Goal: Task Accomplishment & Management: Manage account settings

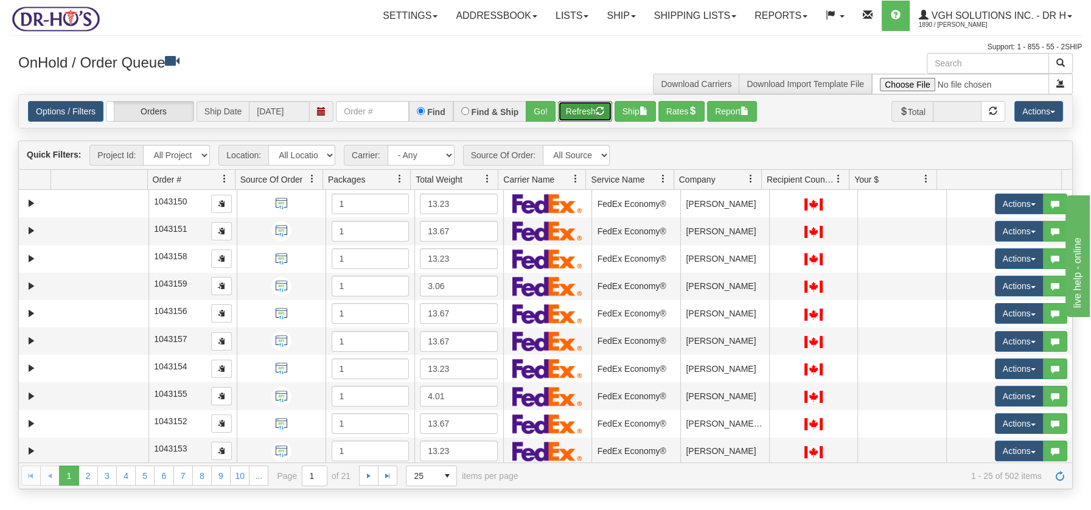
click at [585, 116] on button "Refresh" at bounding box center [585, 111] width 54 height 21
click at [490, 176] on span at bounding box center [488, 179] width 10 height 10
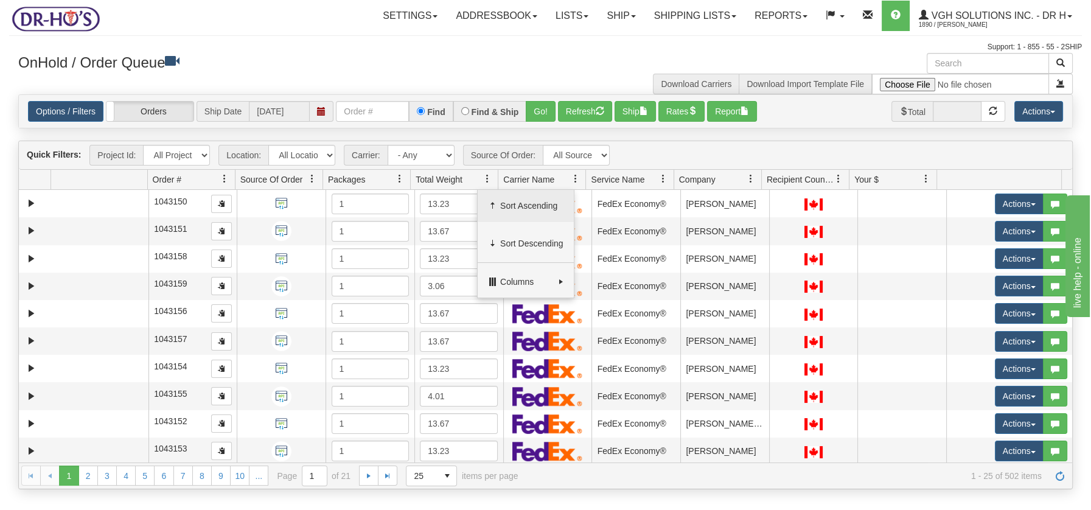
click at [499, 206] on span "Sort Ascending" at bounding box center [526, 206] width 96 height 33
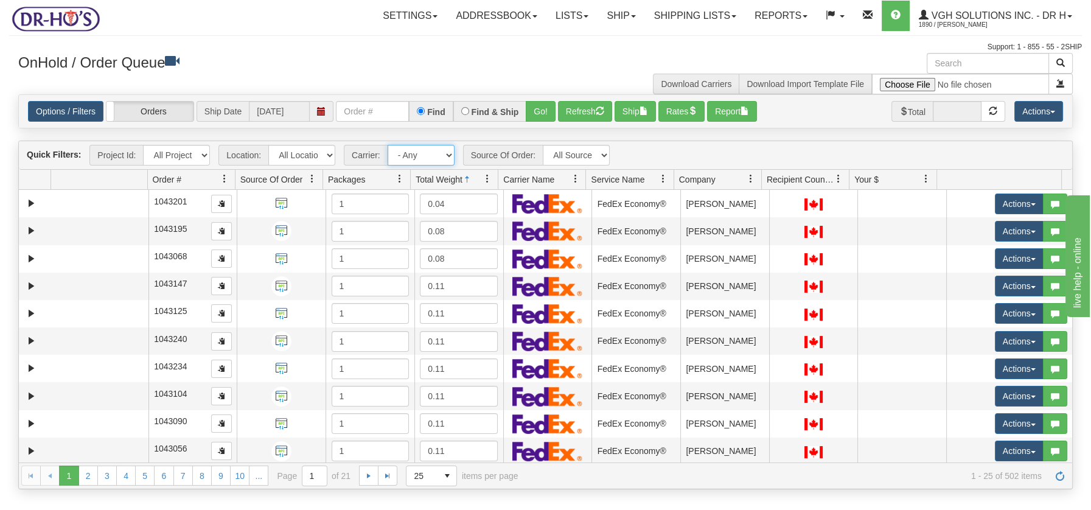
click at [448, 152] on select "- Any - Has NO carrier assigned - Has a carrier assigned FedEx Express® Canada …" at bounding box center [421, 155] width 67 height 21
click at [429, 131] on div "Is equal to Is not equal to Contains Does not contains CAD USD EUR ZAR RON ANG …" at bounding box center [545, 291] width 1073 height 394
click at [487, 181] on span at bounding box center [488, 179] width 10 height 10
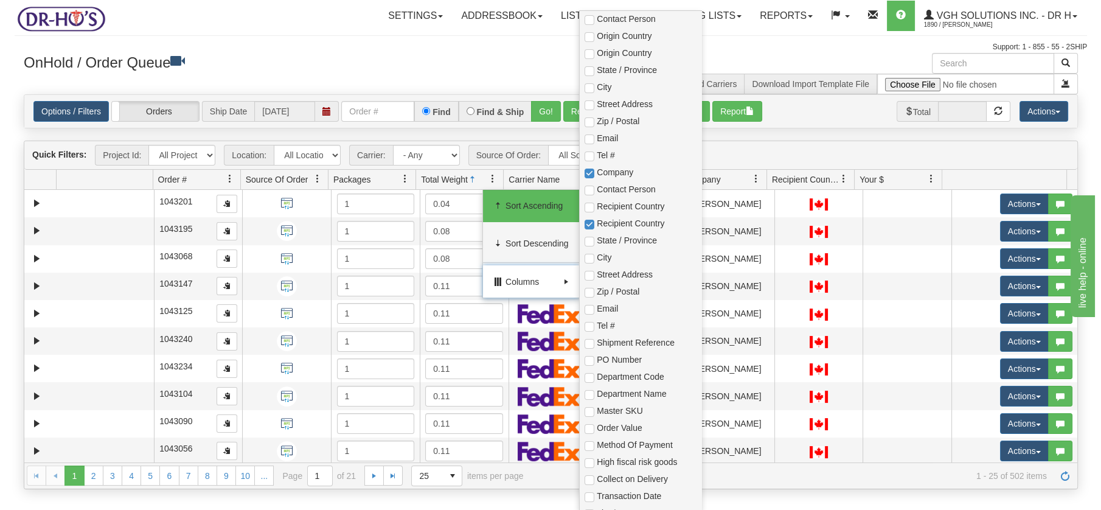
scroll to position [206, 0]
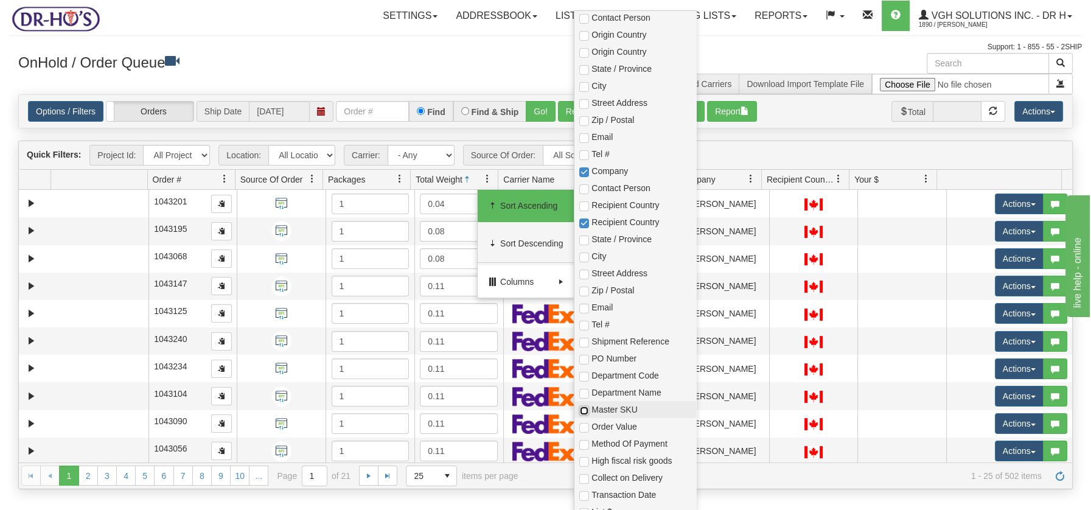
drag, startPoint x: 581, startPoint y: 405, endPoint x: 583, endPoint y: 412, distance: 7.5
click at [581, 406] on input "checkbox" at bounding box center [584, 411] width 10 height 10
checkbox input "true"
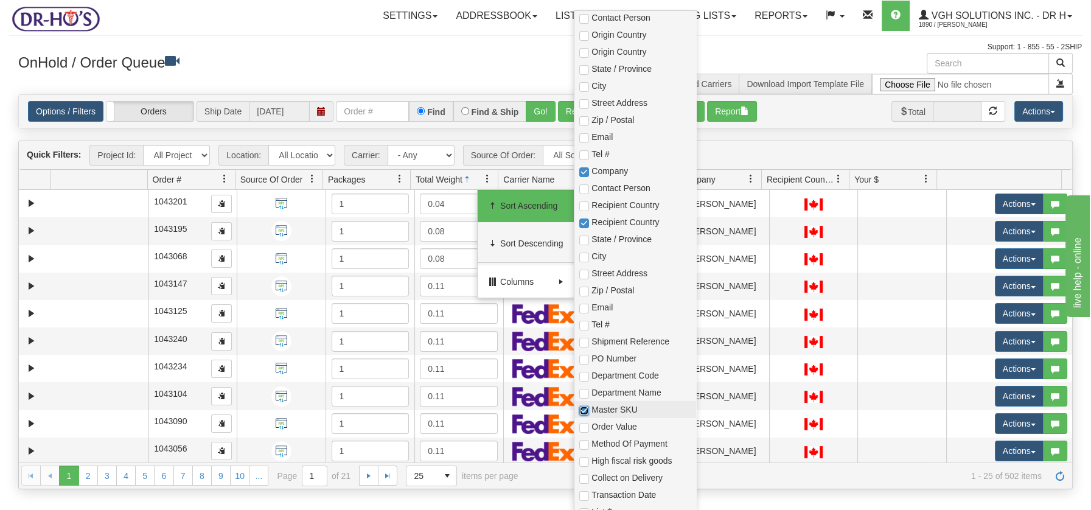
checkbox input "true"
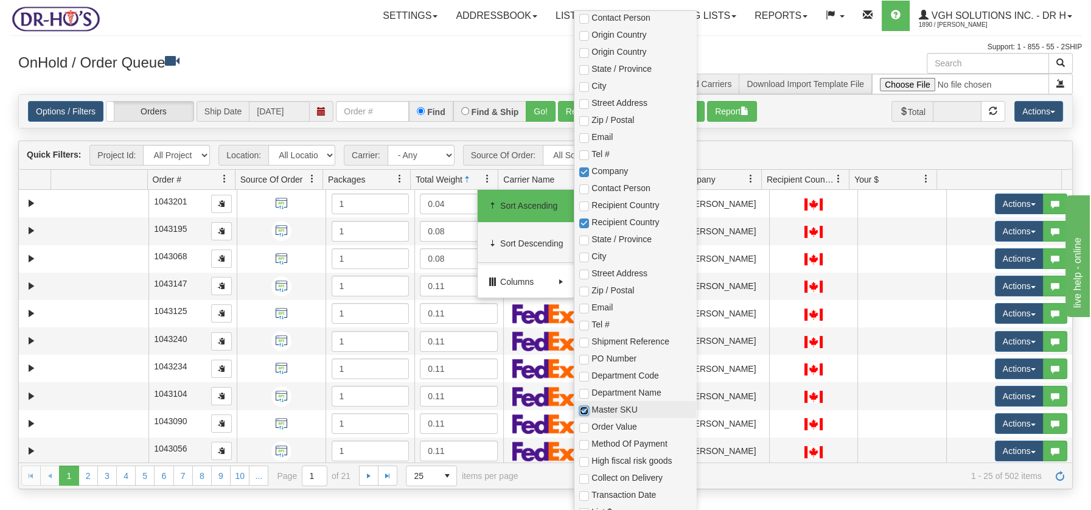
checkbox input "true"
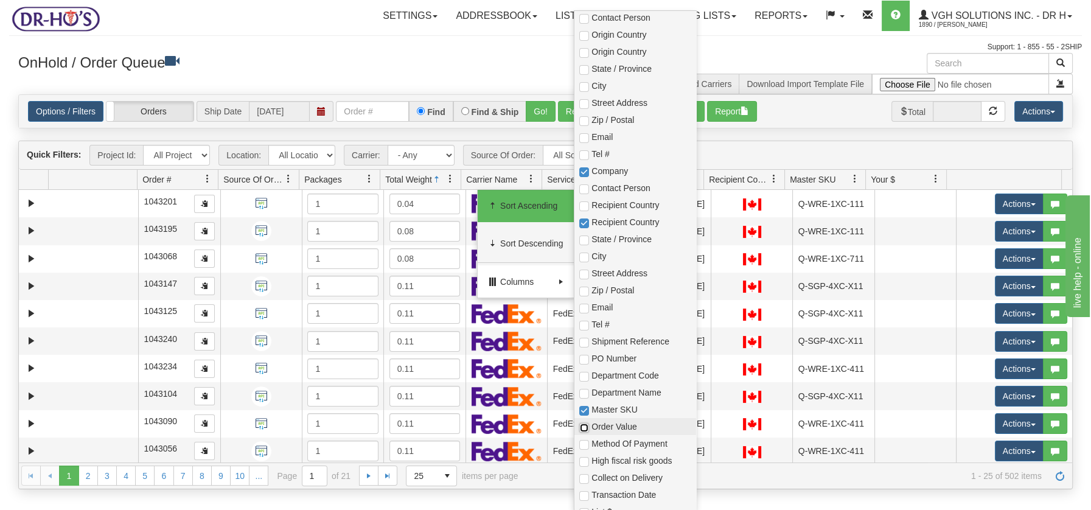
click at [583, 424] on input "checkbox" at bounding box center [584, 428] width 10 height 10
checkbox input "true"
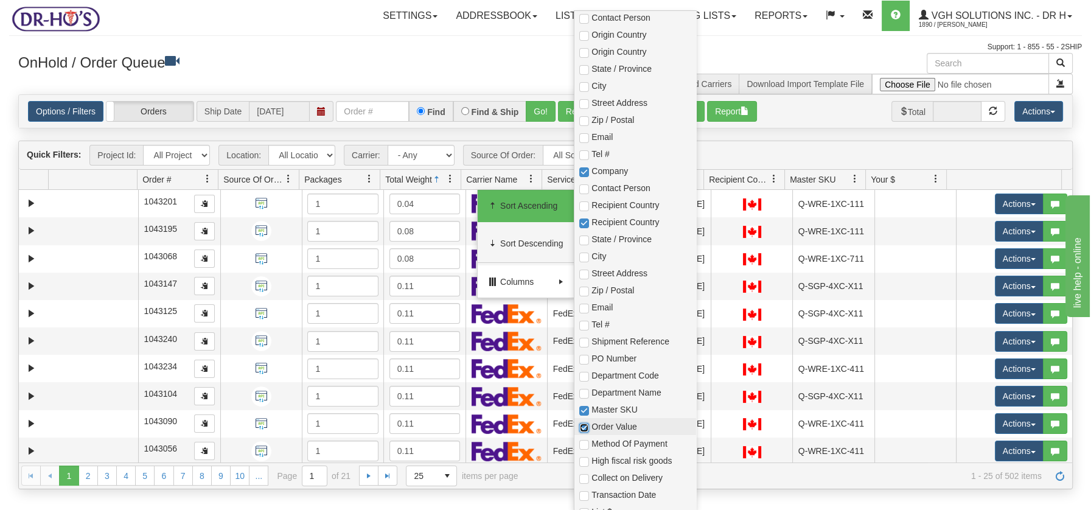
checkbox input "true"
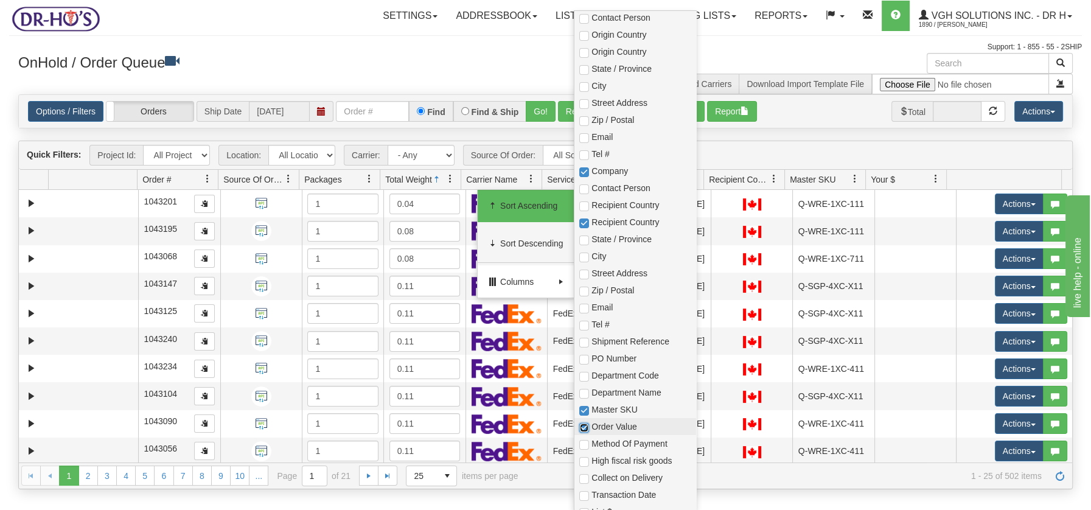
checkbox input "true"
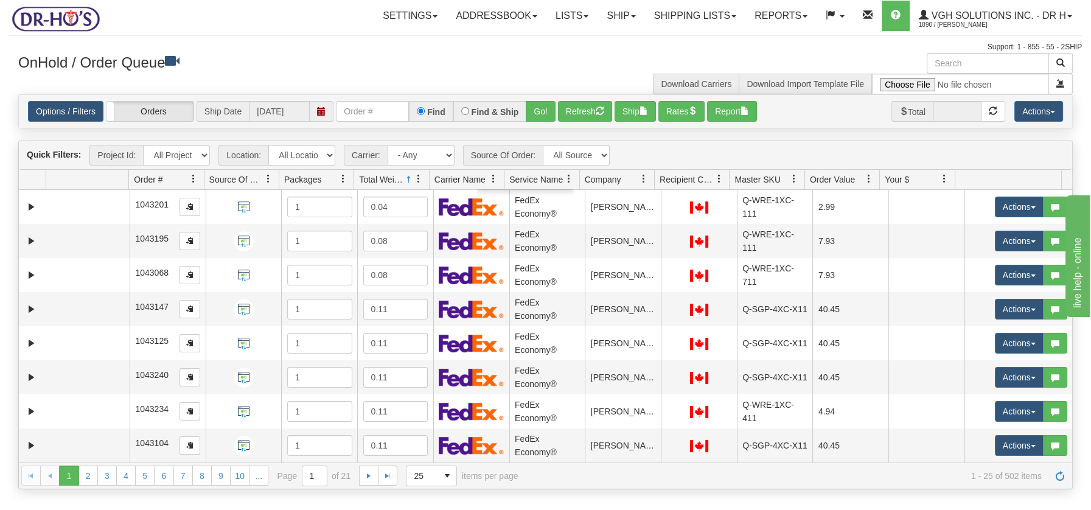
click at [397, 66] on h3 "OnHold / Order Queue" at bounding box center [277, 62] width 518 height 18
click at [993, 62] on input "text" at bounding box center [988, 63] width 122 height 21
click at [943, 66] on input "text" at bounding box center [988, 63] width 122 height 21
type input "223217"
click at [1061, 62] on span "button" at bounding box center [1060, 62] width 9 height 9
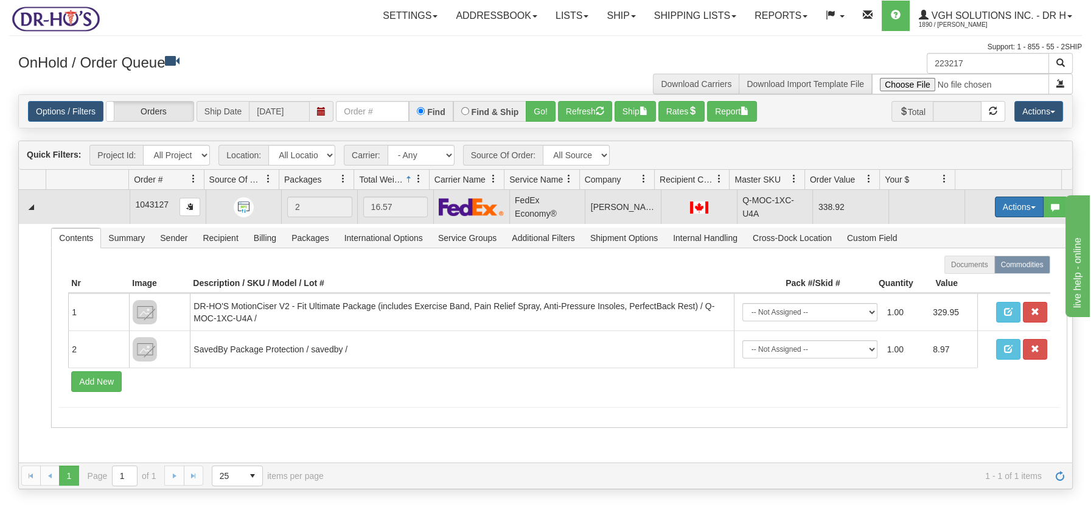
click at [1023, 209] on button "Actions" at bounding box center [1019, 207] width 49 height 21
click at [961, 228] on span "Open" at bounding box center [972, 230] width 29 height 10
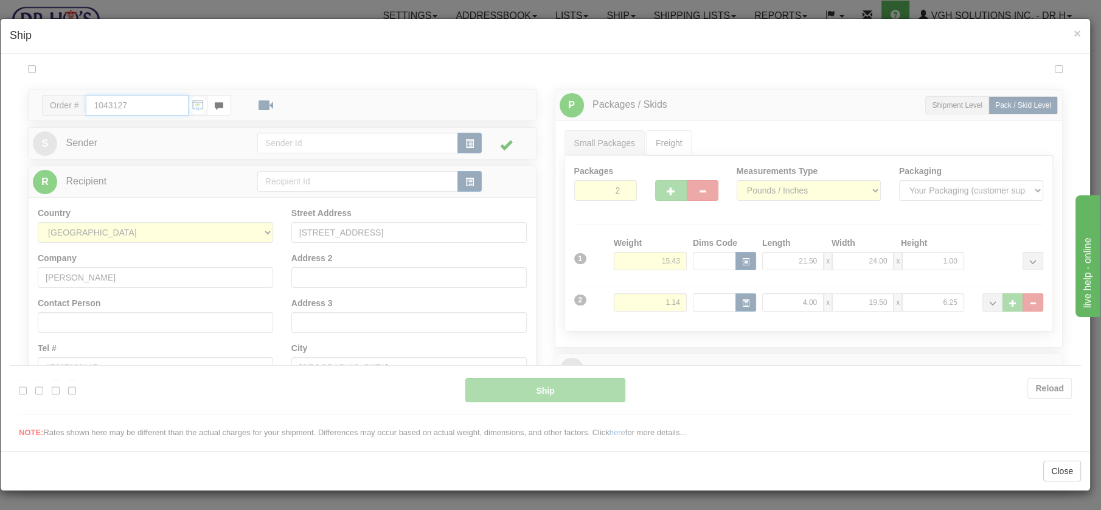
type input "20"
type input "09:00"
type input "16:00"
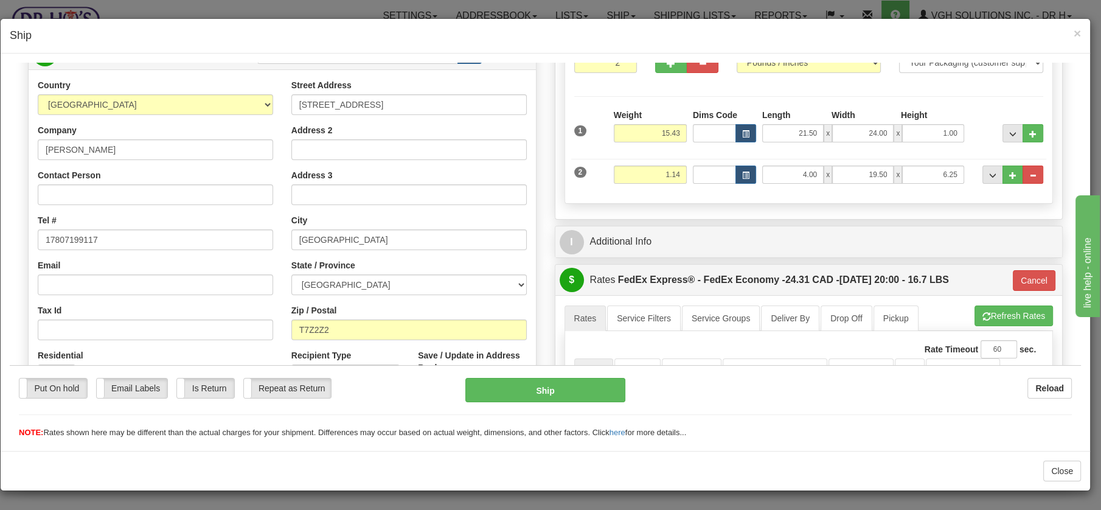
scroll to position [138, 0]
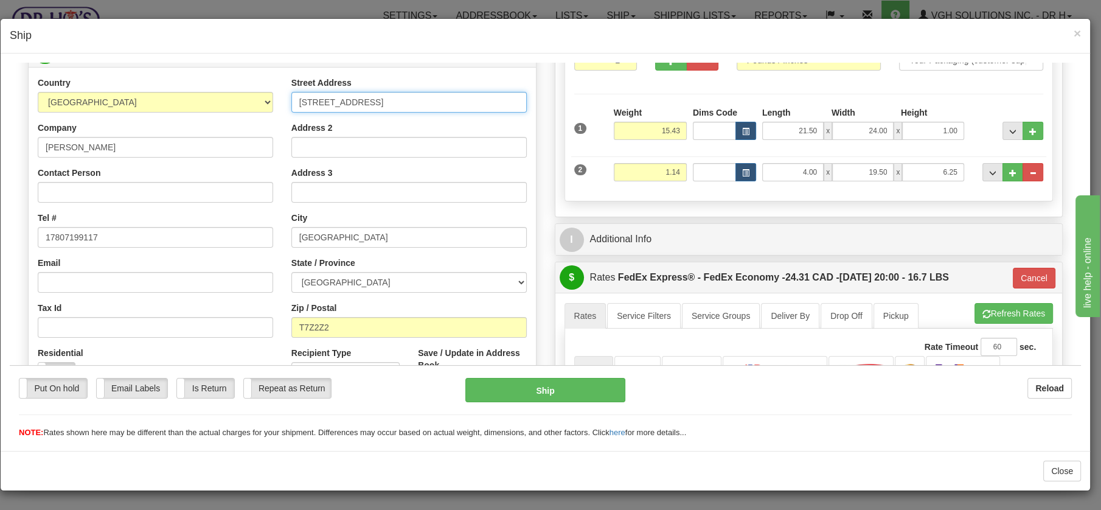
drag, startPoint x: 296, startPoint y: 101, endPoint x: 386, endPoint y: 115, distance: 91.1
click at [386, 115] on div "Street Address 33 Briarwood Point Address 2 Address 3 City Stony Plain State / …" at bounding box center [409, 239] width 254 height 327
type input "372 ENFIELD RD"
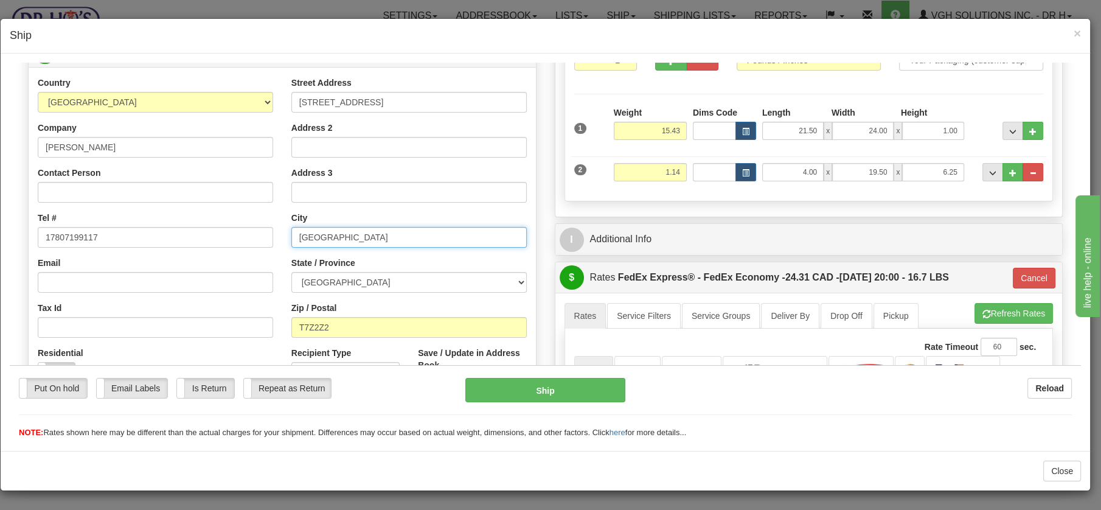
drag, startPoint x: 355, startPoint y: 231, endPoint x: 288, endPoint y: 222, distance: 67.6
click at [291, 222] on div "City Stony Plain" at bounding box center [409, 229] width 236 height 36
type input "ENFIELD"
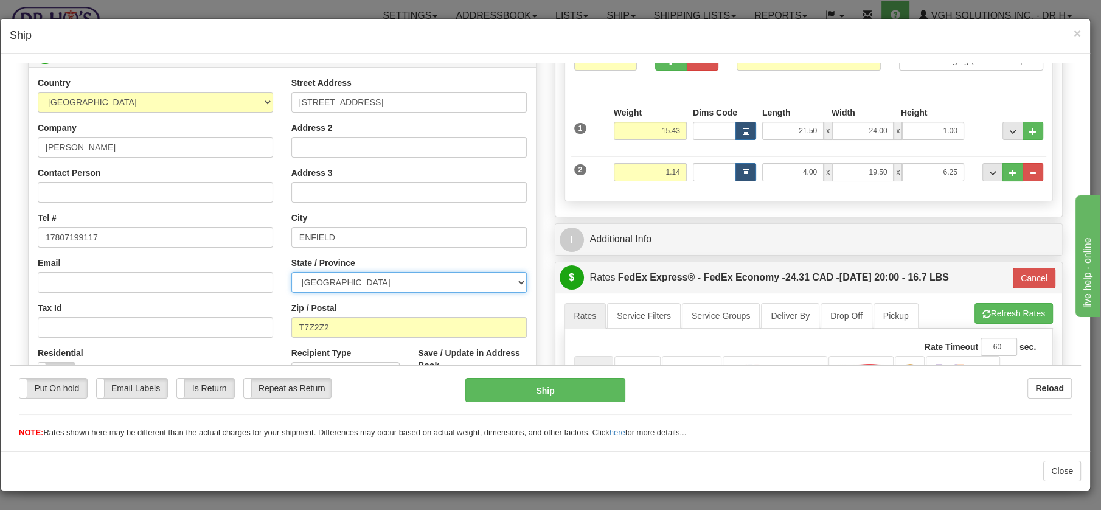
drag, startPoint x: 517, startPoint y: 284, endPoint x: 508, endPoint y: 281, distance: 9.6
click at [517, 284] on select "ALBERTA BRITISH COLUMBIA MANITOBA NEW BRUNSWICK NEWFOUNDLAND NOVA SCOTIA NUNAVU…" at bounding box center [409, 281] width 236 height 21
select select "NS"
click at [291, 271] on select "ALBERTA BRITISH COLUMBIA MANITOBA NEW BRUNSWICK NEWFOUNDLAND NOVA SCOTIA NUNAVU…" at bounding box center [409, 281] width 236 height 21
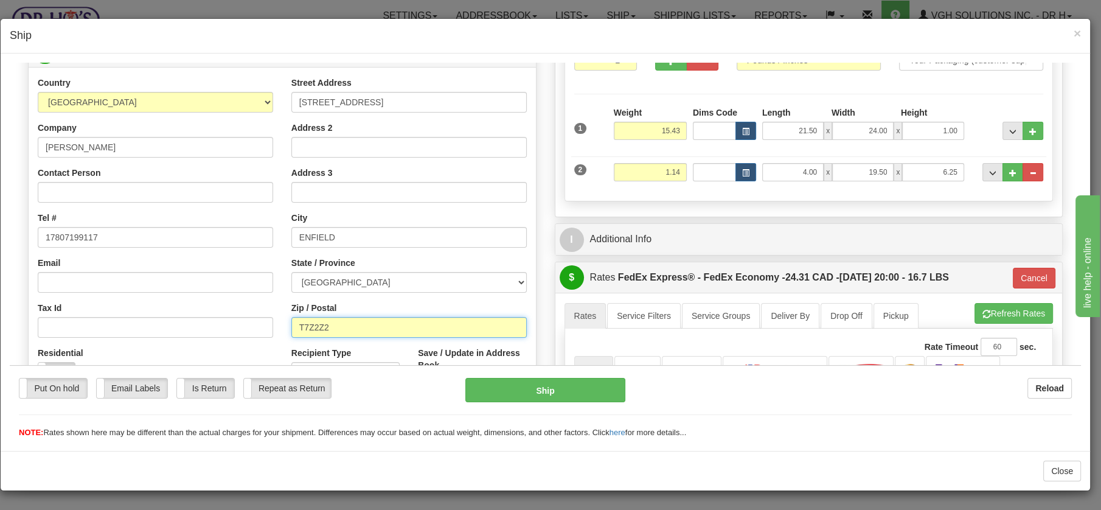
drag, startPoint x: 313, startPoint y: 327, endPoint x: 270, endPoint y: 320, distance: 43.7
click at [270, 320] on div "Country AFGHANISTAN ALAND ISLANDS ALBANIA ALGERIA AMERICAN SAMOA ANDORRA ANGOLA…" at bounding box center [283, 239] width 508 height 327
type input "B2T1H5"
click at [1027, 270] on button "Cancel" at bounding box center [1034, 277] width 43 height 21
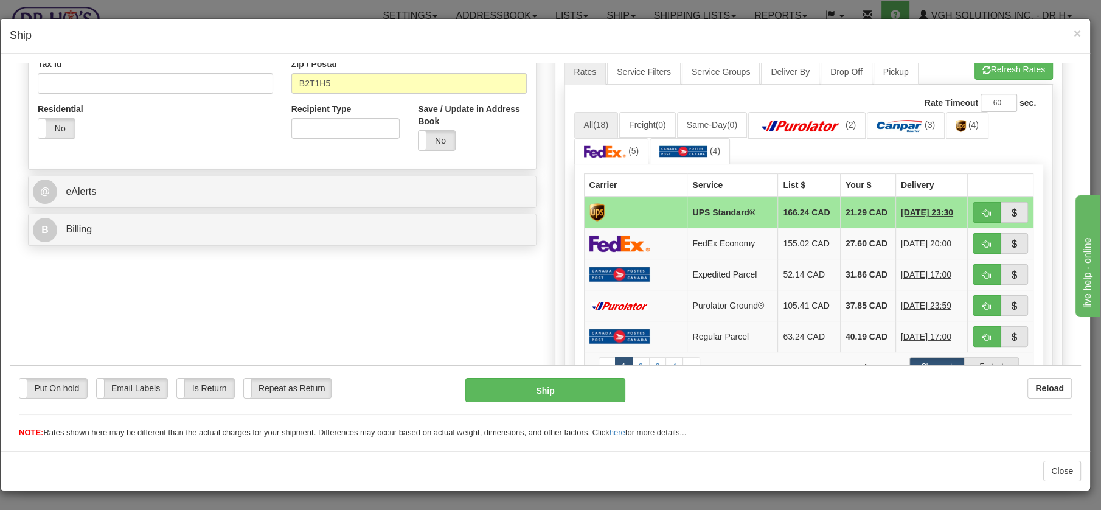
scroll to position [384, 0]
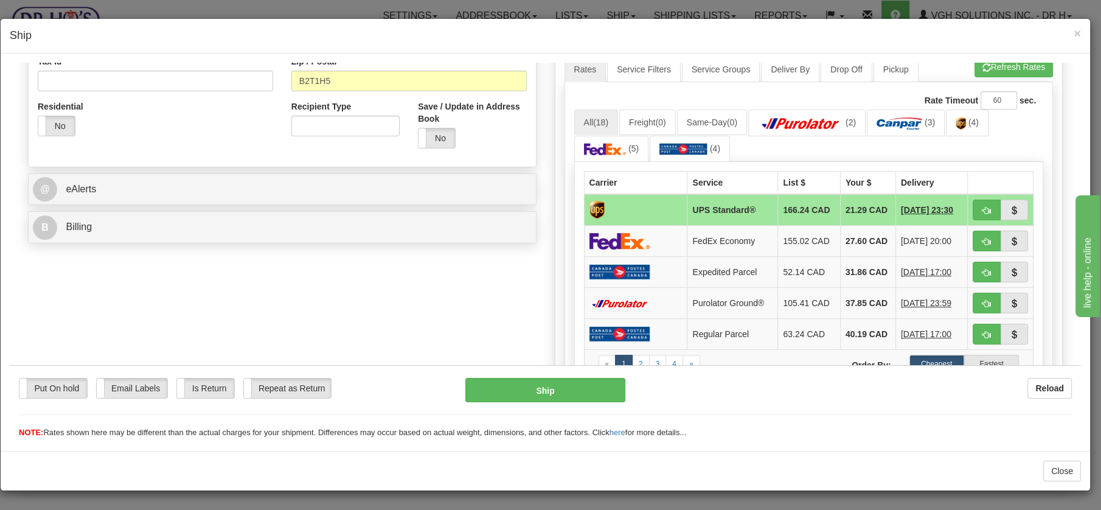
drag, startPoint x: 1075, startPoint y: 147, endPoint x: 94, endPoint y: 69, distance: 984.7
click at [615, 237] on img at bounding box center [620, 241] width 61 height 18
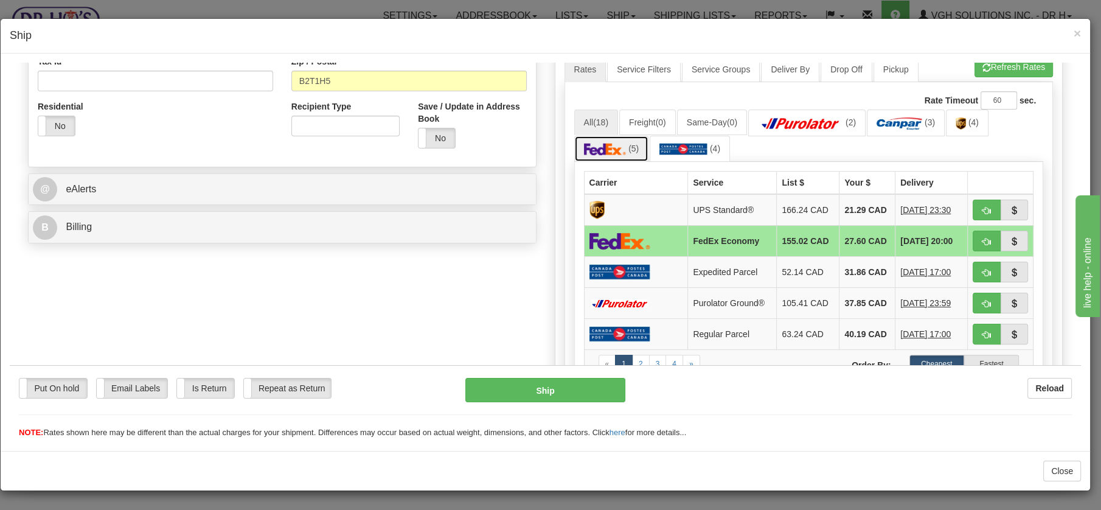
click at [607, 142] on img at bounding box center [605, 148] width 43 height 12
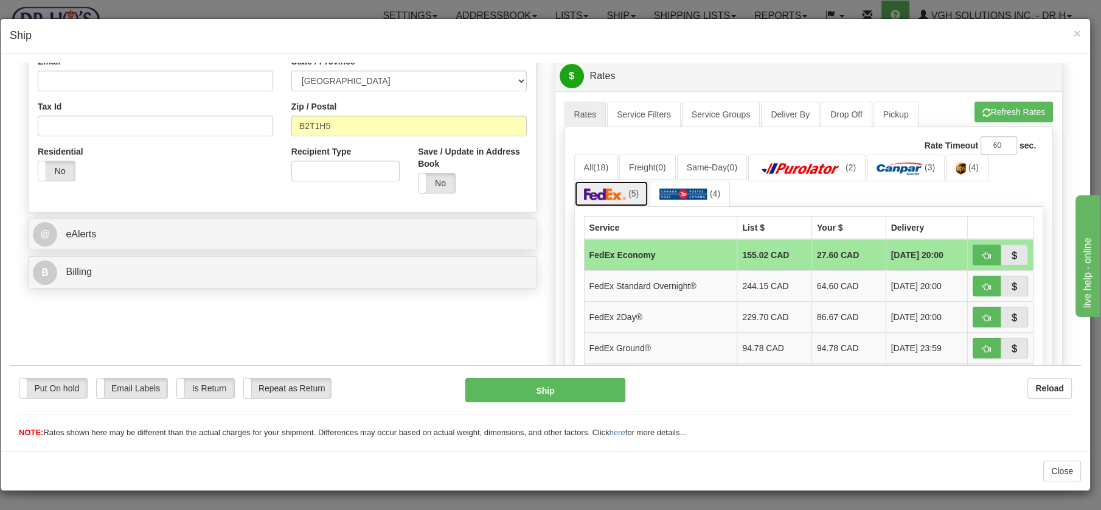
scroll to position [4, 0]
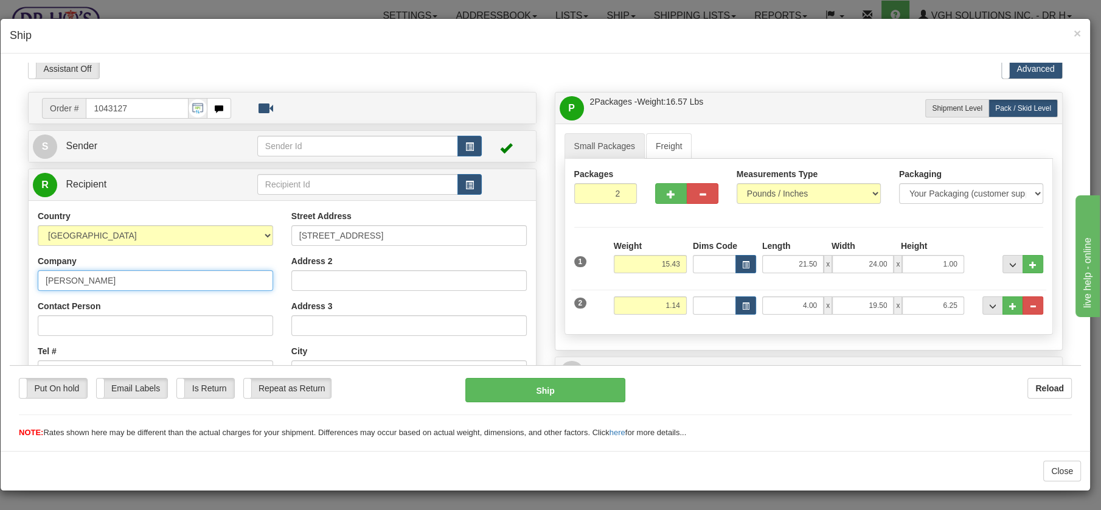
drag, startPoint x: 44, startPoint y: 282, endPoint x: 103, endPoint y: 284, distance: 59.7
click at [103, 284] on input "Shawn Genge" at bounding box center [156, 280] width 236 height 21
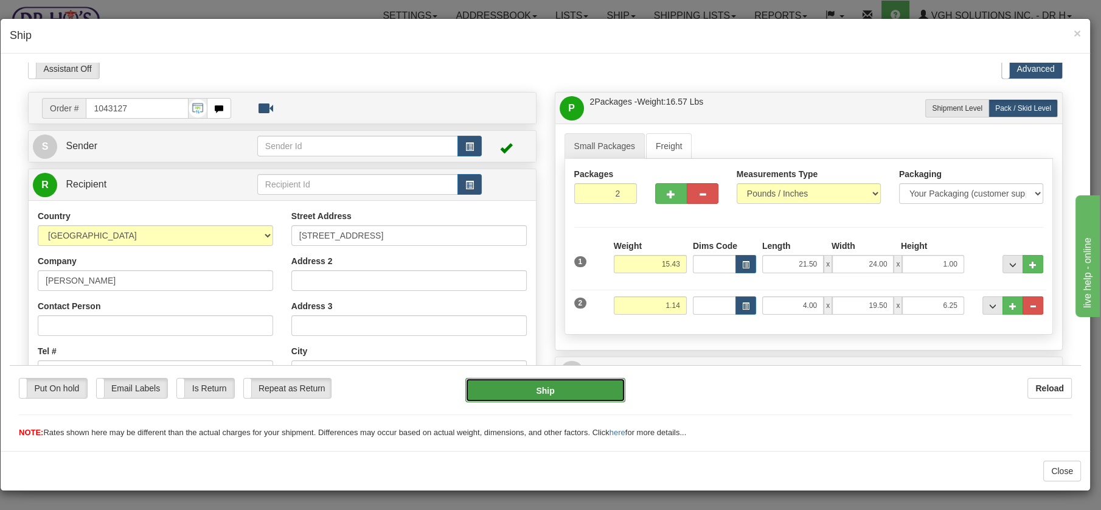
click at [535, 385] on button "Ship" at bounding box center [546, 389] width 160 height 24
type input "20"
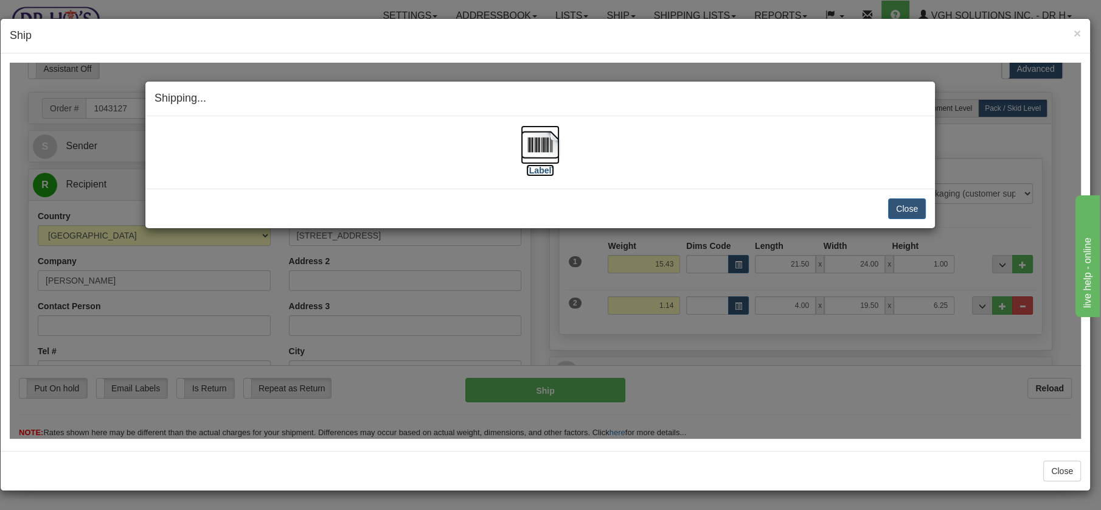
click at [545, 145] on img at bounding box center [540, 144] width 39 height 39
click at [901, 204] on button "Close" at bounding box center [907, 208] width 38 height 21
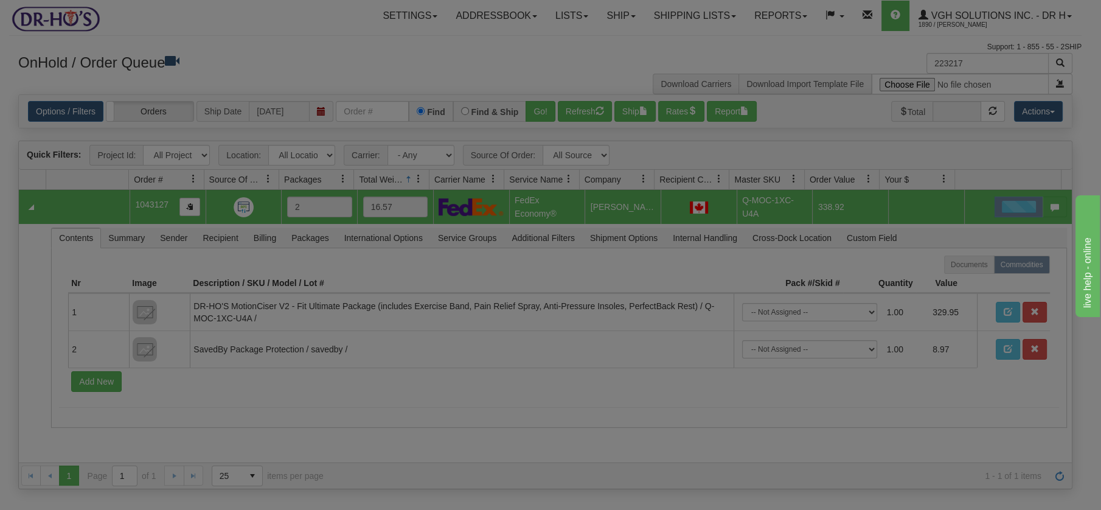
scroll to position [0, 0]
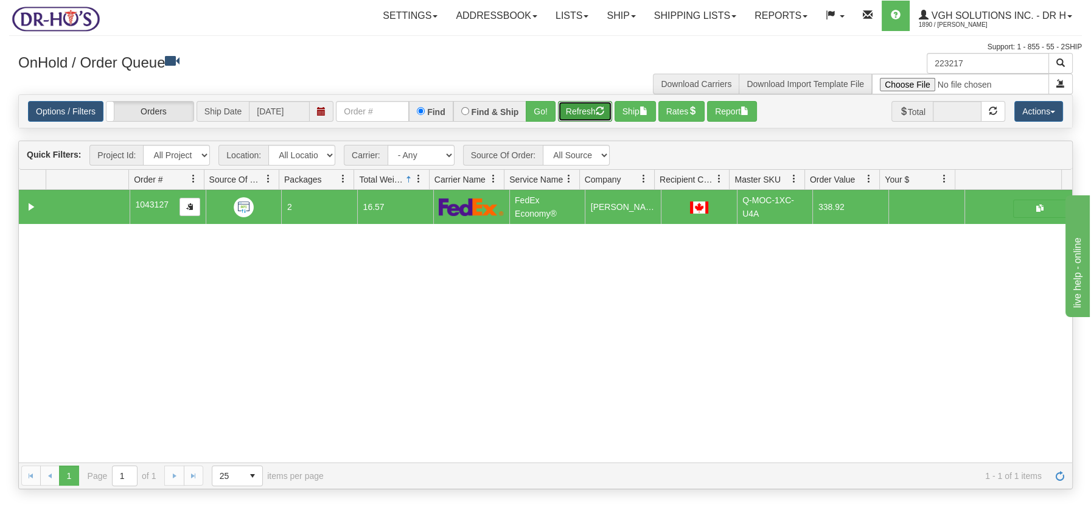
click at [566, 110] on button "Refresh" at bounding box center [585, 111] width 54 height 21
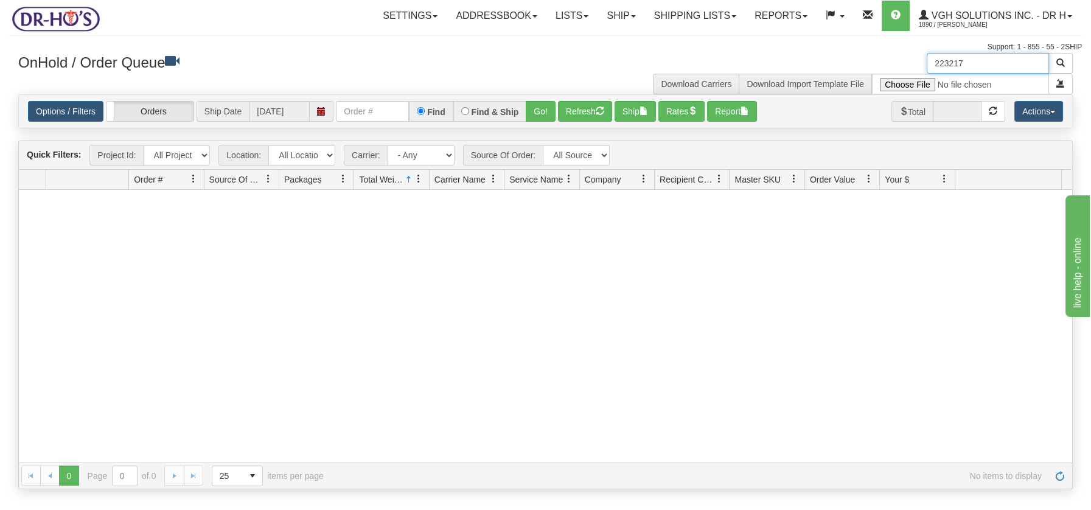
drag, startPoint x: 976, startPoint y: 61, endPoint x: 933, endPoint y: 68, distance: 43.6
click at [937, 68] on input "223217" at bounding box center [988, 63] width 122 height 21
click at [598, 110] on span "button" at bounding box center [600, 110] width 9 height 9
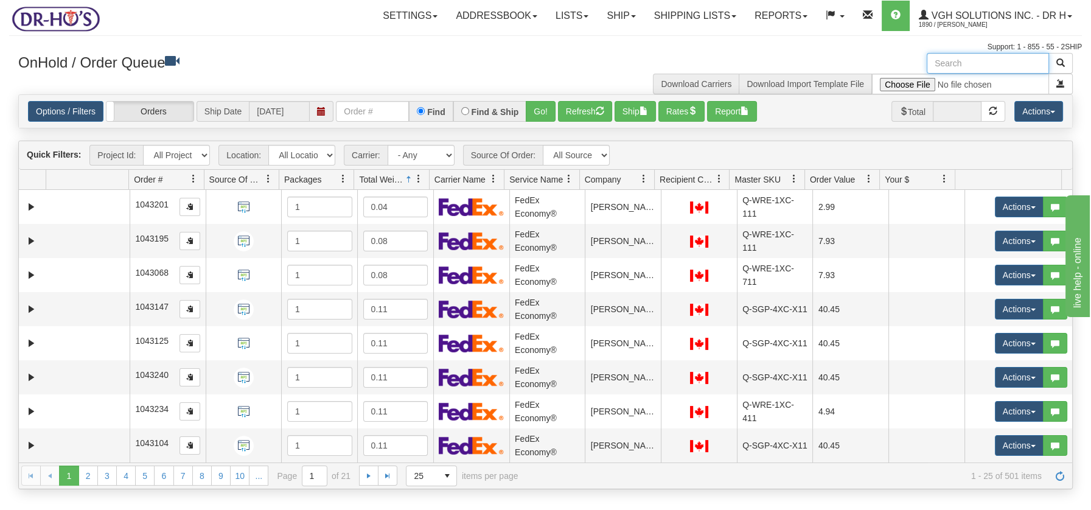
click at [972, 65] on input "text" at bounding box center [988, 63] width 122 height 21
type input "1198540"
click at [1063, 65] on span "button" at bounding box center [1060, 62] width 9 height 9
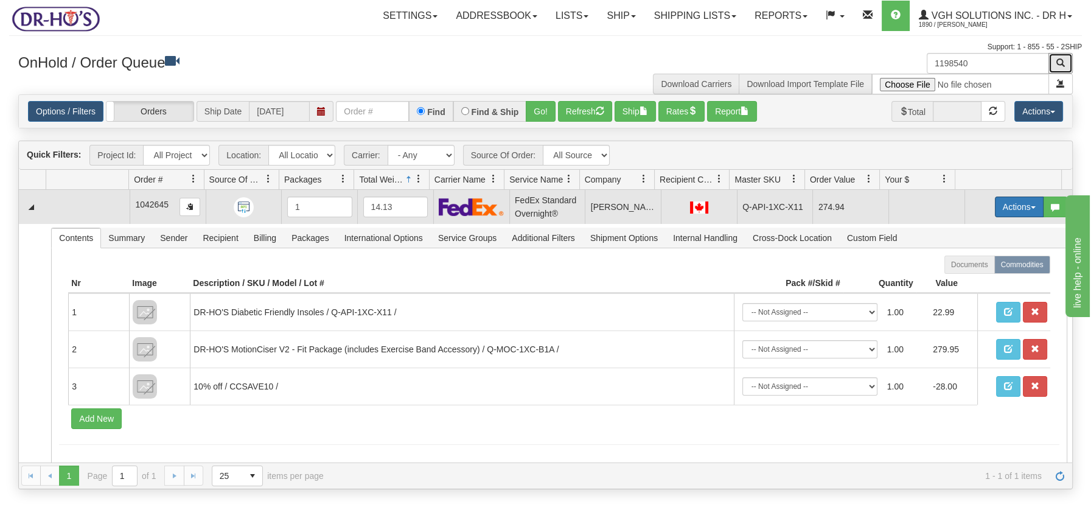
click at [1031, 206] on span "button" at bounding box center [1033, 207] width 5 height 2
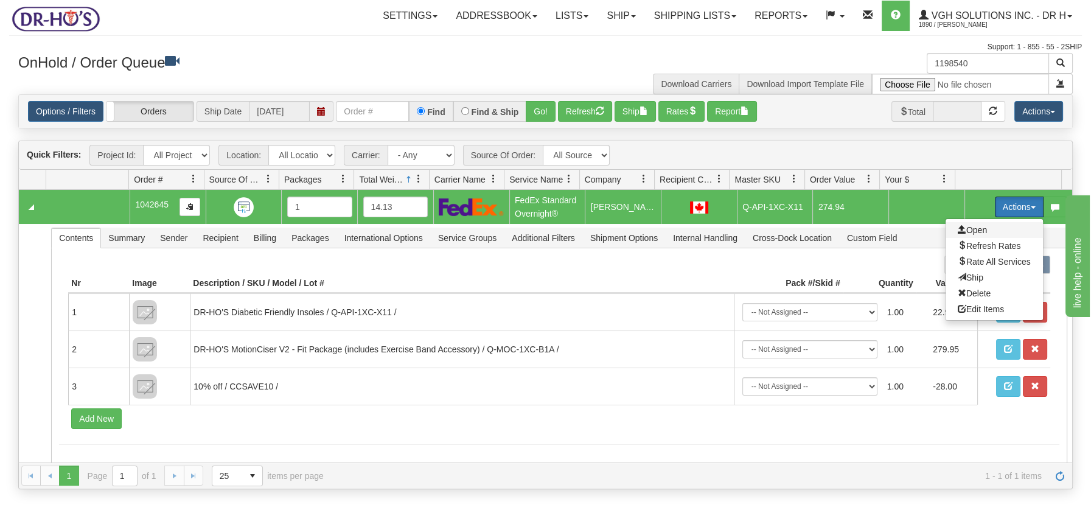
click at [973, 228] on span "Open" at bounding box center [972, 230] width 29 height 10
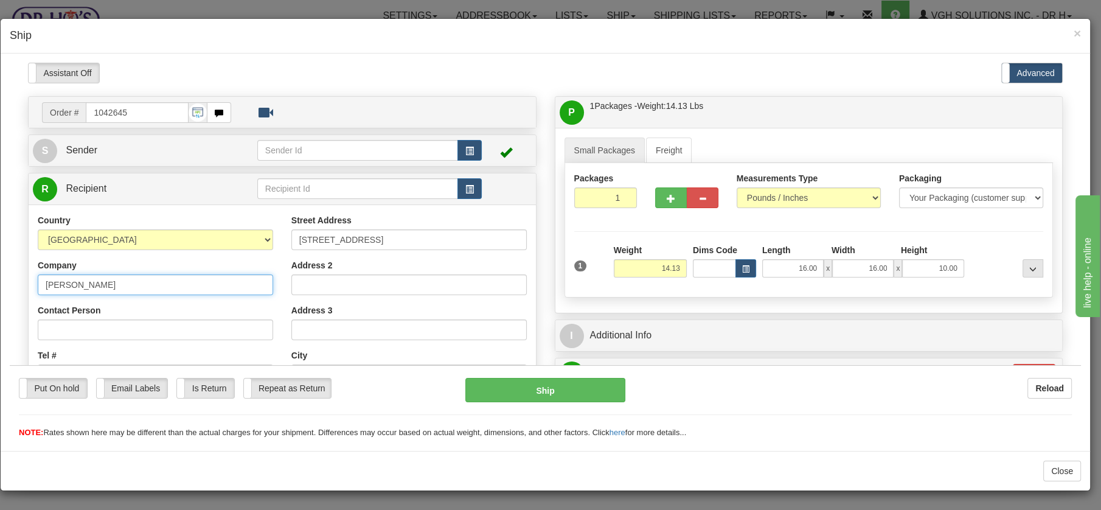
drag, startPoint x: 126, startPoint y: 284, endPoint x: 26, endPoint y: 279, distance: 99.9
click at [26, 279] on div "Order # 1042645 S" at bounding box center [282, 364] width 527 height 537
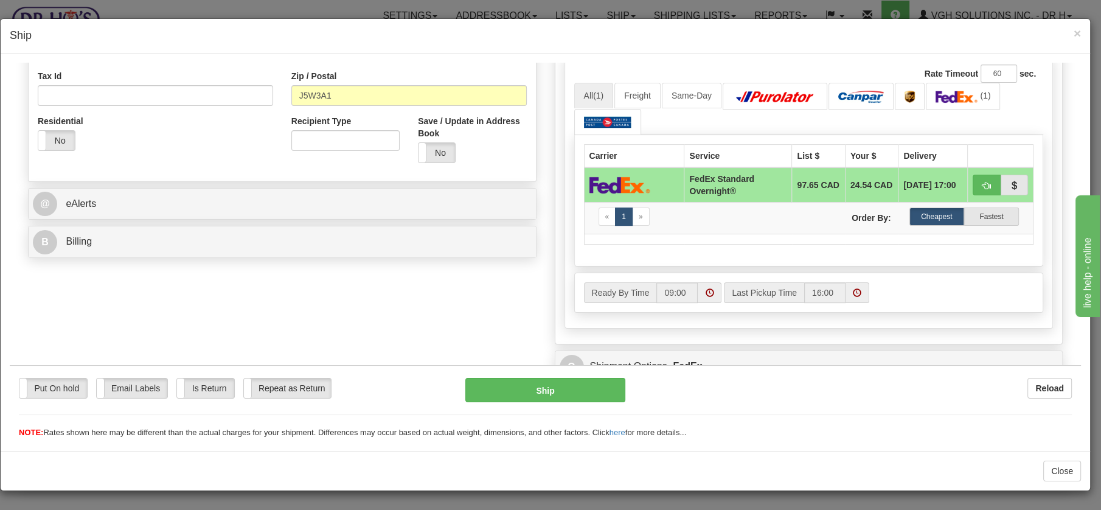
scroll to position [478, 0]
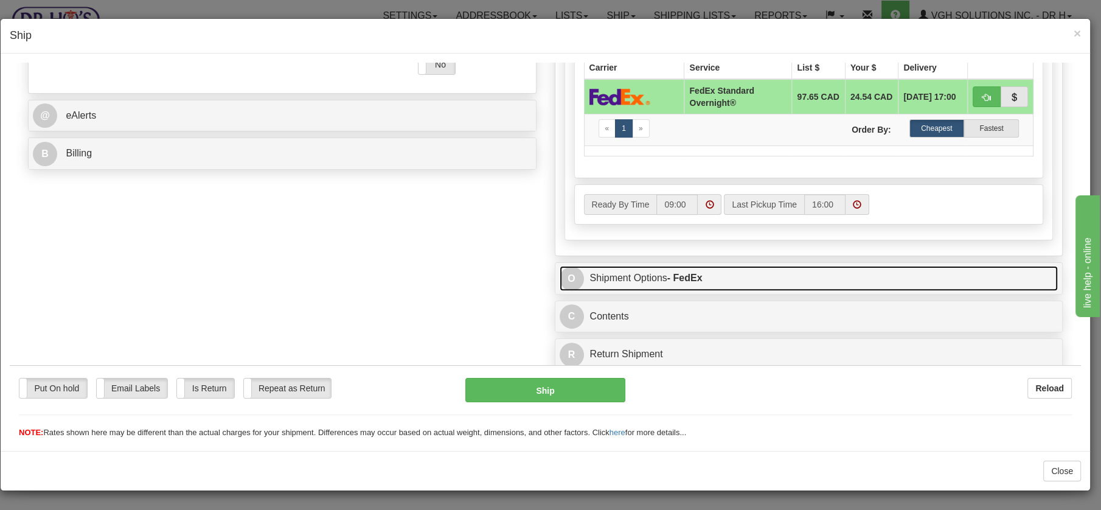
click at [610, 277] on link "O Shipment Options - FedEx" at bounding box center [809, 277] width 499 height 25
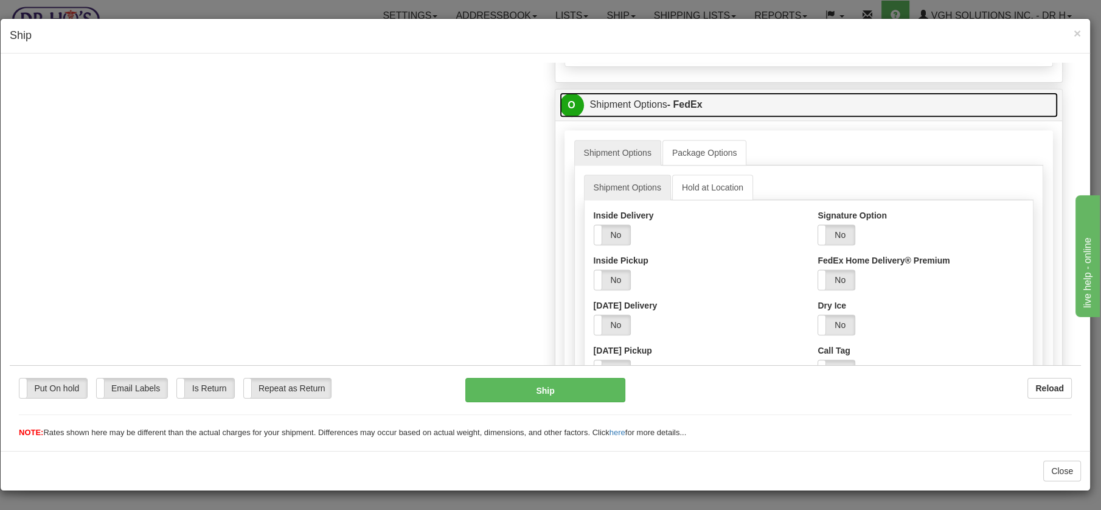
scroll to position [658, 0]
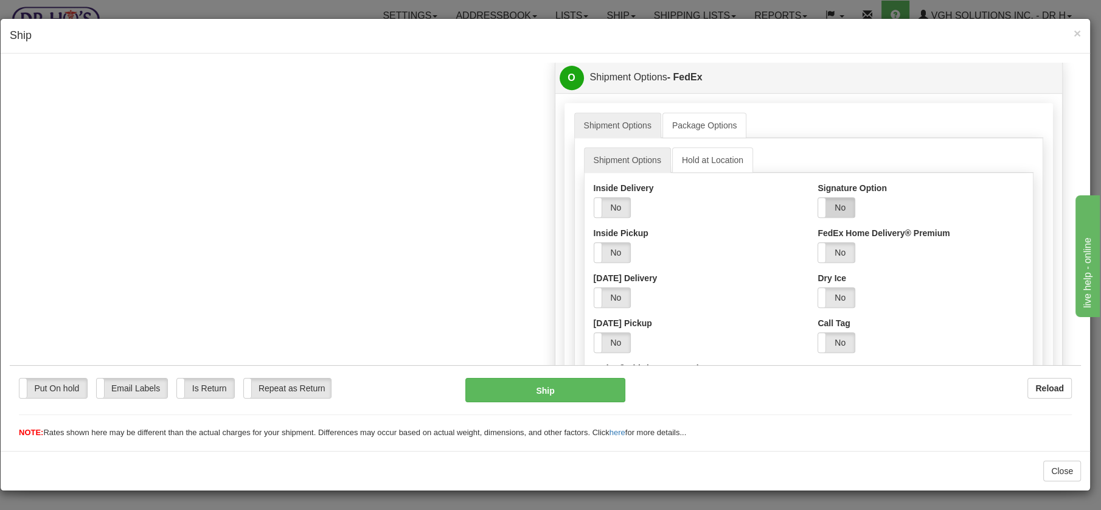
click at [840, 217] on label "No" at bounding box center [836, 206] width 37 height 19
click at [895, 262] on select "Adult Direct Indirect No Signature Required Service Default" at bounding box center [865, 252] width 94 height 21
click at [818, 242] on select "Adult Direct Indirect No Signature Required Service Default" at bounding box center [865, 252] width 94 height 21
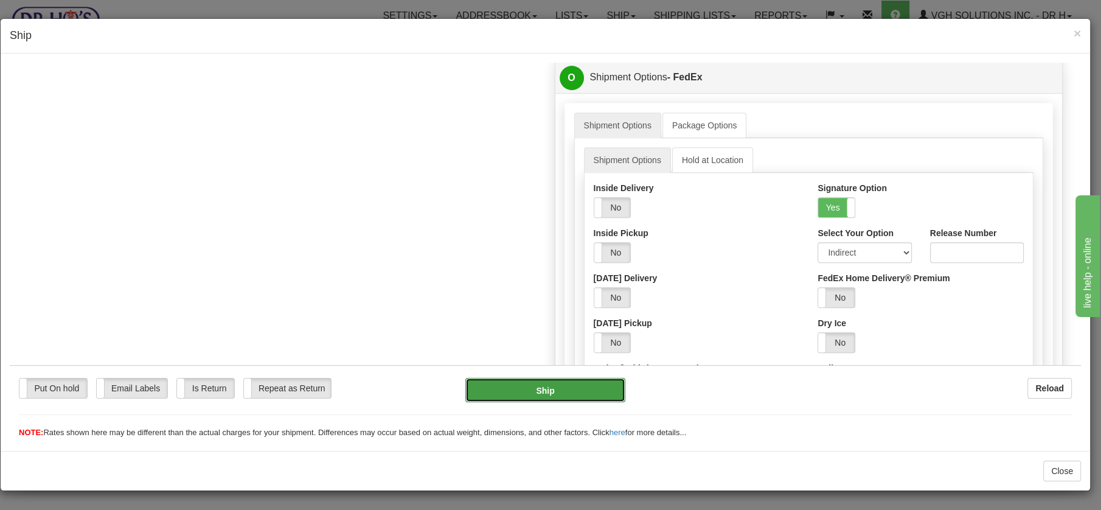
click at [562, 387] on button "Ship" at bounding box center [546, 389] width 160 height 24
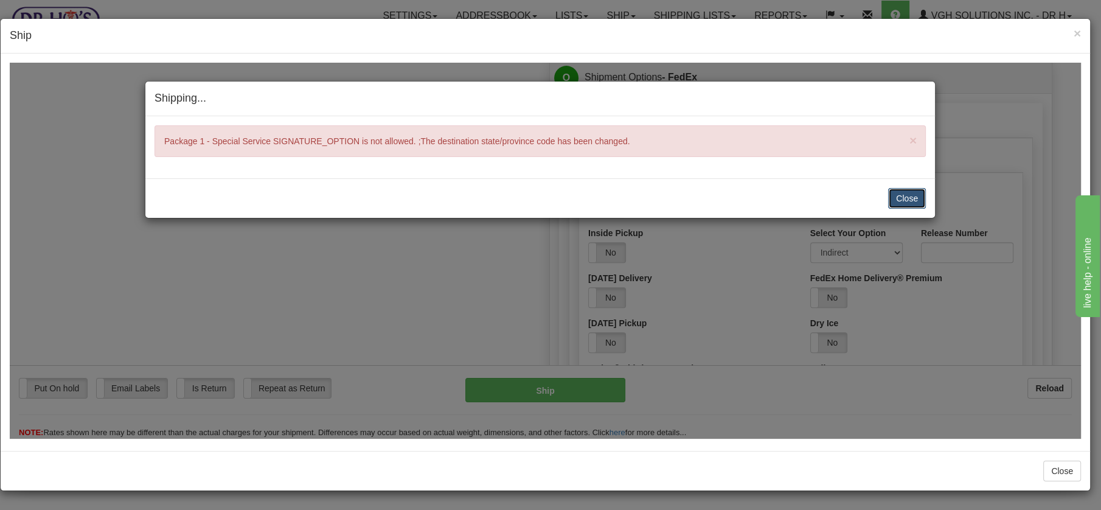
click at [906, 190] on button "Close" at bounding box center [907, 197] width 38 height 21
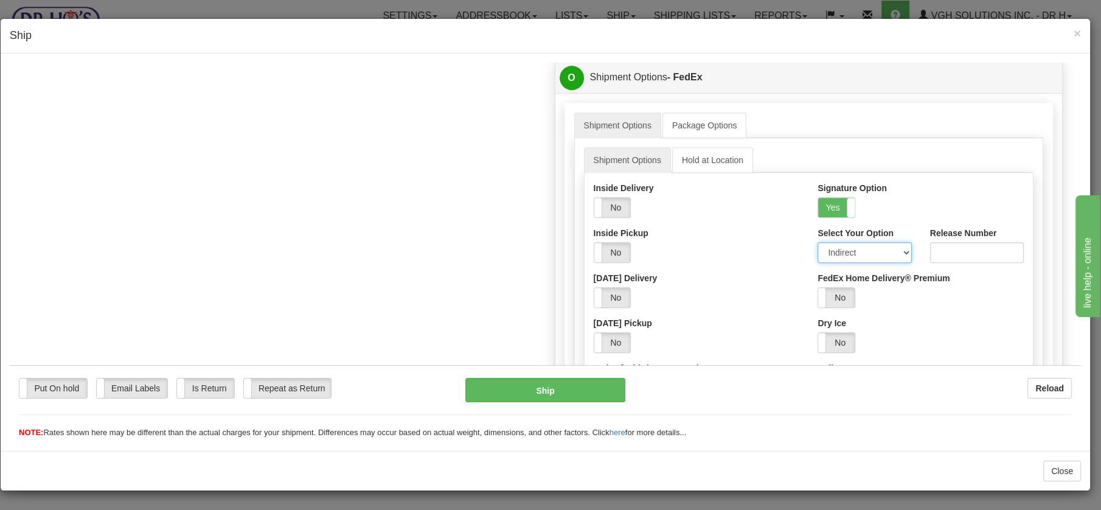
click at [895, 262] on select "Adult Direct Indirect No Signature Required Service Default" at bounding box center [865, 252] width 94 height 21
select select "0"
click at [818, 242] on select "Adult Direct Indirect No Signature Required Service Default" at bounding box center [865, 252] width 94 height 21
click at [543, 384] on button "Ship" at bounding box center [546, 389] width 160 height 24
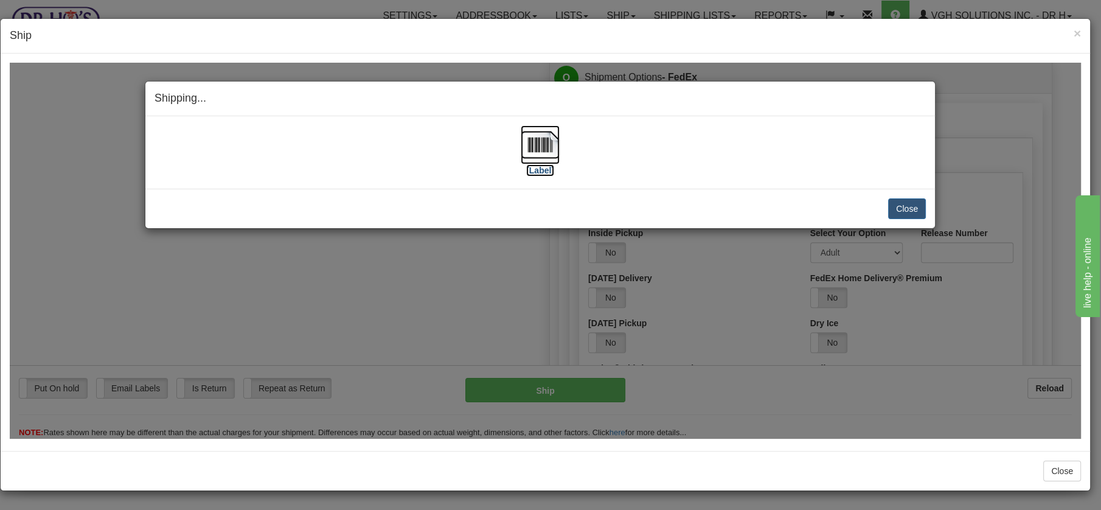
click at [536, 148] on img at bounding box center [540, 144] width 39 height 39
click at [895, 204] on button "Close" at bounding box center [907, 208] width 38 height 21
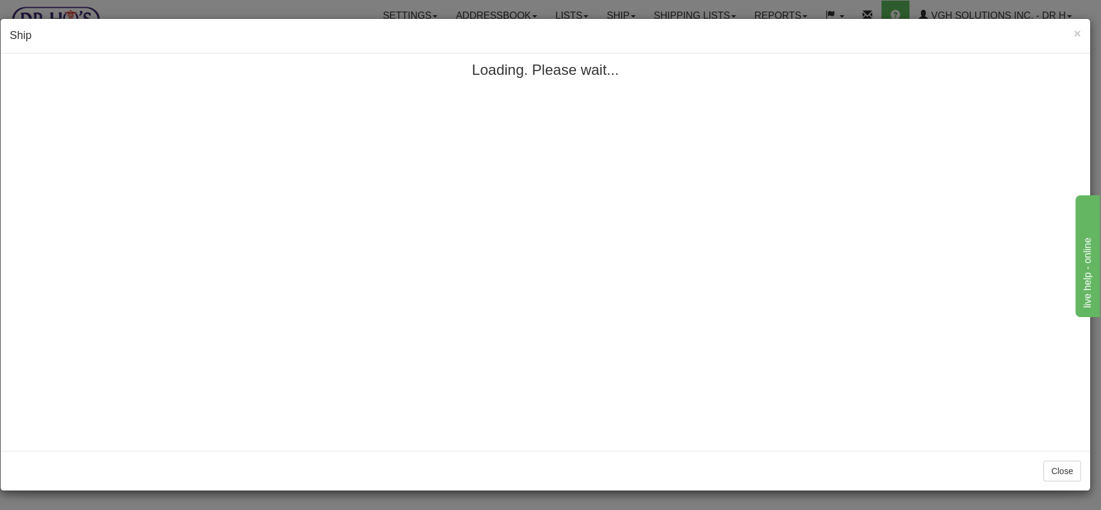
scroll to position [0, 0]
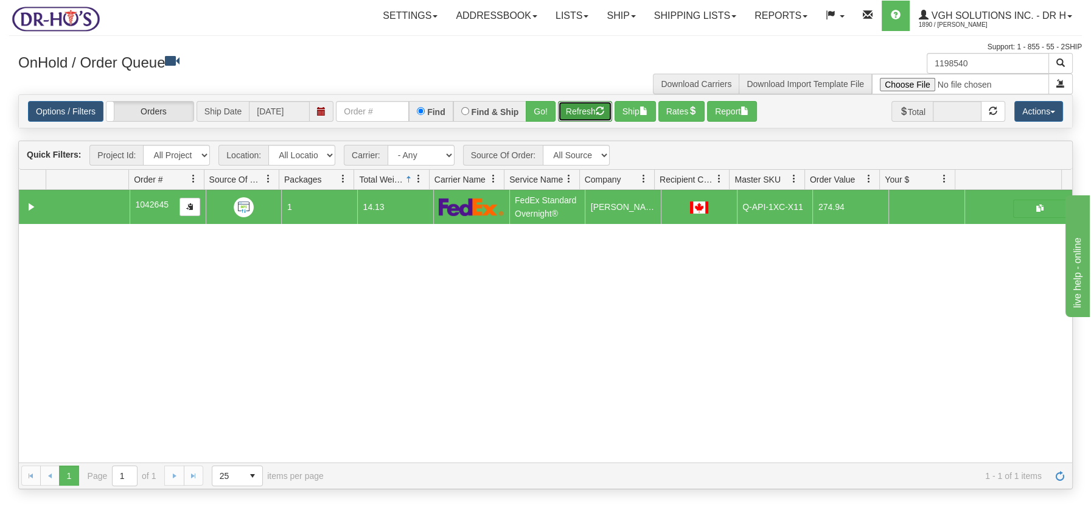
click at [588, 115] on button "Refresh" at bounding box center [585, 111] width 54 height 21
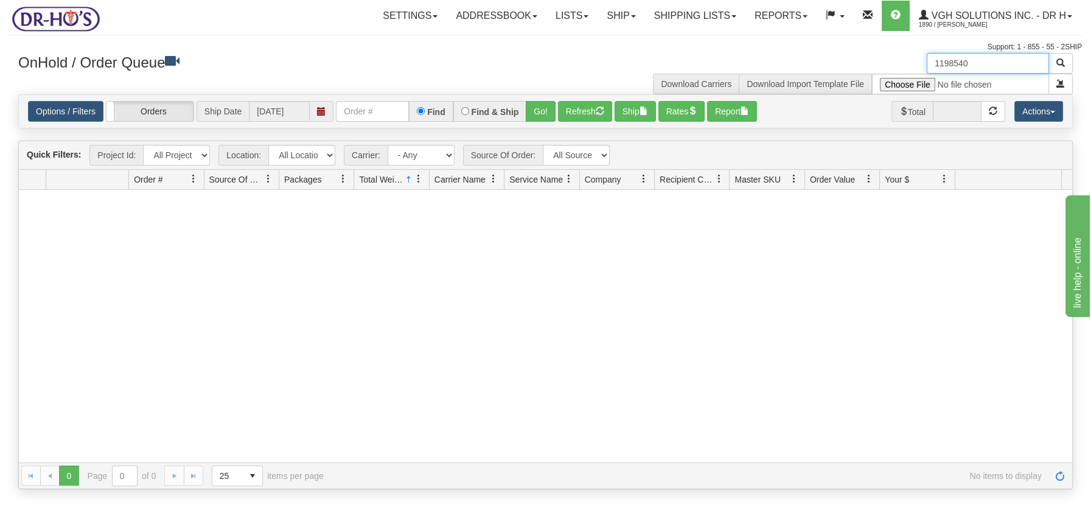
drag, startPoint x: 991, startPoint y: 65, endPoint x: 921, endPoint y: 68, distance: 70.0
click at [925, 68] on div "1198540 Download Carriers Download Import Template File" at bounding box center [814, 73] width 537 height 41
click at [578, 118] on button "Refresh" at bounding box center [585, 111] width 54 height 21
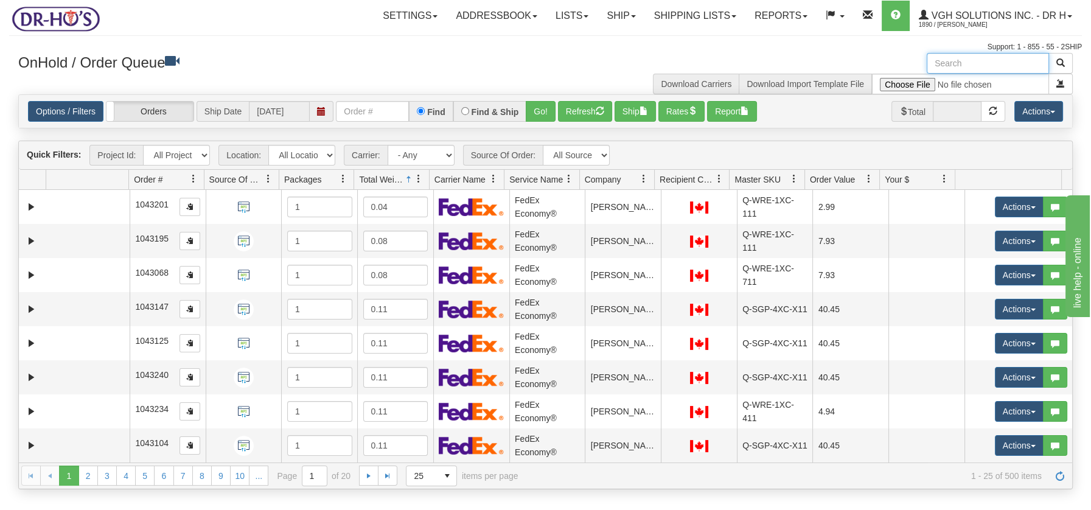
click at [984, 59] on input "text" at bounding box center [988, 63] width 122 height 21
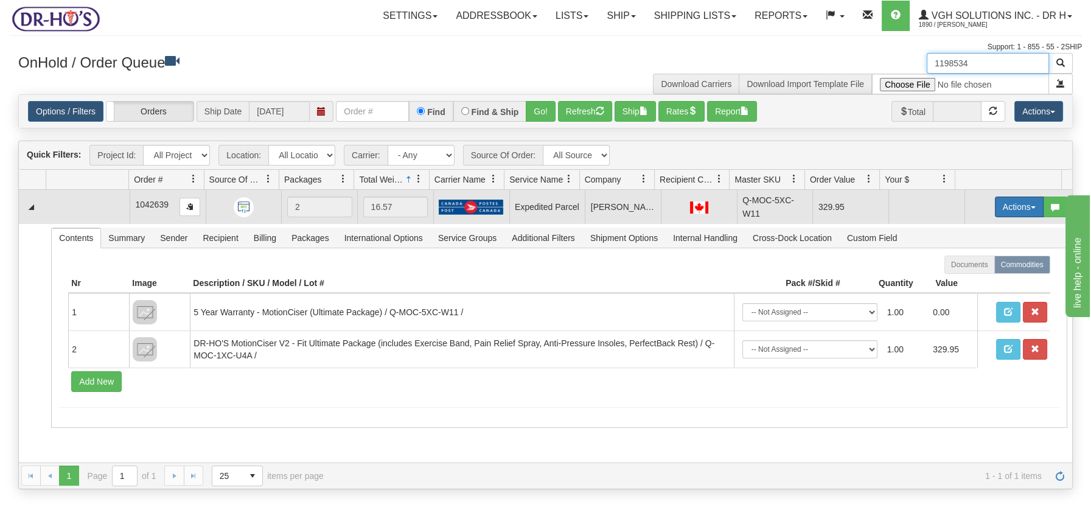
type input "1198534"
click at [1023, 202] on button "Actions" at bounding box center [1019, 207] width 49 height 21
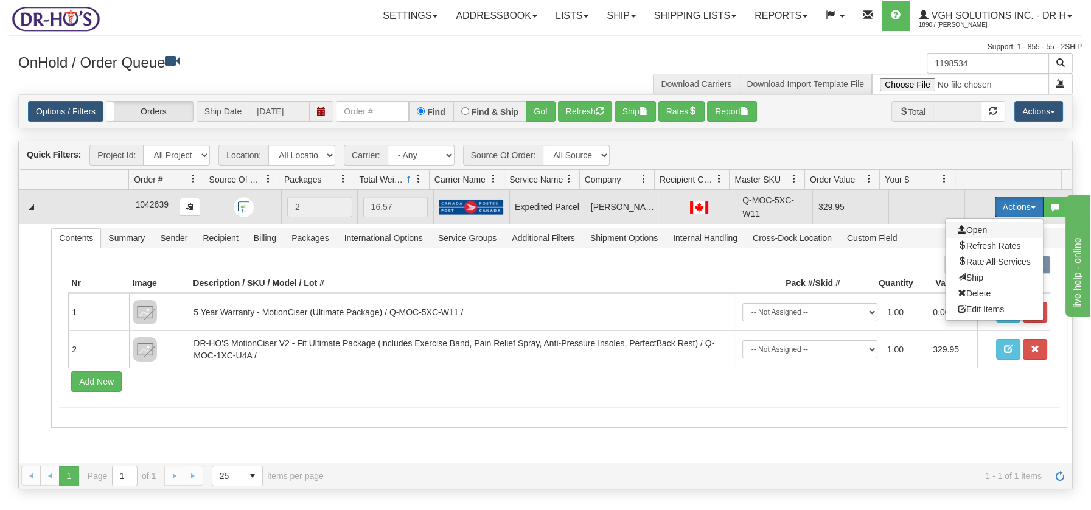
click at [960, 227] on span "Open" at bounding box center [972, 230] width 29 height 10
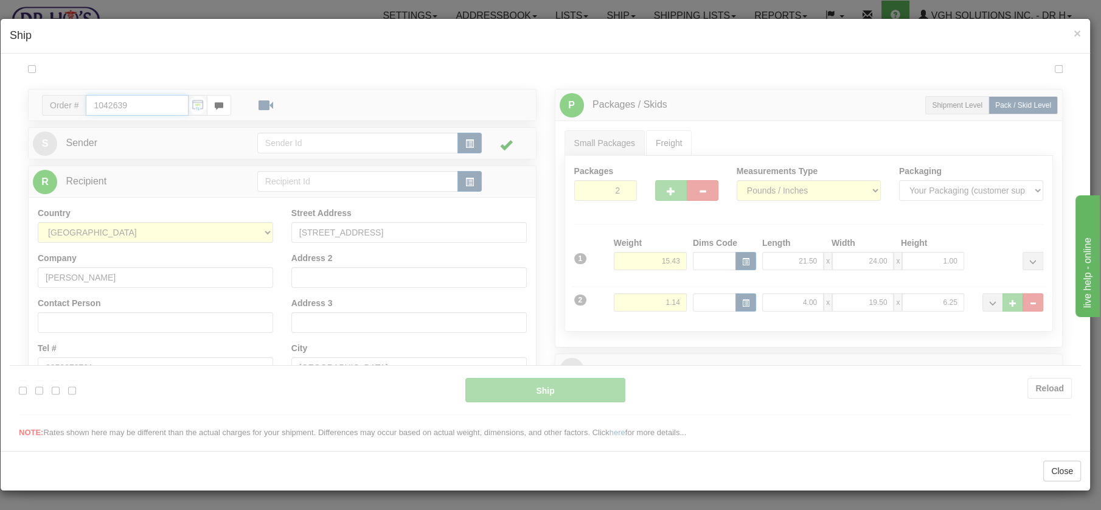
type input "DOM.EP"
type input "09:00"
type input "16:00"
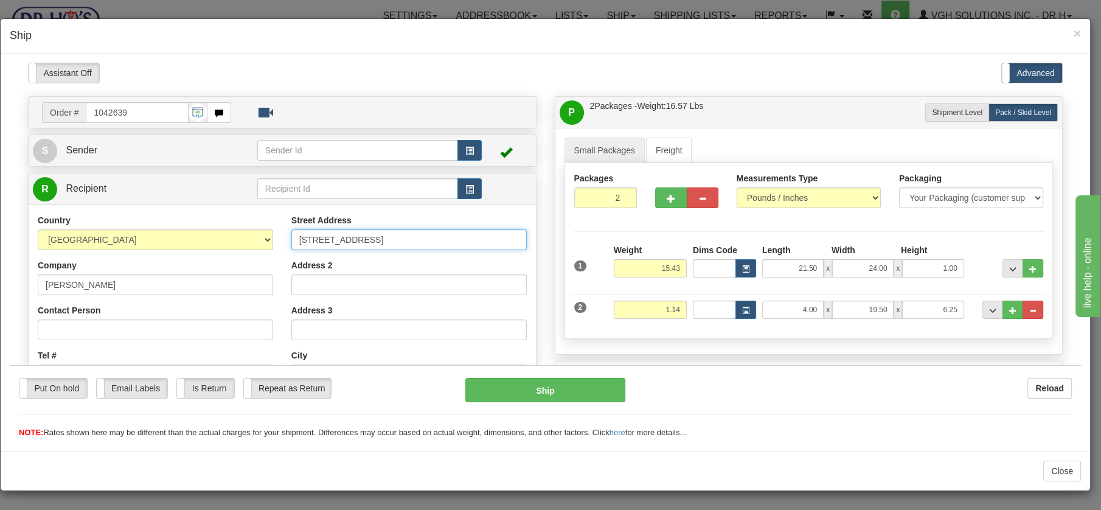
drag, startPoint x: 399, startPoint y: 237, endPoint x: 473, endPoint y: 239, distance: 74.3
click at [473, 239] on input "48 Laverock Ave APT 509, access code 1052" at bounding box center [409, 239] width 236 height 21
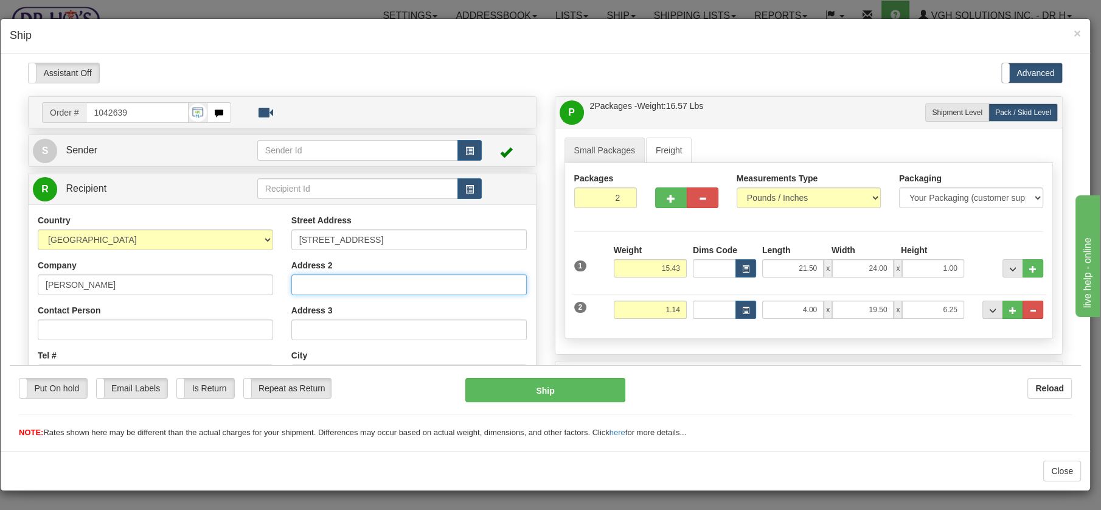
click at [351, 284] on input "Address 2" at bounding box center [409, 284] width 236 height 21
paste input "access code 1052"
type input "access code 1052"
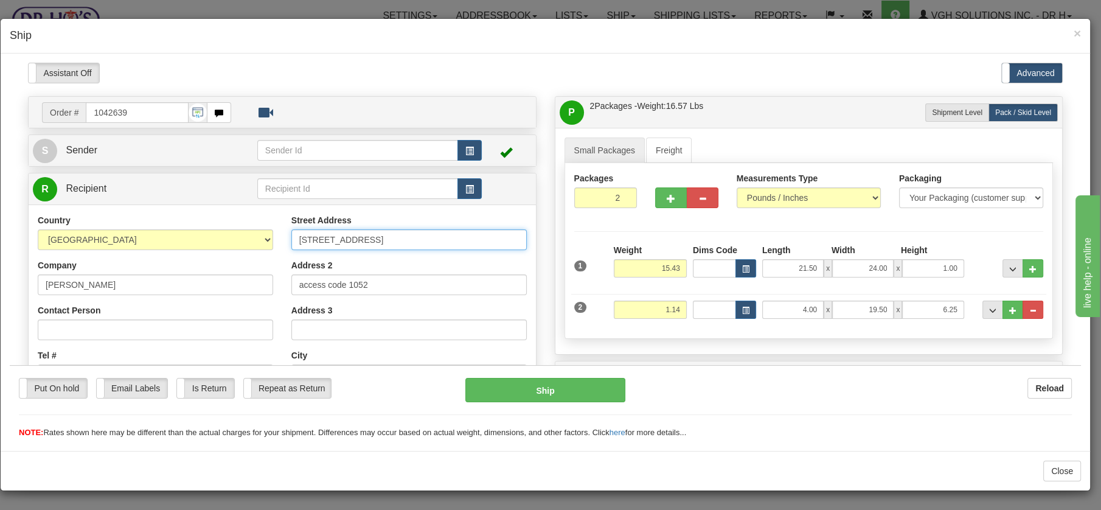
drag, startPoint x: 394, startPoint y: 237, endPoint x: 479, endPoint y: 232, distance: 85.4
click at [479, 232] on input "48 Laverock Ave APT 509, access code 1052" at bounding box center [409, 239] width 236 height 21
type input "48 Laverock Ave APT 509"
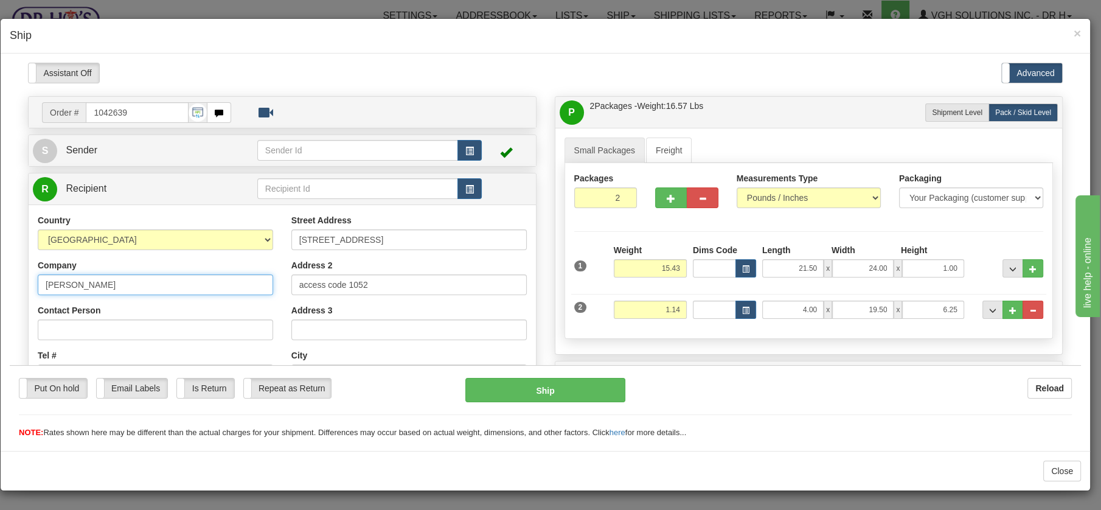
drag, startPoint x: 100, startPoint y: 285, endPoint x: 18, endPoint y: 281, distance: 82.3
click at [18, 281] on div "Please wait... Attention! Ok Add to Bidding... Preview Custom Documents Preview…" at bounding box center [546, 497] width 1072 height 871
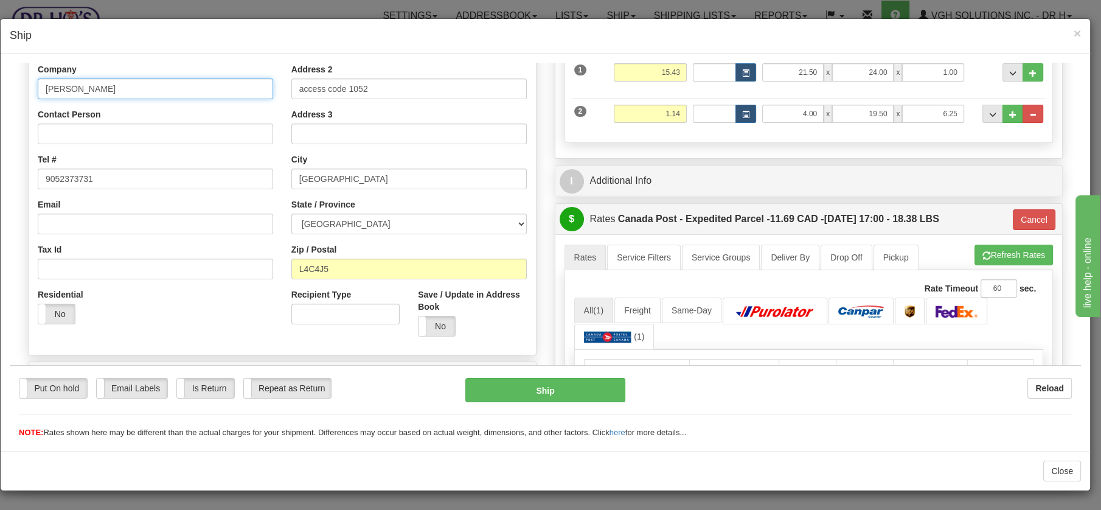
scroll to position [208, 0]
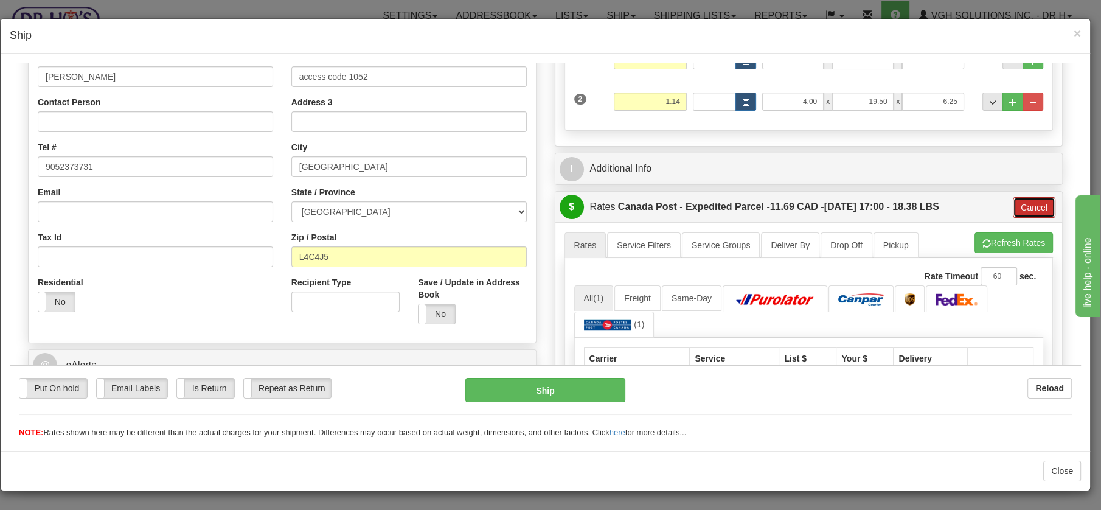
click at [1018, 201] on button "Cancel" at bounding box center [1034, 207] width 43 height 21
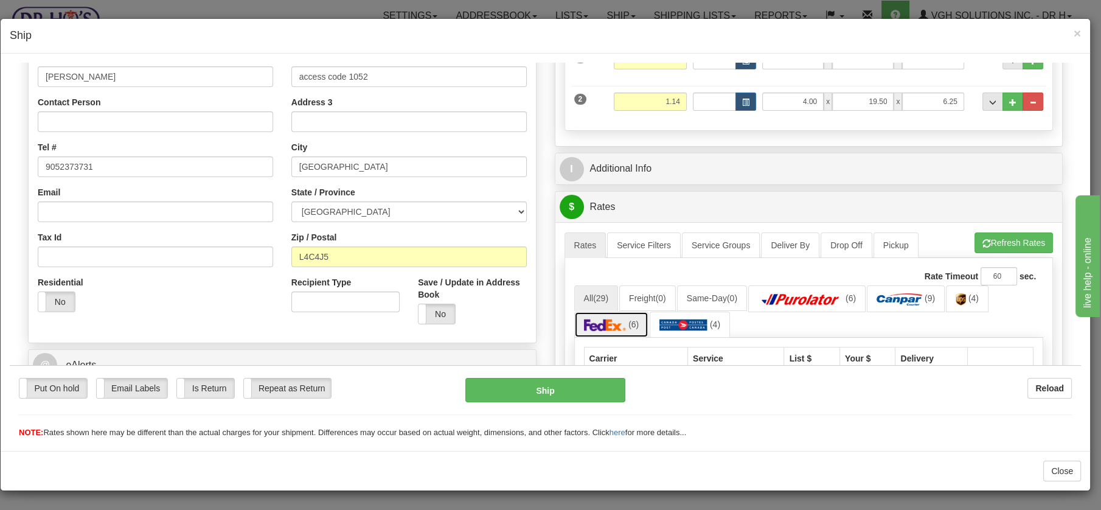
click at [597, 324] on img at bounding box center [605, 324] width 43 height 12
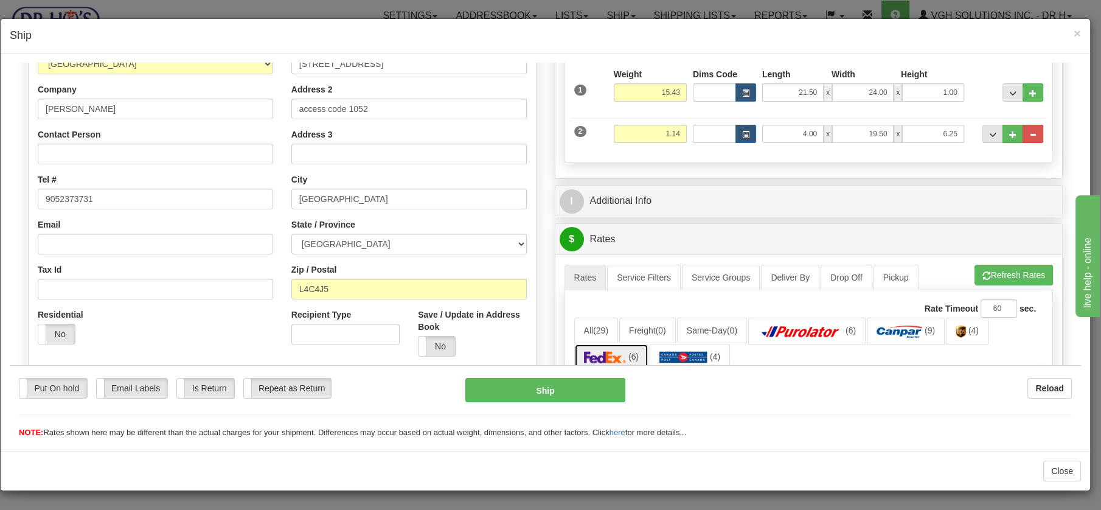
scroll to position [175, 0]
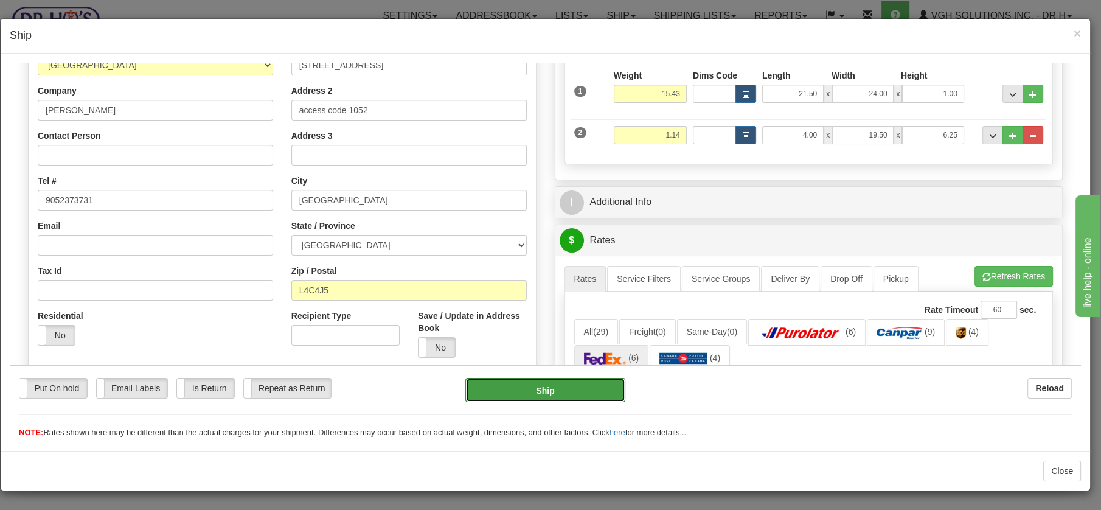
click at [548, 391] on button "Ship" at bounding box center [546, 389] width 160 height 24
type input "20"
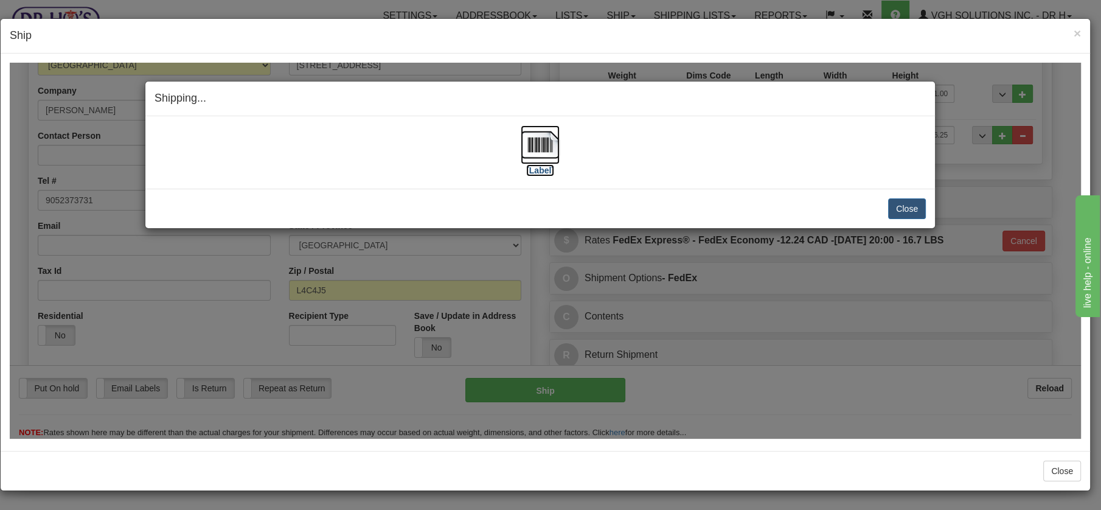
click at [544, 141] on img at bounding box center [540, 144] width 39 height 39
click at [902, 206] on button "Close" at bounding box center [907, 208] width 38 height 21
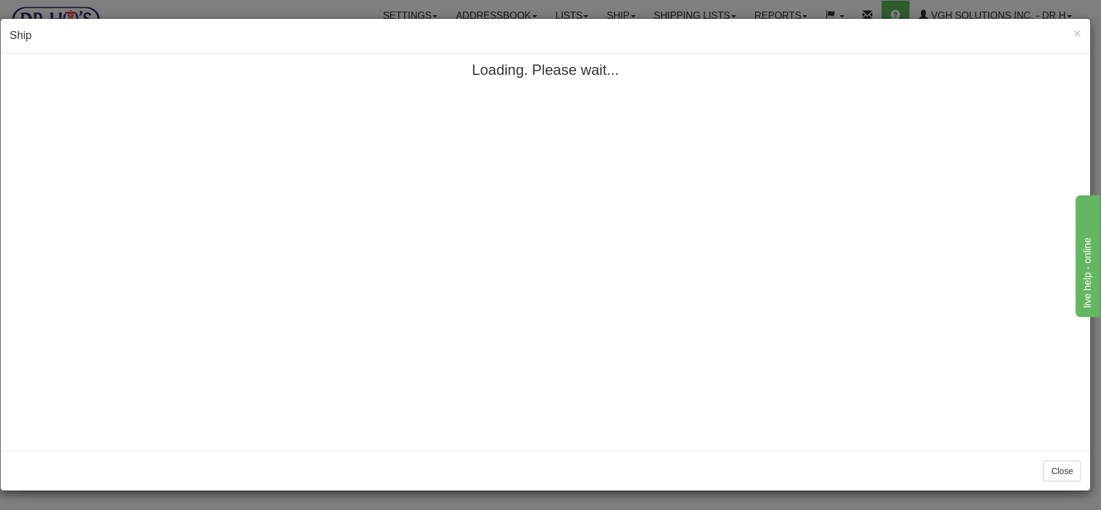
scroll to position [0, 0]
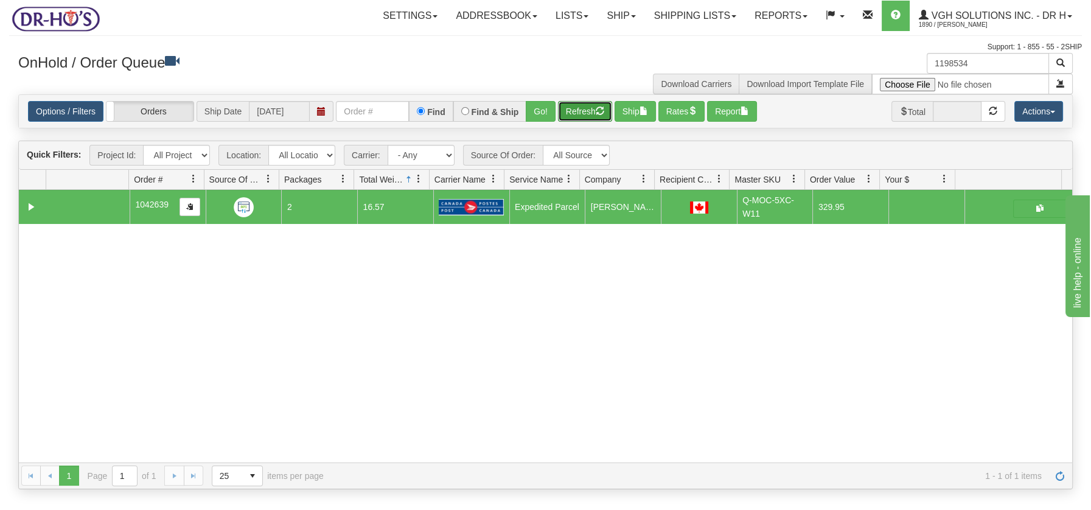
click at [586, 106] on button "Refresh" at bounding box center [585, 111] width 54 height 21
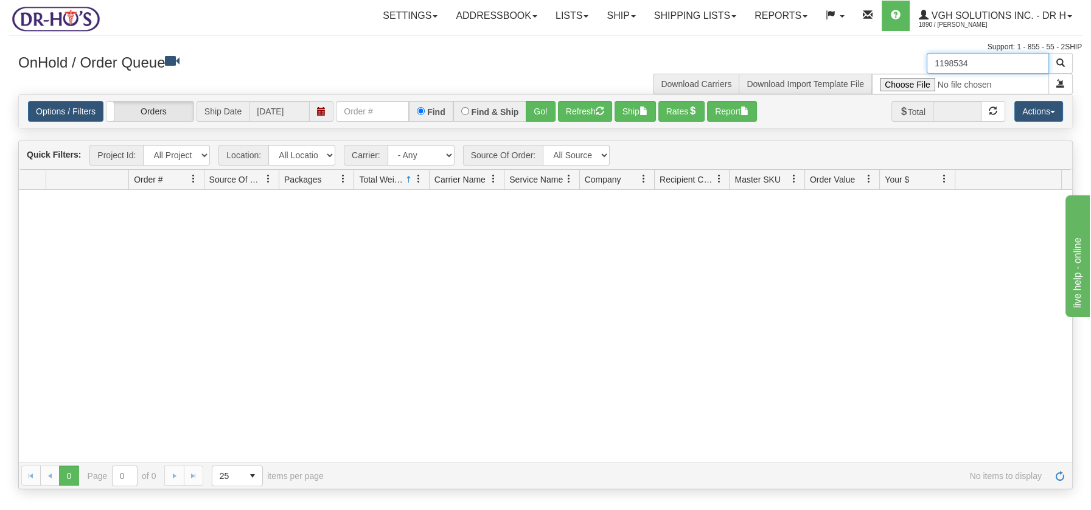
drag, startPoint x: 980, startPoint y: 58, endPoint x: 931, endPoint y: 58, distance: 48.7
click at [931, 58] on input "1198534" at bounding box center [988, 63] width 122 height 21
click at [957, 64] on input "text" at bounding box center [988, 63] width 122 height 21
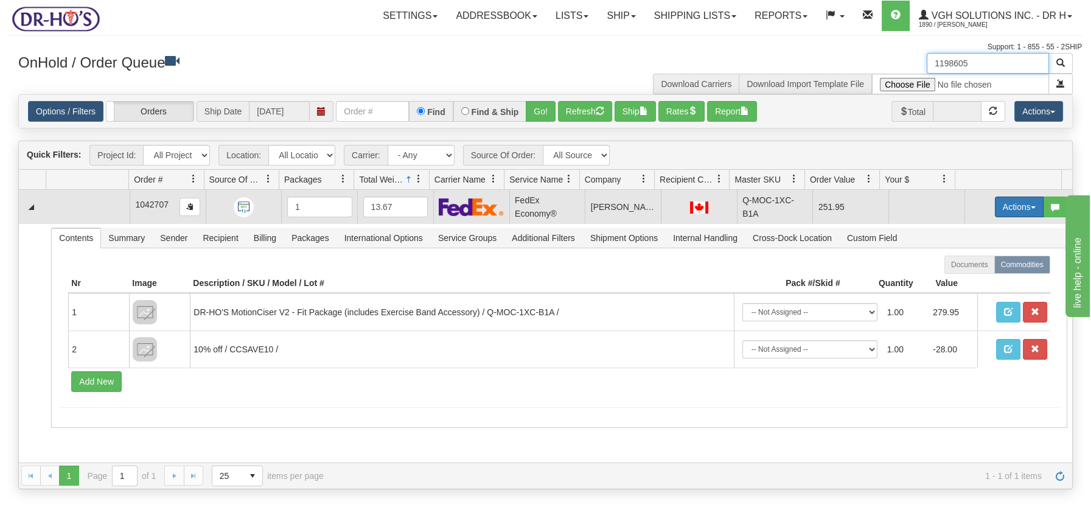
type input "1198605"
click at [1021, 204] on button "Actions" at bounding box center [1019, 207] width 49 height 21
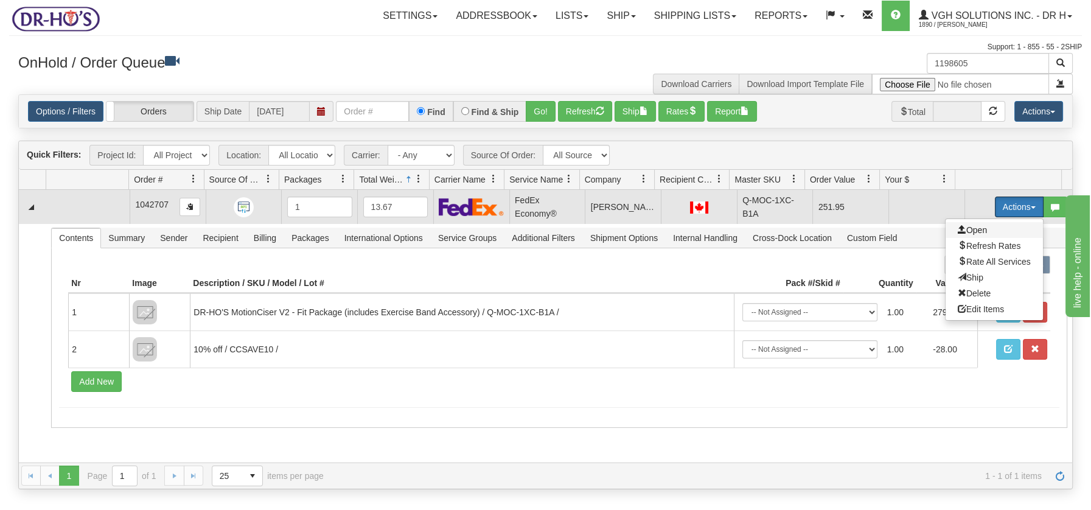
click at [962, 231] on span "Open" at bounding box center [972, 230] width 29 height 10
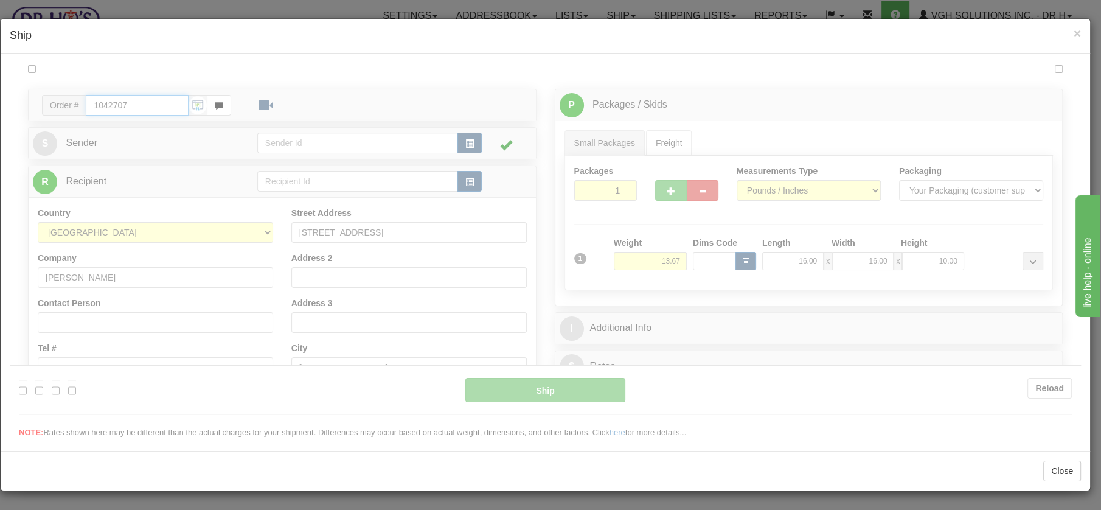
type input "20"
type input "09:00"
type input "16:00"
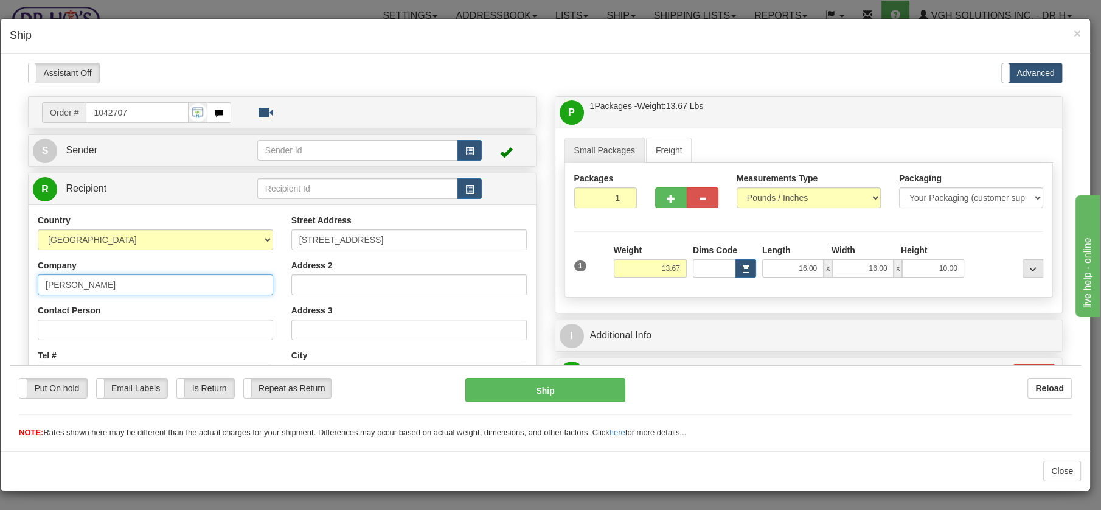
drag, startPoint x: 111, startPoint y: 276, endPoint x: 33, endPoint y: 281, distance: 78.7
click at [33, 281] on div "Country AFGHANISTAN ALAND ISLANDS ALBANIA ALGERIA AMERICAN SAMOA ANDORRA ANGOLA…" at bounding box center [156, 371] width 254 height 315
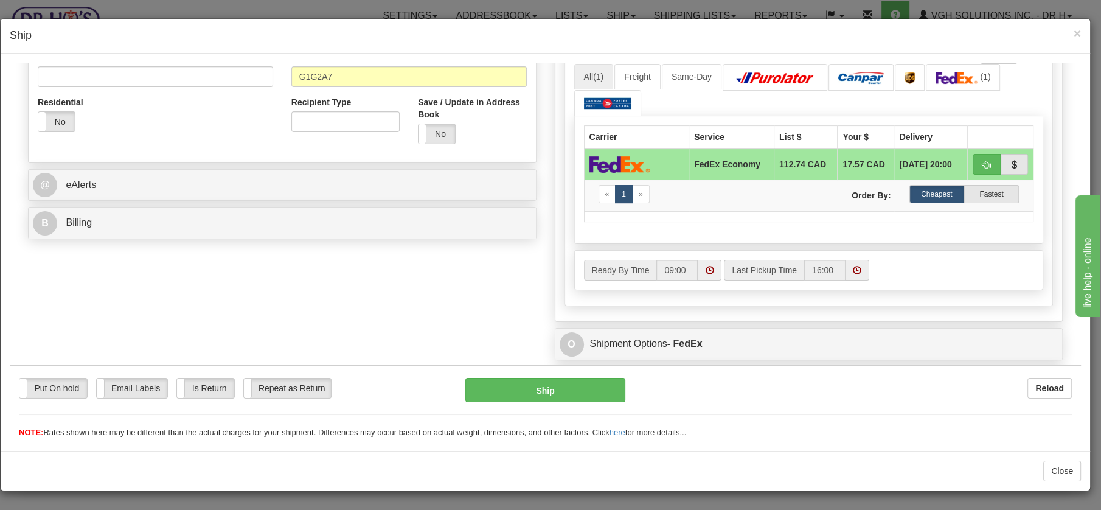
scroll to position [450, 0]
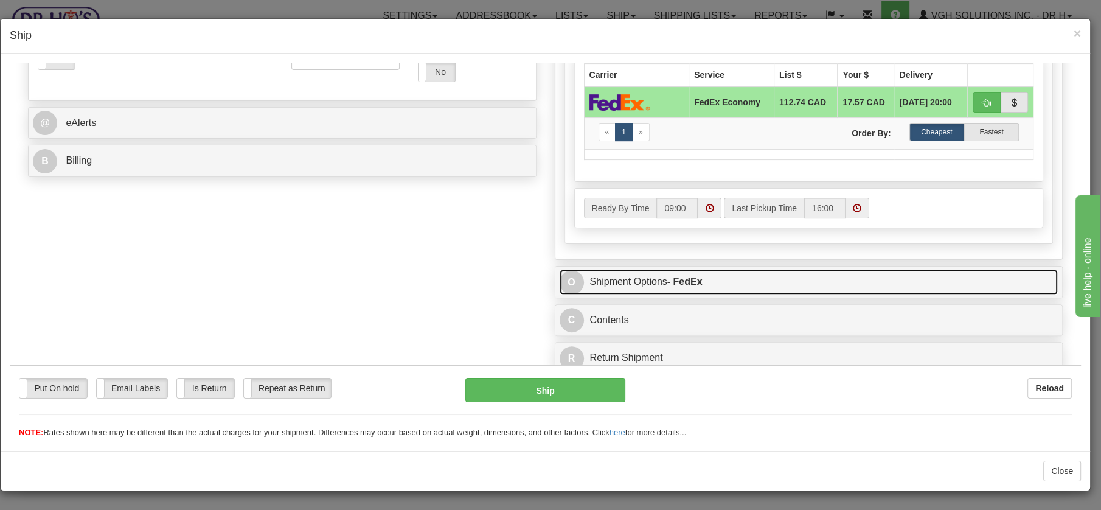
click at [606, 274] on link "O Shipment Options - FedEx" at bounding box center [809, 281] width 499 height 25
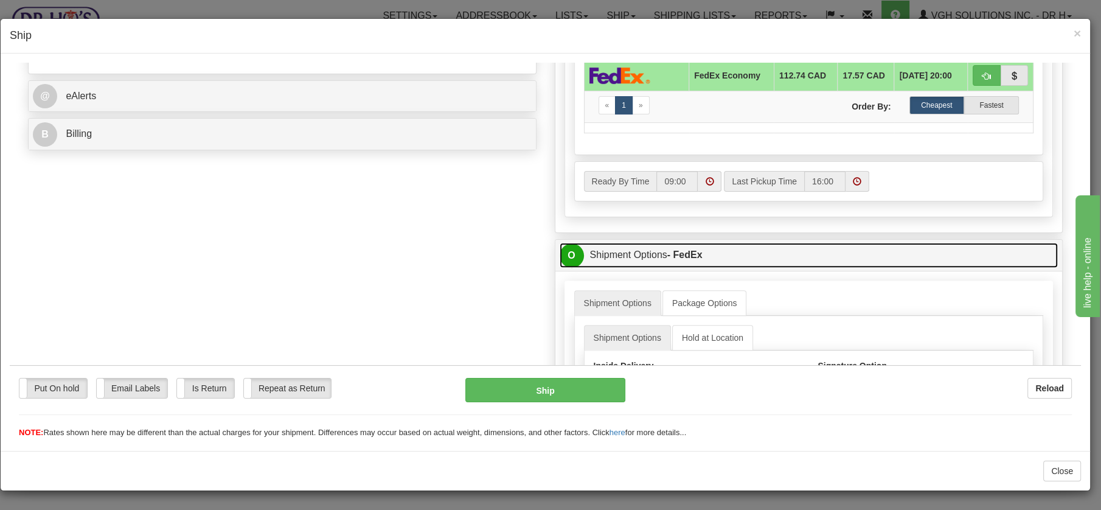
scroll to position [603, 0]
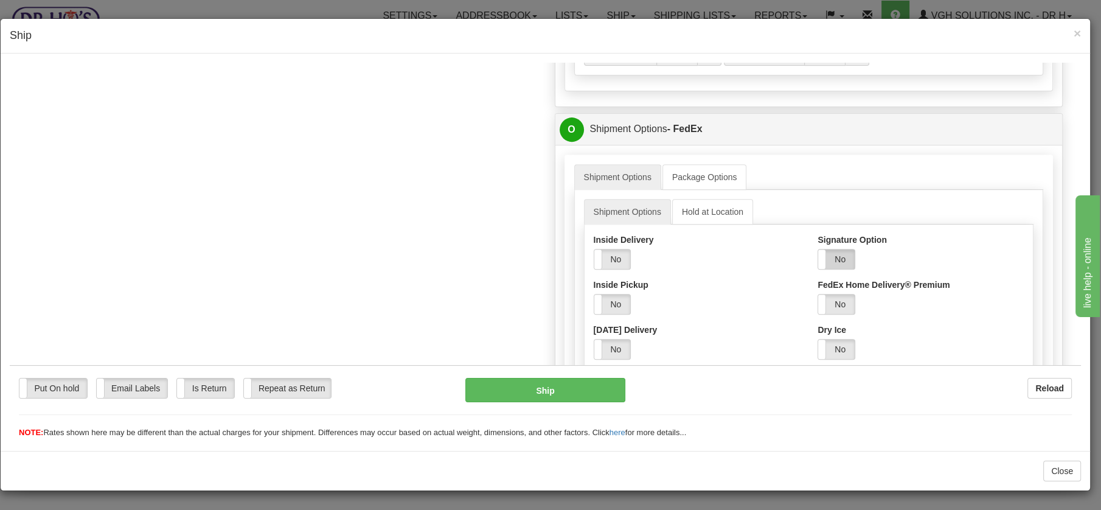
click at [836, 257] on label "No" at bounding box center [836, 258] width 37 height 19
drag, startPoint x: 896, startPoint y: 299, endPoint x: 887, endPoint y: 309, distance: 13.3
click at [896, 299] on select "Adult Direct Indirect No Signature Required Service Default" at bounding box center [865, 303] width 94 height 21
select select "2"
click at [818, 293] on select "Adult Direct Indirect No Signature Required Service Default" at bounding box center [865, 303] width 94 height 21
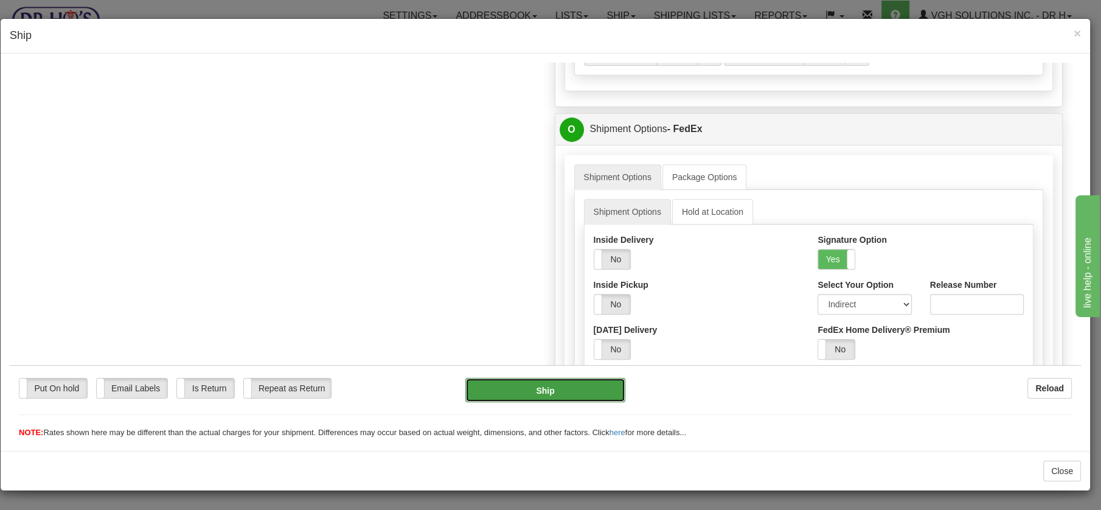
click at [576, 389] on button "Ship" at bounding box center [546, 389] width 160 height 24
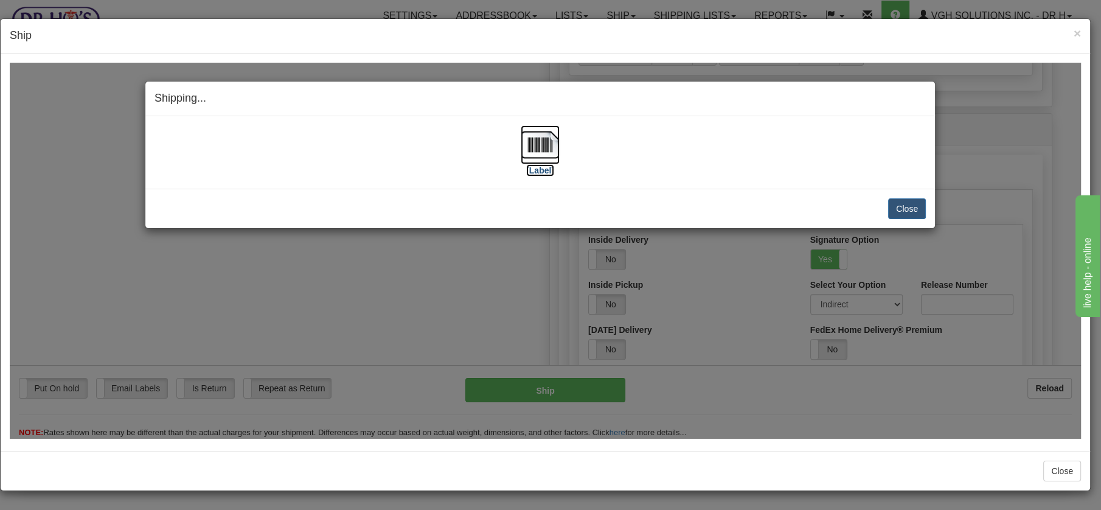
click at [532, 138] on img at bounding box center [540, 144] width 39 height 39
click at [901, 204] on button "Close" at bounding box center [907, 208] width 38 height 21
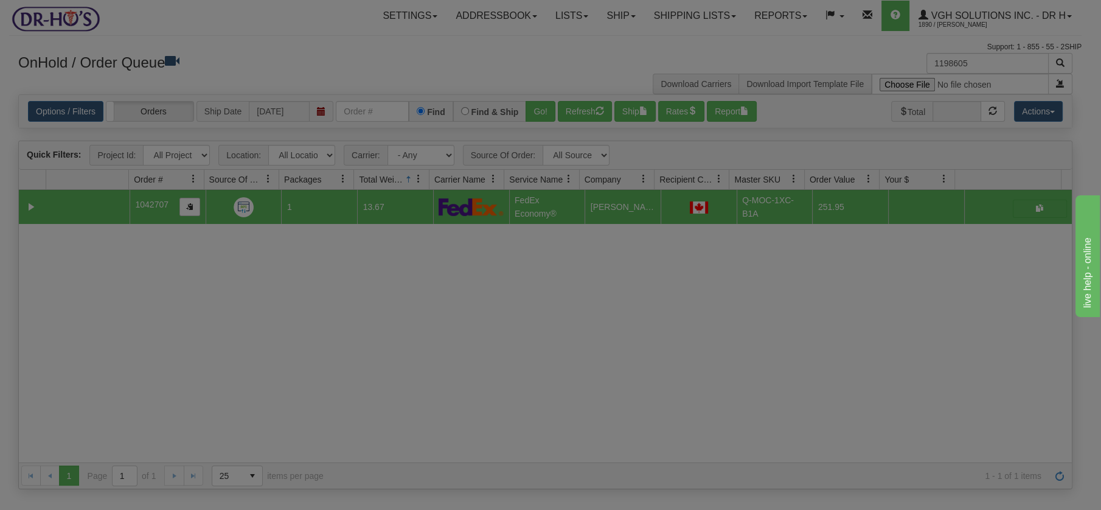
scroll to position [0, 0]
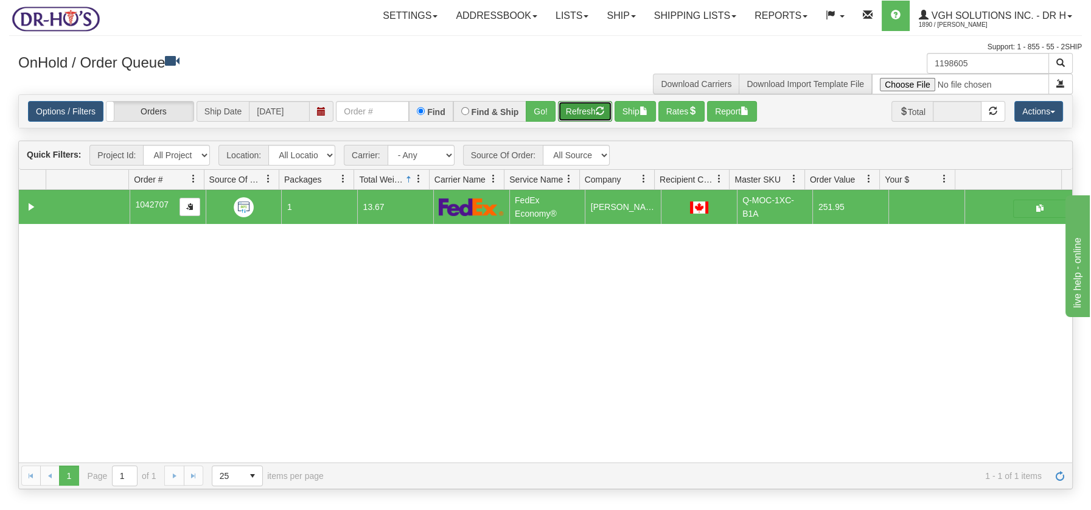
click at [591, 111] on button "Refresh" at bounding box center [585, 111] width 54 height 21
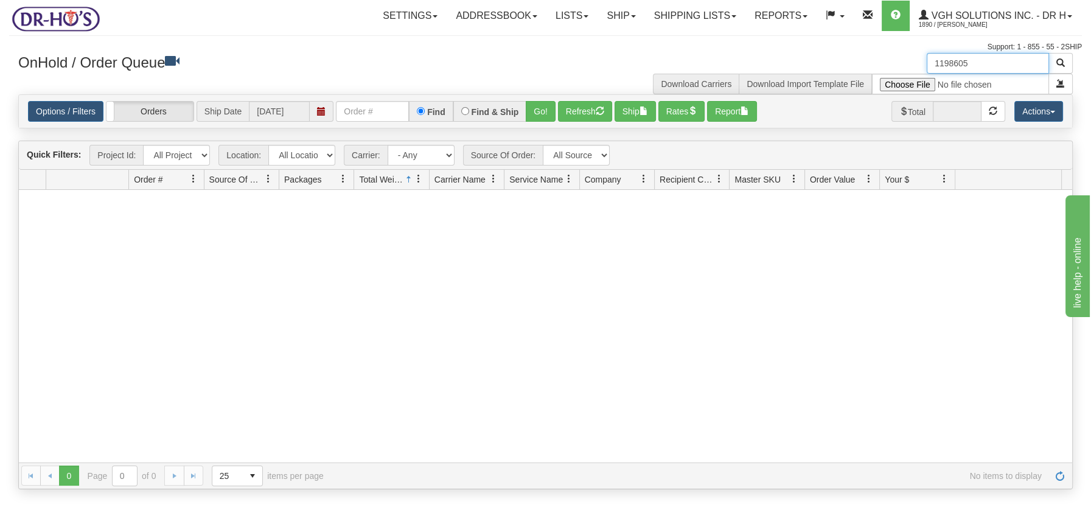
drag, startPoint x: 977, startPoint y: 62, endPoint x: 898, endPoint y: 68, distance: 78.7
click at [904, 68] on div "1198605 Download Carriers Download Import Template File" at bounding box center [814, 73] width 537 height 41
click at [594, 111] on button "Refresh" at bounding box center [585, 111] width 54 height 21
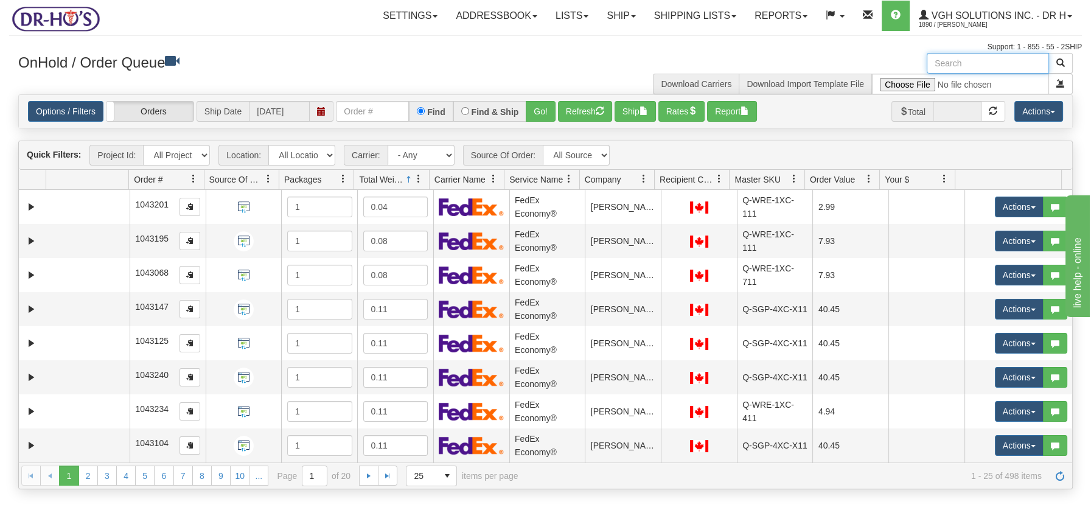
click at [984, 64] on input "text" at bounding box center [988, 63] width 122 height 21
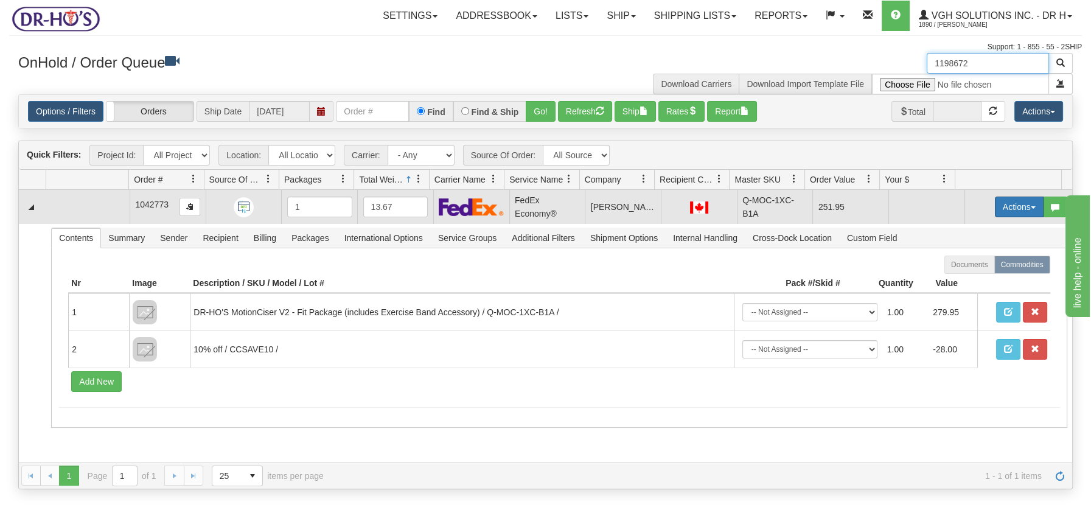
click at [1031, 206] on span "button" at bounding box center [1033, 207] width 5 height 2
type input "1198672"
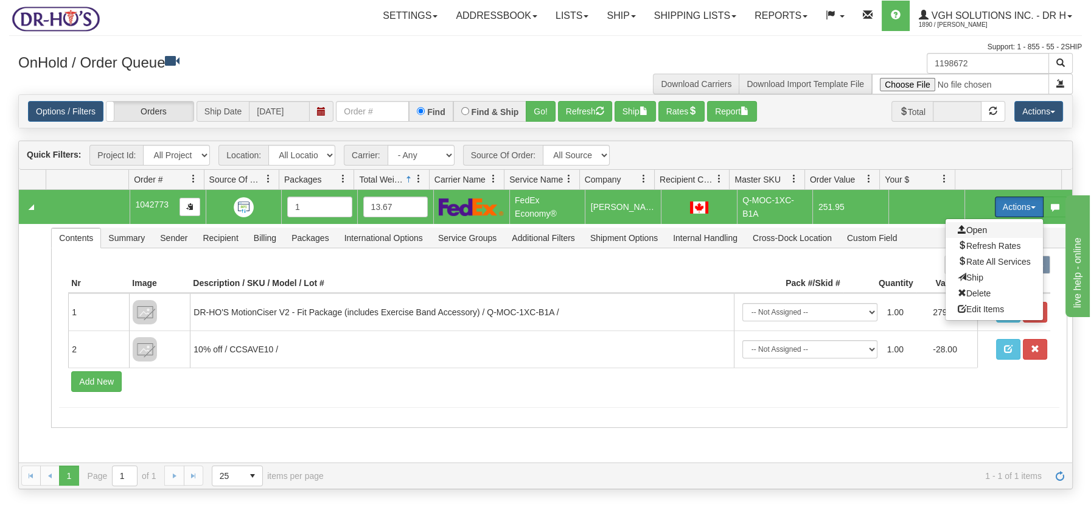
click at [973, 228] on span "Open" at bounding box center [972, 230] width 29 height 10
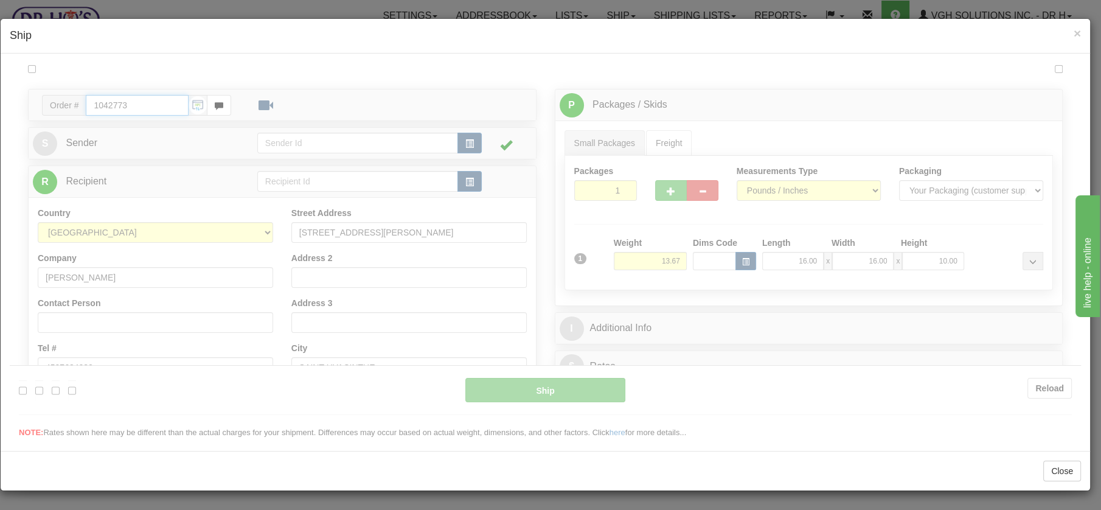
type input "20"
type input "09:00"
type input "16:00"
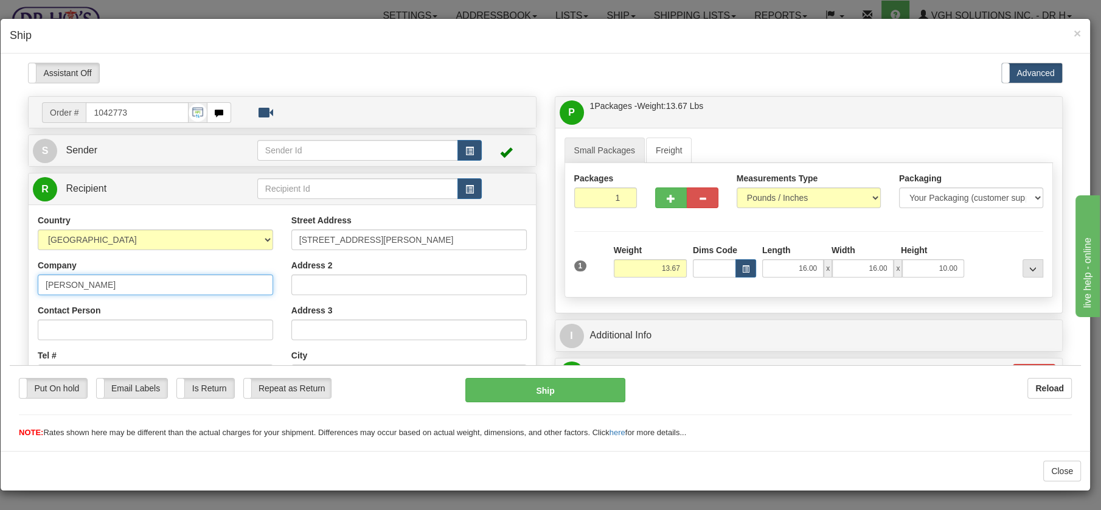
drag, startPoint x: 43, startPoint y: 279, endPoint x: 159, endPoint y: 285, distance: 116.4
click at [159, 285] on input "DANIELLE PRUNEAU" at bounding box center [156, 284] width 236 height 21
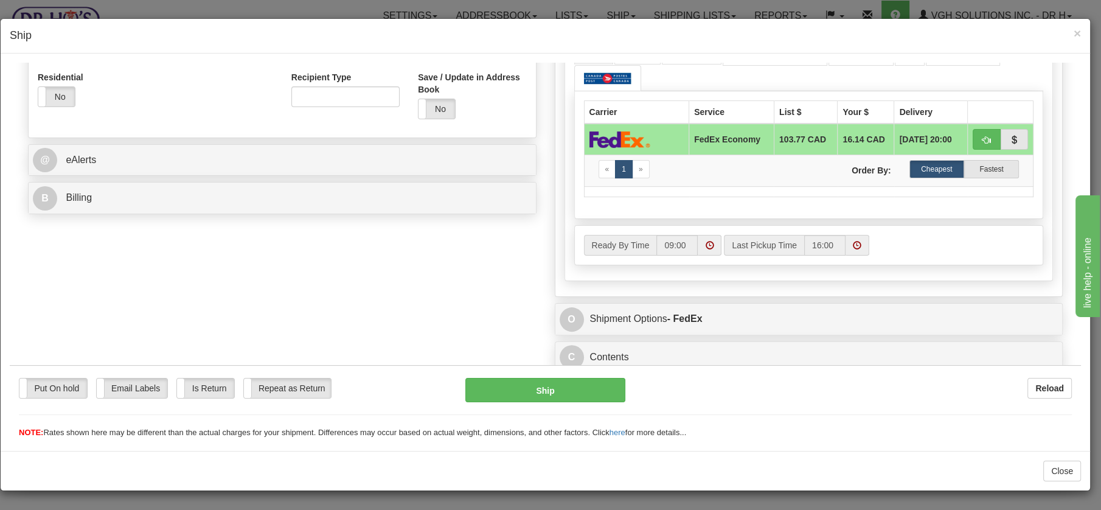
scroll to position [450, 0]
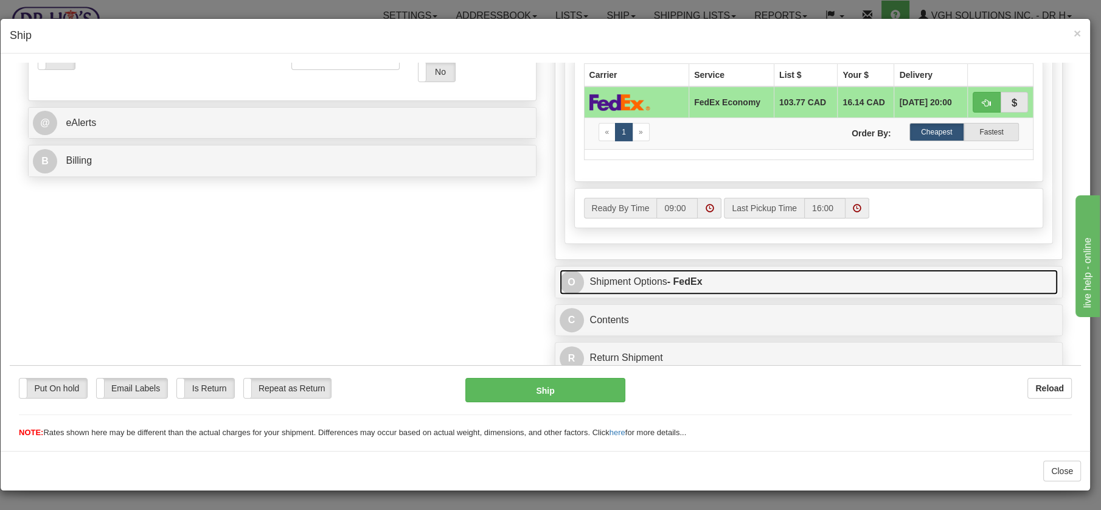
click at [612, 279] on link "O Shipment Options - FedEx" at bounding box center [809, 281] width 499 height 25
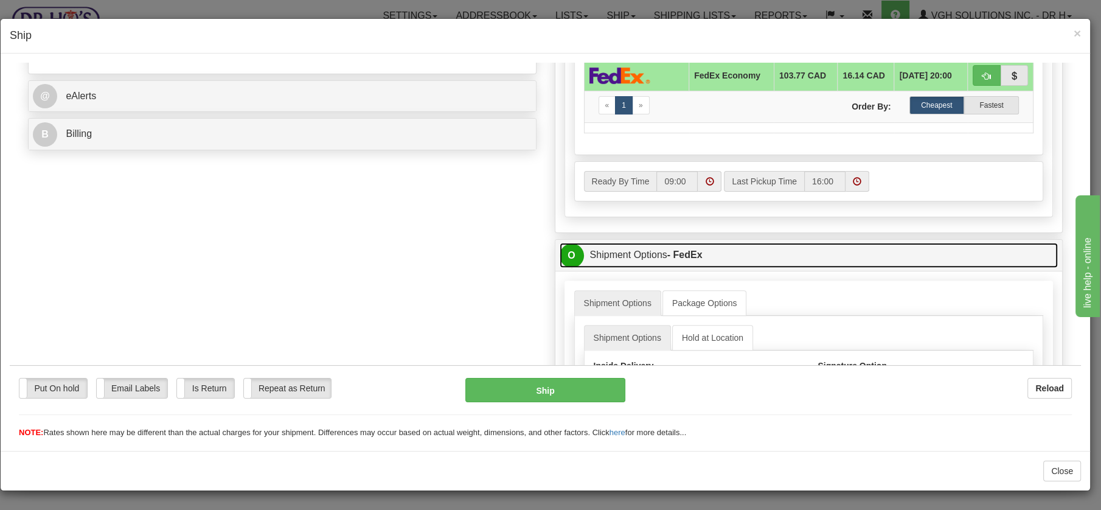
scroll to position [568, 0]
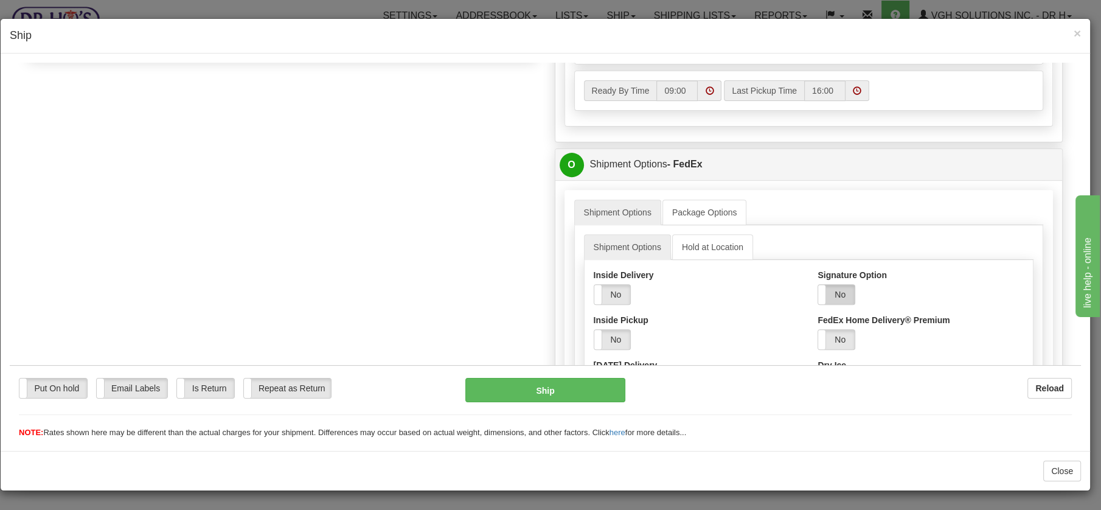
click at [835, 289] on label "No" at bounding box center [836, 293] width 37 height 19
drag, startPoint x: 897, startPoint y: 334, endPoint x: 892, endPoint y: 344, distance: 11.7
click at [898, 334] on select "Adult Direct Indirect No Signature Required Service Default" at bounding box center [865, 339] width 94 height 21
select select "2"
click at [818, 329] on select "Adult Direct Indirect No Signature Required Service Default" at bounding box center [865, 339] width 94 height 21
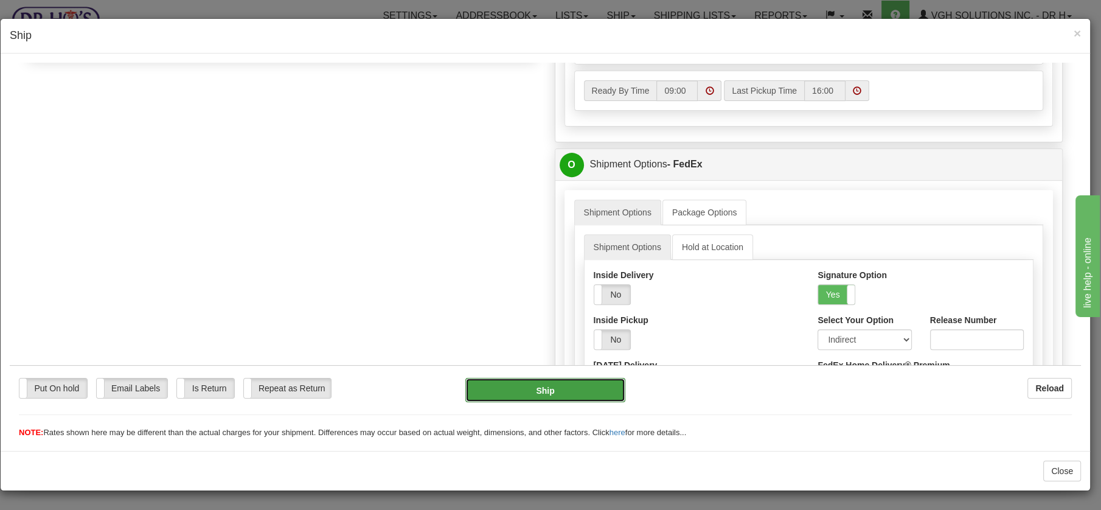
click at [554, 385] on button "Ship" at bounding box center [546, 389] width 160 height 24
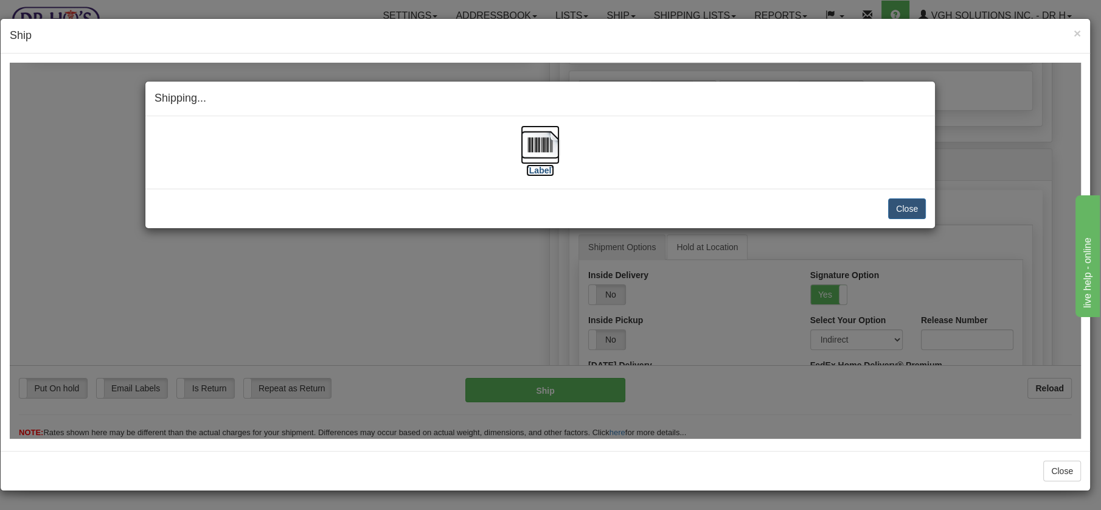
click at [547, 142] on img at bounding box center [540, 144] width 39 height 39
click at [903, 204] on button "Close" at bounding box center [907, 208] width 38 height 21
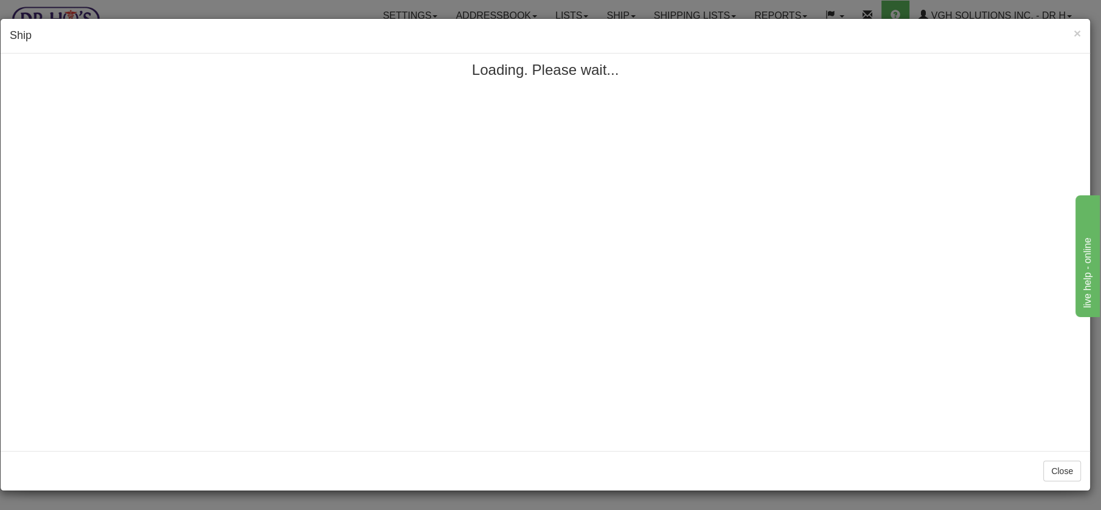
scroll to position [0, 0]
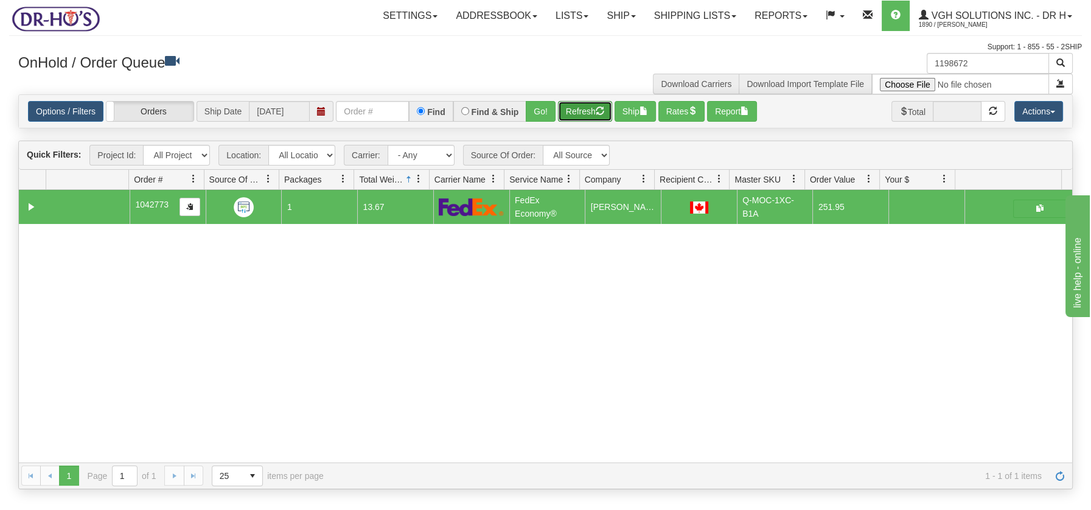
click at [573, 108] on button "Refresh" at bounding box center [585, 111] width 54 height 21
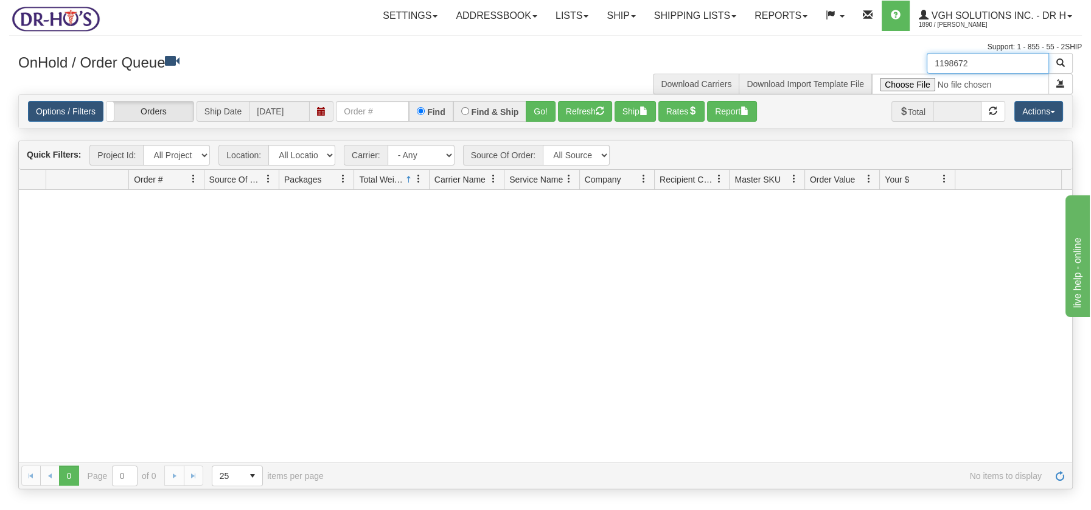
drag, startPoint x: 986, startPoint y: 65, endPoint x: 906, endPoint y: 62, distance: 80.4
click at [916, 63] on div "1198672 Download Carriers Download Import Template File" at bounding box center [814, 73] width 537 height 41
click at [591, 110] on button "Refresh" at bounding box center [585, 111] width 54 height 21
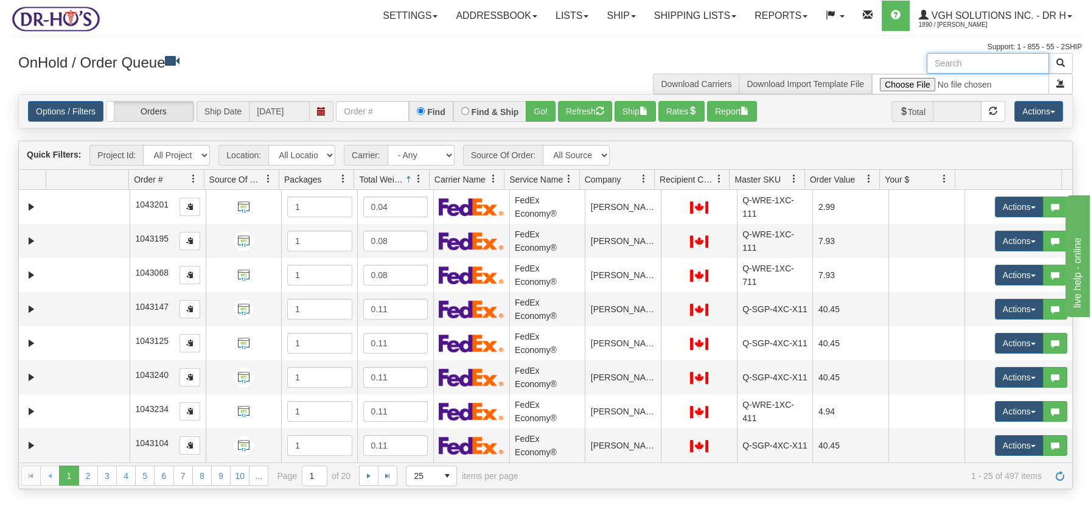
click at [955, 65] on input "text" at bounding box center [988, 63] width 122 height 21
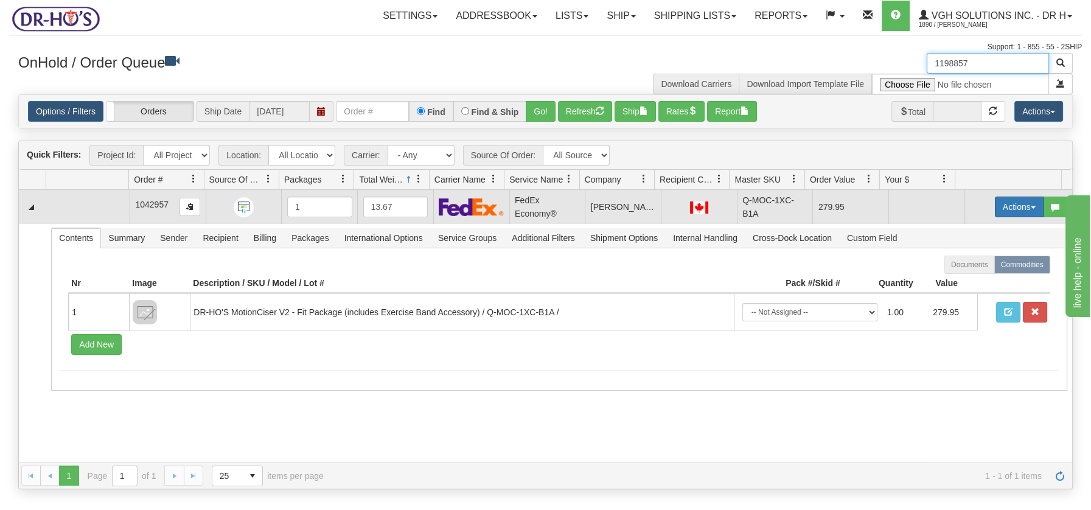
type input "1198857"
click at [1025, 209] on button "Actions" at bounding box center [1019, 207] width 49 height 21
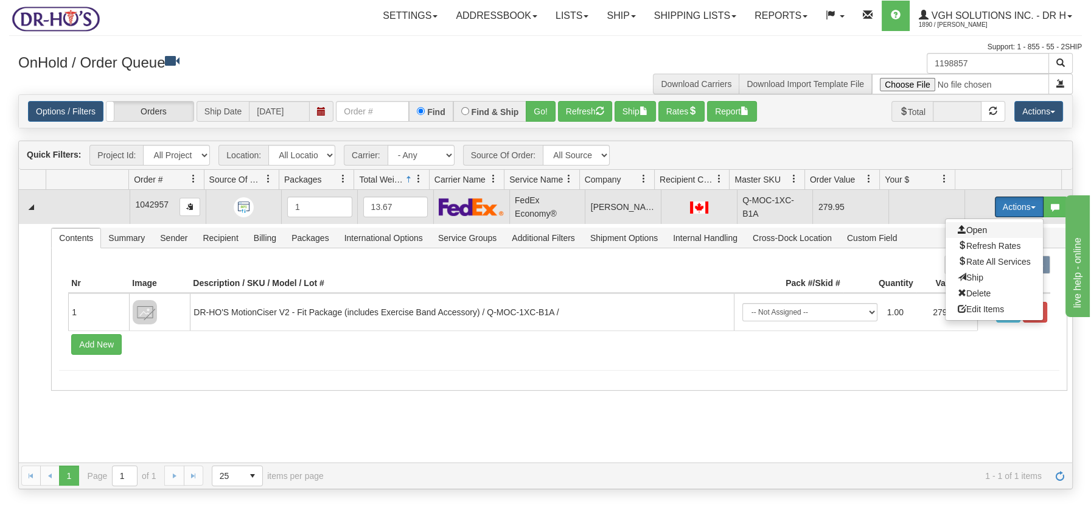
click at [968, 228] on span "Open" at bounding box center [972, 230] width 29 height 10
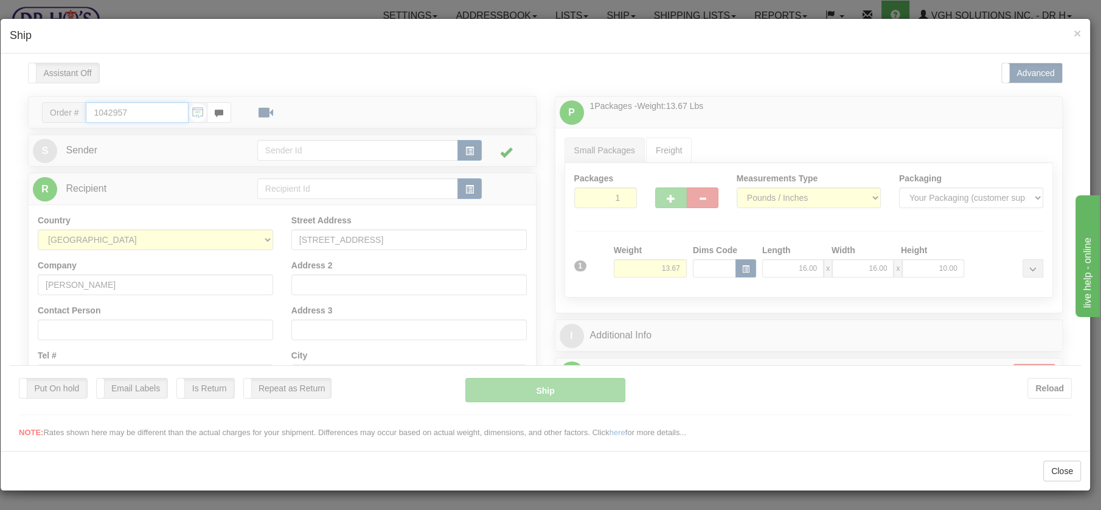
type input "20"
type input "09:00"
type input "16:00"
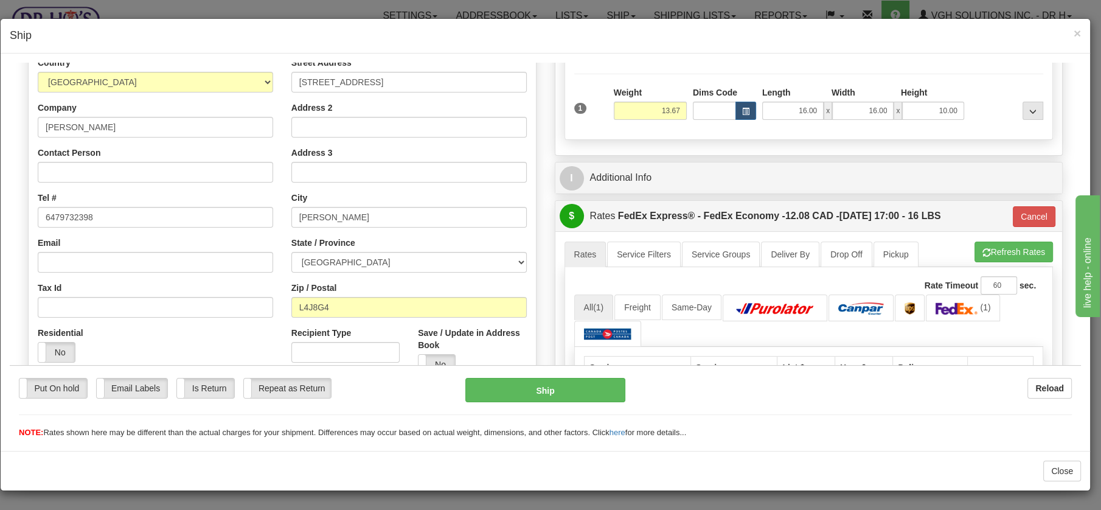
scroll to position [141, 0]
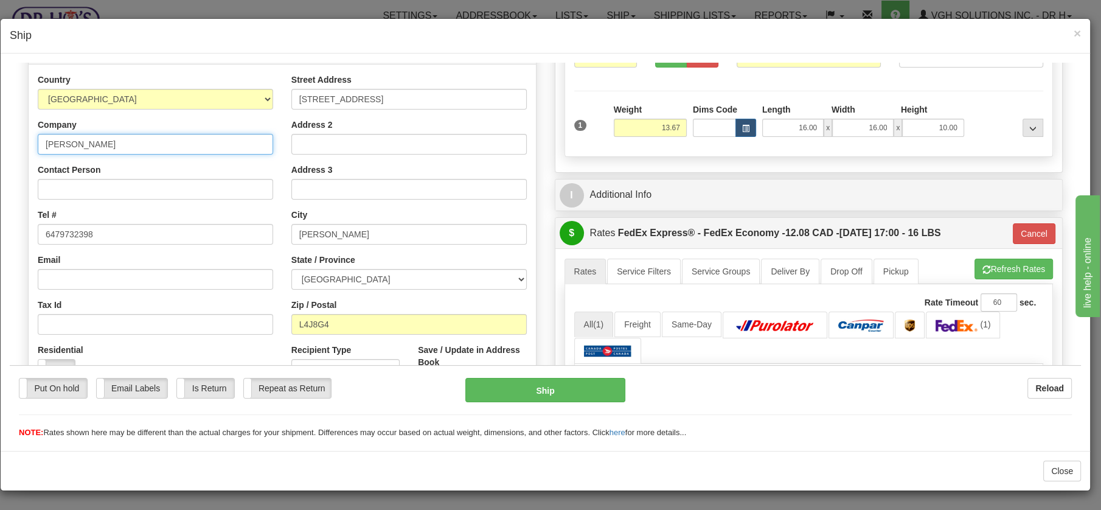
drag, startPoint x: 118, startPoint y: 143, endPoint x: 44, endPoint y: 135, distance: 74.7
click at [44, 135] on input "William Stubina" at bounding box center [156, 143] width 236 height 21
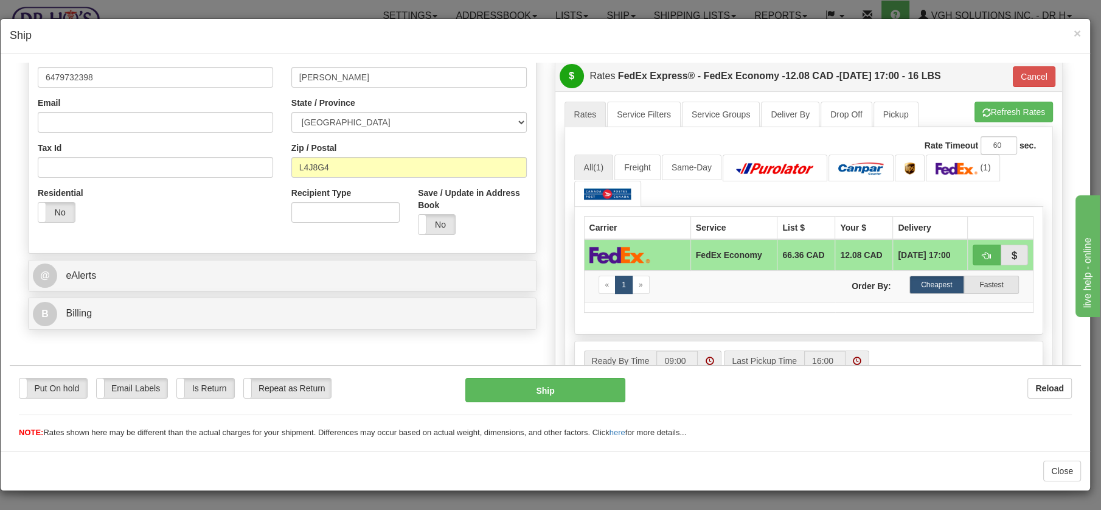
scroll to position [333, 0]
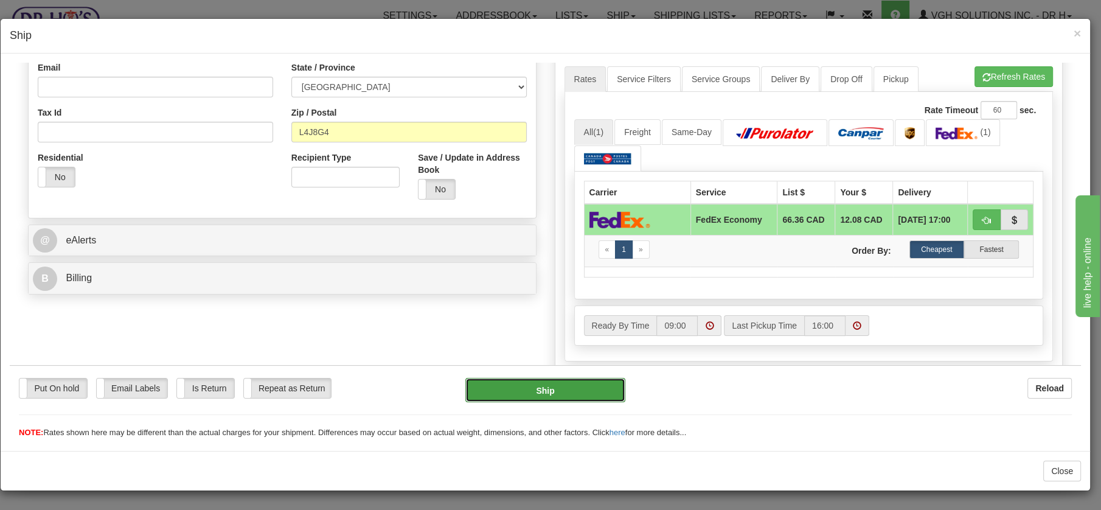
click at [554, 384] on button "Ship" at bounding box center [546, 389] width 160 height 24
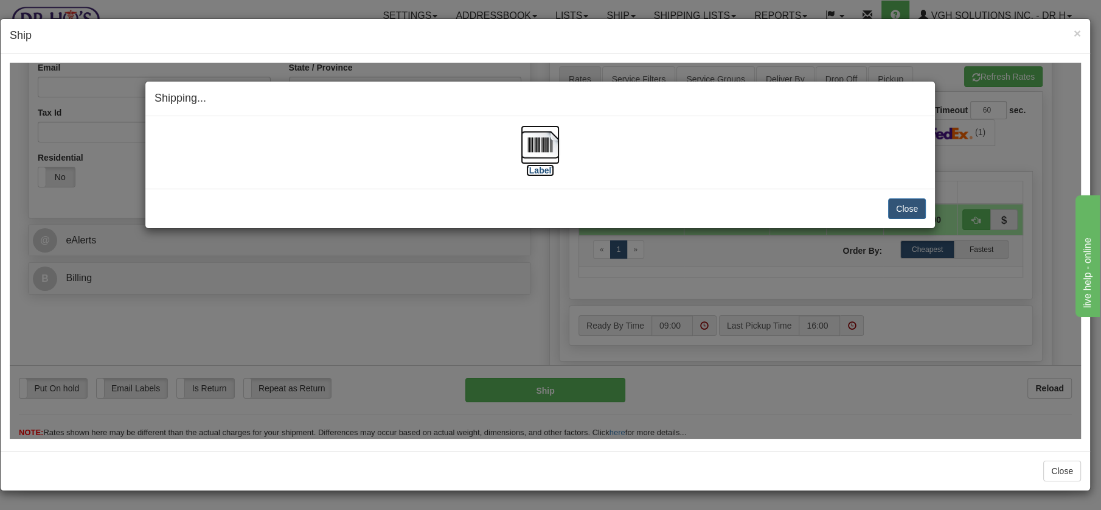
click at [545, 139] on img at bounding box center [540, 144] width 39 height 39
click at [898, 200] on button "Close" at bounding box center [907, 208] width 38 height 21
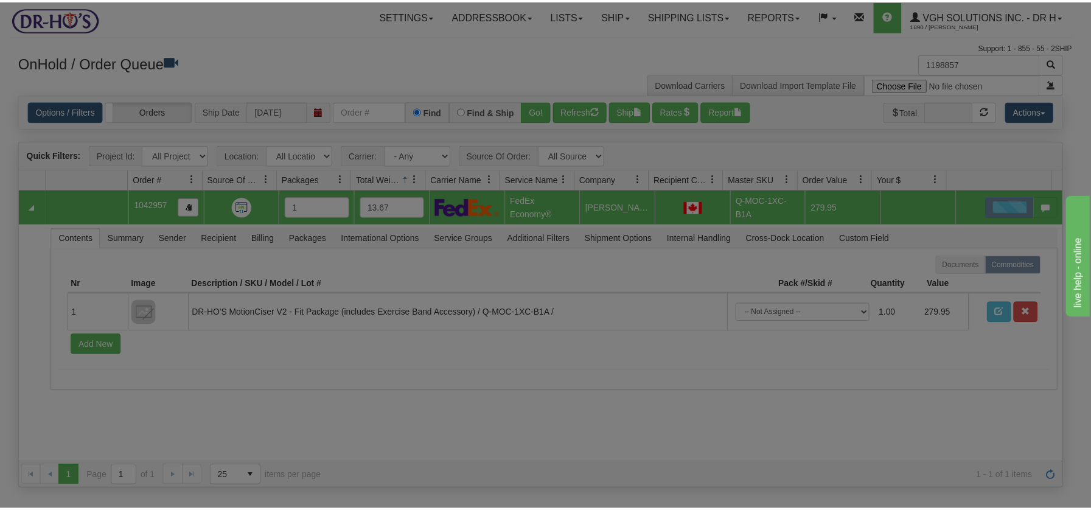
scroll to position [0, 0]
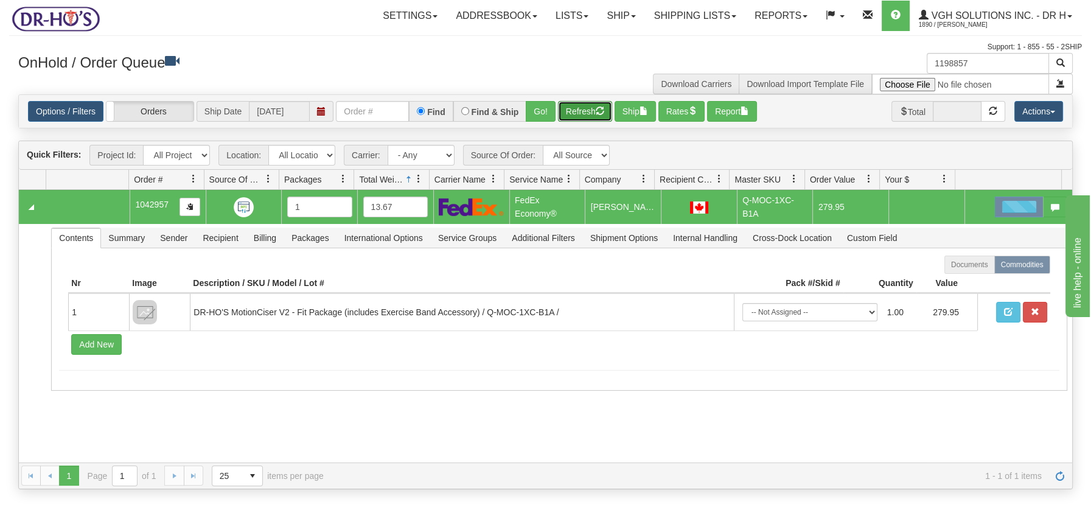
click at [579, 114] on button "Refresh" at bounding box center [585, 111] width 54 height 21
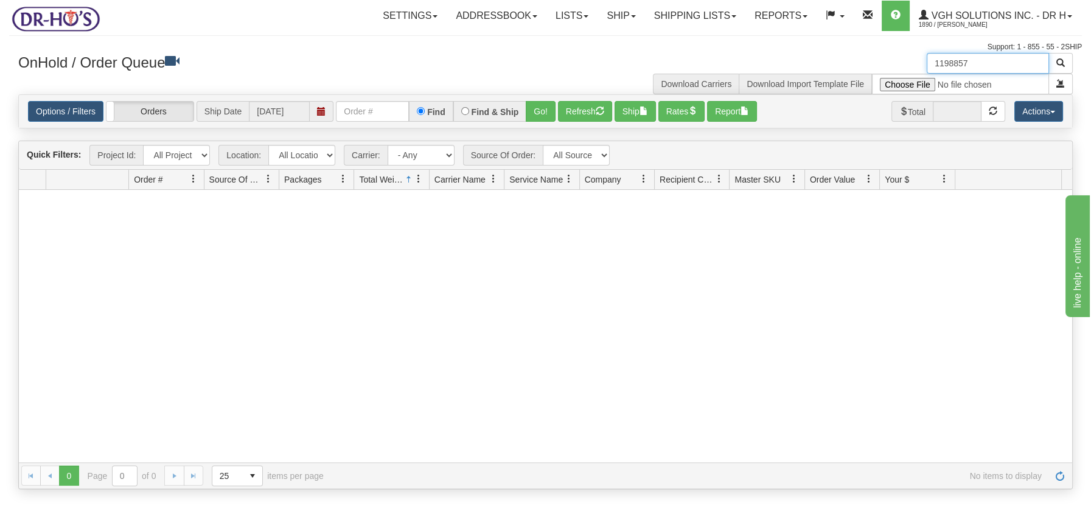
drag, startPoint x: 973, startPoint y: 67, endPoint x: 923, endPoint y: 68, distance: 50.5
click at [925, 68] on div "1198857 Download Carriers Download Import Template File" at bounding box center [814, 73] width 537 height 41
click at [575, 109] on button "Refresh" at bounding box center [585, 111] width 54 height 21
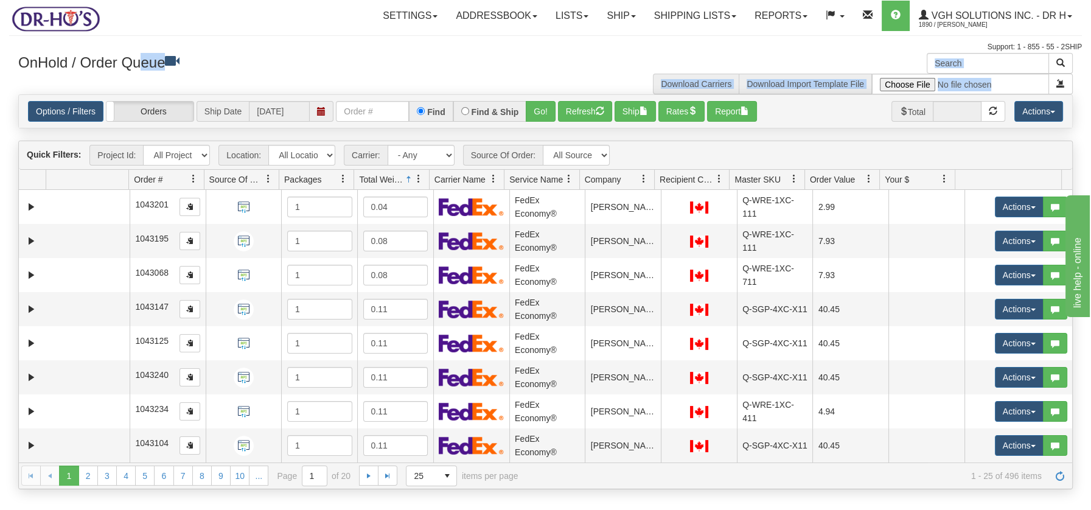
drag, startPoint x: 0, startPoint y: 79, endPoint x: -8, endPoint y: 124, distance: 46.3
click at [0, 124] on html "Toggle navigation Settings Shipping Preferences New Recipients" at bounding box center [545, 255] width 1091 height 510
click at [633, 27] on link "Ship" at bounding box center [621, 16] width 47 height 30
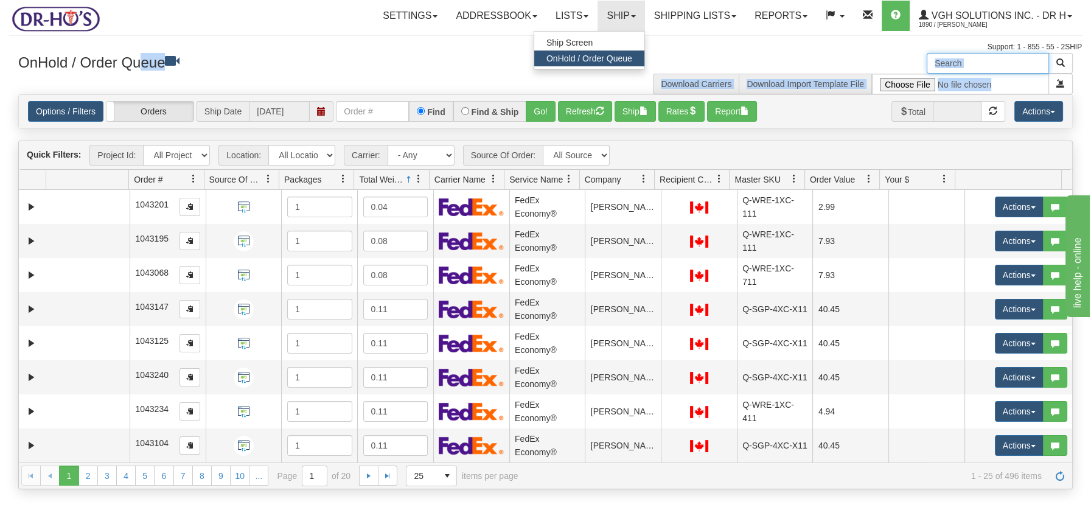
click at [994, 60] on input "text" at bounding box center [988, 63] width 122 height 21
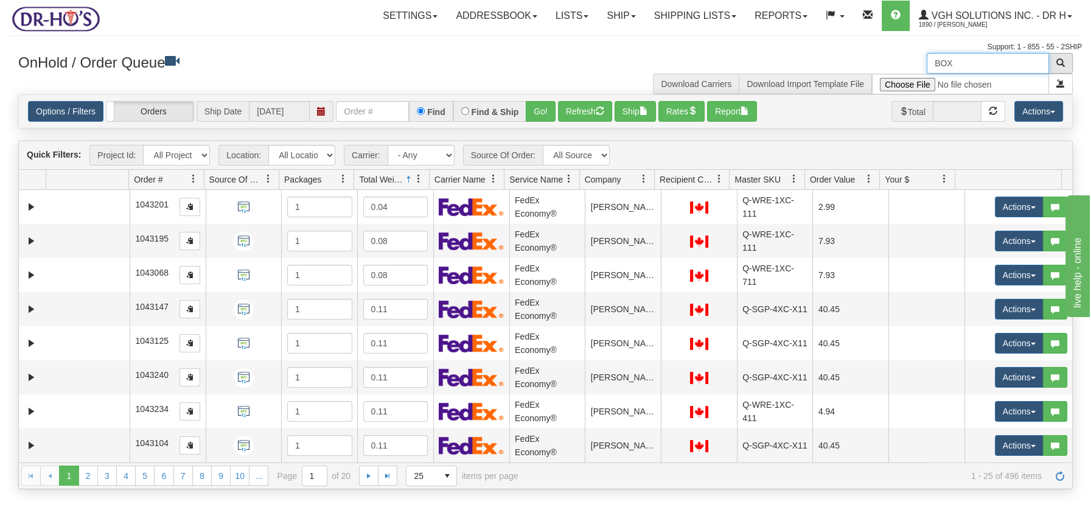
type input "BOX"
click at [1067, 60] on button "button" at bounding box center [1061, 63] width 24 height 21
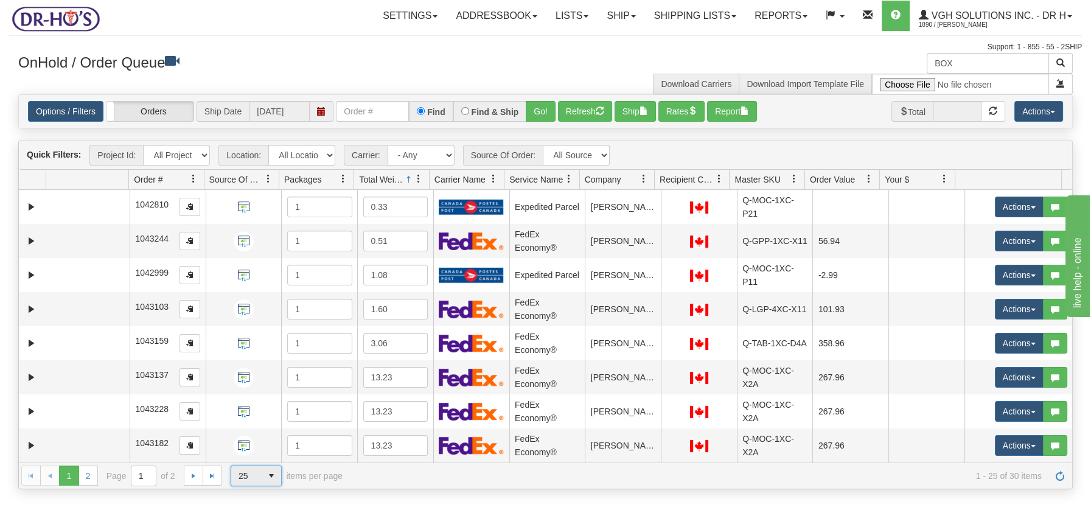
click at [273, 473] on span "select" at bounding box center [271, 475] width 19 height 19
click at [244, 437] on span "50" at bounding box center [241, 439] width 10 height 12
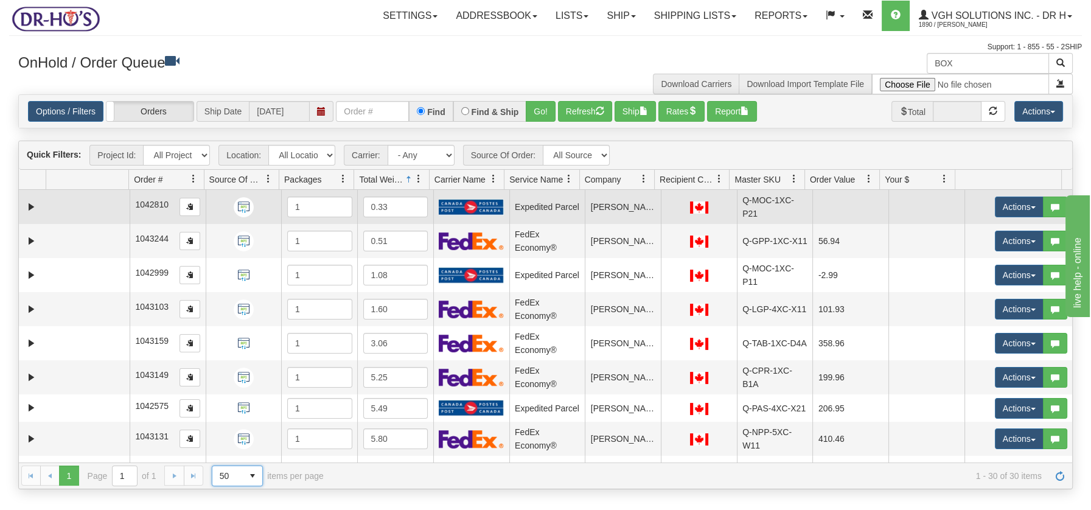
click at [70, 197] on td at bounding box center [87, 207] width 83 height 34
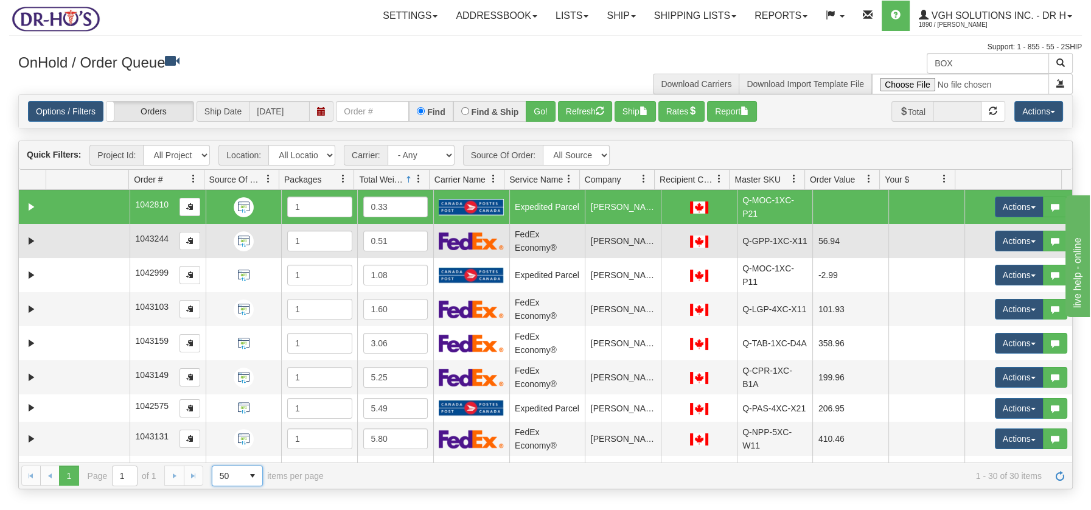
drag, startPoint x: 65, startPoint y: 234, endPoint x: 66, endPoint y: 252, distance: 17.7
click at [65, 236] on td at bounding box center [87, 241] width 83 height 34
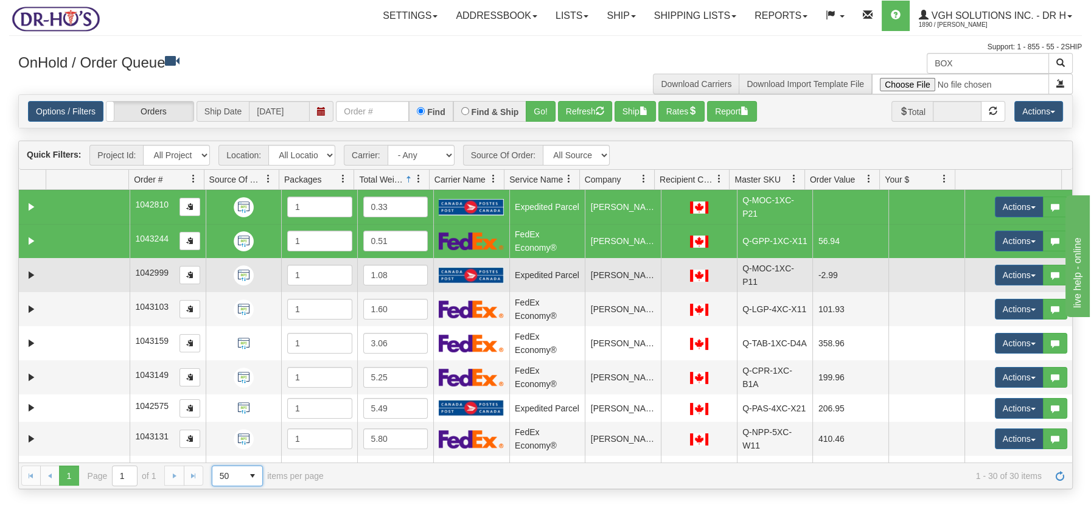
click at [62, 276] on td at bounding box center [87, 275] width 83 height 34
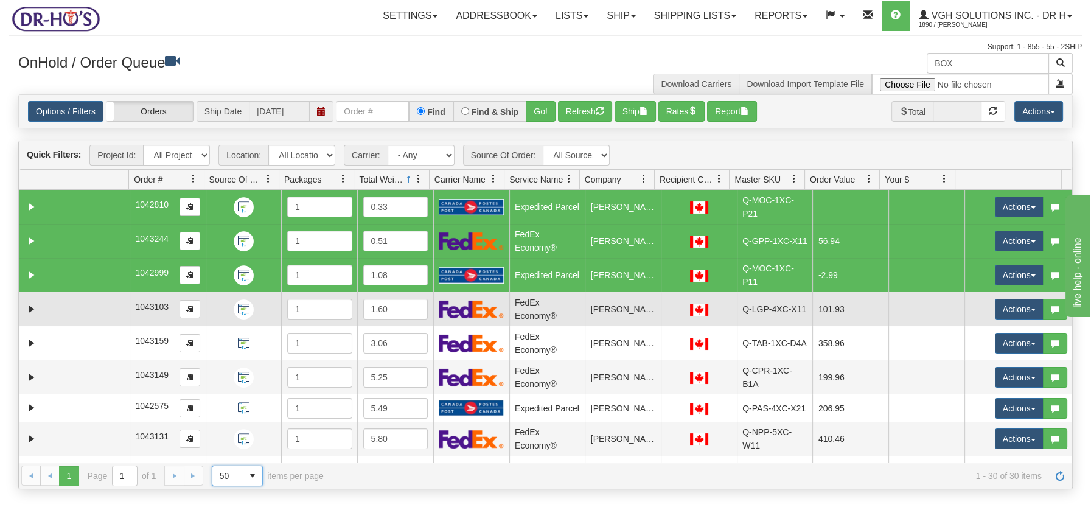
click at [63, 311] on td at bounding box center [87, 309] width 83 height 34
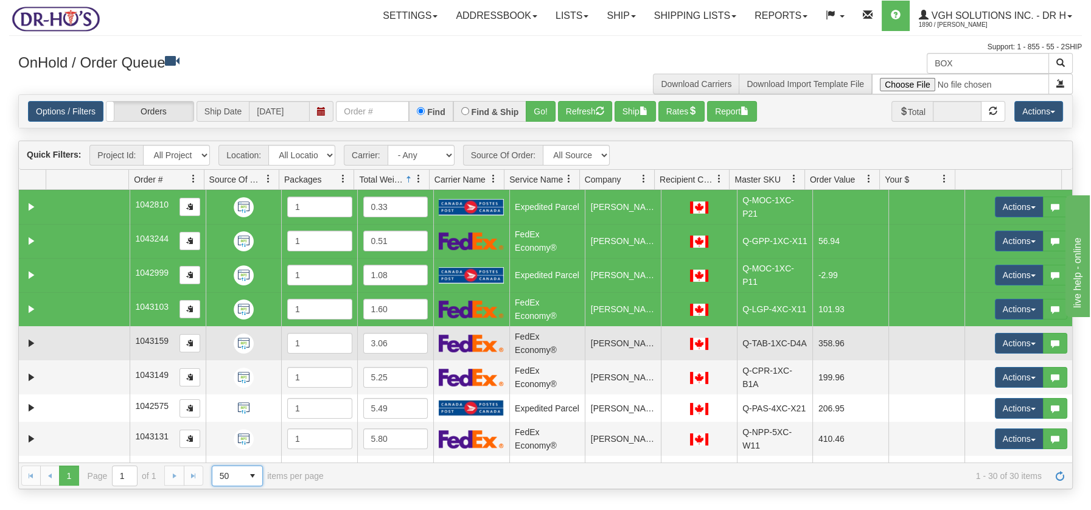
drag, startPoint x: 66, startPoint y: 347, endPoint x: 66, endPoint y: 355, distance: 7.9
click at [66, 349] on td at bounding box center [87, 343] width 83 height 34
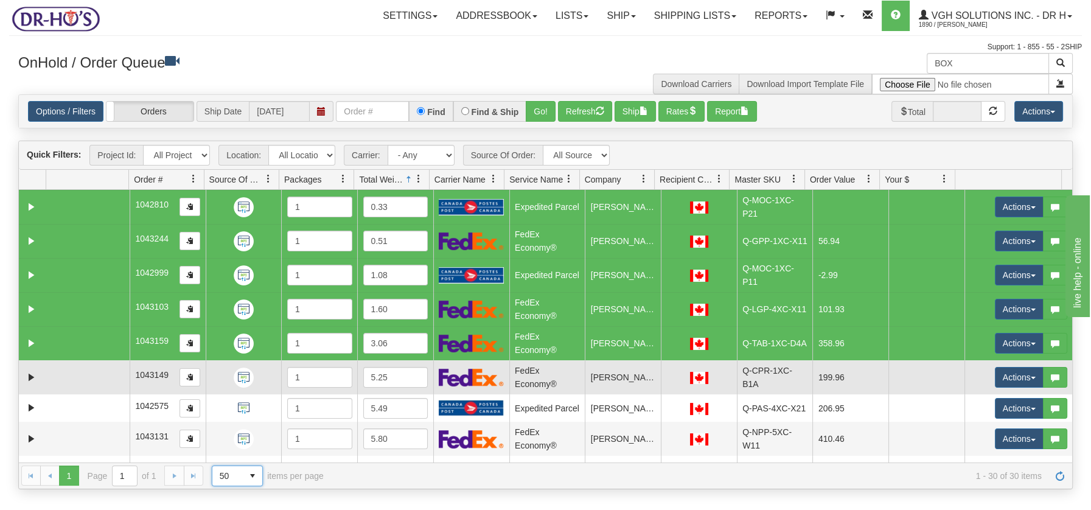
click at [67, 377] on td at bounding box center [87, 377] width 83 height 34
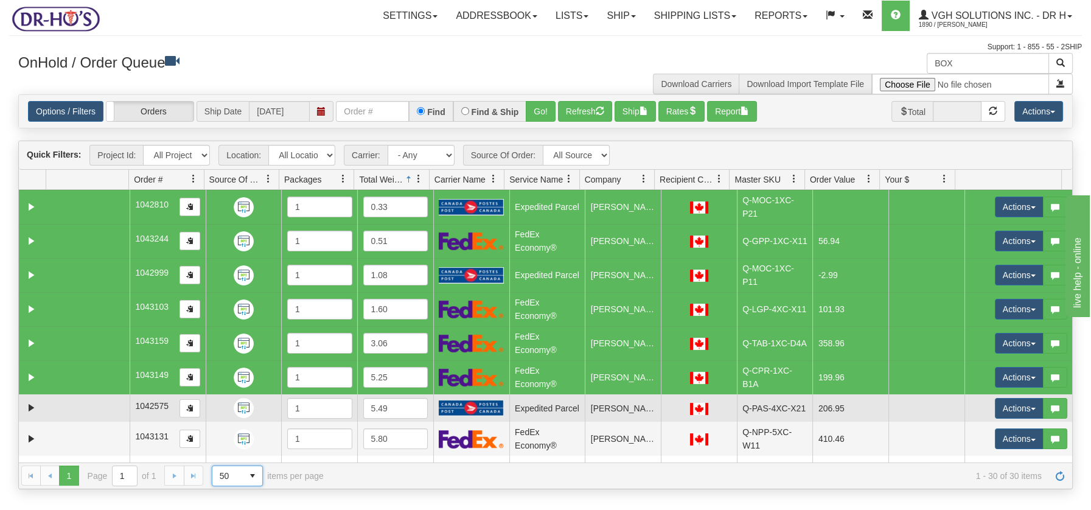
click at [72, 407] on td at bounding box center [87, 407] width 83 height 27
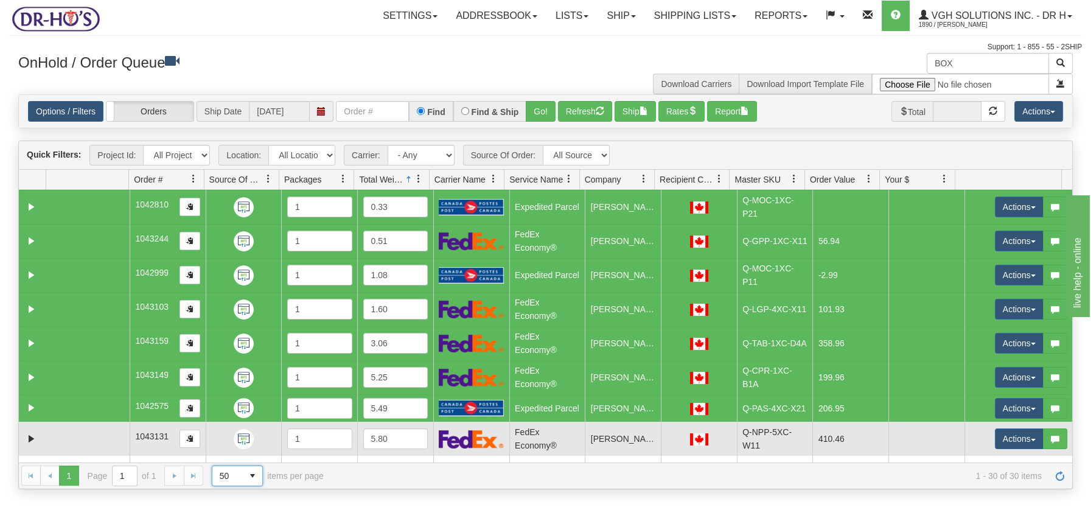
click at [74, 435] on td at bounding box center [87, 439] width 83 height 34
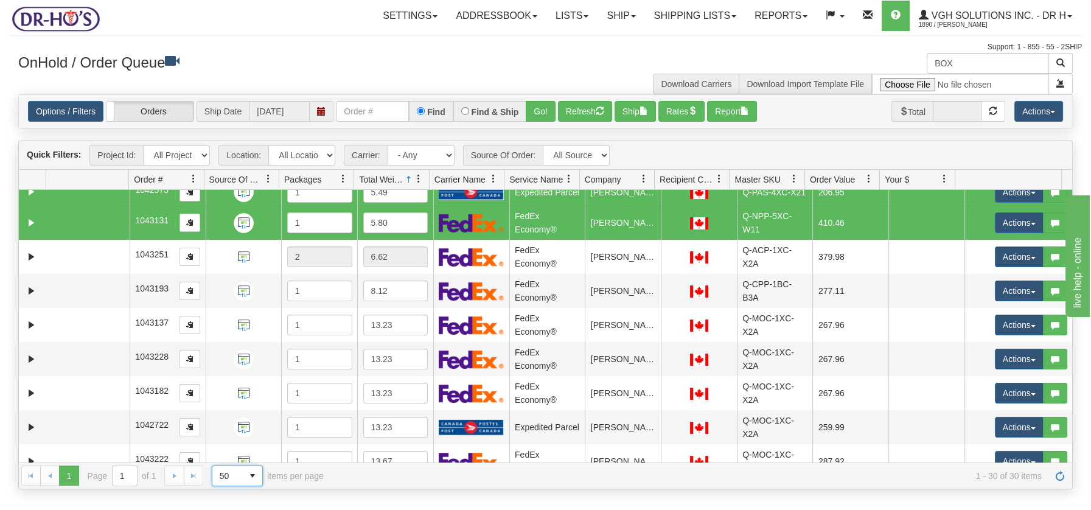
scroll to position [243, 0]
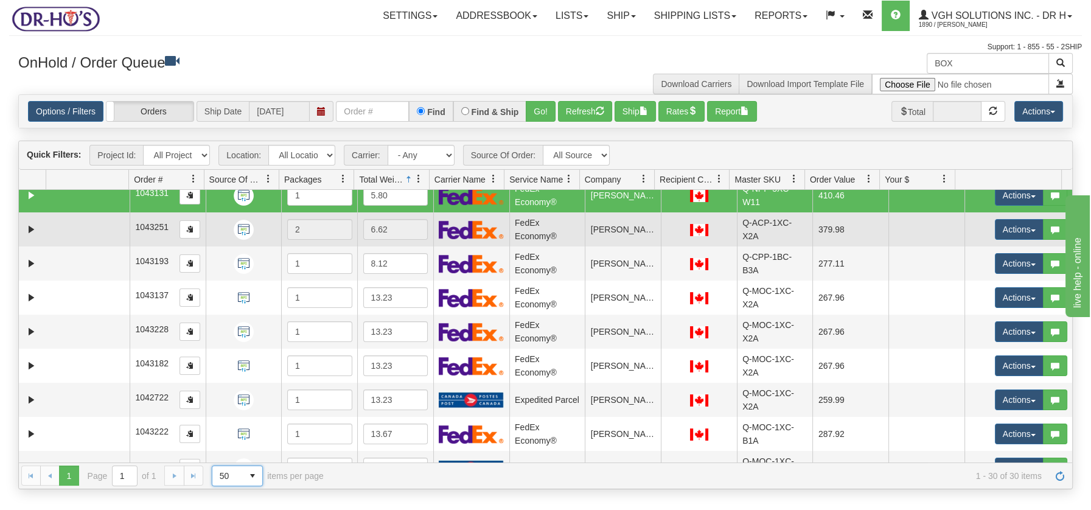
click at [102, 228] on td at bounding box center [87, 229] width 83 height 34
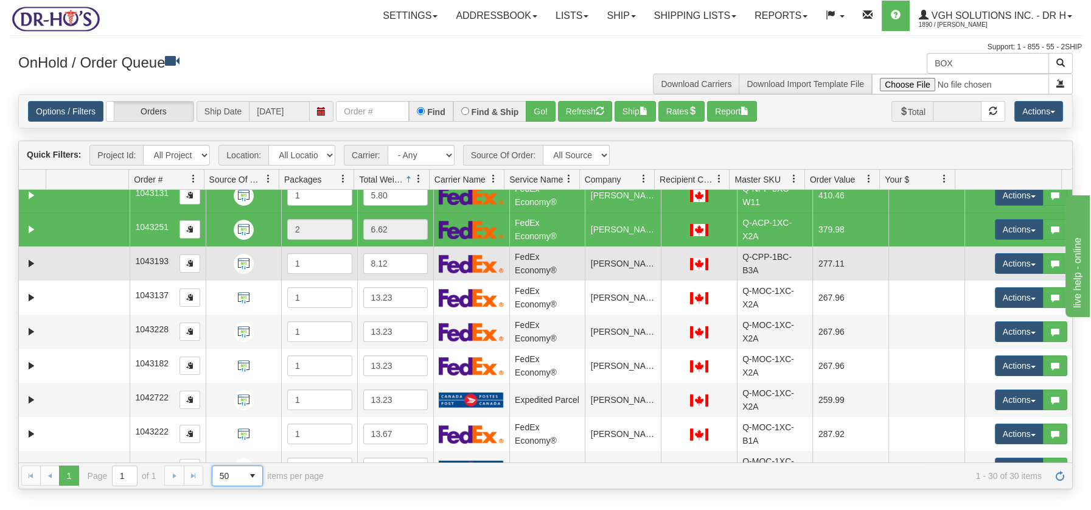
click at [85, 262] on td at bounding box center [87, 263] width 83 height 34
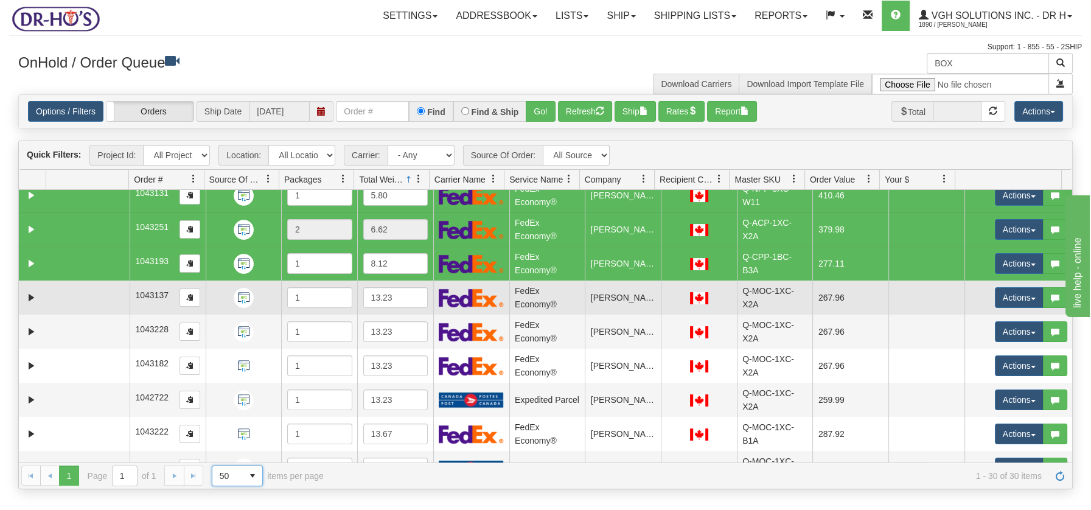
click at [83, 292] on td at bounding box center [87, 298] width 83 height 34
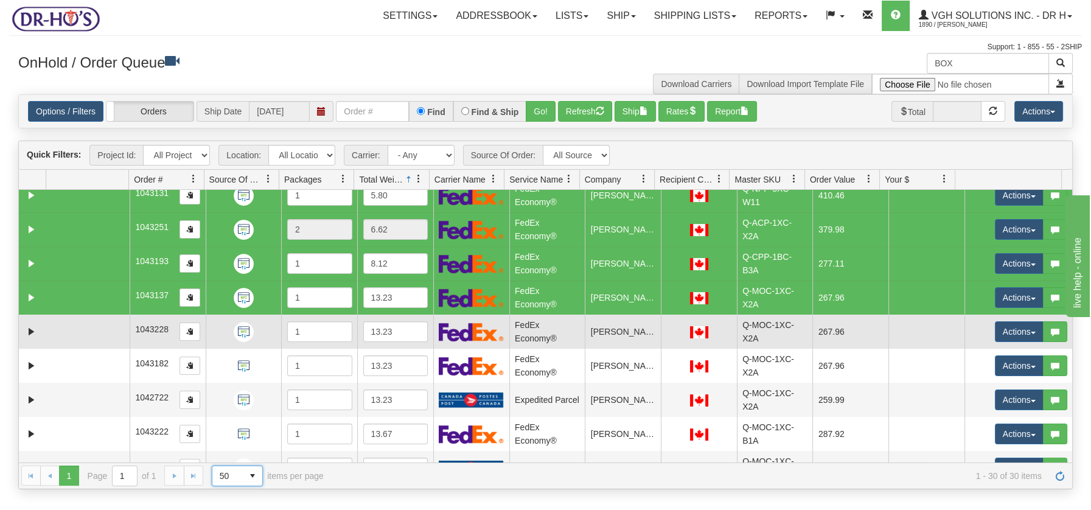
click at [82, 328] on td at bounding box center [87, 332] width 83 height 34
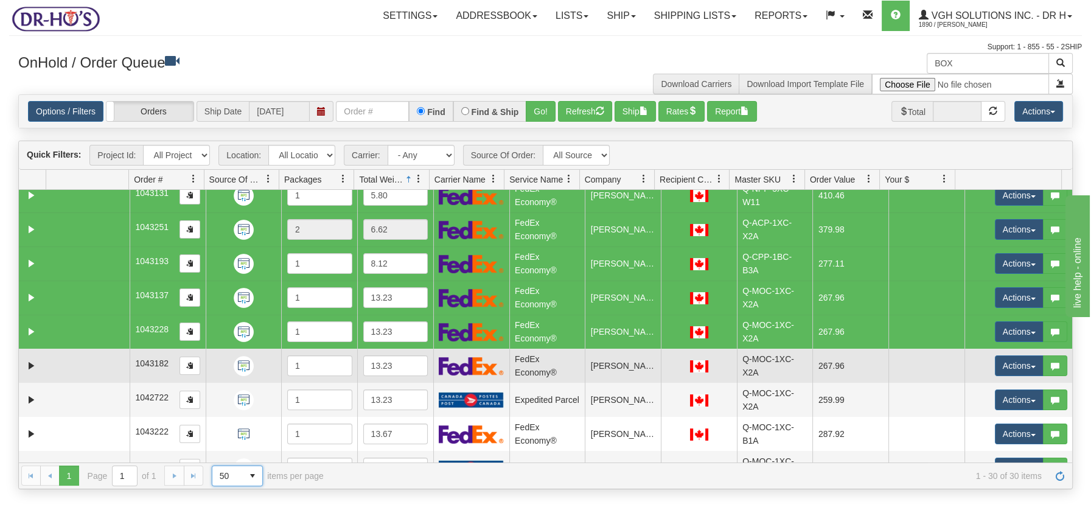
click at [86, 366] on td at bounding box center [87, 366] width 83 height 34
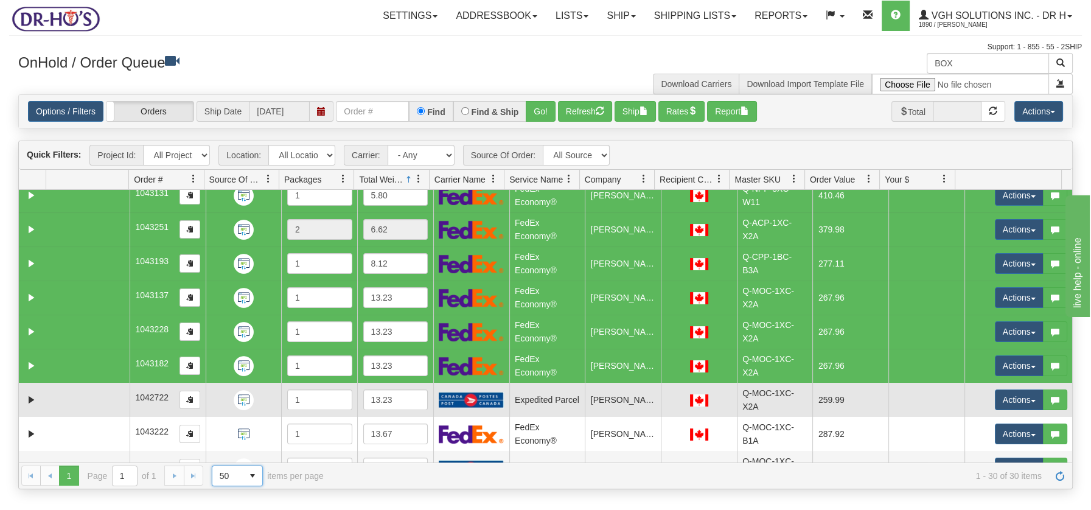
click at [83, 394] on td at bounding box center [87, 400] width 83 height 34
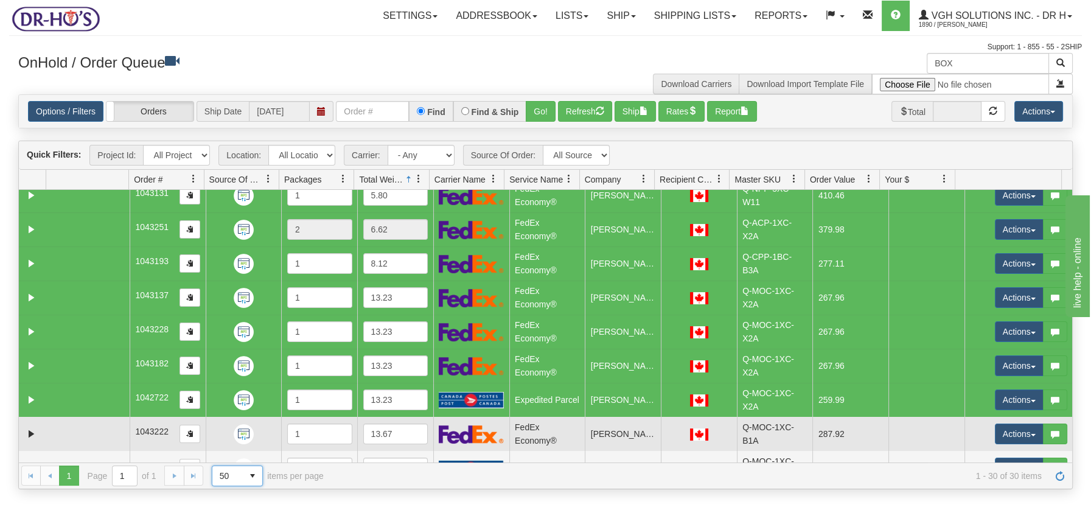
click at [94, 443] on td at bounding box center [87, 434] width 83 height 34
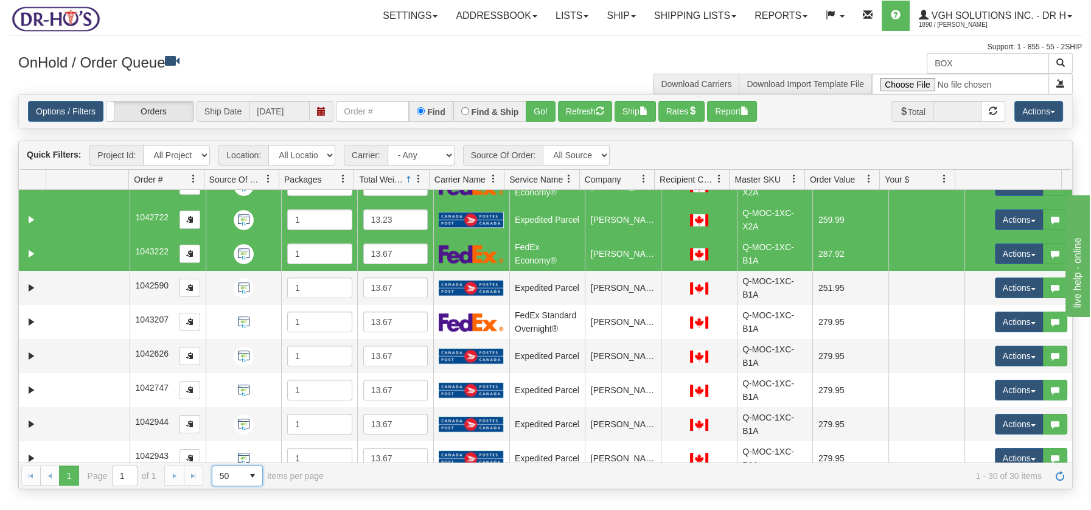
scroll to position [417, 0]
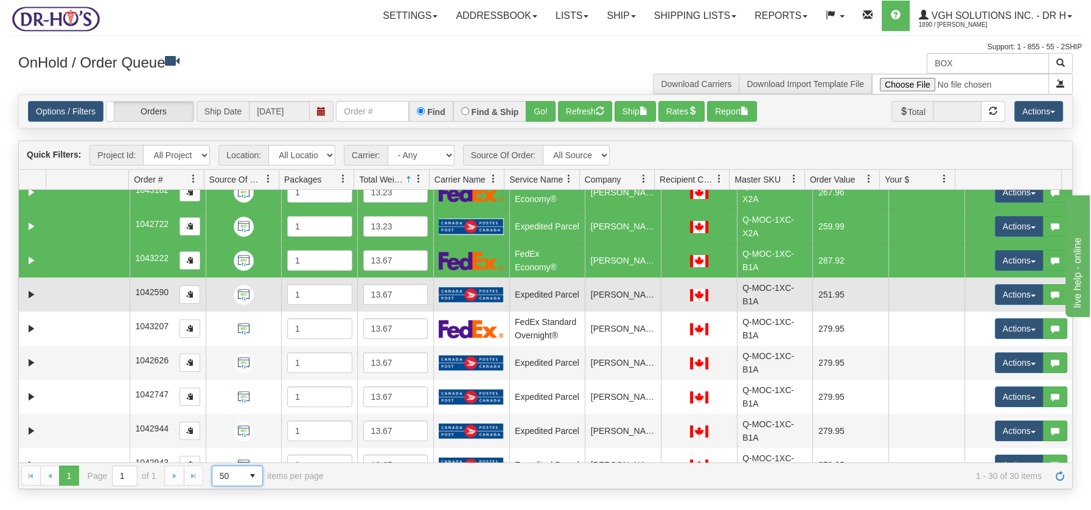
click at [99, 296] on td at bounding box center [87, 294] width 83 height 34
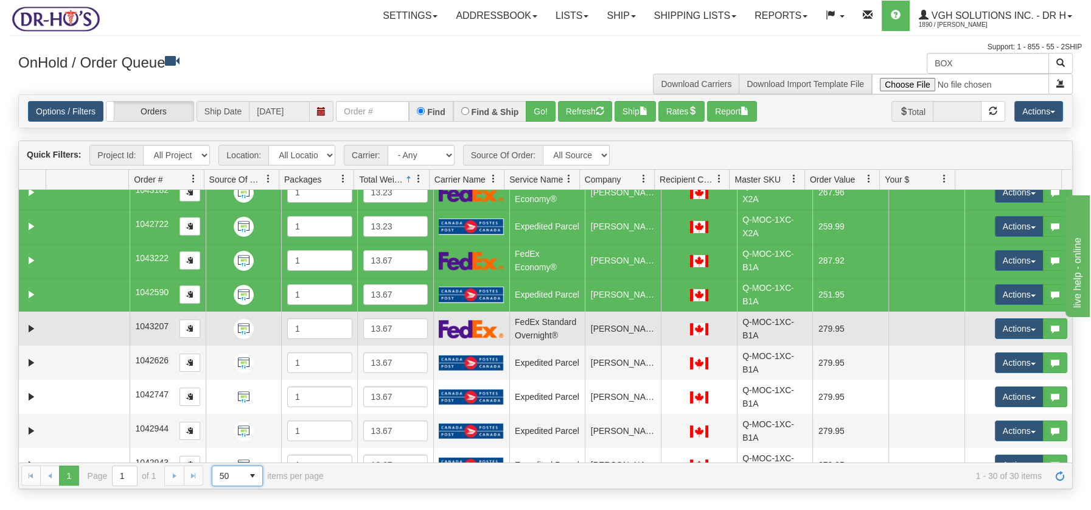
drag, startPoint x: 90, startPoint y: 322, endPoint x: 86, endPoint y: 335, distance: 13.9
click at [90, 323] on td at bounding box center [87, 329] width 83 height 34
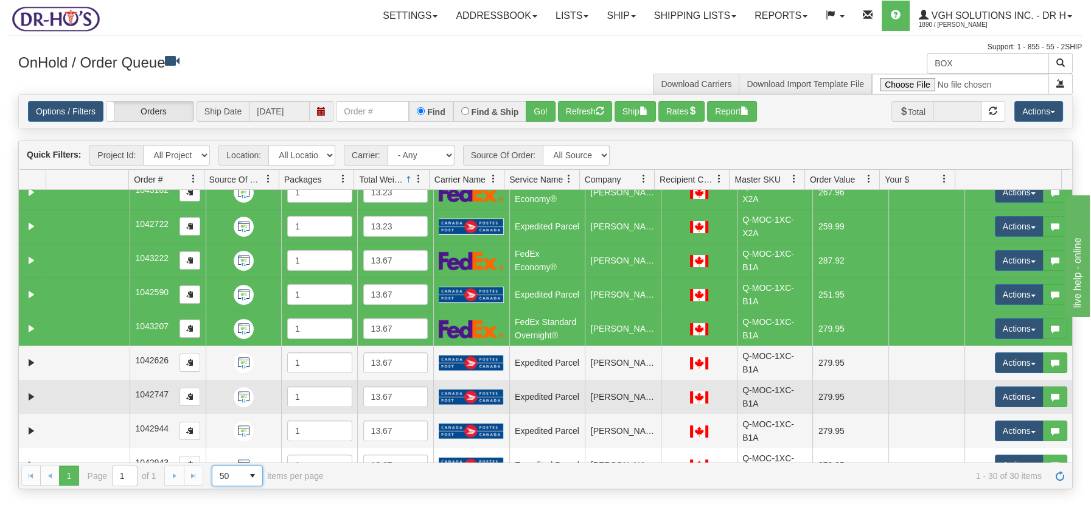
drag, startPoint x: 80, startPoint y: 356, endPoint x: 79, endPoint y: 382, distance: 25.6
click at [80, 357] on td at bounding box center [87, 363] width 83 height 34
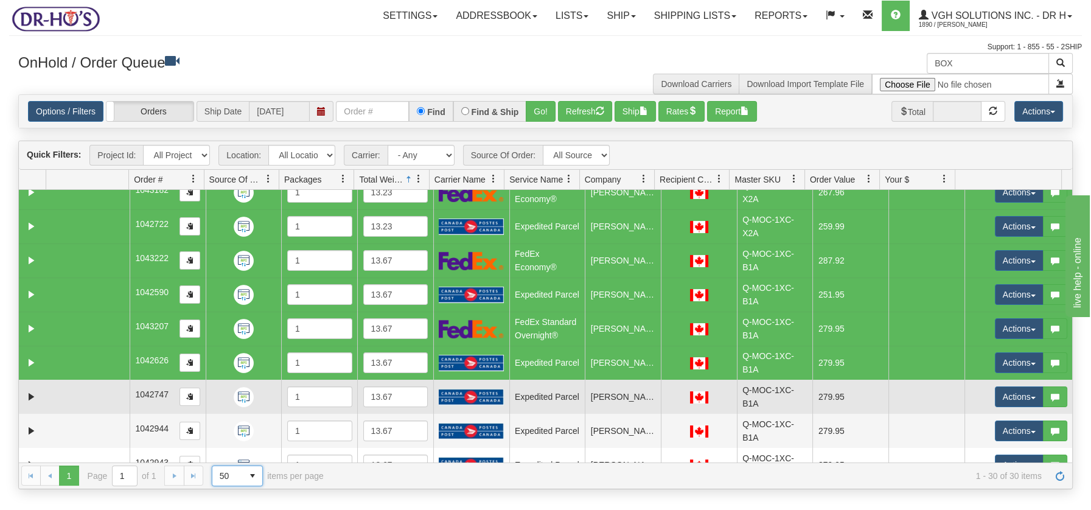
click at [76, 396] on td at bounding box center [87, 397] width 83 height 34
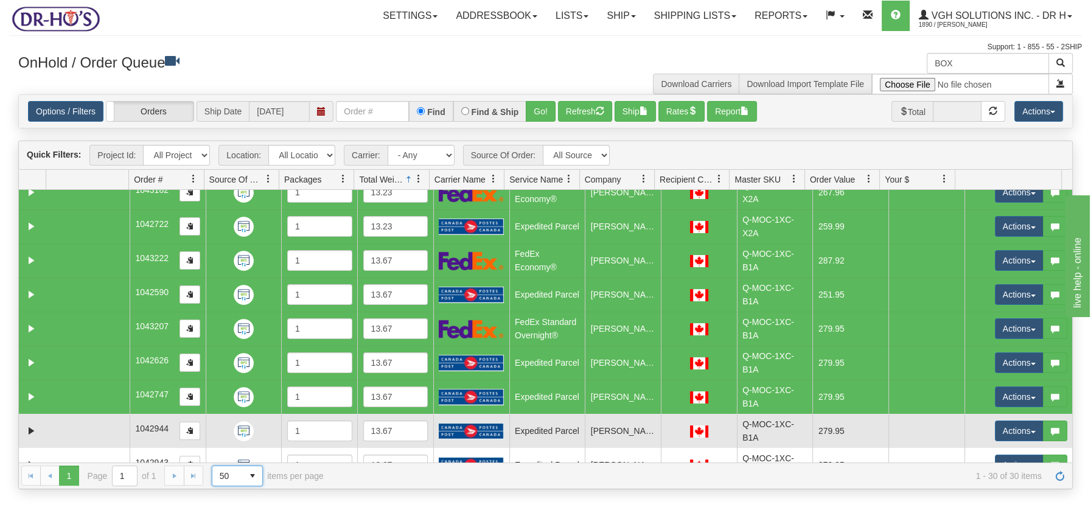
click at [77, 427] on td at bounding box center [87, 431] width 83 height 34
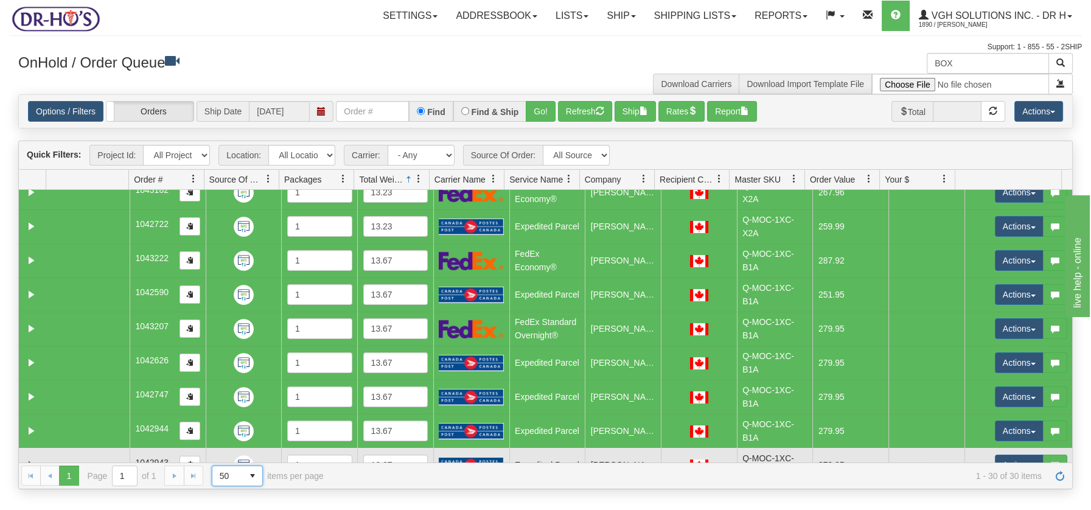
click at [81, 451] on td at bounding box center [87, 465] width 83 height 34
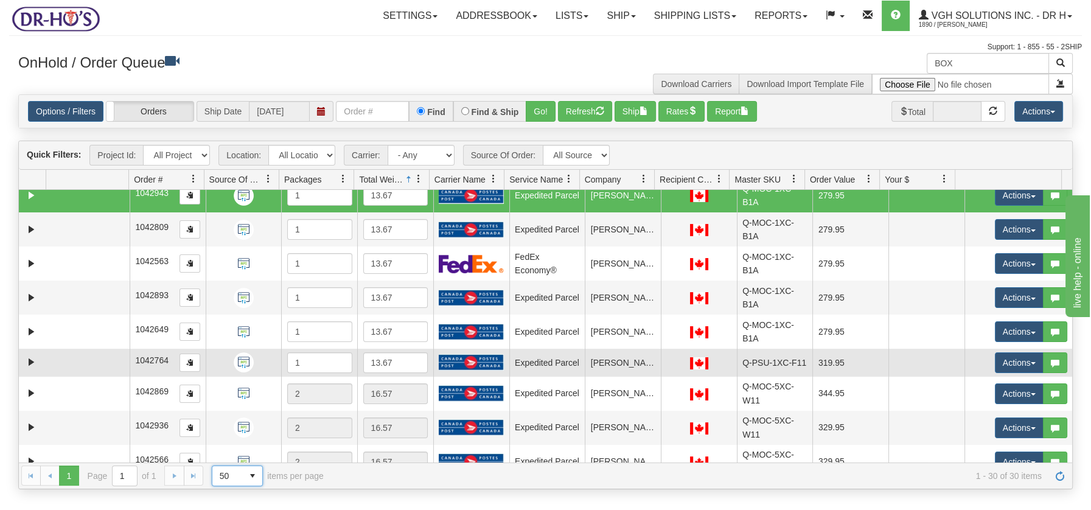
scroll to position [687, 0]
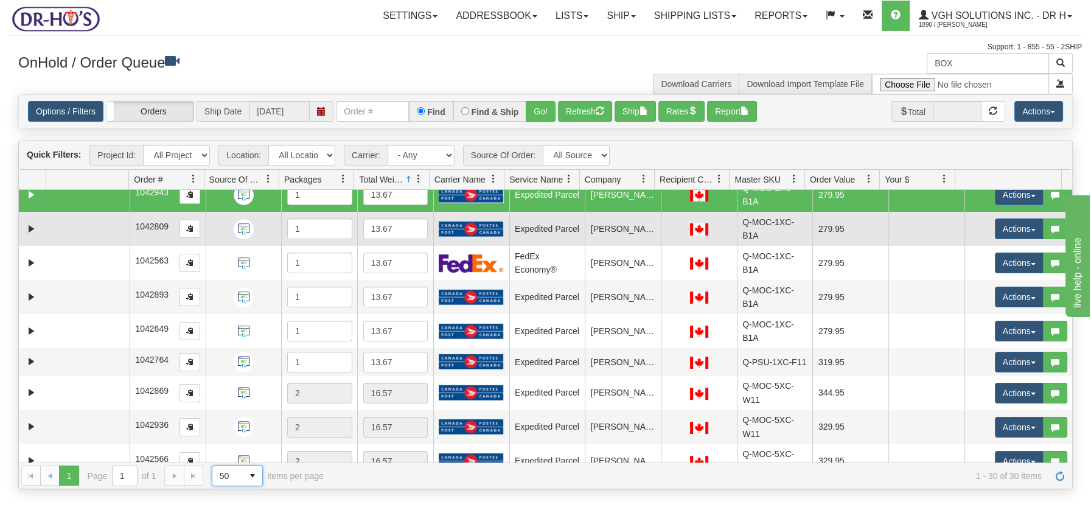
click at [69, 226] on td at bounding box center [87, 229] width 83 height 34
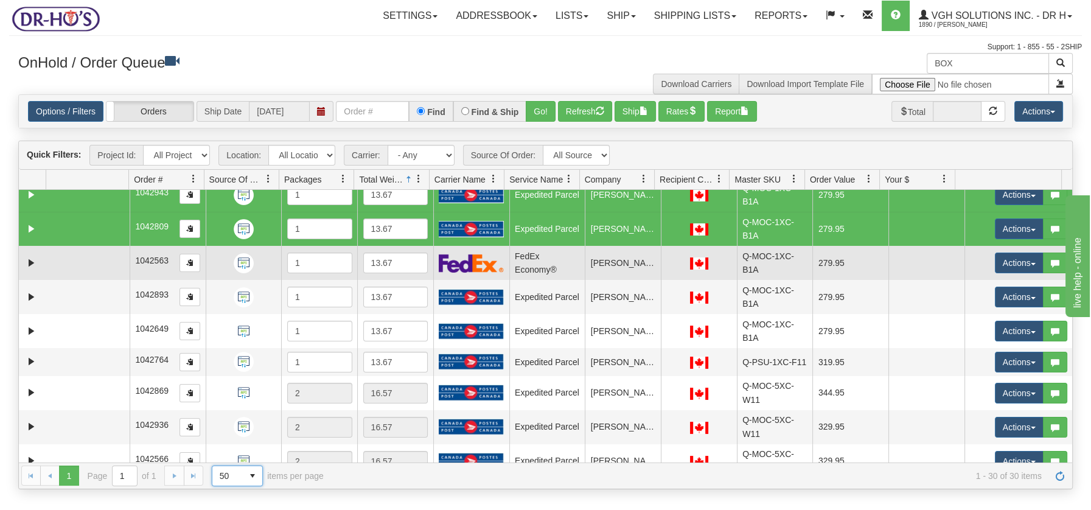
click at [69, 267] on td at bounding box center [87, 263] width 83 height 34
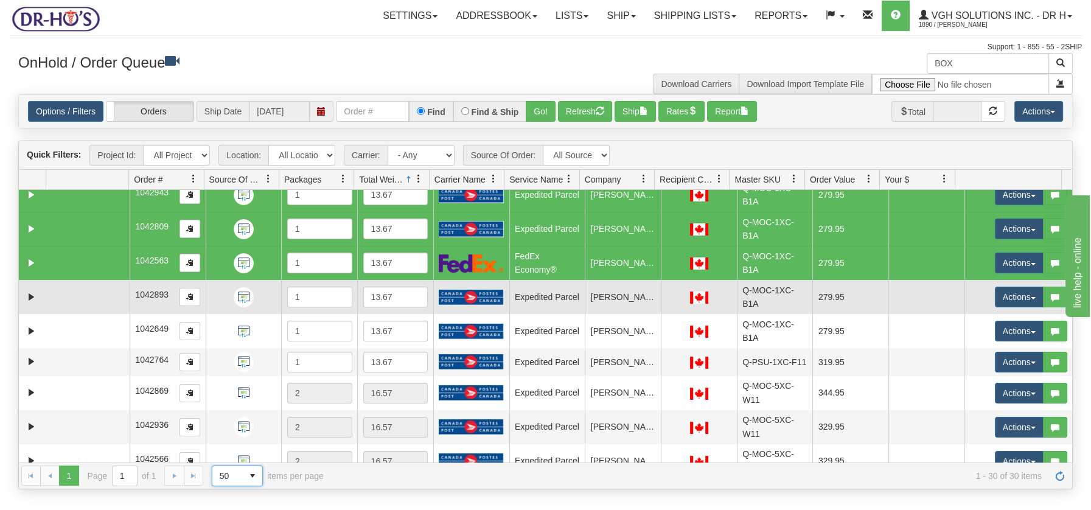
click at [61, 290] on td at bounding box center [87, 297] width 83 height 34
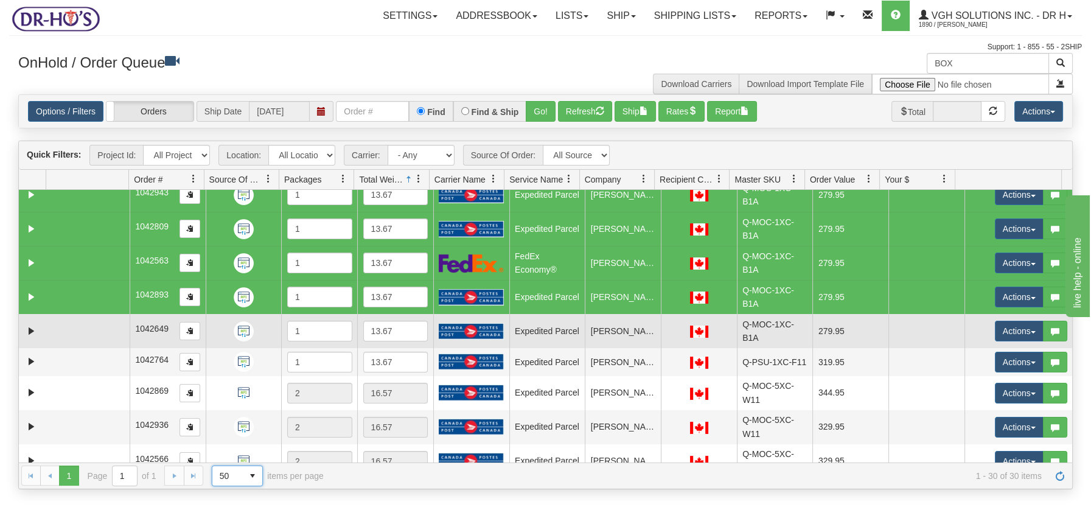
click at [57, 328] on td at bounding box center [87, 331] width 83 height 34
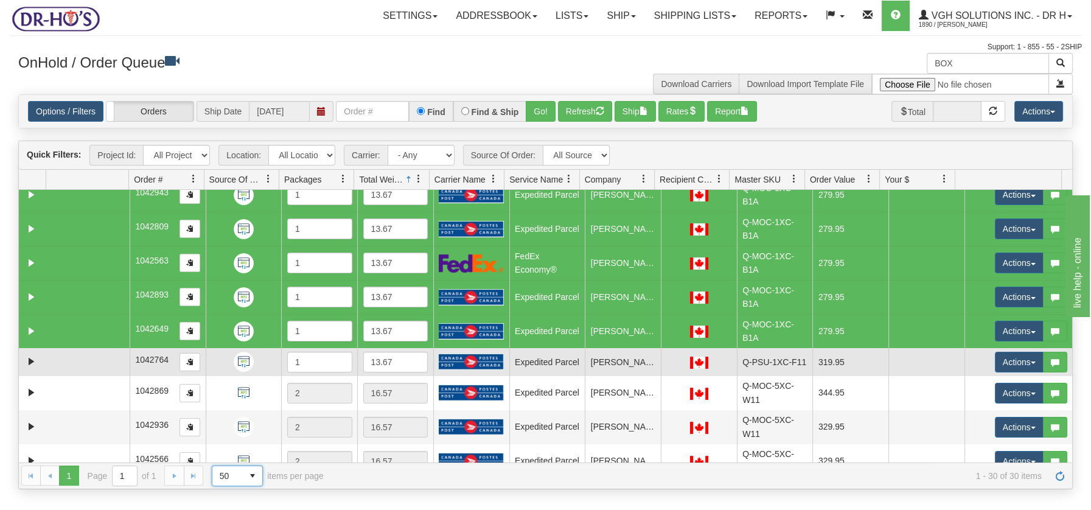
click at [54, 363] on td at bounding box center [87, 361] width 83 height 27
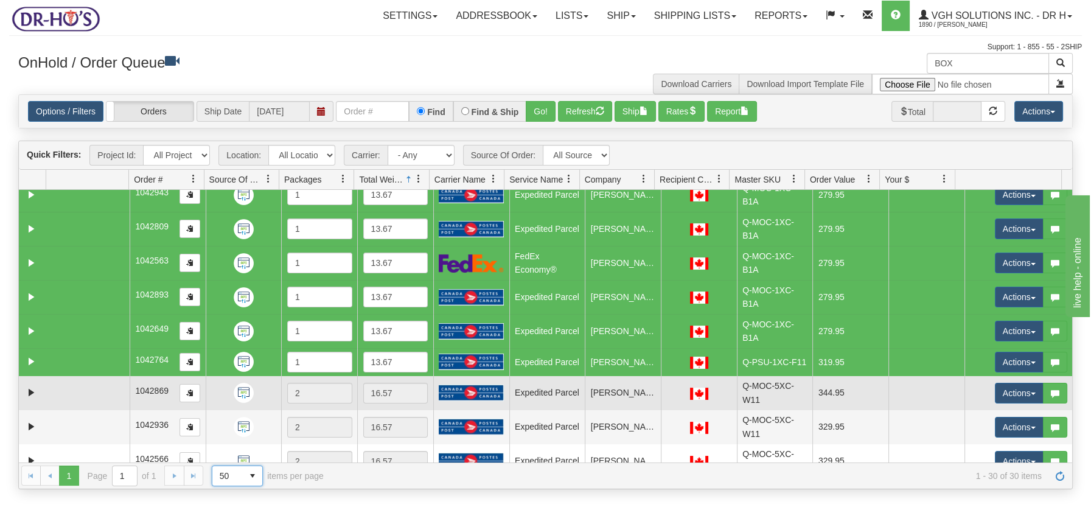
click at [57, 391] on td at bounding box center [87, 393] width 83 height 34
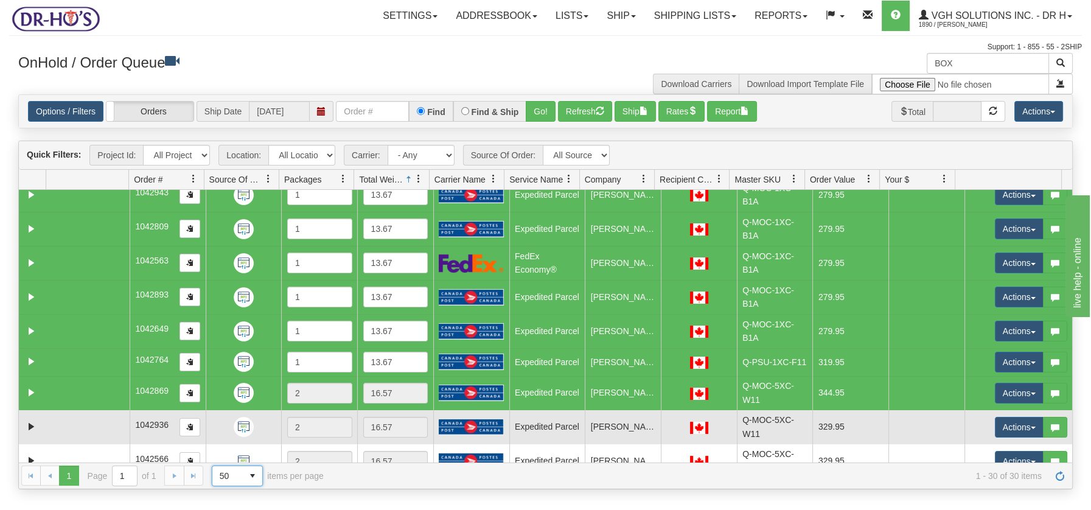
click at [61, 424] on td at bounding box center [87, 427] width 83 height 34
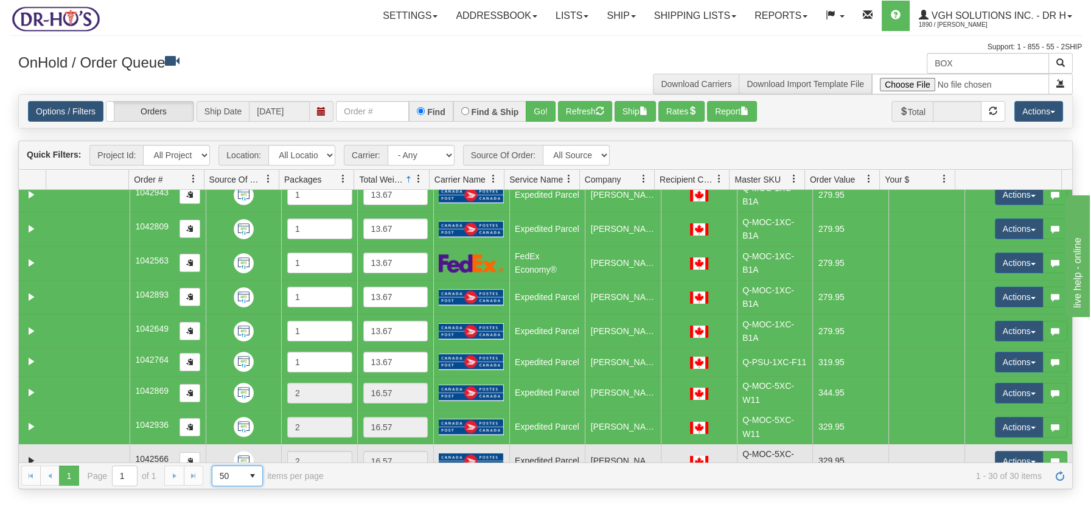
drag, startPoint x: 78, startPoint y: 450, endPoint x: 98, endPoint y: 459, distance: 21.8
click at [79, 451] on td at bounding box center [87, 461] width 83 height 34
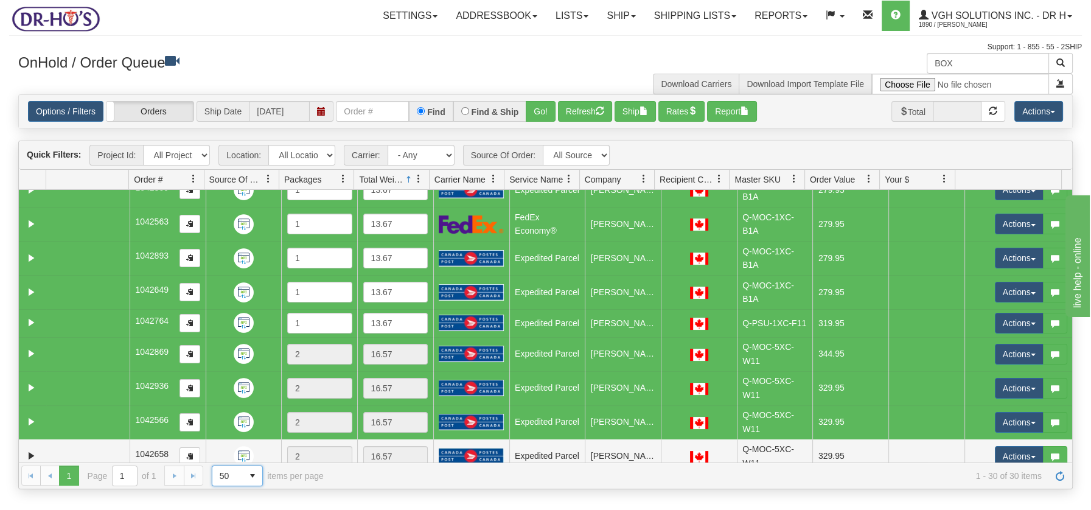
scroll to position [736, 0]
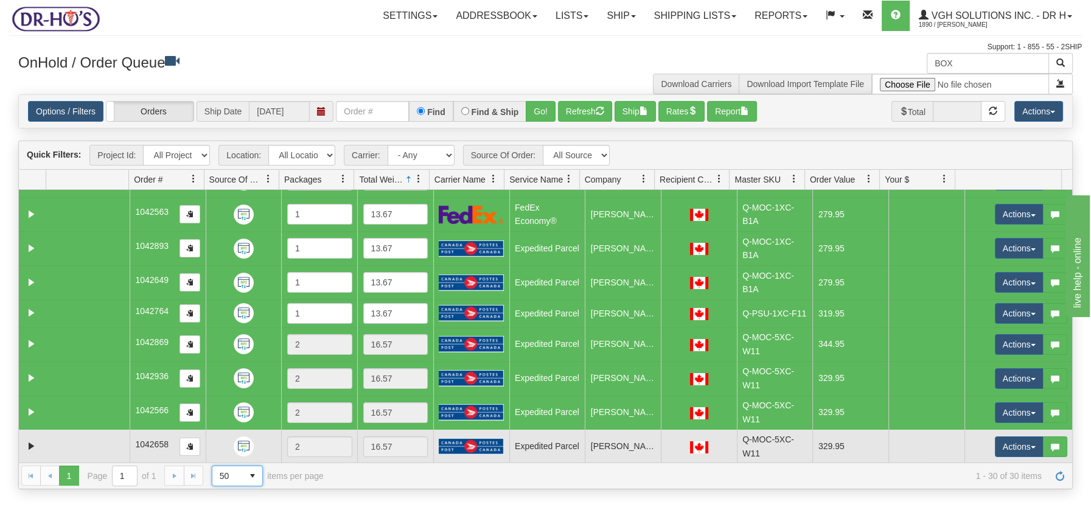
drag, startPoint x: 44, startPoint y: 448, endPoint x: 85, endPoint y: 456, distance: 42.1
click at [44, 448] on td at bounding box center [32, 447] width 27 height 34
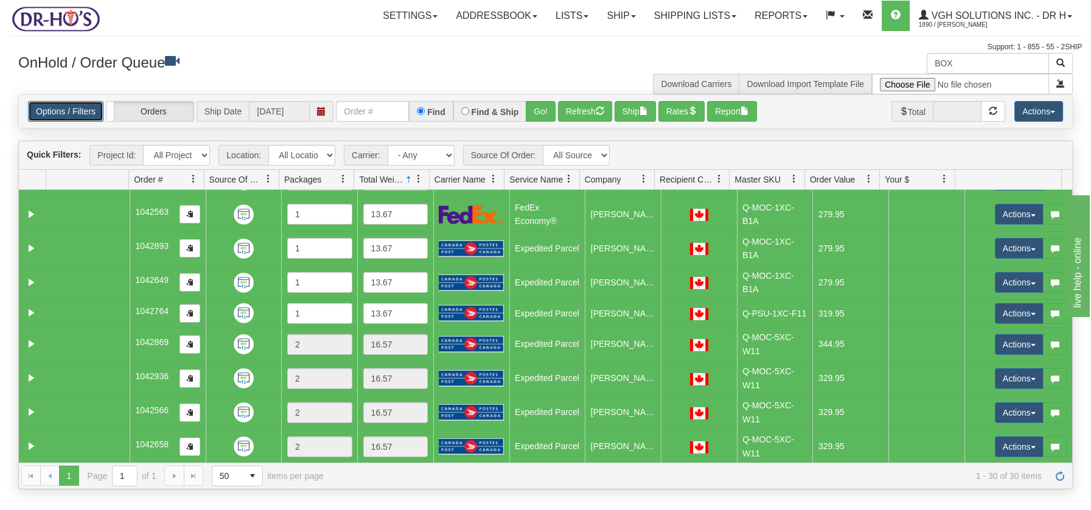
click at [82, 101] on link "Options / Filters" at bounding box center [65, 111] width 75 height 21
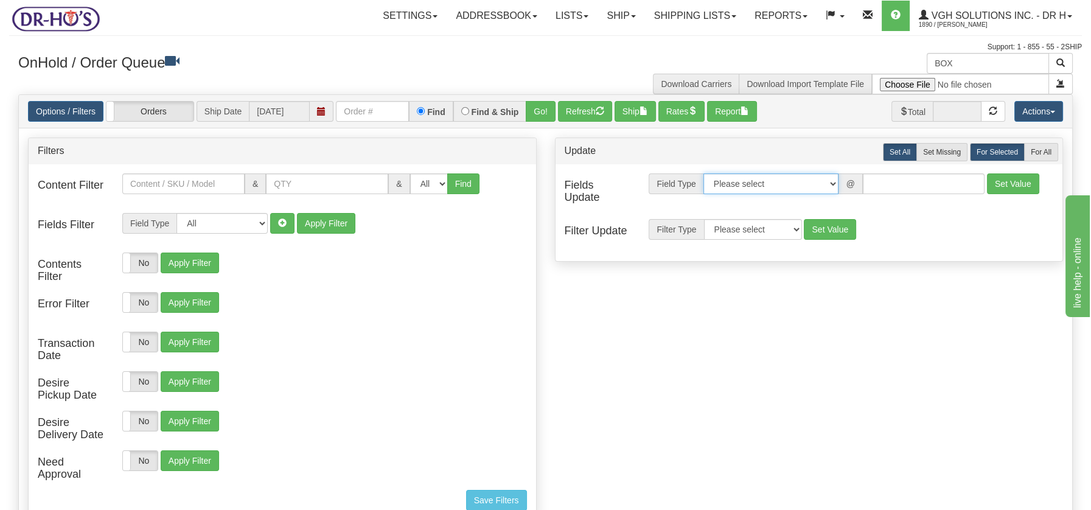
click at [832, 183] on select "Please select Contact Person Company Country Country & State/Province City Zip …" at bounding box center [770, 183] width 135 height 21
select select "94"
click at [703, 173] on select "Please select Contact Person Company Country Country & State/Province City Zip …" at bounding box center [770, 183] width 135 height 21
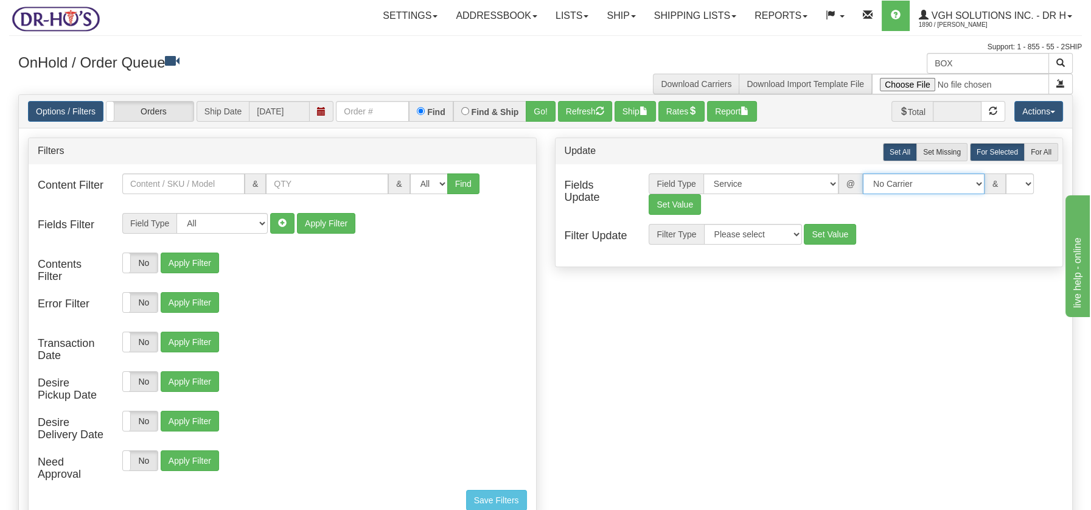
drag, startPoint x: 970, startPoint y: 181, endPoint x: 956, endPoint y: 192, distance: 17.8
click at [970, 181] on select "No Carrier FedEx Express® UPS Purolator Canpar Canada Post BeSwyft Kindersley. …" at bounding box center [924, 183] width 122 height 21
select select "20"
click at [863, 173] on select "No Carrier FedEx Express® UPS Purolator Canpar Canada Post BeSwyft Kindersley. …" at bounding box center [924, 183] width 122 height 21
click at [1045, 183] on select "CA -> US - USA.EP - Expedited Parcel USA CA -> US - USA.PW.ENV - Priority World…" at bounding box center [993, 183] width 122 height 21
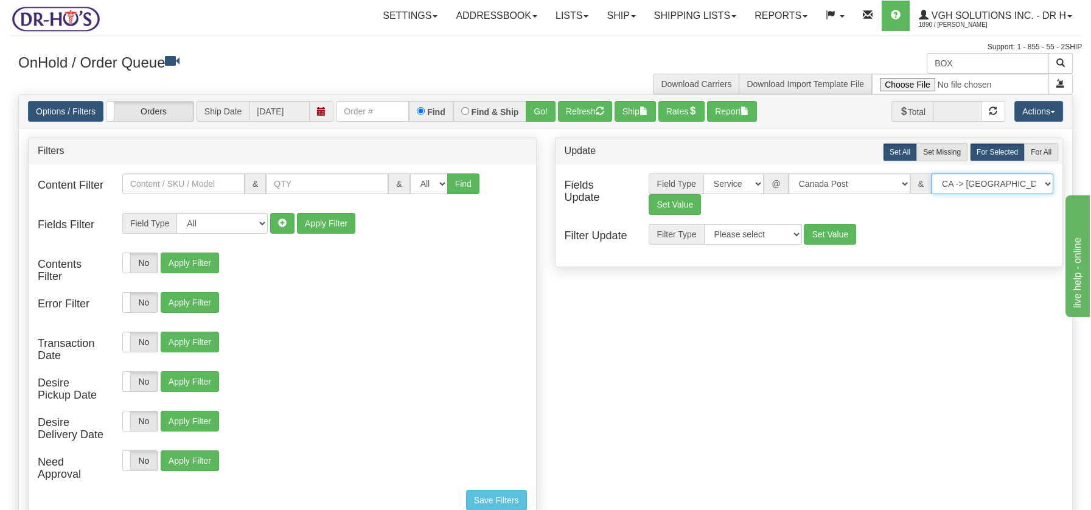
select select "DOM.EP"
click at [932, 173] on select "CA -> US - USA.EP - Expedited Parcel USA CA -> US - USA.PW.ENV - Priority World…" at bounding box center [993, 183] width 122 height 21
click at [687, 203] on button "Set Value" at bounding box center [675, 204] width 52 height 21
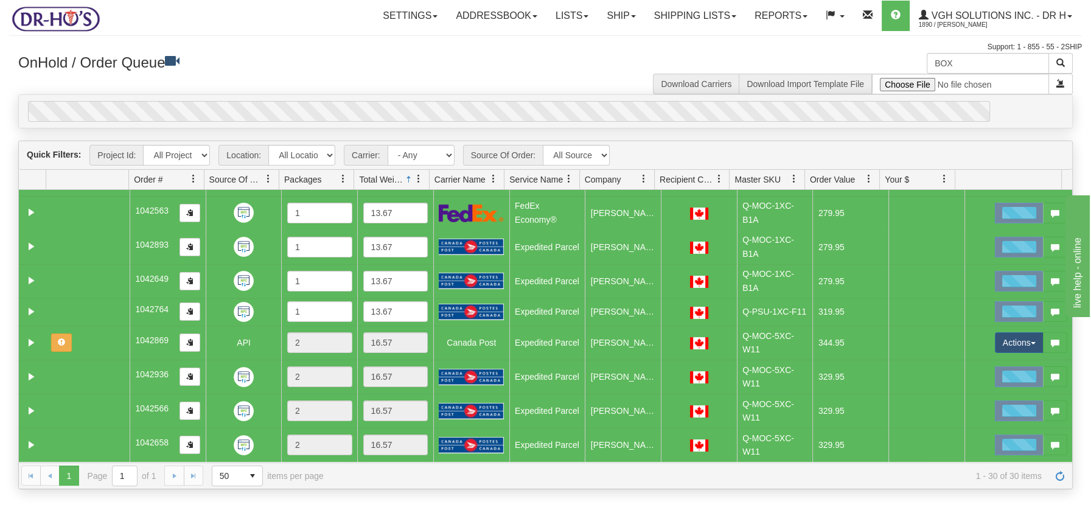
scroll to position [716, 0]
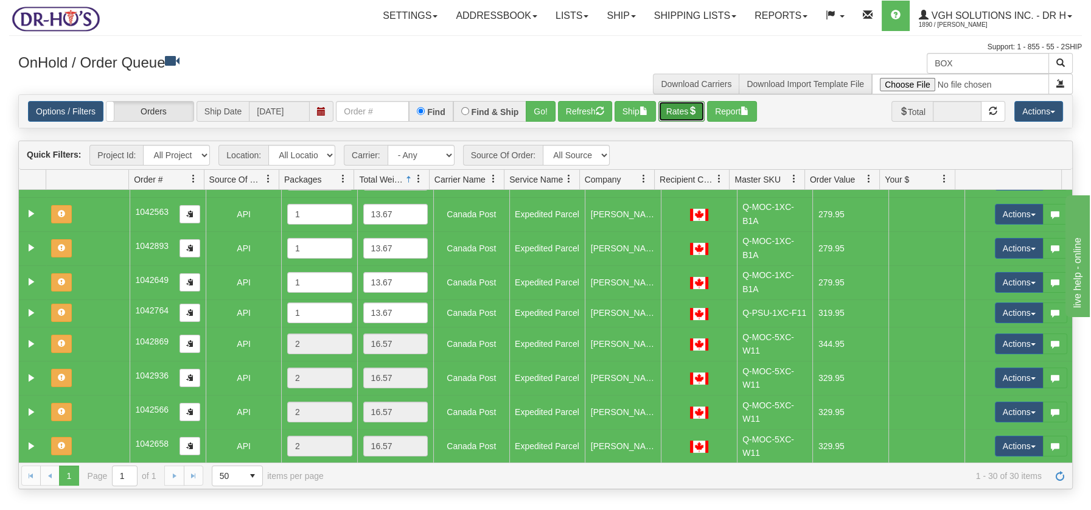
click at [690, 108] on button "Rates" at bounding box center [681, 111] width 47 height 21
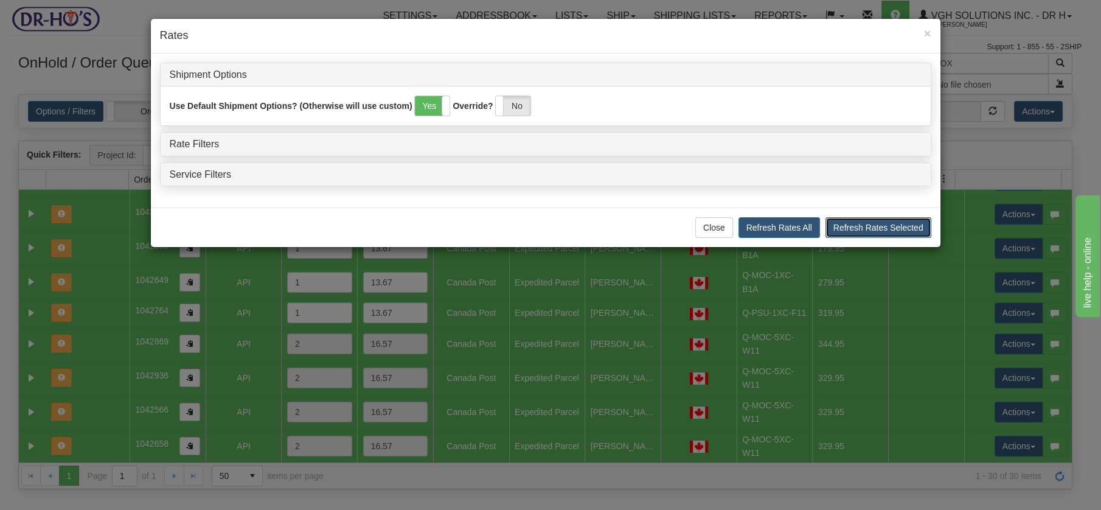
click at [880, 231] on button "Refresh Rates Selected" at bounding box center [879, 227] width 106 height 21
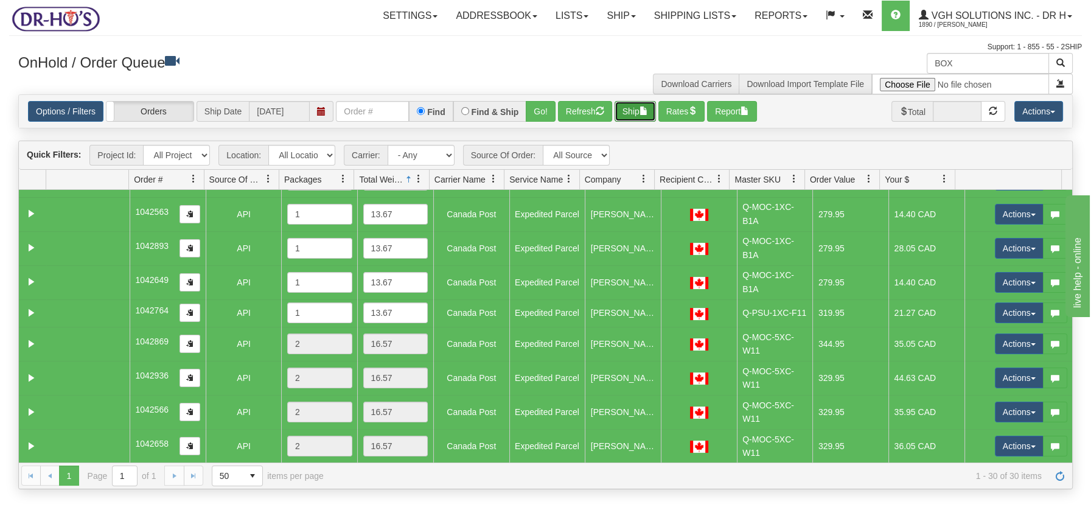
click at [638, 109] on button "Ship" at bounding box center [635, 111] width 41 height 21
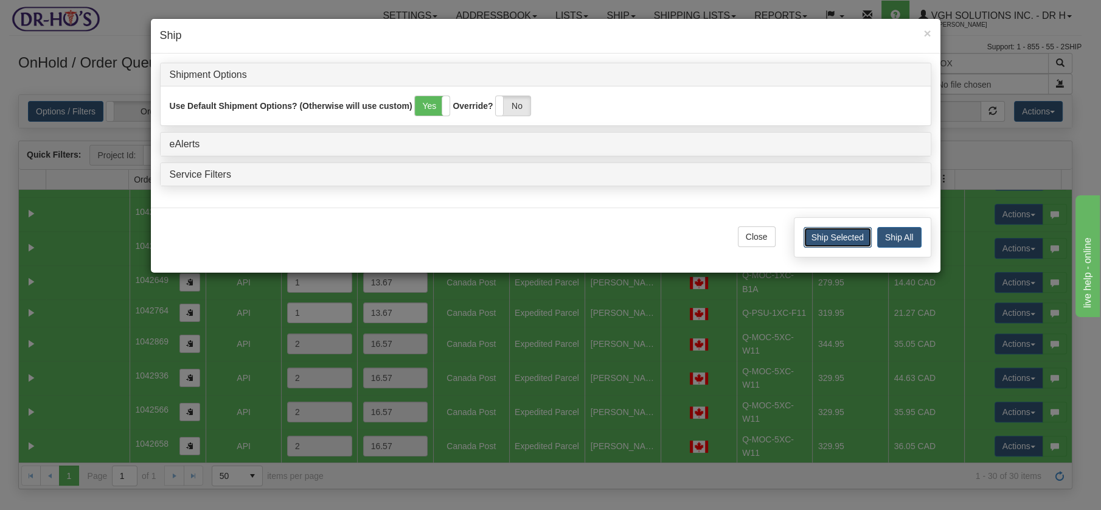
click at [852, 237] on button "Ship Selected" at bounding box center [838, 237] width 68 height 21
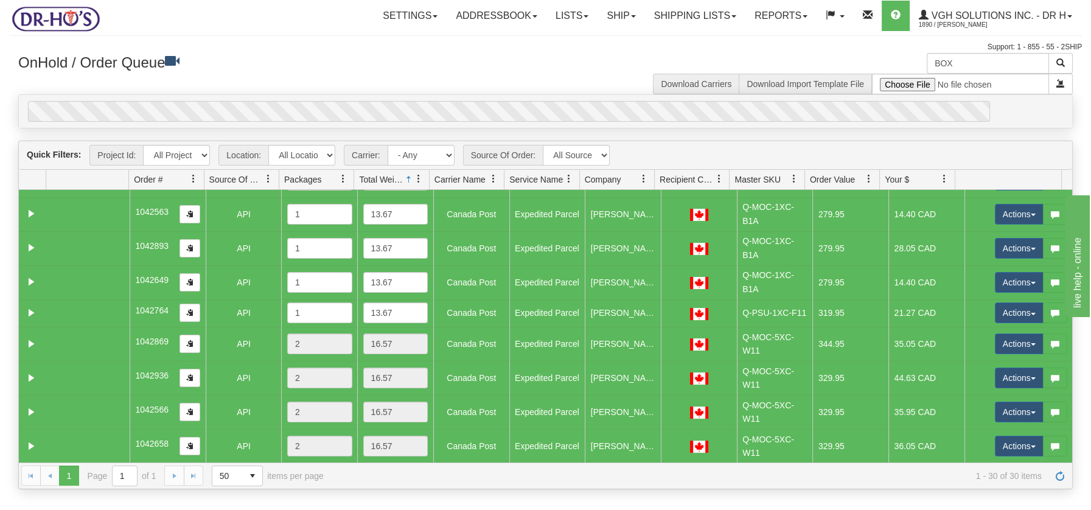
scroll to position [718, 0]
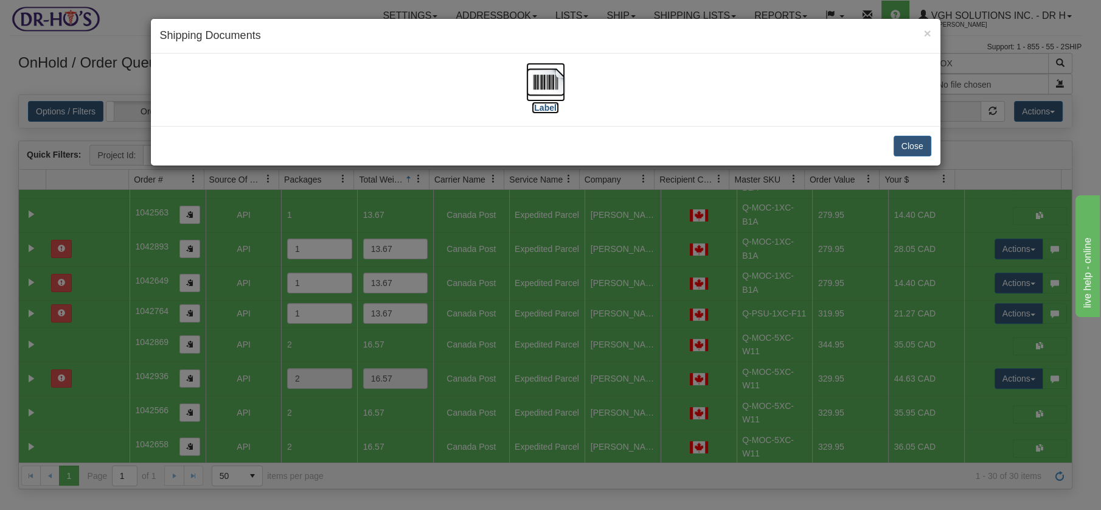
click at [537, 75] on img at bounding box center [545, 82] width 39 height 39
click at [916, 144] on button "Close" at bounding box center [913, 146] width 38 height 21
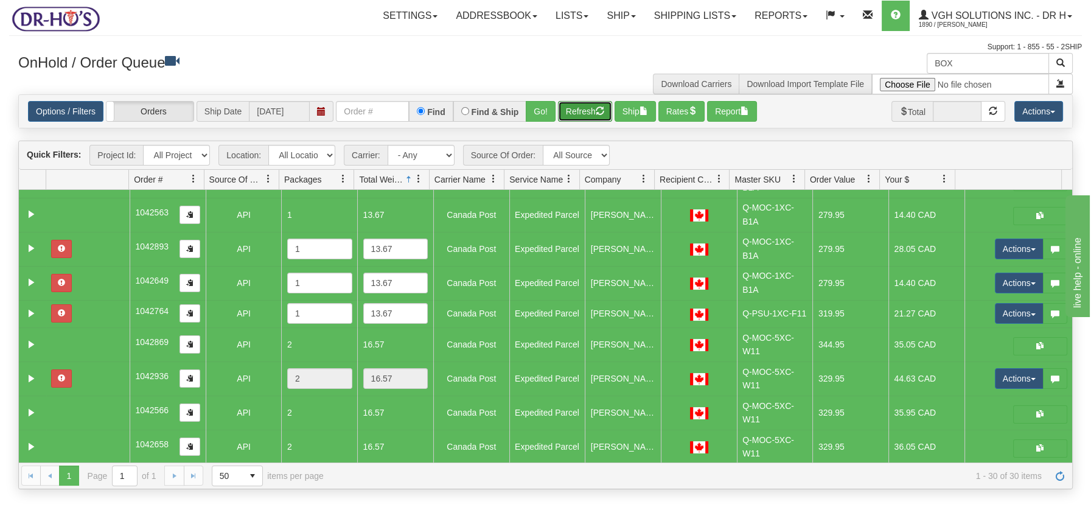
click at [591, 102] on button "Refresh" at bounding box center [585, 111] width 54 height 21
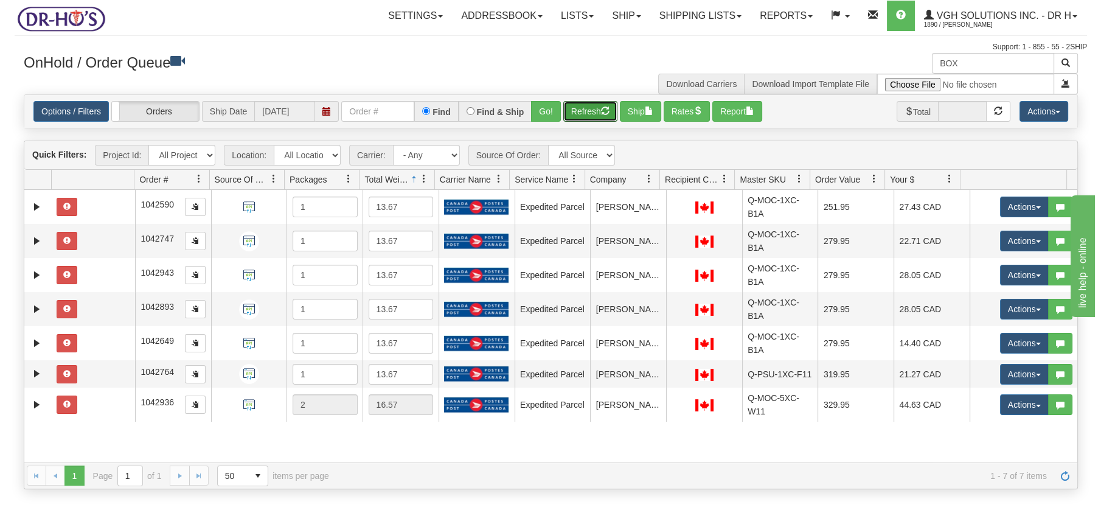
scroll to position [0, 0]
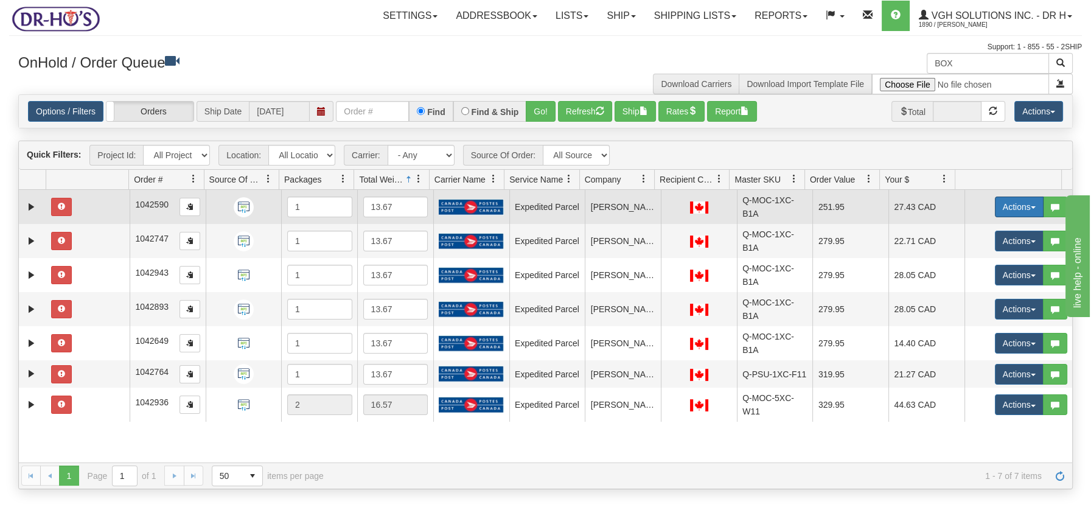
click at [1024, 208] on button "Actions" at bounding box center [1019, 207] width 49 height 21
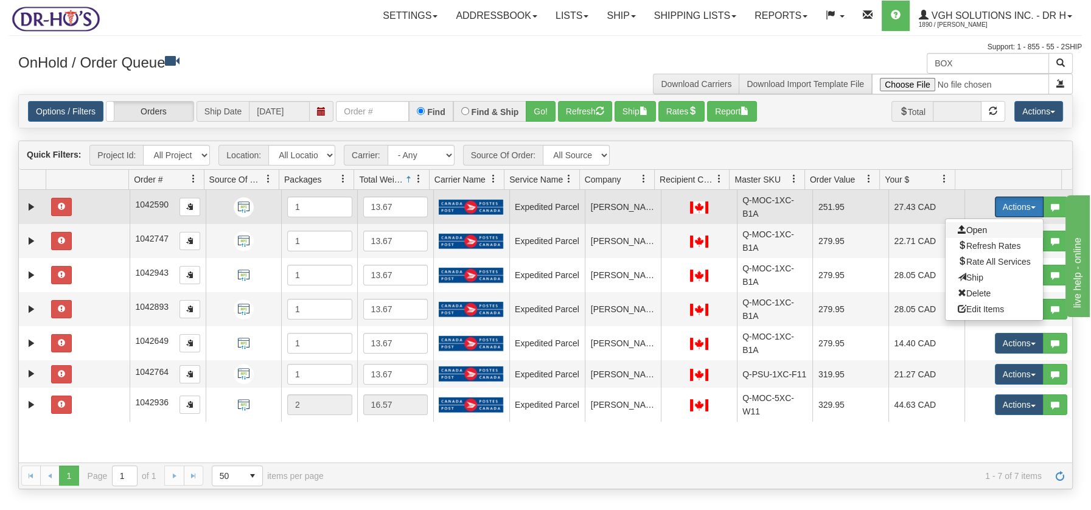
click at [973, 228] on span "Open" at bounding box center [972, 230] width 29 height 10
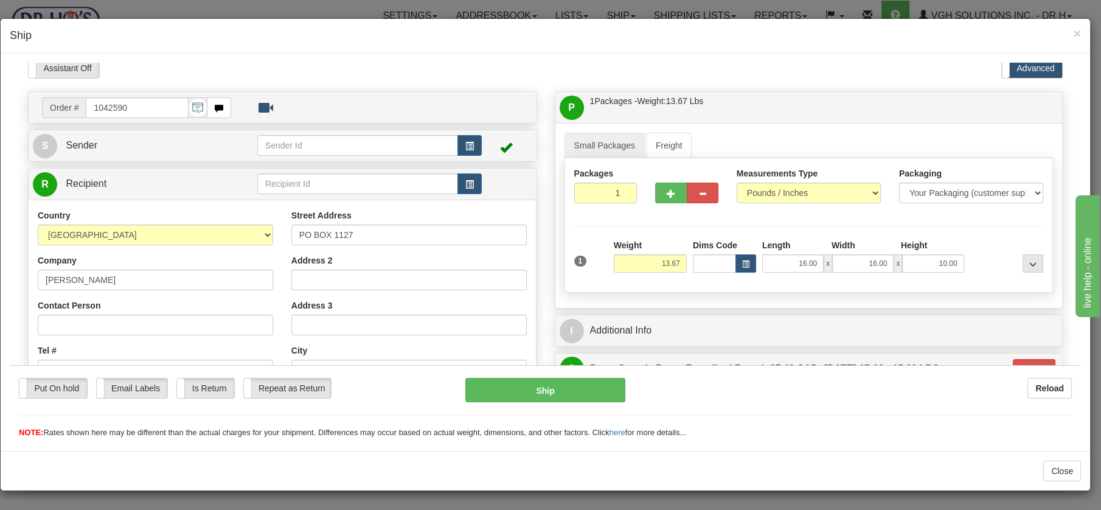
scroll to position [2, 0]
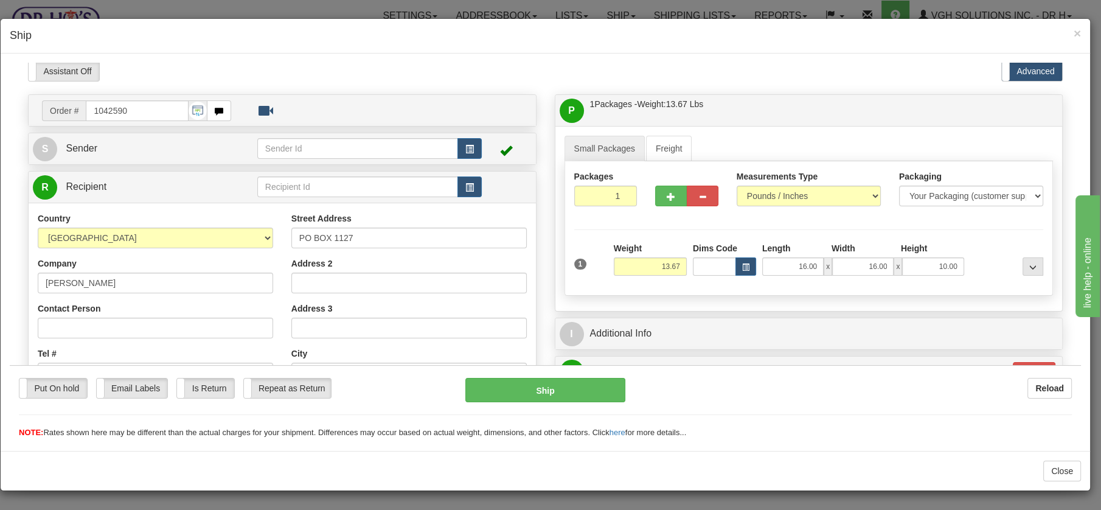
click at [1071, 31] on h4 "Ship" at bounding box center [546, 36] width 1072 height 16
click at [1073, 30] on h4 "Ship" at bounding box center [546, 36] width 1072 height 16
click at [1075, 32] on span "×" at bounding box center [1077, 33] width 7 height 14
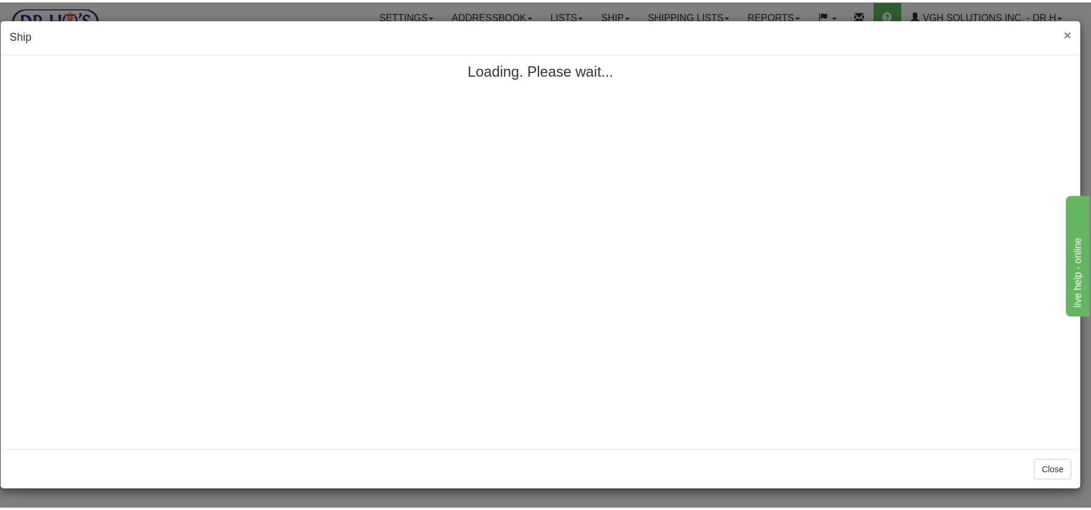
scroll to position [0, 0]
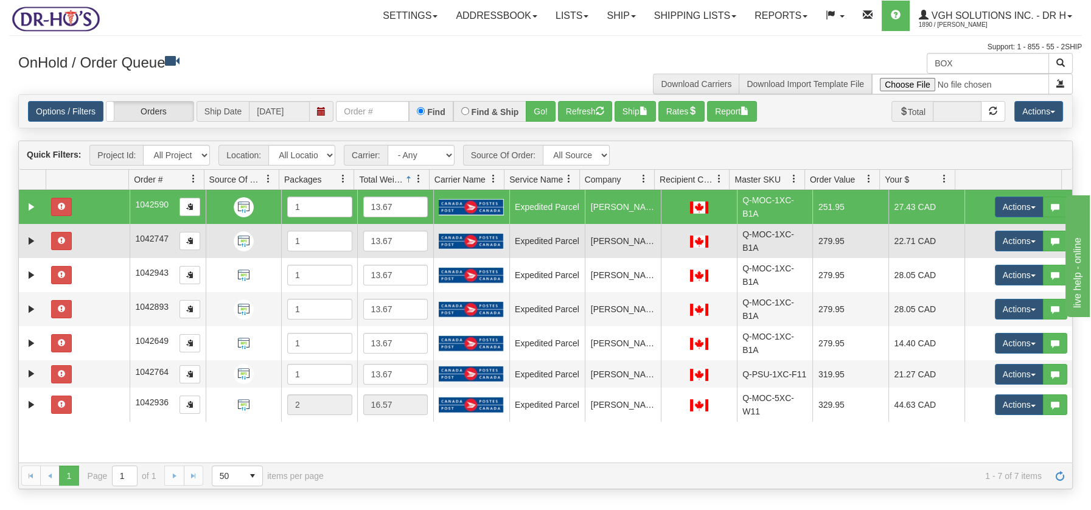
click at [74, 243] on td at bounding box center [87, 241] width 83 height 34
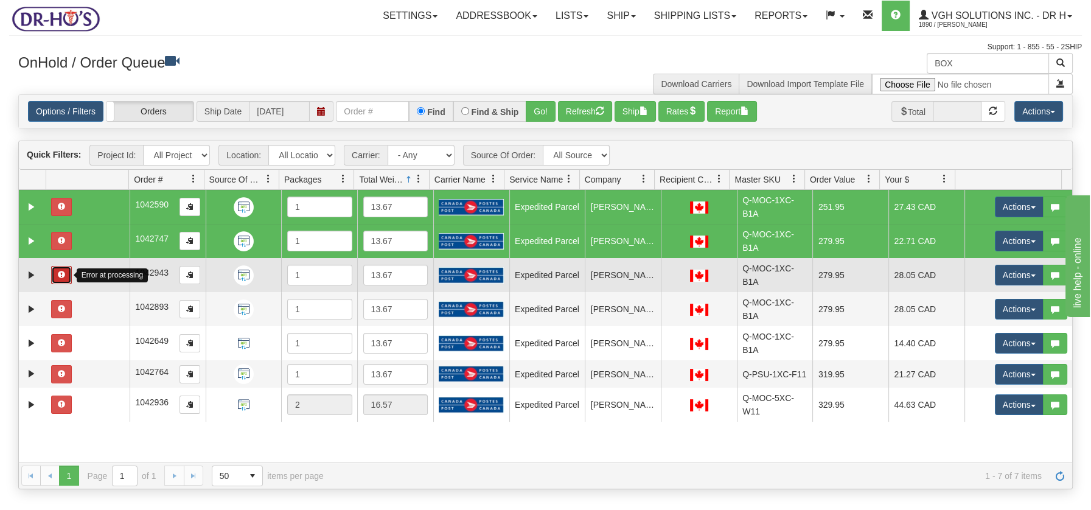
click at [67, 270] on button "button" at bounding box center [61, 275] width 21 height 18
click at [24, 270] on link "Expand" at bounding box center [31, 275] width 15 height 15
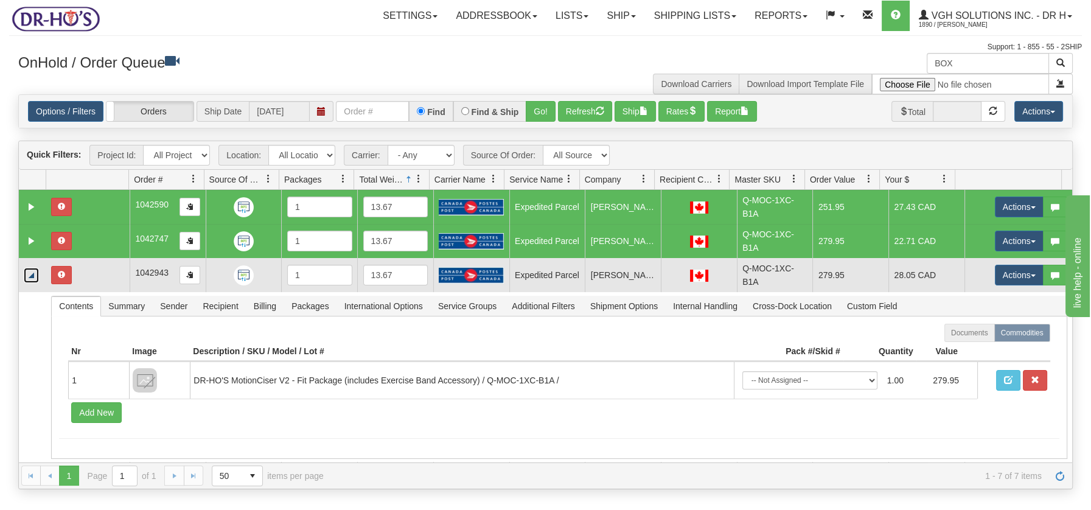
click at [34, 276] on link "Collapse" at bounding box center [31, 275] width 15 height 15
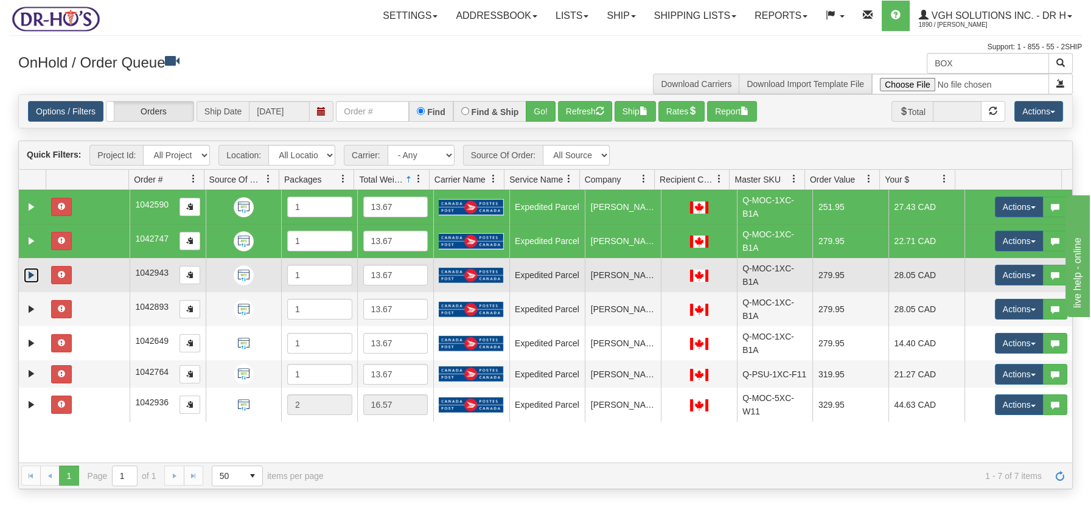
click at [103, 286] on td at bounding box center [87, 275] width 83 height 34
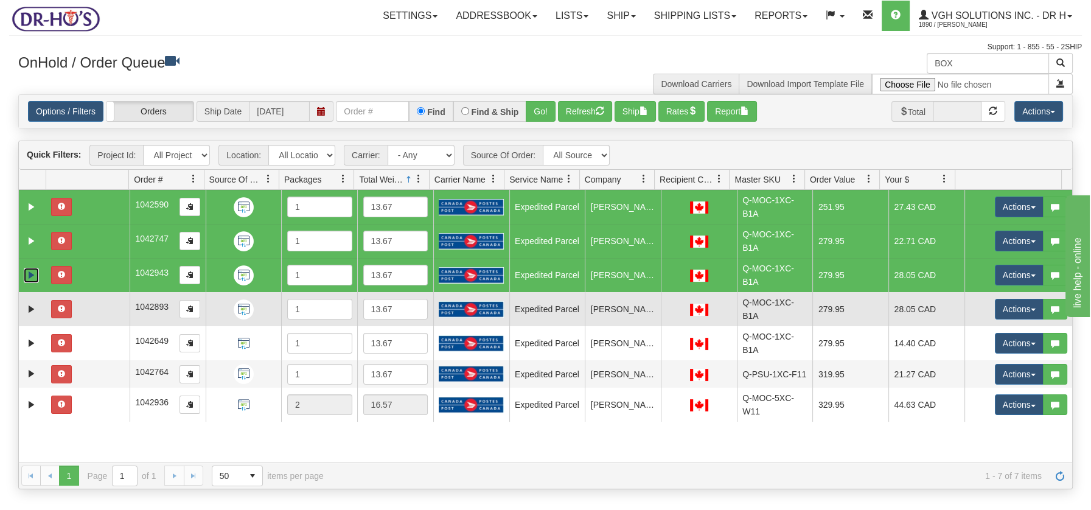
click at [97, 304] on td at bounding box center [87, 309] width 83 height 34
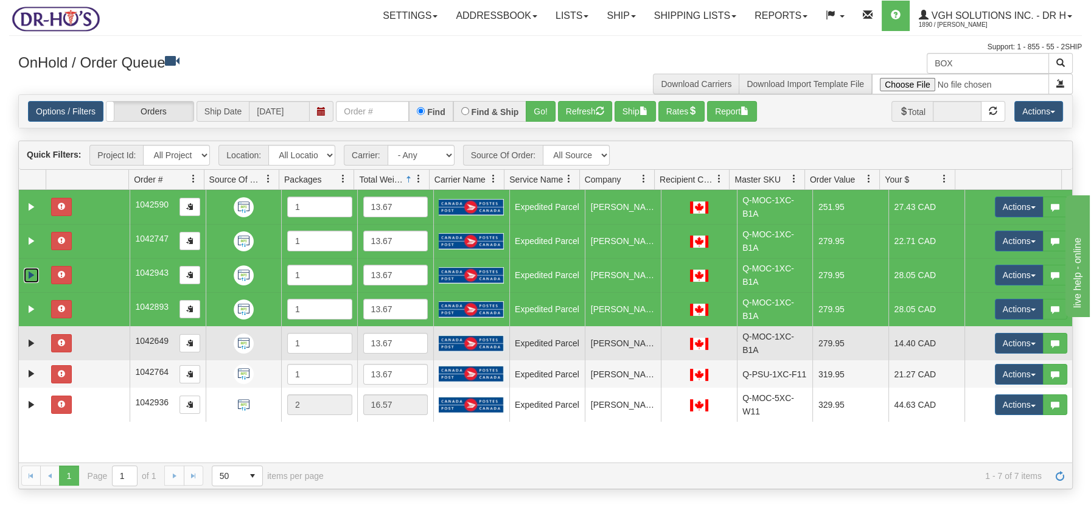
click at [99, 340] on td at bounding box center [87, 343] width 83 height 34
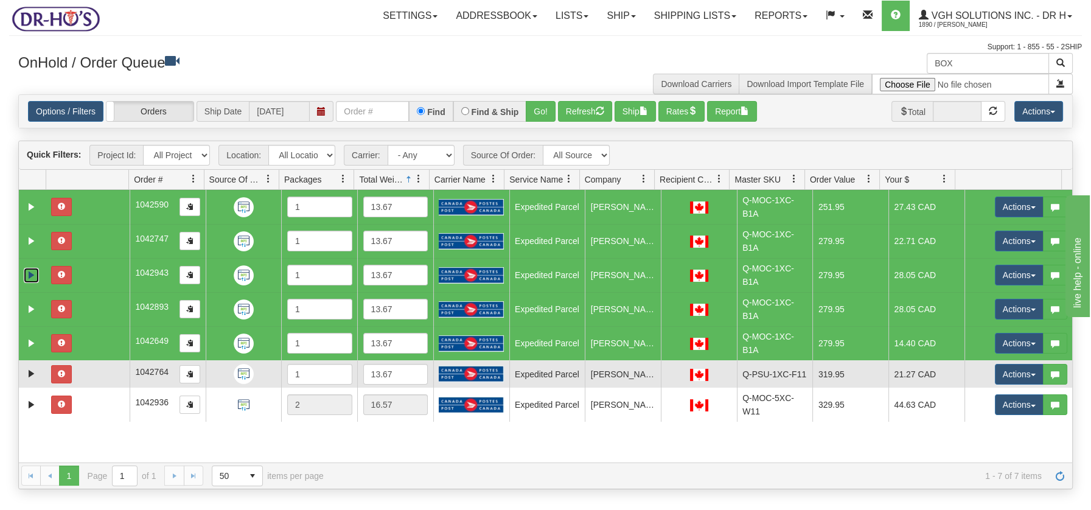
click at [102, 372] on td at bounding box center [87, 373] width 83 height 27
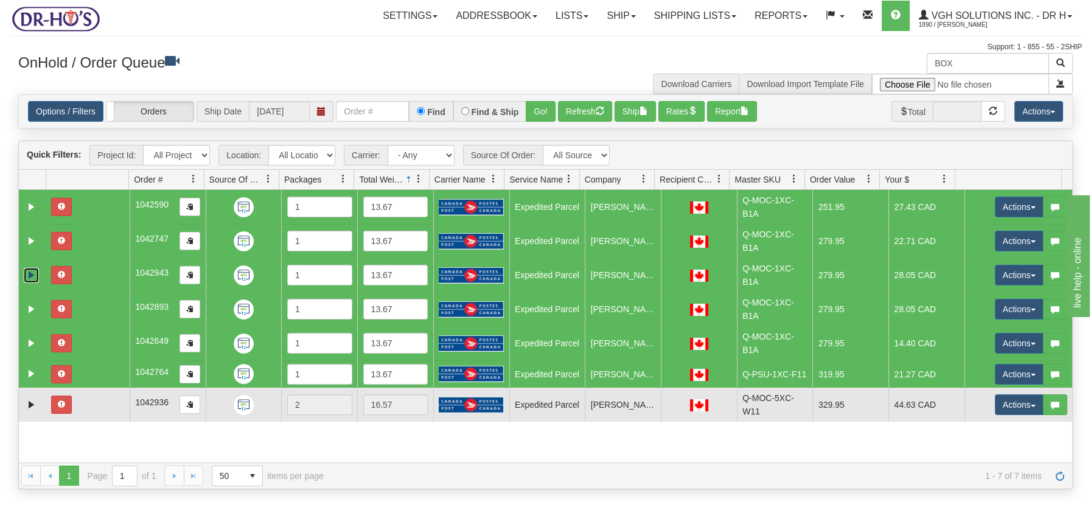
click at [99, 405] on td at bounding box center [87, 405] width 83 height 34
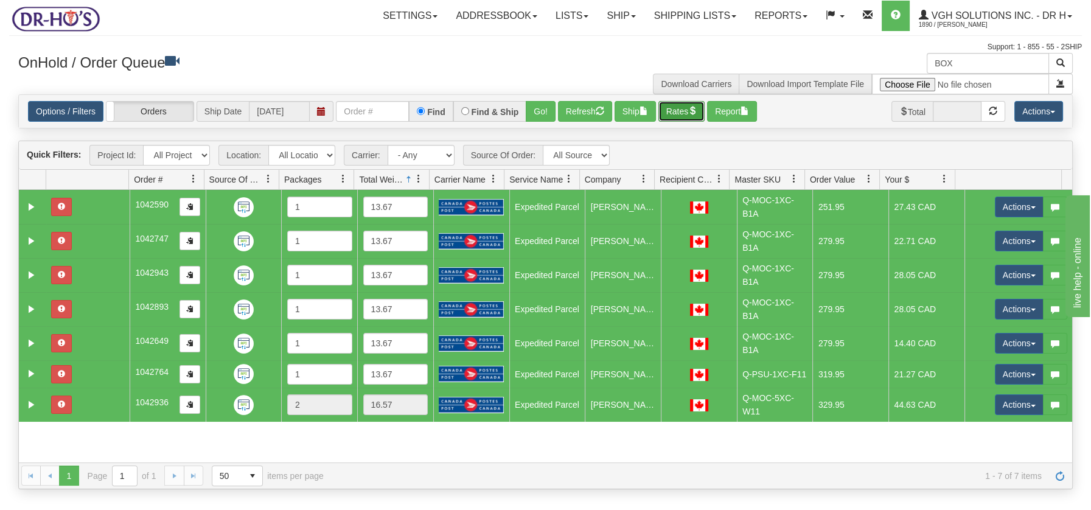
click at [697, 110] on span "button" at bounding box center [692, 110] width 9 height 9
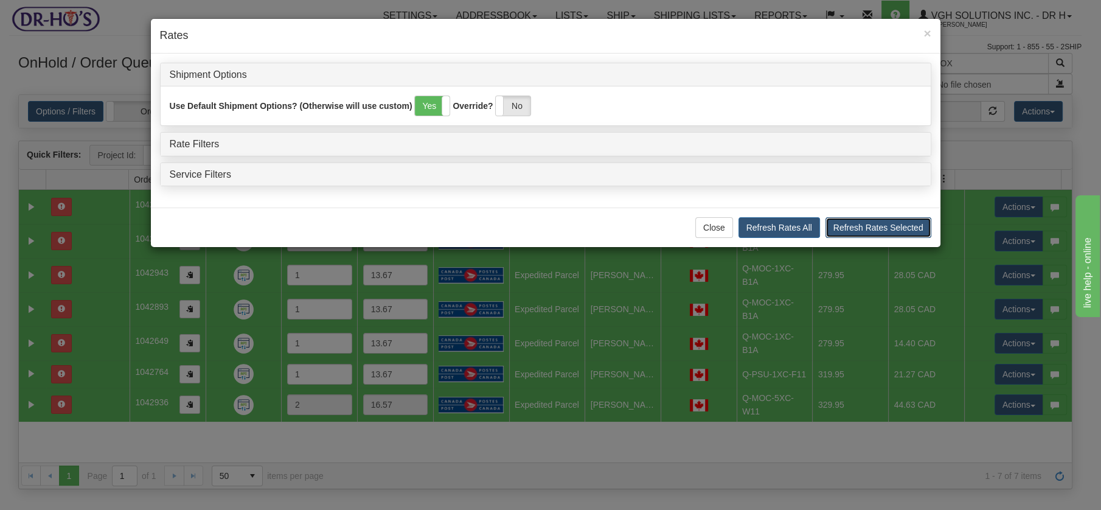
click at [881, 228] on button "Refresh Rates Selected" at bounding box center [879, 227] width 106 height 21
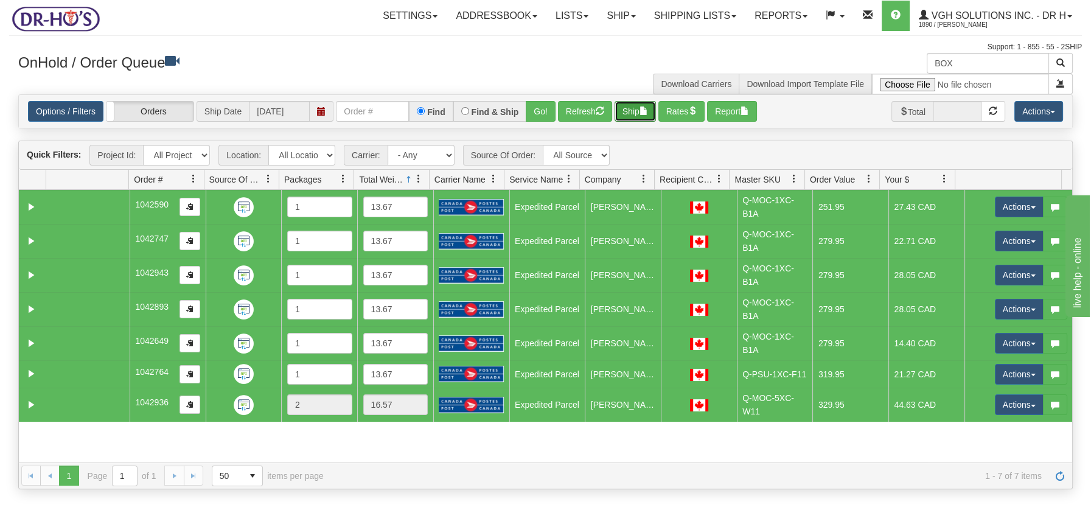
click at [647, 110] on span "button" at bounding box center [644, 110] width 9 height 9
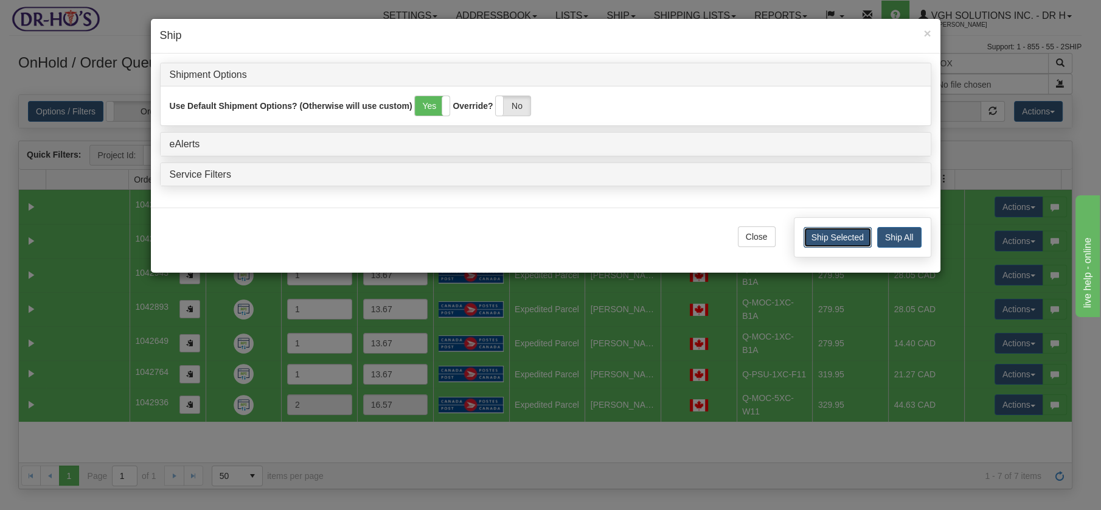
click at [834, 233] on button "Ship Selected" at bounding box center [838, 237] width 68 height 21
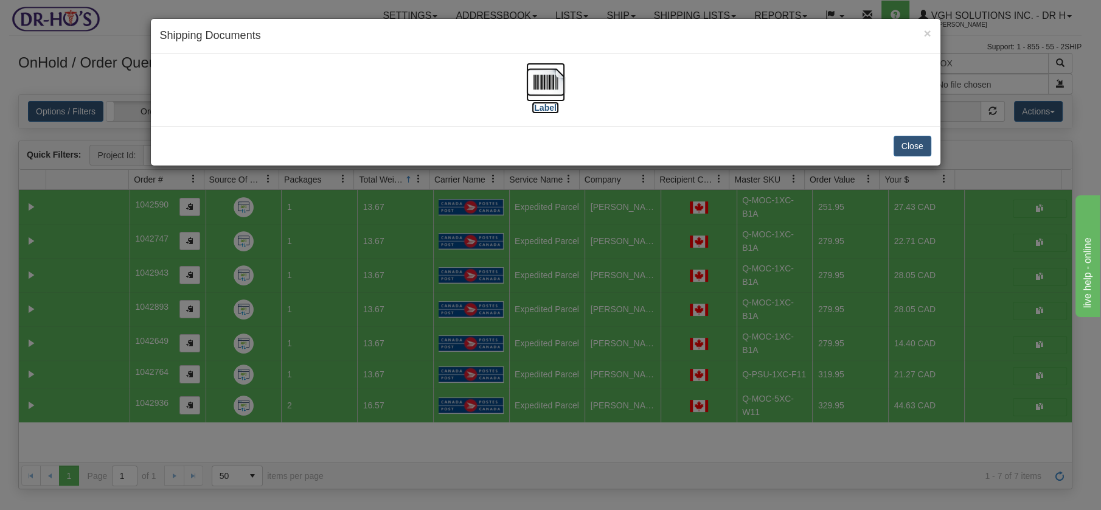
click at [550, 84] on img at bounding box center [545, 82] width 39 height 39
click at [916, 148] on button "Close" at bounding box center [913, 146] width 38 height 21
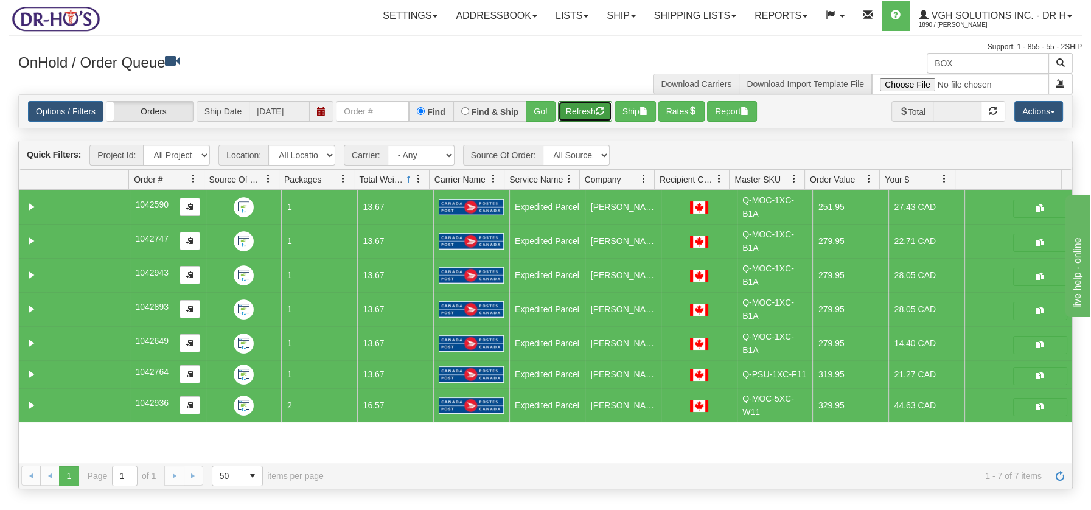
drag, startPoint x: 596, startPoint y: 112, endPoint x: 595, endPoint y: 119, distance: 6.8
click at [596, 112] on button "Refresh" at bounding box center [585, 111] width 54 height 21
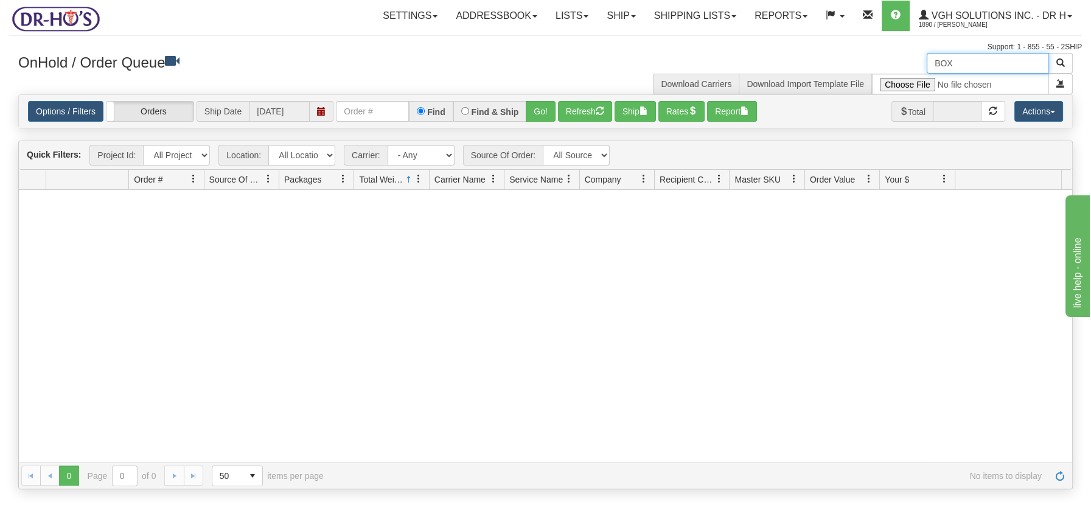
drag, startPoint x: 969, startPoint y: 67, endPoint x: 911, endPoint y: 58, distance: 59.1
click at [921, 62] on div "BOX Download Carriers Download Import Template File" at bounding box center [814, 73] width 537 height 41
click at [579, 111] on button "Refresh" at bounding box center [585, 111] width 54 height 21
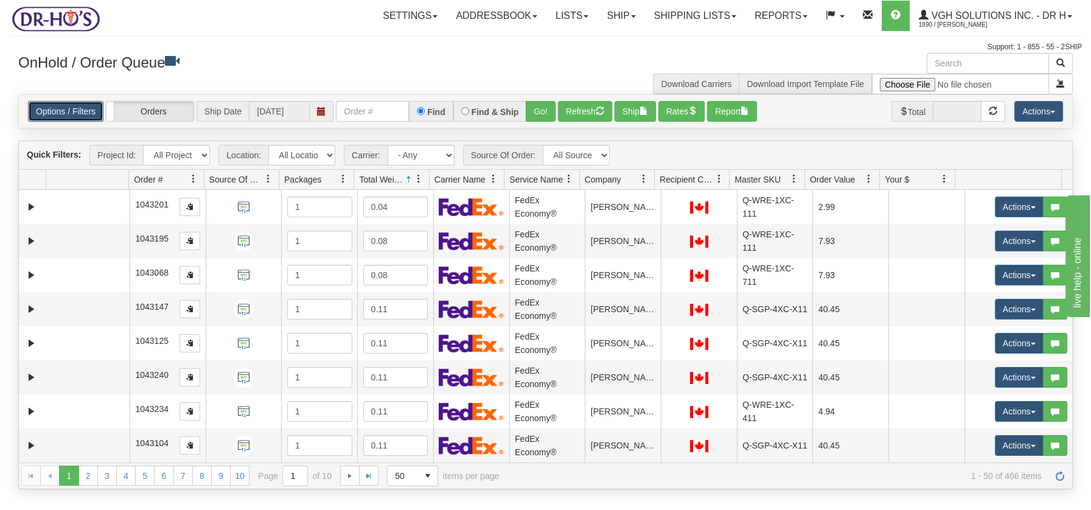
click at [68, 107] on link "Options / Filters" at bounding box center [65, 111] width 75 height 21
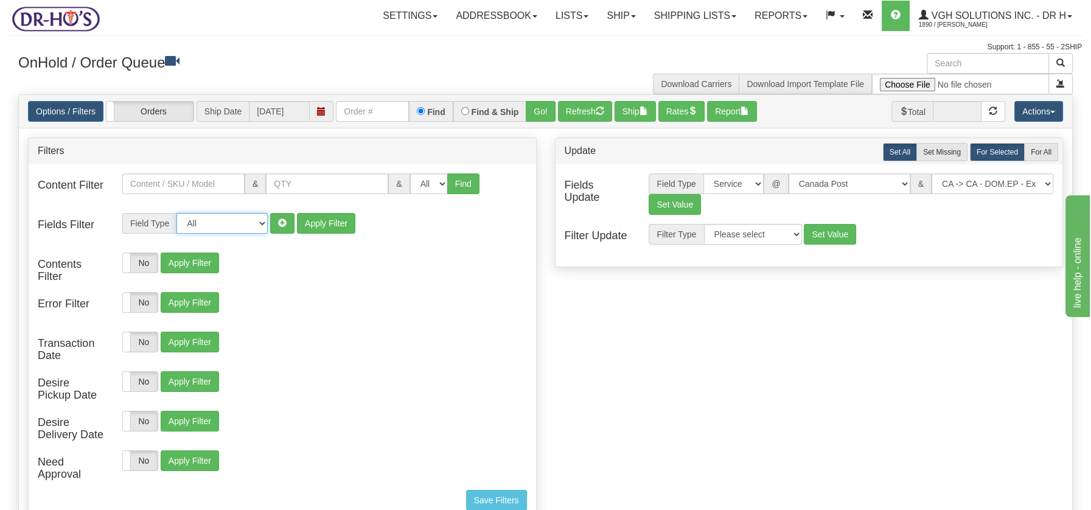
click at [260, 223] on select "All Contact Person Company Country Country & State/Province City Zip / Postal S…" at bounding box center [221, 223] width 91 height 21
select select "94"
click at [176, 213] on select "All Contact Person Company Country Country & State/Province City Zip / Postal S…" at bounding box center [221, 223] width 91 height 21
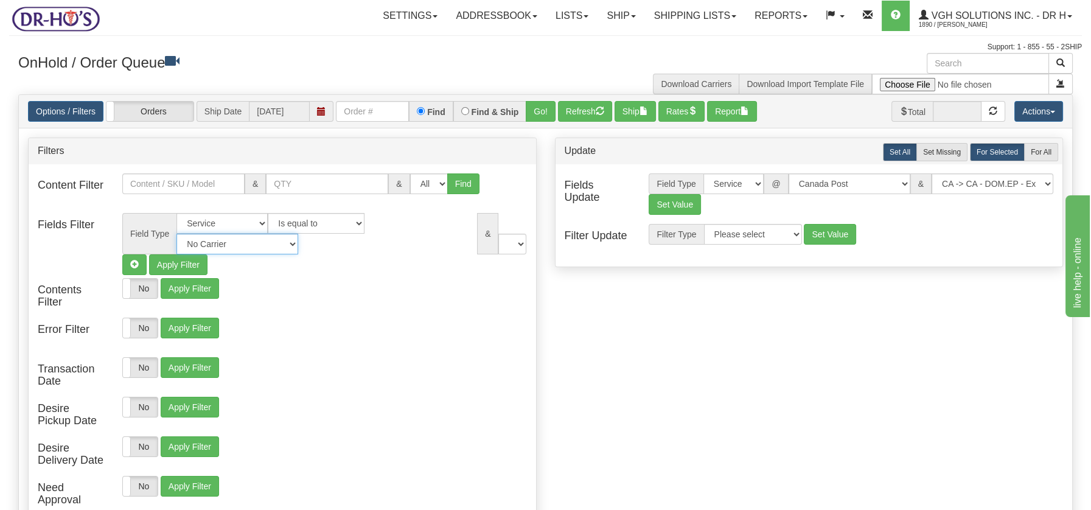
click at [298, 234] on select "No Carrier FedEx Express® UPS Purolator Canpar Canada Post BeSwyft Kindersley. …" at bounding box center [237, 244] width 122 height 21
select select "2"
click at [298, 234] on select "No Carrier FedEx Express® UPS Purolator Canpar Canada Post BeSwyft Kindersley. …" at bounding box center [237, 244] width 122 height 21
click at [516, 242] on select "US -> US - 70 - FedEx 1 Day® Freight US -> US - 03 - FedEx 2 Day® US -> US - 49…" at bounding box center [466, 244] width 122 height 21
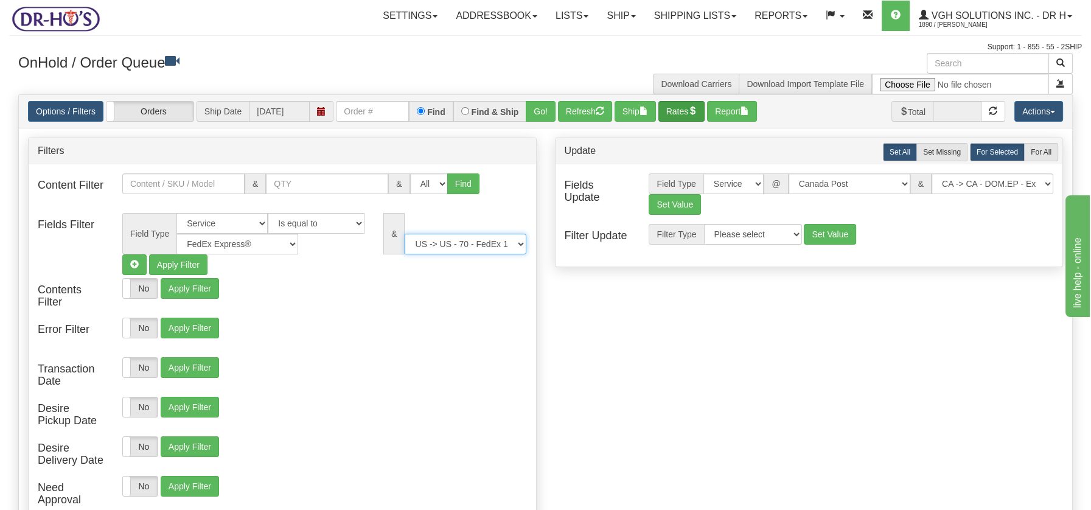
select select "05"
click at [405, 234] on select "US -> US - 70 - FedEx 1 Day® Freight US -> US - 03 - FedEx 2 Day® US -> US - 49…" at bounding box center [466, 244] width 122 height 21
click at [185, 265] on button "Apply Filter" at bounding box center [178, 264] width 58 height 21
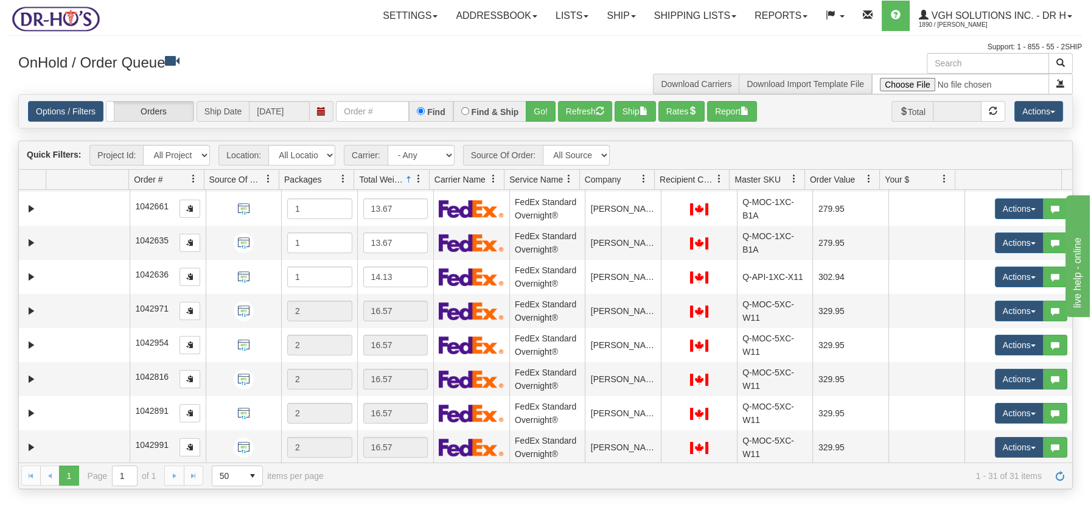
scroll to position [783, 0]
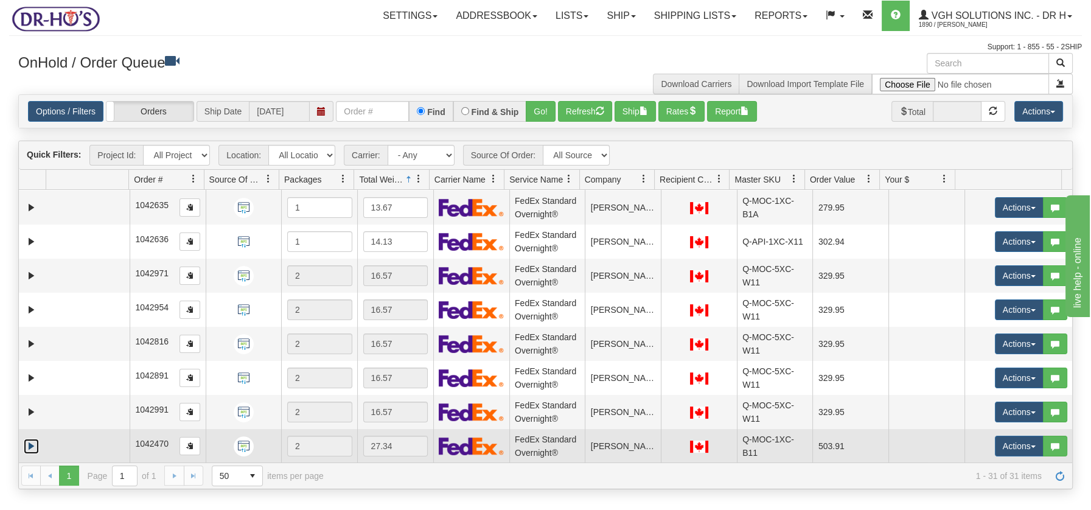
click at [32, 444] on link "Expand" at bounding box center [31, 446] width 15 height 15
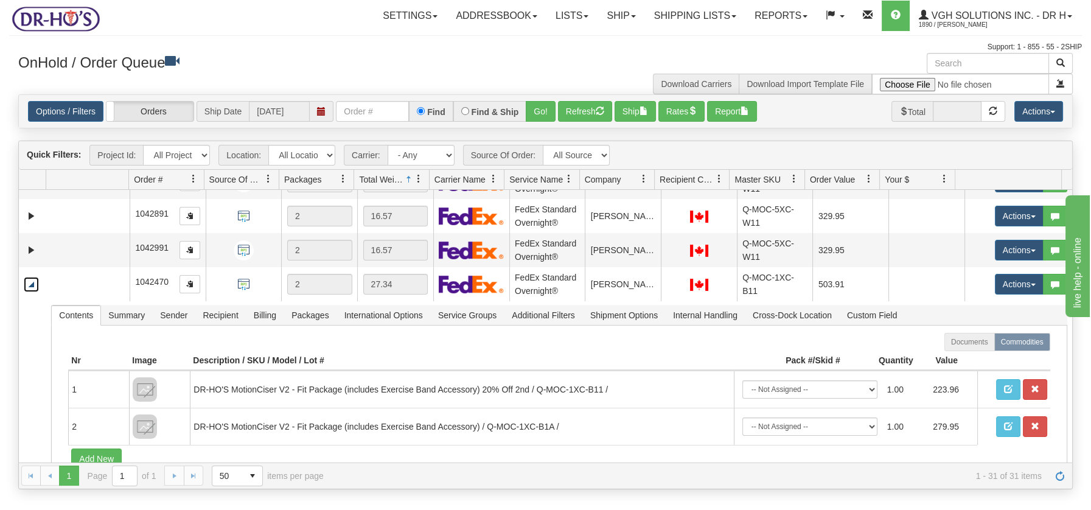
scroll to position [989, 0]
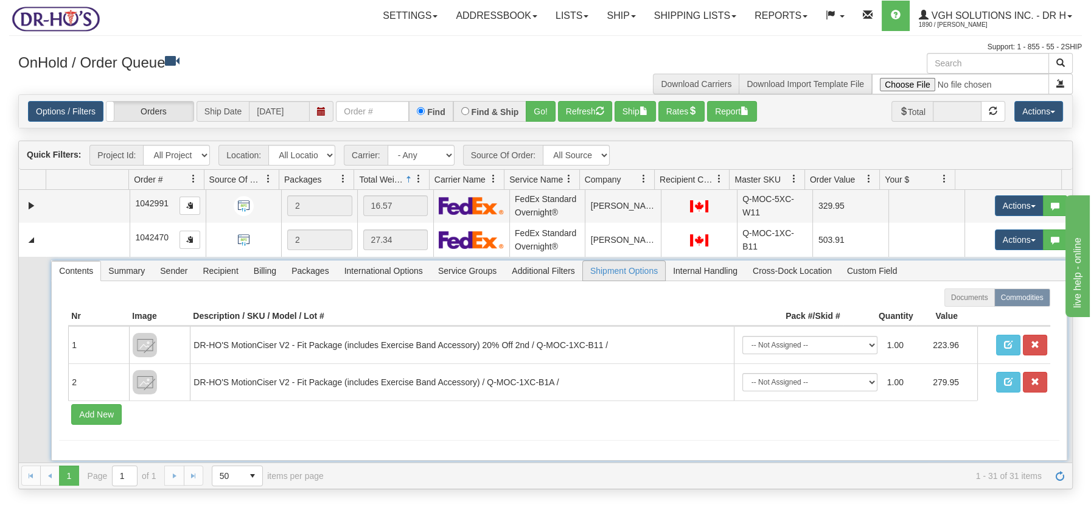
click at [618, 270] on span "Shipment Options" at bounding box center [624, 270] width 82 height 19
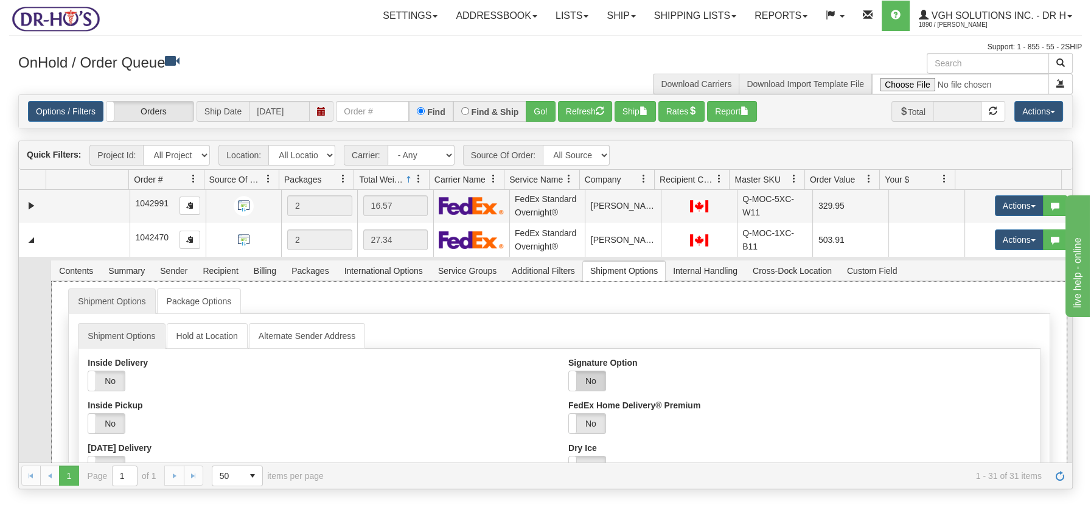
click at [590, 379] on label "No" at bounding box center [587, 380] width 37 height 19
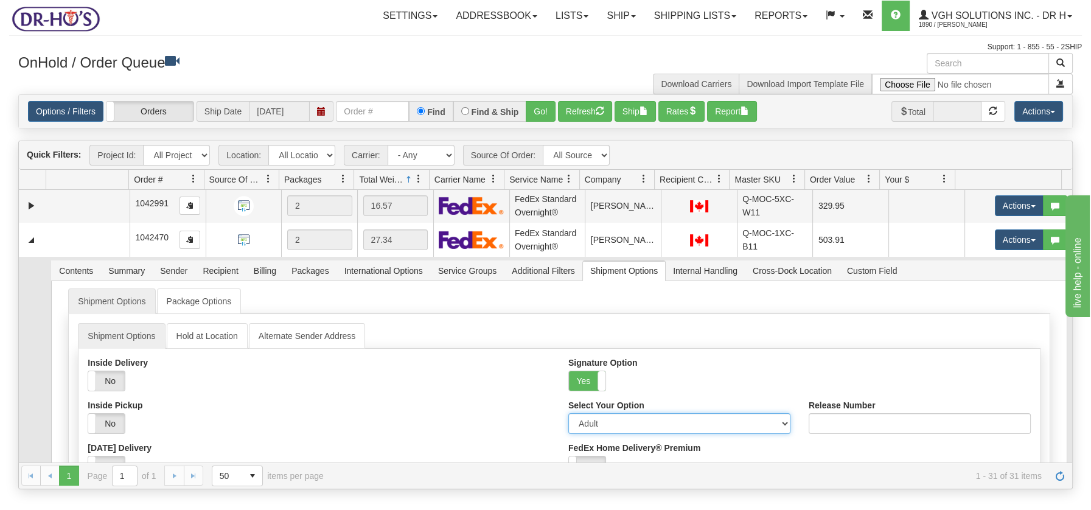
drag, startPoint x: 775, startPoint y: 419, endPoint x: 762, endPoint y: 423, distance: 14.0
click at [775, 419] on select "Adult Direct Indirect No Signature Required Service Default" at bounding box center [679, 423] width 222 height 21
select select "2"
click at [568, 413] on select "Adult Direct Indirect No Signature Required Service Default" at bounding box center [679, 423] width 222 height 21
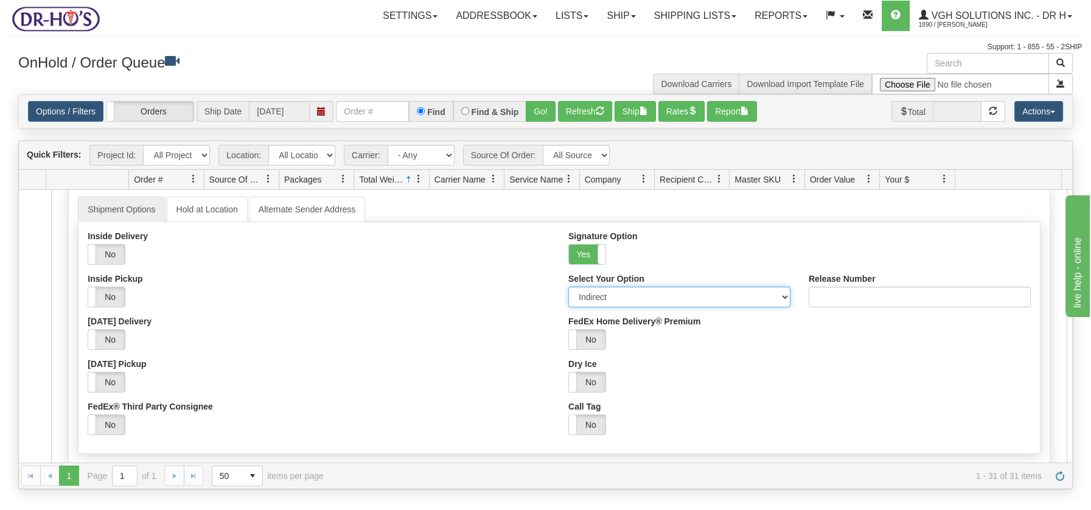
scroll to position [1181, 0]
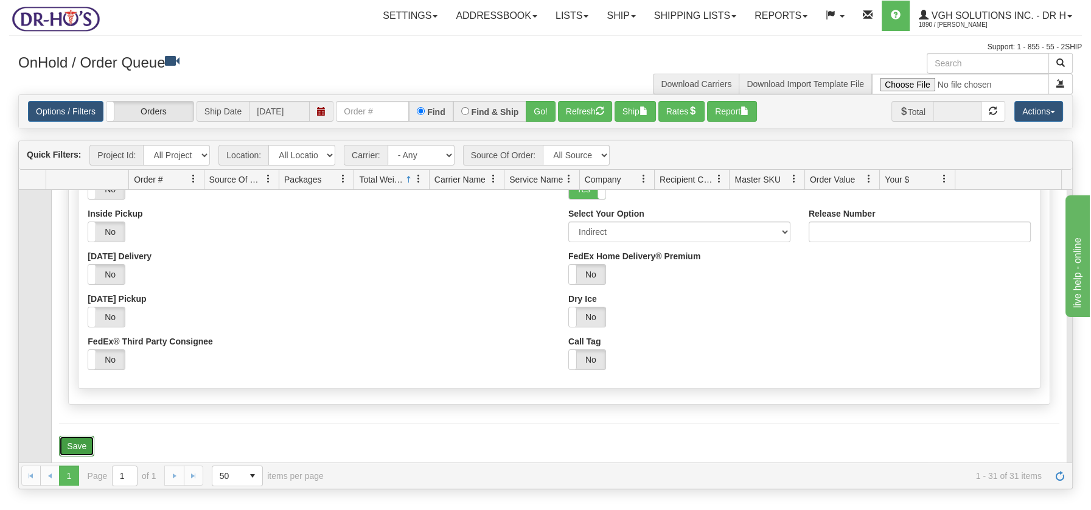
click at [84, 439] on button "Save" at bounding box center [76, 446] width 35 height 21
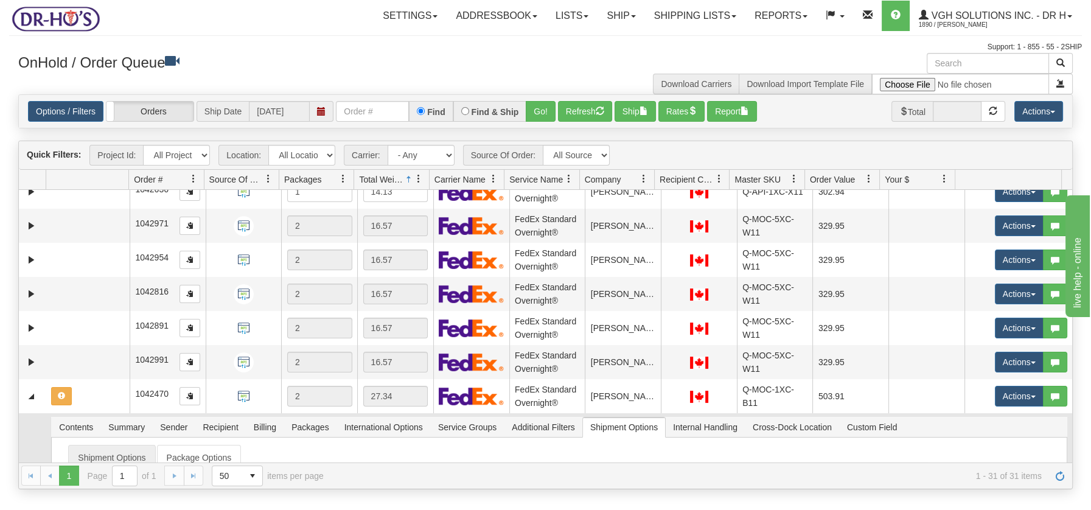
scroll to position [830, 0]
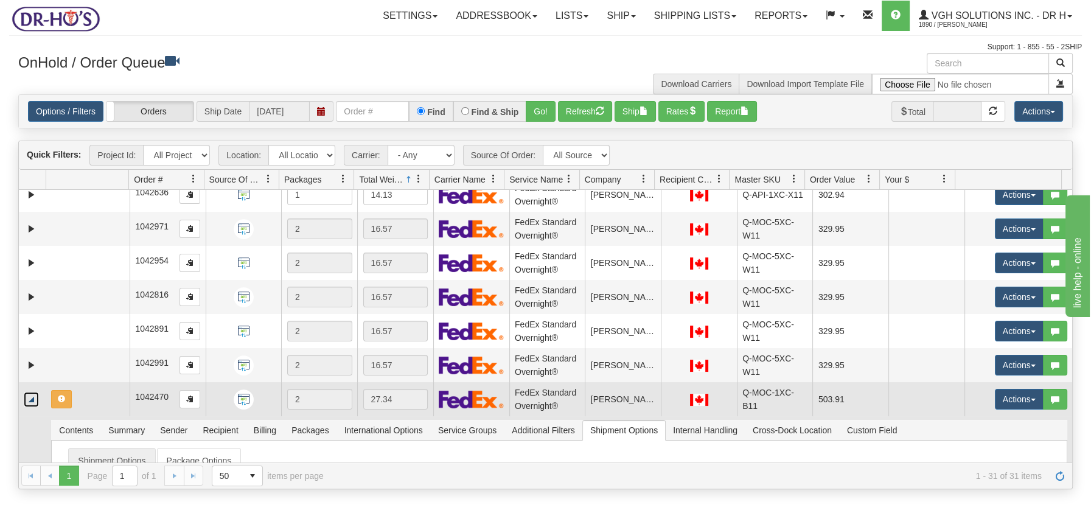
click at [30, 401] on link "Collapse" at bounding box center [31, 399] width 15 height 15
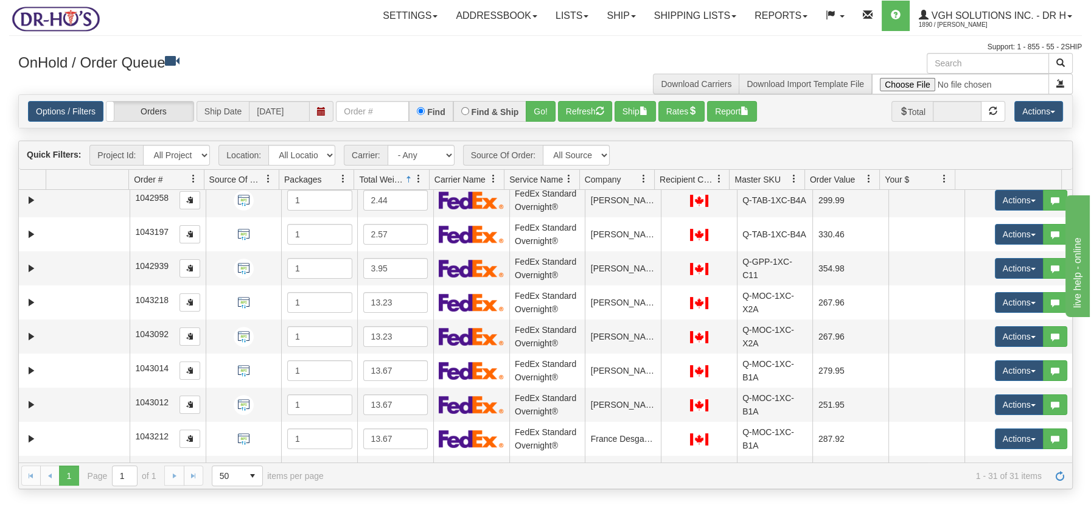
scroll to position [0, 0]
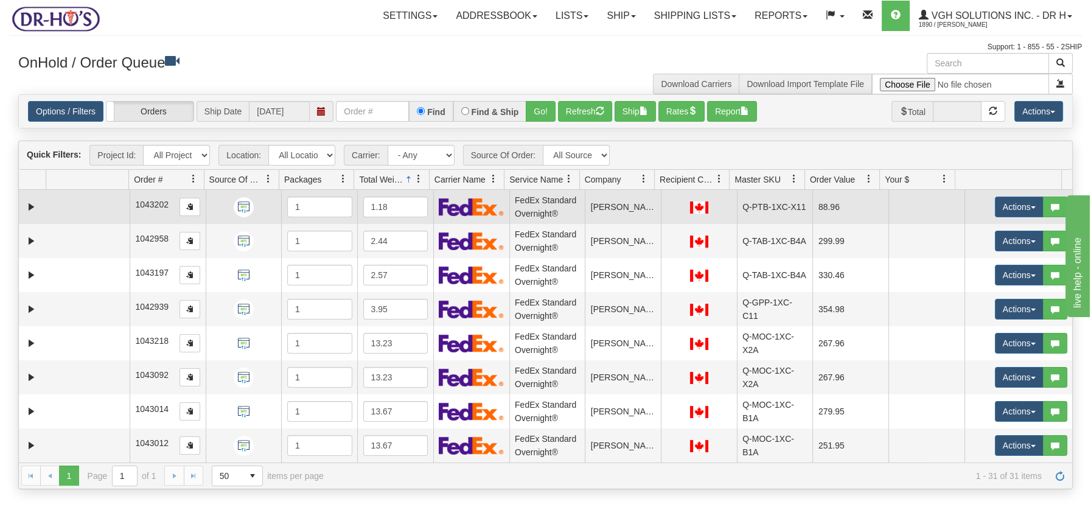
click at [99, 203] on td at bounding box center [87, 207] width 83 height 34
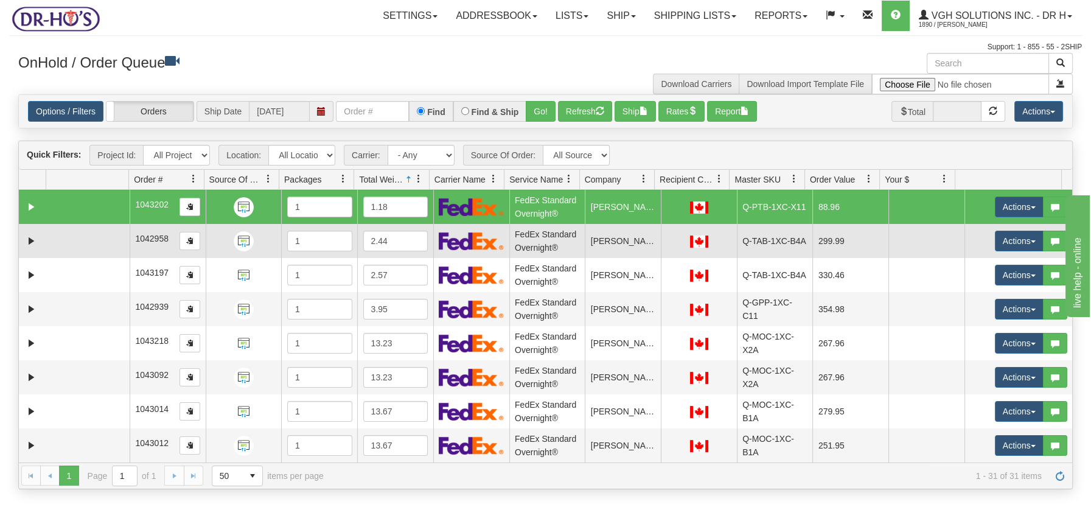
click at [116, 236] on td at bounding box center [87, 241] width 83 height 34
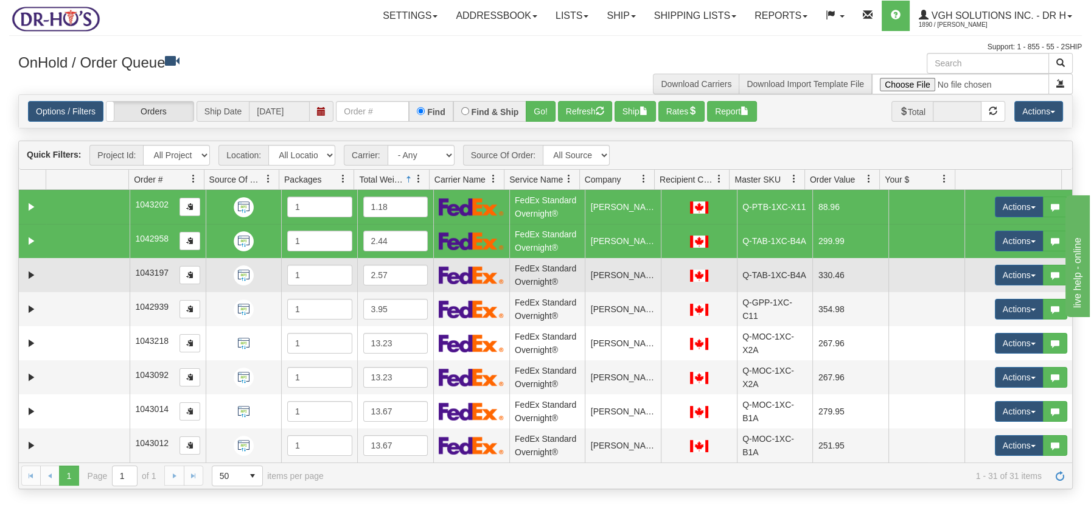
drag, startPoint x: 110, startPoint y: 271, endPoint x: 110, endPoint y: 280, distance: 8.5
click at [110, 271] on td at bounding box center [87, 275] width 83 height 34
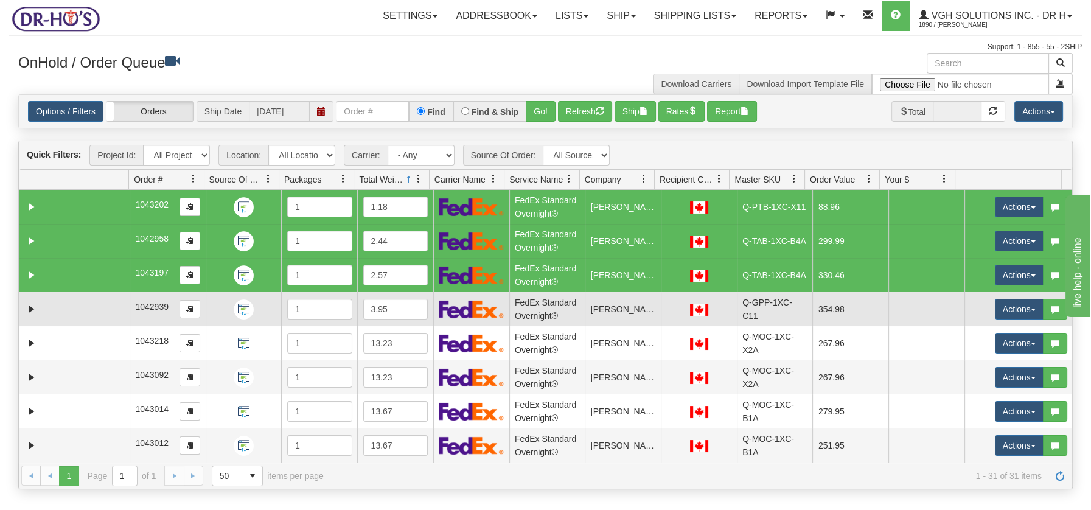
click at [108, 310] on td at bounding box center [87, 309] width 83 height 34
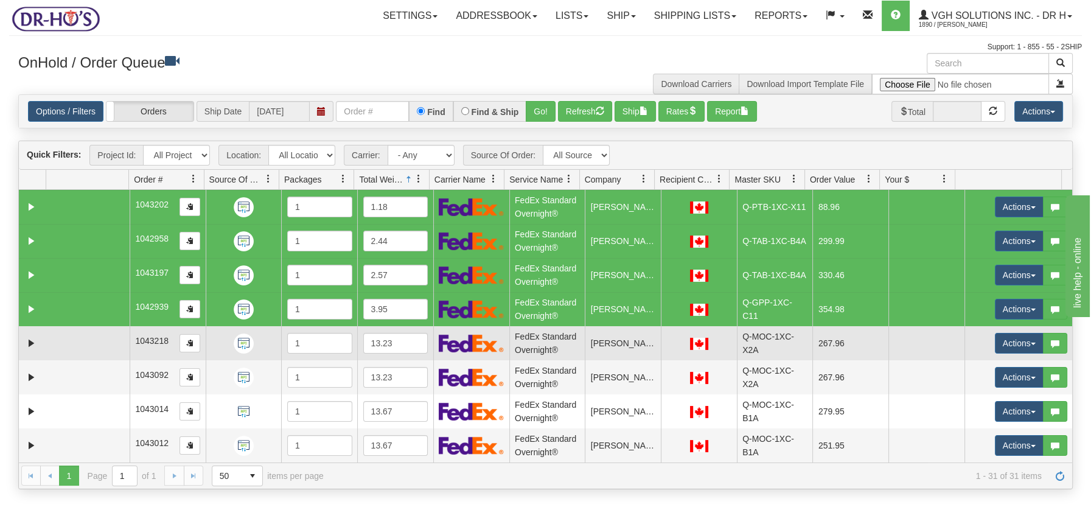
click at [106, 341] on td at bounding box center [87, 343] width 83 height 34
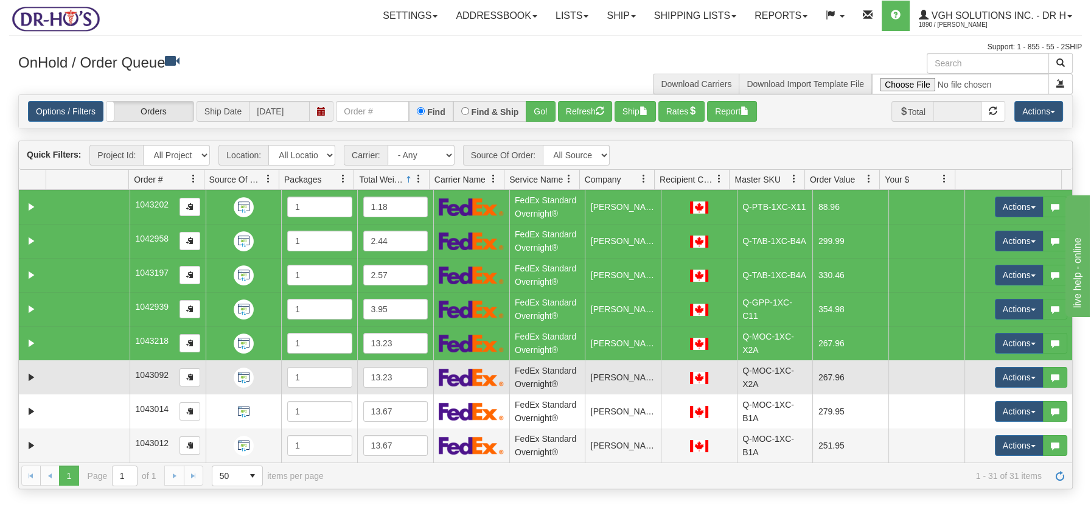
click at [103, 372] on td at bounding box center [87, 377] width 83 height 34
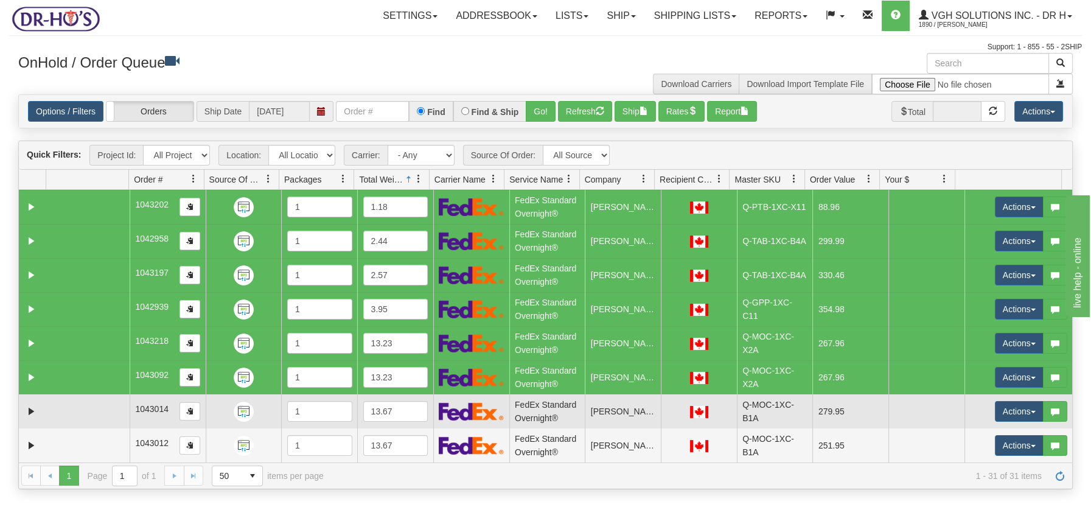
click at [104, 411] on td at bounding box center [87, 411] width 83 height 34
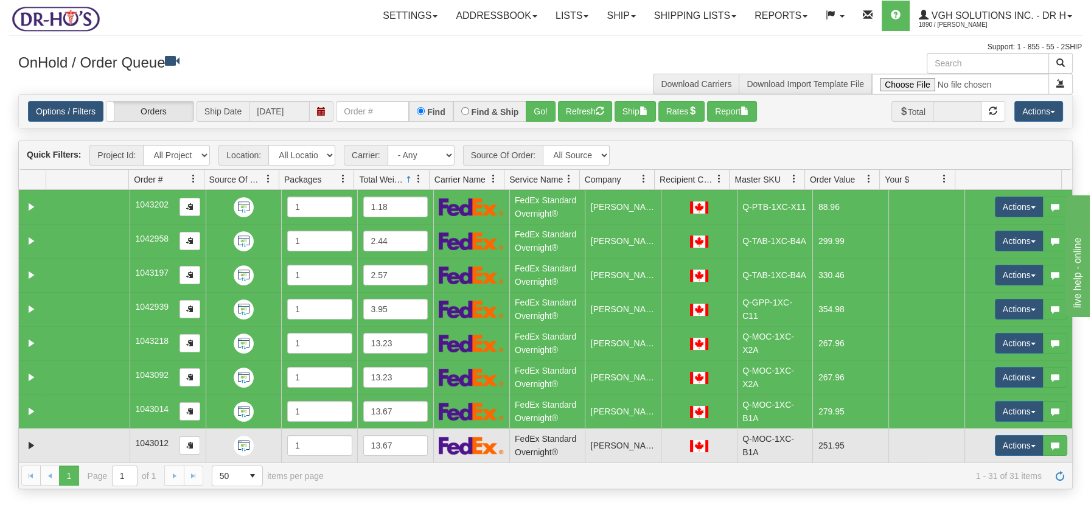
click at [103, 434] on td at bounding box center [87, 445] width 83 height 34
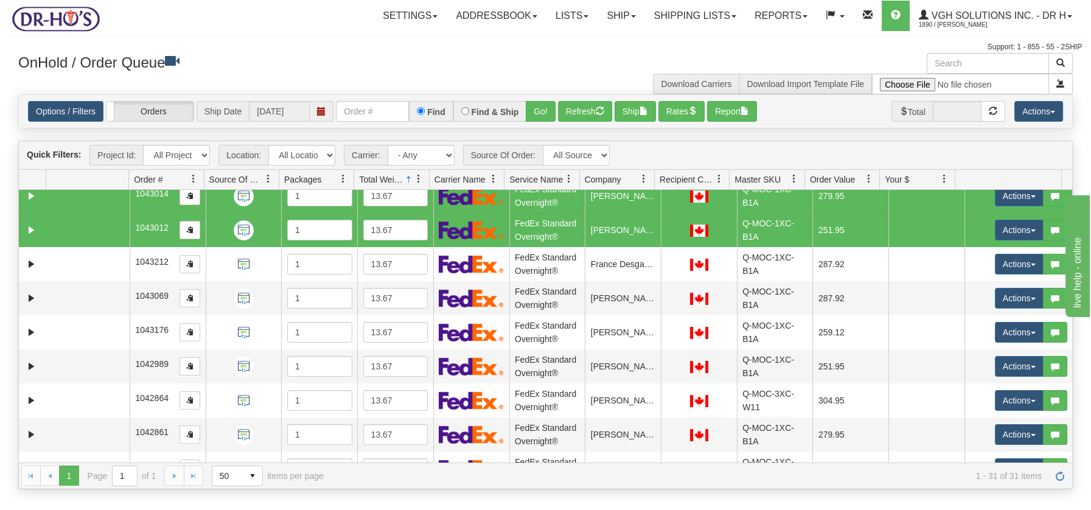
scroll to position [243, 0]
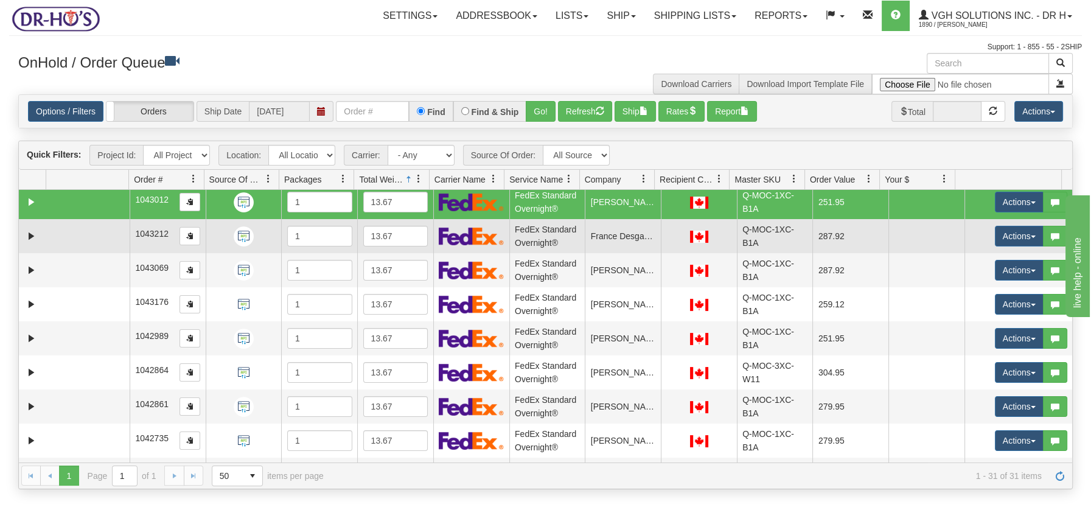
click at [73, 237] on td at bounding box center [87, 236] width 83 height 34
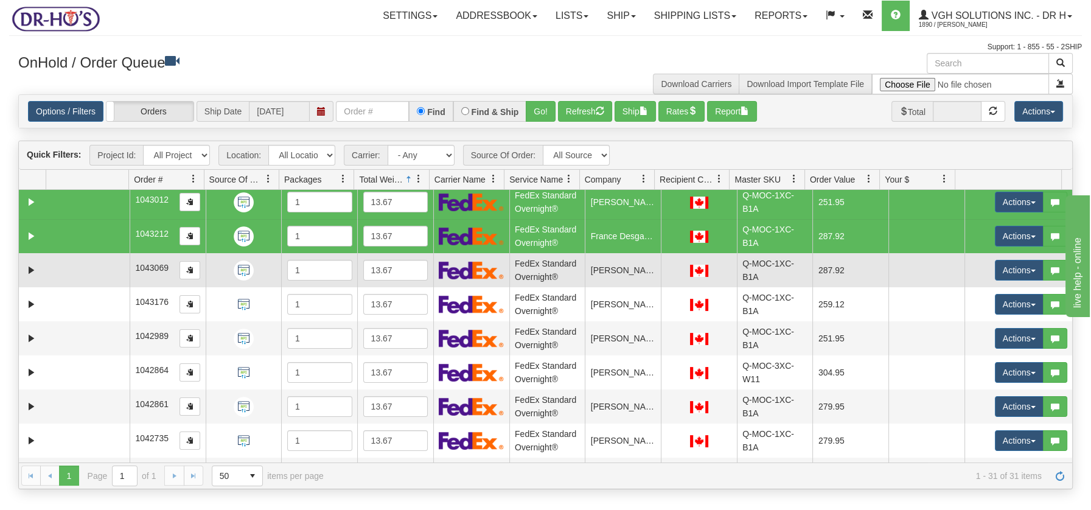
click at [69, 272] on td at bounding box center [87, 270] width 83 height 34
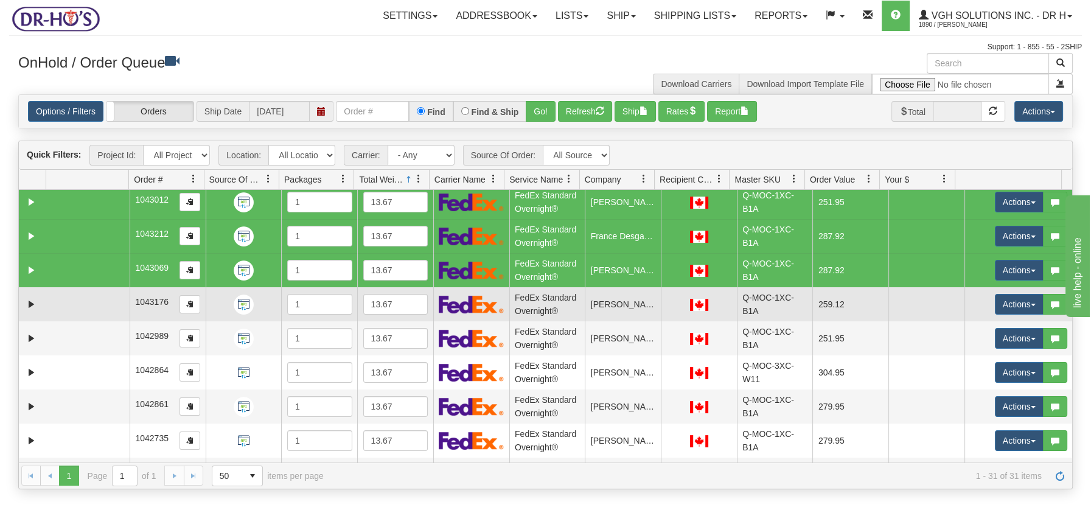
click at [65, 299] on td at bounding box center [87, 304] width 83 height 34
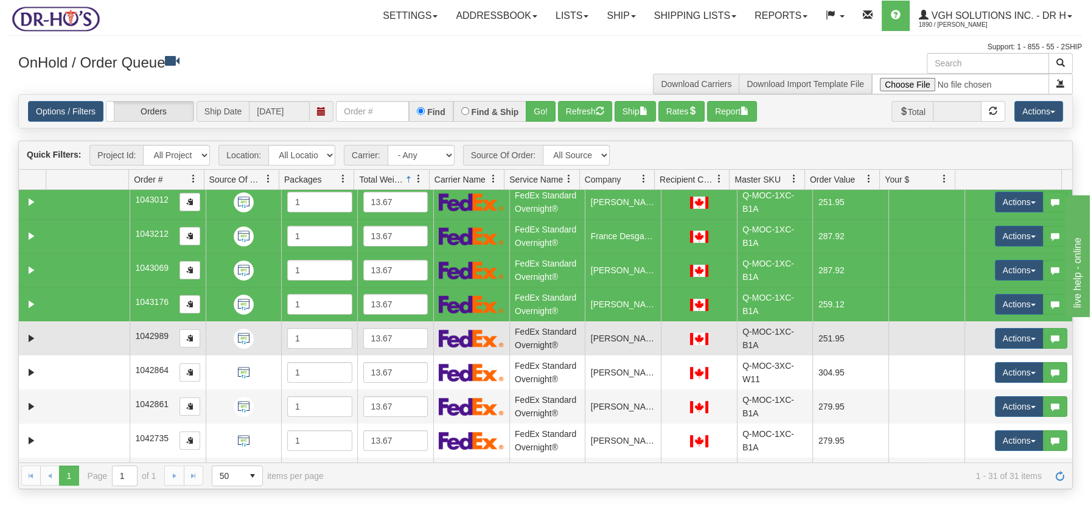
click at [67, 335] on td at bounding box center [87, 338] width 83 height 34
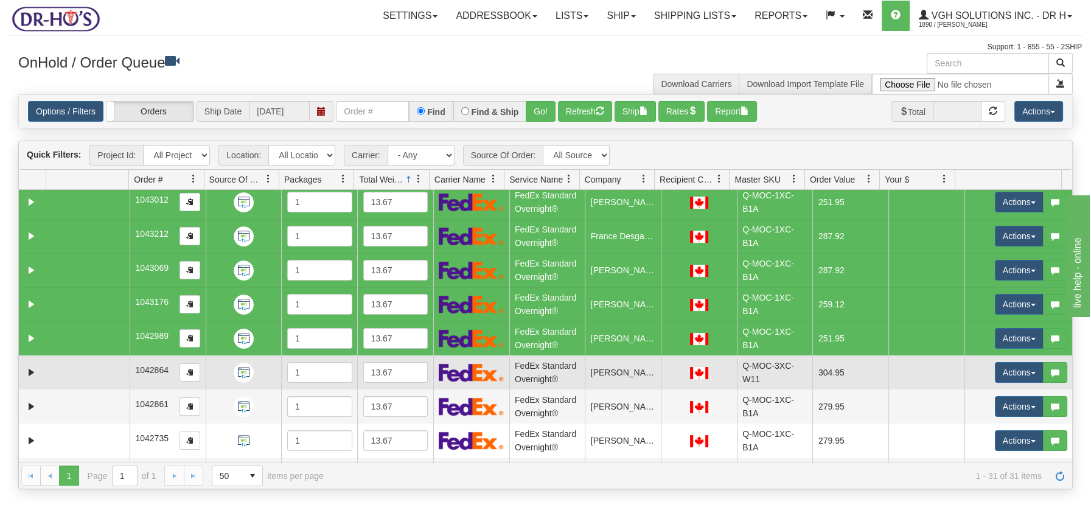
click at [71, 373] on td at bounding box center [87, 372] width 83 height 34
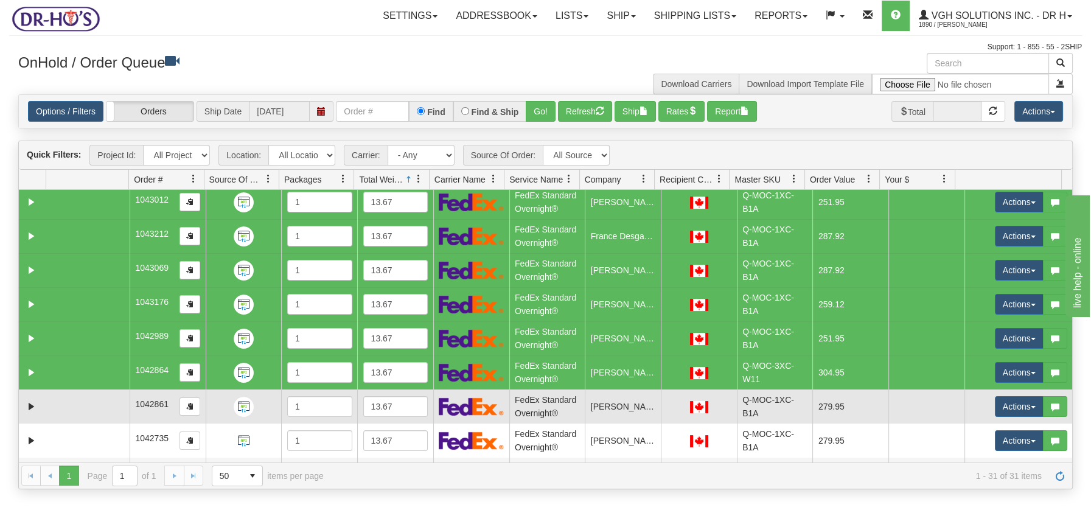
click at [72, 403] on td at bounding box center [87, 406] width 83 height 34
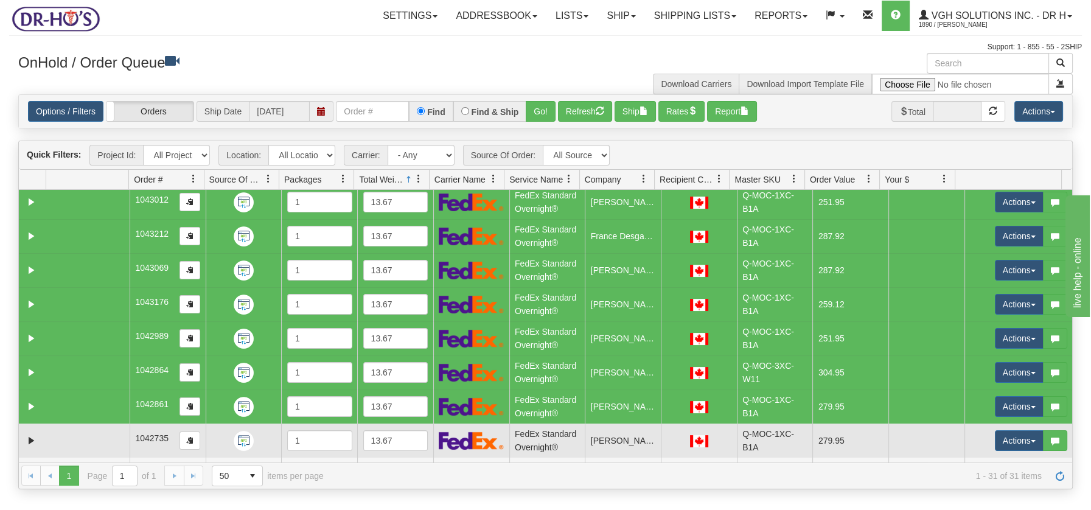
click at [91, 450] on td at bounding box center [87, 441] width 83 height 34
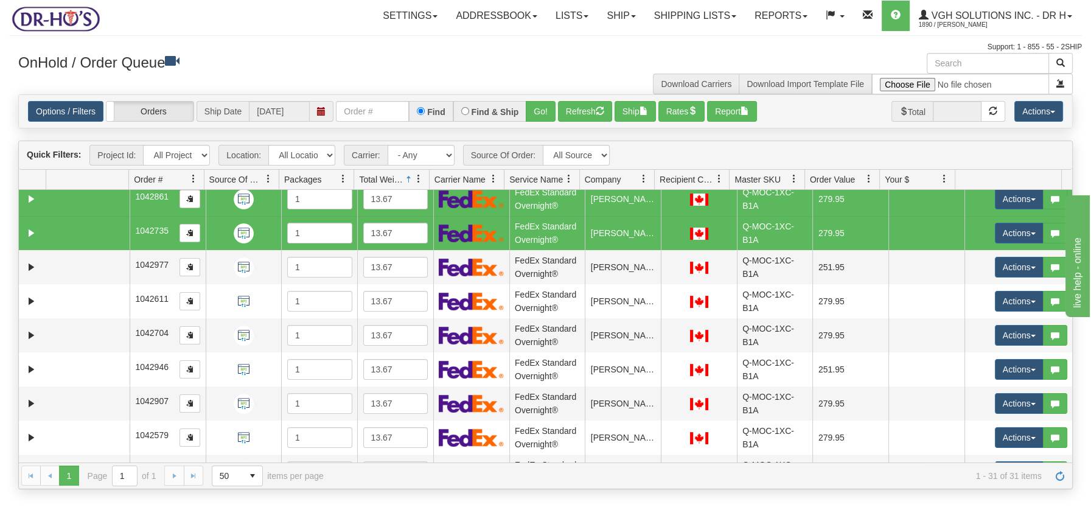
scroll to position [459, 0]
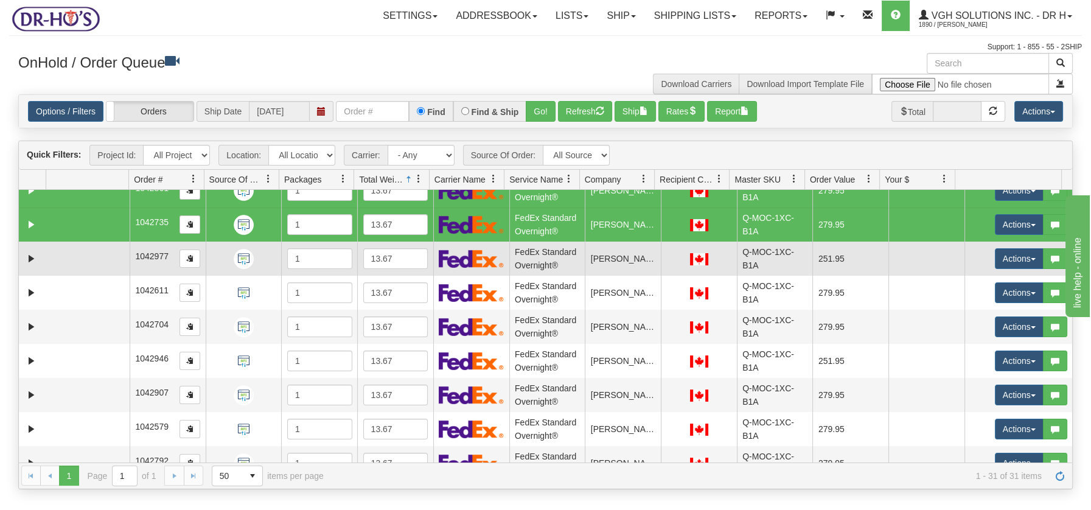
click at [86, 259] on td at bounding box center [87, 259] width 83 height 34
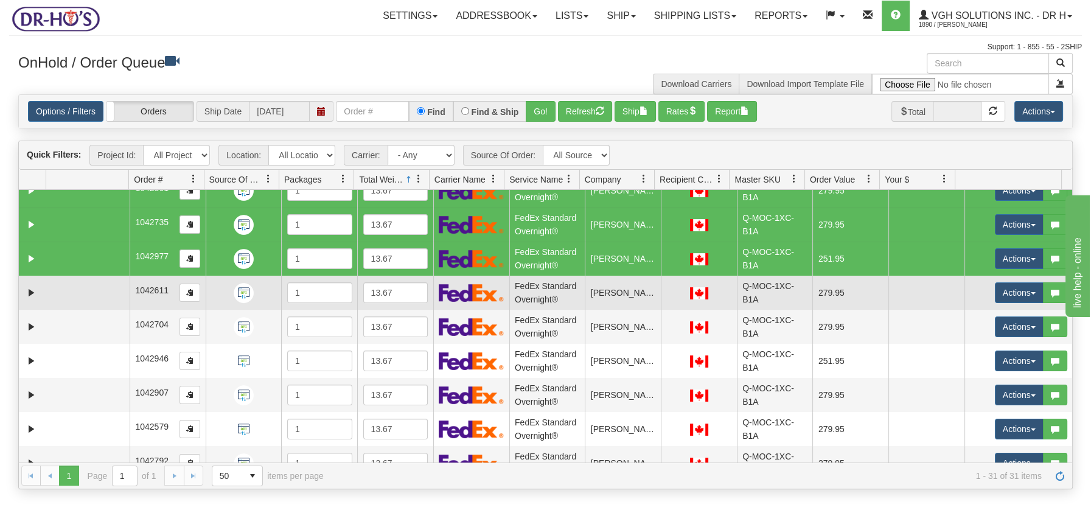
click at [72, 304] on td at bounding box center [87, 293] width 83 height 34
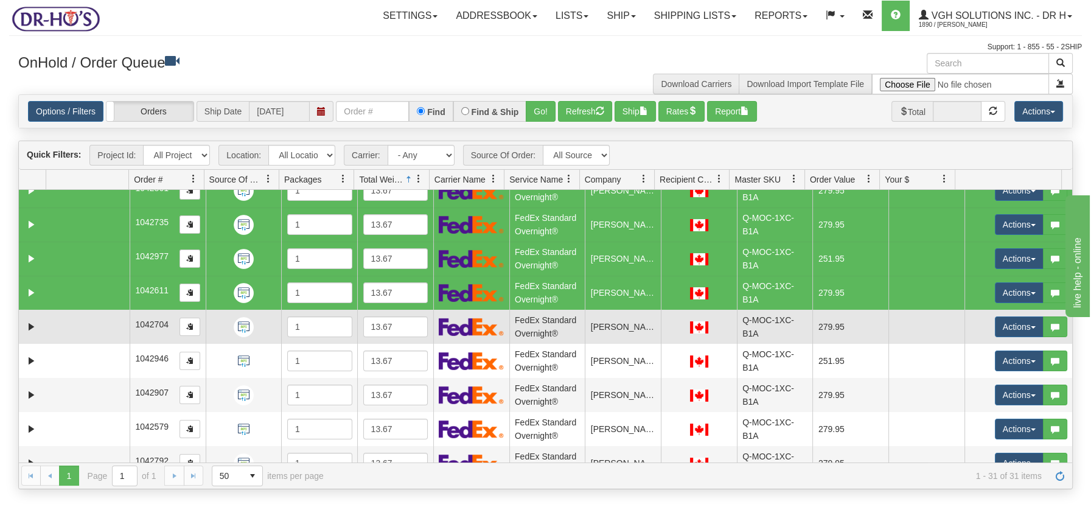
click at [67, 333] on td at bounding box center [87, 327] width 83 height 34
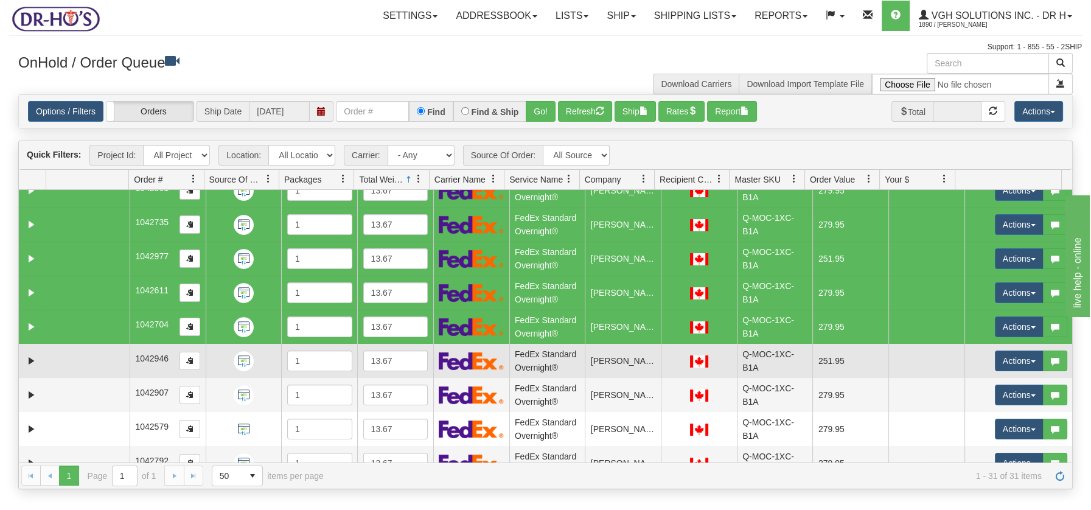
click at [60, 357] on td at bounding box center [87, 361] width 83 height 34
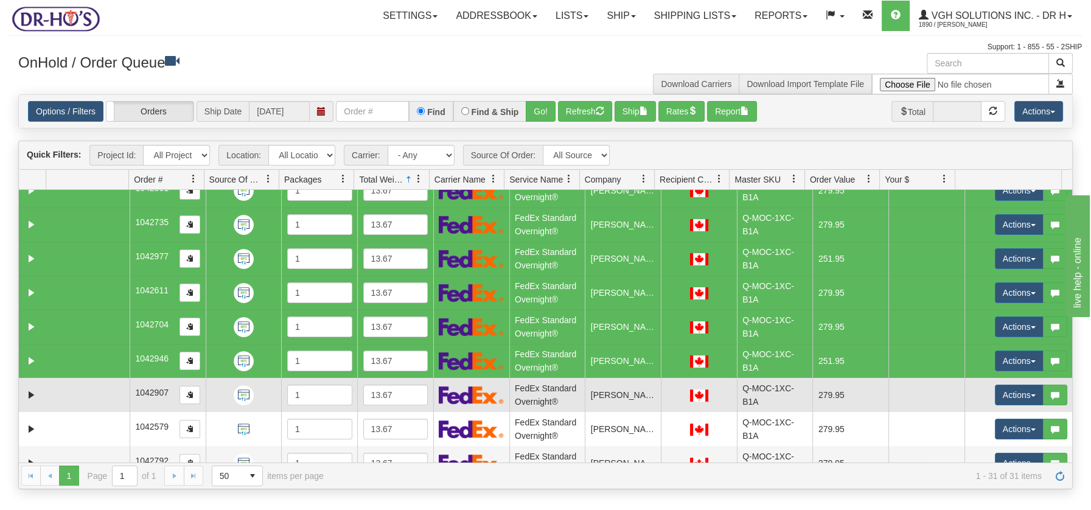
click at [54, 393] on td at bounding box center [87, 395] width 83 height 34
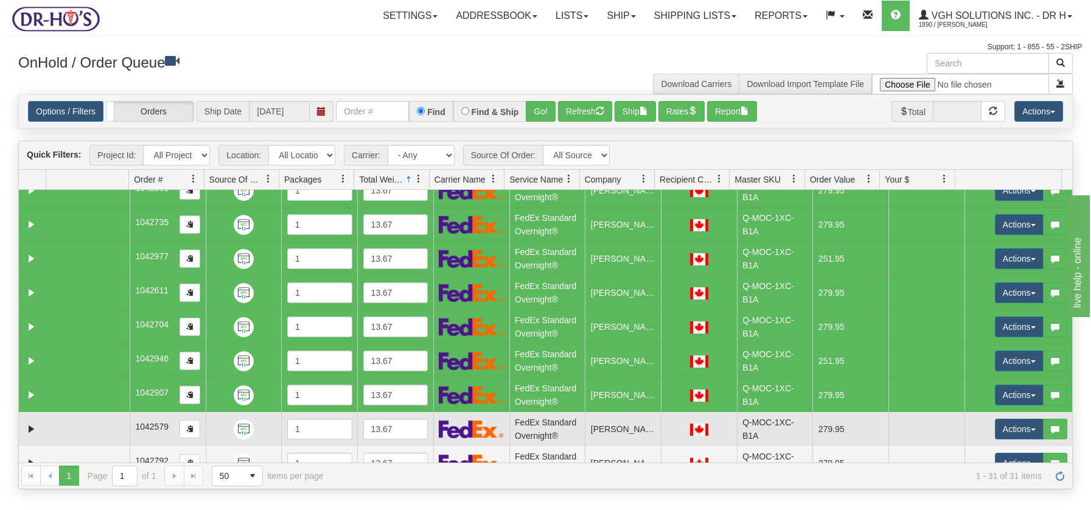
click at [49, 424] on td at bounding box center [87, 429] width 83 height 34
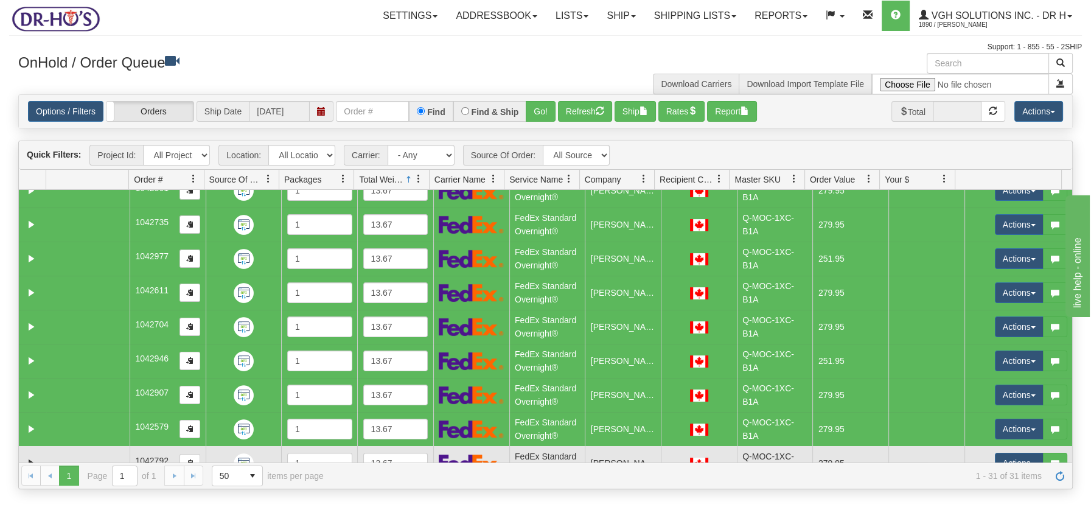
click at [127, 453] on td at bounding box center [87, 463] width 83 height 34
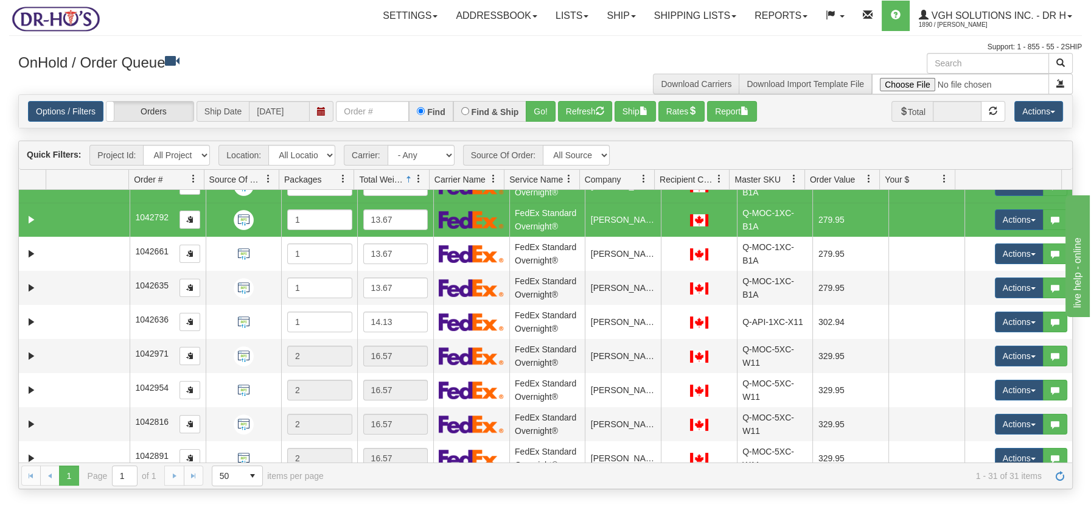
scroll to position [730, 0]
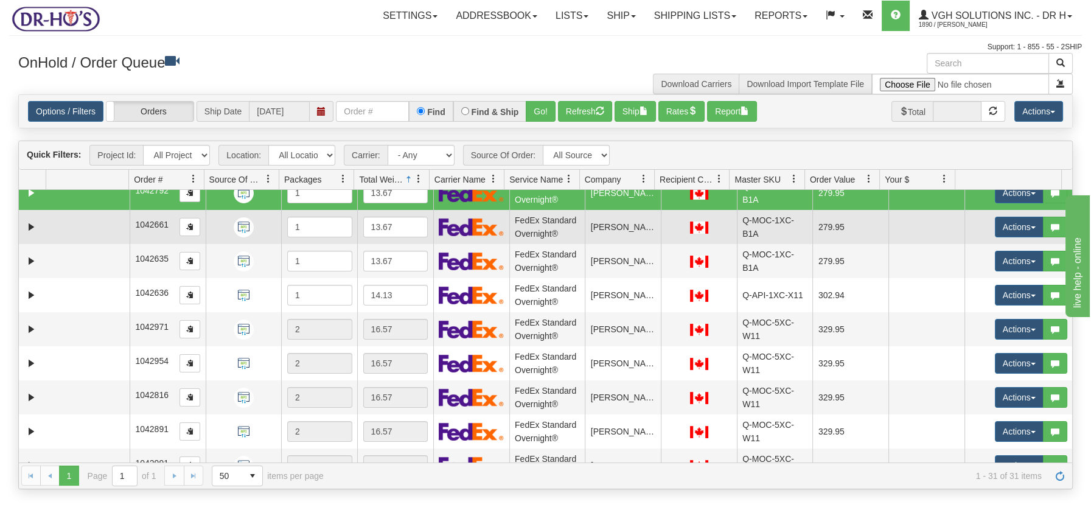
click at [60, 228] on td at bounding box center [87, 227] width 83 height 34
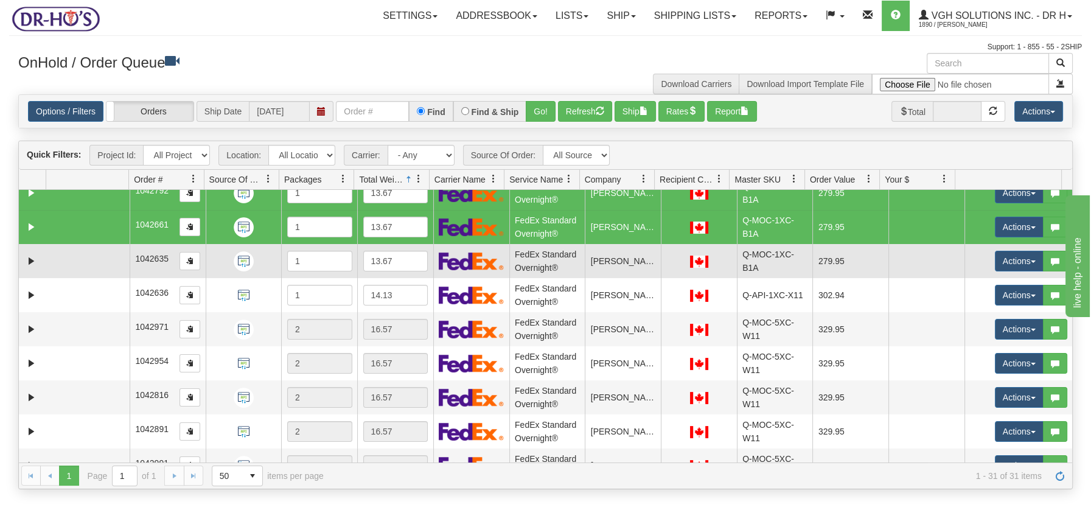
click at [52, 253] on td at bounding box center [87, 261] width 83 height 34
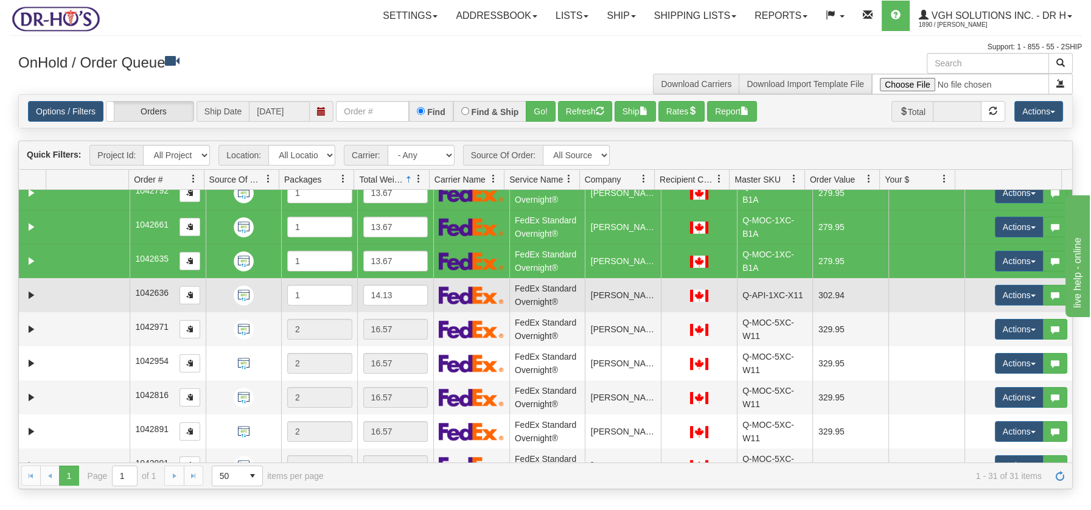
click at [49, 295] on td at bounding box center [87, 295] width 83 height 34
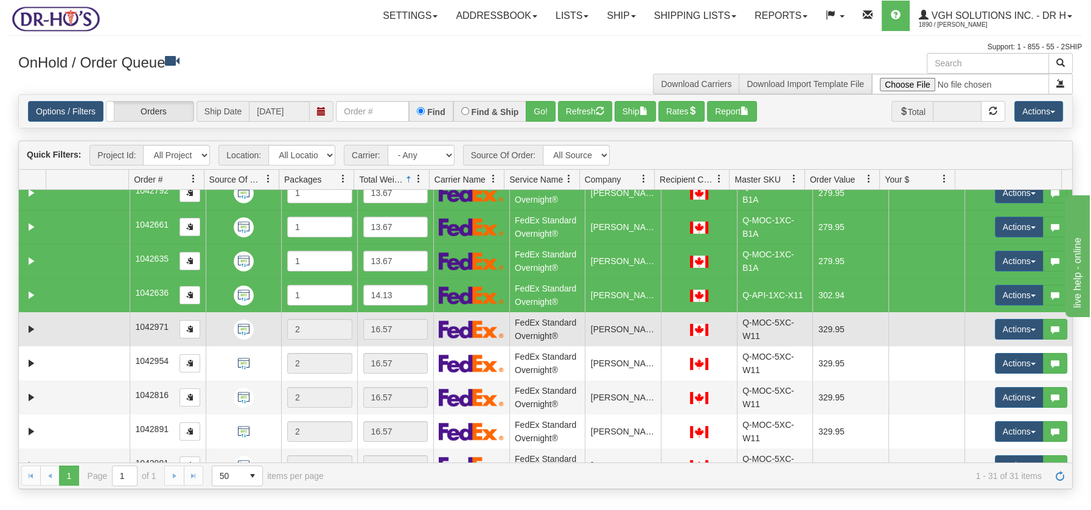
click at [48, 326] on td at bounding box center [87, 329] width 83 height 34
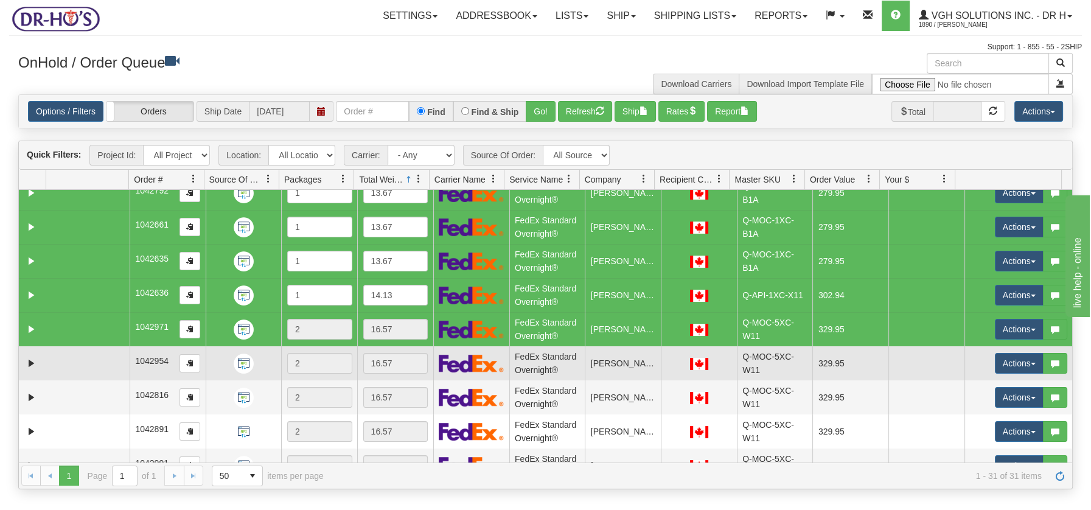
click at [46, 361] on td at bounding box center [87, 363] width 83 height 34
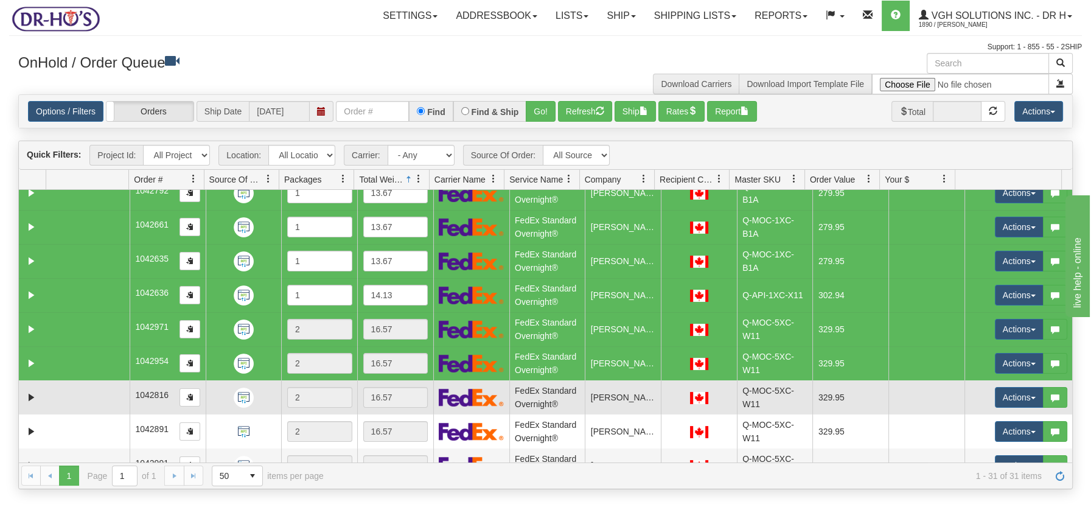
click at [53, 403] on td at bounding box center [87, 397] width 83 height 34
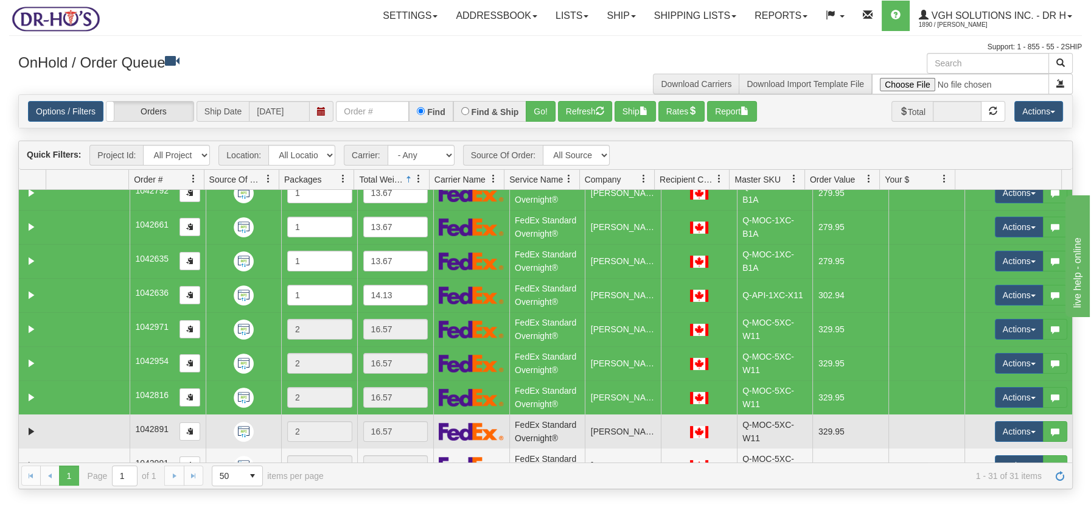
click at [60, 424] on td at bounding box center [87, 431] width 83 height 34
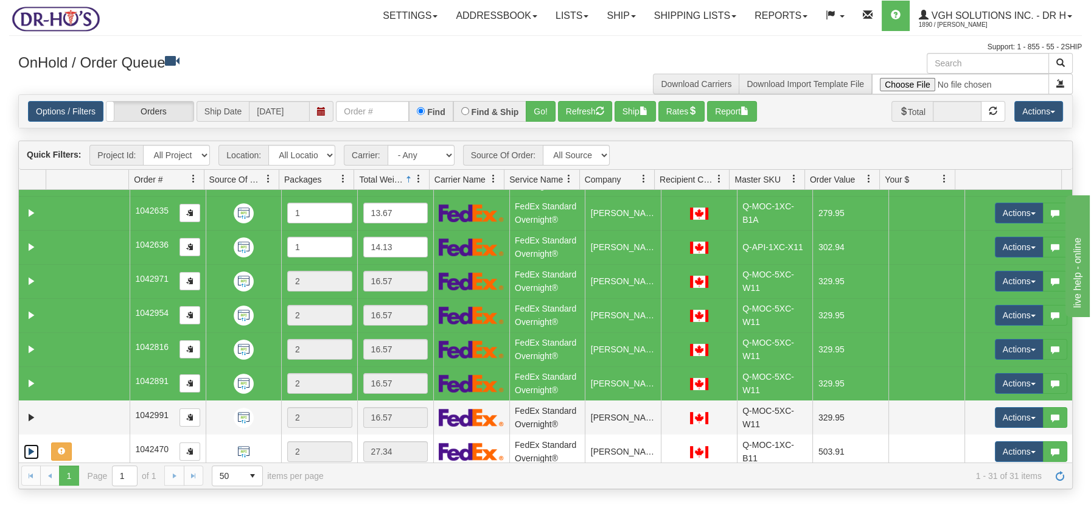
scroll to position [783, 0]
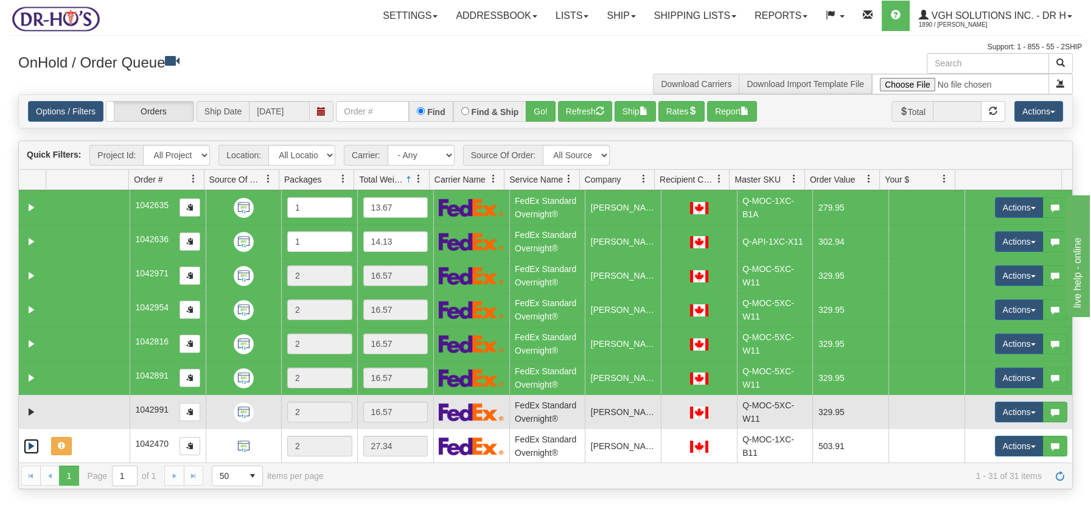
click at [86, 402] on td at bounding box center [87, 412] width 83 height 34
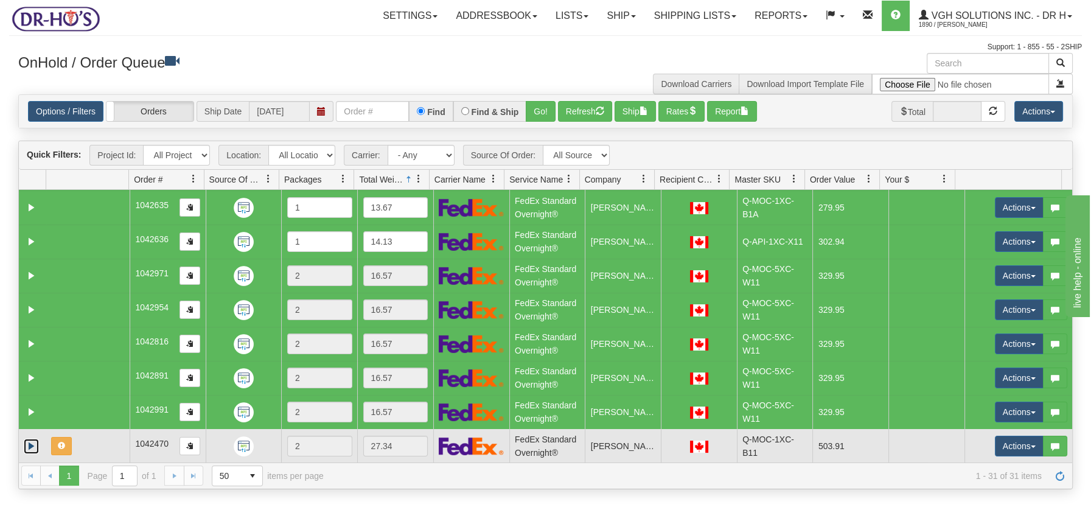
click at [76, 436] on td at bounding box center [87, 446] width 83 height 34
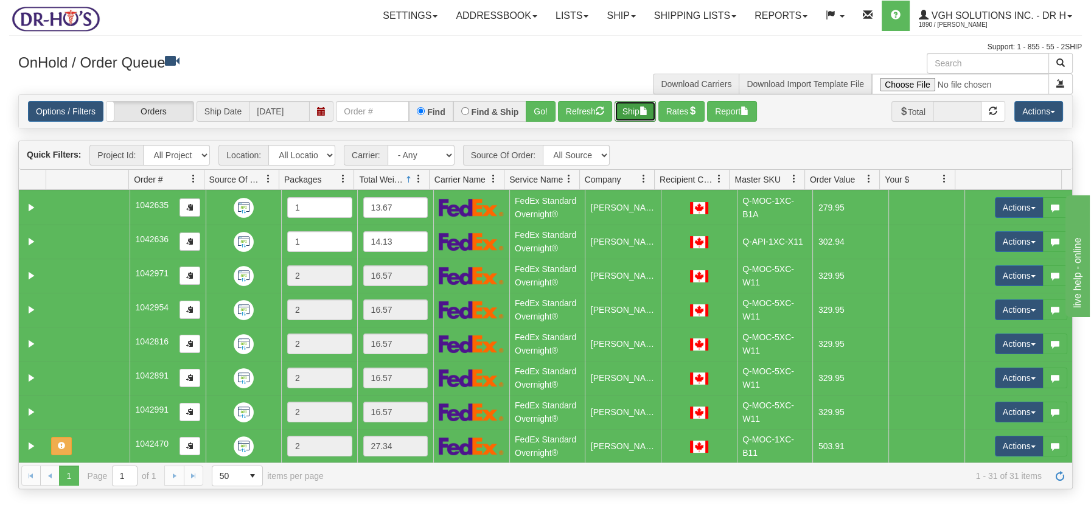
click at [643, 111] on span "button" at bounding box center [644, 110] width 9 height 9
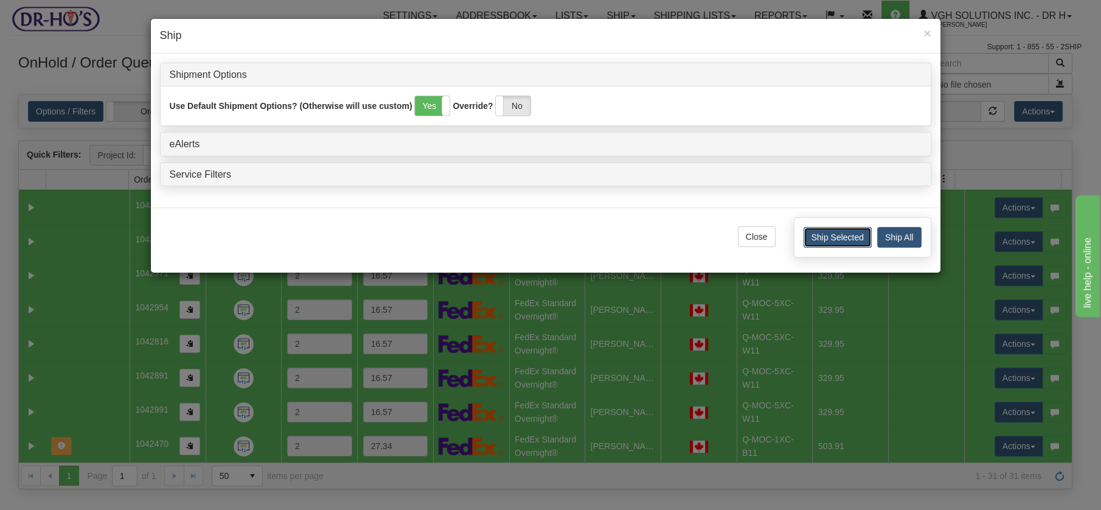
click at [850, 236] on button "Ship Selected" at bounding box center [838, 237] width 68 height 21
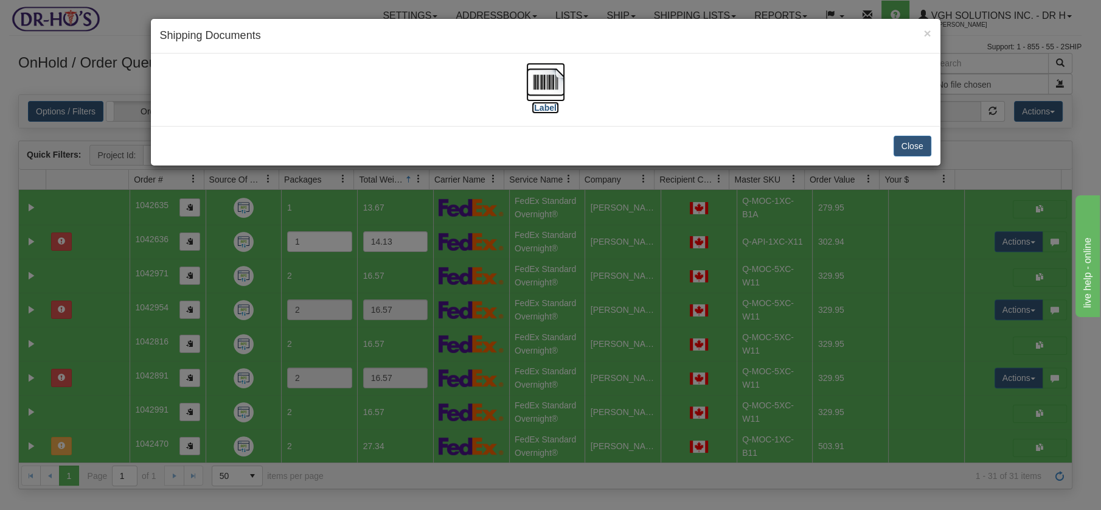
click at [550, 75] on img at bounding box center [545, 82] width 39 height 39
click at [914, 146] on button "Close" at bounding box center [913, 146] width 38 height 21
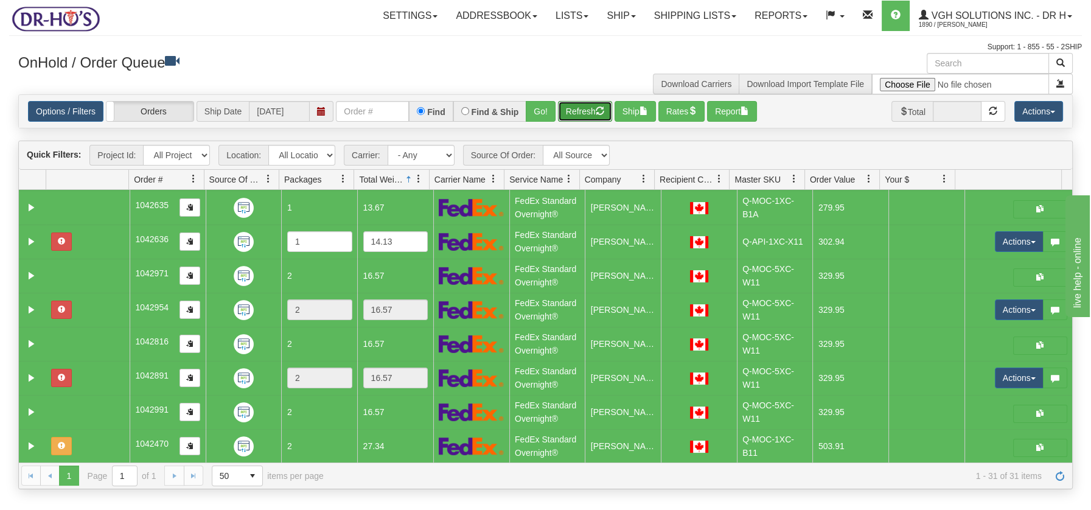
click at [582, 106] on button "Refresh" at bounding box center [585, 111] width 54 height 21
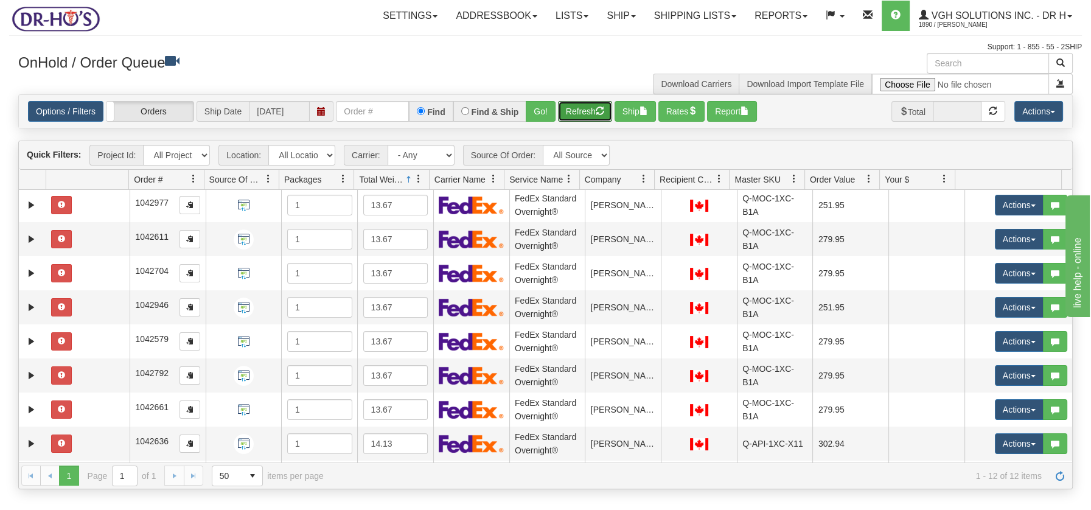
scroll to position [0, 0]
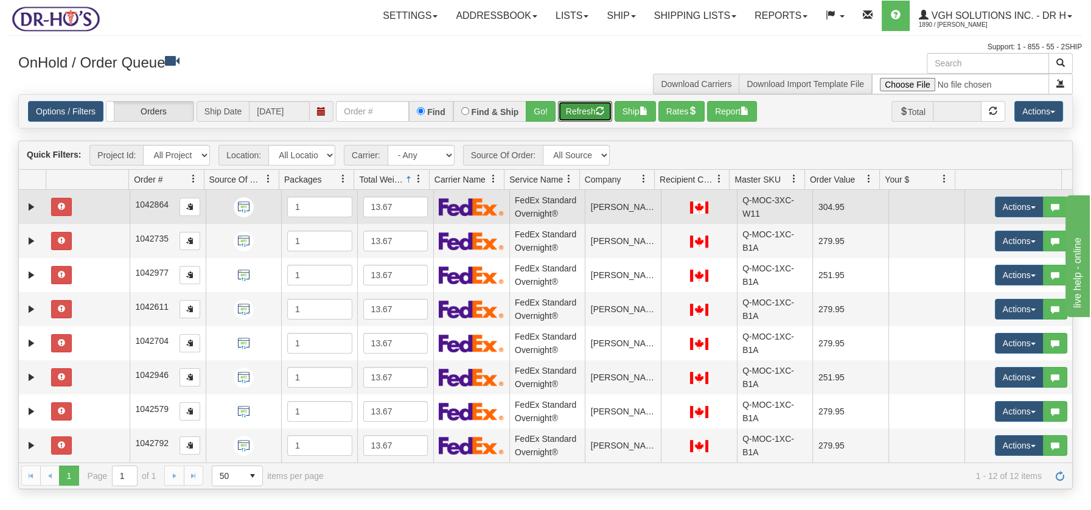
click at [94, 209] on td at bounding box center [87, 207] width 83 height 34
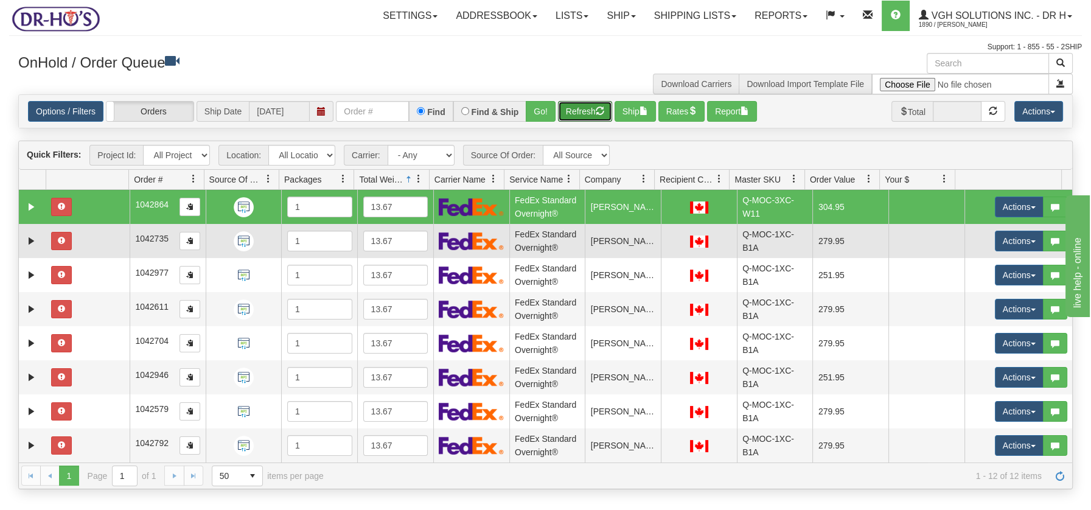
click at [84, 244] on td at bounding box center [87, 241] width 83 height 34
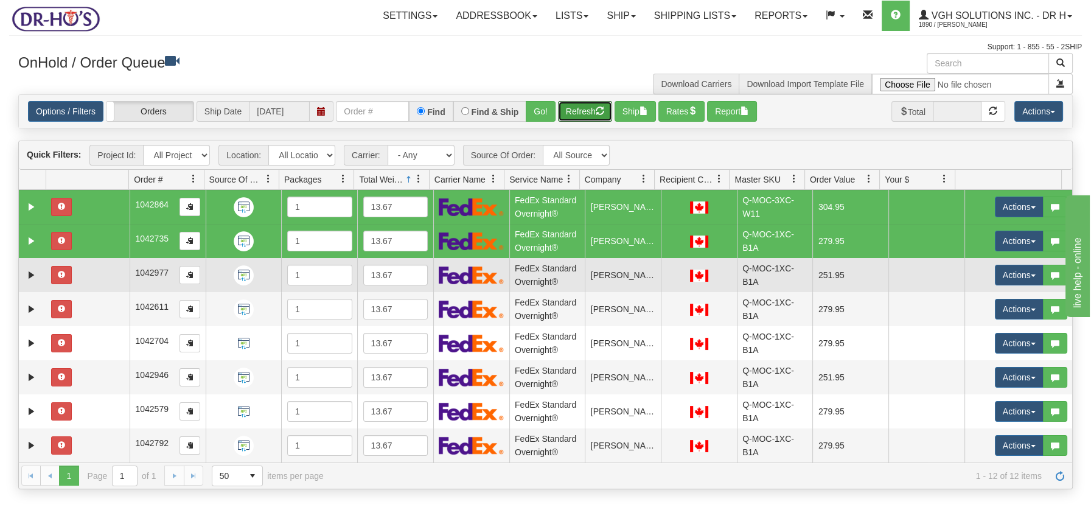
click at [81, 271] on td at bounding box center [87, 275] width 83 height 34
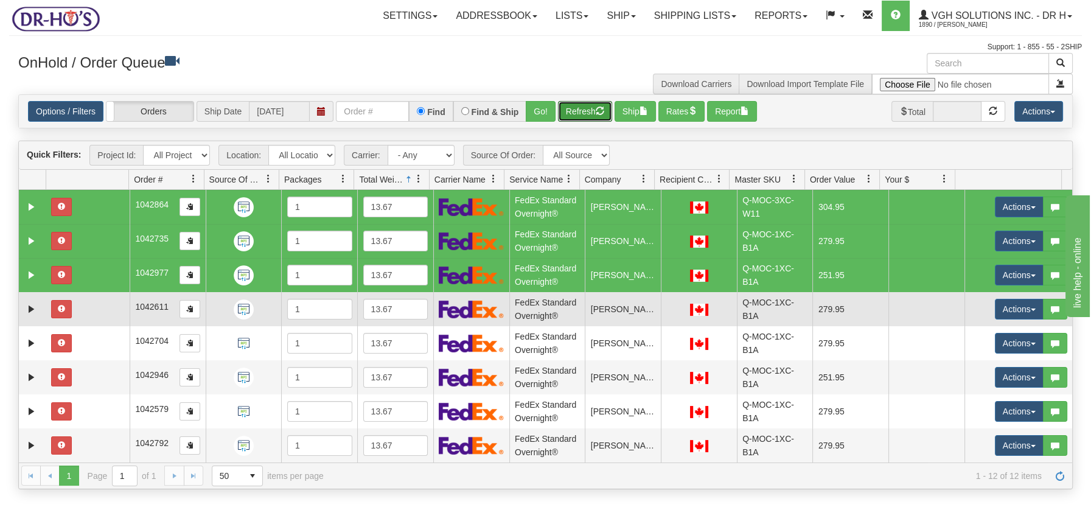
click at [80, 316] on td at bounding box center [87, 309] width 83 height 34
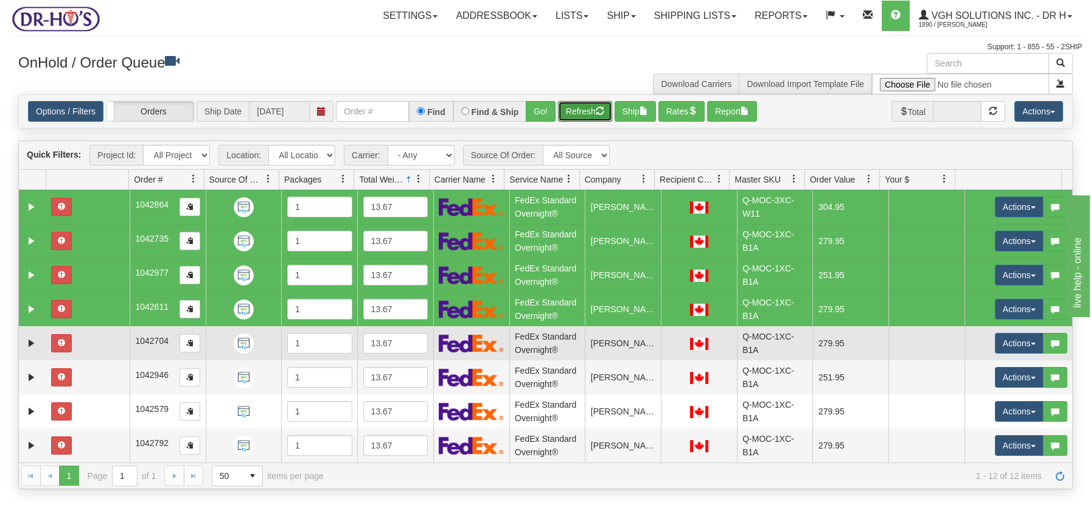
click at [82, 342] on td at bounding box center [87, 343] width 83 height 34
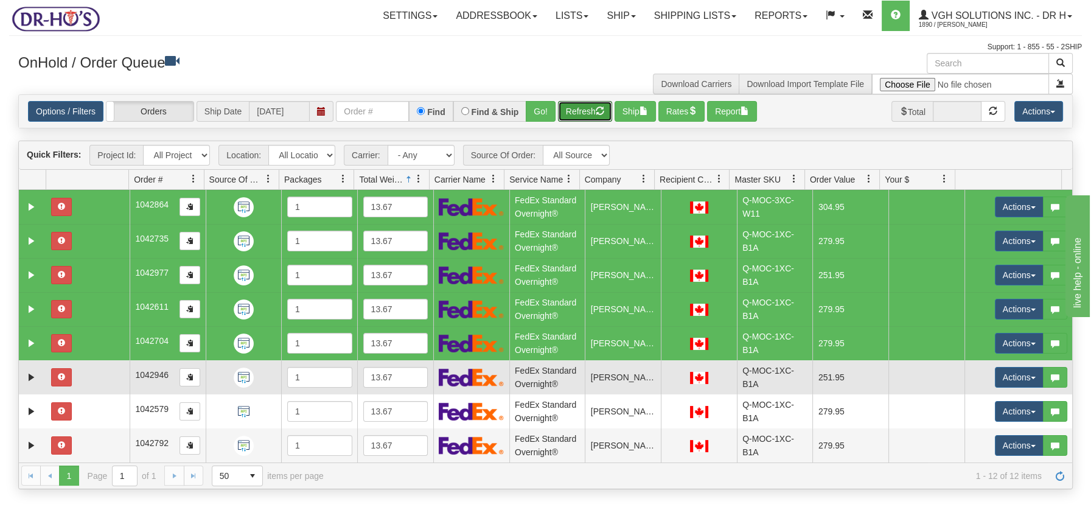
click at [85, 372] on td at bounding box center [87, 377] width 83 height 34
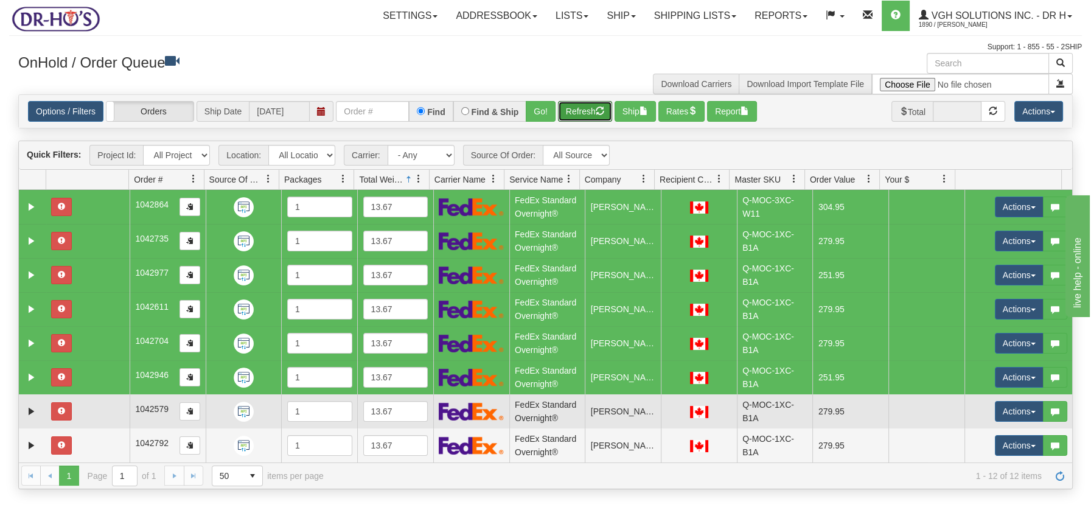
click at [89, 407] on td at bounding box center [87, 411] width 83 height 34
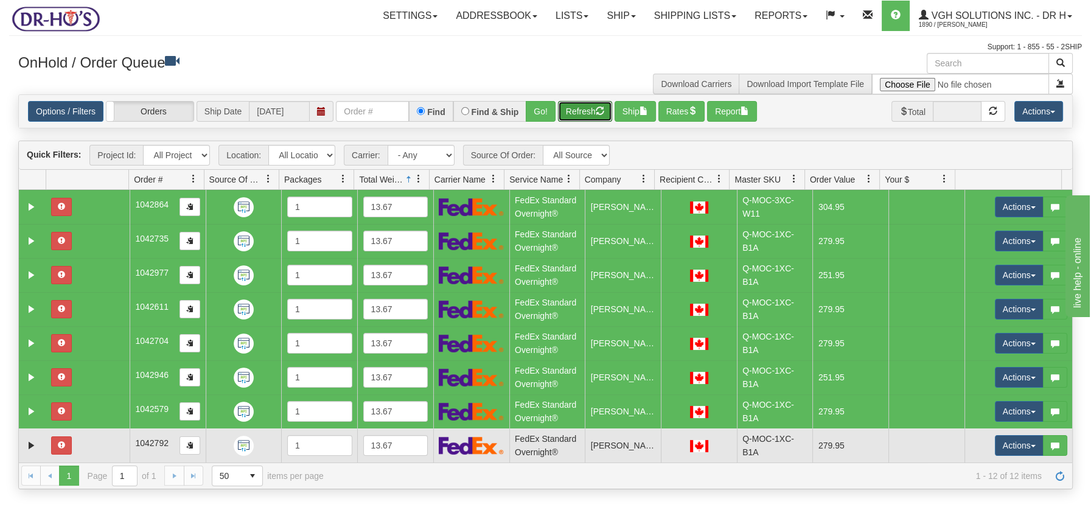
click at [94, 439] on td at bounding box center [87, 445] width 83 height 34
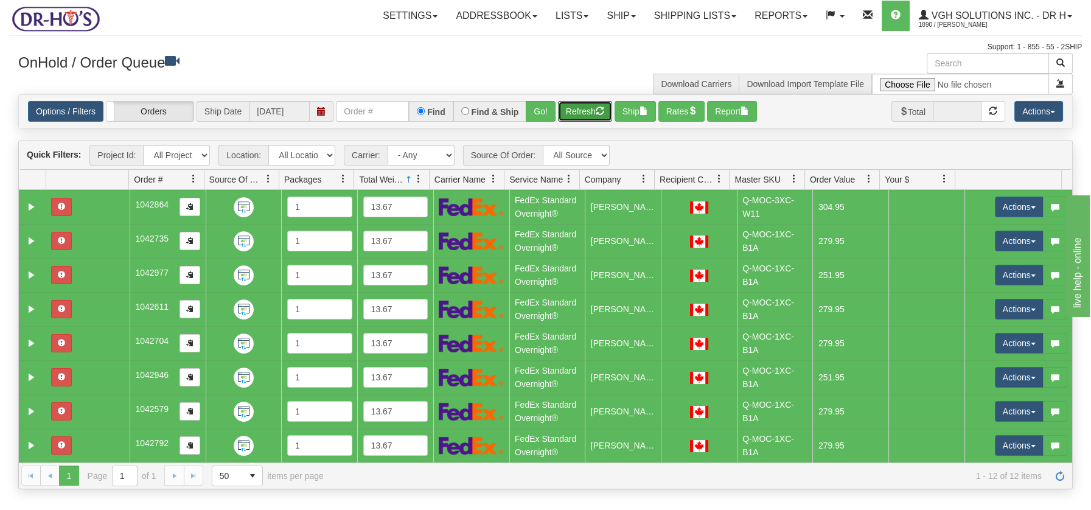
scroll to position [136, 0]
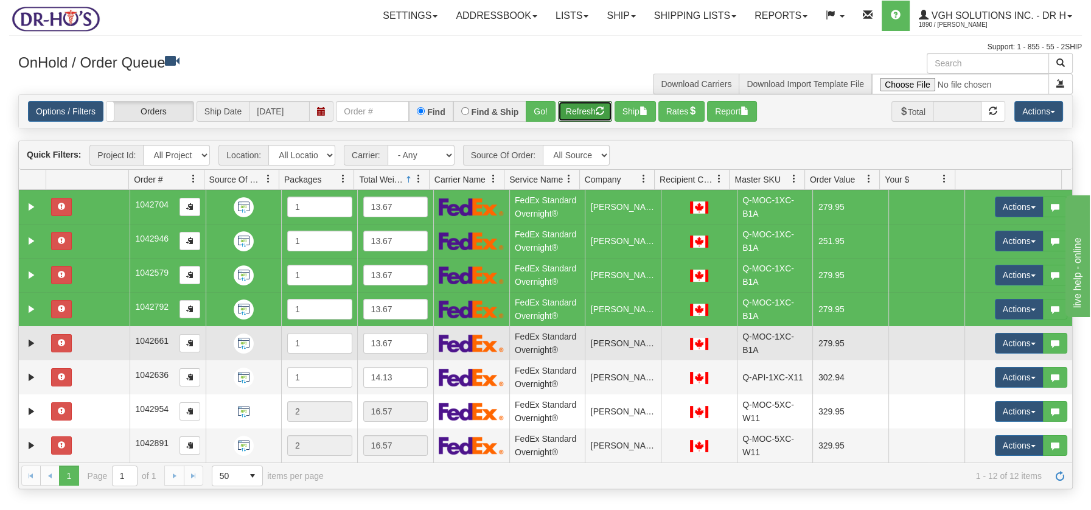
click at [112, 342] on td at bounding box center [87, 343] width 83 height 34
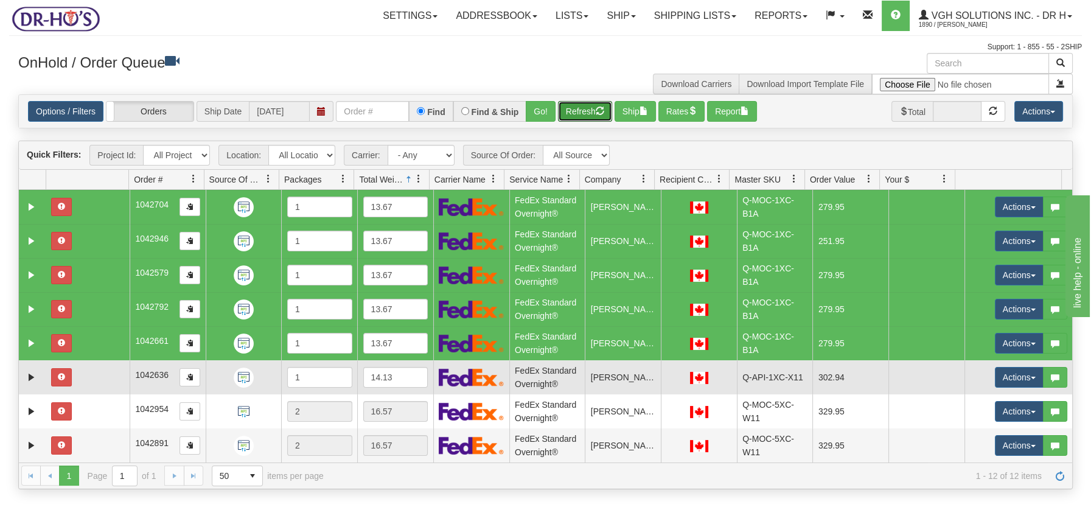
click at [100, 371] on td at bounding box center [87, 377] width 83 height 34
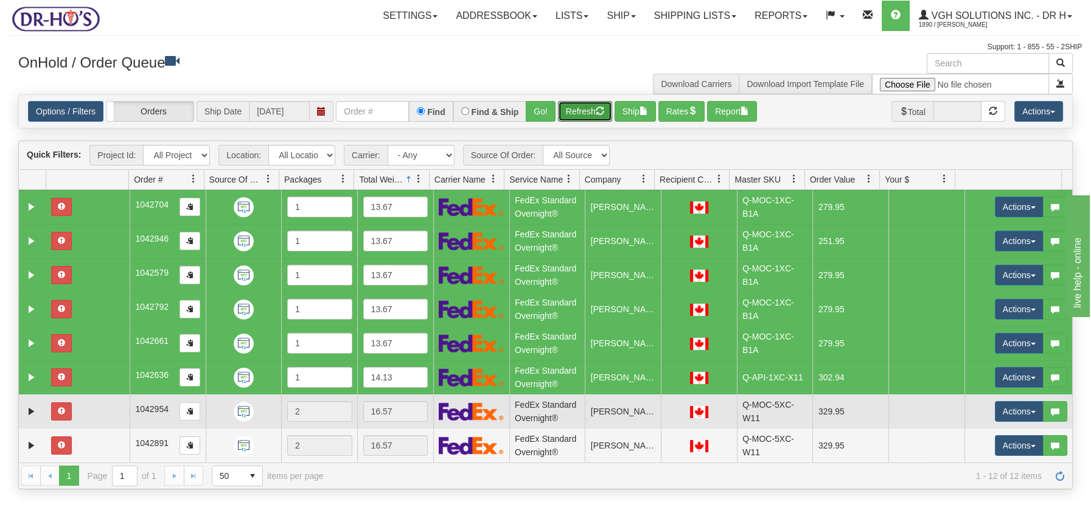
click at [99, 402] on td at bounding box center [87, 411] width 83 height 34
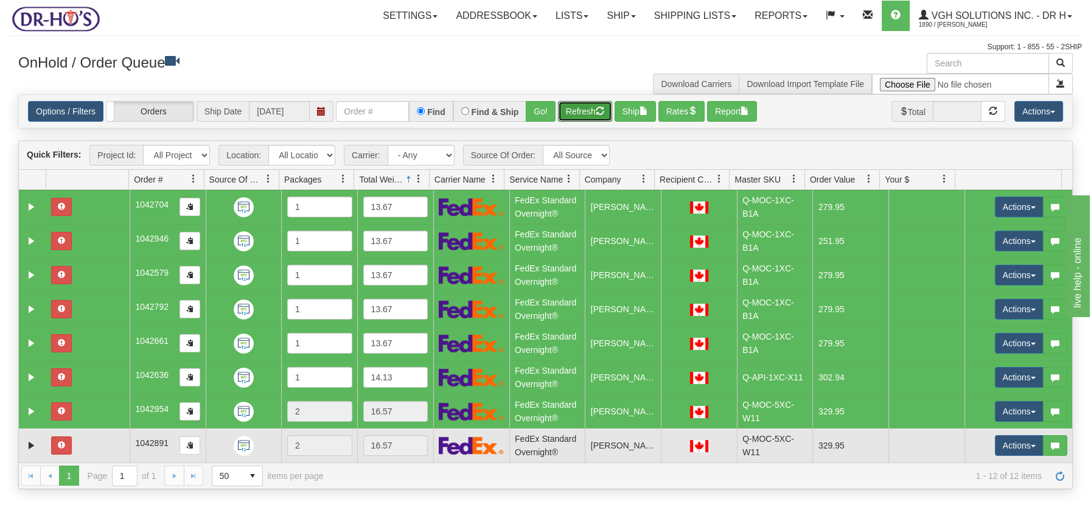
click at [95, 438] on td at bounding box center [87, 445] width 83 height 34
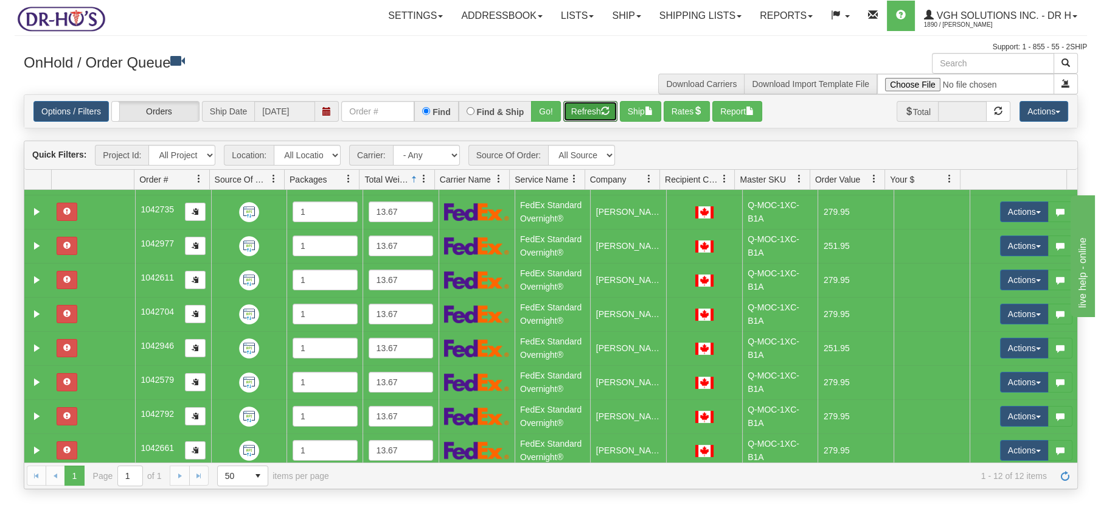
scroll to position [0, 0]
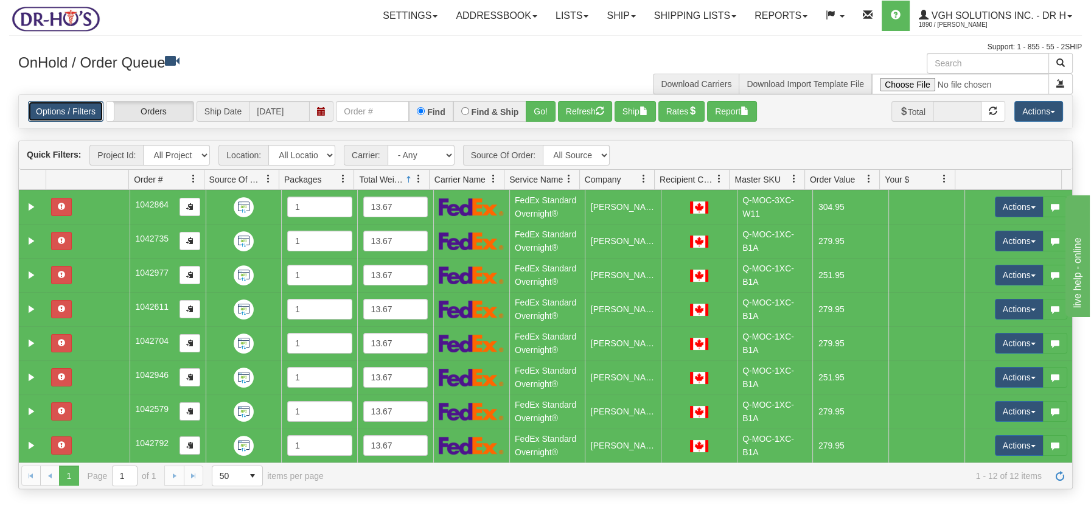
click at [74, 114] on link "Options / Filters" at bounding box center [65, 111] width 75 height 21
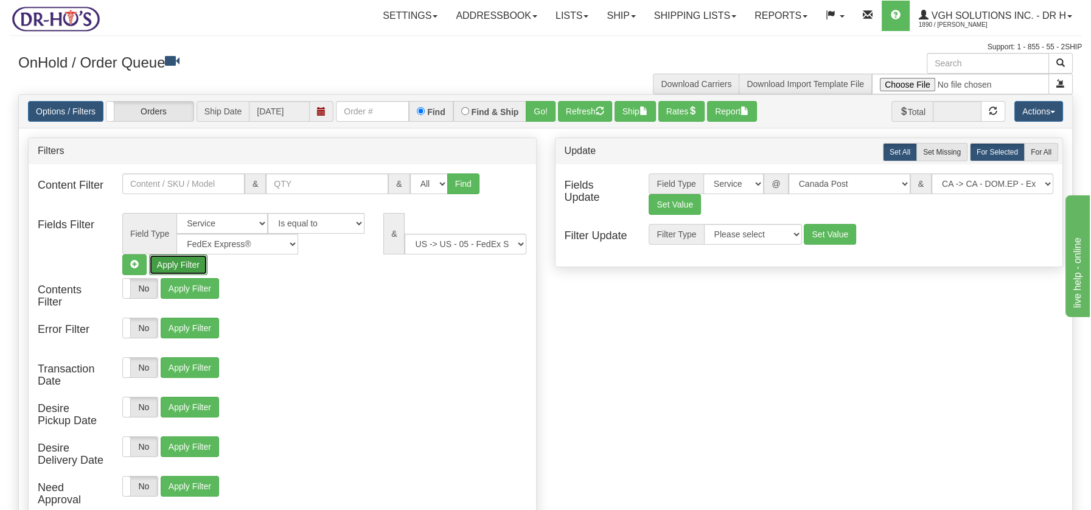
click at [187, 262] on button "Apply Filter" at bounding box center [178, 264] width 58 height 21
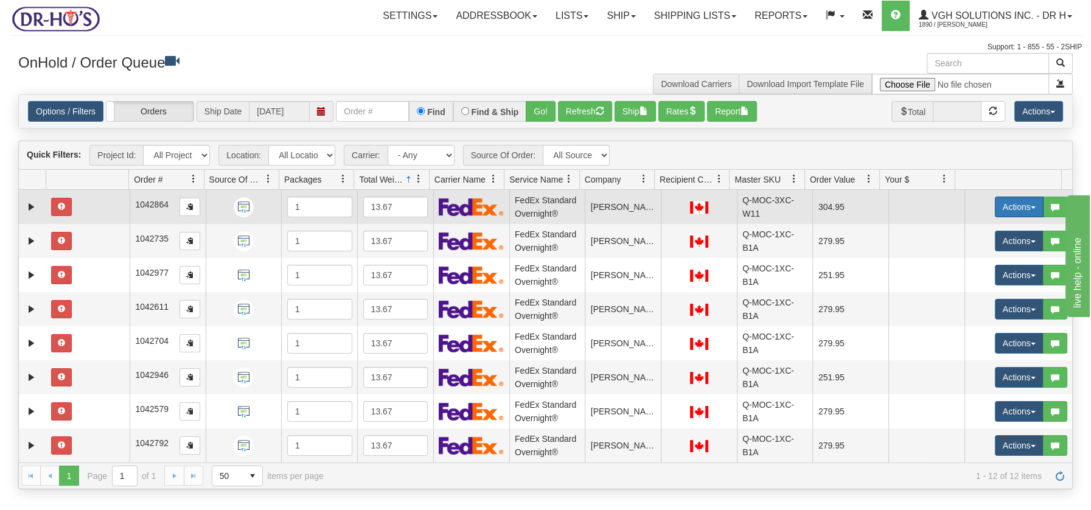
click at [1025, 203] on button "Actions" at bounding box center [1019, 207] width 49 height 21
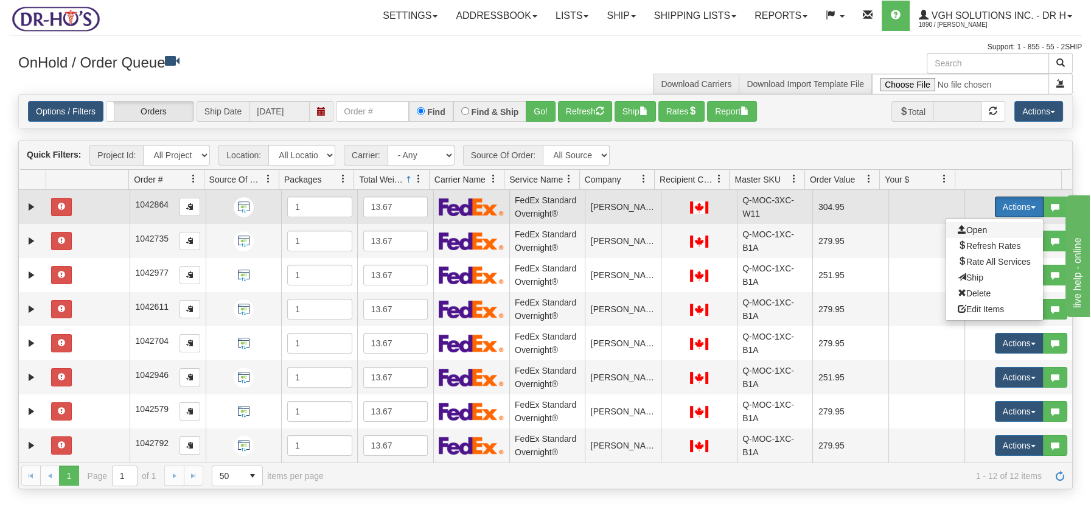
click at [968, 226] on span "Open" at bounding box center [972, 230] width 29 height 10
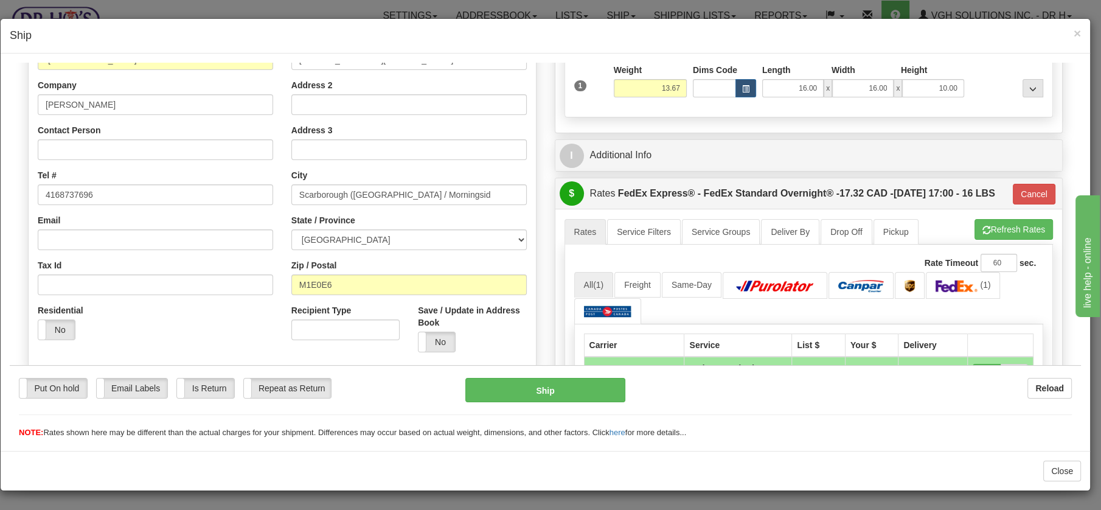
scroll to position [177, 0]
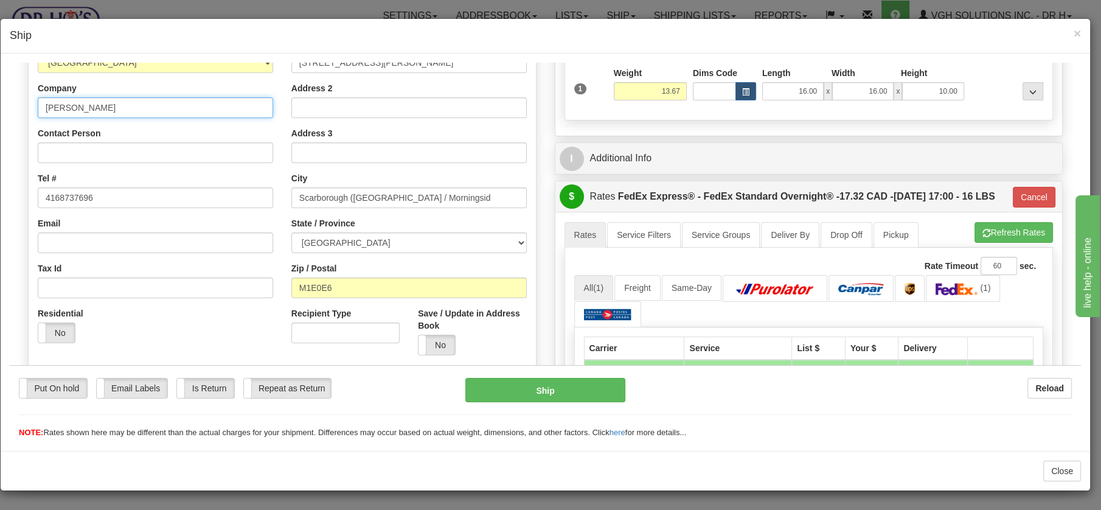
drag, startPoint x: 116, startPoint y: 108, endPoint x: 23, endPoint y: 102, distance: 93.3
click at [23, 102] on div "Order # 1042864 S" at bounding box center [282, 186] width 527 height 537
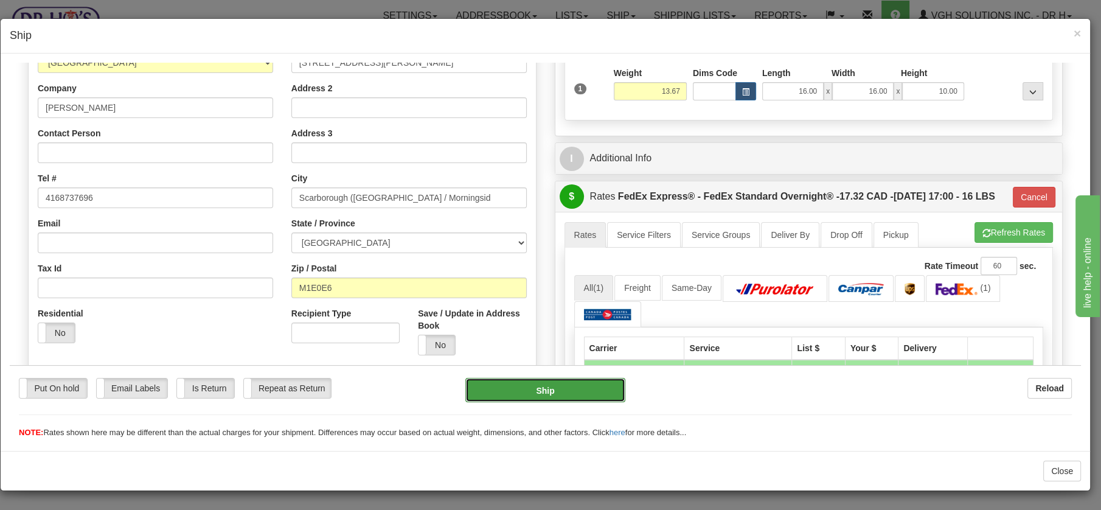
click at [539, 391] on button "Ship" at bounding box center [546, 389] width 160 height 24
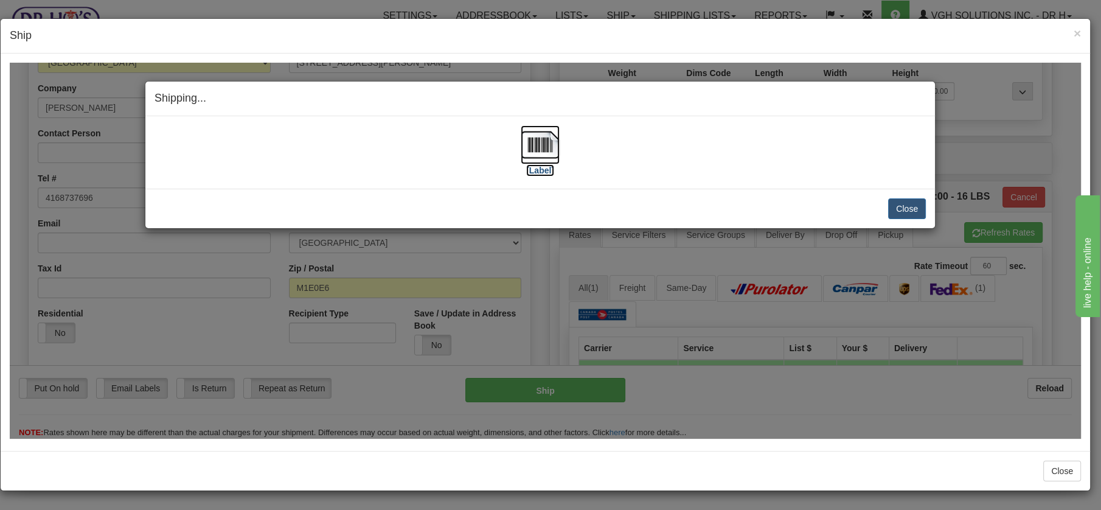
click at [531, 139] on img at bounding box center [540, 144] width 39 height 39
click at [906, 204] on button "Close" at bounding box center [907, 208] width 38 height 21
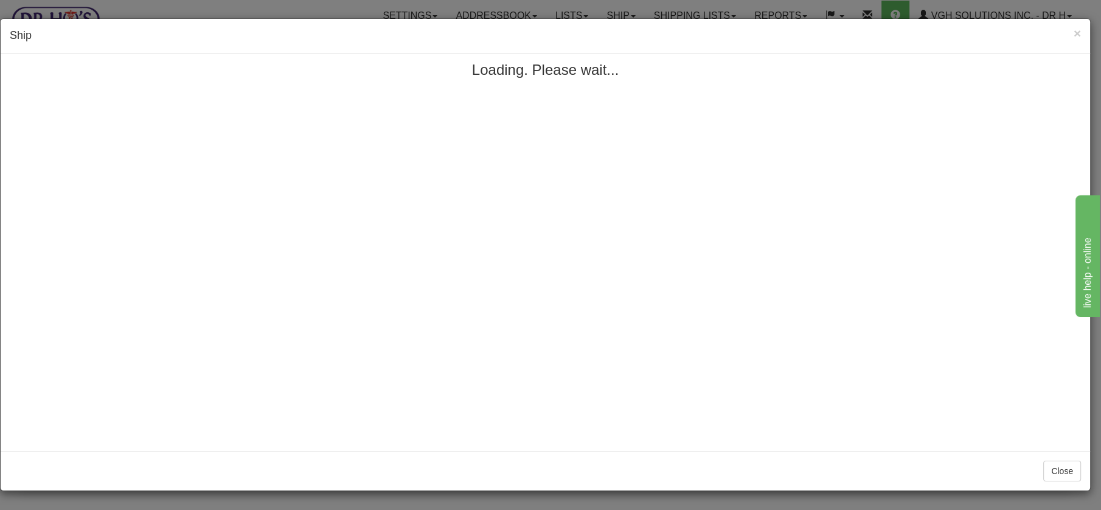
scroll to position [0, 0]
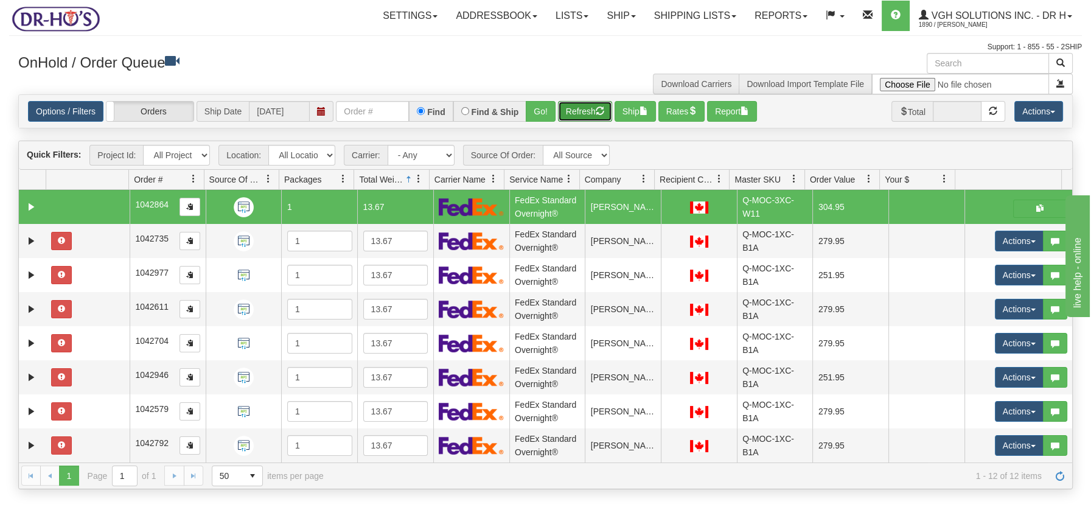
click at [576, 113] on button "Refresh" at bounding box center [585, 111] width 54 height 21
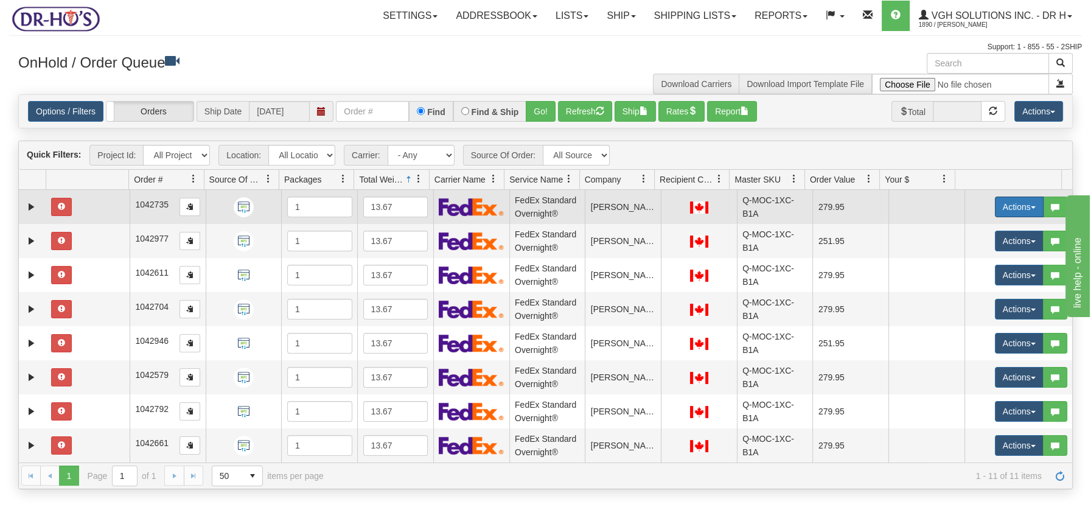
click at [1025, 208] on button "Actions" at bounding box center [1019, 207] width 49 height 21
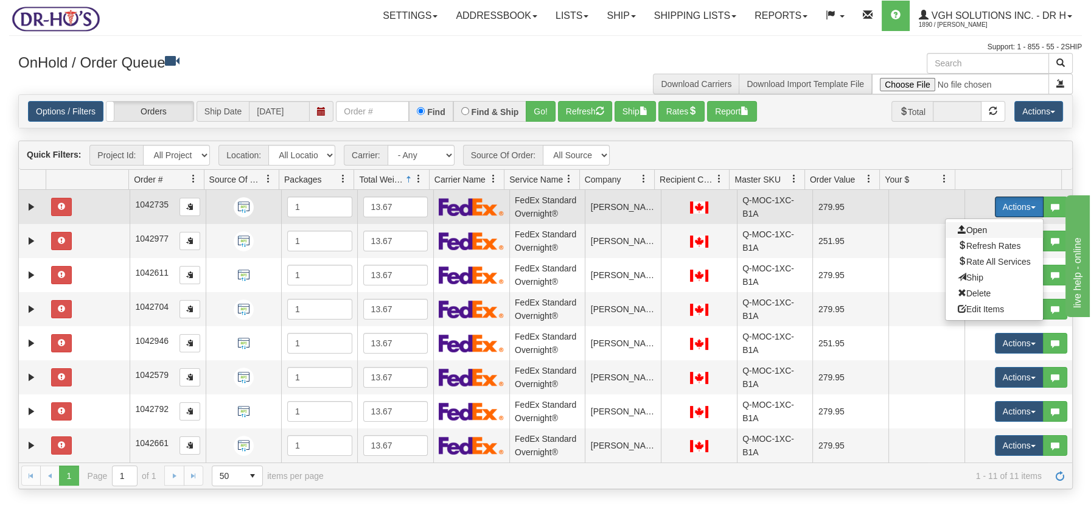
click at [965, 231] on span "Open" at bounding box center [972, 230] width 29 height 10
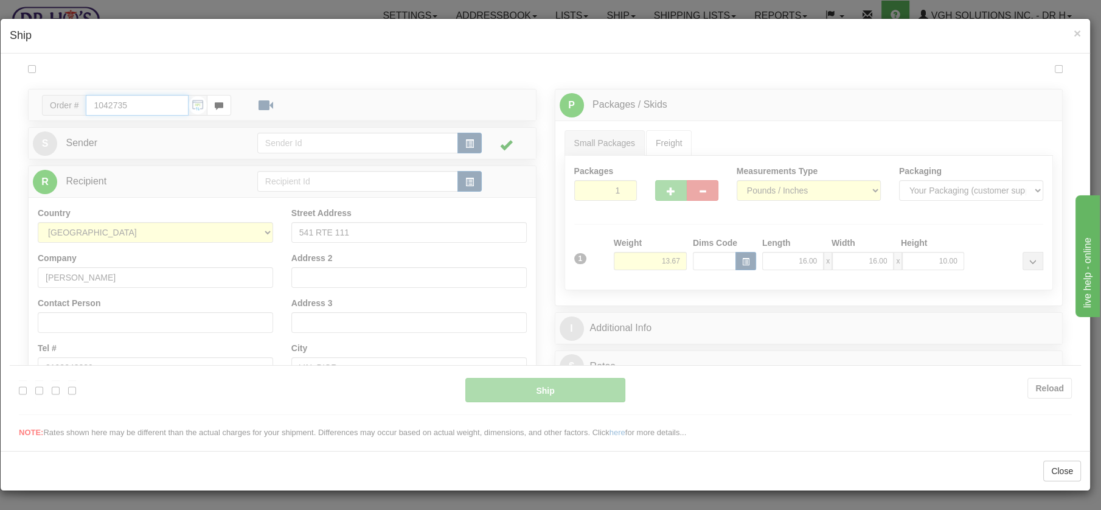
type input "05"
type input "09:03"
type input "16:00"
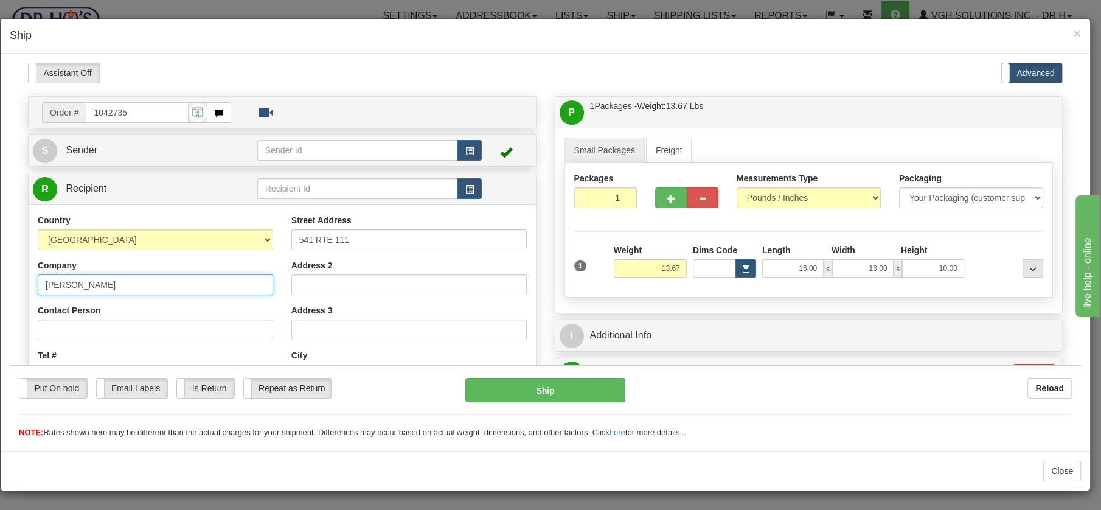
drag, startPoint x: 128, startPoint y: 280, endPoint x: 43, endPoint y: 276, distance: 85.3
click at [43, 276] on input "Jeanine Morissette" at bounding box center [156, 284] width 236 height 21
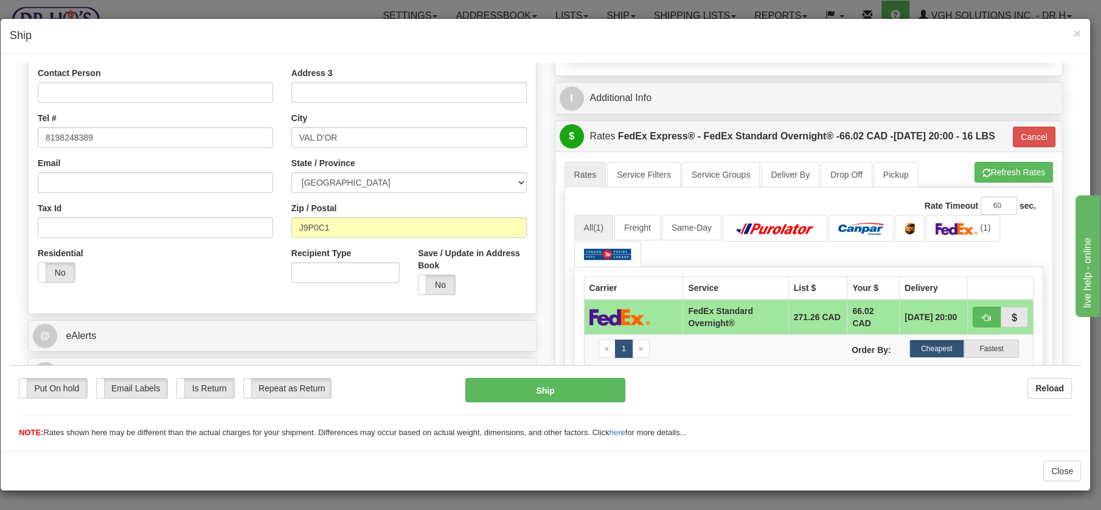
scroll to position [245, 0]
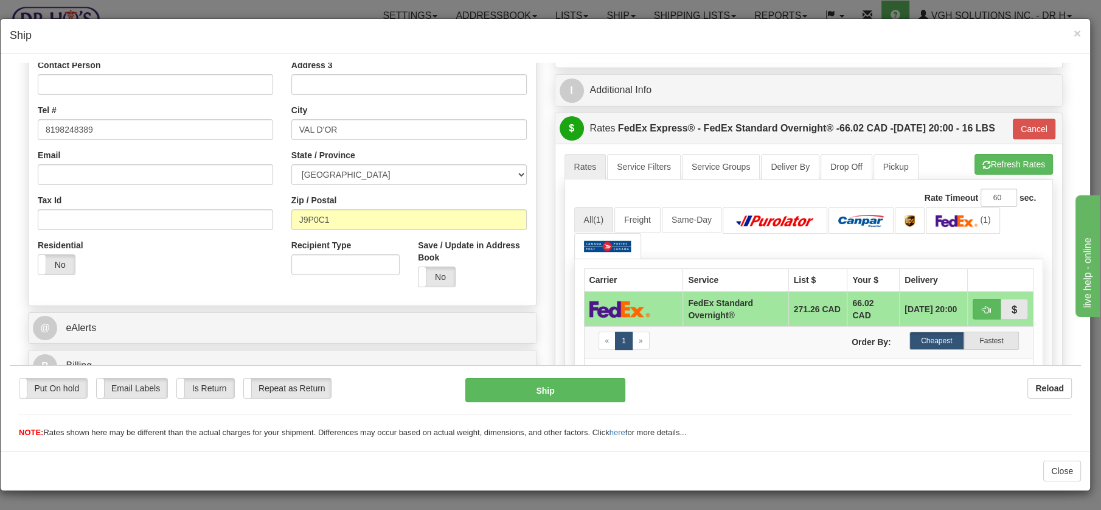
drag, startPoint x: 1077, startPoint y: 81, endPoint x: 1092, endPoint y: 245, distance: 165.0
click at [1012, 174] on button "Refresh Rates" at bounding box center [1014, 163] width 79 height 21
type input "05"
click at [1013, 139] on button "Cancel" at bounding box center [1034, 128] width 43 height 21
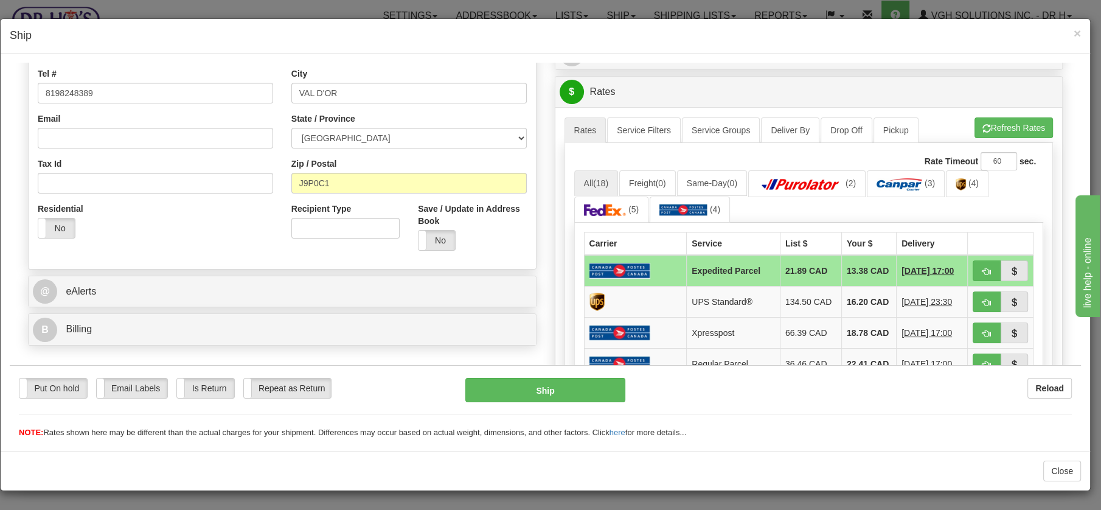
scroll to position [280, 0]
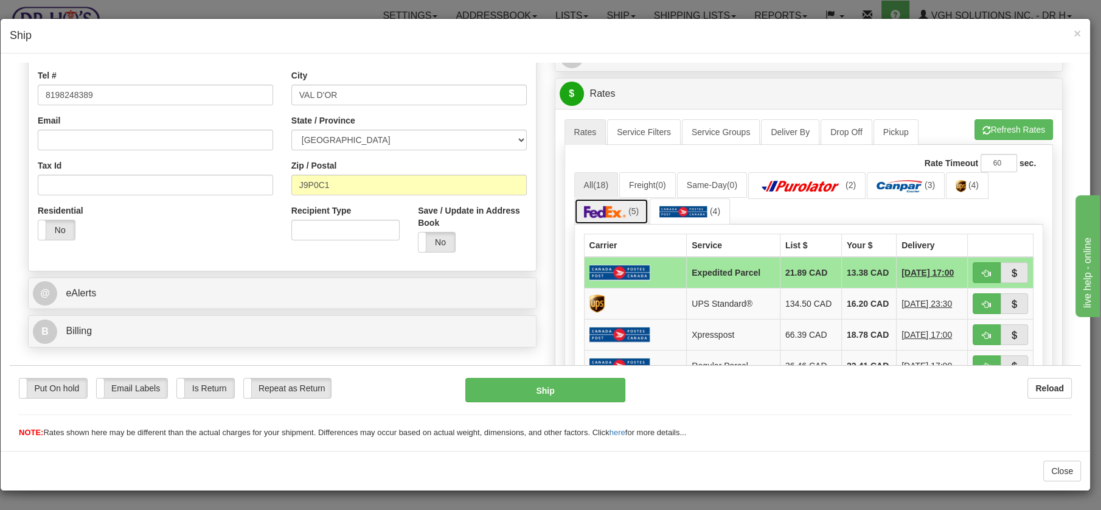
click at [610, 211] on img at bounding box center [605, 211] width 43 height 12
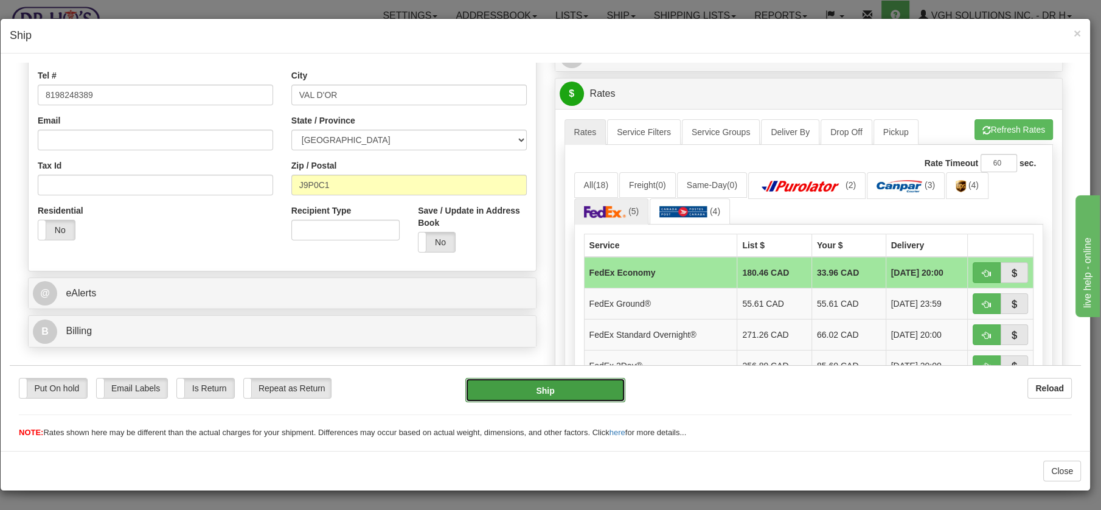
click at [551, 389] on button "Ship" at bounding box center [546, 389] width 160 height 24
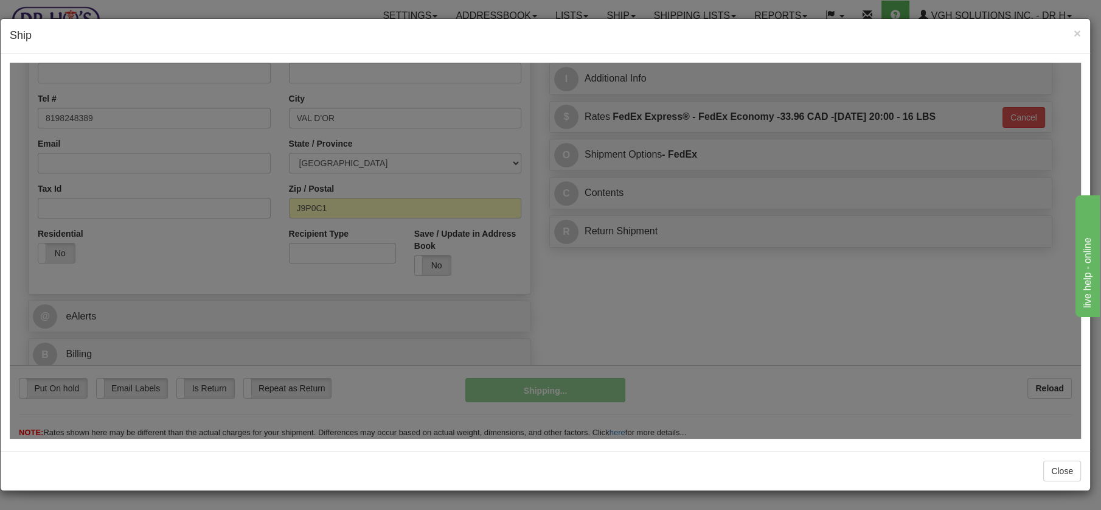
scroll to position [255, 0]
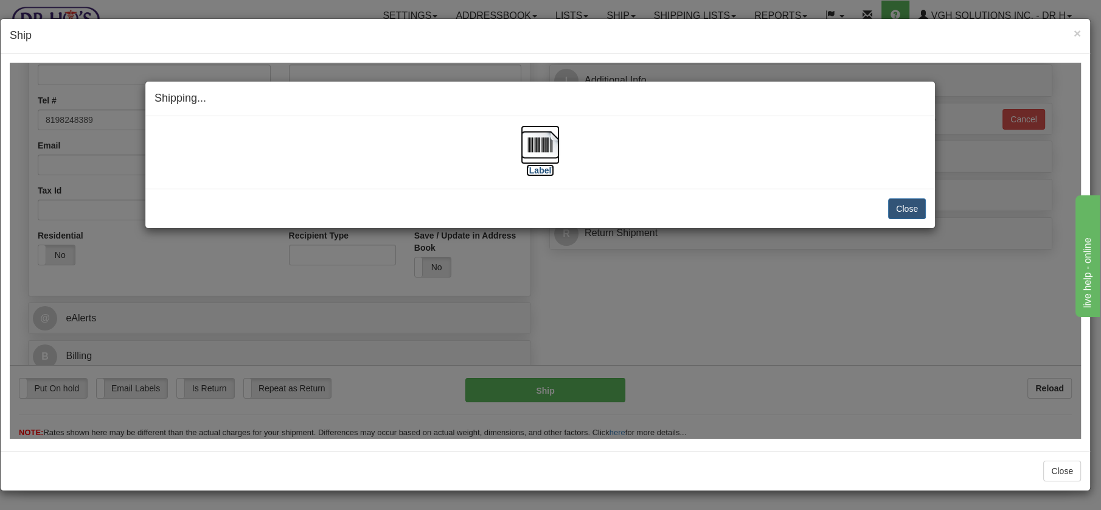
click at [542, 143] on img at bounding box center [540, 144] width 39 height 39
click at [900, 203] on button "Close" at bounding box center [907, 208] width 38 height 21
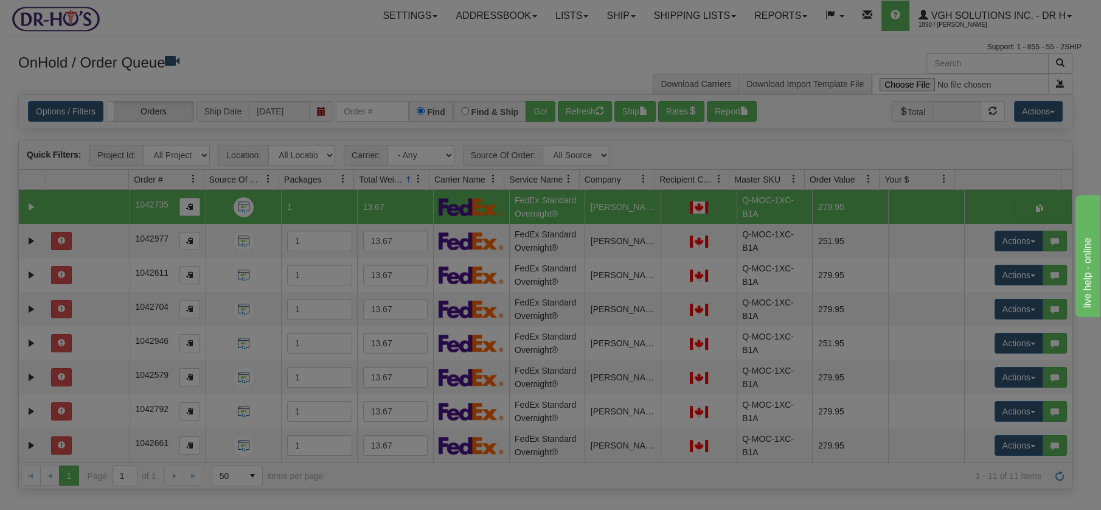
scroll to position [0, 0]
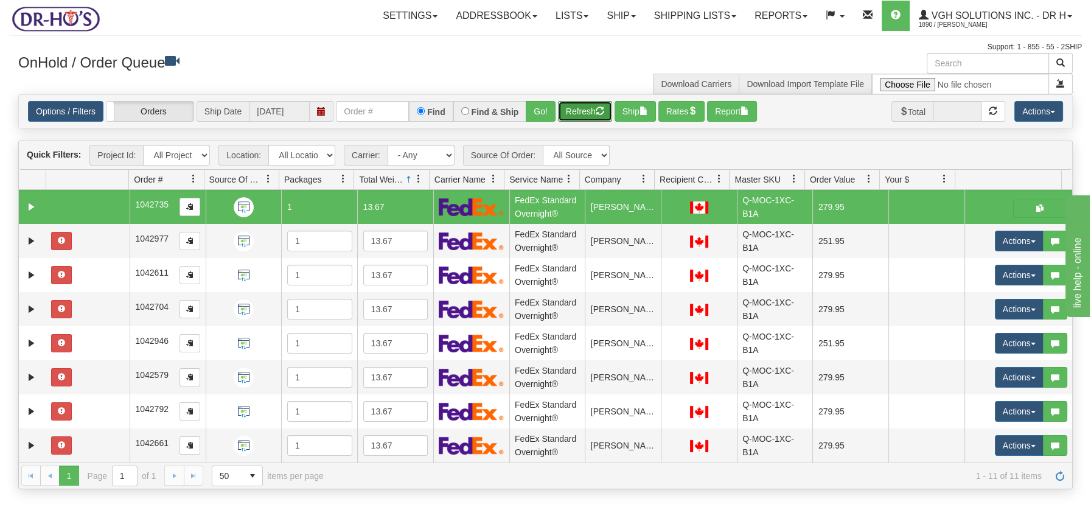
click at [596, 111] on button "Refresh" at bounding box center [585, 111] width 54 height 21
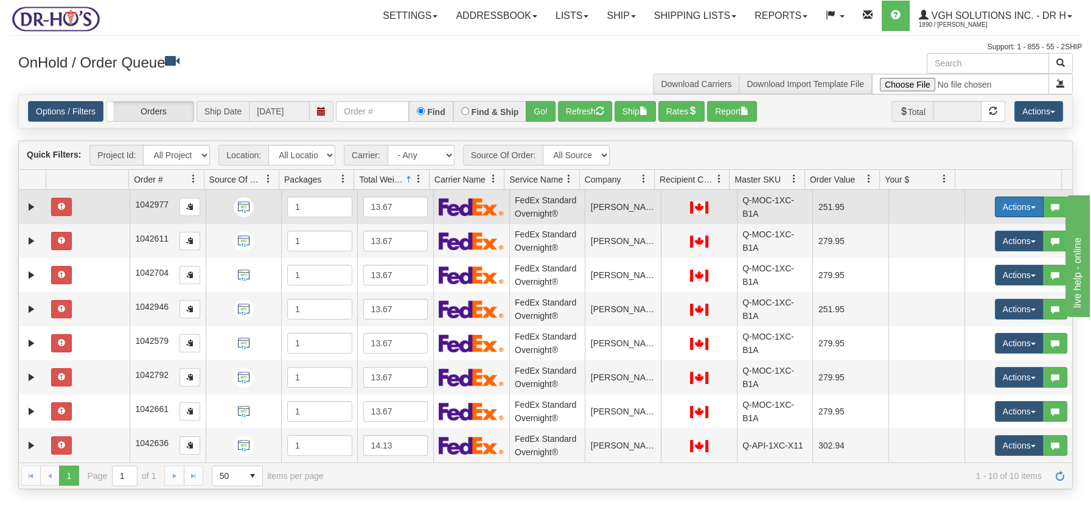
click at [1027, 206] on button "Actions" at bounding box center [1019, 207] width 49 height 21
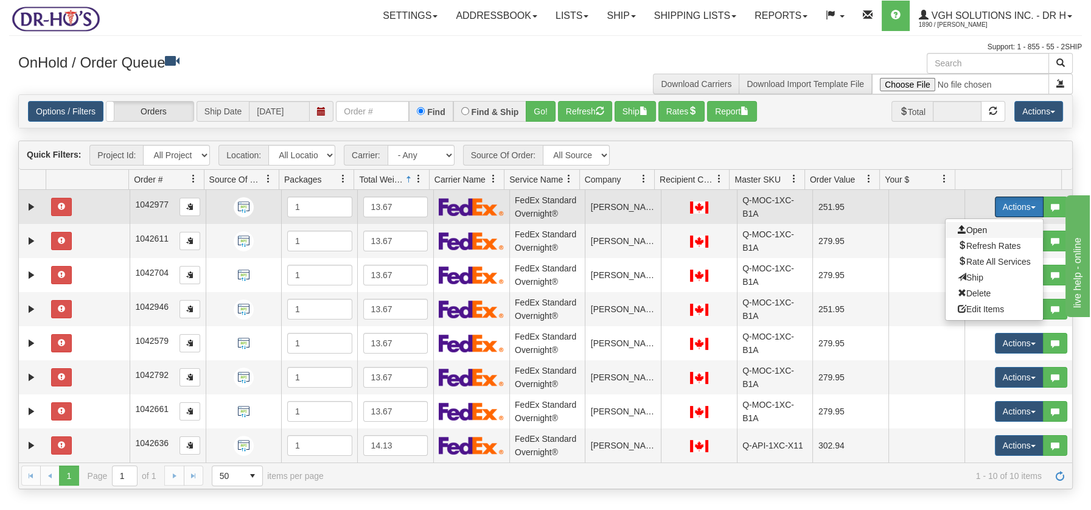
click at [967, 228] on span "Open" at bounding box center [972, 230] width 29 height 10
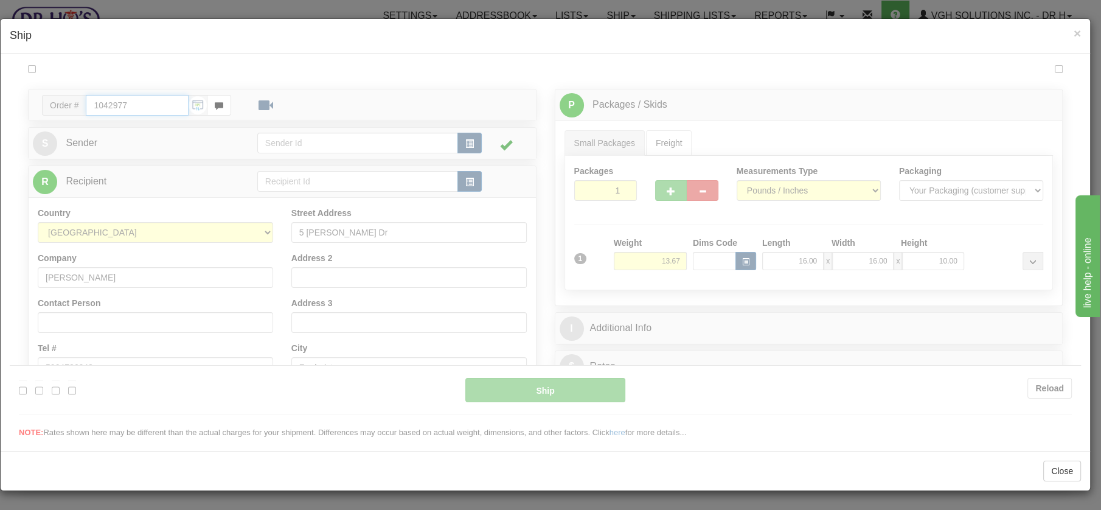
type input "05"
type input "09:05"
type input "16:00"
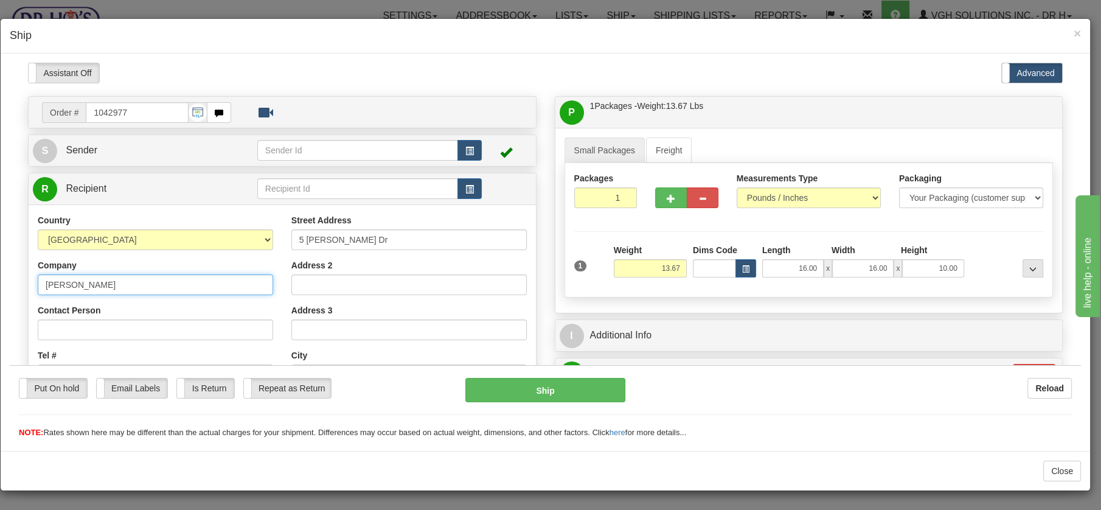
drag, startPoint x: 124, startPoint y: 281, endPoint x: -5, endPoint y: 279, distance: 129.6
click at [10, 279] on html "Please wait... Attention! Ok Add to Bidding... Preview Custom Documents Preview…" at bounding box center [546, 250] width 1072 height 376
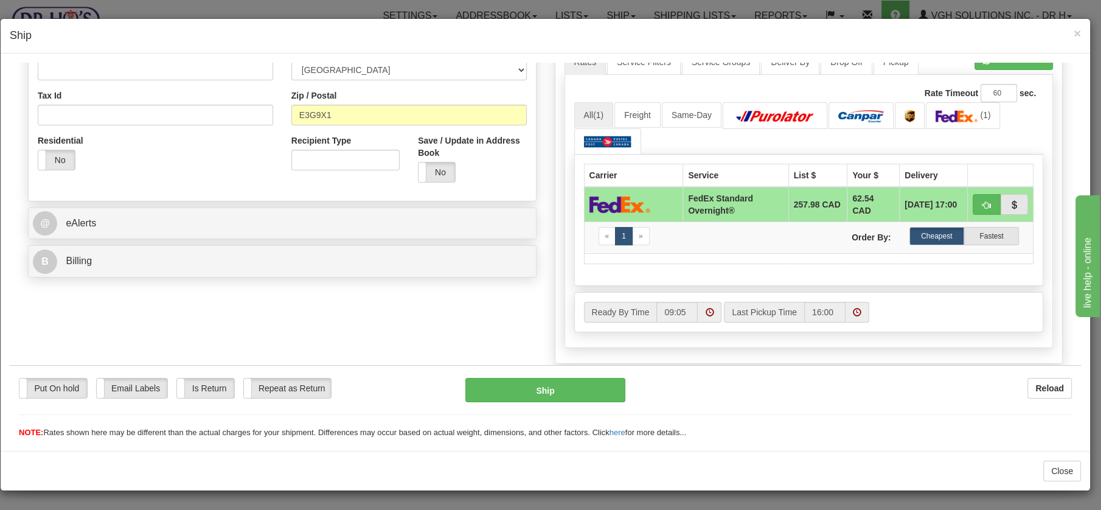
scroll to position [353, 0]
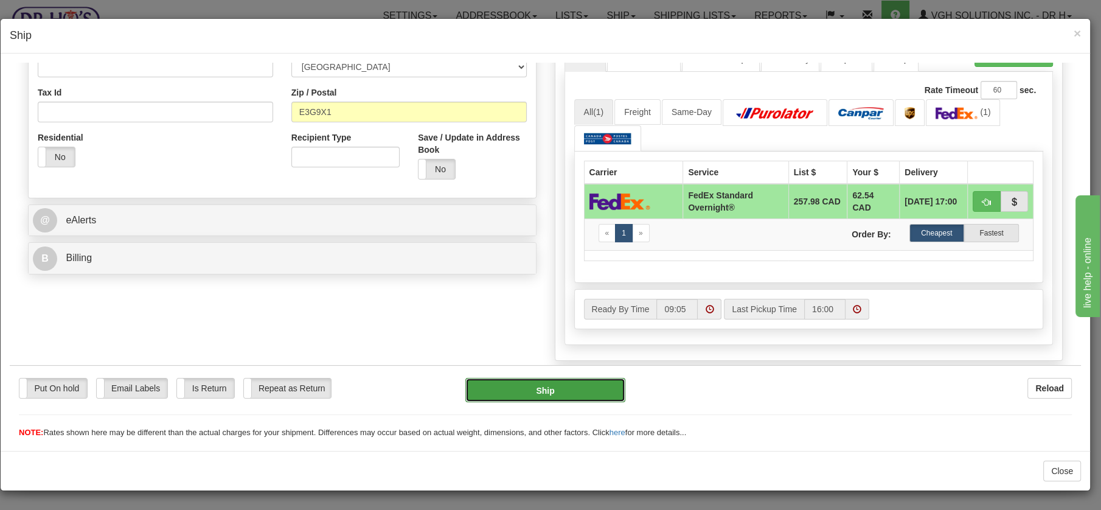
click at [536, 388] on button "Ship" at bounding box center [546, 389] width 160 height 24
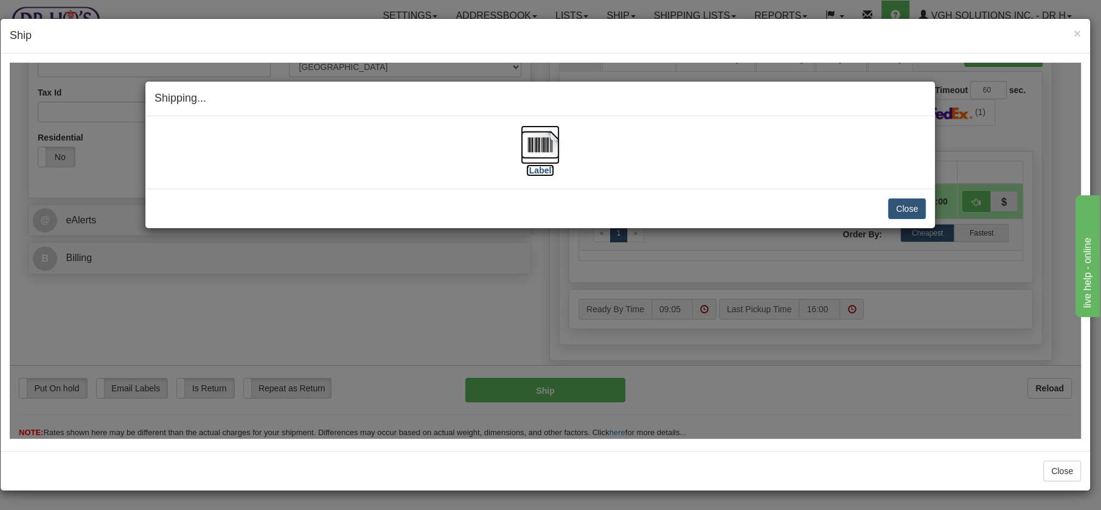
click at [549, 147] on img at bounding box center [540, 144] width 39 height 39
click at [911, 207] on button "Close" at bounding box center [907, 208] width 38 height 21
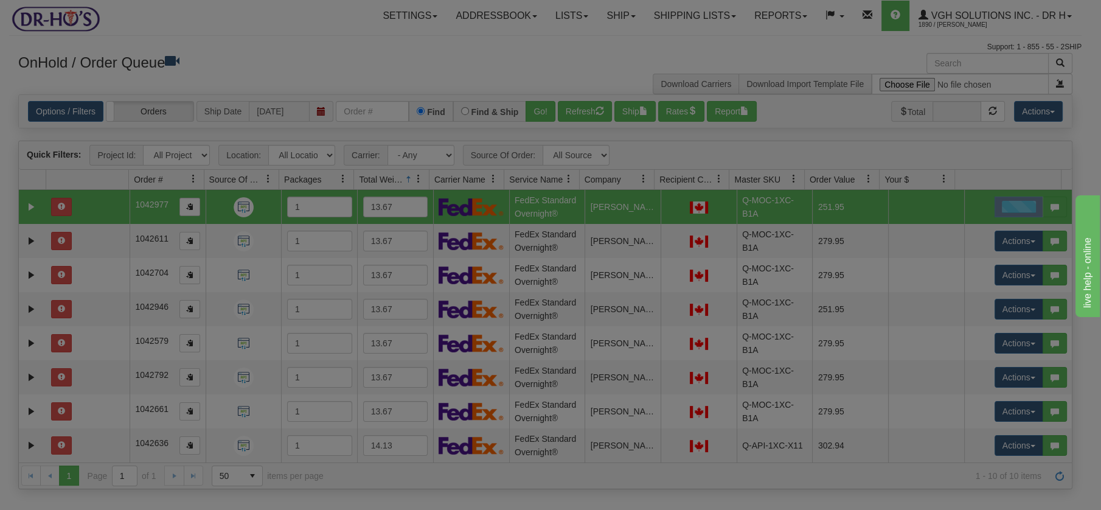
scroll to position [0, 0]
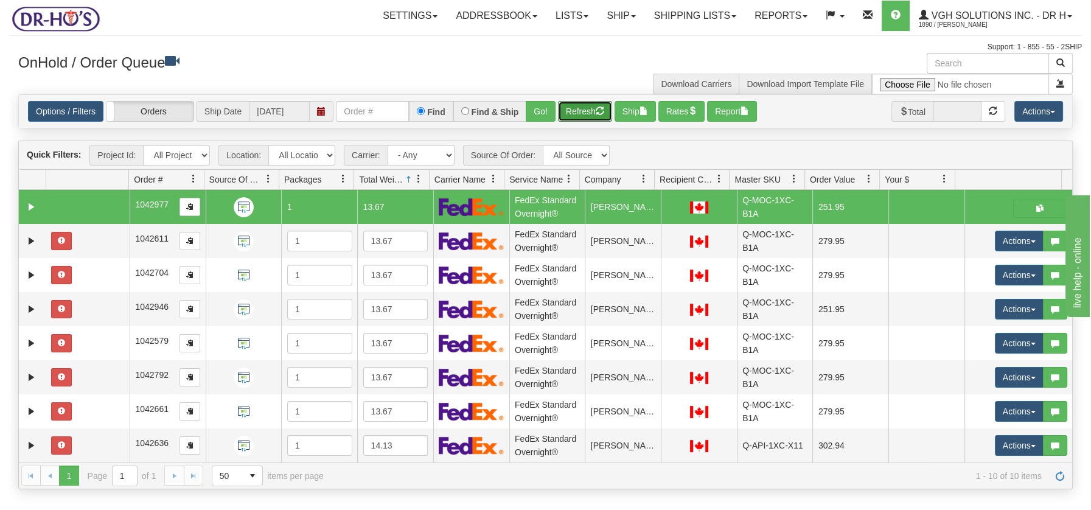
click at [590, 113] on button "Refresh" at bounding box center [585, 111] width 54 height 21
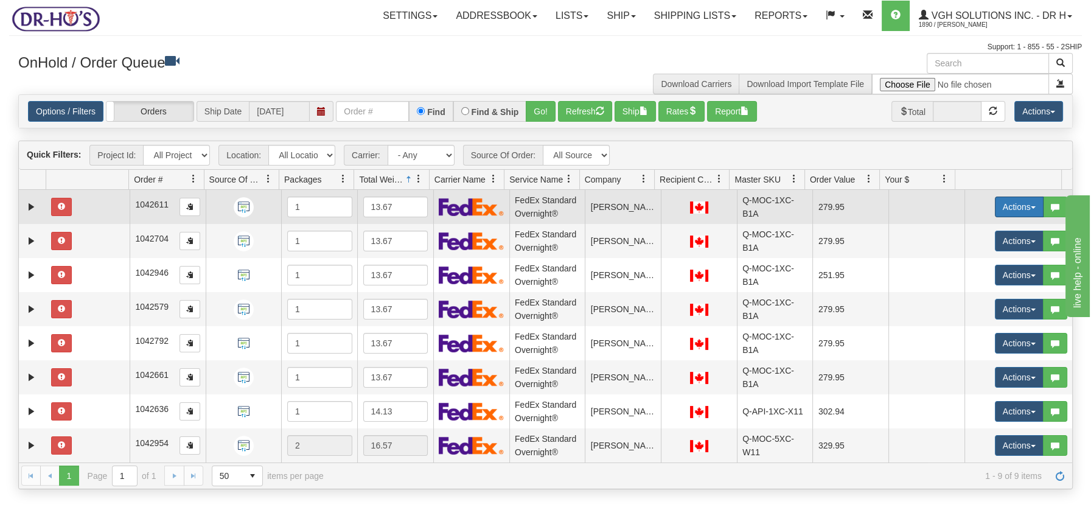
click at [1022, 204] on button "Actions" at bounding box center [1019, 207] width 49 height 21
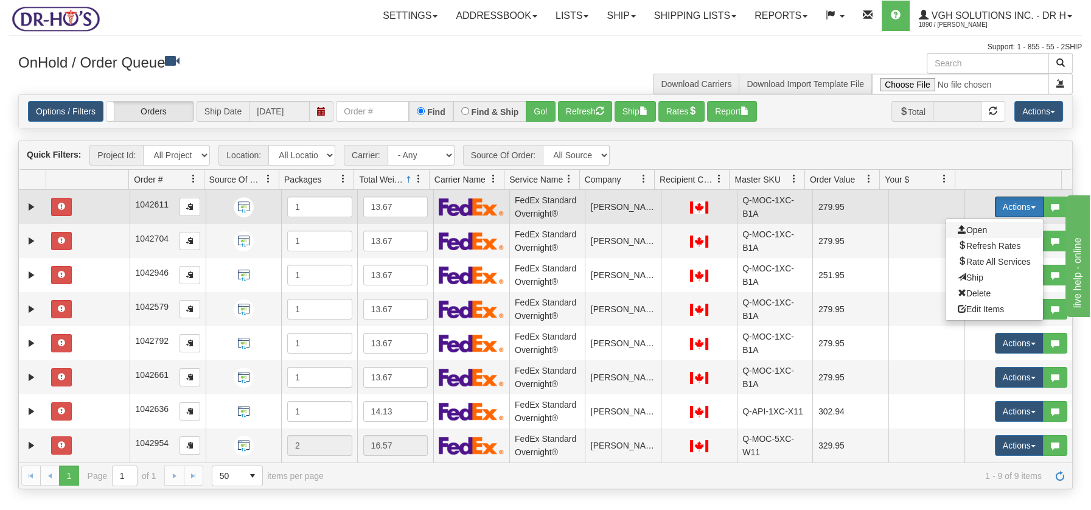
click at [968, 229] on span "Open" at bounding box center [972, 230] width 29 height 10
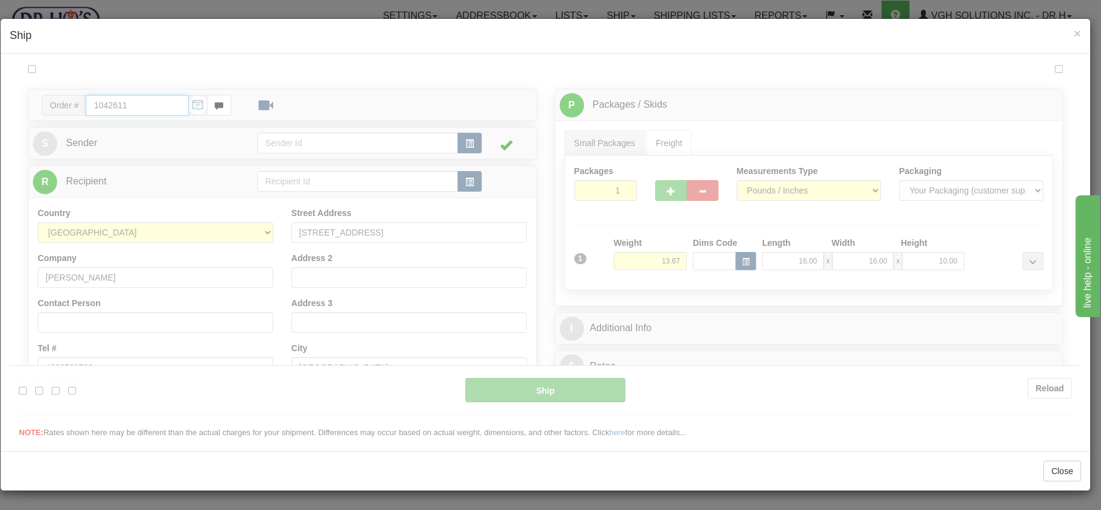
type input "05"
type input "09:06"
type input "16:00"
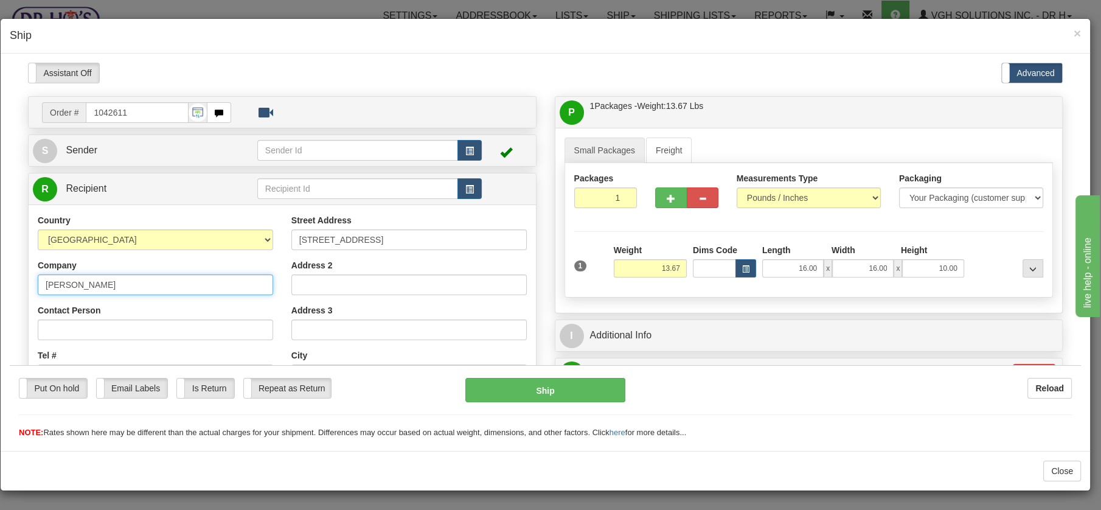
drag, startPoint x: 137, startPoint y: 277, endPoint x: 23, endPoint y: 244, distance: 119.2
click at [23, 244] on div "Order # 1042611 S" at bounding box center [282, 364] width 527 height 537
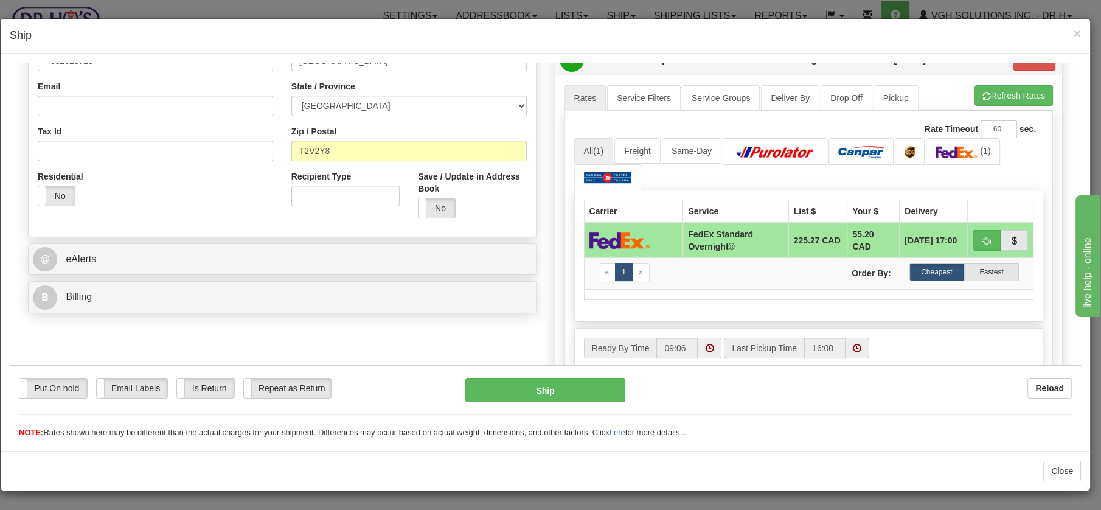
drag, startPoint x: 1077, startPoint y: 85, endPoint x: 103, endPoint y: 63, distance: 973.9
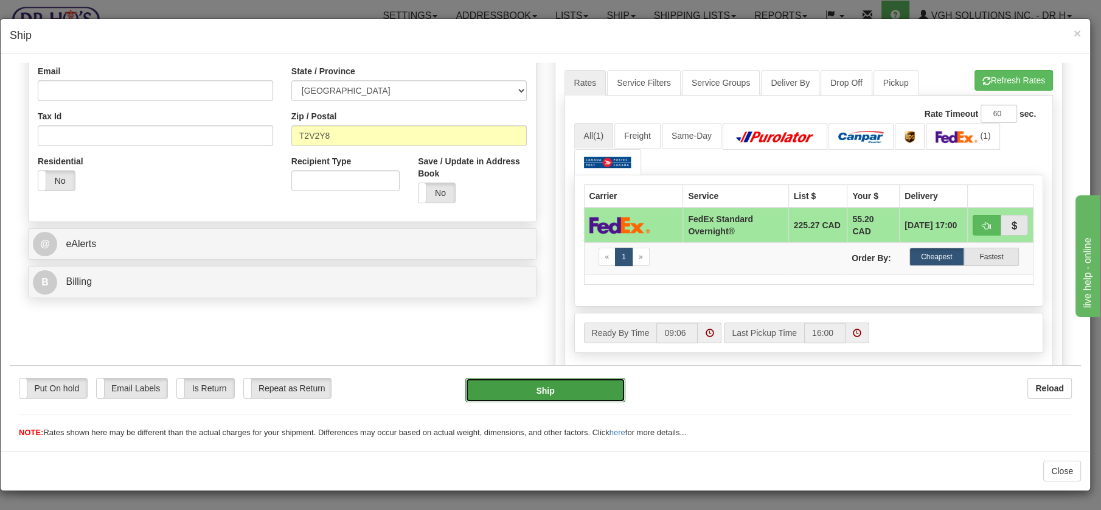
click at [551, 378] on button "Ship" at bounding box center [546, 389] width 160 height 24
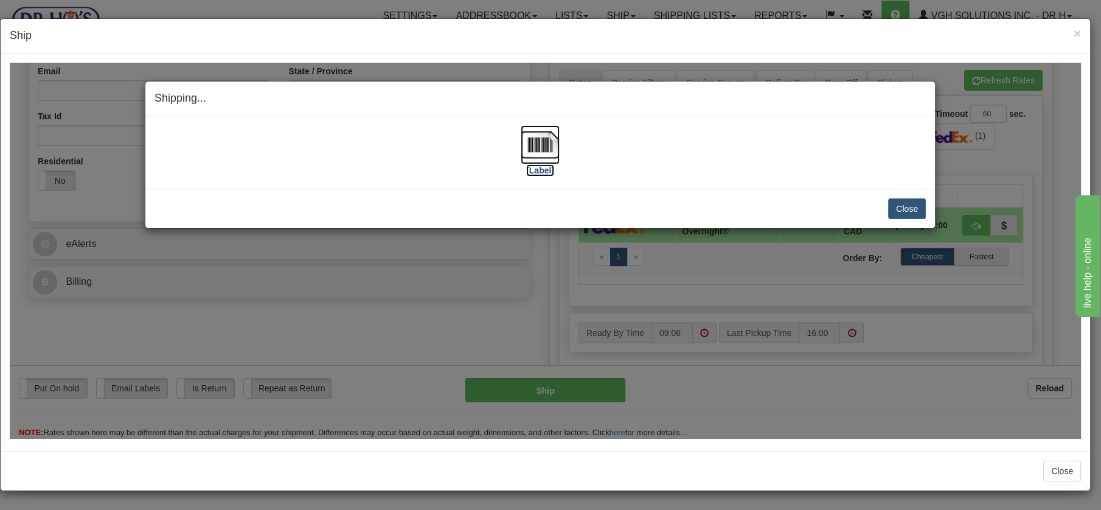
click at [533, 138] on img at bounding box center [540, 144] width 39 height 39
click at [913, 201] on button "Close" at bounding box center [907, 208] width 38 height 21
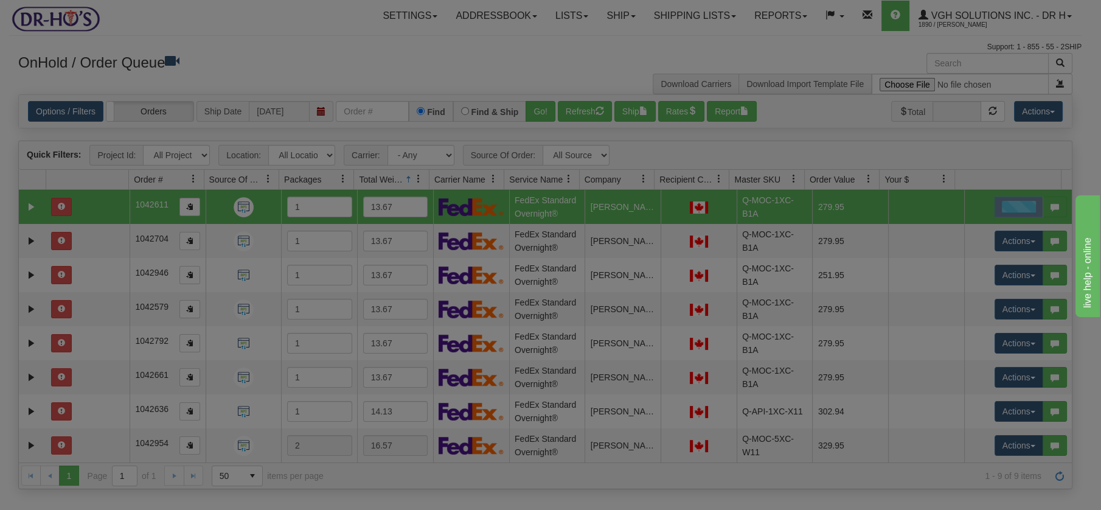
scroll to position [0, 0]
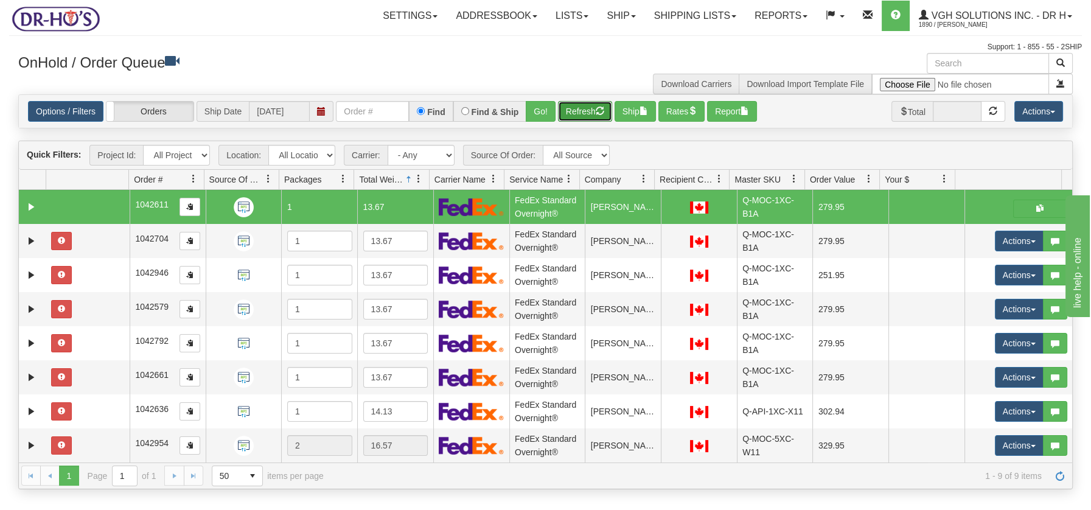
click at [584, 107] on button "Refresh" at bounding box center [585, 111] width 54 height 21
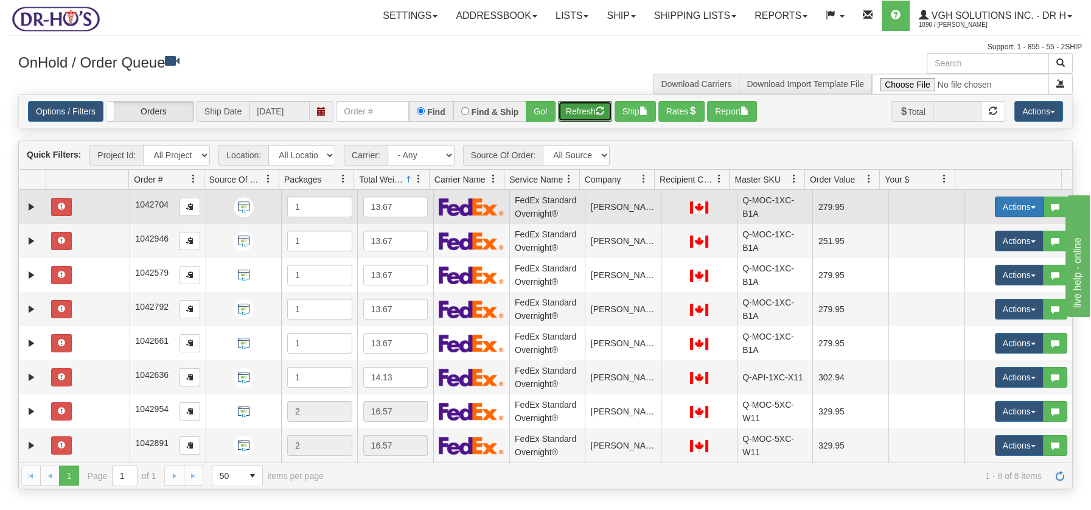
click at [1031, 208] on span "button" at bounding box center [1033, 207] width 5 height 2
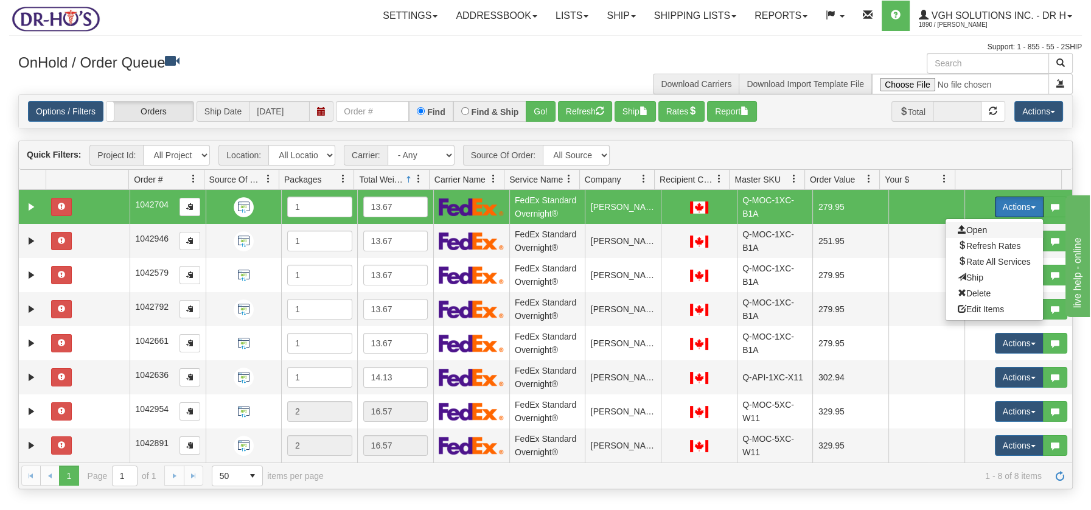
click at [967, 227] on span "Open" at bounding box center [972, 230] width 29 height 10
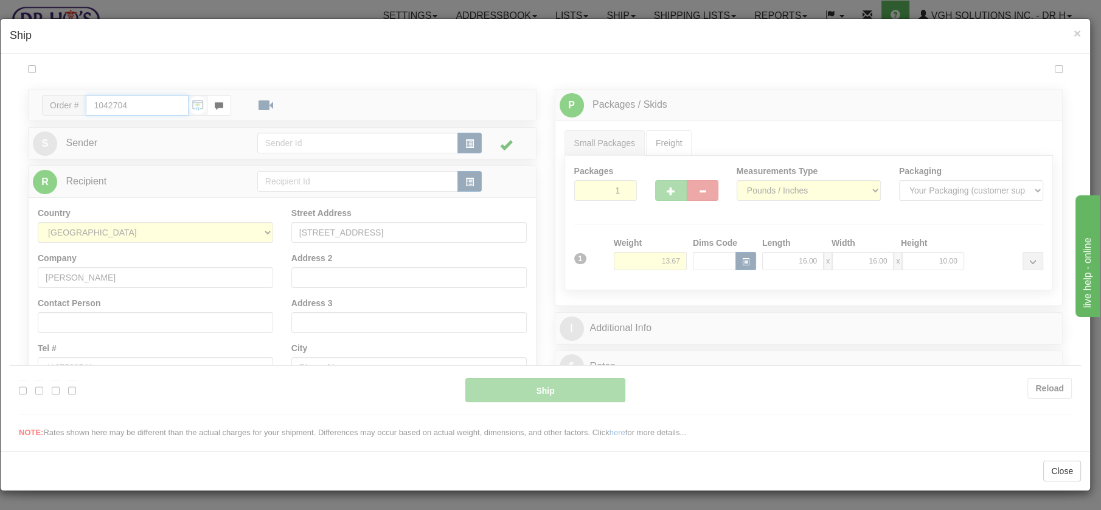
type input "05"
type input "09:07"
type input "16:00"
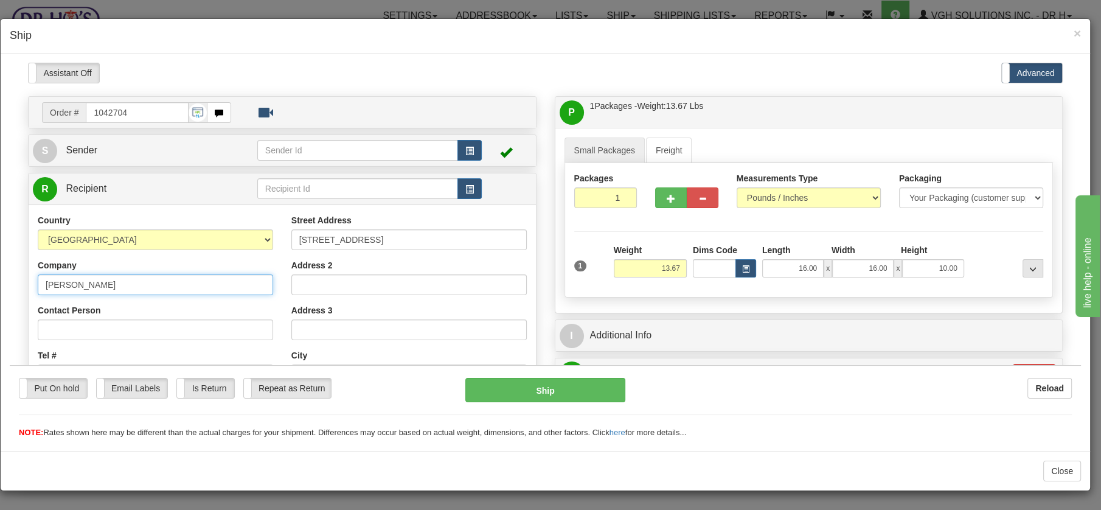
drag, startPoint x: 105, startPoint y: 281, endPoint x: 13, endPoint y: 278, distance: 91.9
click at [19, 281] on div "Order # 1042704 S" at bounding box center [282, 364] width 527 height 537
drag, startPoint x: 118, startPoint y: 281, endPoint x: 102, endPoint y: 281, distance: 16.4
click at [102, 281] on input "Gilles Saint pierre" at bounding box center [156, 284] width 236 height 21
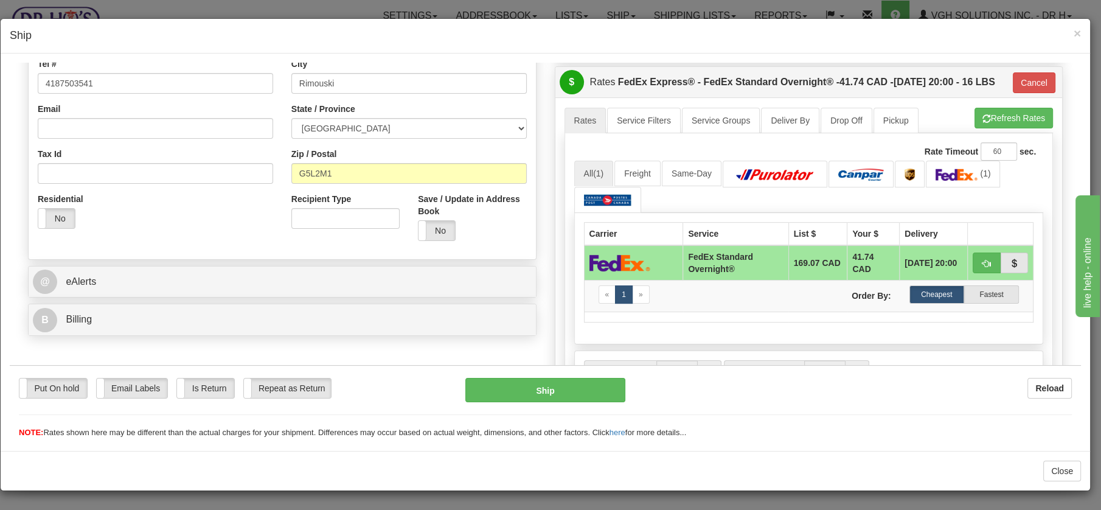
scroll to position [294, 0]
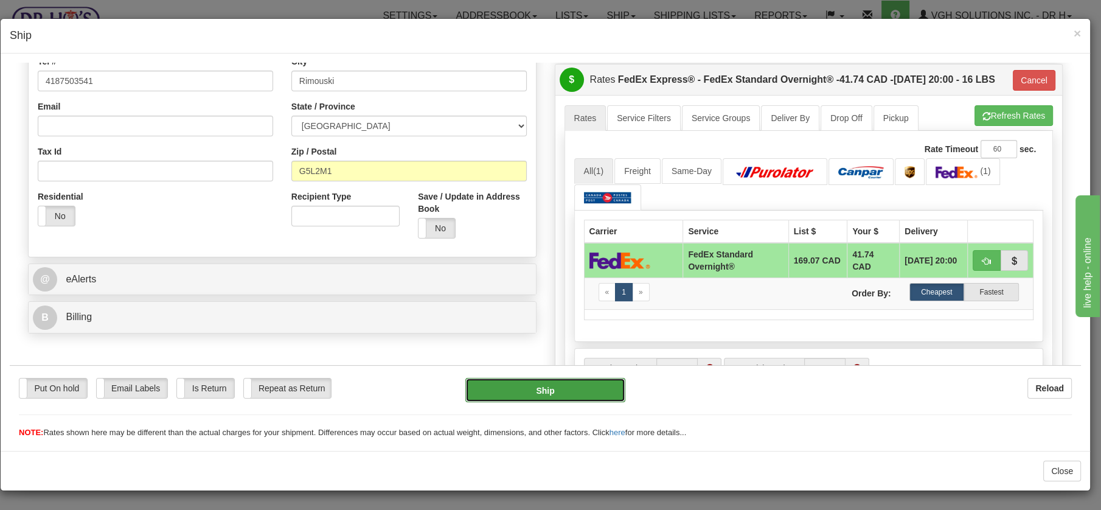
click at [541, 393] on button "Ship" at bounding box center [546, 389] width 160 height 24
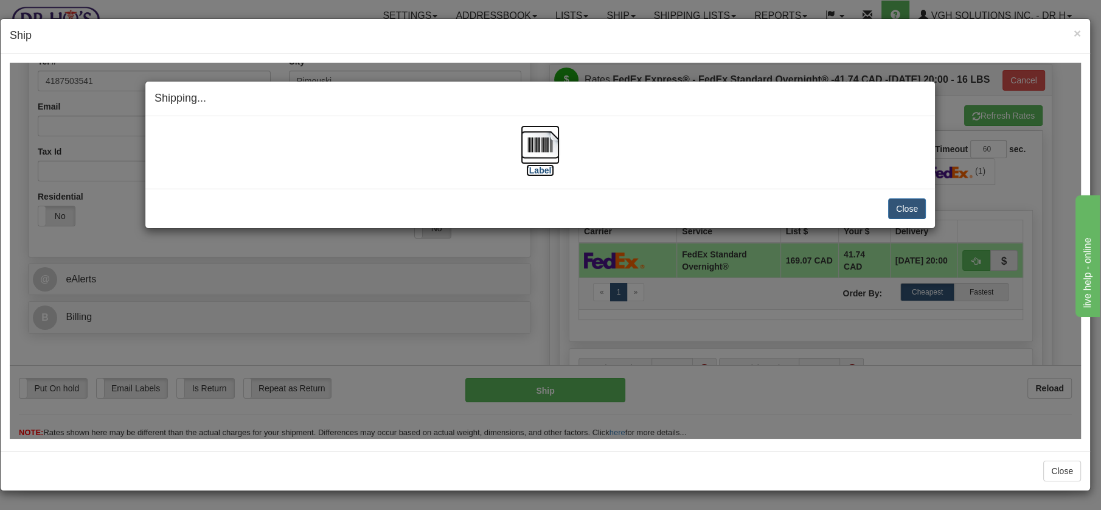
click at [542, 135] on img at bounding box center [540, 144] width 39 height 39
click at [914, 206] on button "Close" at bounding box center [907, 208] width 38 height 21
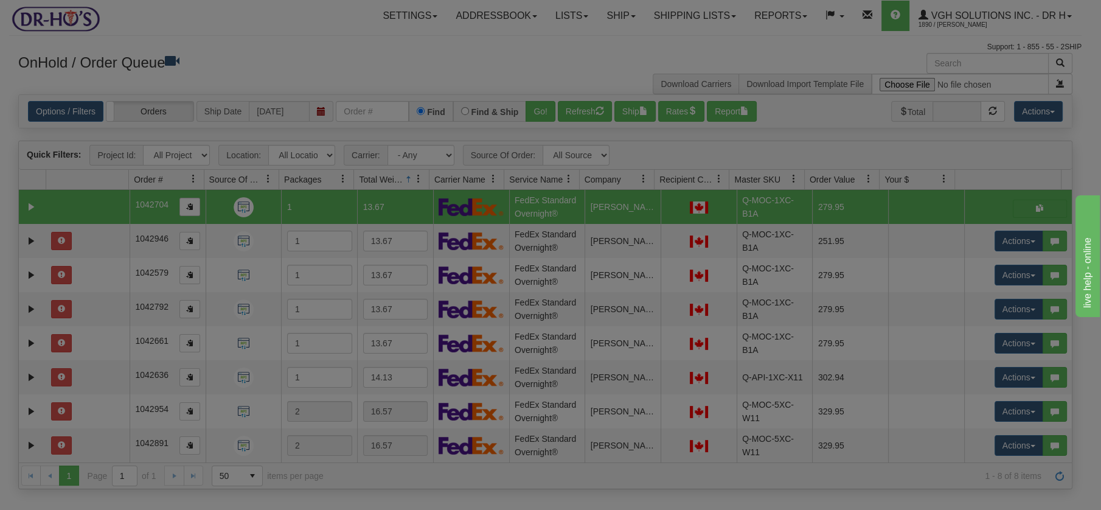
scroll to position [0, 0]
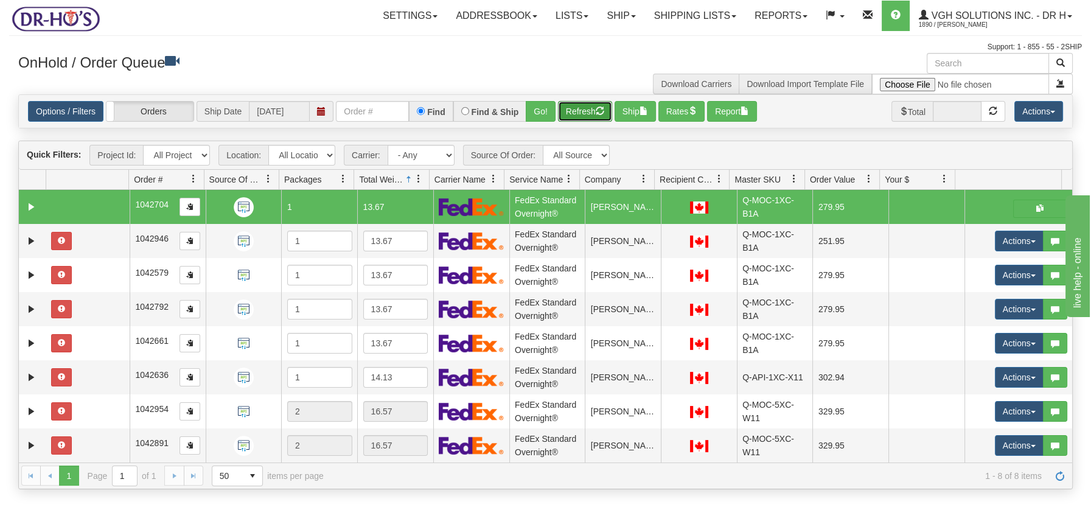
click at [574, 110] on button "Refresh" at bounding box center [585, 111] width 54 height 21
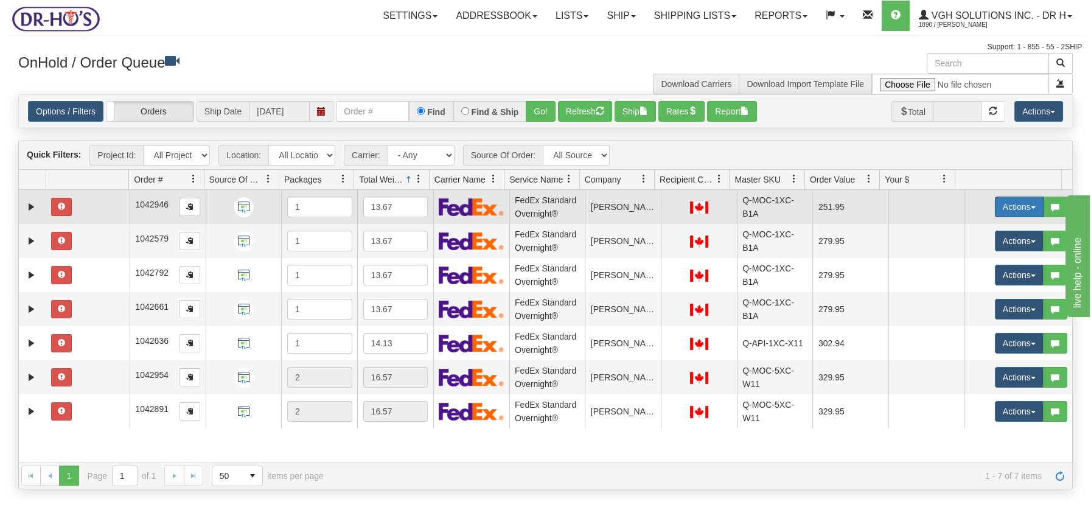
click at [1024, 201] on button "Actions" at bounding box center [1019, 207] width 49 height 21
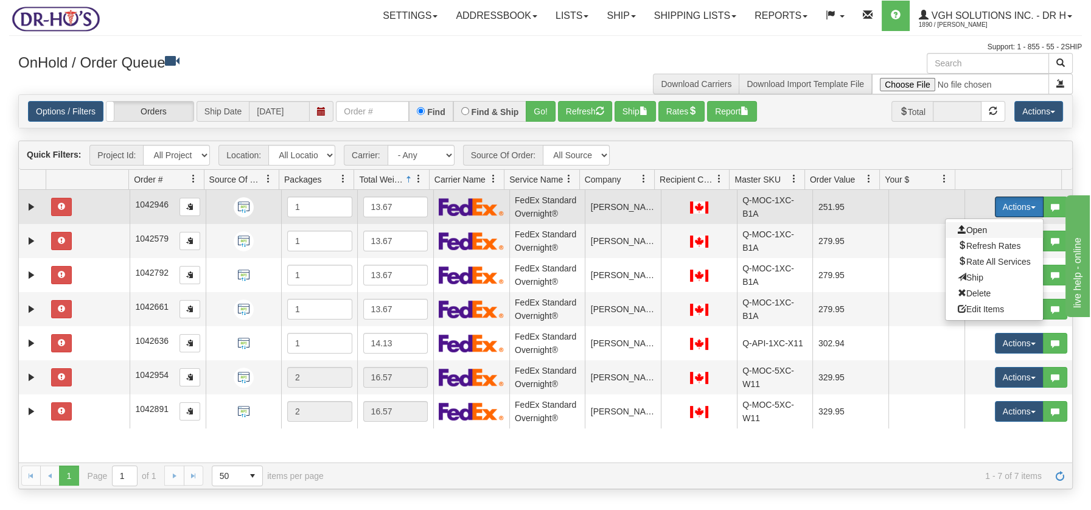
click at [971, 231] on span "Open" at bounding box center [972, 230] width 29 height 10
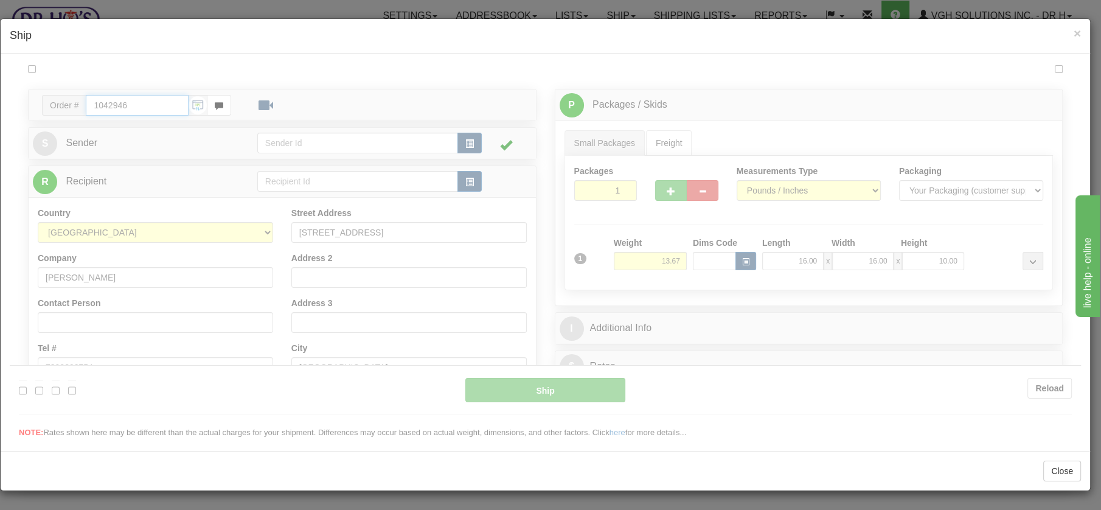
type input "05"
type input "09:09"
type input "16:00"
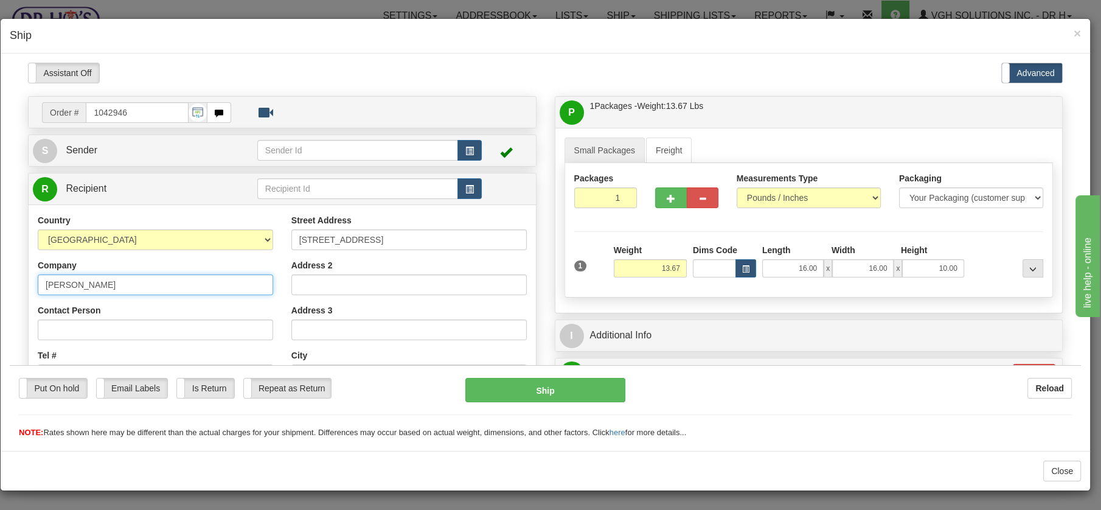
drag, startPoint x: 41, startPoint y: 280, endPoint x: 127, endPoint y: 288, distance: 86.2
click at [127, 288] on input "DAVID SCHUR" at bounding box center [156, 284] width 236 height 21
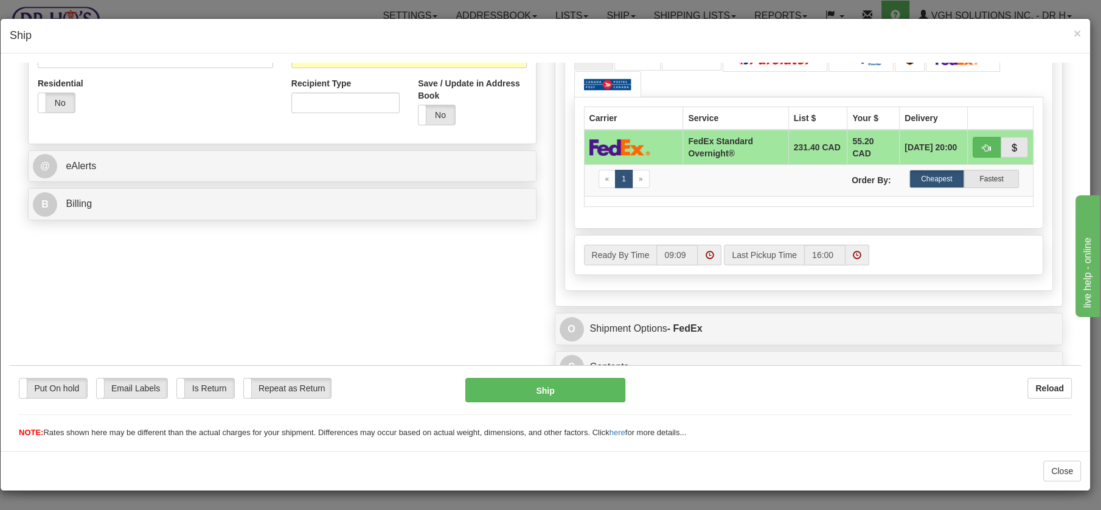
drag, startPoint x: 1078, startPoint y: 94, endPoint x: 55, endPoint y: 61, distance: 1023.5
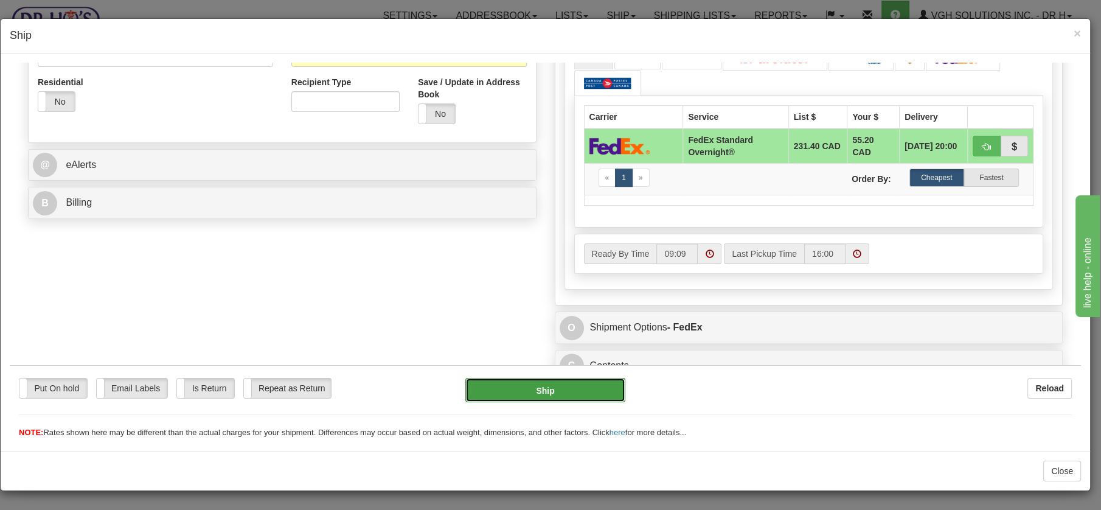
click at [543, 389] on button "Ship" at bounding box center [546, 389] width 160 height 24
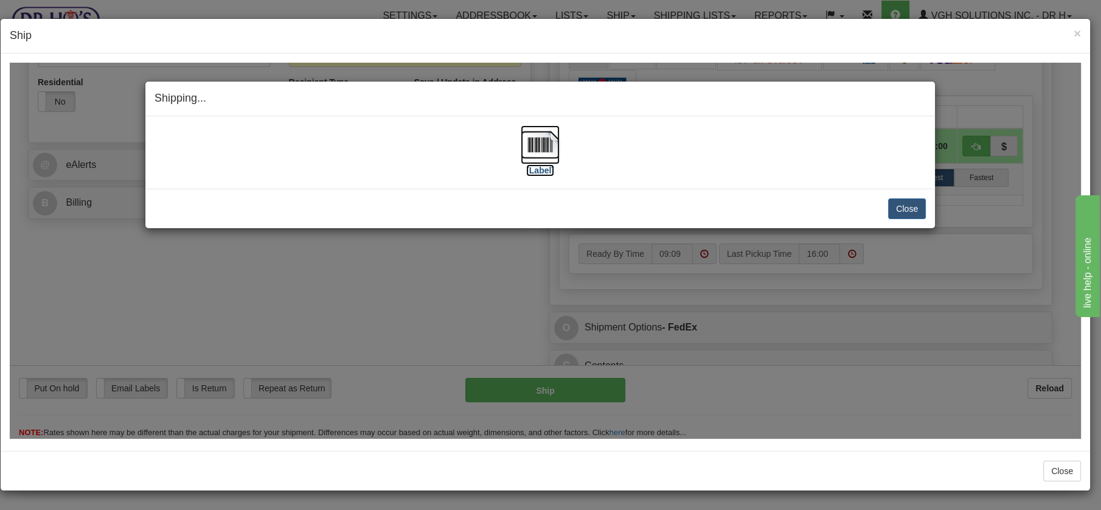
click at [550, 133] on img at bounding box center [540, 144] width 39 height 39
click at [908, 203] on button "Close" at bounding box center [907, 208] width 38 height 21
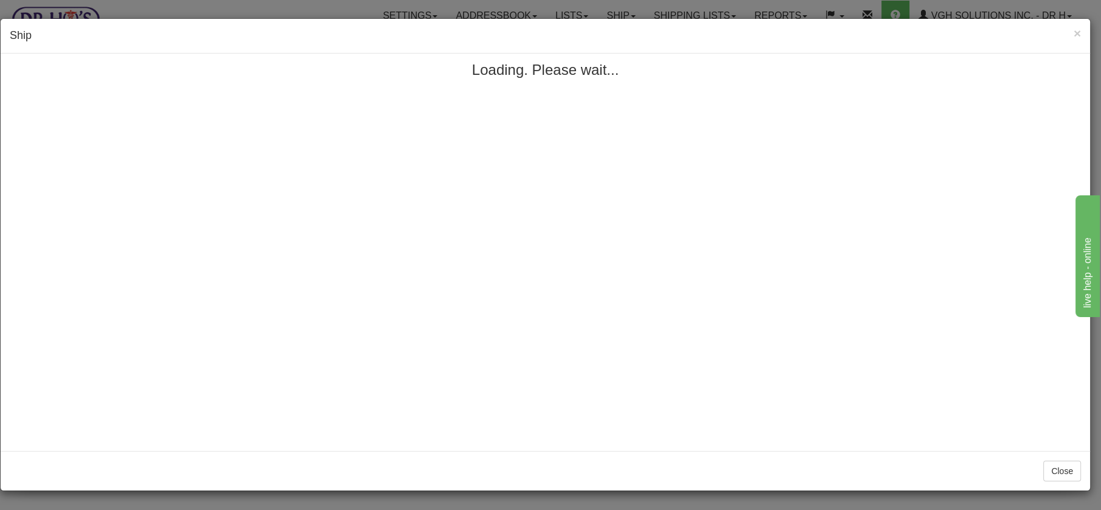
scroll to position [0, 0]
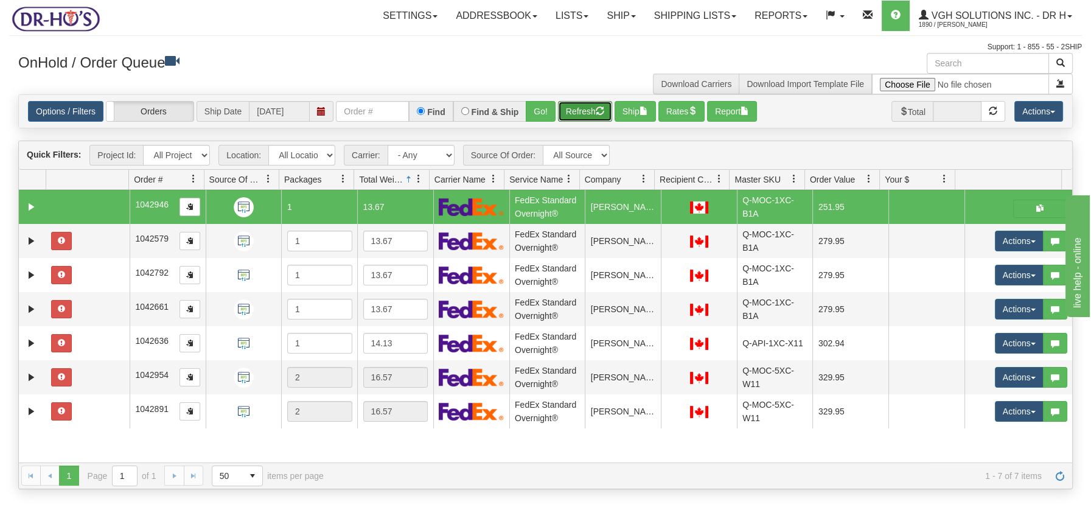
click at [587, 114] on button "Refresh" at bounding box center [585, 111] width 54 height 21
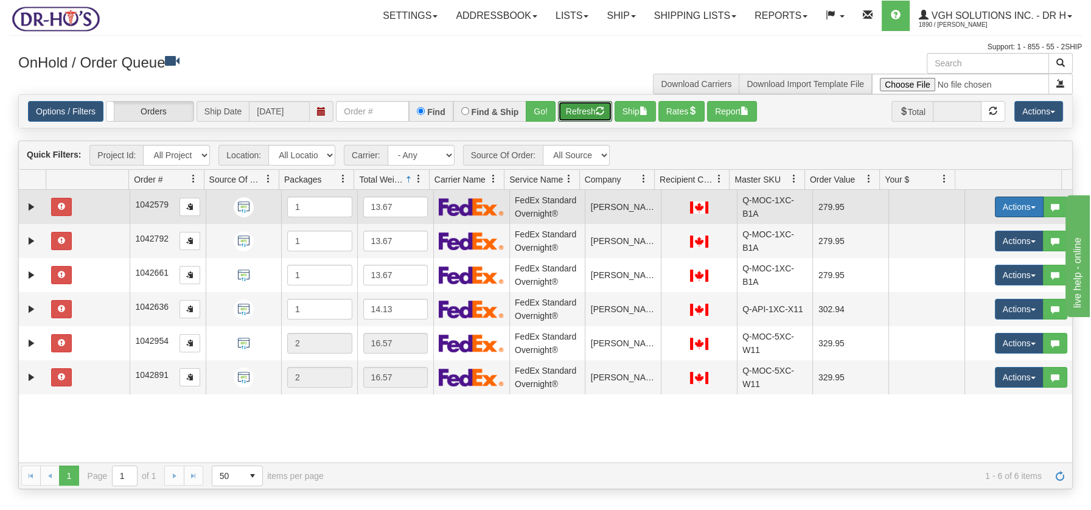
click at [1031, 206] on span "button" at bounding box center [1033, 207] width 5 height 2
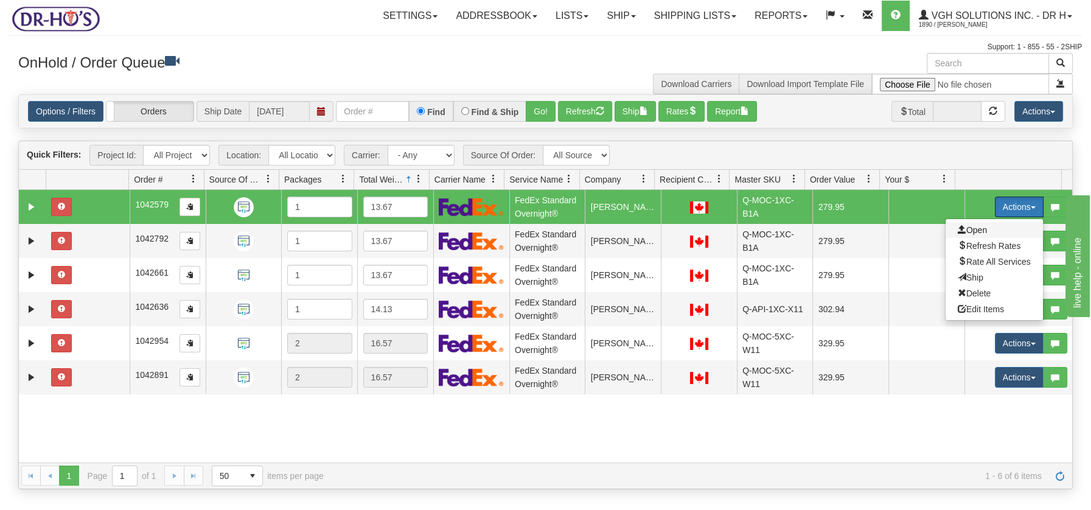
click at [967, 228] on span "Open" at bounding box center [972, 230] width 29 height 10
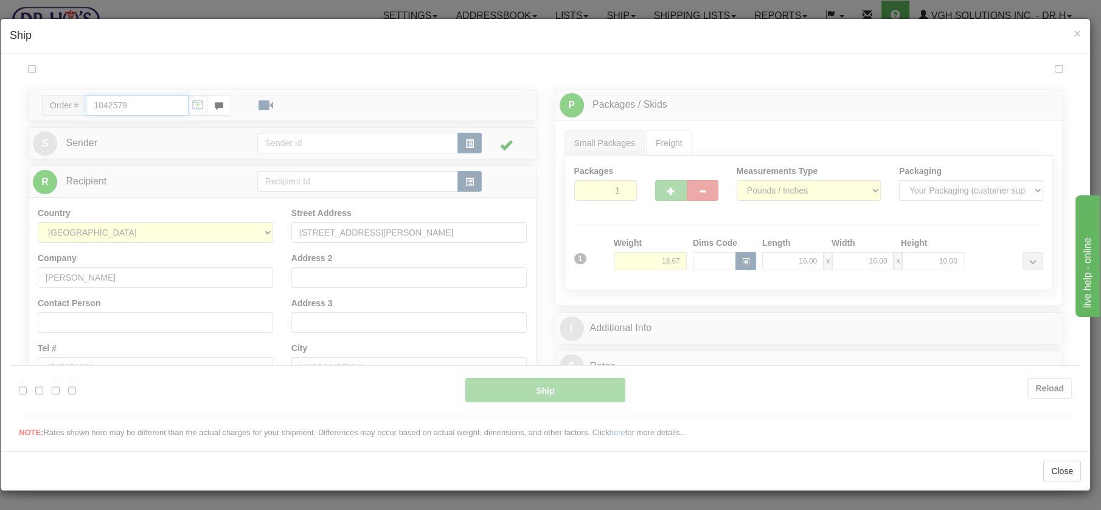
type input "05"
type input "09:09"
type input "16:00"
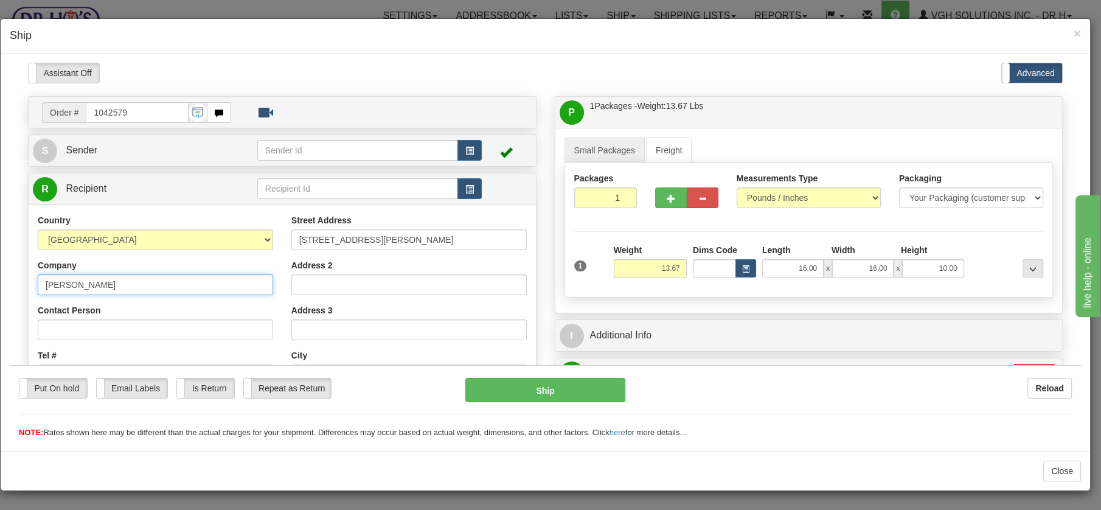
drag, startPoint x: 167, startPoint y: 286, endPoint x: 19, endPoint y: 279, distance: 148.7
click at [22, 279] on div "Order # 1042579 S" at bounding box center [282, 364] width 527 height 537
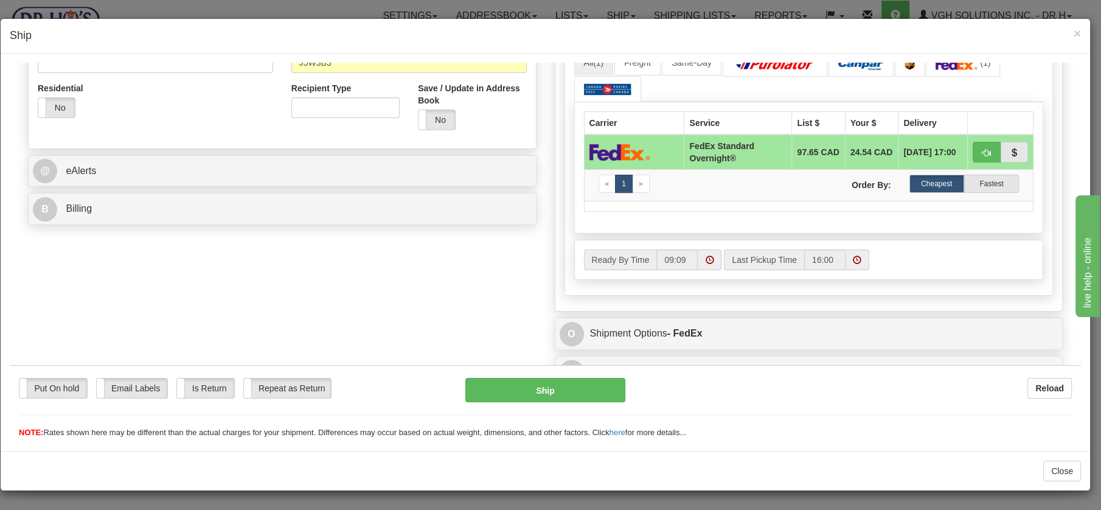
scroll to position [411, 0]
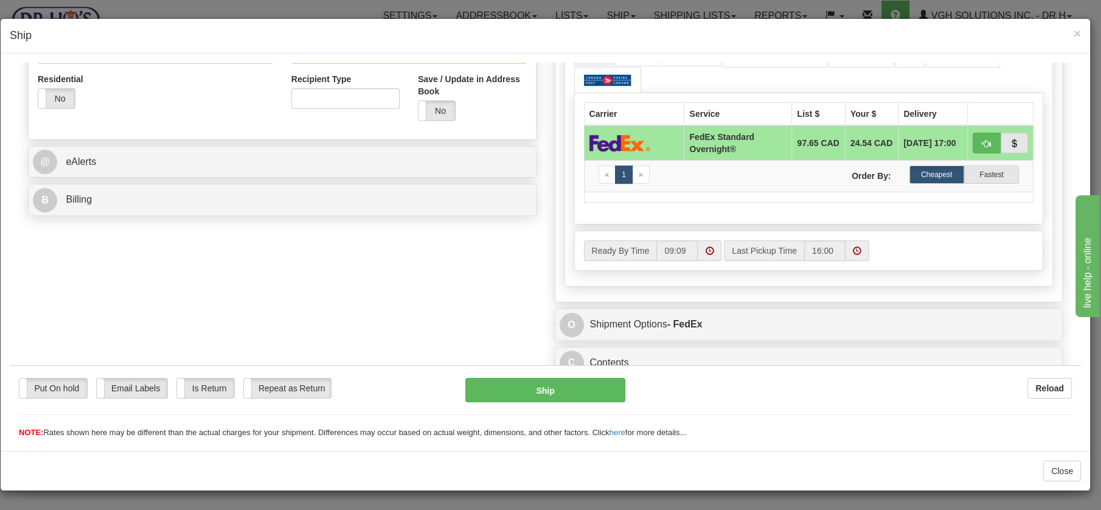
click at [1070, 358] on div "Please wait... Attention! Ok Add to Bidding... Preview Custom Documents Preview…" at bounding box center [546, 68] width 1072 height 834
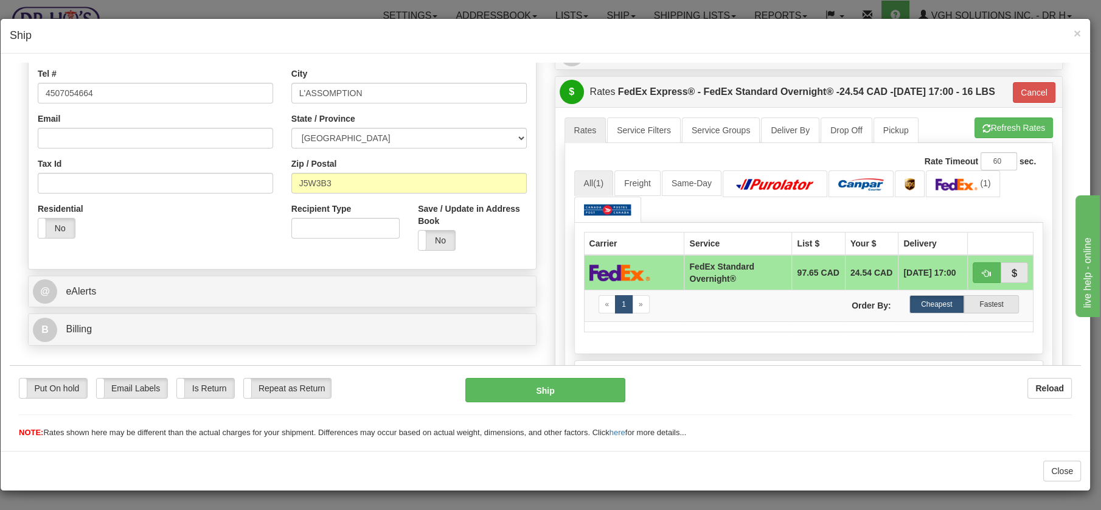
scroll to position [279, 0]
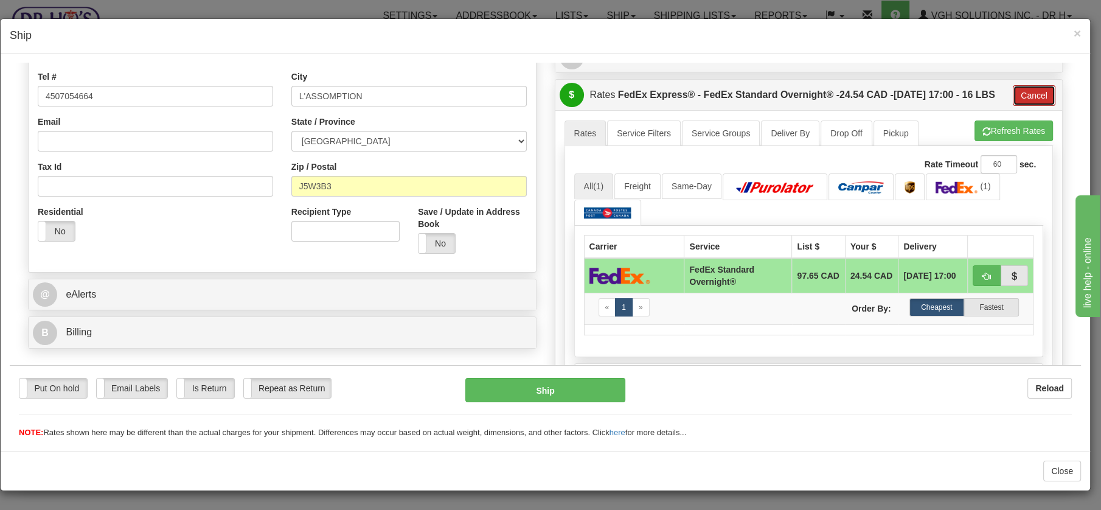
click at [1027, 105] on button "Cancel" at bounding box center [1034, 95] width 43 height 21
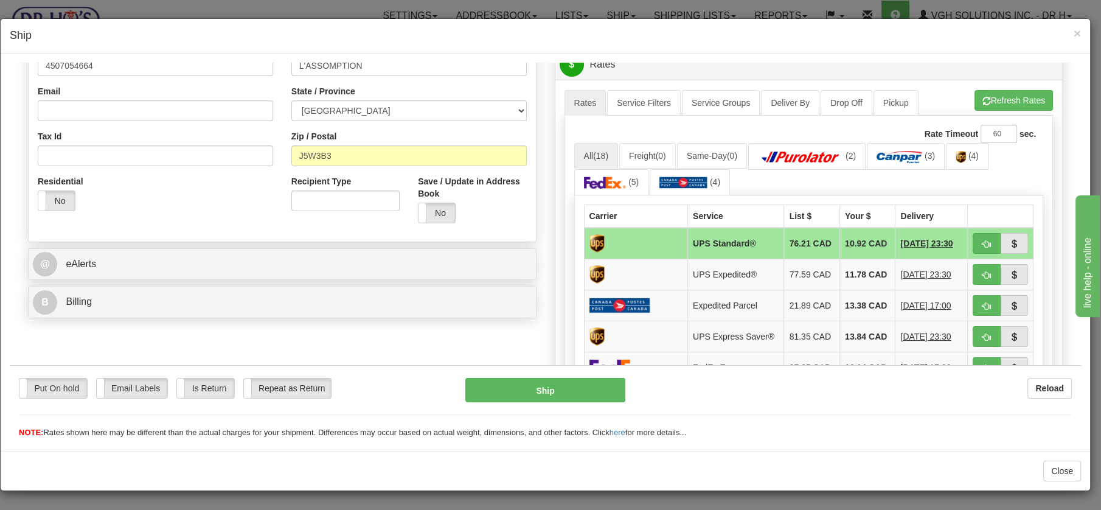
scroll to position [308, 0]
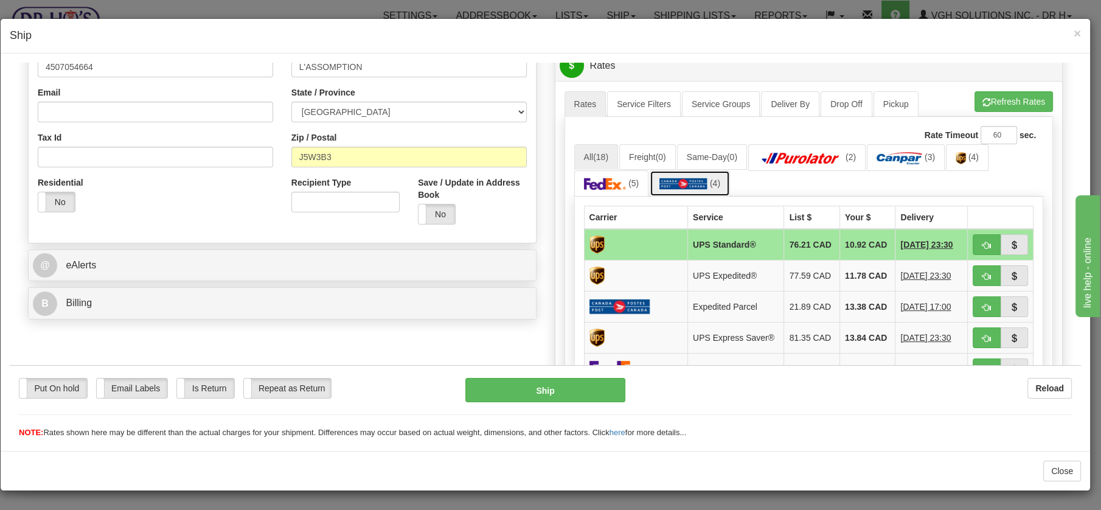
click at [695, 178] on img at bounding box center [684, 183] width 48 height 12
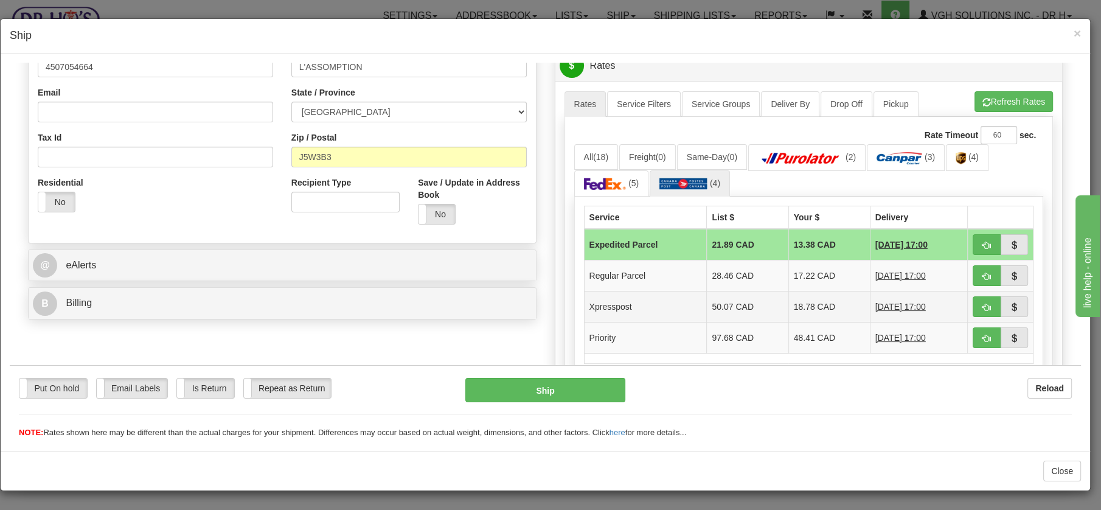
click at [584, 313] on td "Xpresspost" at bounding box center [645, 305] width 123 height 31
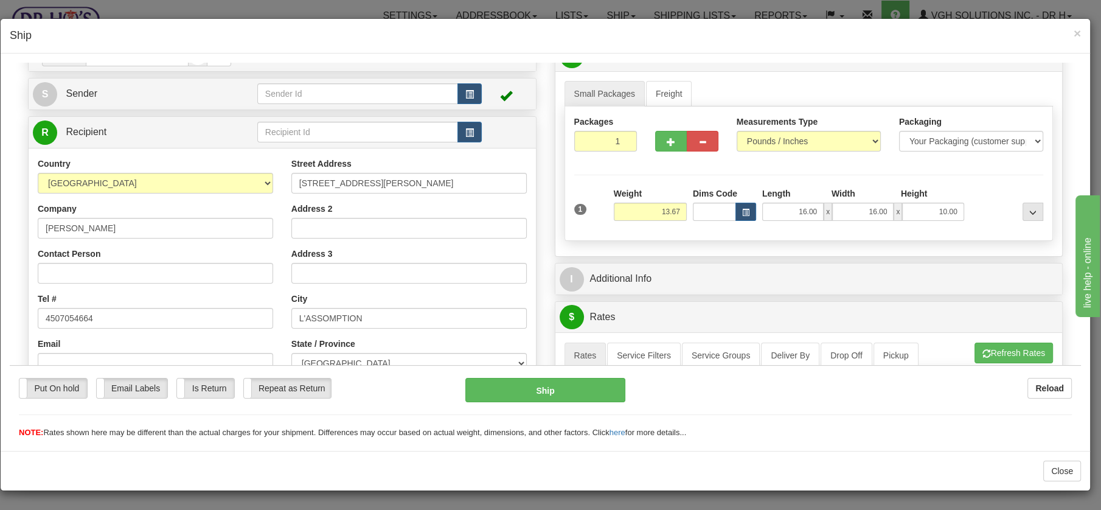
scroll to position [55, 0]
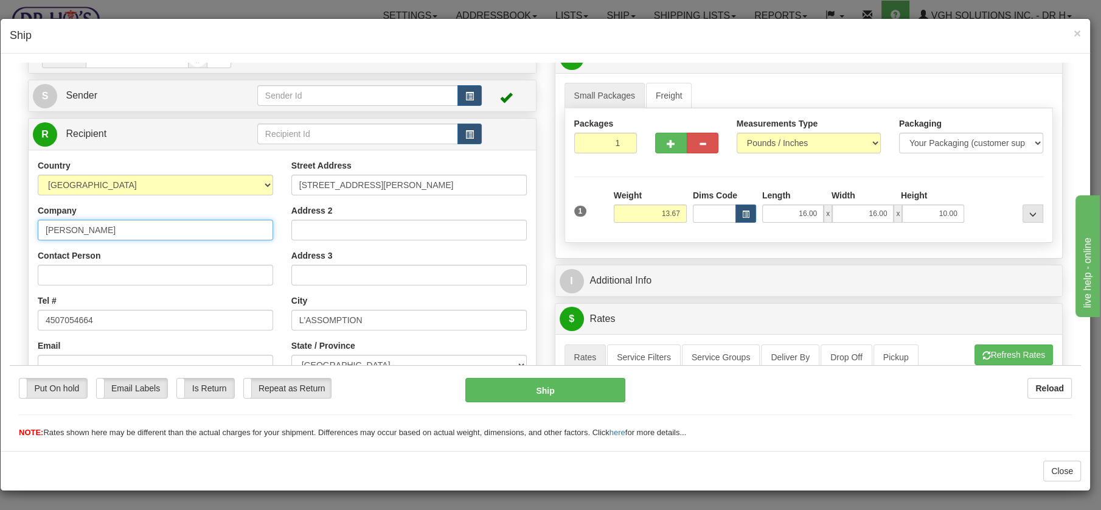
drag, startPoint x: 141, startPoint y: 225, endPoint x: 19, endPoint y: 231, distance: 121.9
click at [20, 231] on div "Order # 1042579 S" at bounding box center [282, 309] width 527 height 537
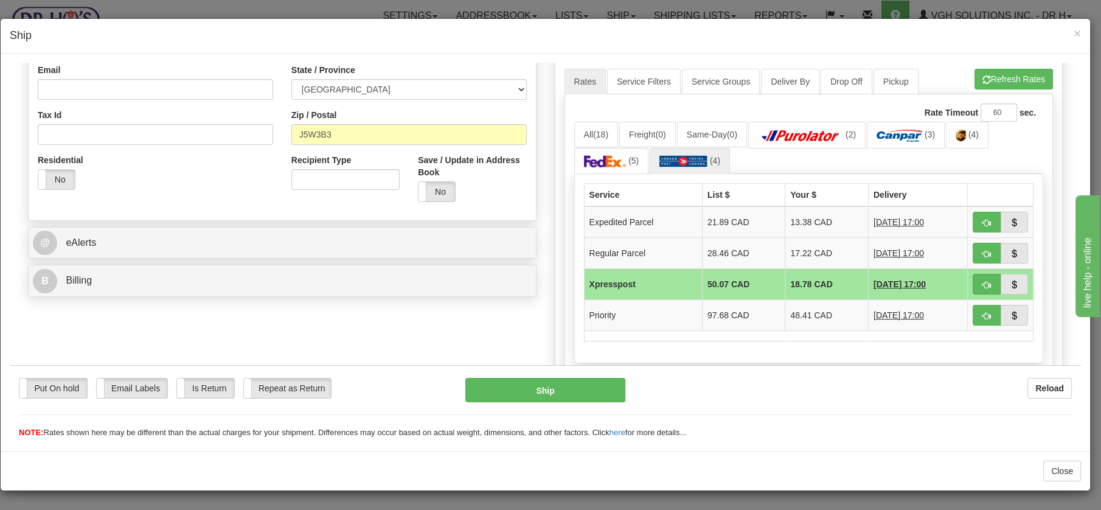
scroll to position [336, 0]
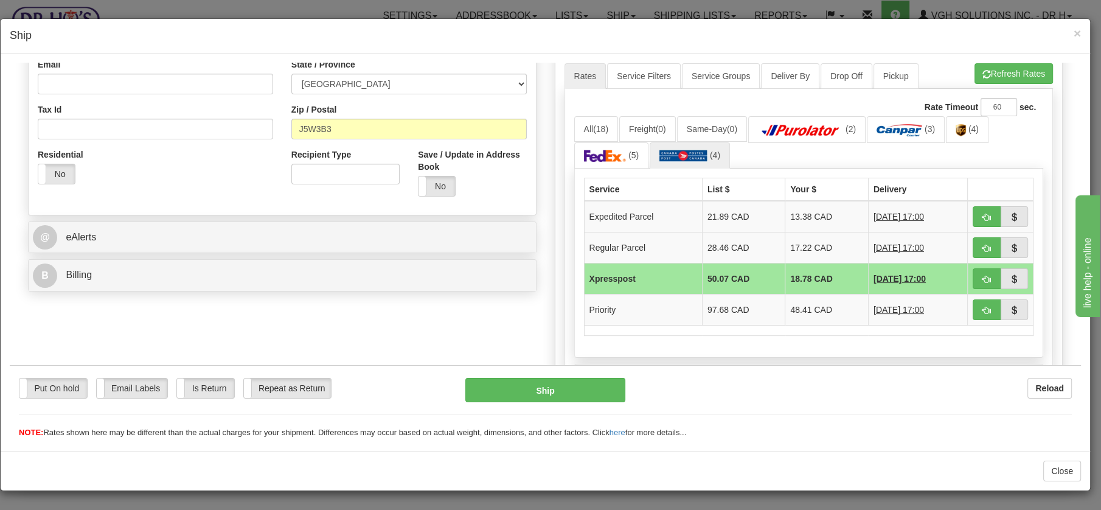
click at [601, 273] on td "Xpresspost" at bounding box center [643, 277] width 118 height 31
click at [543, 384] on button "Ship" at bounding box center [546, 389] width 160 height 24
type input "DOM.XP"
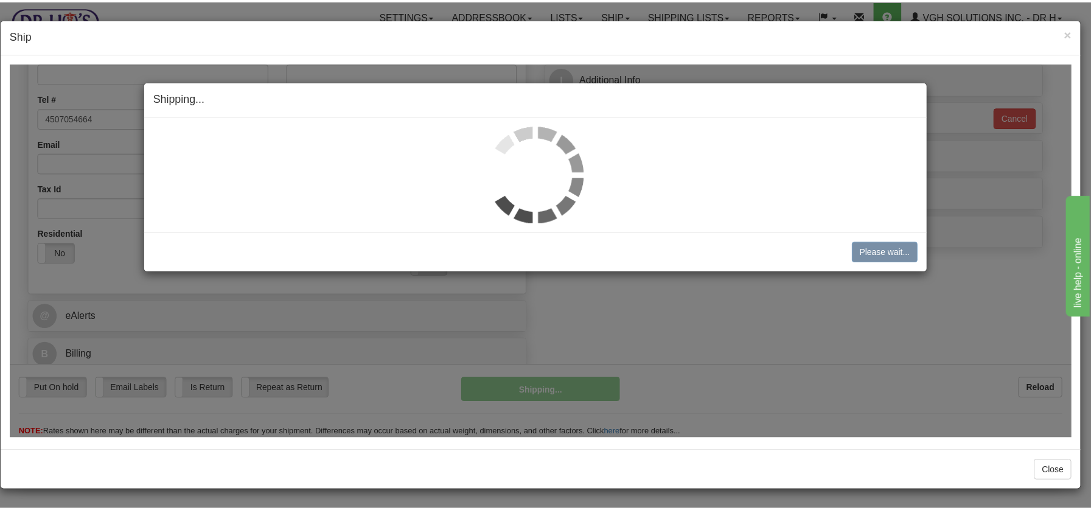
scroll to position [255, 0]
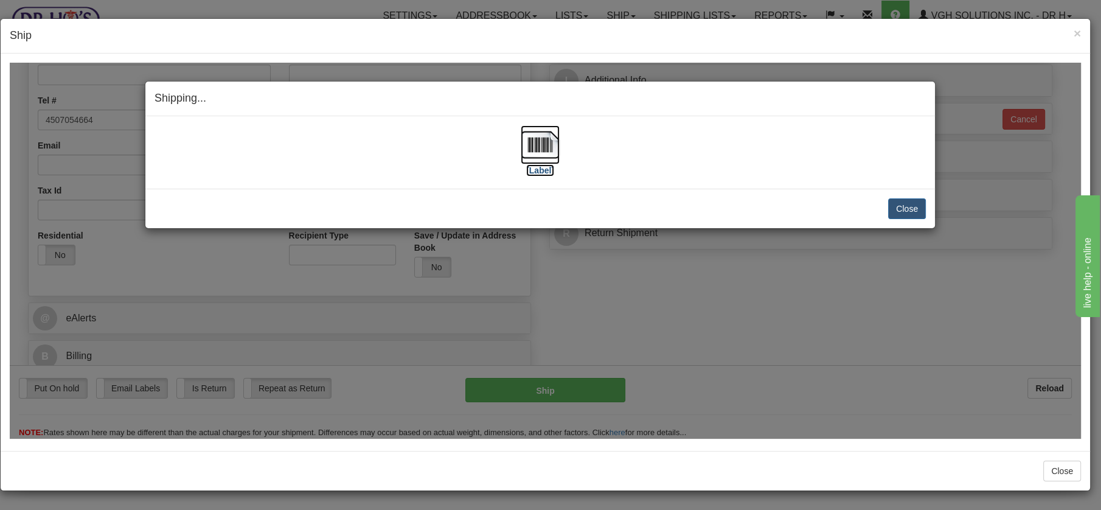
click at [552, 146] on img at bounding box center [540, 144] width 39 height 39
click at [893, 204] on button "Close" at bounding box center [907, 208] width 38 height 21
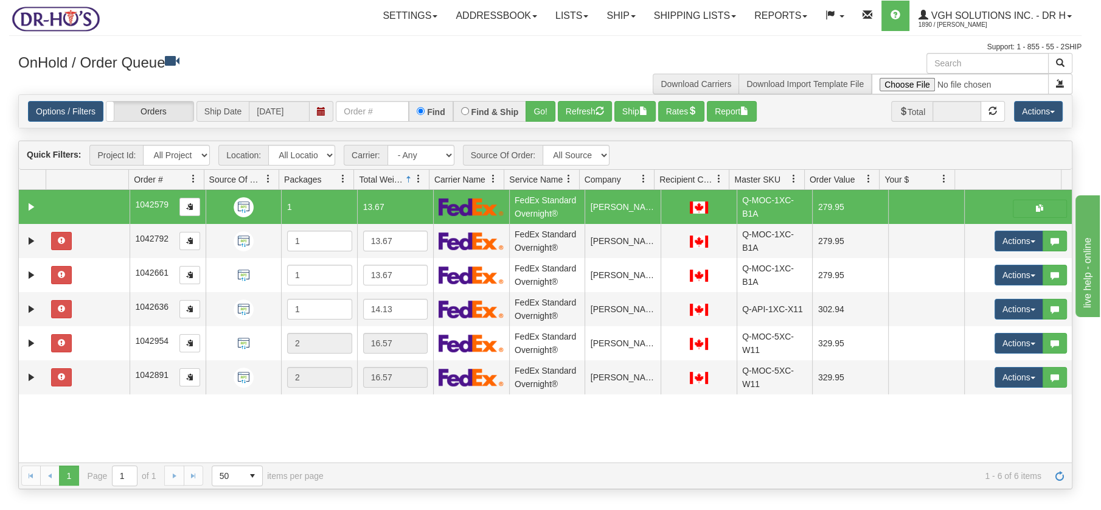
scroll to position [0, 0]
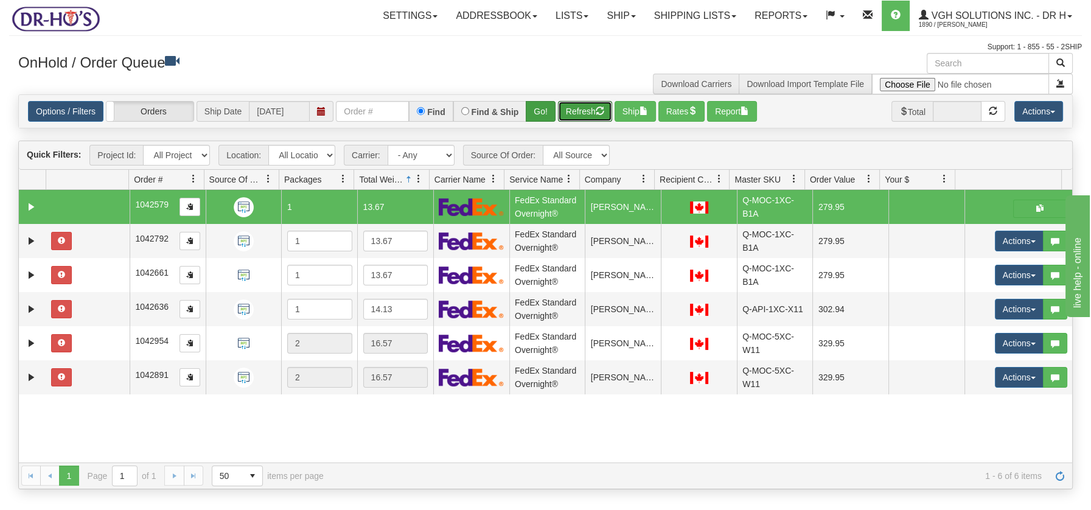
drag, startPoint x: 574, startPoint y: 106, endPoint x: 550, endPoint y: 110, distance: 24.7
click at [574, 106] on button "Refresh" at bounding box center [585, 111] width 54 height 21
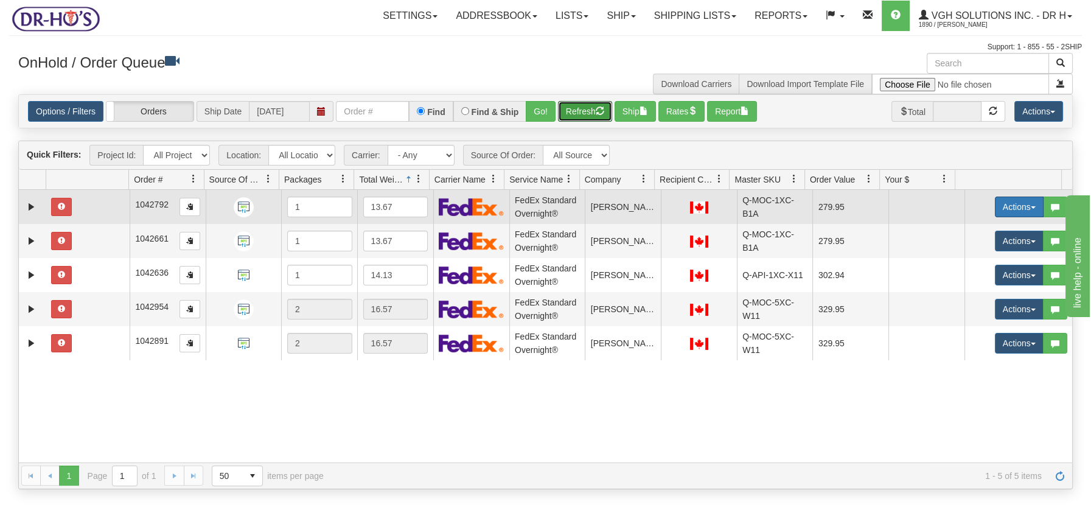
click at [1031, 206] on span "button" at bounding box center [1033, 207] width 5 height 2
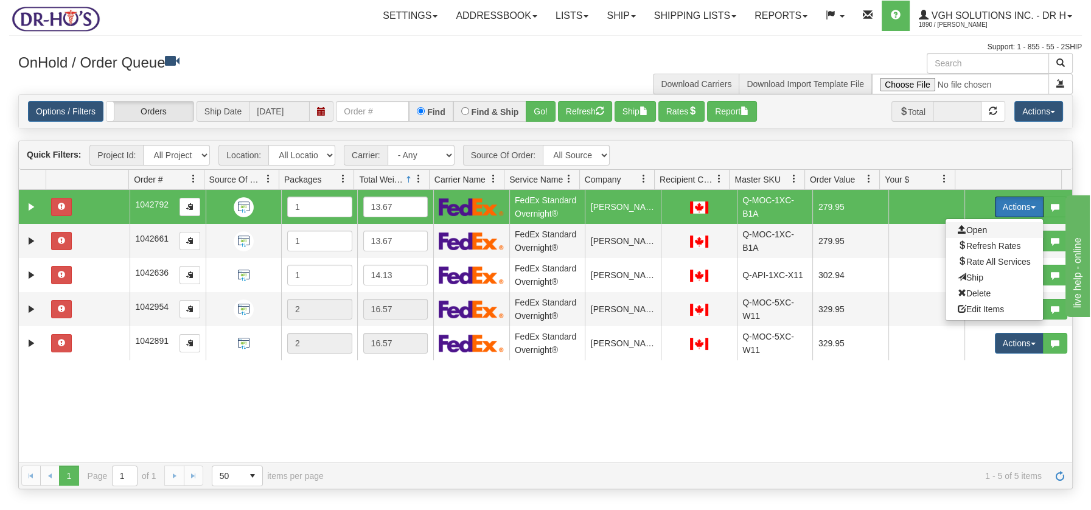
click at [962, 229] on span "Open" at bounding box center [972, 230] width 29 height 10
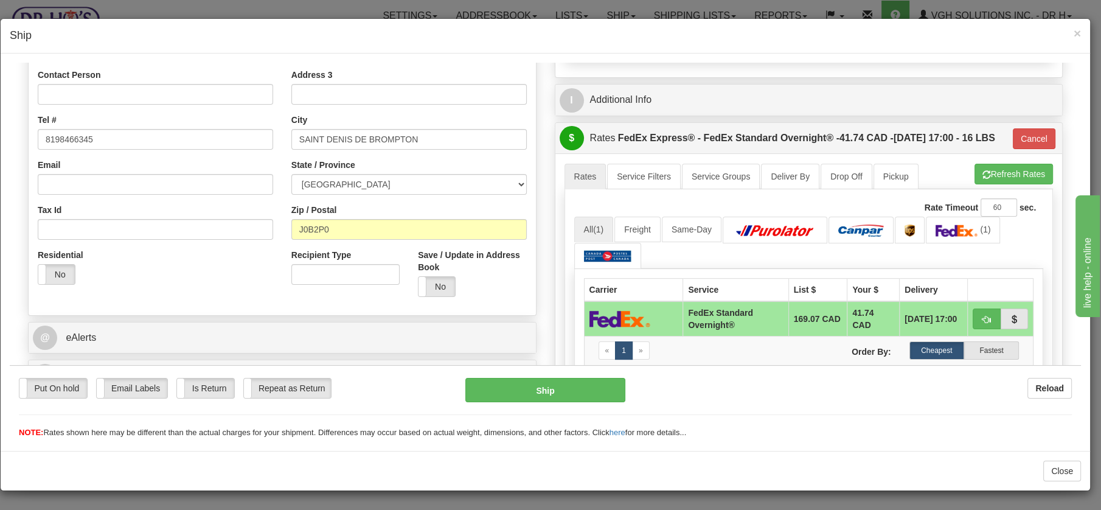
scroll to position [270, 0]
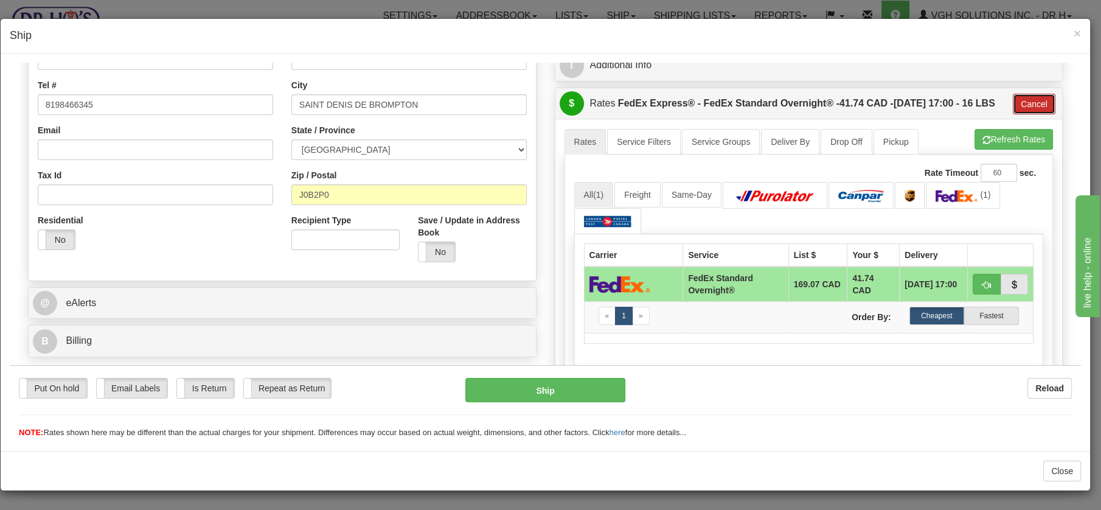
click at [1026, 114] on button "Cancel" at bounding box center [1034, 103] width 43 height 21
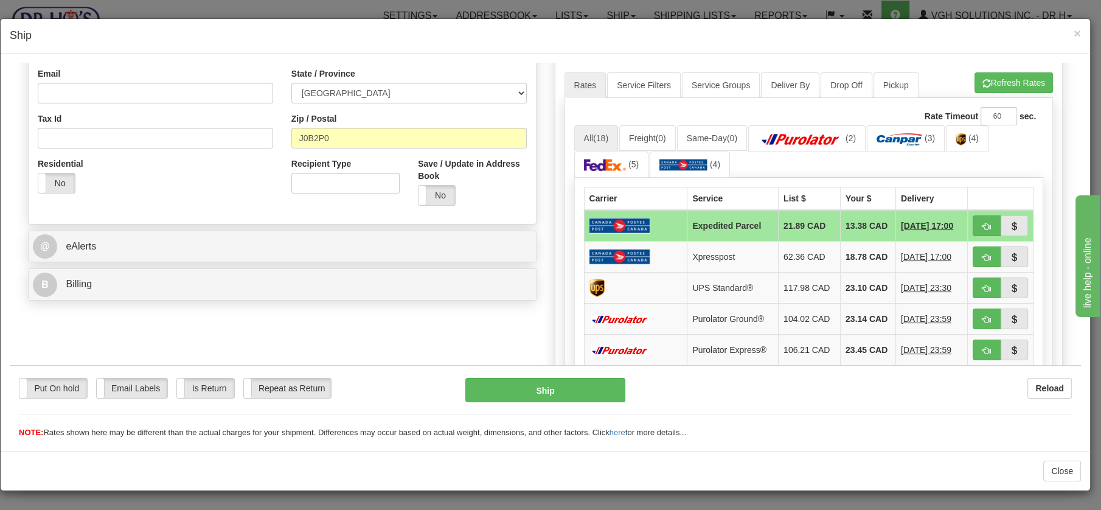
scroll to position [325, 0]
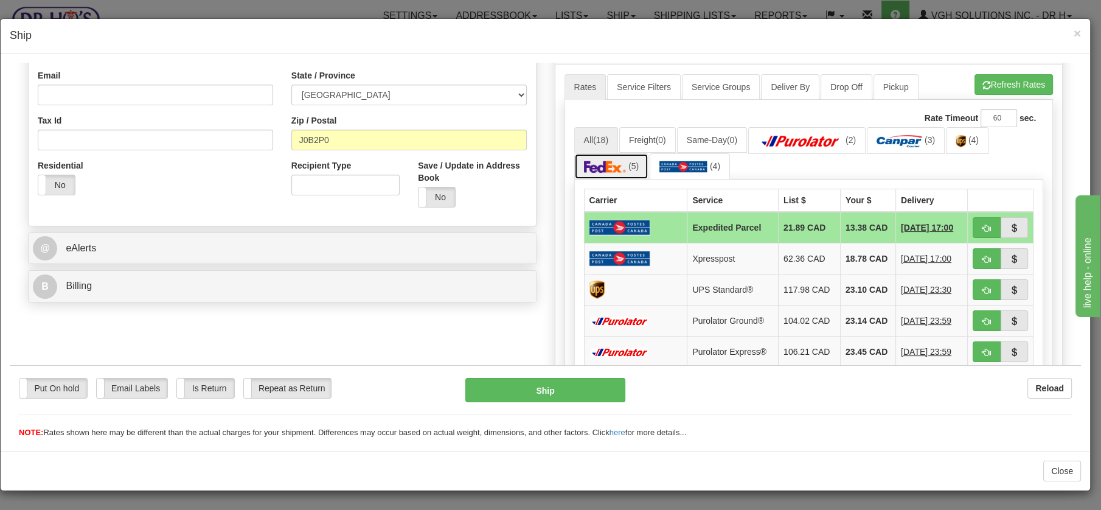
click at [613, 168] on img at bounding box center [605, 166] width 43 height 12
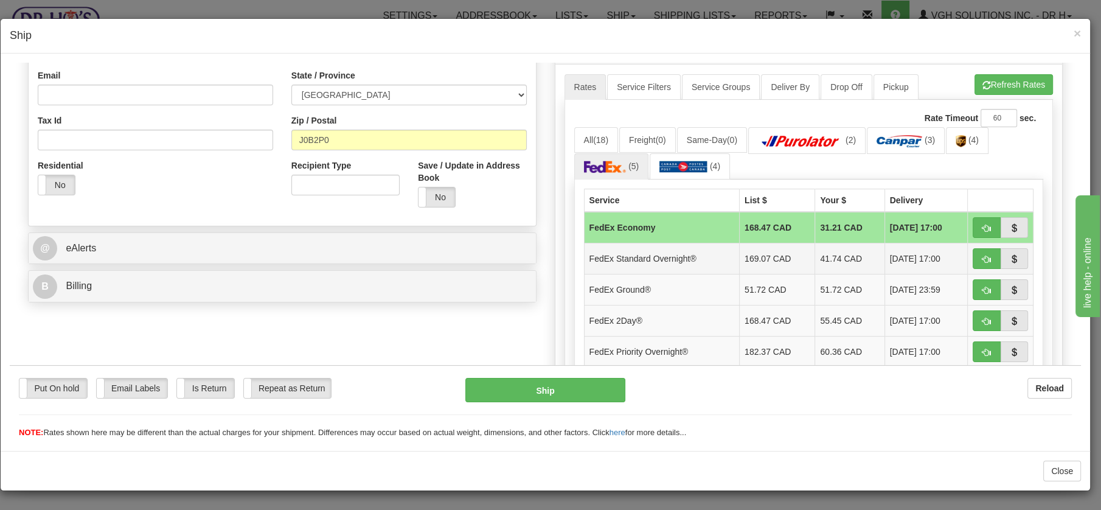
click at [648, 254] on td "FedEx Standard Overnight®" at bounding box center [661, 257] width 155 height 31
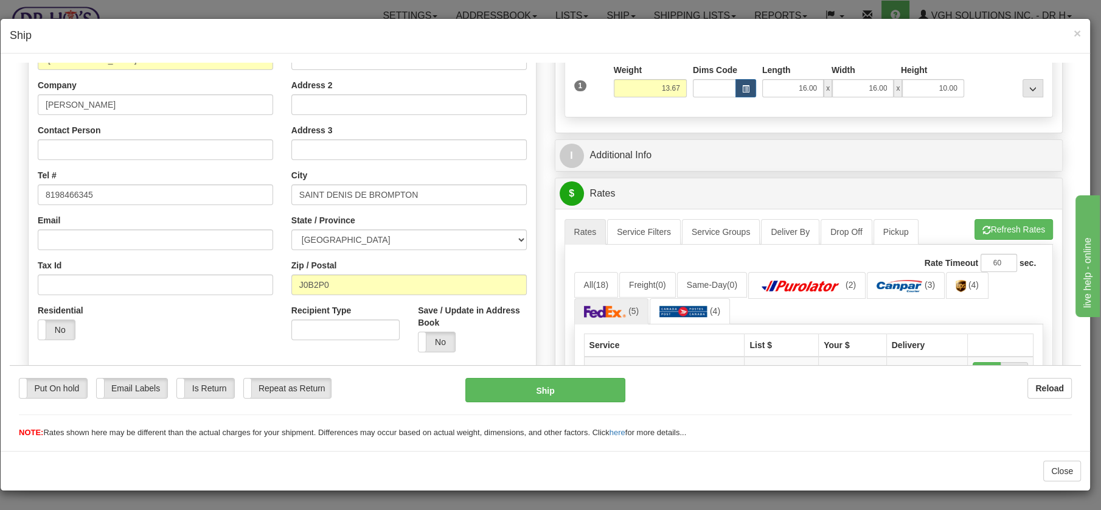
scroll to position [75, 0]
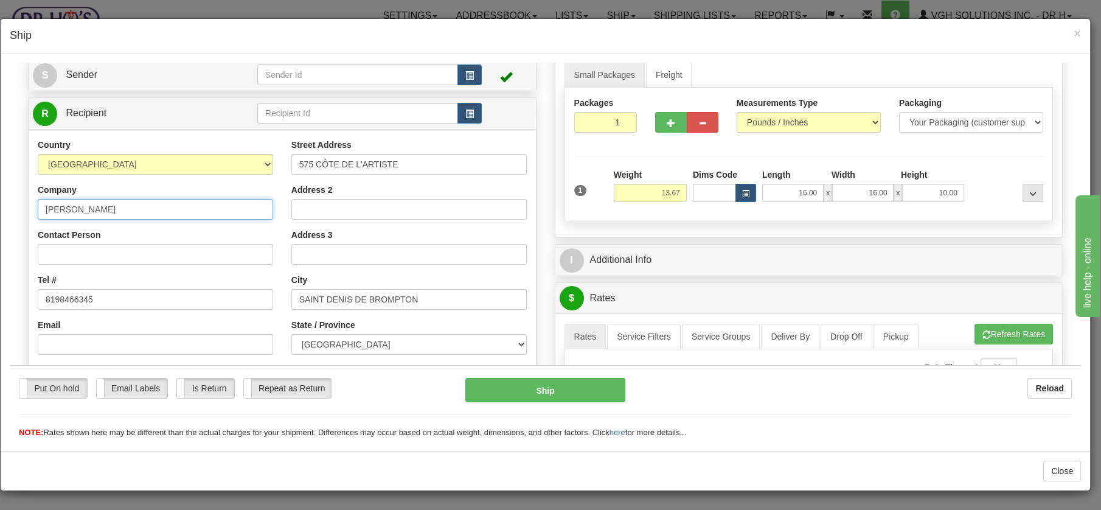
drag, startPoint x: 127, startPoint y: 211, endPoint x: 27, endPoint y: 212, distance: 99.2
click at [29, 212] on div "Country AFGHANISTAN ALAND ISLANDS ALBANIA ALGERIA AMERICAN SAMOA ANDORRA ANGOLA…" at bounding box center [156, 295] width 254 height 315
click at [545, 391] on button "Ship" at bounding box center [546, 389] width 160 height 24
type input "05"
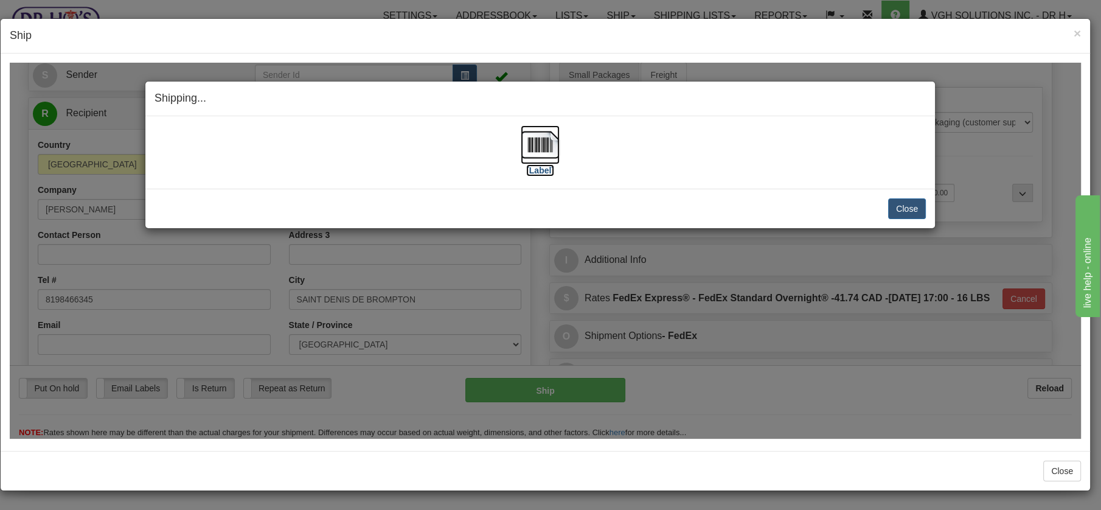
click at [538, 142] on img at bounding box center [540, 144] width 39 height 39
click at [904, 200] on button "Close" at bounding box center [907, 208] width 38 height 21
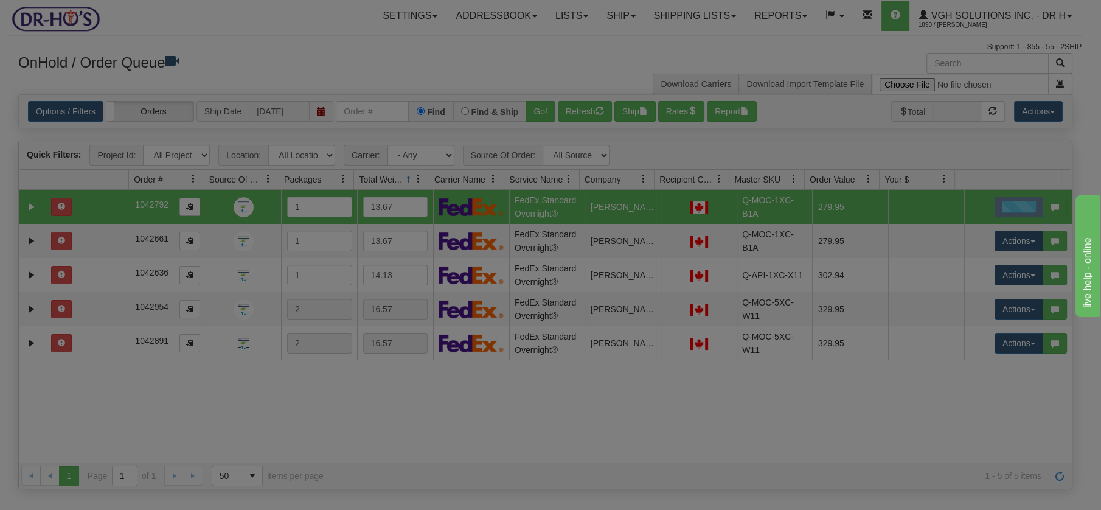
scroll to position [0, 0]
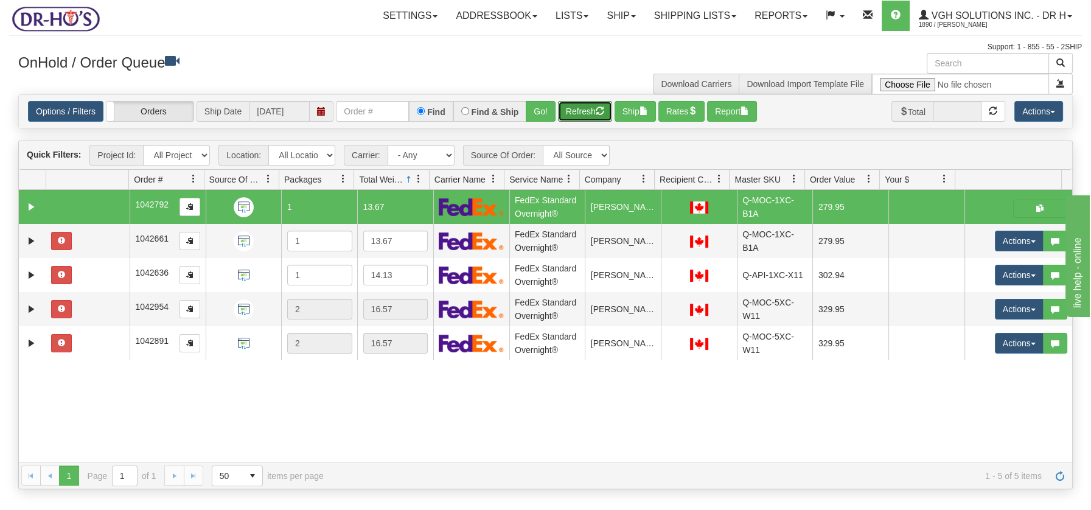
click at [584, 111] on button "Refresh" at bounding box center [585, 111] width 54 height 21
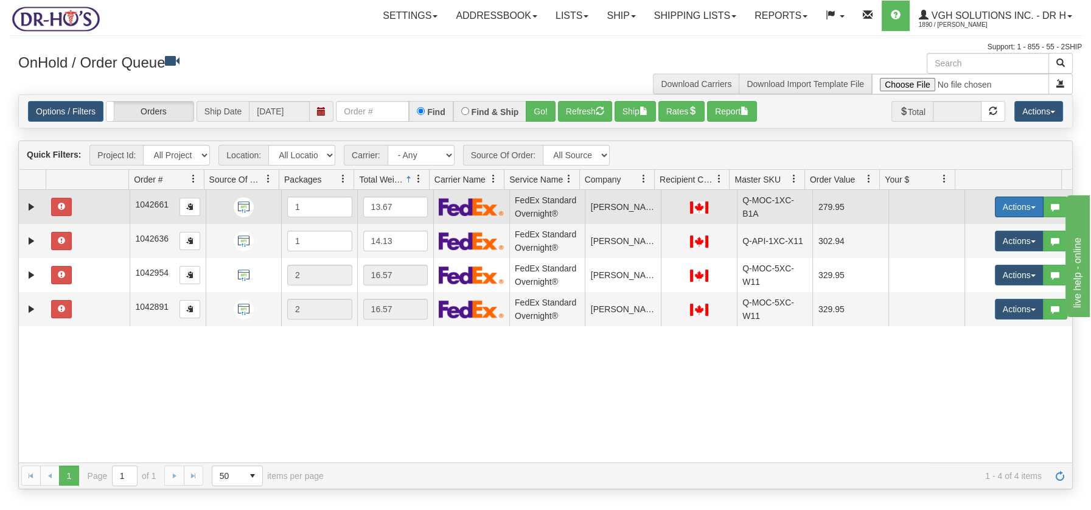
click at [1024, 208] on button "Actions" at bounding box center [1019, 207] width 49 height 21
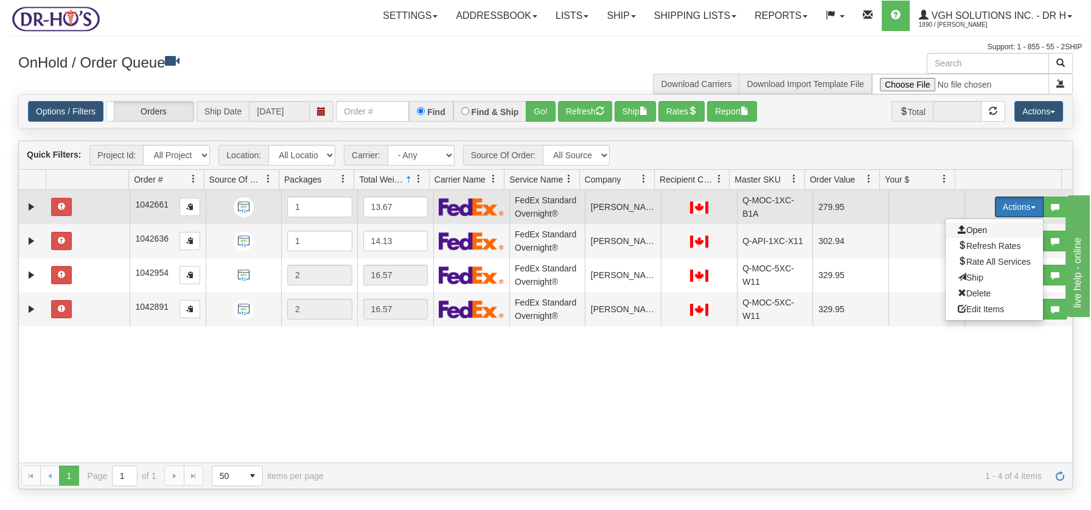
click at [968, 231] on span "Open" at bounding box center [972, 230] width 29 height 10
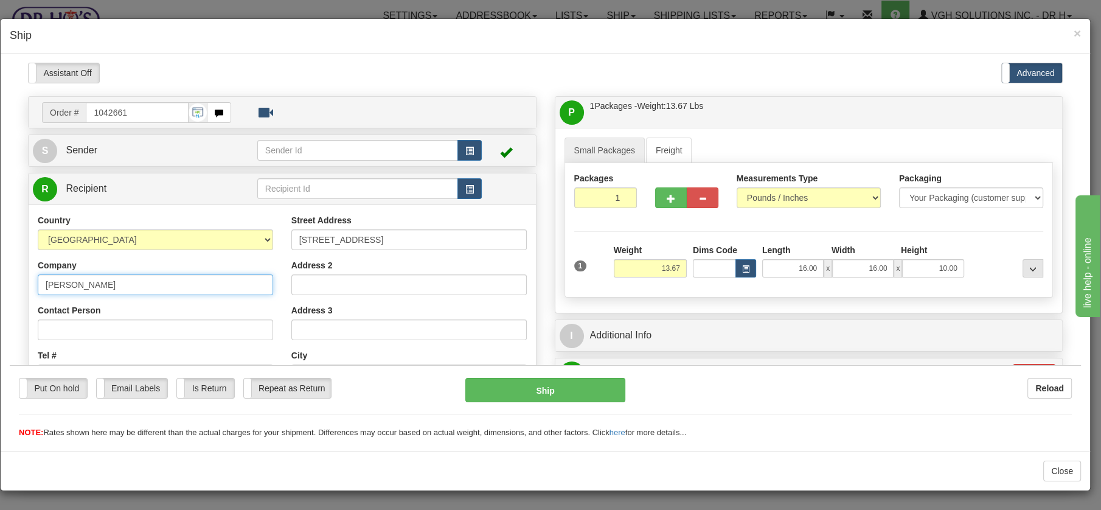
drag, startPoint x: 149, startPoint y: 292, endPoint x: 38, endPoint y: 290, distance: 111.4
click at [40, 290] on input "TRUDI ARMSTRONG" at bounding box center [156, 284] width 236 height 21
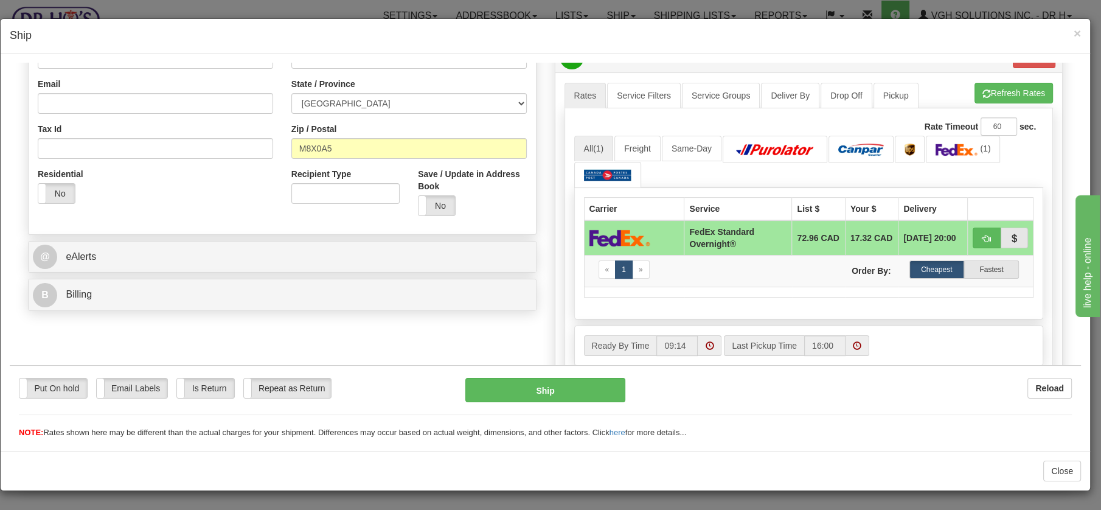
drag, startPoint x: 1075, startPoint y: 145, endPoint x: 1082, endPoint y: 342, distance: 196.7
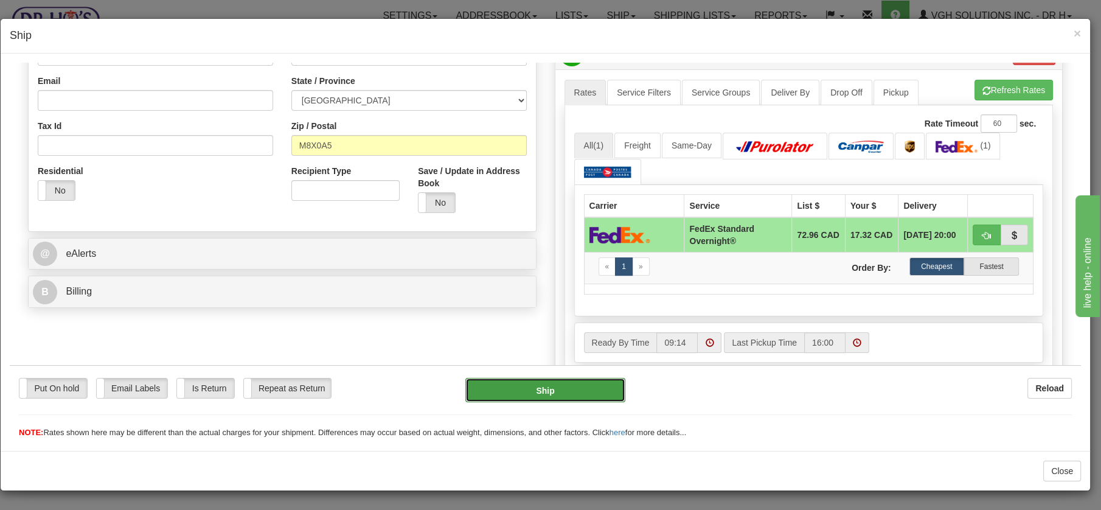
click at [570, 385] on button "Ship" at bounding box center [546, 389] width 160 height 24
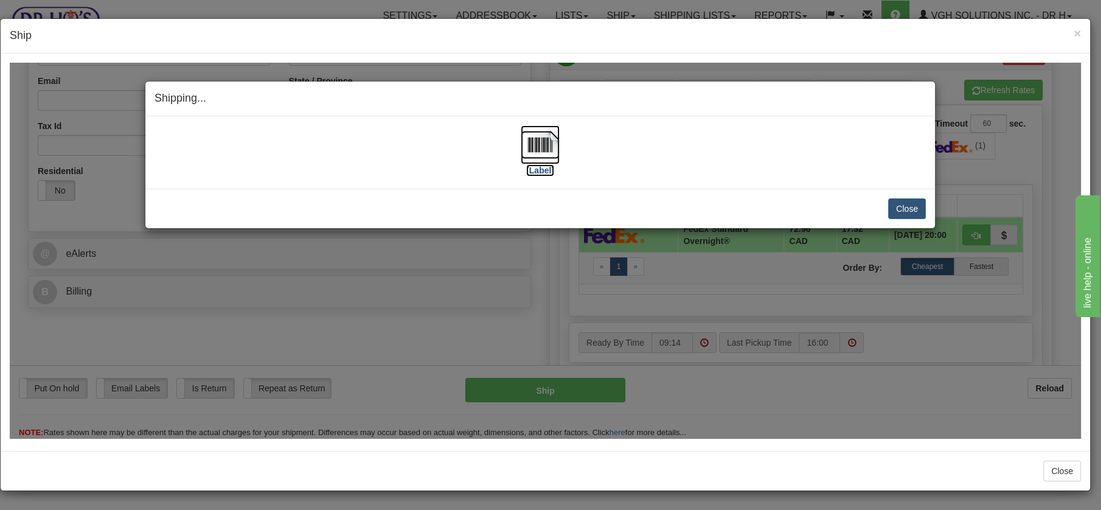
click at [537, 142] on img at bounding box center [540, 144] width 39 height 39
click at [903, 198] on button "Close" at bounding box center [907, 208] width 38 height 21
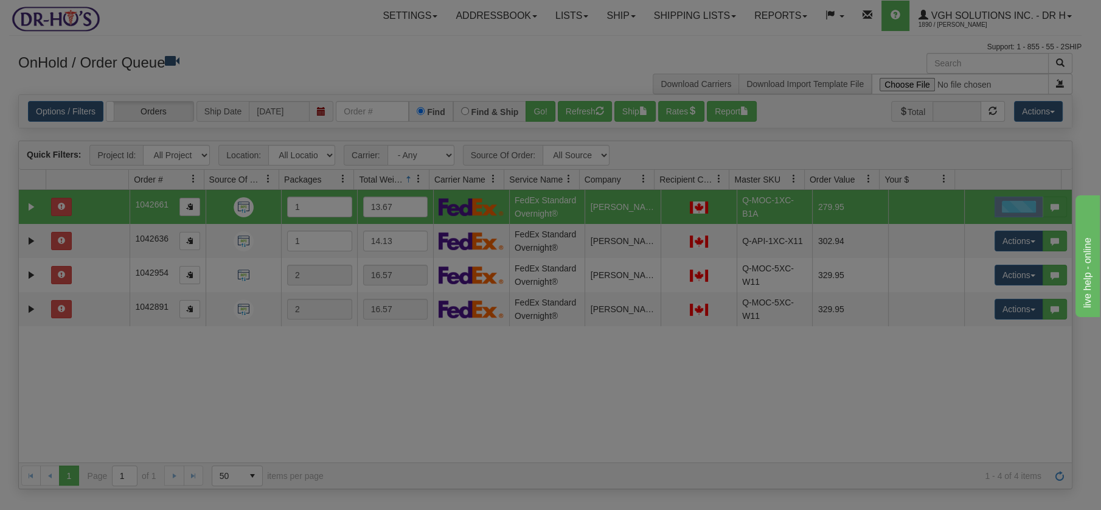
scroll to position [0, 0]
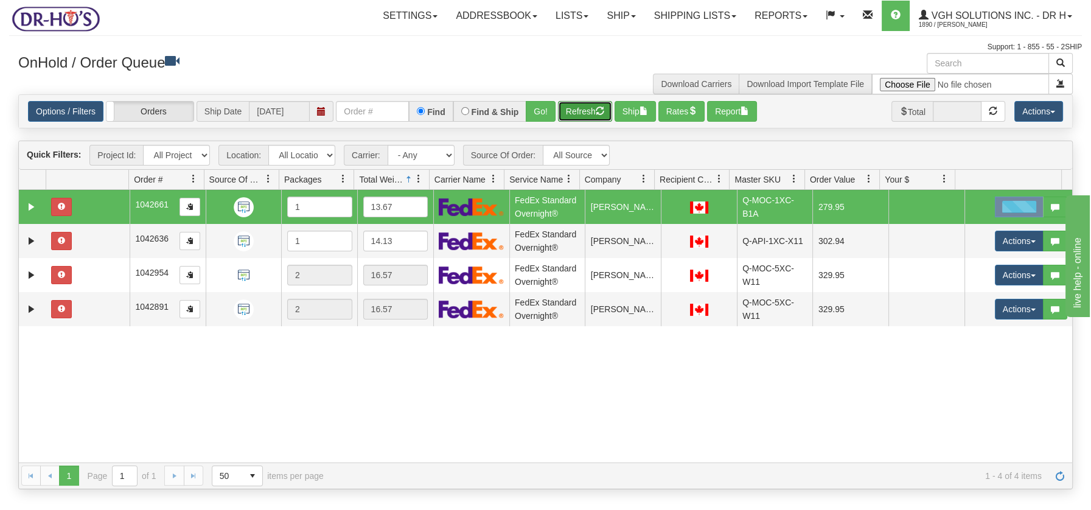
click at [589, 113] on button "Refresh" at bounding box center [585, 111] width 54 height 21
click at [576, 113] on button "Refresh" at bounding box center [585, 111] width 54 height 21
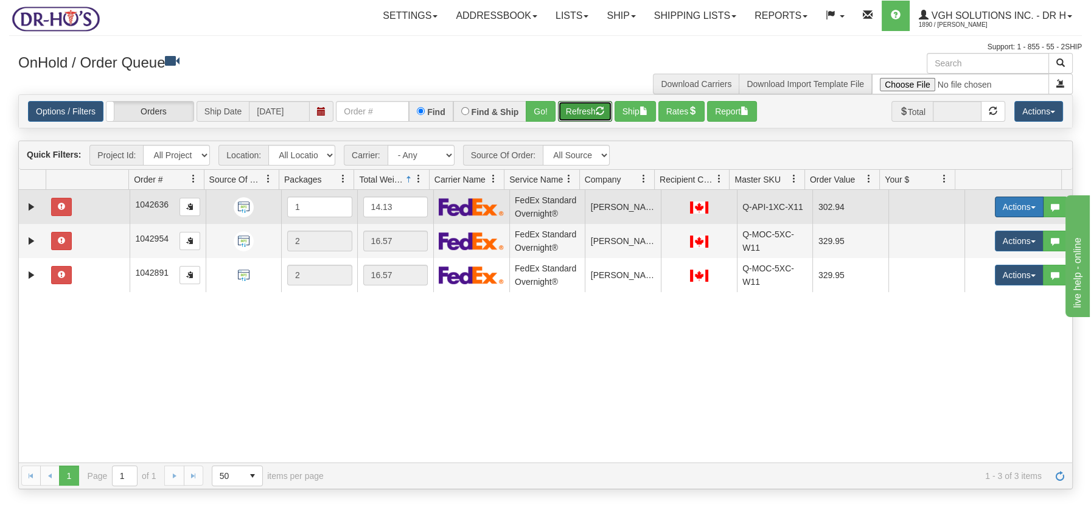
click at [1031, 206] on span "button" at bounding box center [1033, 207] width 5 height 2
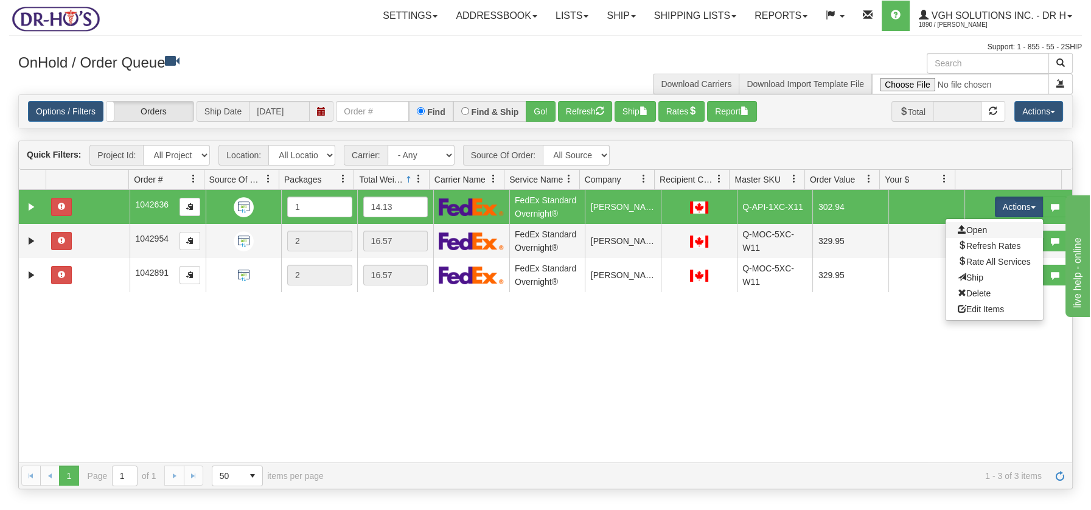
click at [974, 230] on link "Open" at bounding box center [994, 230] width 97 height 16
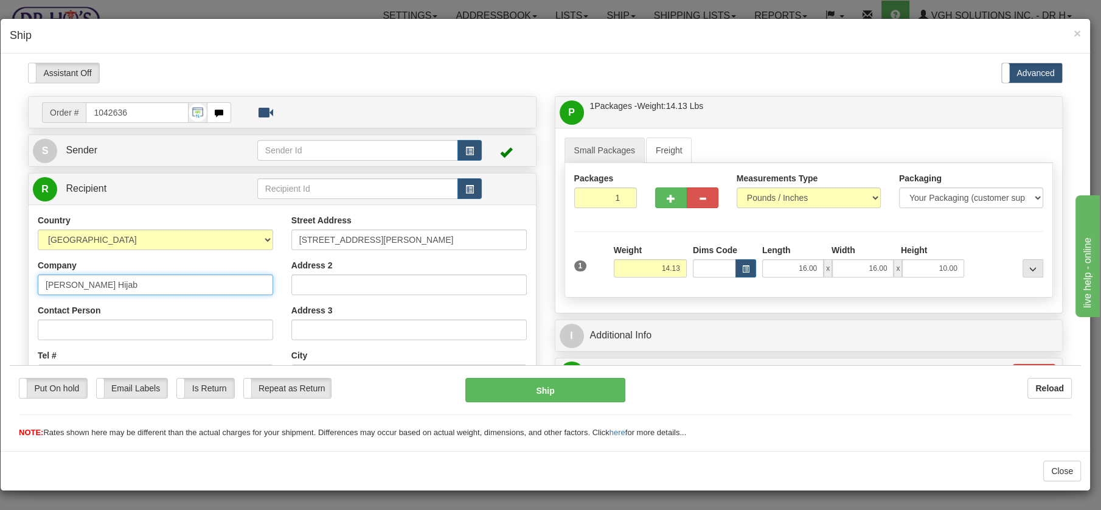
drag, startPoint x: 119, startPoint y: 284, endPoint x: 2, endPoint y: 281, distance: 117.5
click at [10, 281] on html "Please wait... Attention! Ok Add to Bidding... Preview Custom Documents Preview…" at bounding box center [546, 250] width 1072 height 376
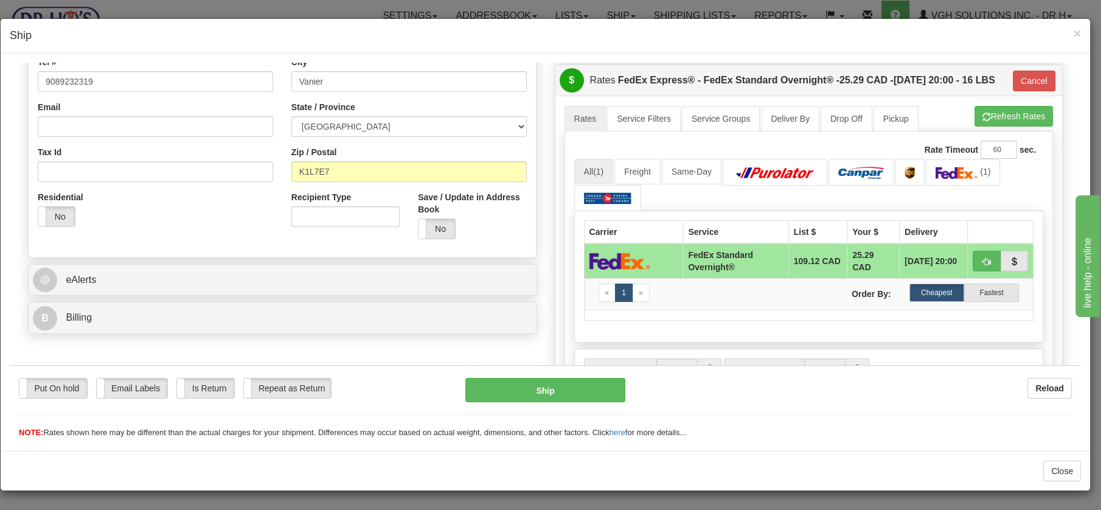
scroll to position [295, 0]
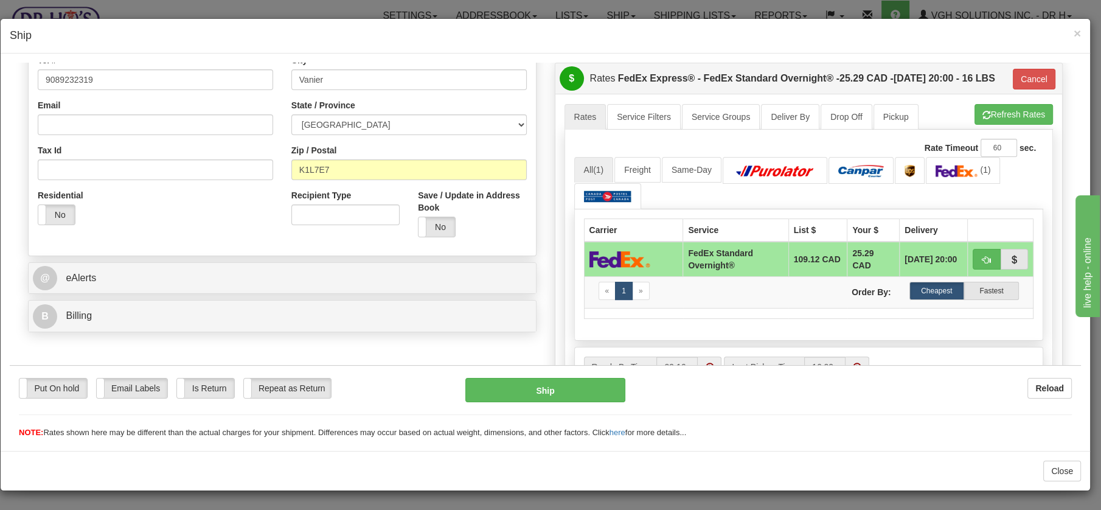
drag, startPoint x: 1075, startPoint y: 169, endPoint x: 30, endPoint y: 64, distance: 1050.1
click at [528, 394] on button "Ship" at bounding box center [546, 389] width 160 height 24
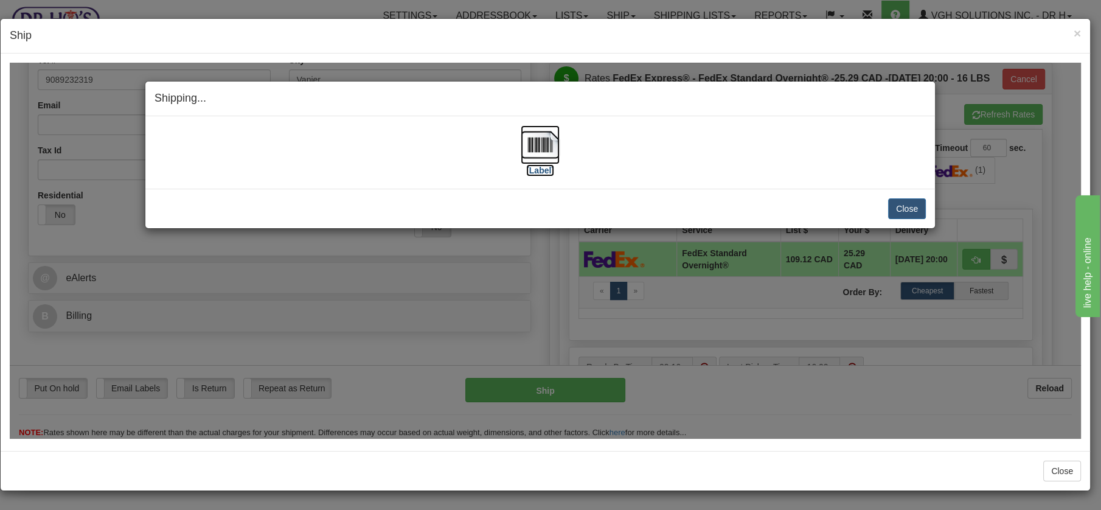
click at [545, 145] on img at bounding box center [540, 144] width 39 height 39
click at [910, 204] on button "Close" at bounding box center [907, 208] width 38 height 21
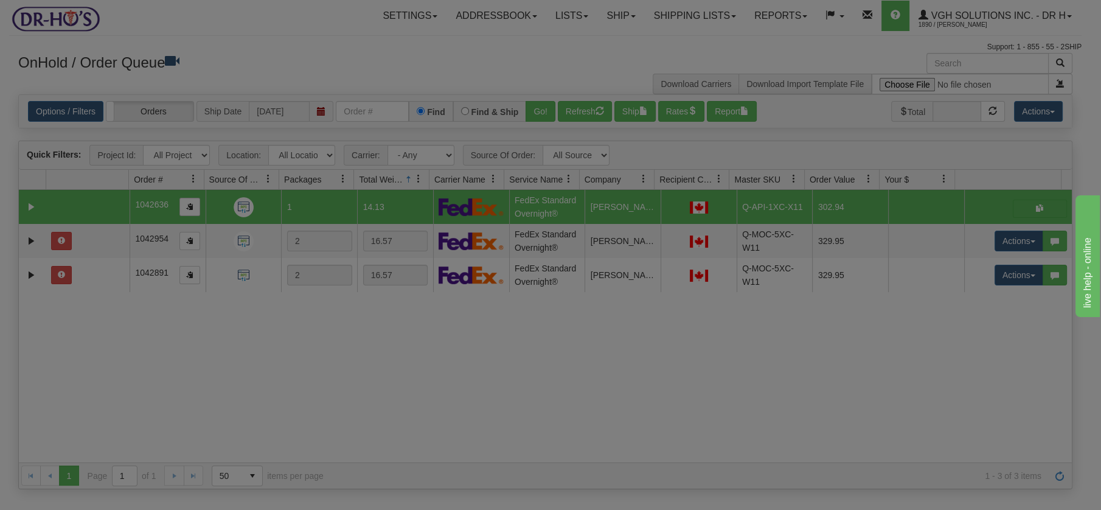
scroll to position [0, 0]
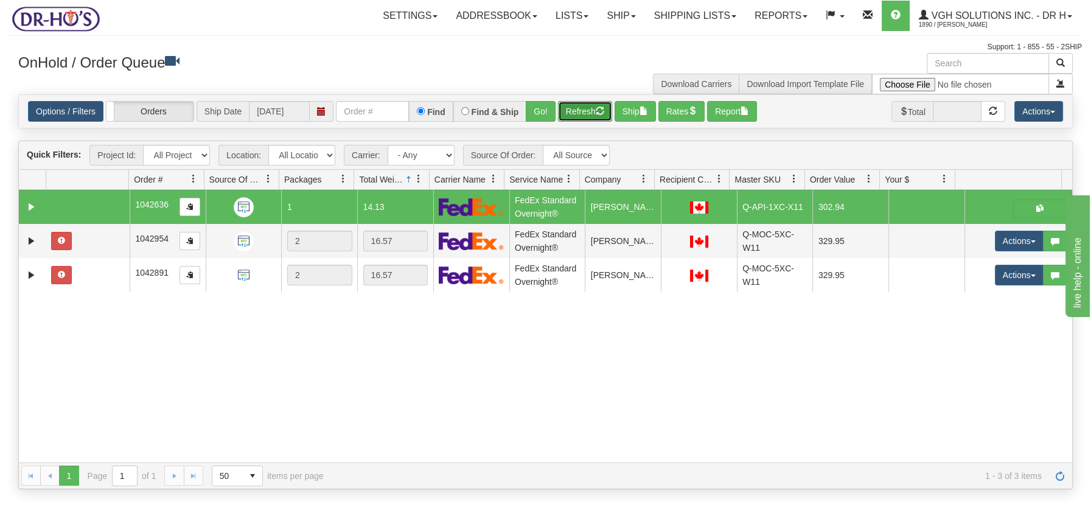
click at [581, 108] on button "Refresh" at bounding box center [585, 111] width 54 height 21
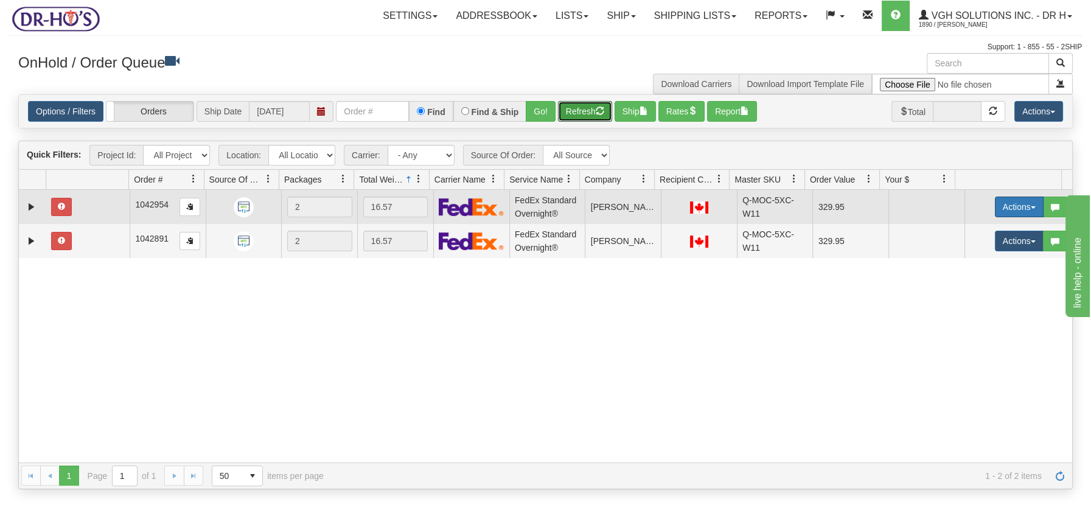
click at [1031, 206] on span "button" at bounding box center [1033, 207] width 5 height 2
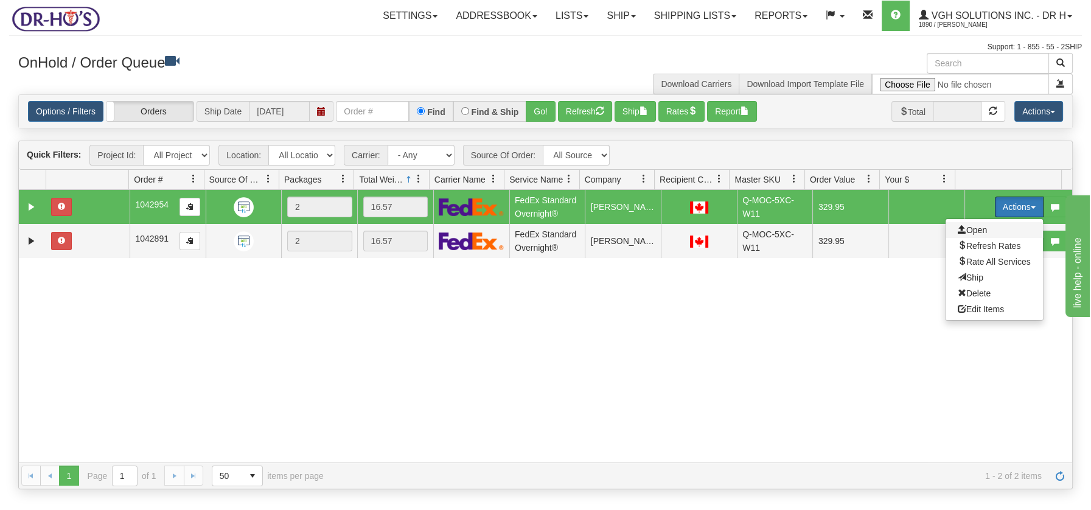
drag, startPoint x: 958, startPoint y: 231, endPoint x: 940, endPoint y: 265, distance: 38.7
click at [958, 231] on span "Open" at bounding box center [972, 230] width 29 height 10
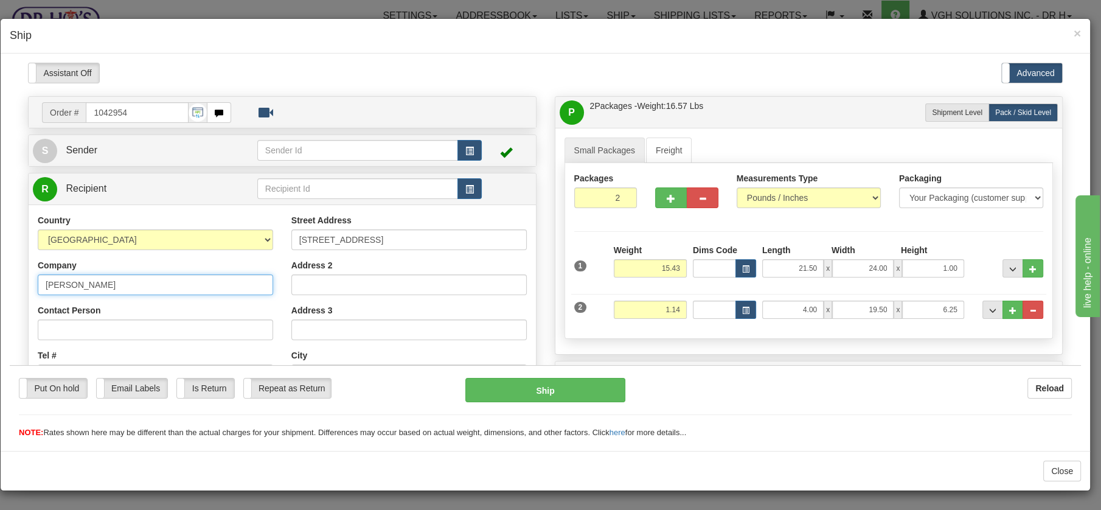
drag, startPoint x: 120, startPoint y: 282, endPoint x: 9, endPoint y: 286, distance: 111.4
click at [10, 286] on html "Please wait... Attention! Ok Add to Bidding... Preview Custom Documents Preview…" at bounding box center [546, 250] width 1072 height 376
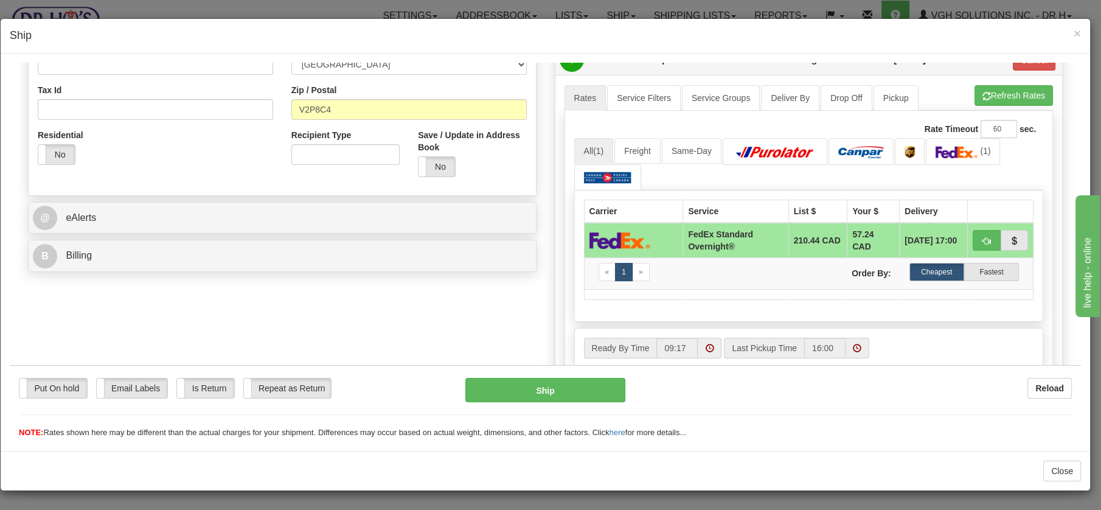
scroll to position [364, 0]
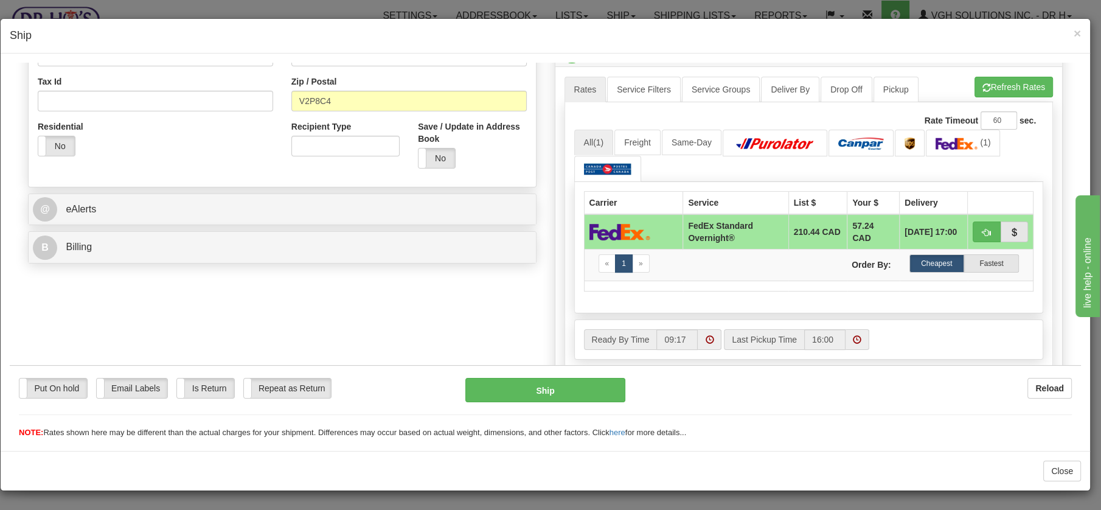
click at [1019, 61] on button "Cancel" at bounding box center [1034, 51] width 43 height 21
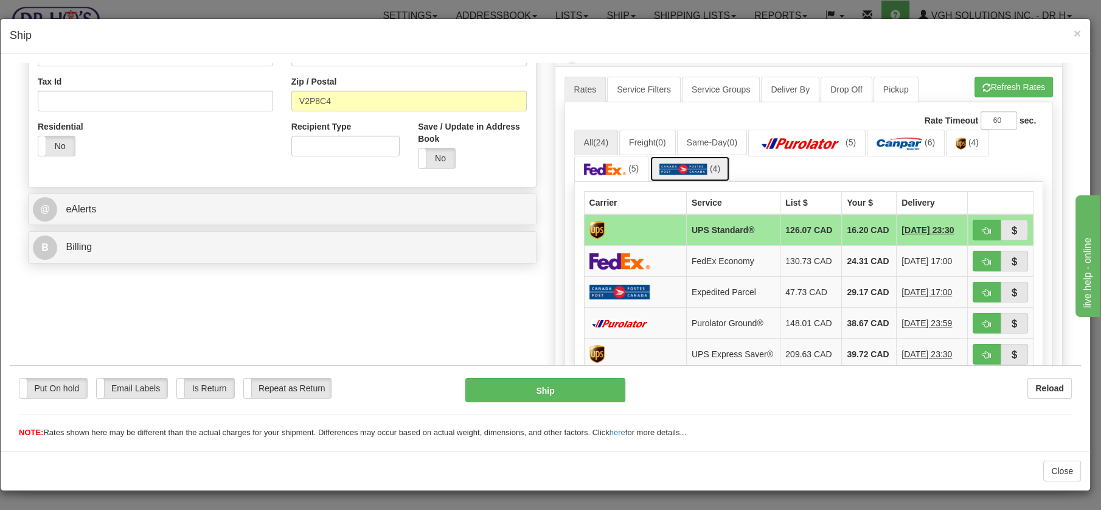
click at [678, 168] on img at bounding box center [684, 168] width 48 height 12
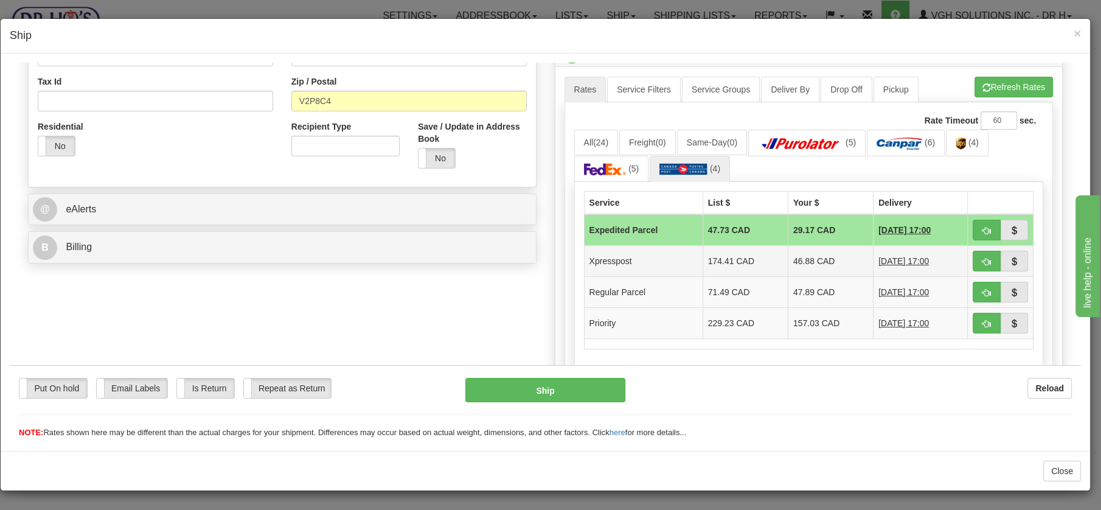
click at [655, 259] on td "Xpresspost" at bounding box center [643, 260] width 119 height 31
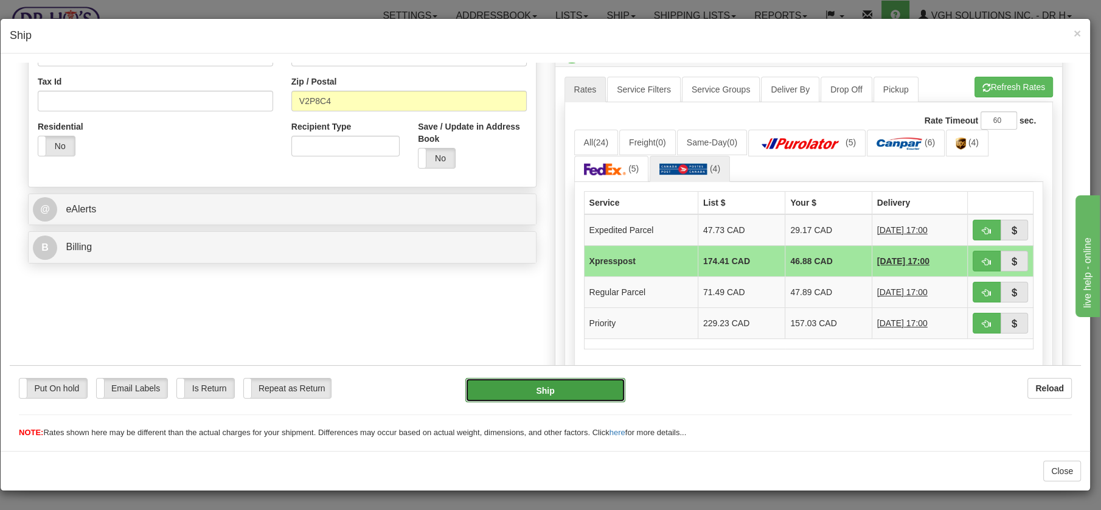
click at [554, 391] on button "Ship" at bounding box center [546, 389] width 160 height 24
type input "DOM.XP"
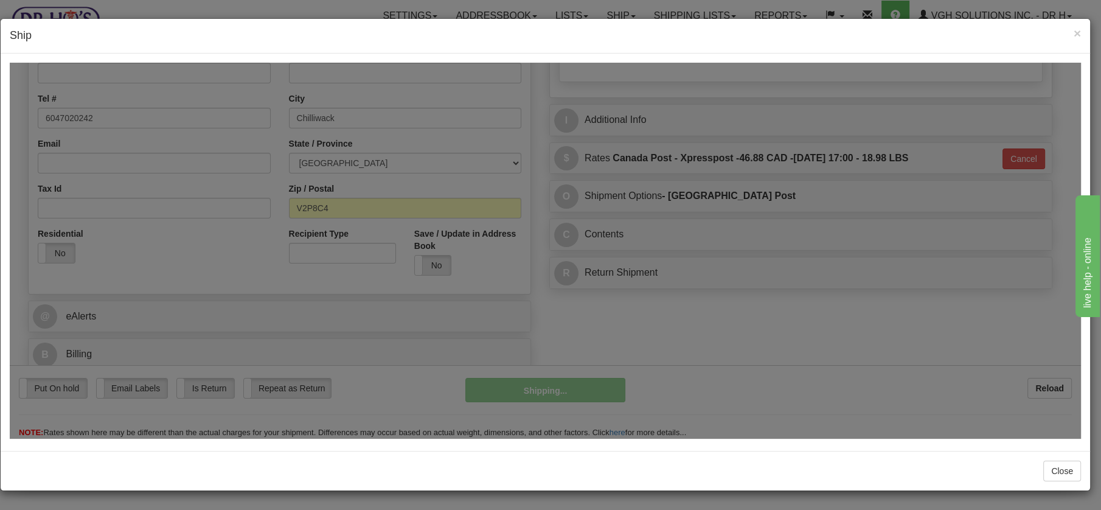
scroll to position [255, 0]
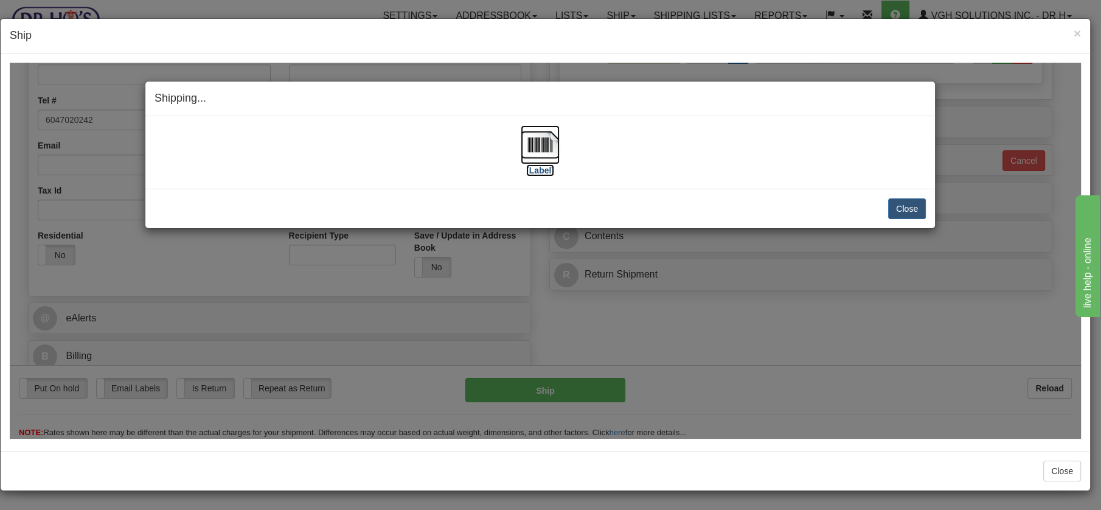
click at [546, 139] on img at bounding box center [540, 144] width 39 height 39
click at [904, 200] on button "Close" at bounding box center [907, 208] width 38 height 21
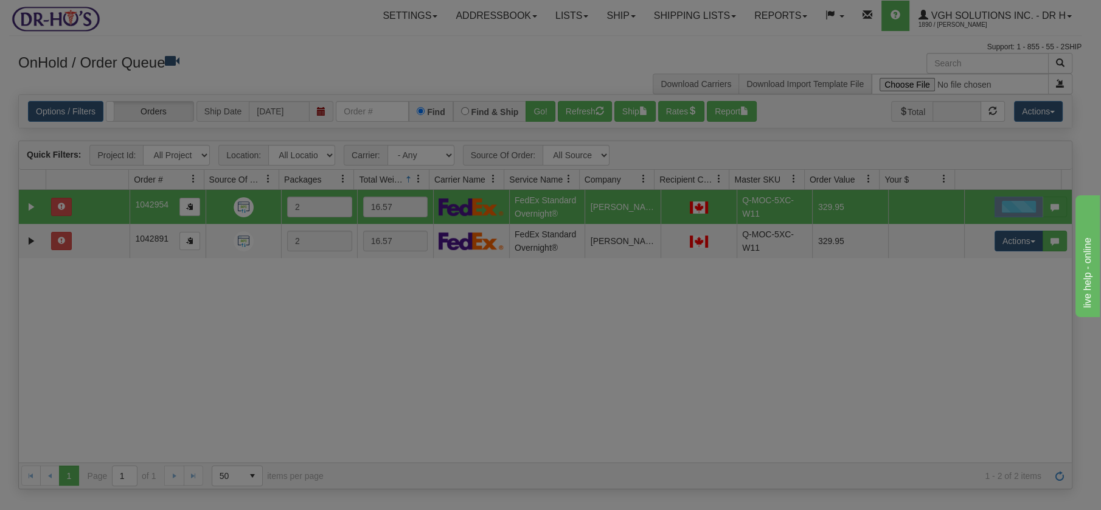
scroll to position [0, 0]
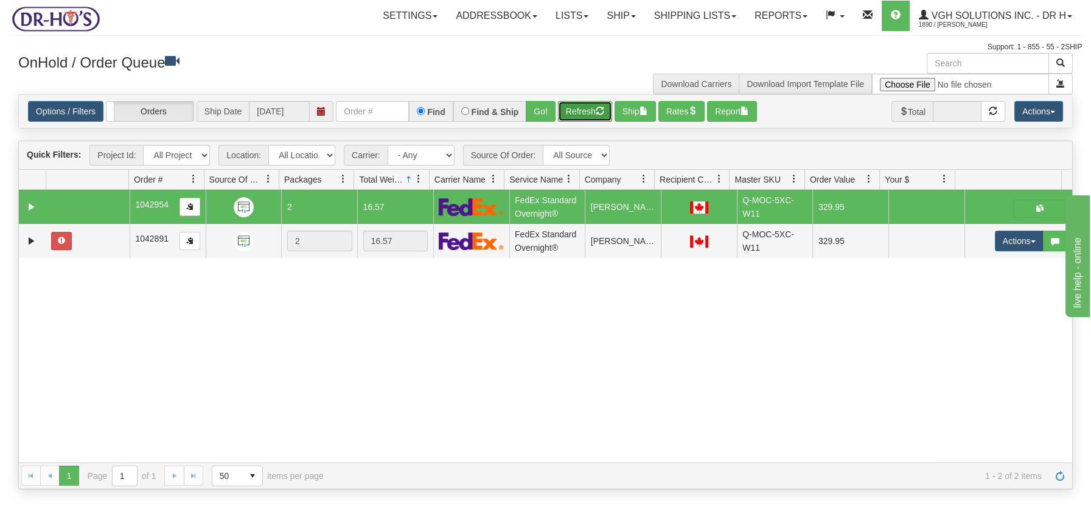
click at [592, 112] on button "Refresh" at bounding box center [585, 111] width 54 height 21
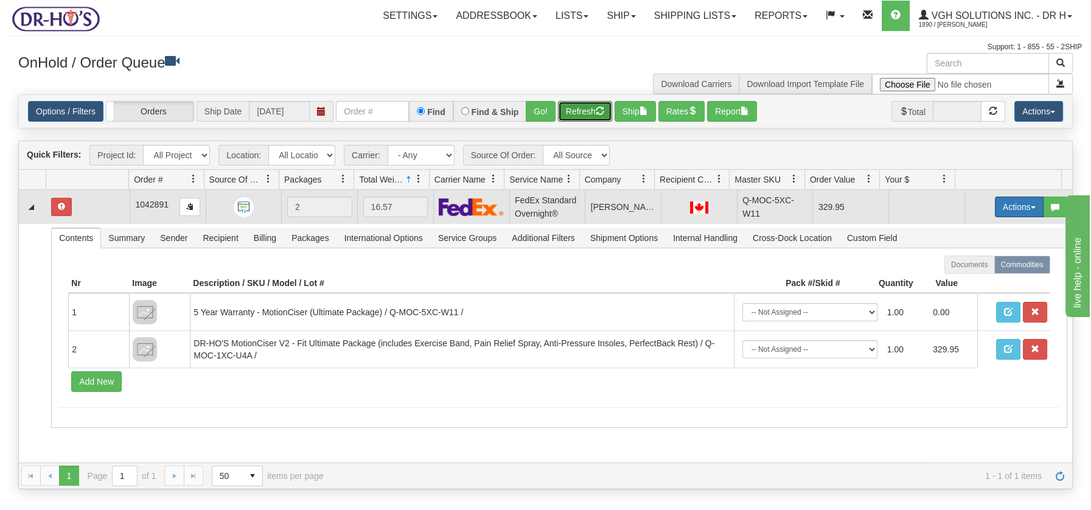
click at [1031, 206] on span "button" at bounding box center [1033, 207] width 5 height 2
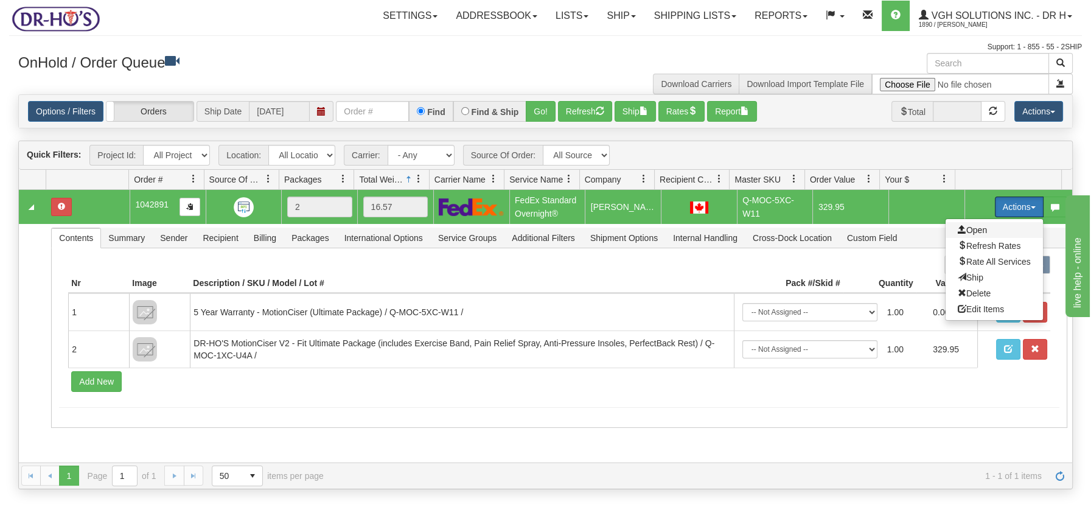
click at [963, 229] on span "Open" at bounding box center [972, 230] width 29 height 10
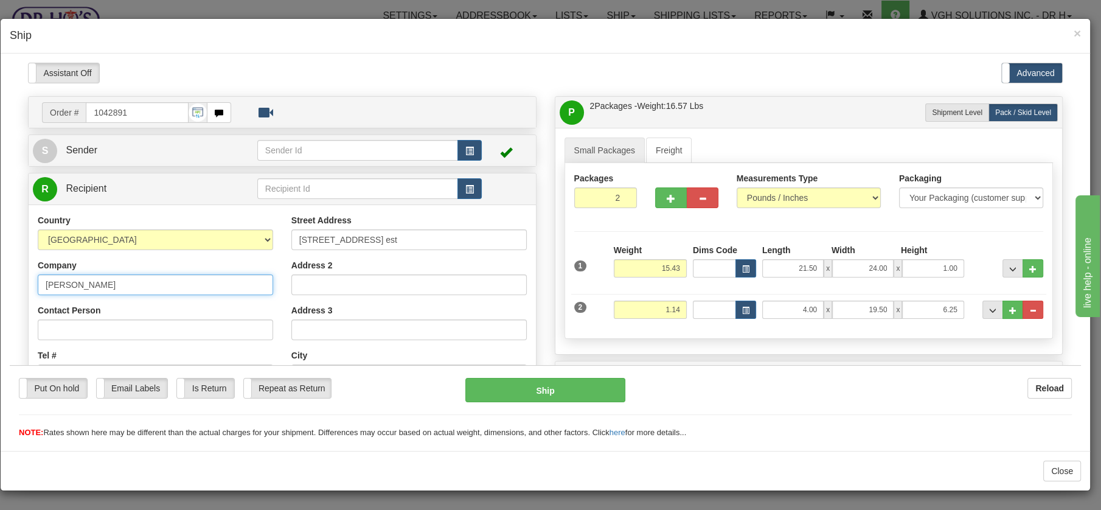
drag, startPoint x: 126, startPoint y: 284, endPoint x: 1, endPoint y: 268, distance: 126.4
click at [10, 268] on html "Please wait... Attention! Ok Add to Bidding... Preview Custom Documents Preview…" at bounding box center [546, 250] width 1072 height 376
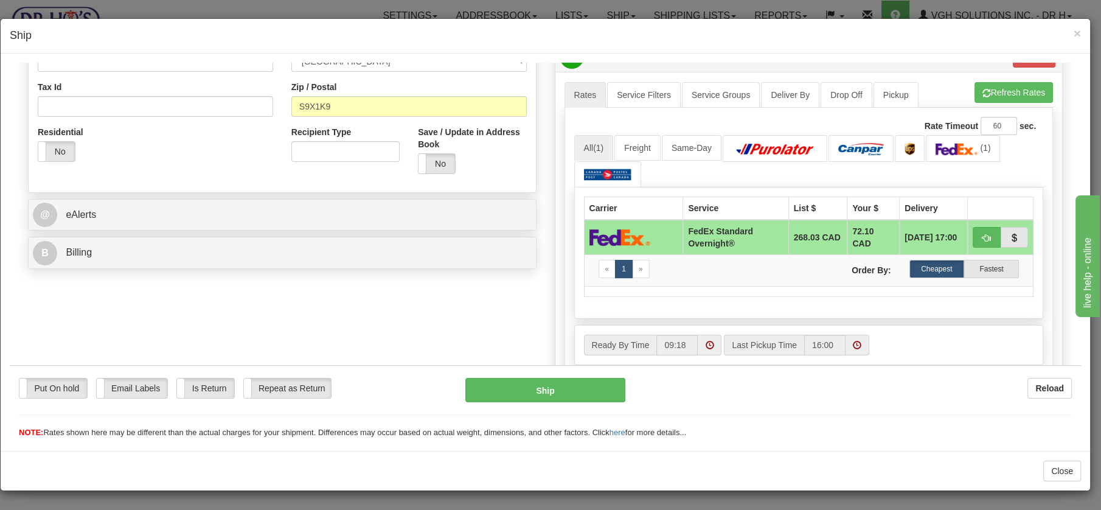
scroll to position [361, 0]
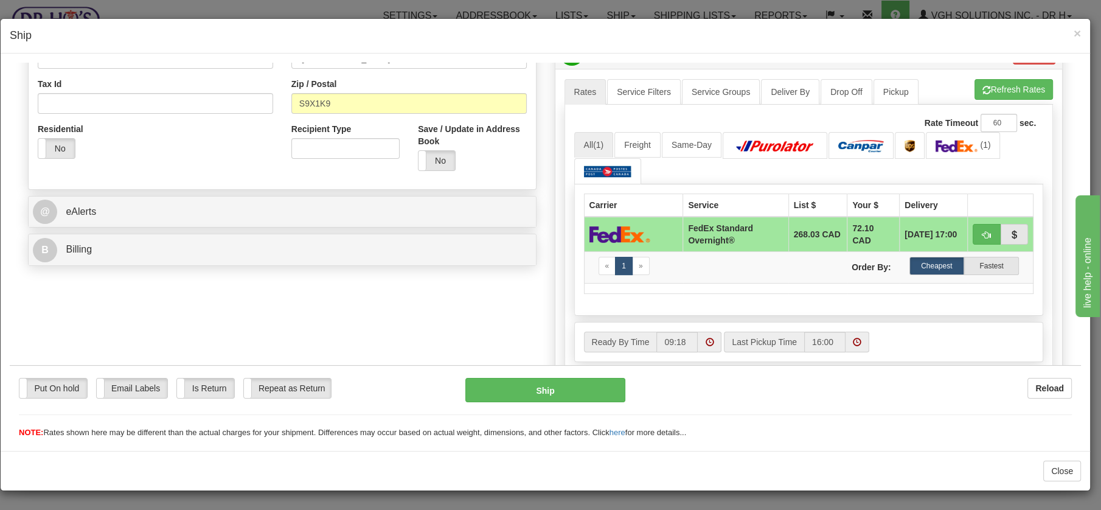
drag, startPoint x: 1077, startPoint y: 129, endPoint x: 71, endPoint y: 71, distance: 1007.0
click at [1024, 64] on button "Cancel" at bounding box center [1034, 53] width 43 height 21
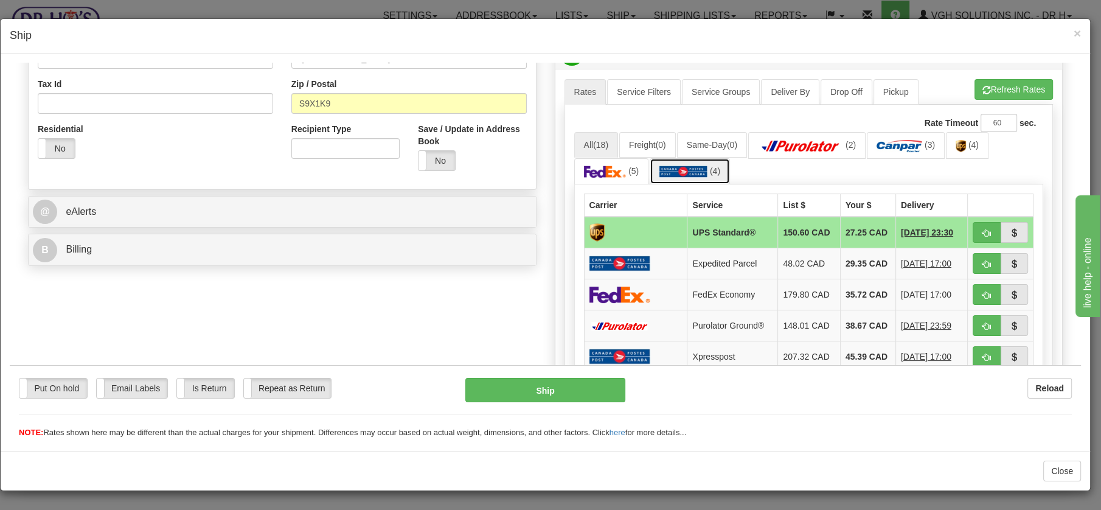
click at [676, 169] on img at bounding box center [684, 171] width 48 height 12
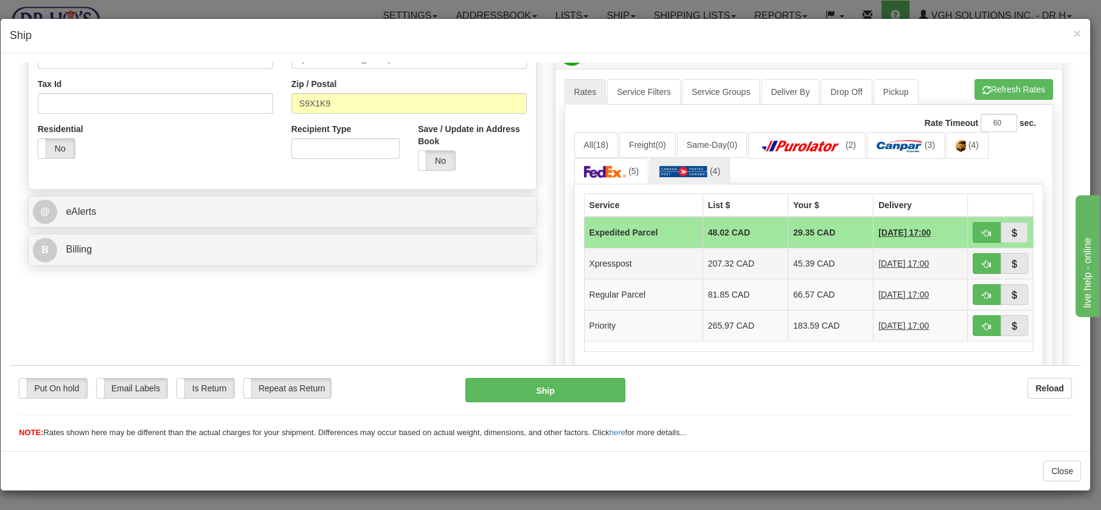
click at [658, 265] on td "Xpresspost" at bounding box center [643, 262] width 119 height 31
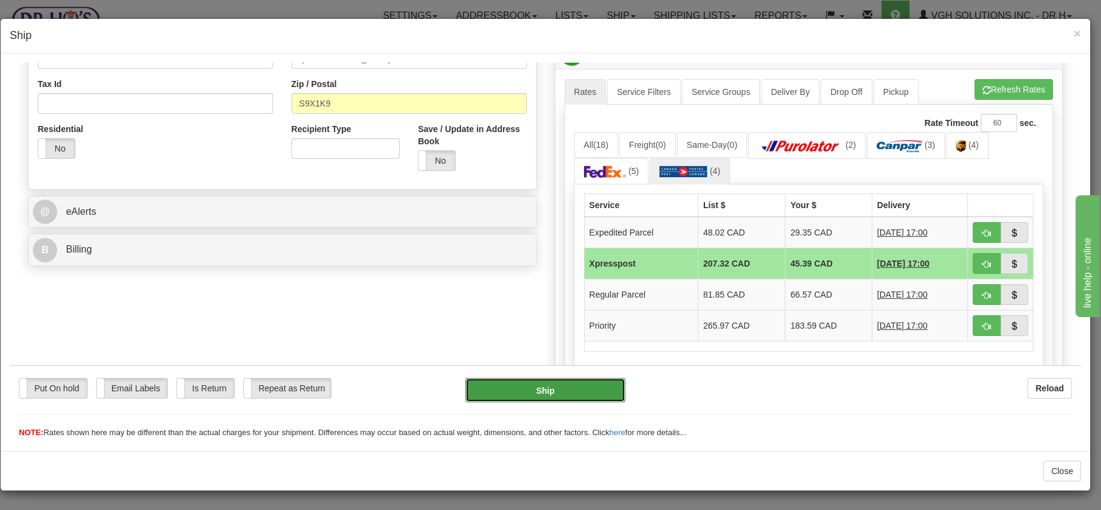
click at [558, 393] on button "Ship" at bounding box center [546, 389] width 160 height 24
type input "DOM.XP"
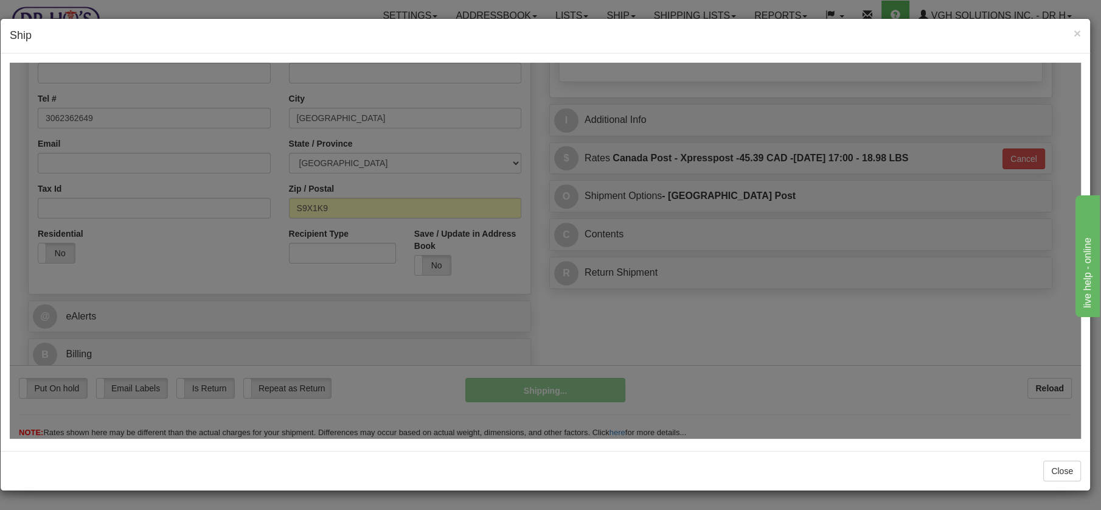
scroll to position [255, 0]
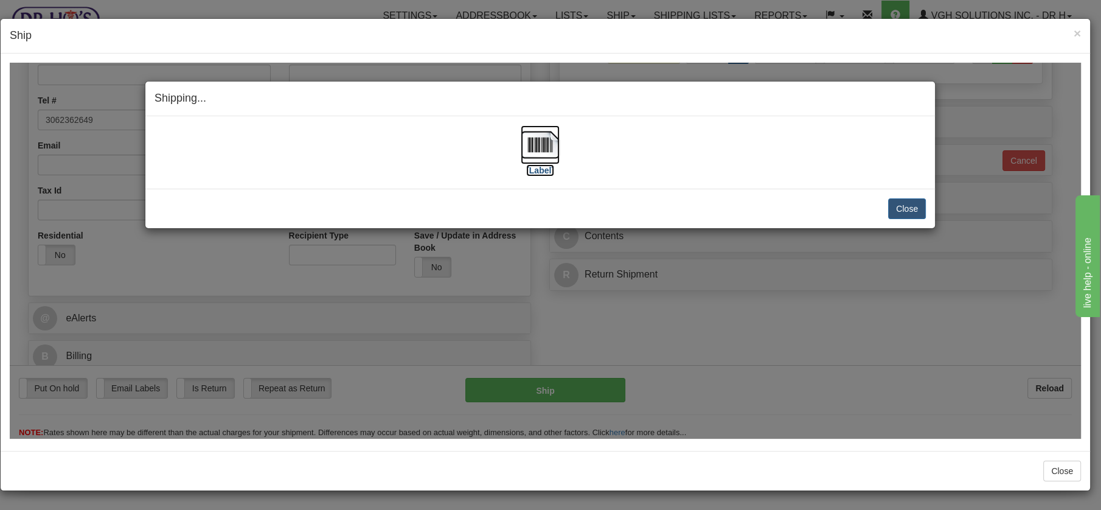
click at [531, 133] on img at bounding box center [540, 144] width 39 height 39
click at [918, 212] on button "Close" at bounding box center [907, 208] width 38 height 21
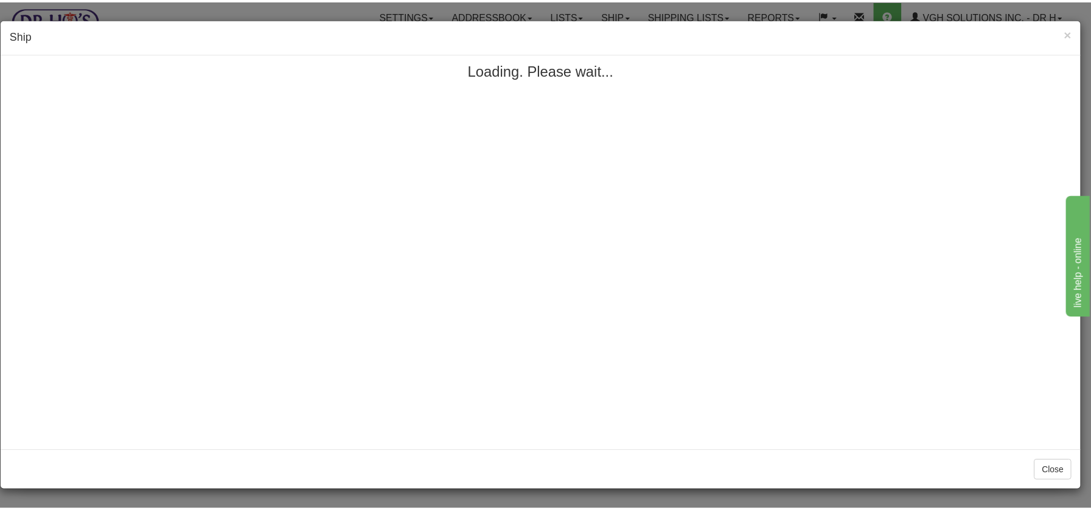
scroll to position [0, 0]
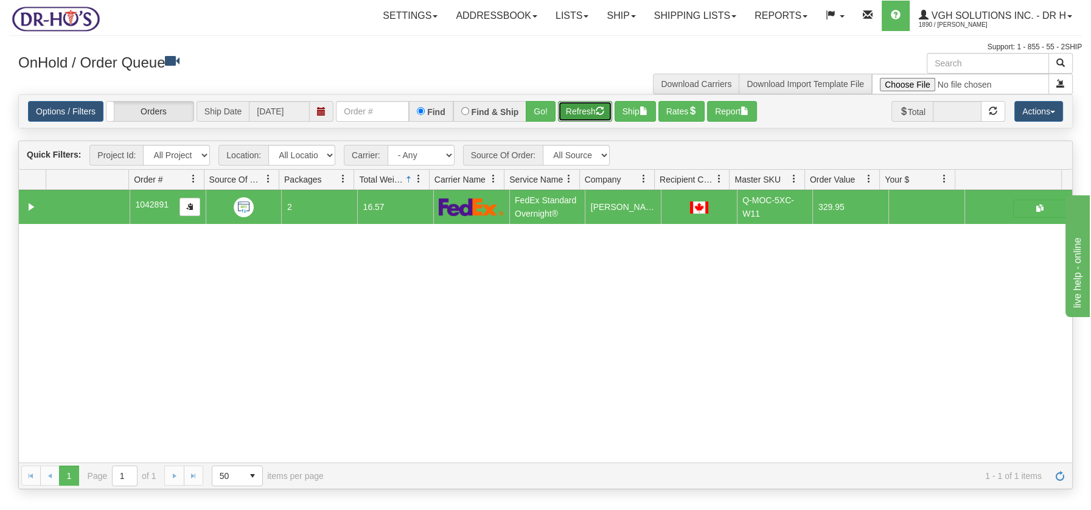
click at [570, 104] on button "Refresh" at bounding box center [585, 111] width 54 height 21
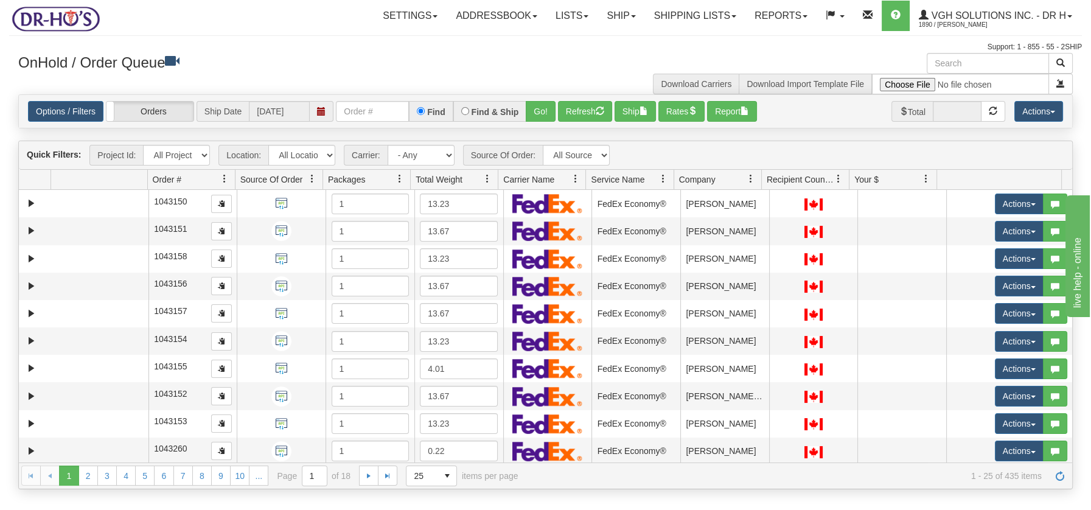
click at [487, 176] on span at bounding box center [488, 179] width 10 height 10
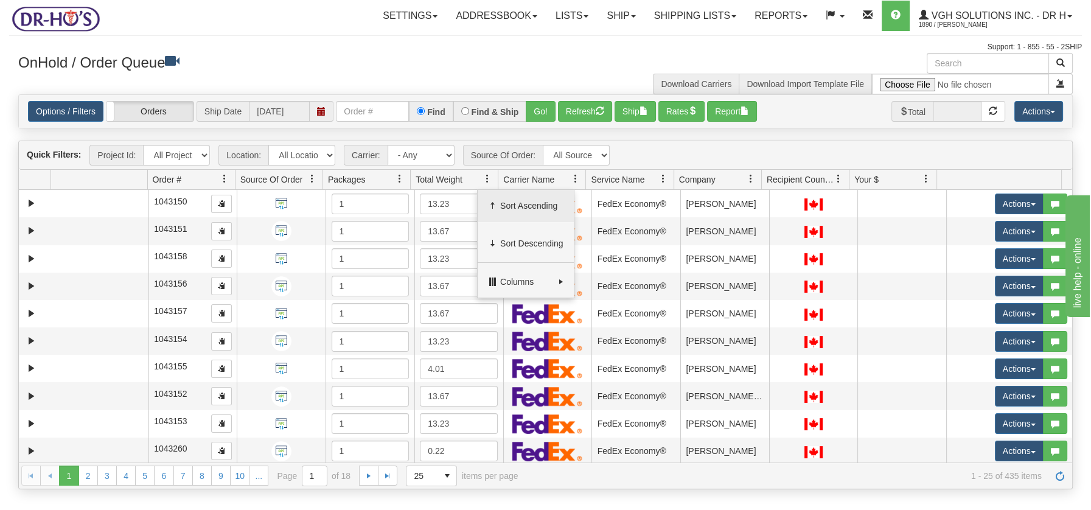
click at [513, 200] on span "Sort Ascending" at bounding box center [531, 206] width 63 height 12
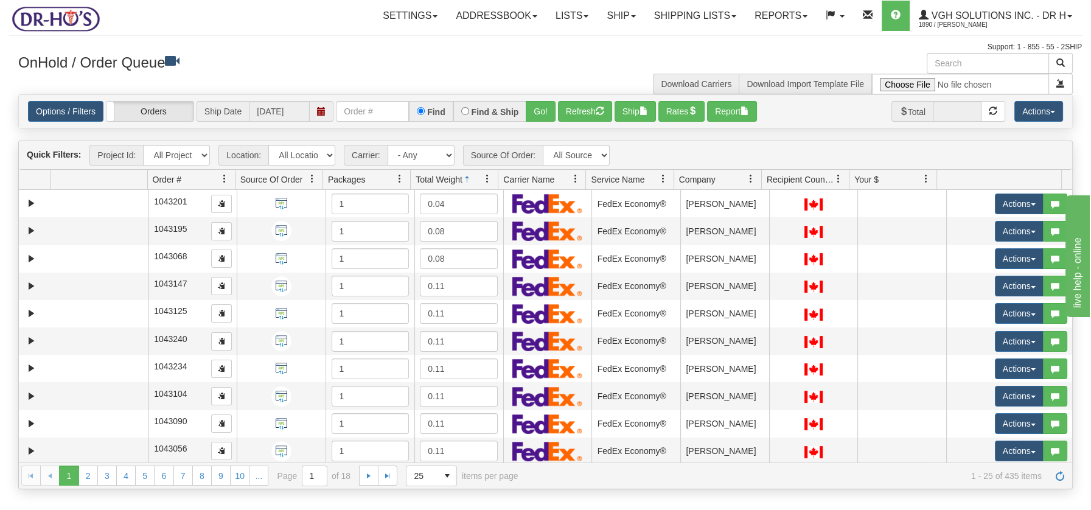
click at [490, 178] on span at bounding box center [488, 179] width 10 height 10
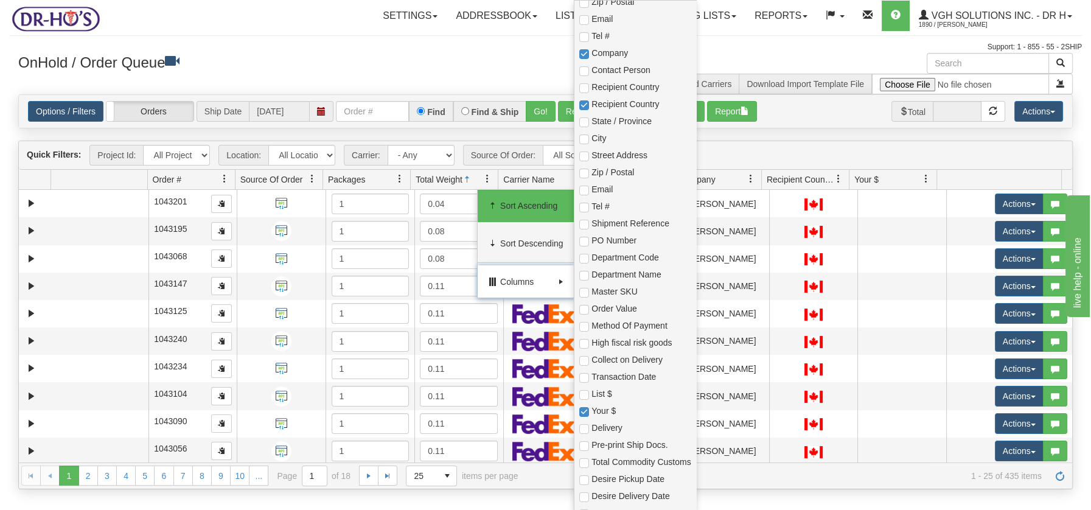
scroll to position [318, 0]
click at [585, 291] on input "checkbox" at bounding box center [584, 289] width 10 height 10
checkbox input "true"
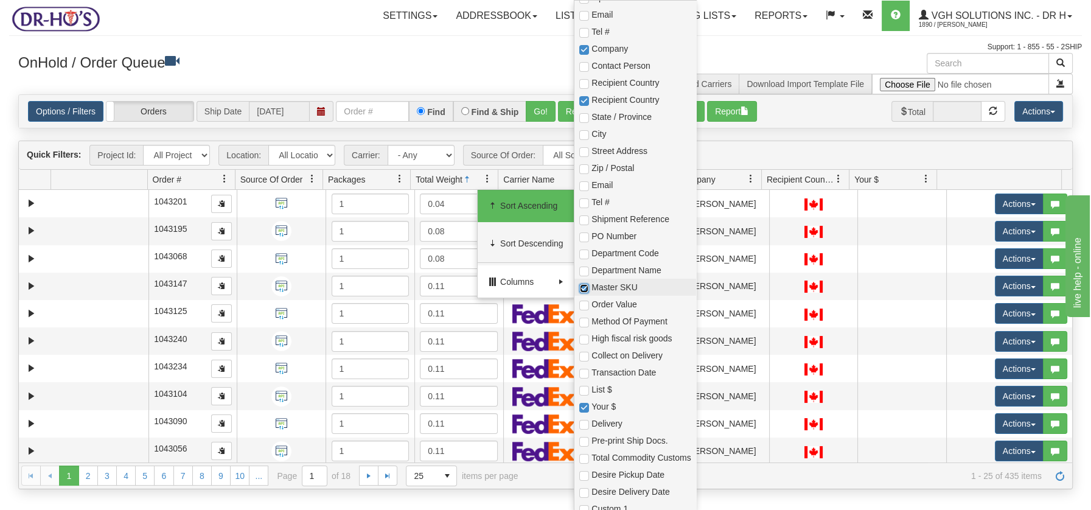
checkbox input "true"
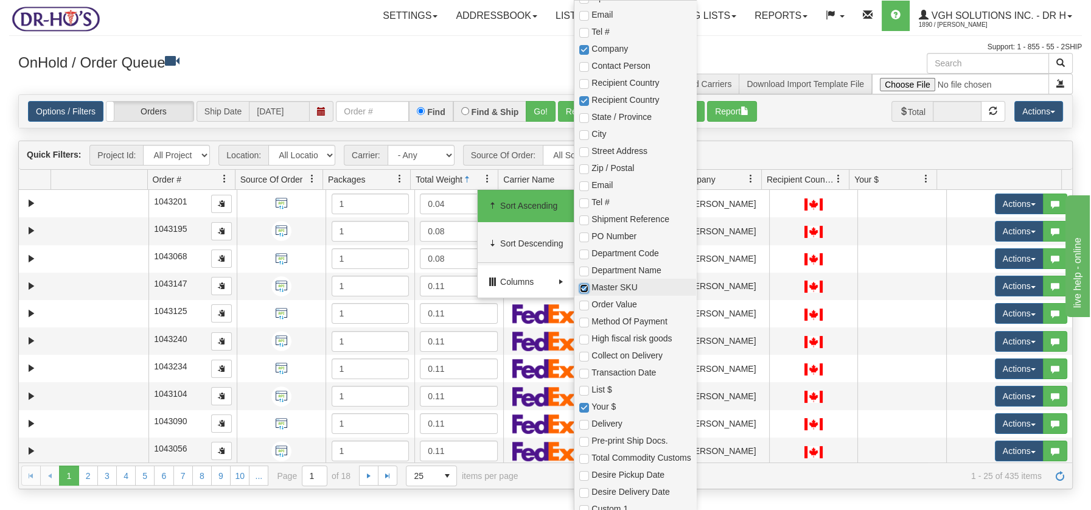
checkbox input "true"
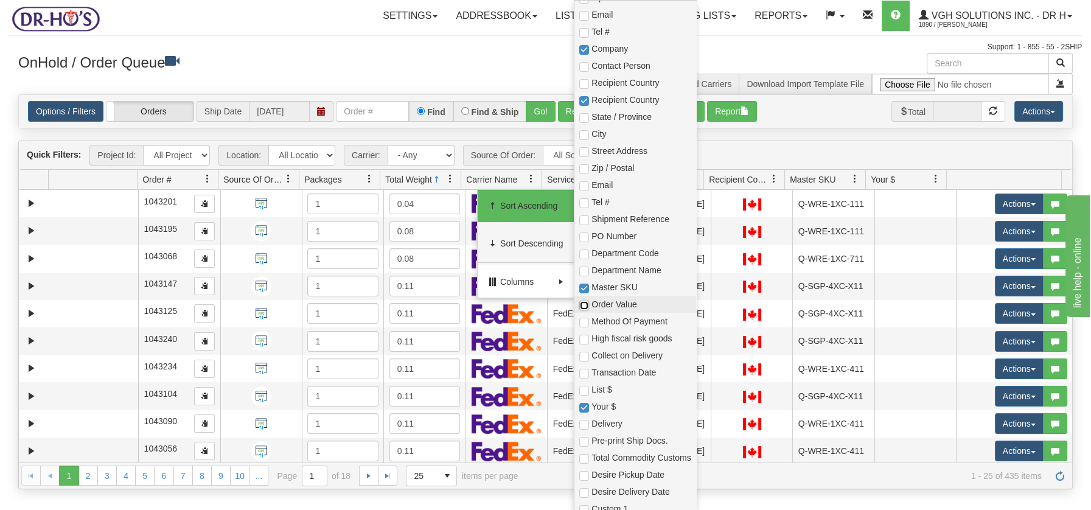
click at [585, 304] on input "checkbox" at bounding box center [584, 306] width 10 height 10
checkbox input "true"
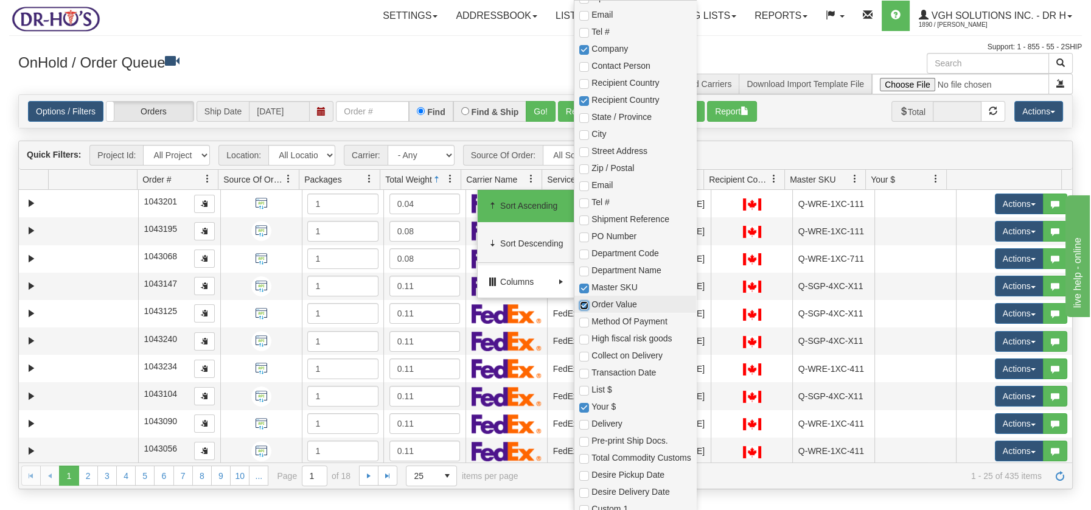
checkbox input "true"
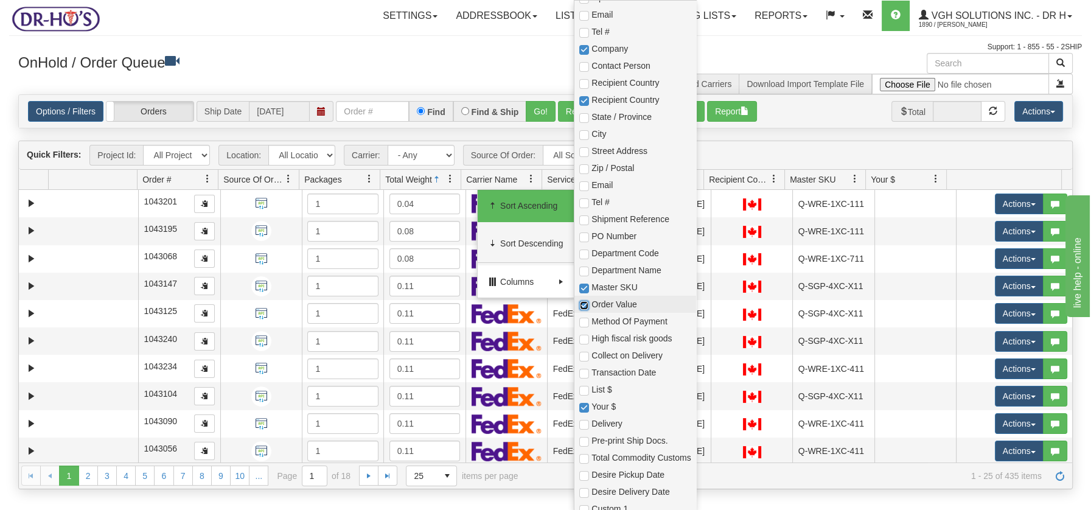
checkbox input "true"
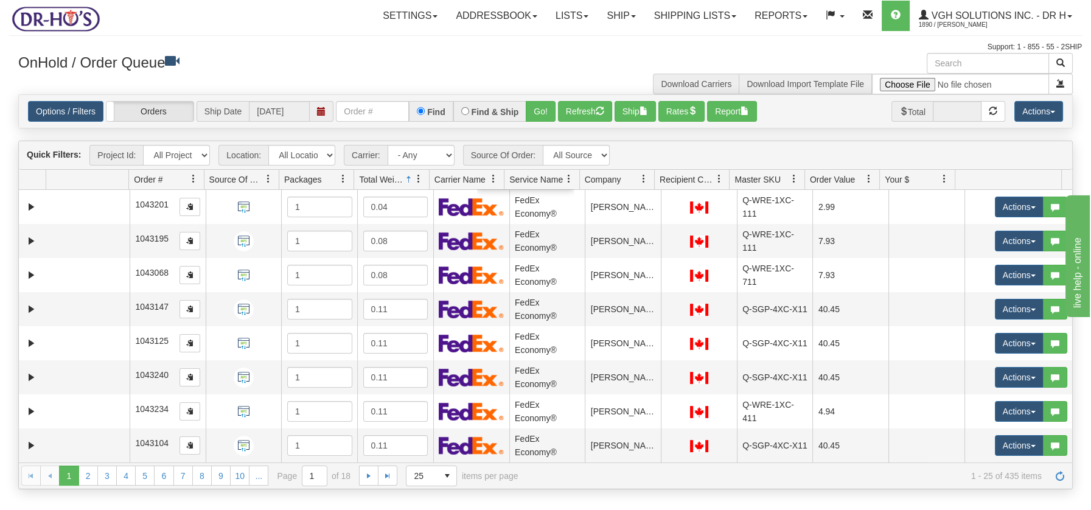
click at [311, 30] on div "Settings Shipping Preferences Fields Preferences New Addressbook Recipients" at bounding box center [640, 16] width 884 height 30
click at [452, 155] on select "- Any - Has NO carrier assigned - Has a carrier assigned FedEx Express® Canada …" at bounding box center [421, 155] width 67 height 21
click at [388, 145] on select "- Any - Has NO carrier assigned - Has a carrier assigned FedEx Express® Canada …" at bounding box center [421, 155] width 67 height 21
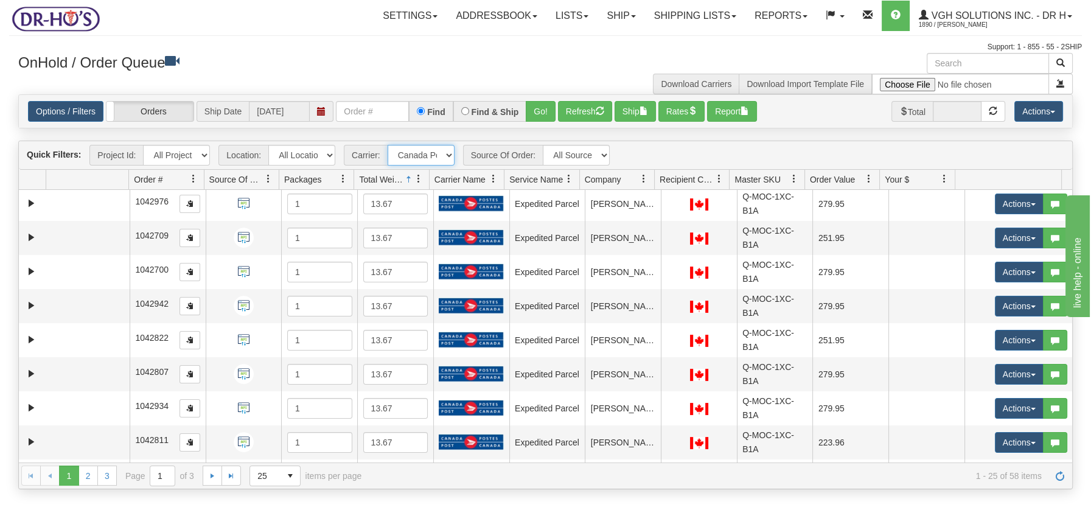
scroll to position [559, 0]
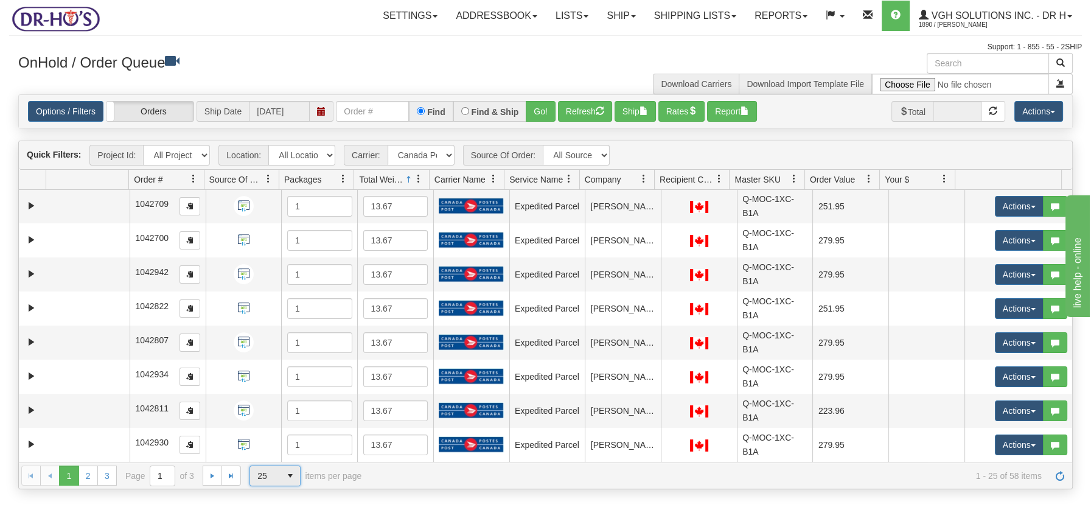
click at [291, 476] on span "select" at bounding box center [290, 475] width 19 height 19
click at [274, 455] on li "100" at bounding box center [275, 455] width 50 height 17
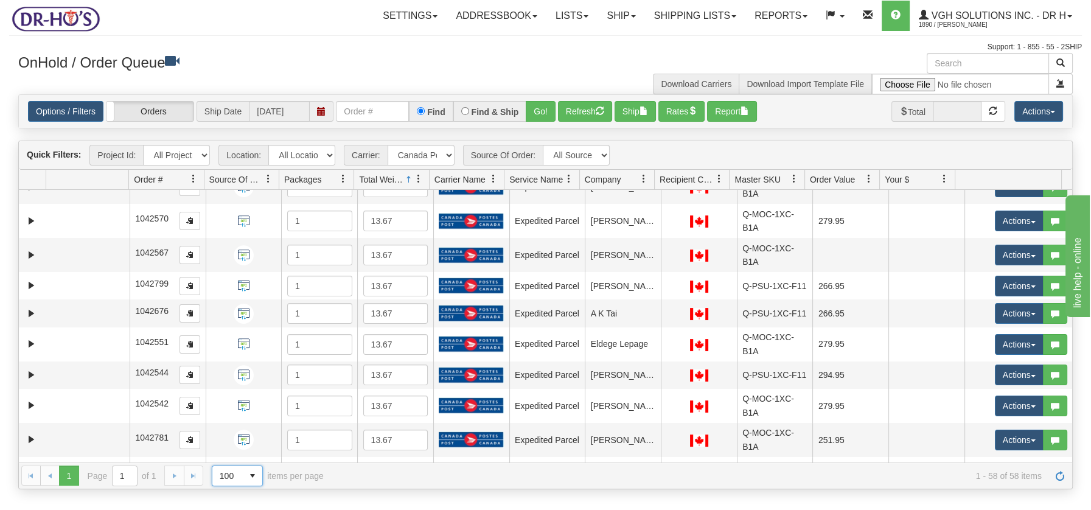
scroll to position [0, 0]
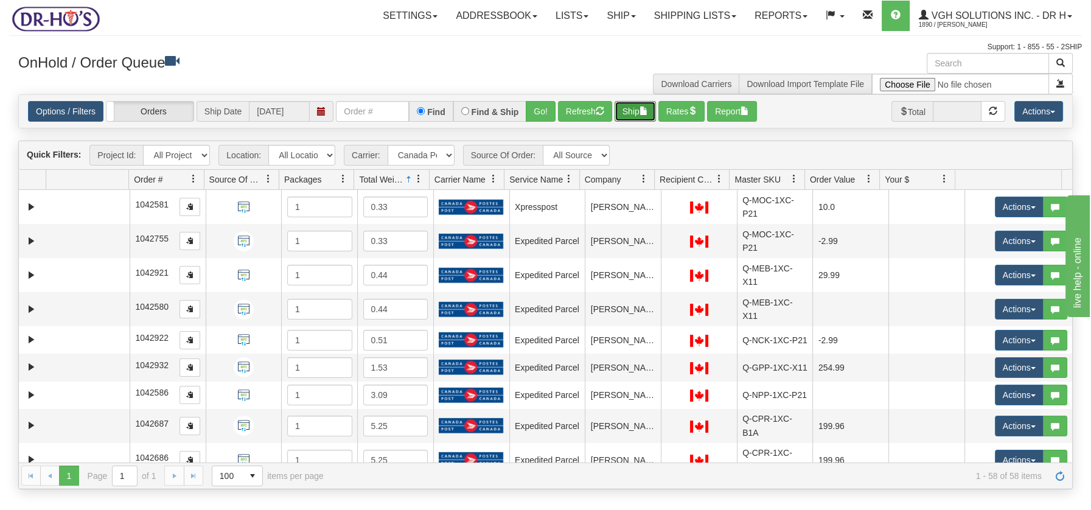
click at [632, 108] on button "Ship" at bounding box center [635, 111] width 41 height 21
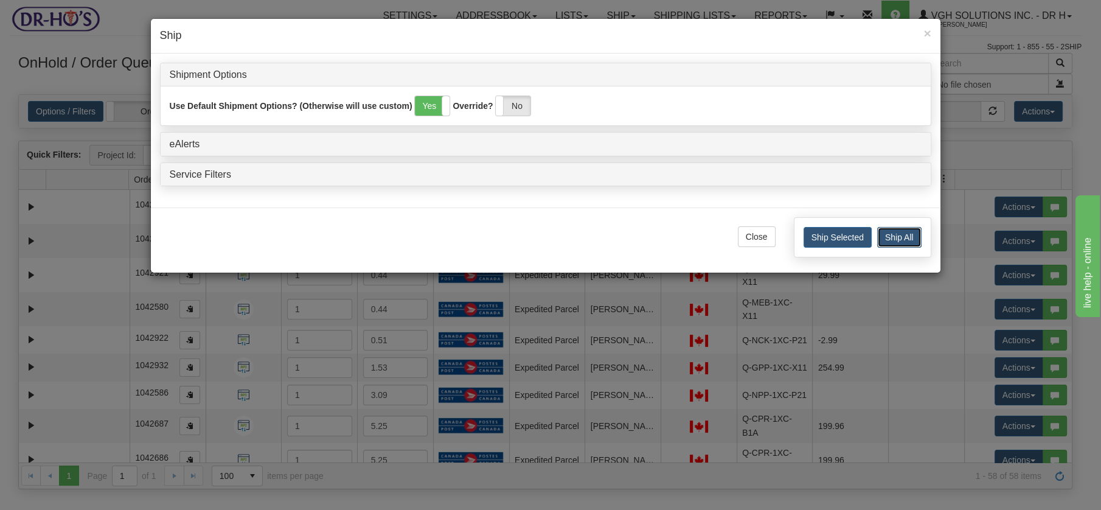
click at [890, 234] on button "Ship All" at bounding box center [900, 237] width 44 height 21
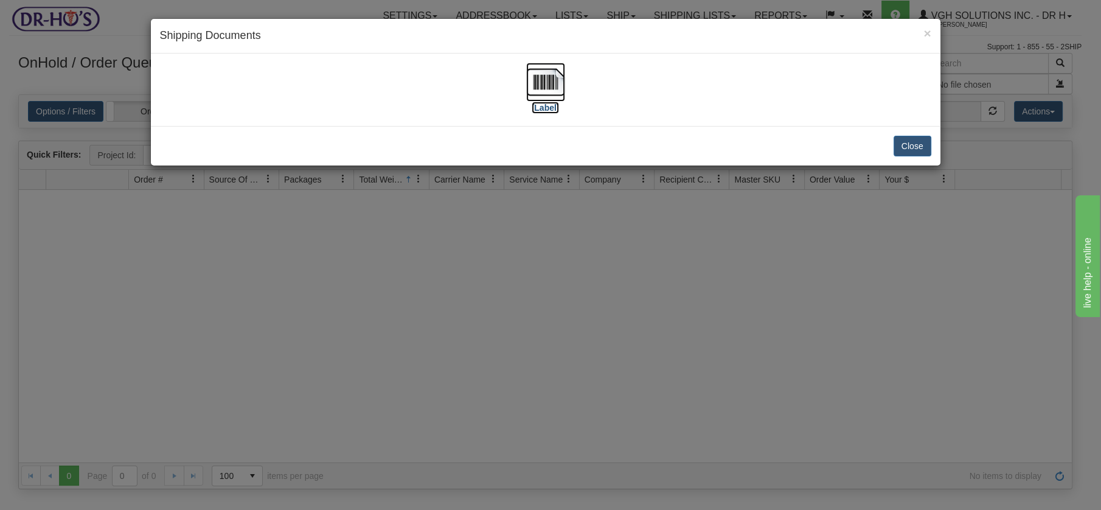
click at [553, 75] on img at bounding box center [545, 82] width 39 height 39
drag, startPoint x: 904, startPoint y: 145, endPoint x: 898, endPoint y: 147, distance: 6.4
click at [904, 145] on button "Close" at bounding box center [913, 146] width 38 height 21
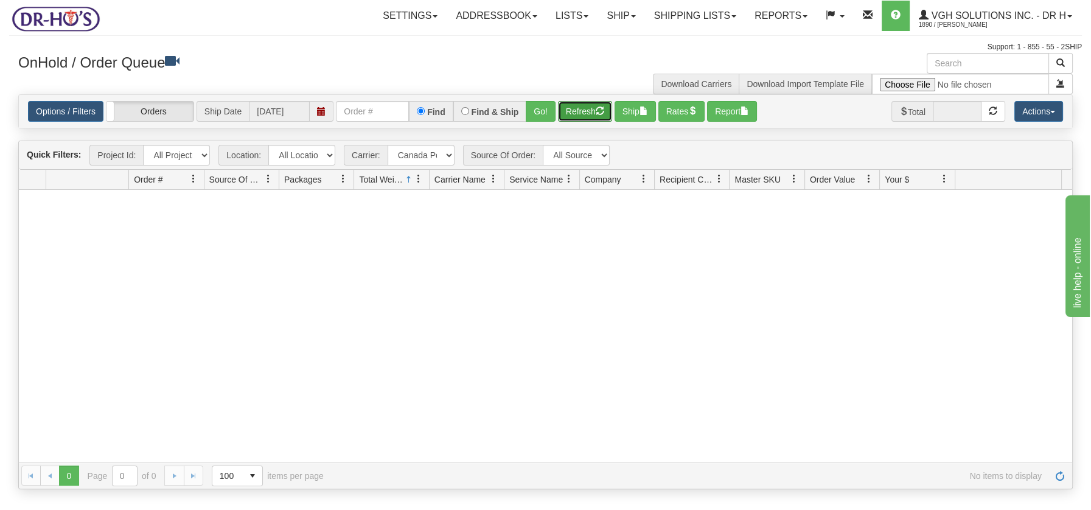
click at [584, 104] on button "Refresh" at bounding box center [585, 111] width 54 height 21
drag, startPoint x: 445, startPoint y: 156, endPoint x: 445, endPoint y: 163, distance: 6.7
click at [445, 156] on select "- Any - Has NO carrier assigned - Has a carrier assigned FedEx Express® Canada …" at bounding box center [421, 155] width 67 height 21
select select "2"
click at [388, 145] on select "- Any - Has NO carrier assigned - Has a carrier assigned FedEx Express® Canada …" at bounding box center [421, 155] width 67 height 21
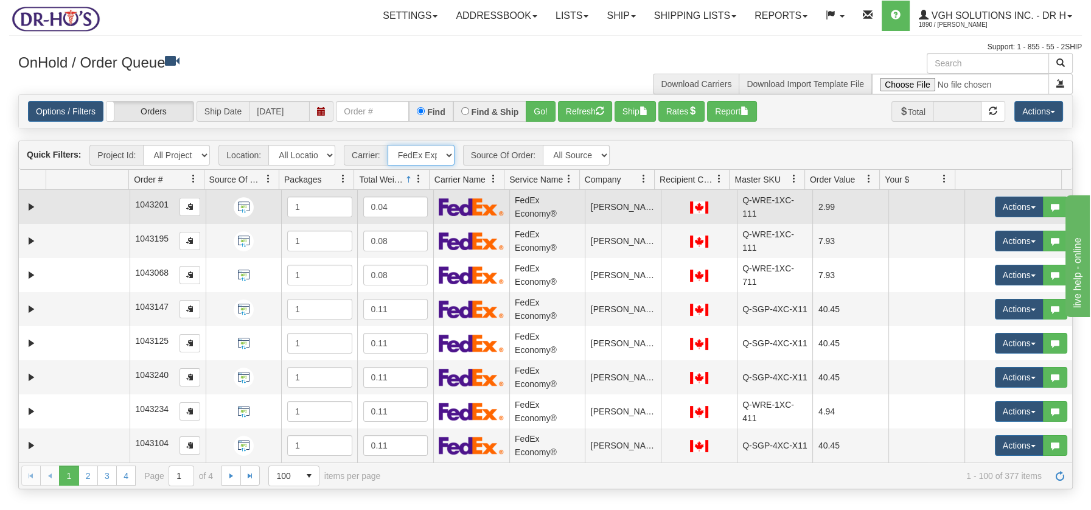
click at [125, 214] on td at bounding box center [87, 207] width 83 height 34
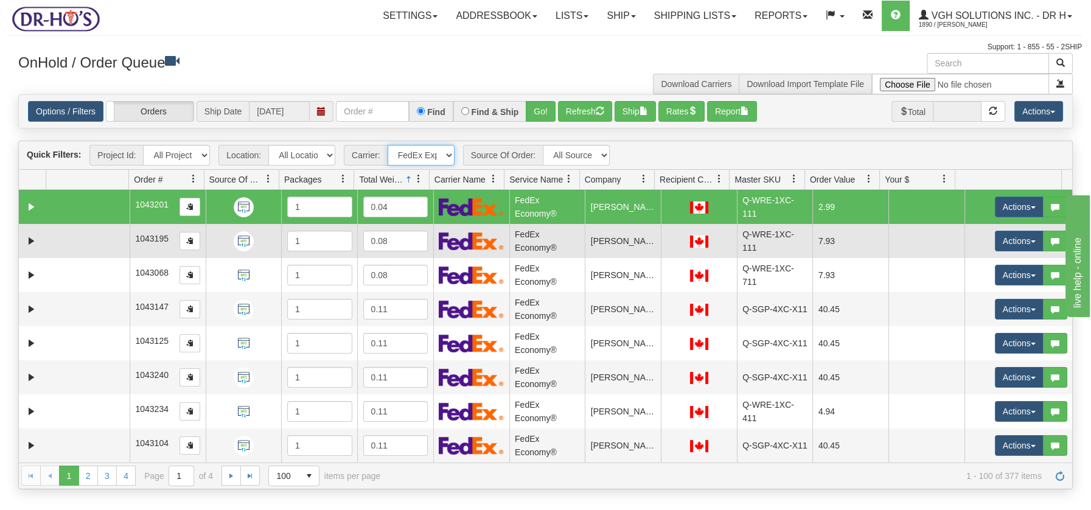
click at [111, 238] on td at bounding box center [87, 241] width 83 height 34
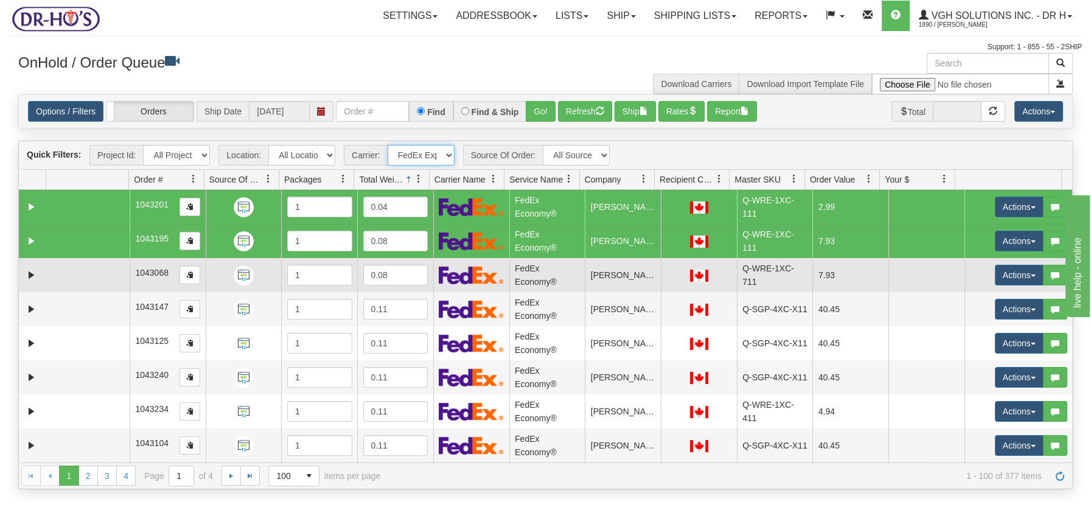
click at [109, 268] on td at bounding box center [87, 275] width 83 height 34
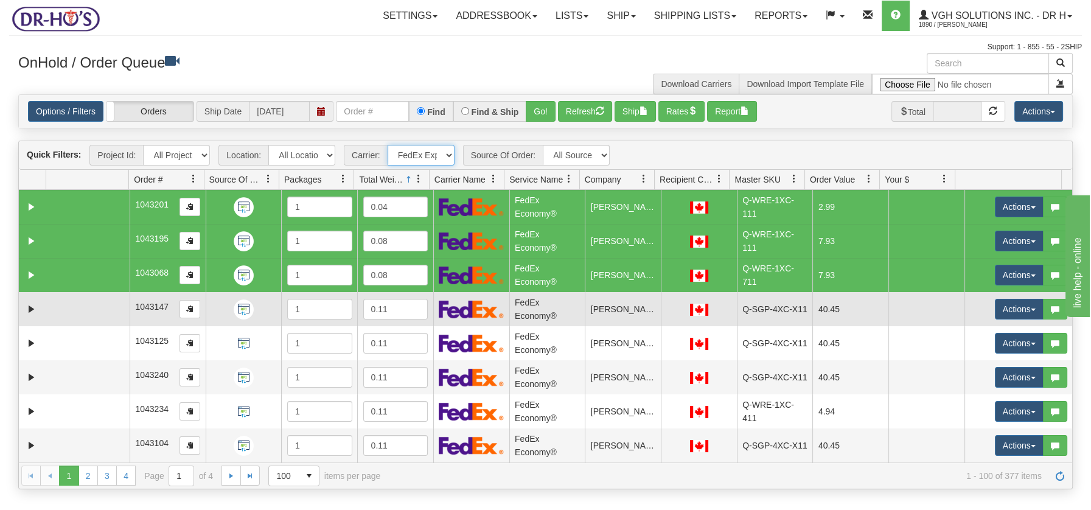
click at [111, 306] on td at bounding box center [87, 309] width 83 height 34
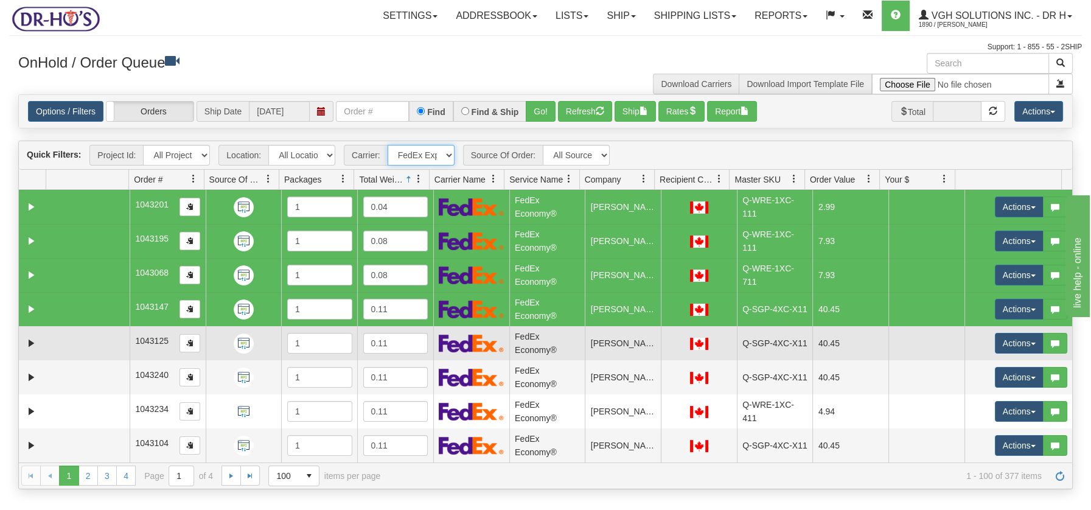
click at [102, 349] on td at bounding box center [87, 343] width 83 height 34
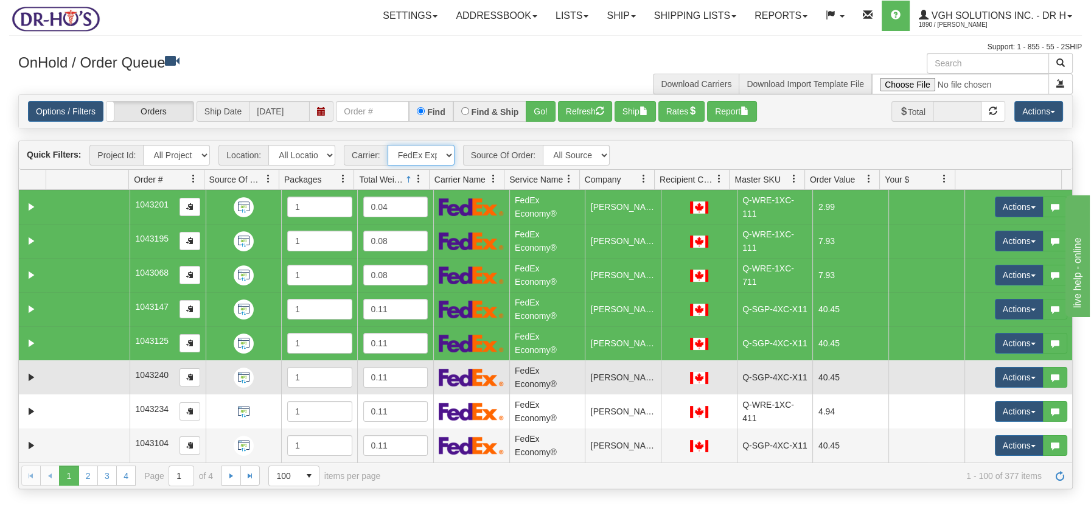
click at [100, 376] on td at bounding box center [87, 377] width 83 height 34
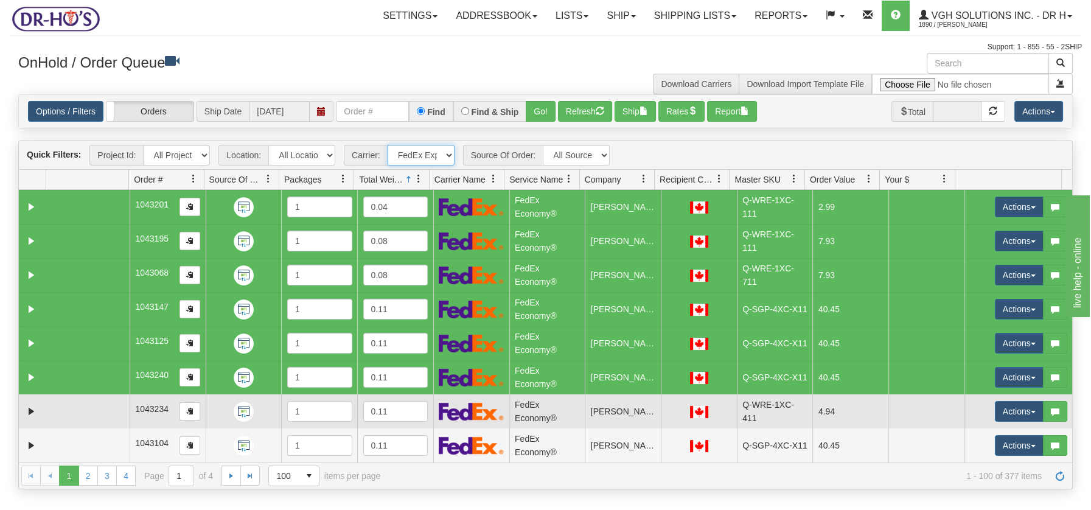
click at [99, 405] on td at bounding box center [87, 411] width 83 height 34
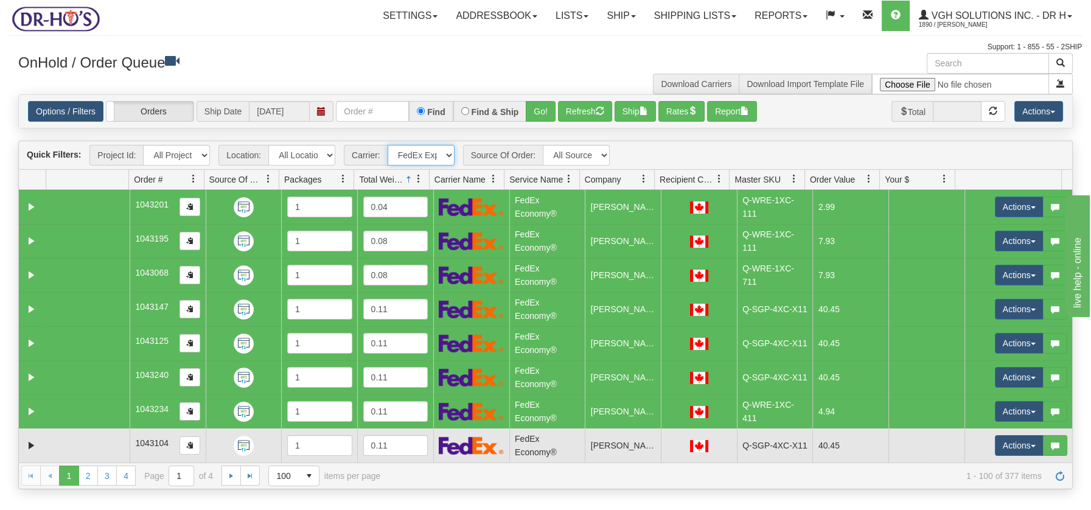
click at [102, 436] on td at bounding box center [87, 445] width 83 height 34
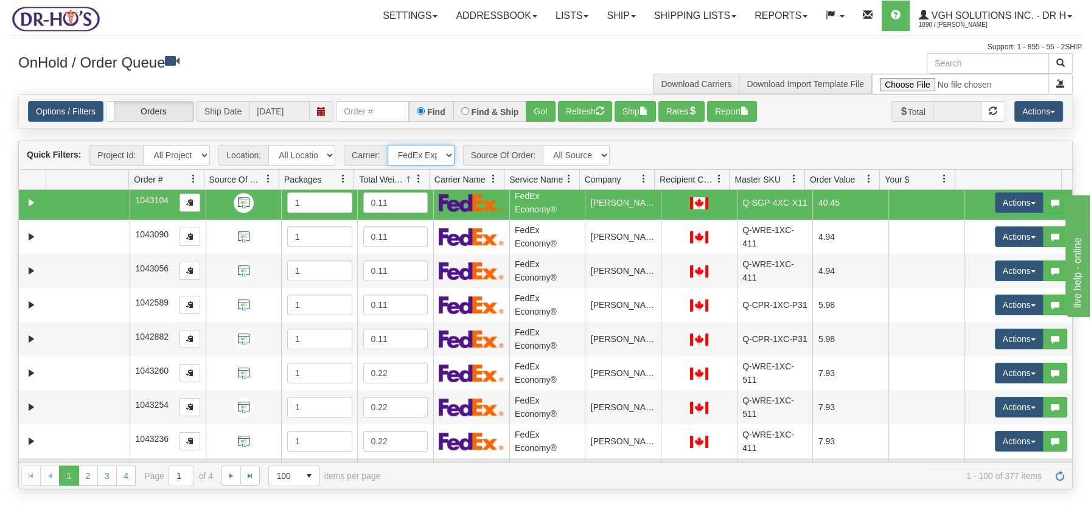
scroll to position [243, 0]
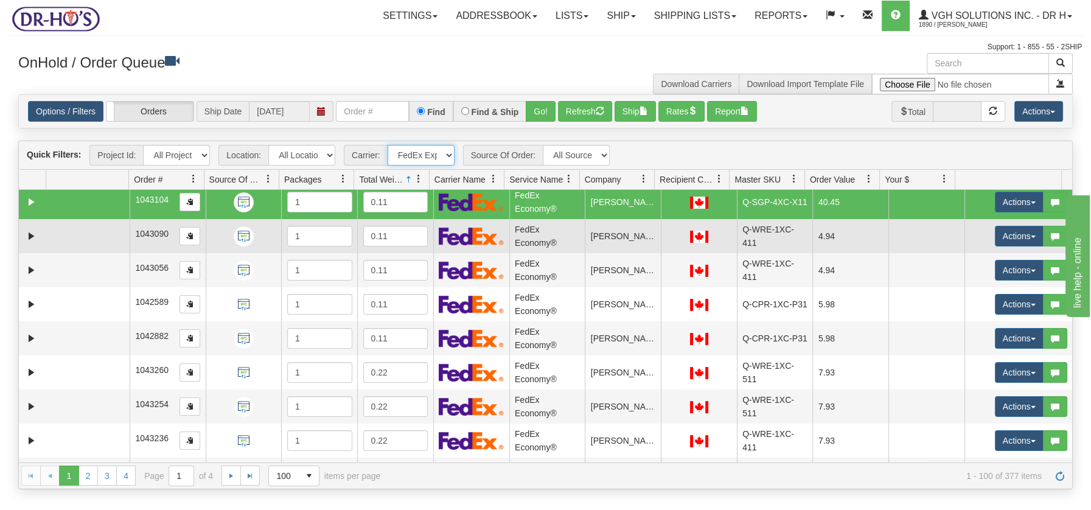
click at [108, 228] on td at bounding box center [87, 236] width 83 height 34
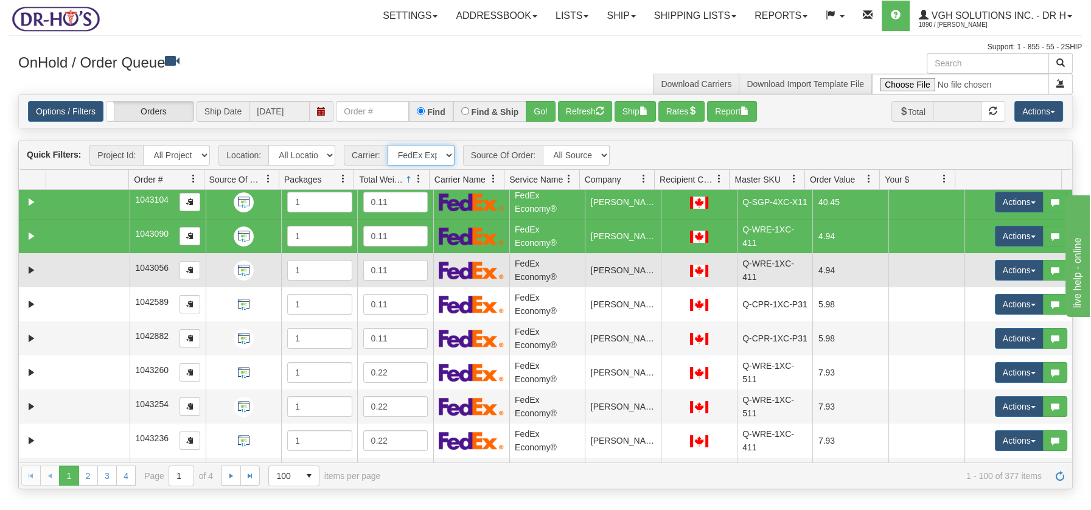
click at [98, 262] on td at bounding box center [87, 270] width 83 height 34
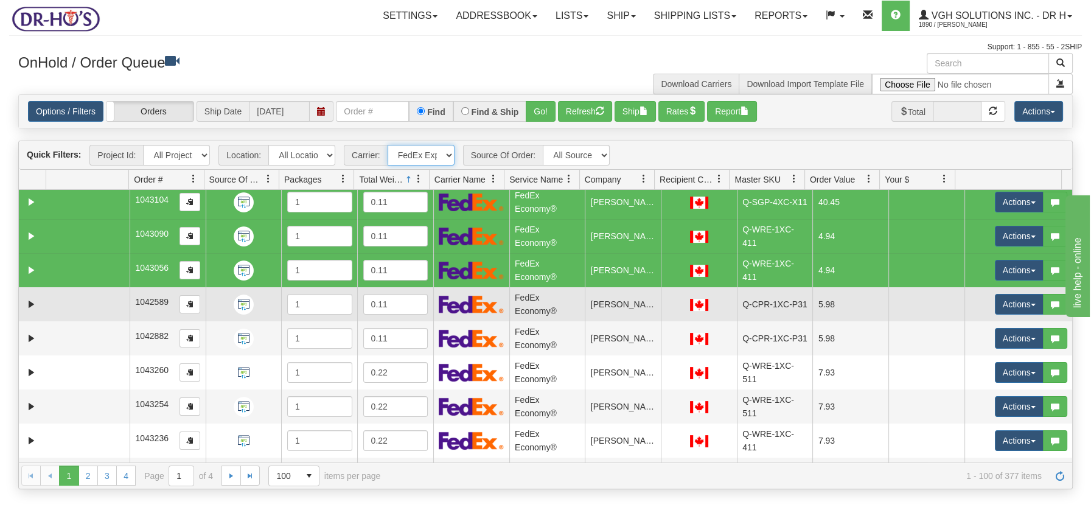
click at [84, 307] on td at bounding box center [87, 304] width 83 height 34
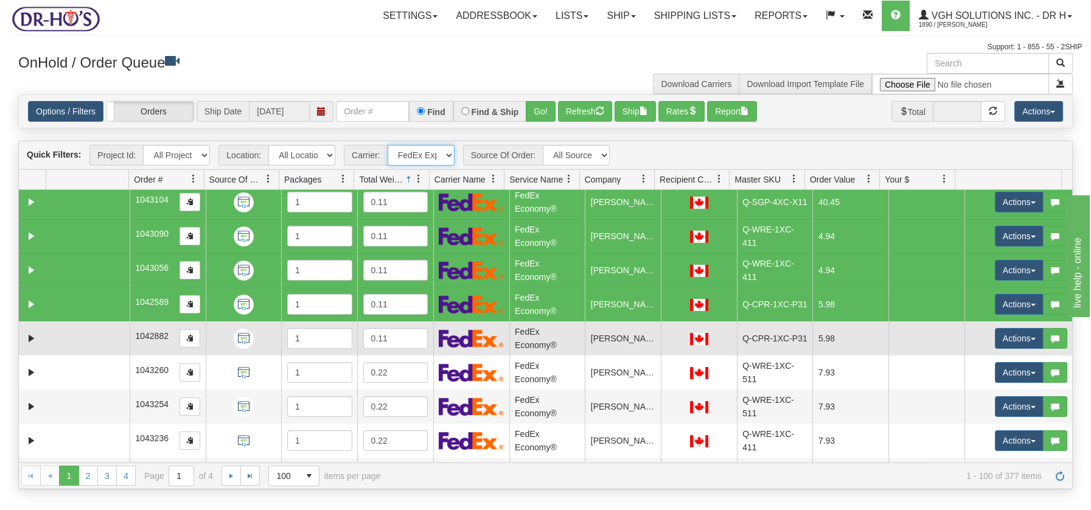
click at [81, 338] on td at bounding box center [87, 338] width 83 height 34
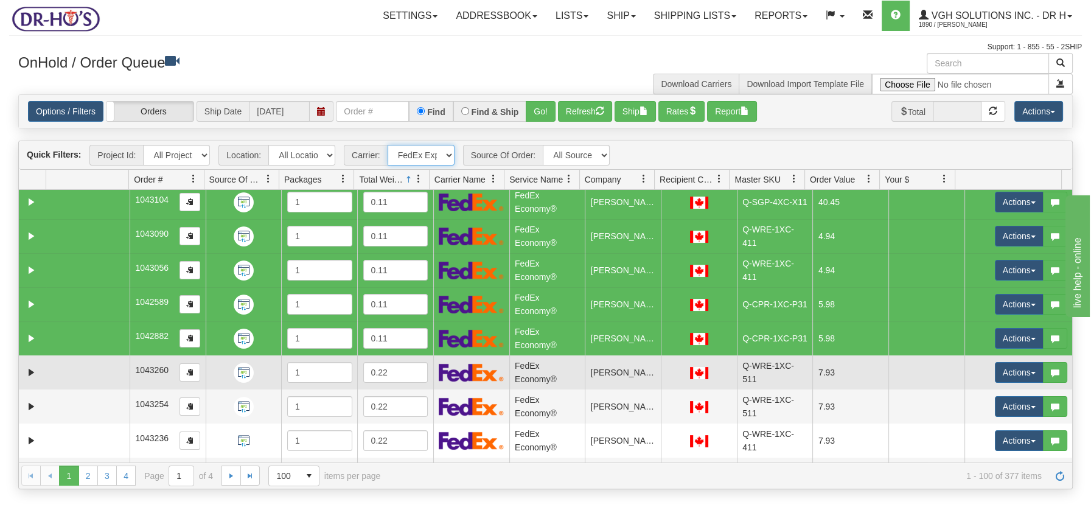
drag, startPoint x: 82, startPoint y: 375, endPoint x: 83, endPoint y: 384, distance: 9.2
click at [82, 376] on td at bounding box center [87, 372] width 83 height 34
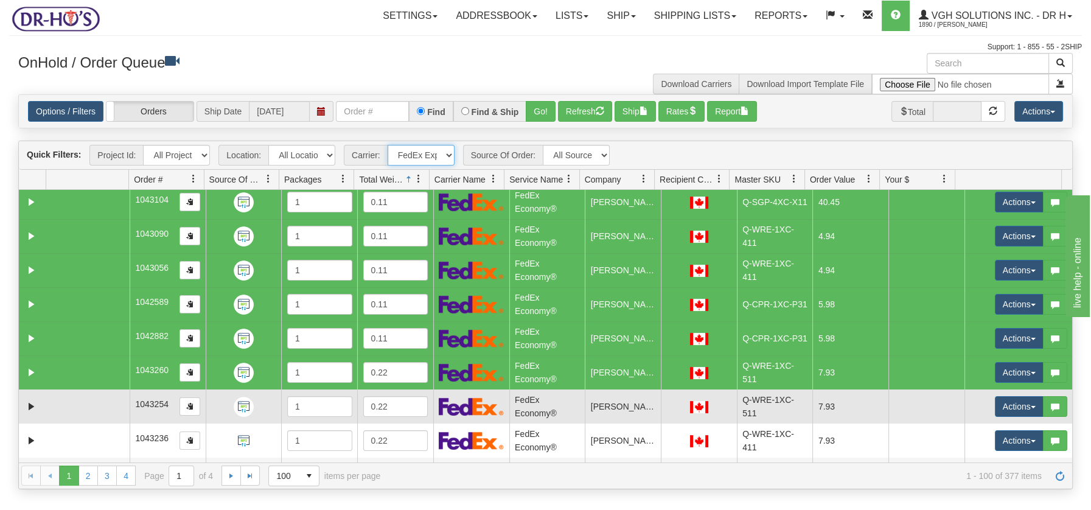
click at [87, 406] on td at bounding box center [87, 406] width 83 height 34
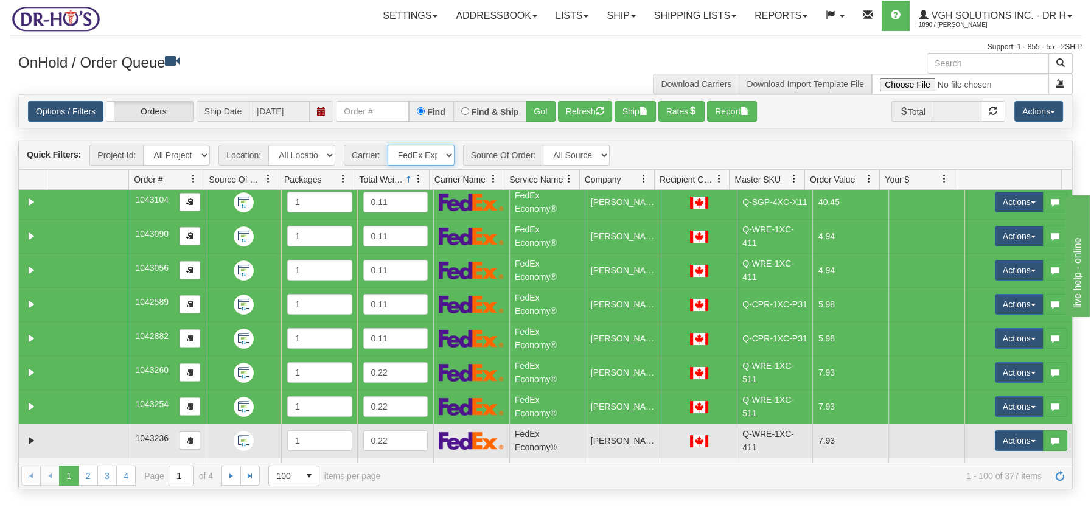
click at [91, 436] on td at bounding box center [87, 441] width 83 height 34
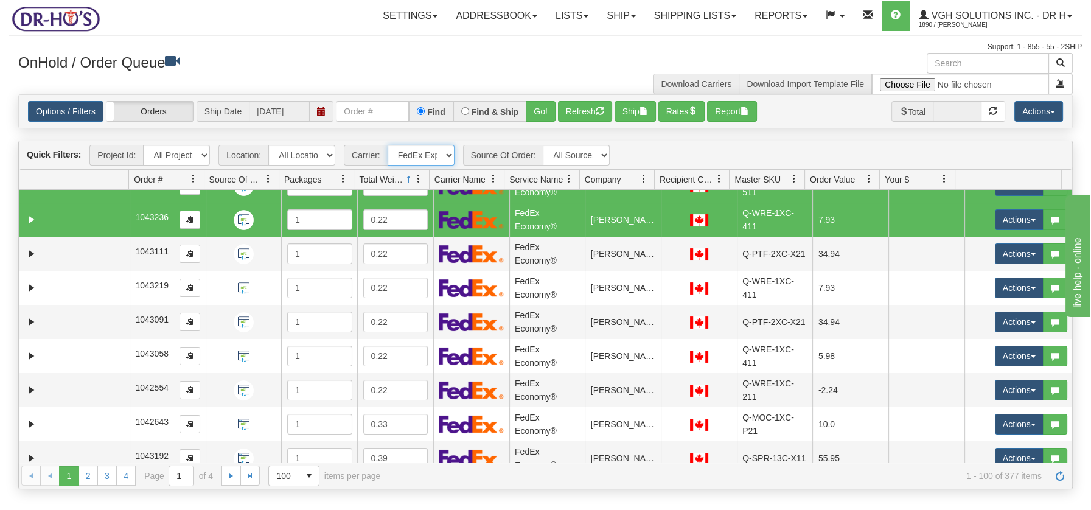
scroll to position [441, 0]
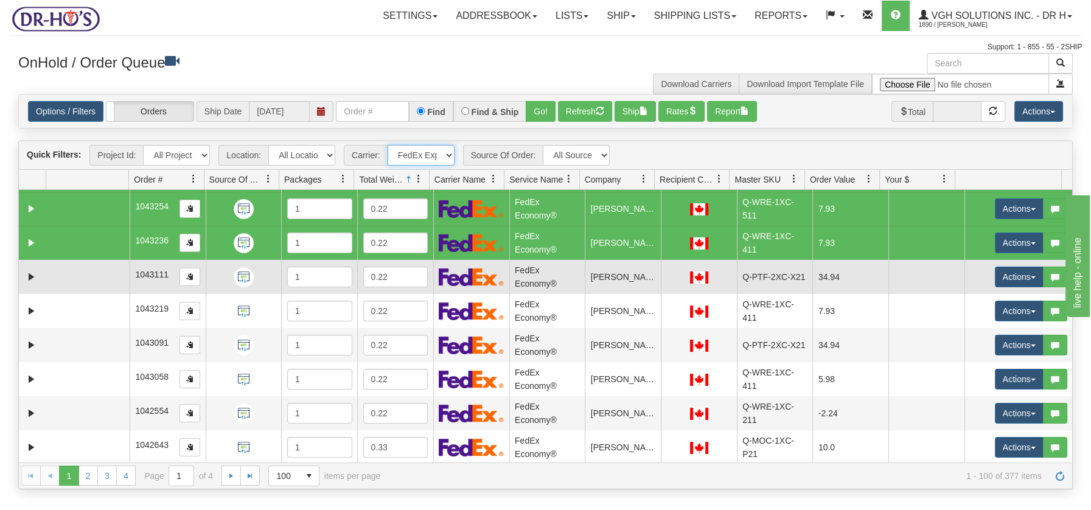
click at [49, 271] on td at bounding box center [87, 277] width 83 height 34
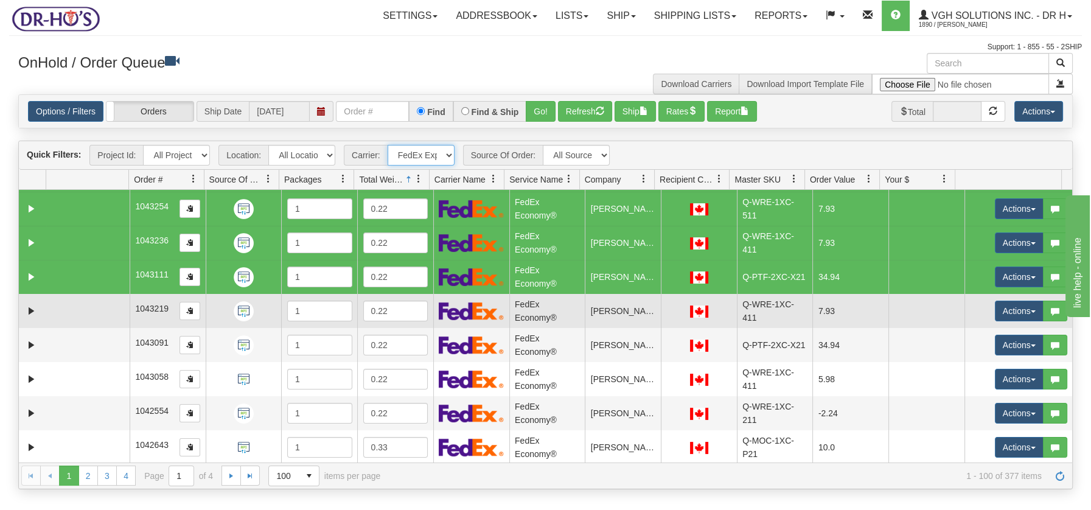
click at [54, 318] on td at bounding box center [87, 311] width 83 height 34
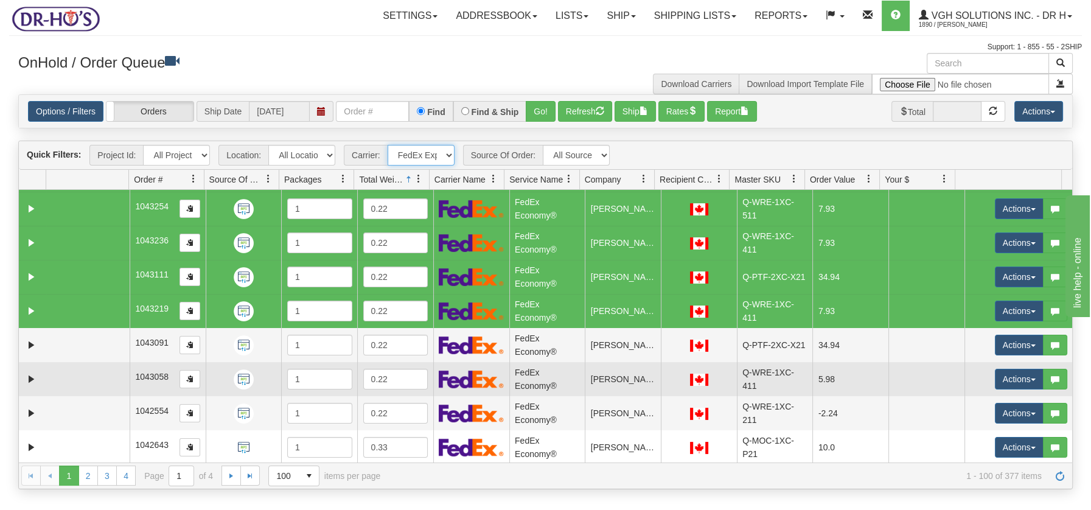
drag, startPoint x: 59, startPoint y: 356, endPoint x: 63, endPoint y: 371, distance: 15.6
click at [59, 357] on td at bounding box center [87, 345] width 83 height 34
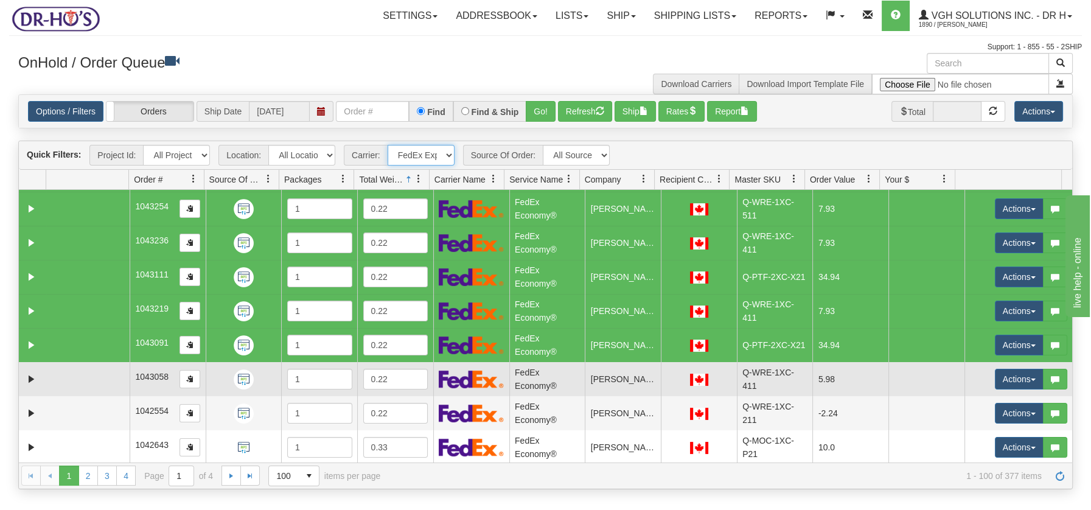
drag, startPoint x: 65, startPoint y: 381, endPoint x: 67, endPoint y: 389, distance: 8.1
click at [65, 383] on td at bounding box center [87, 379] width 83 height 34
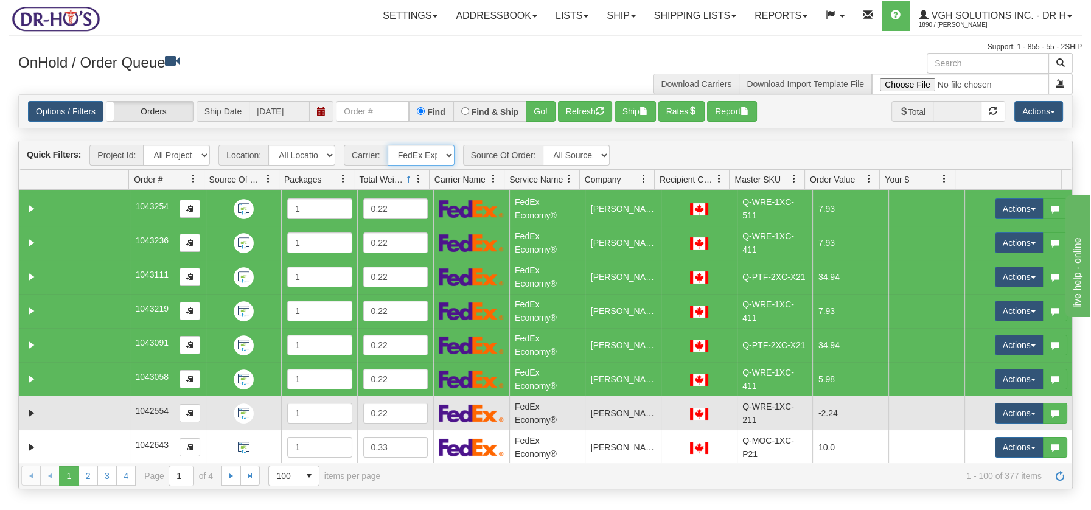
click at [71, 414] on td at bounding box center [87, 413] width 83 height 34
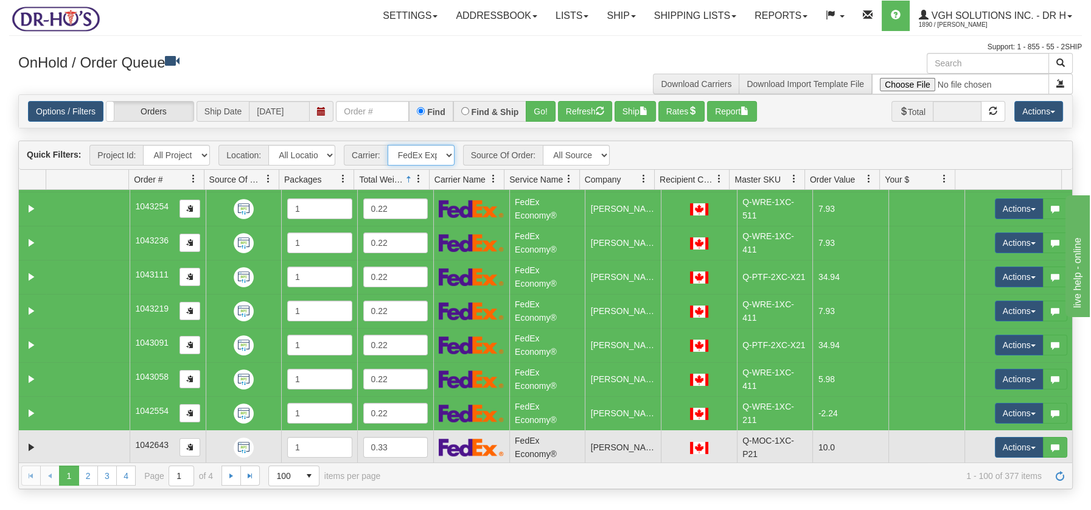
click at [89, 450] on td at bounding box center [87, 447] width 83 height 34
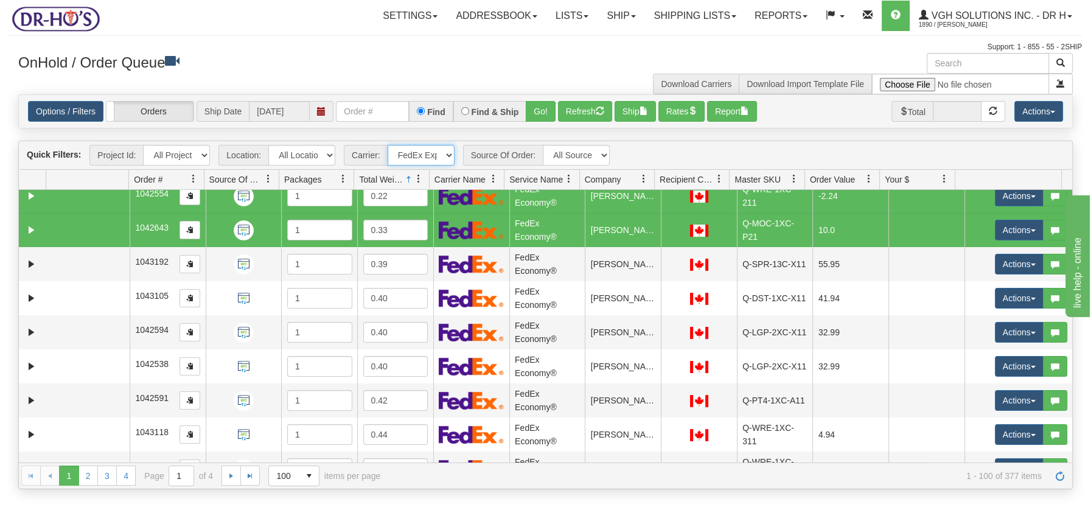
scroll to position [684, 0]
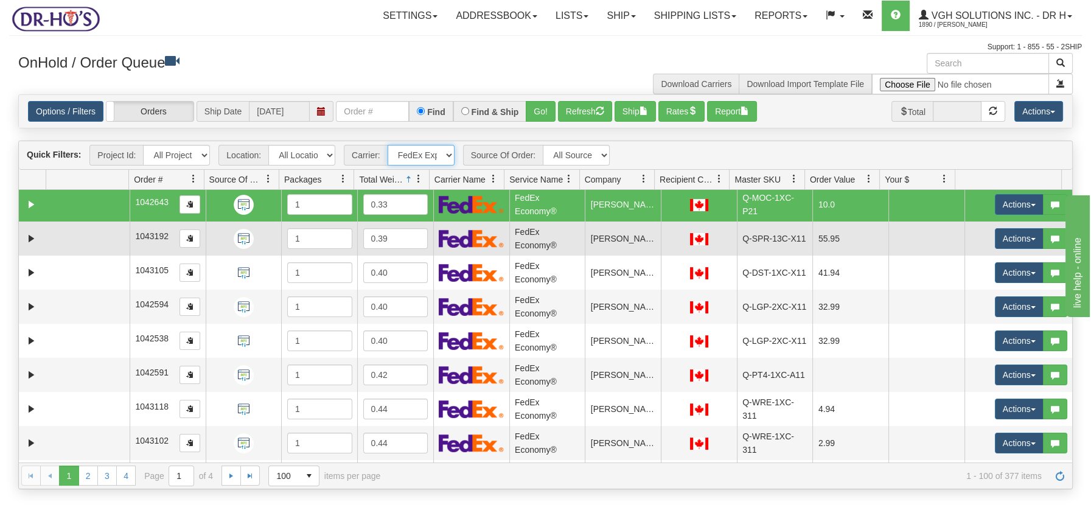
click at [116, 238] on td at bounding box center [87, 239] width 83 height 34
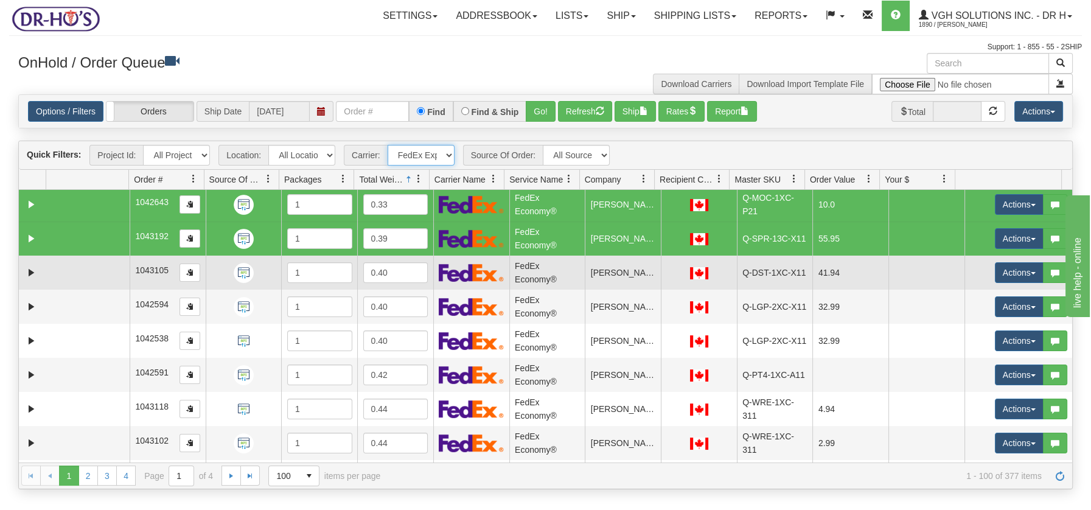
click at [106, 284] on td at bounding box center [87, 273] width 83 height 34
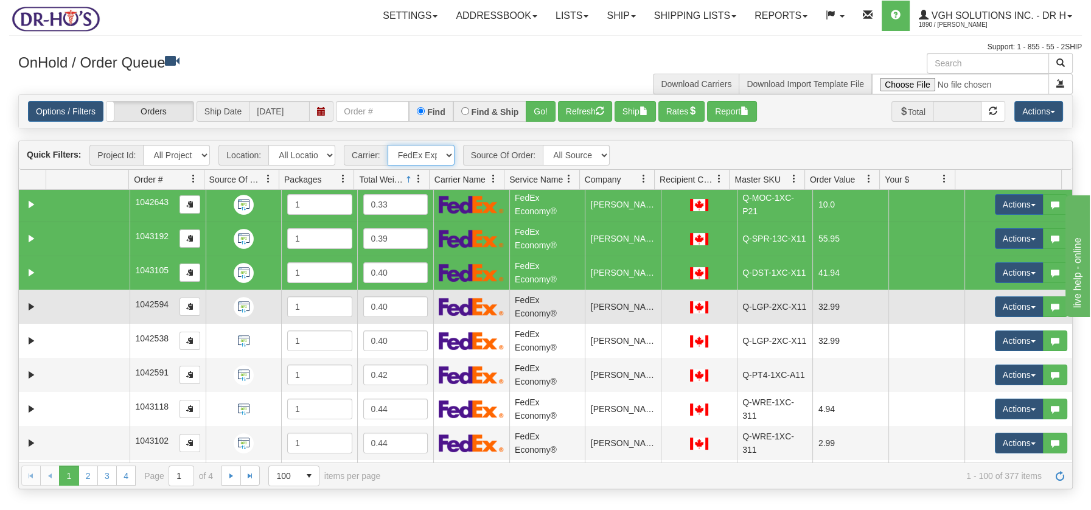
click at [98, 306] on td at bounding box center [87, 307] width 83 height 34
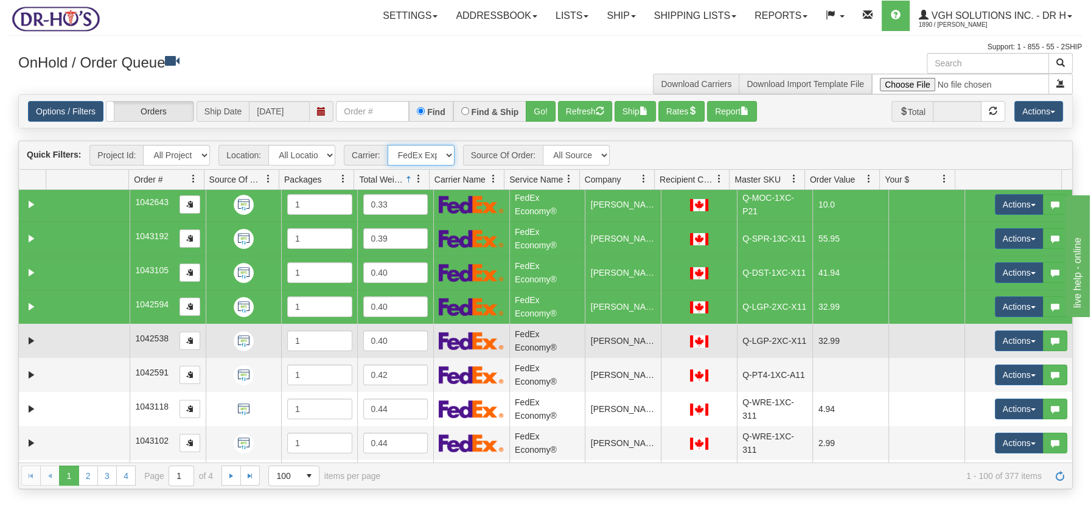
click at [94, 338] on td at bounding box center [87, 341] width 83 height 34
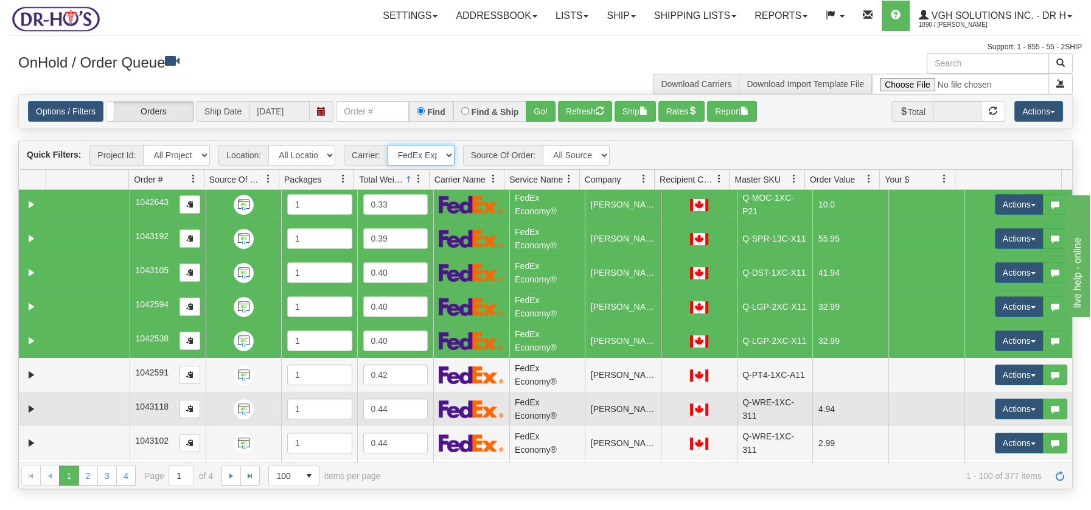
drag, startPoint x: 97, startPoint y: 369, endPoint x: 98, endPoint y: 391, distance: 21.3
click at [97, 372] on td at bounding box center [87, 375] width 83 height 34
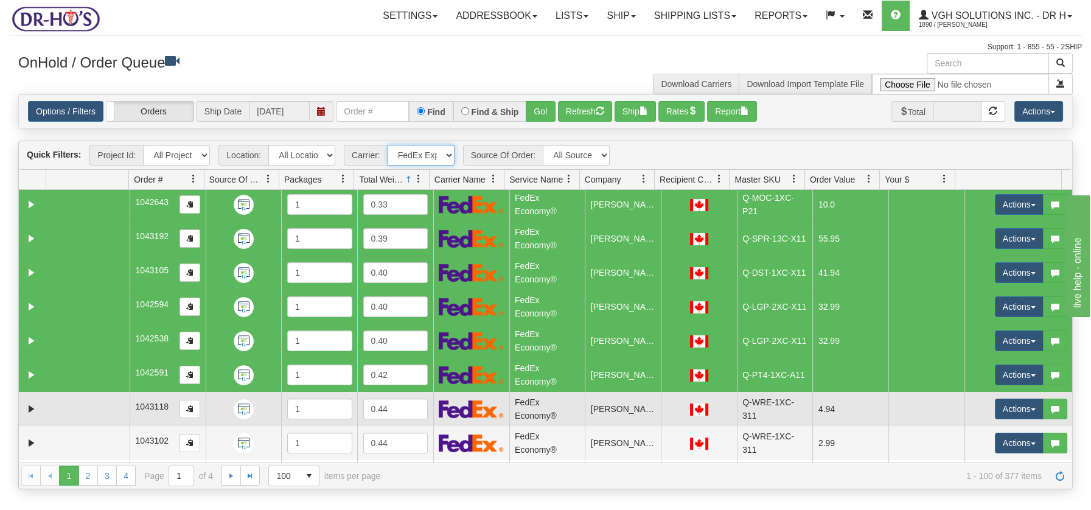
click at [97, 404] on td at bounding box center [87, 409] width 83 height 34
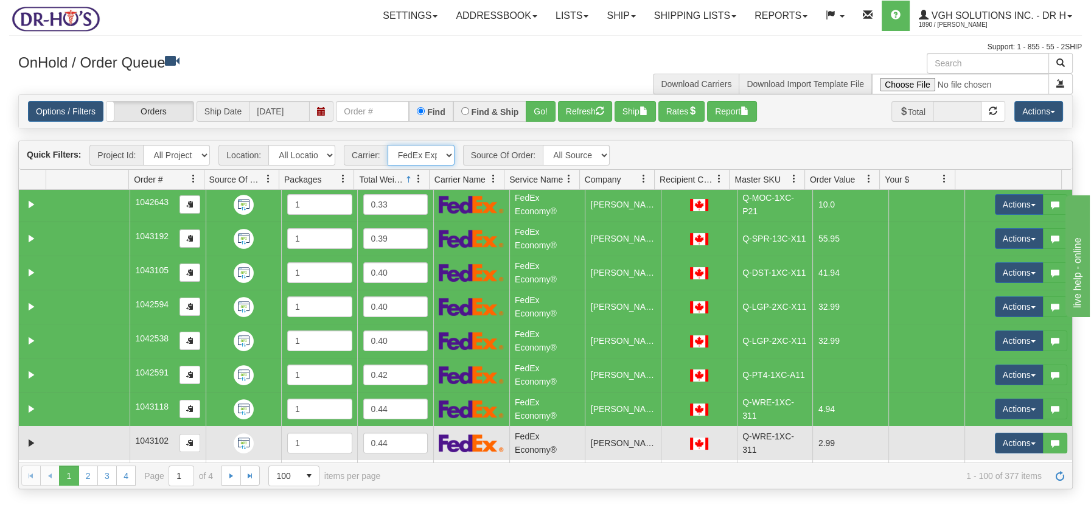
click at [103, 433] on td at bounding box center [87, 443] width 83 height 34
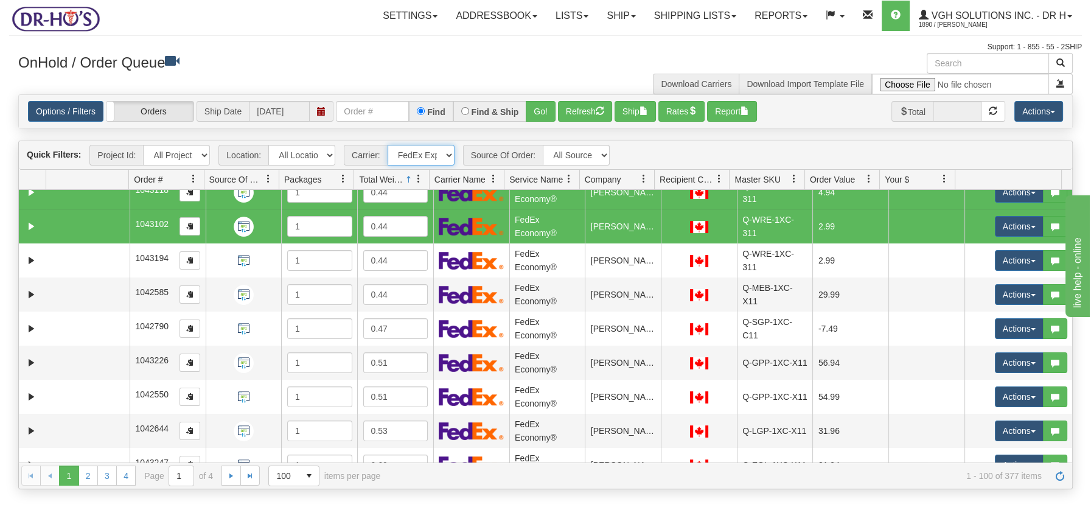
scroll to position [927, 0]
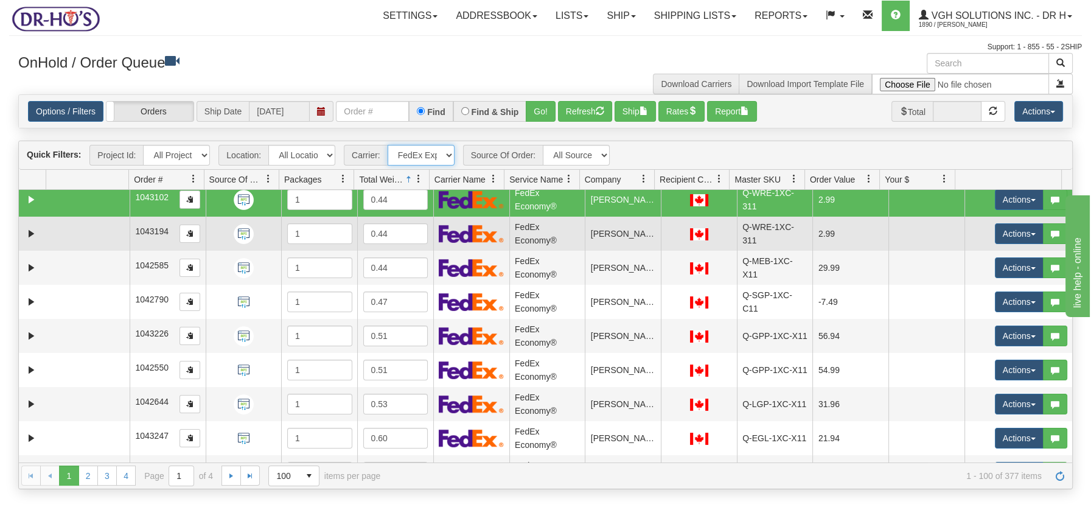
click at [99, 227] on td at bounding box center [87, 234] width 83 height 34
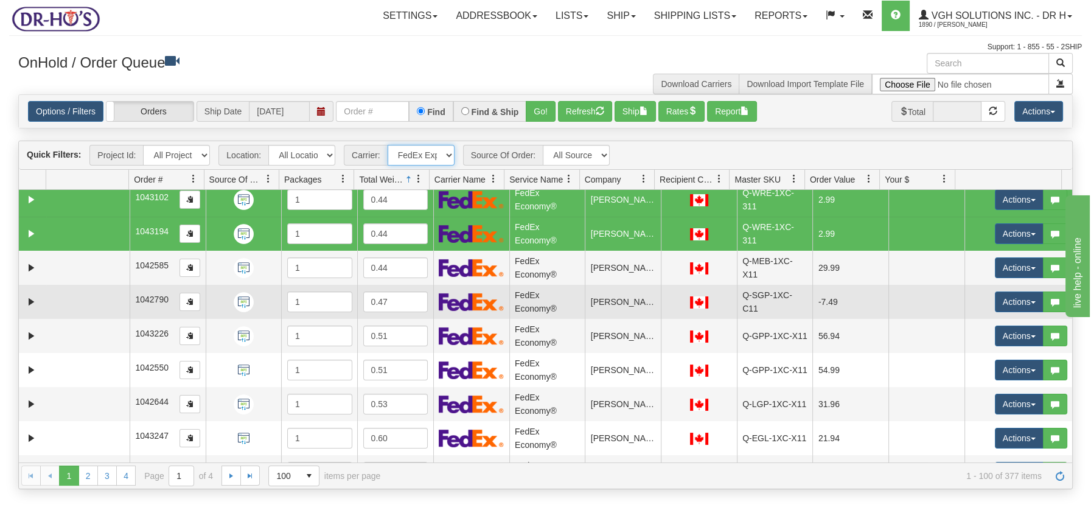
click at [85, 285] on td at bounding box center [87, 302] width 83 height 34
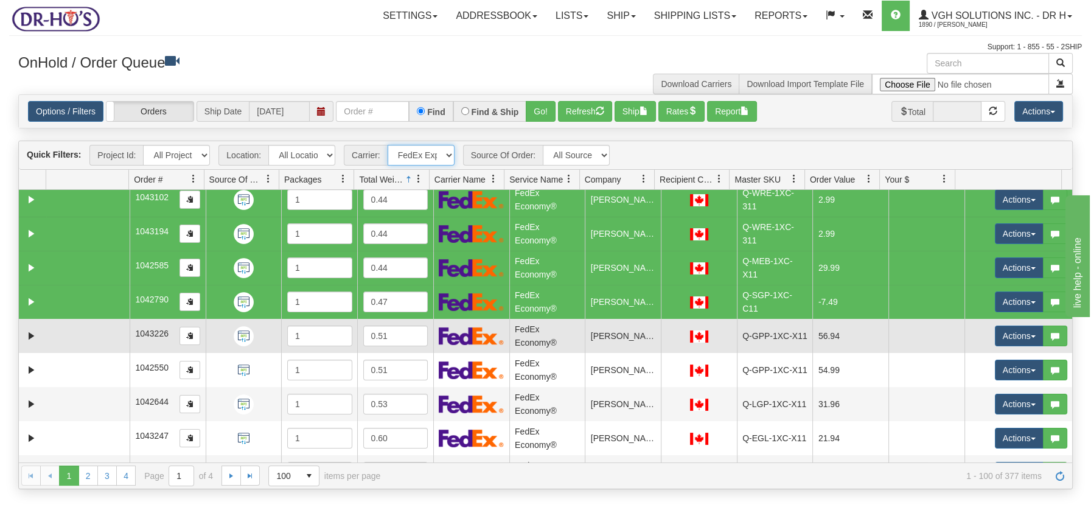
click at [82, 335] on td at bounding box center [87, 336] width 83 height 34
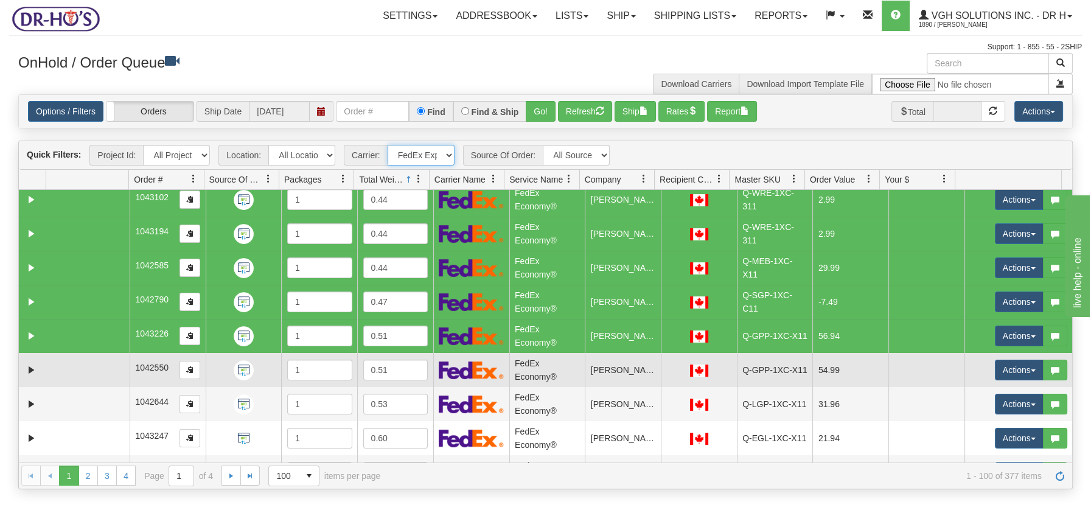
drag, startPoint x: 85, startPoint y: 368, endPoint x: 89, endPoint y: 391, distance: 22.8
click at [86, 371] on td at bounding box center [87, 370] width 83 height 34
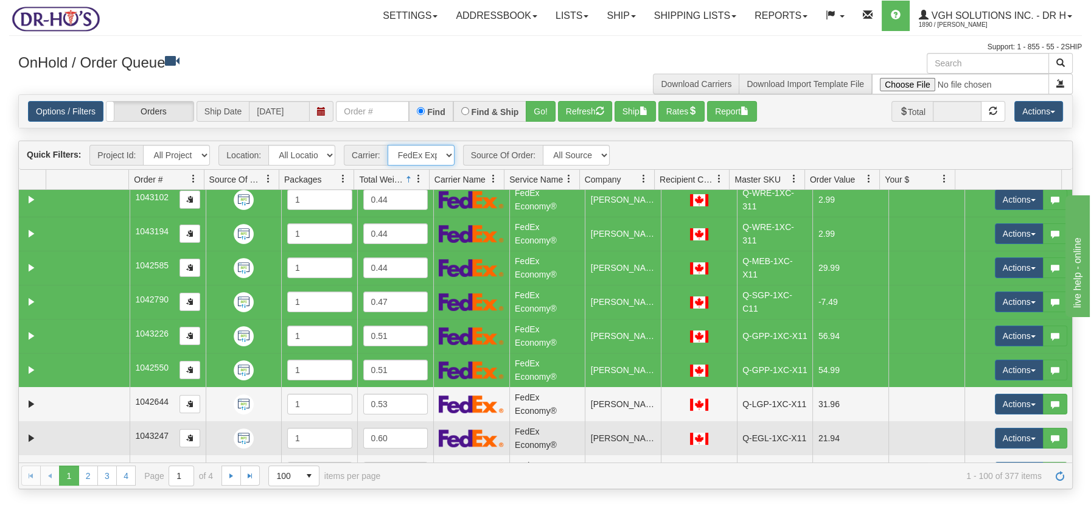
drag, startPoint x: 89, startPoint y: 399, endPoint x: 91, endPoint y: 421, distance: 22.0
click at [89, 400] on td at bounding box center [87, 404] width 83 height 34
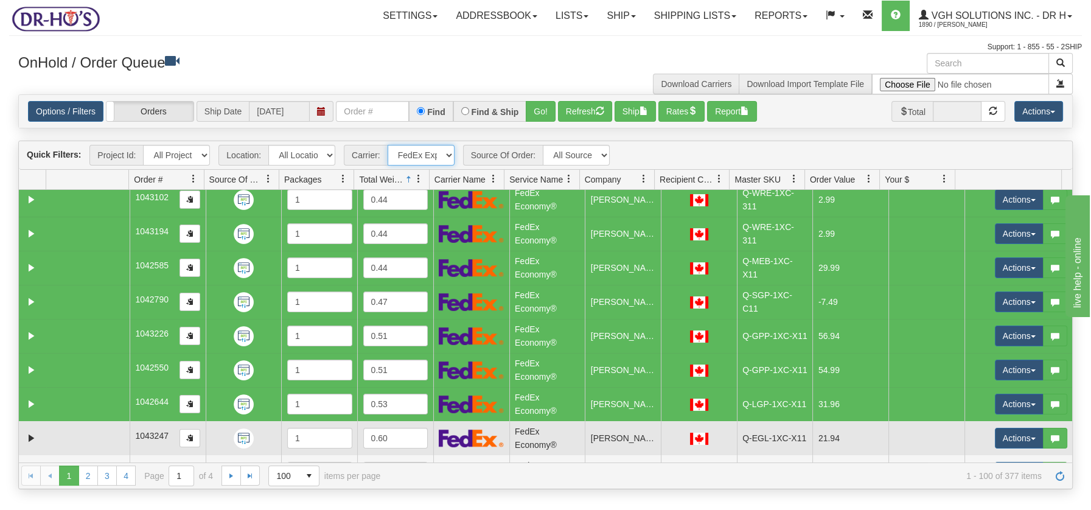
drag, startPoint x: 91, startPoint y: 431, endPoint x: 99, endPoint y: 440, distance: 11.2
click at [91, 433] on td at bounding box center [87, 438] width 83 height 34
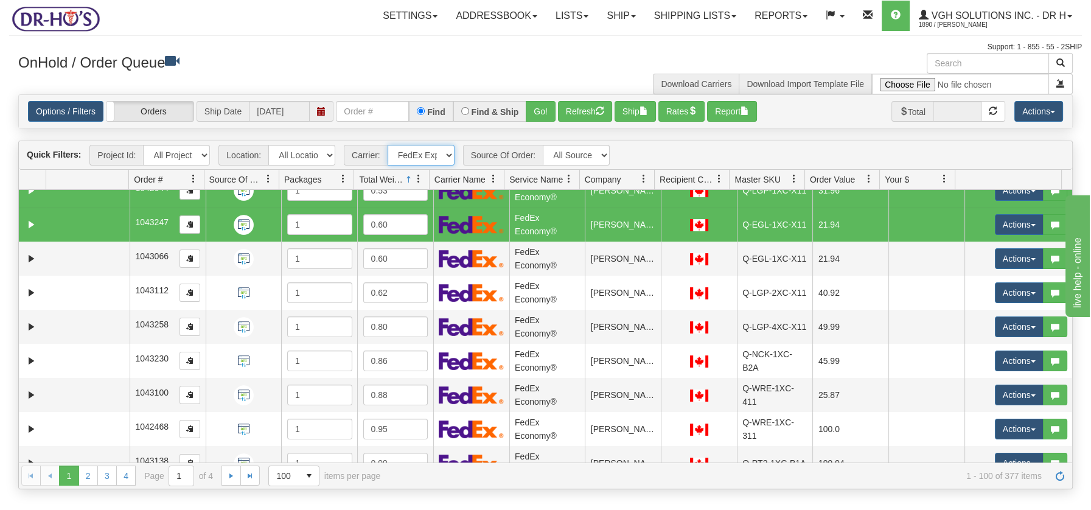
scroll to position [1149, 0]
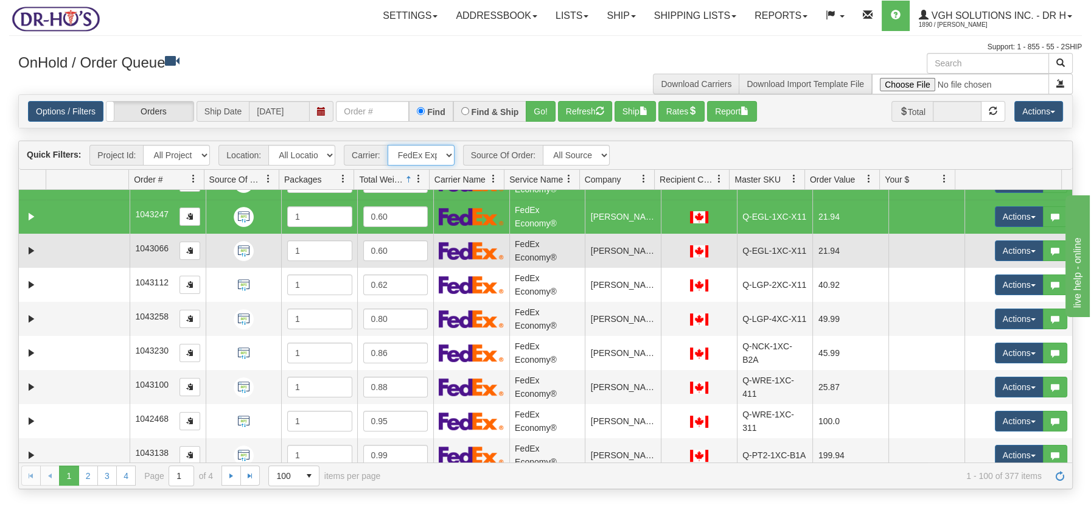
click at [110, 246] on td at bounding box center [87, 251] width 83 height 34
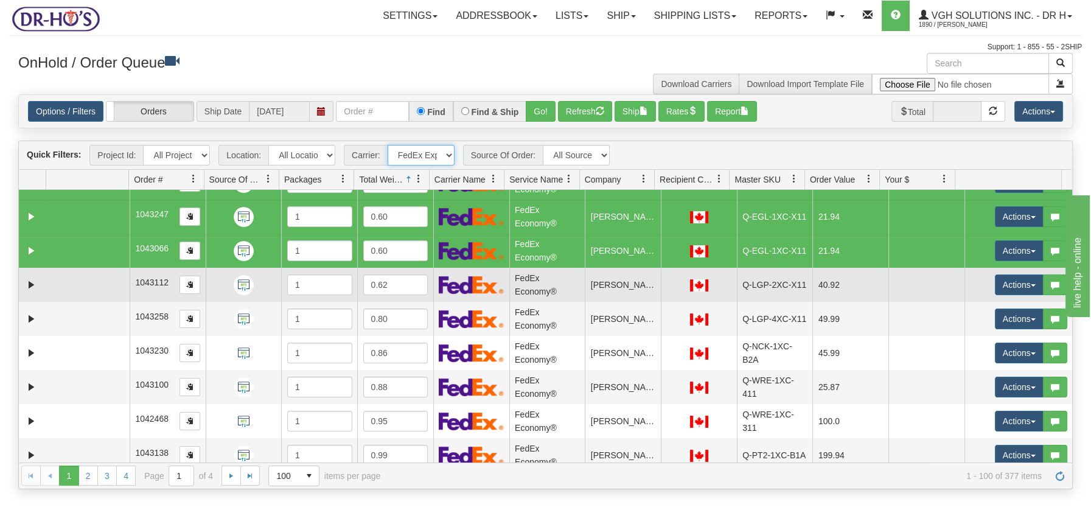
click at [93, 285] on td at bounding box center [87, 285] width 83 height 34
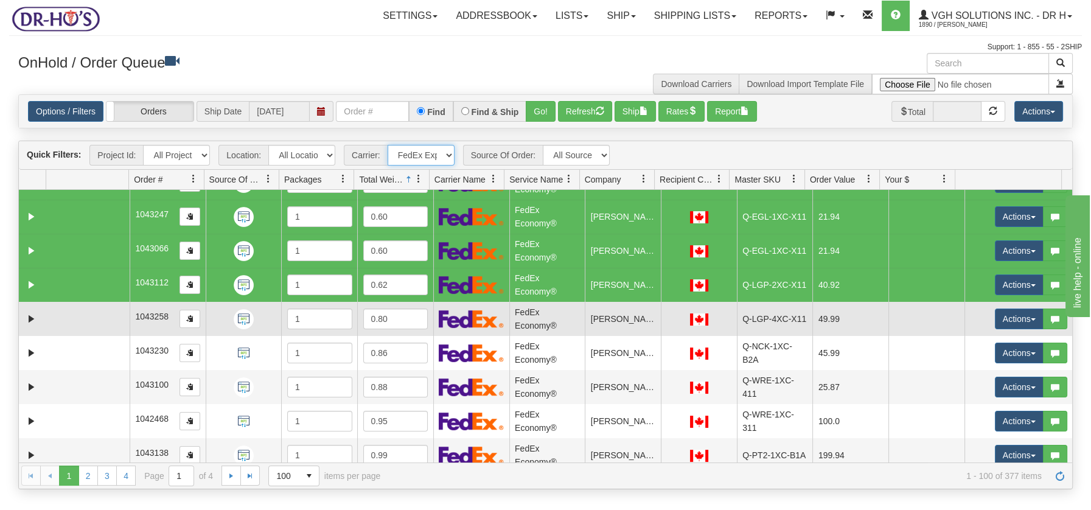
drag, startPoint x: 89, startPoint y: 313, endPoint x: 88, endPoint y: 333, distance: 19.5
click at [89, 315] on td at bounding box center [87, 319] width 83 height 34
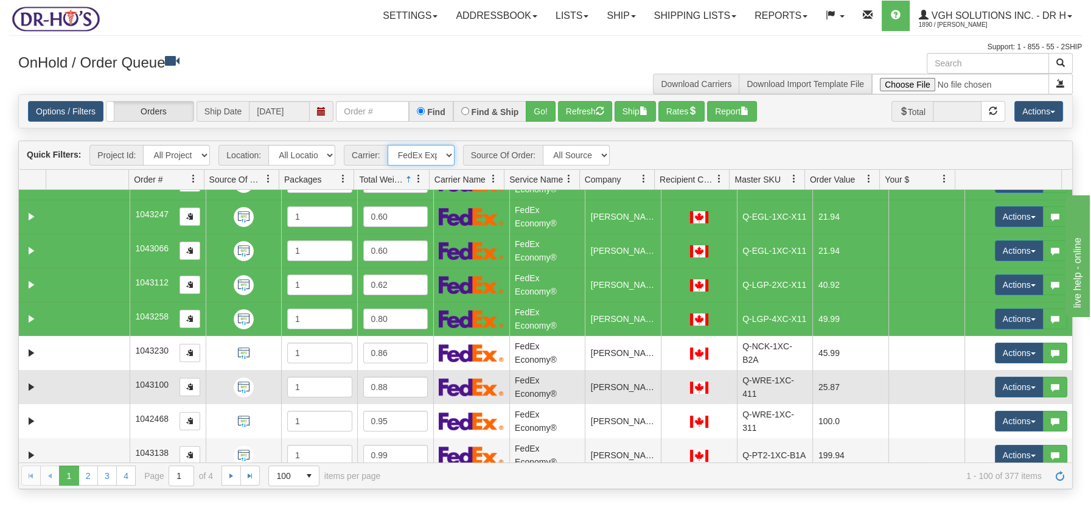
drag, startPoint x: 86, startPoint y: 347, endPoint x: 82, endPoint y: 375, distance: 27.6
click at [86, 349] on td at bounding box center [87, 353] width 83 height 34
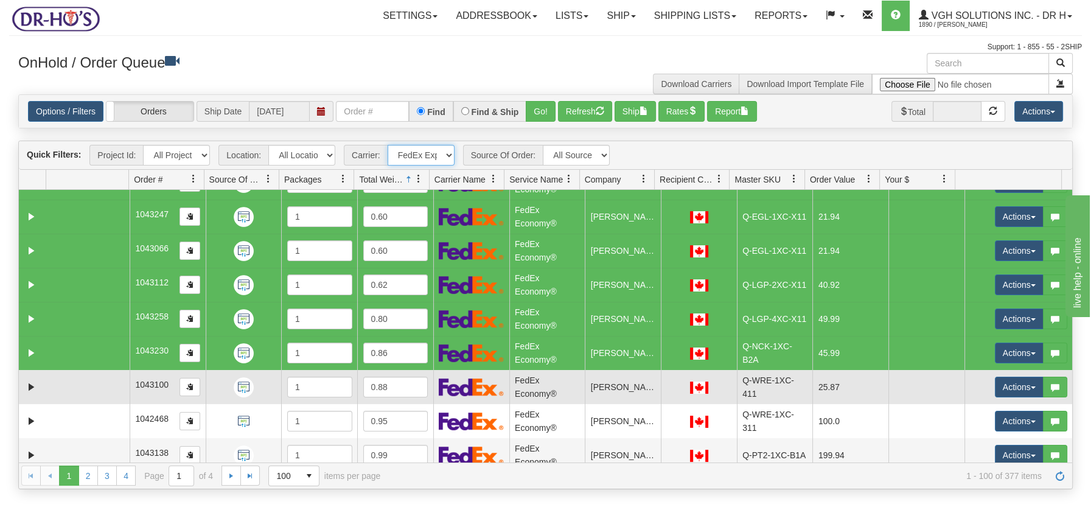
drag, startPoint x: 81, startPoint y: 381, endPoint x: 81, endPoint y: 394, distance: 12.8
click at [81, 385] on td at bounding box center [87, 387] width 83 height 34
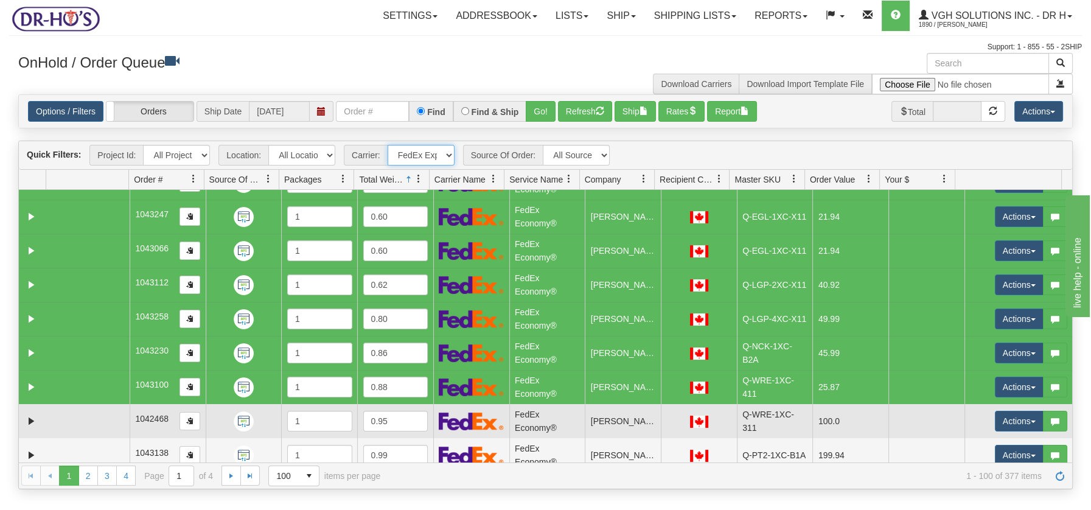
drag, startPoint x: 82, startPoint y: 407, endPoint x: 83, endPoint y: 413, distance: 6.2
click at [82, 410] on td at bounding box center [87, 421] width 83 height 34
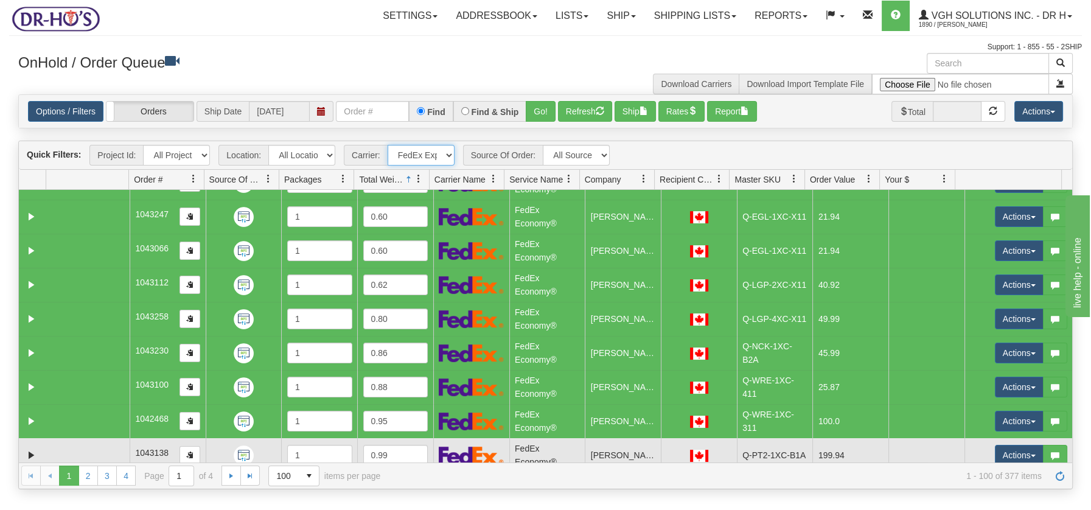
click at [88, 441] on td at bounding box center [87, 455] width 83 height 34
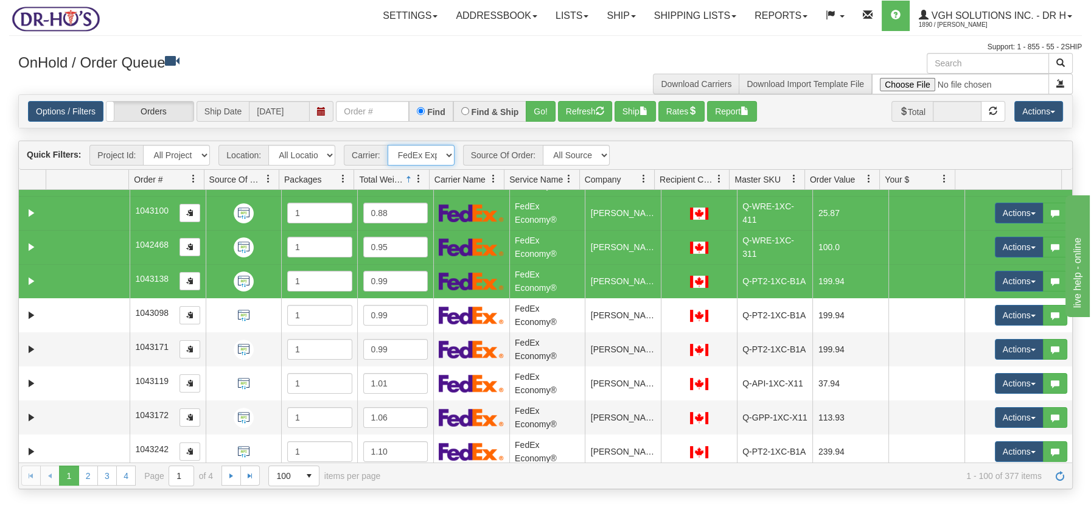
scroll to position [1315, 0]
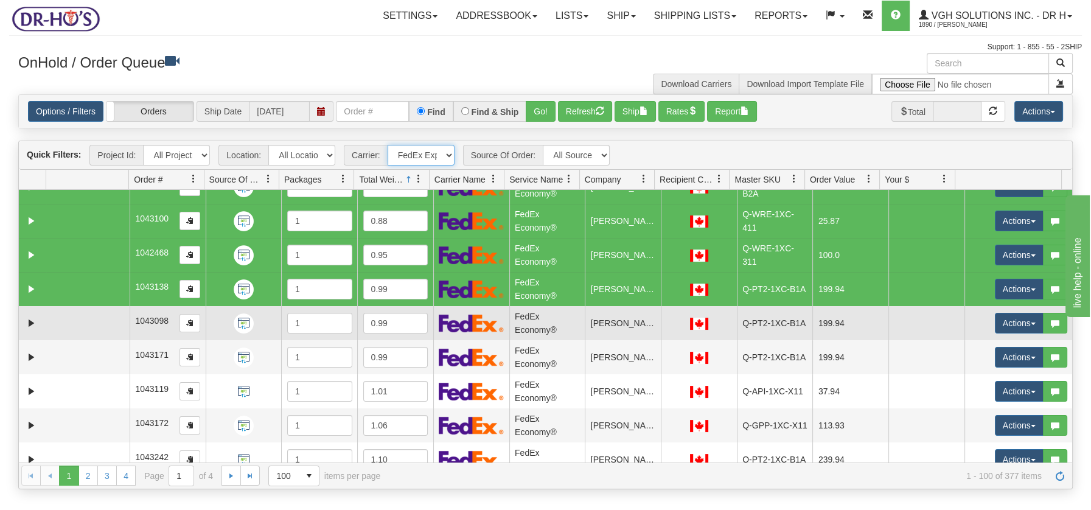
click at [114, 321] on td at bounding box center [87, 323] width 83 height 34
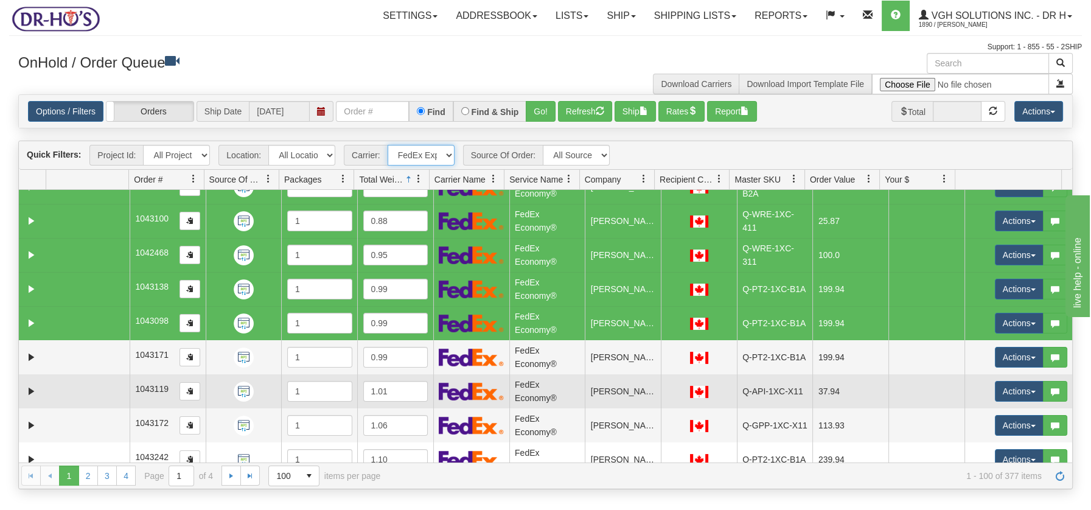
drag, startPoint x: 101, startPoint y: 357, endPoint x: 99, endPoint y: 374, distance: 17.1
click at [100, 358] on td at bounding box center [87, 357] width 83 height 34
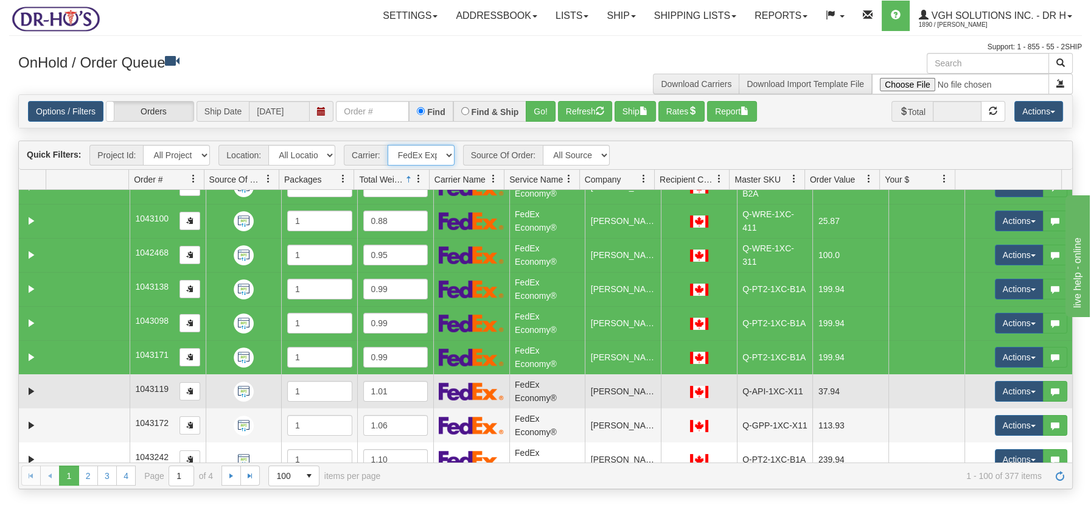
drag, startPoint x: 97, startPoint y: 390, endPoint x: 97, endPoint y: 400, distance: 10.3
click at [97, 391] on td at bounding box center [87, 391] width 83 height 34
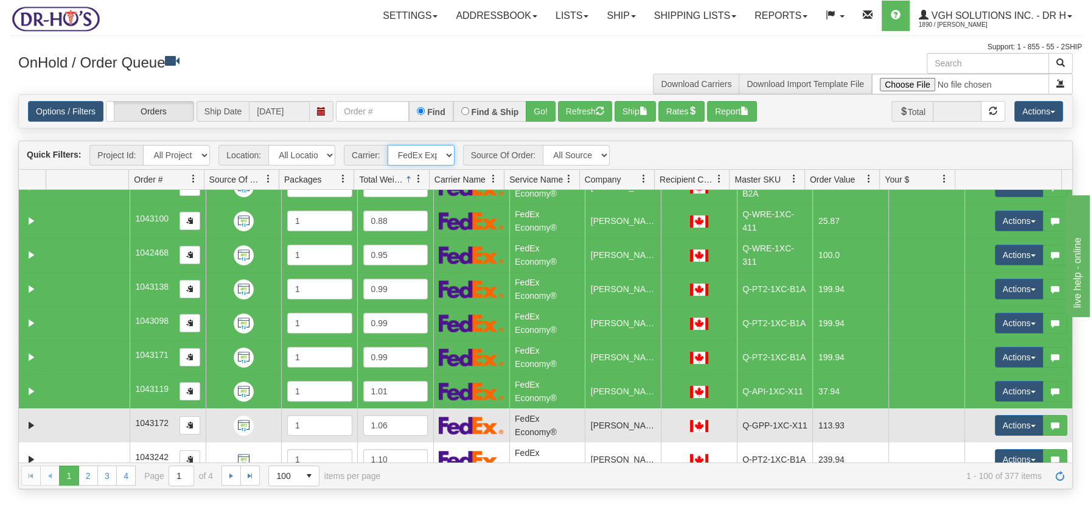
drag, startPoint x: 98, startPoint y: 430, endPoint x: 100, endPoint y: 437, distance: 7.1
click at [98, 431] on td at bounding box center [87, 425] width 83 height 34
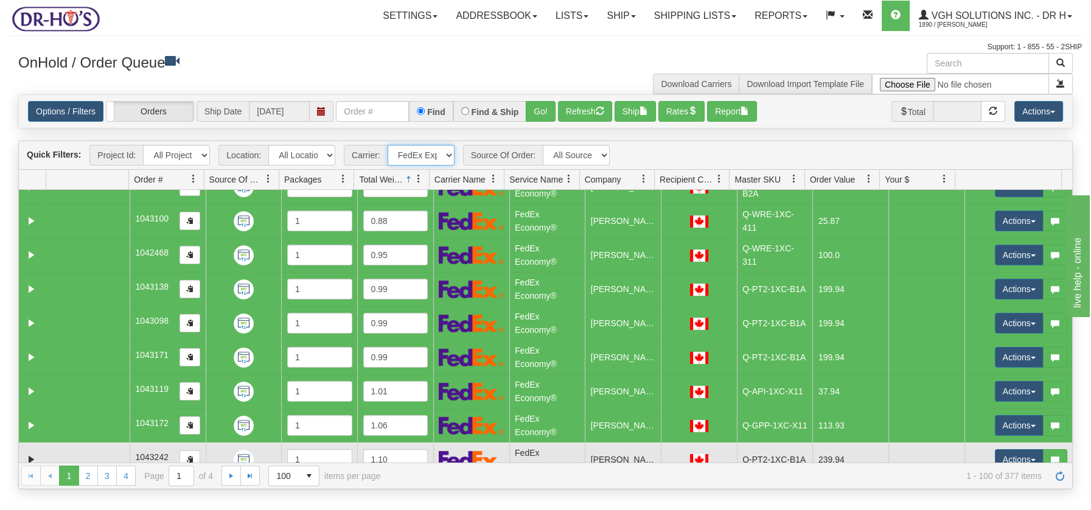
click at [106, 451] on td at bounding box center [87, 459] width 83 height 34
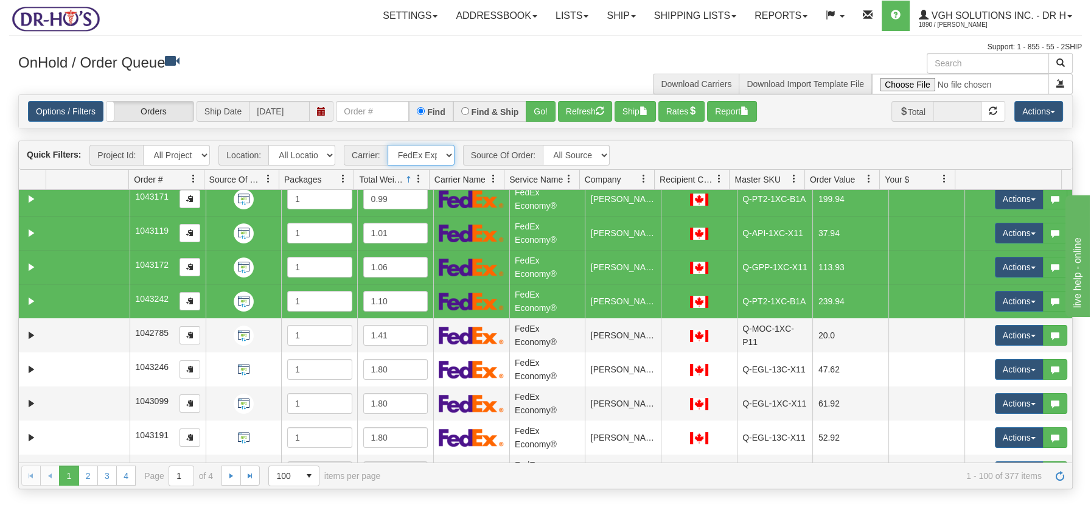
scroll to position [1477, 0]
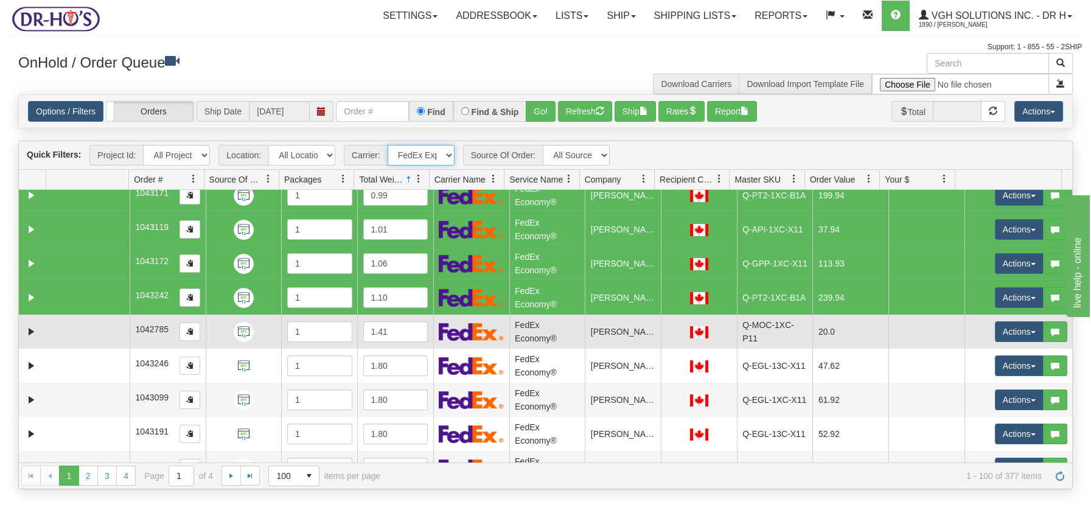
click at [130, 333] on td "1042785" at bounding box center [168, 332] width 76 height 34
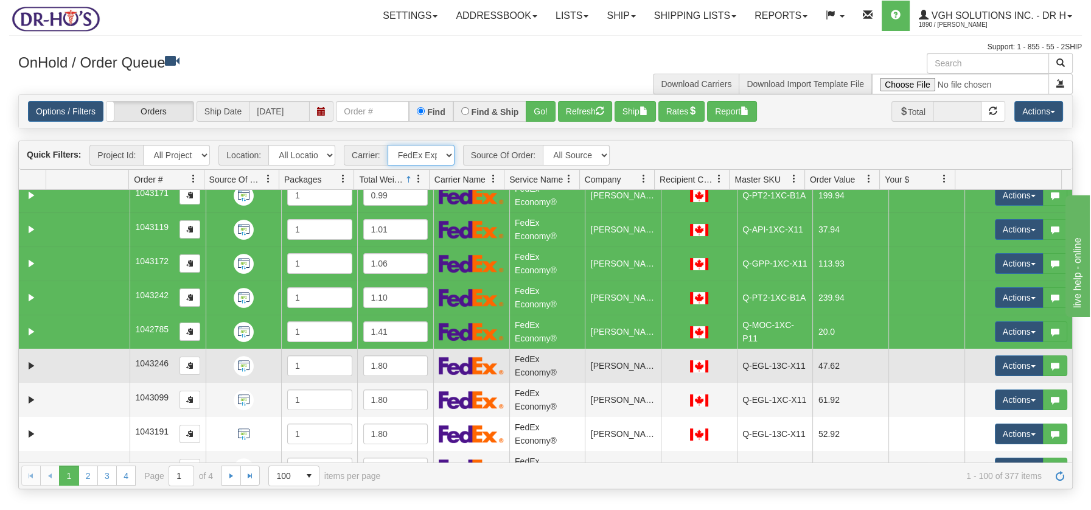
click at [111, 369] on td at bounding box center [87, 366] width 83 height 34
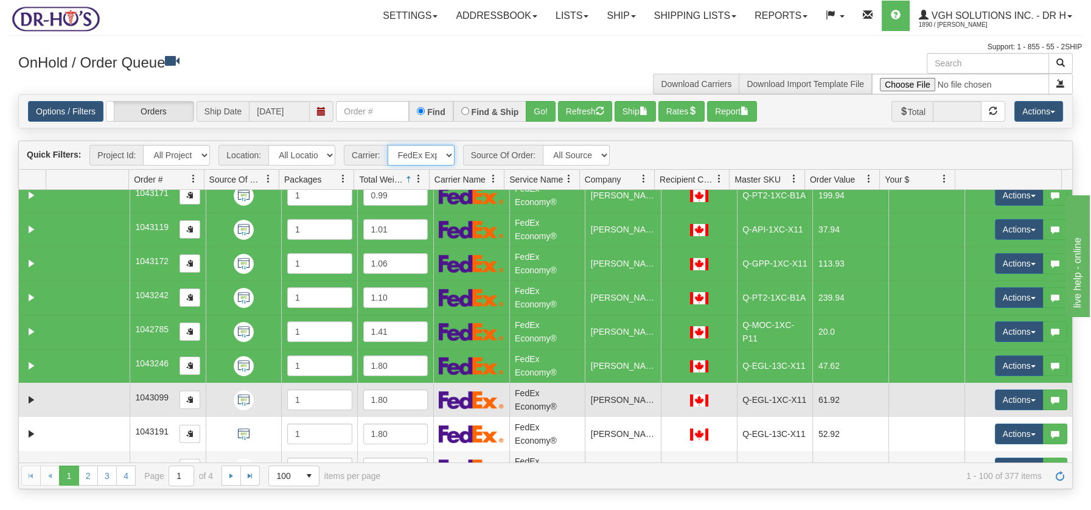
drag, startPoint x: 104, startPoint y: 397, endPoint x: 105, endPoint y: 414, distance: 16.4
click at [104, 398] on td at bounding box center [87, 400] width 83 height 34
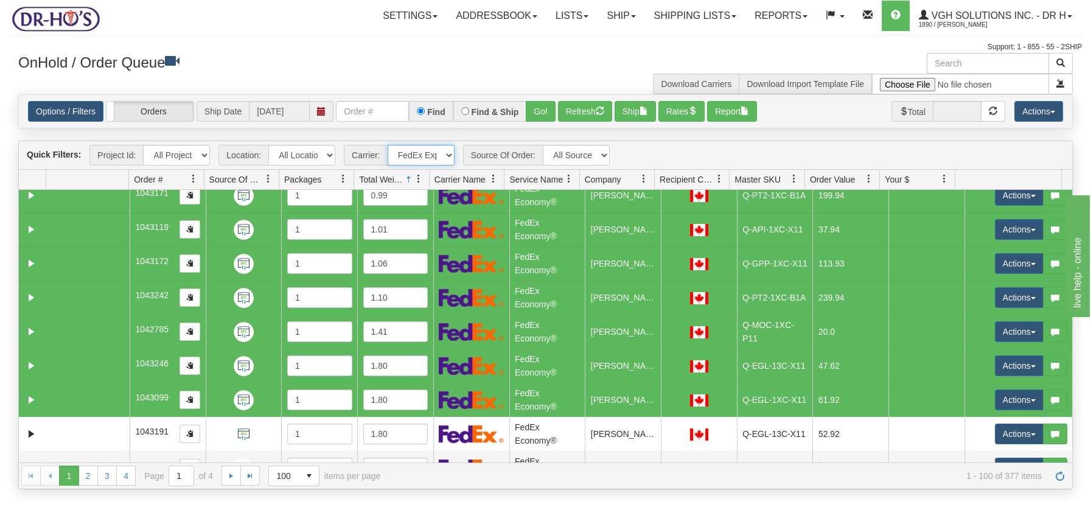
drag, startPoint x: 105, startPoint y: 433, endPoint x: 206, endPoint y: 483, distance: 112.7
click at [106, 433] on td at bounding box center [87, 434] width 83 height 34
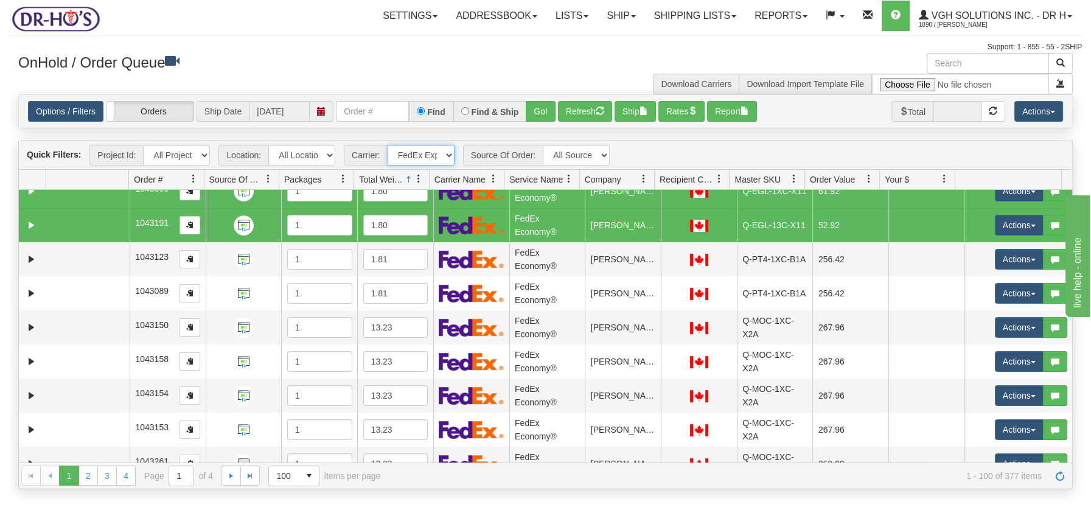
scroll to position [1694, 0]
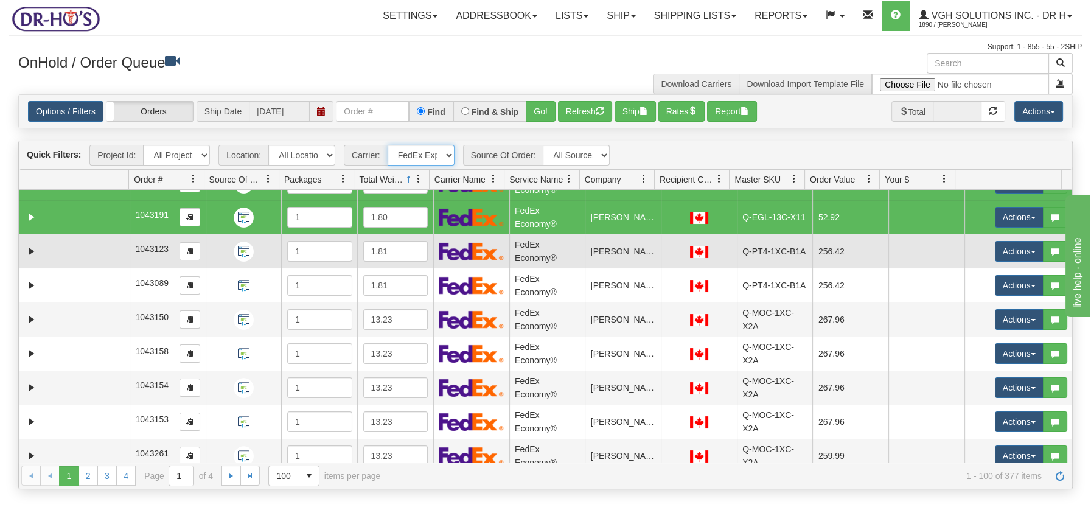
click at [111, 252] on td at bounding box center [87, 251] width 83 height 34
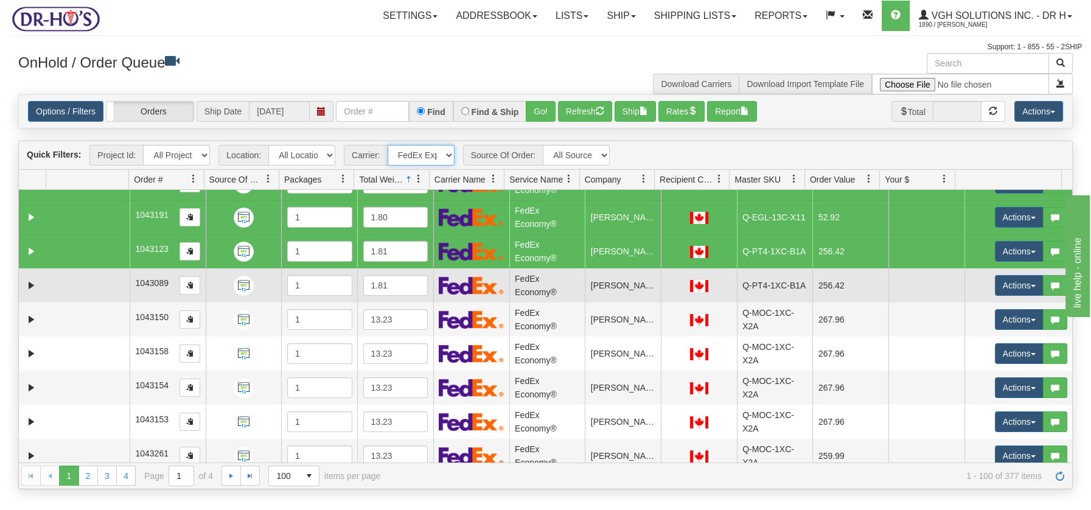
click at [100, 282] on td at bounding box center [87, 285] width 83 height 34
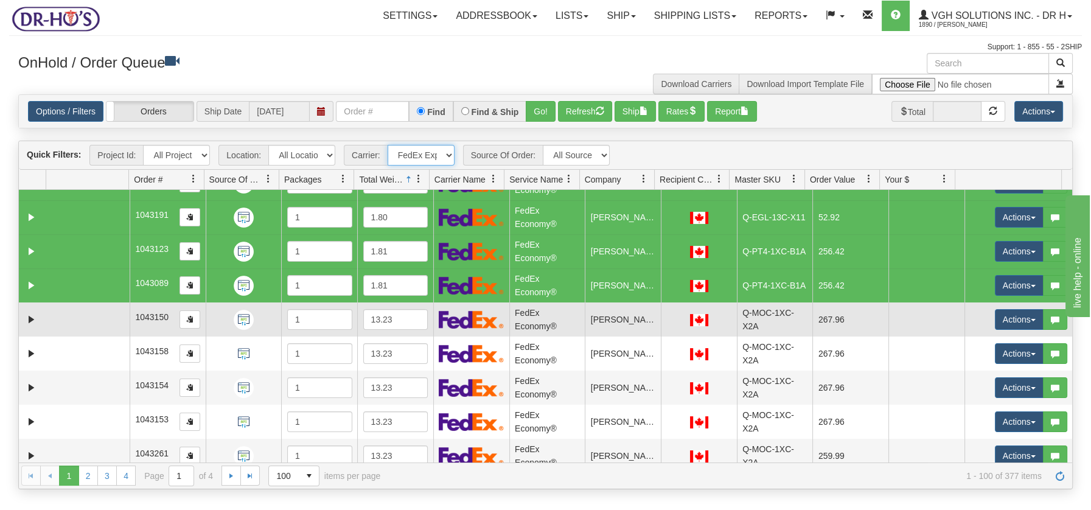
click at [94, 318] on td at bounding box center [87, 319] width 83 height 34
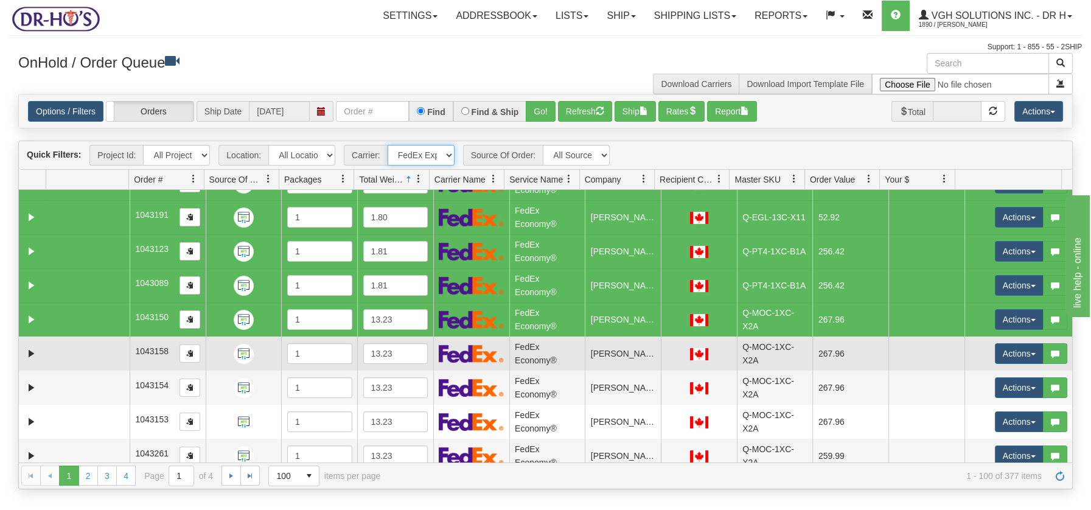
click at [92, 346] on td at bounding box center [87, 354] width 83 height 34
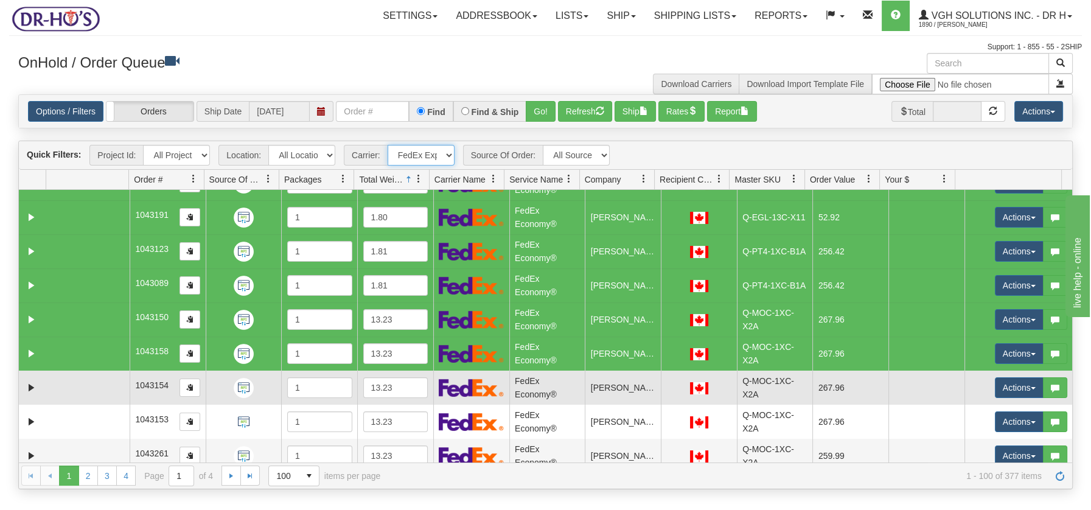
drag, startPoint x: 91, startPoint y: 386, endPoint x: 96, endPoint y: 400, distance: 15.2
click at [91, 388] on td at bounding box center [87, 388] width 83 height 34
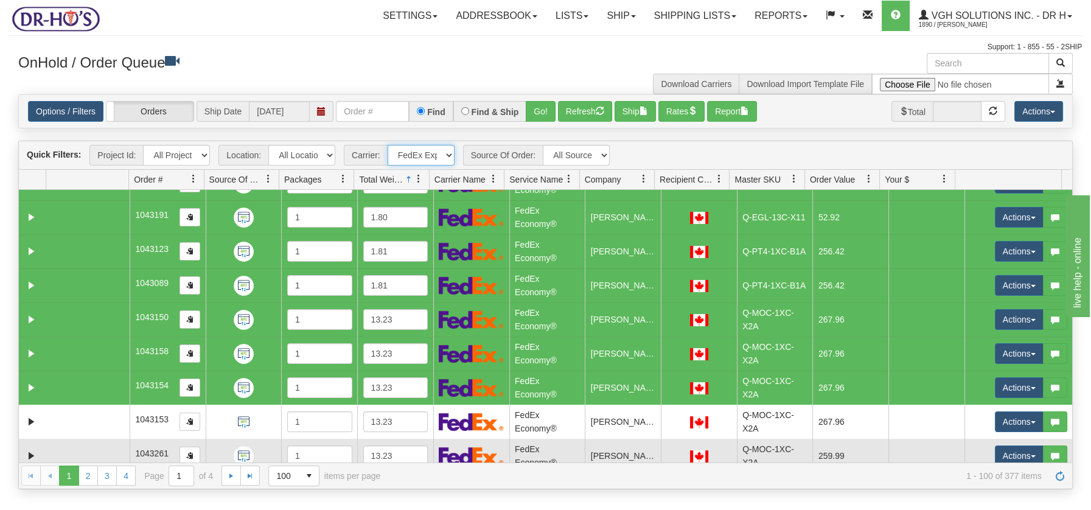
drag, startPoint x: 98, startPoint y: 424, endPoint x: 102, endPoint y: 440, distance: 16.2
click at [99, 427] on td at bounding box center [87, 422] width 83 height 34
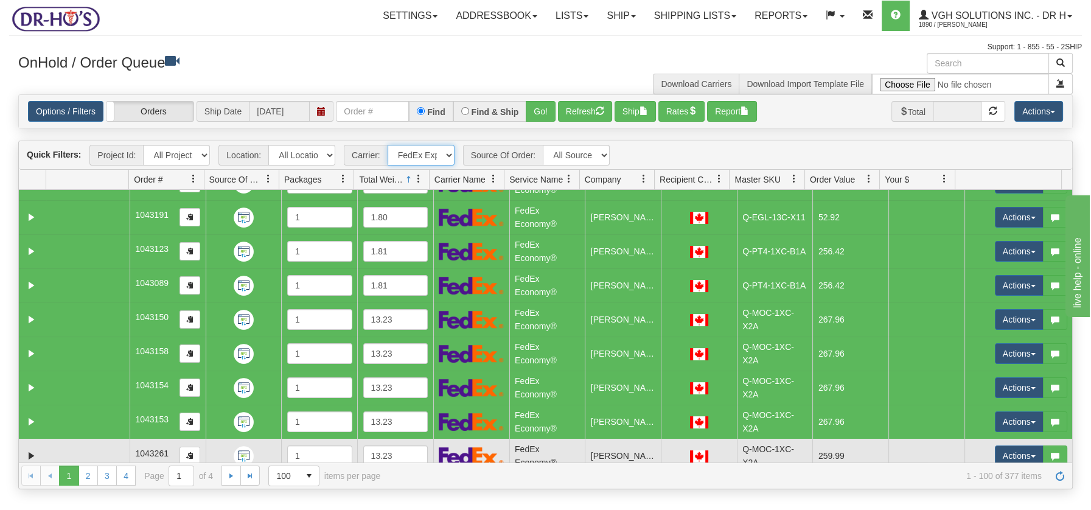
click at [104, 453] on td at bounding box center [87, 456] width 83 height 34
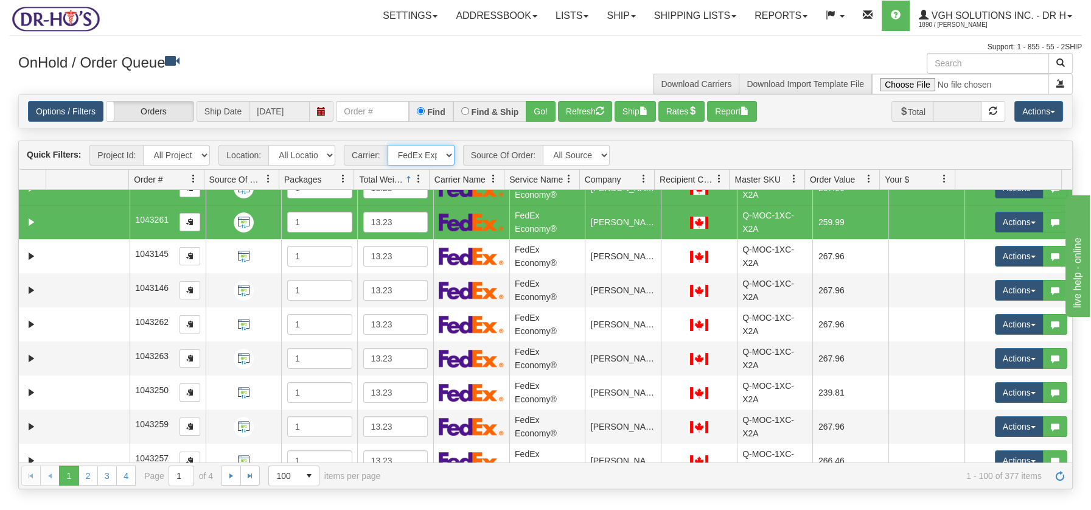
scroll to position [1936, 0]
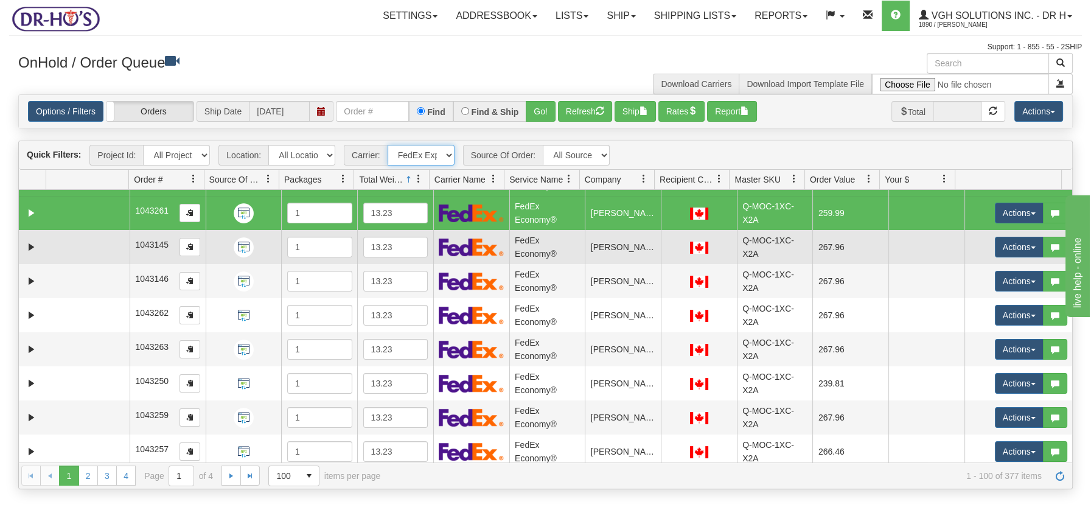
click at [115, 247] on td at bounding box center [87, 247] width 83 height 34
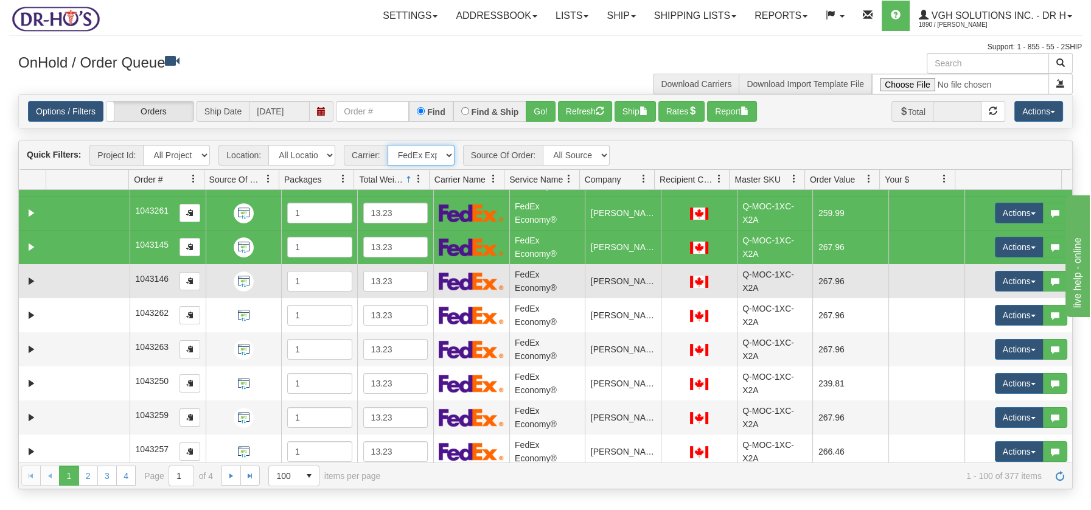
click at [95, 286] on td at bounding box center [87, 281] width 83 height 34
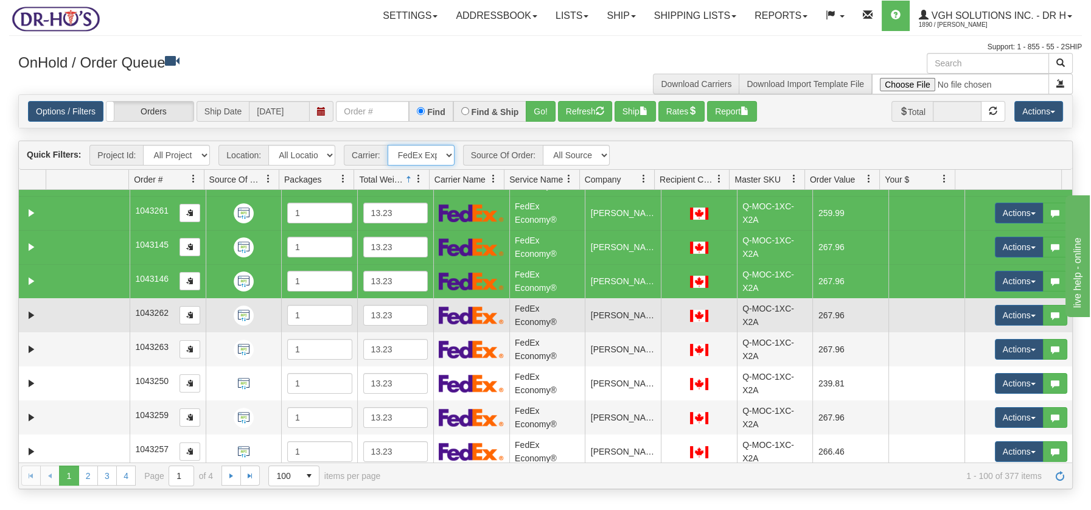
click at [88, 312] on td at bounding box center [87, 315] width 83 height 34
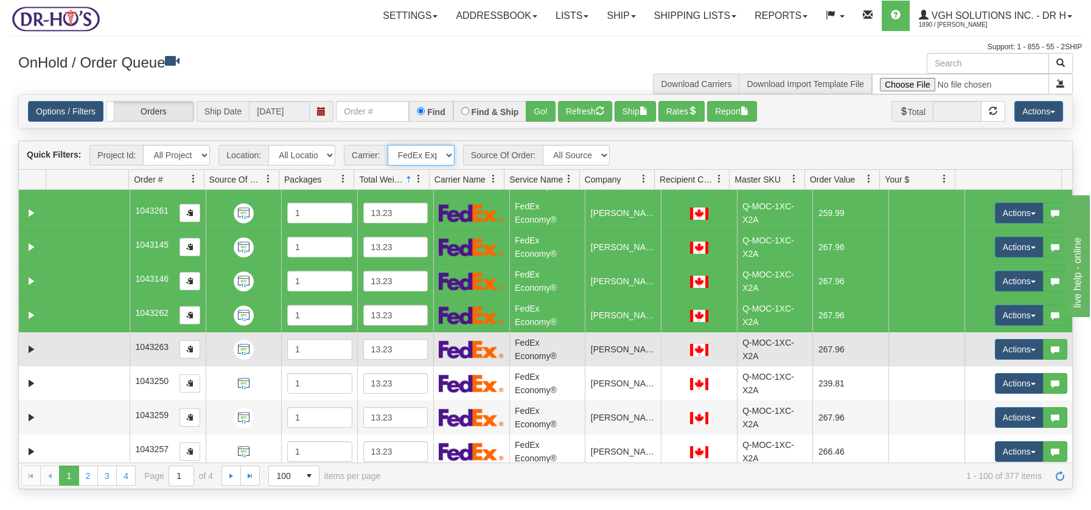
click at [88, 345] on td at bounding box center [87, 349] width 83 height 34
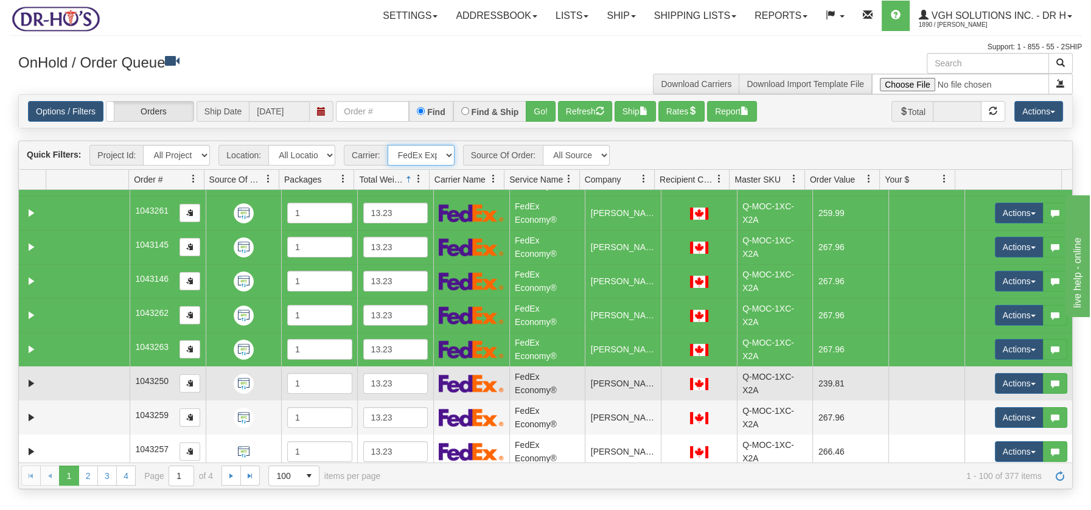
click at [89, 382] on td at bounding box center [87, 383] width 83 height 34
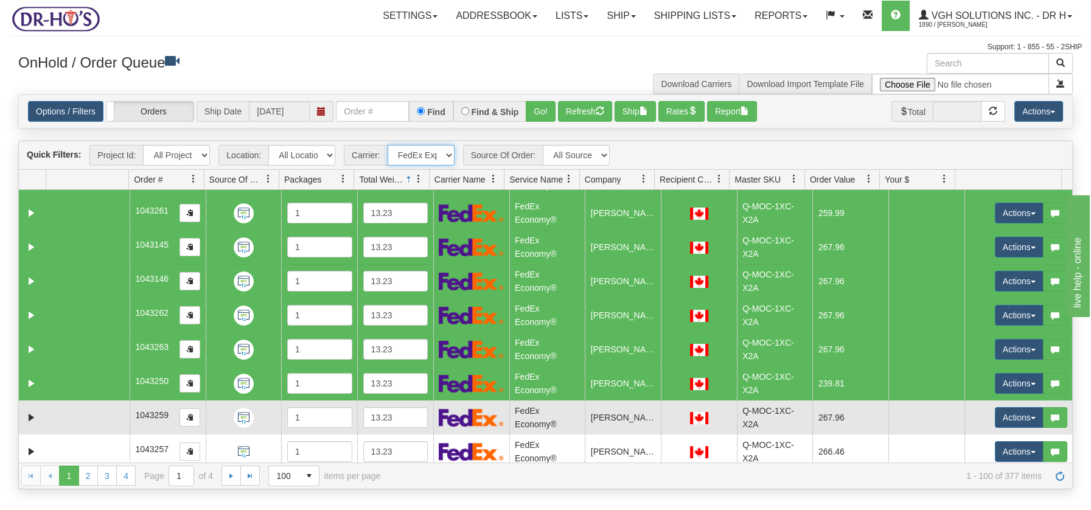
drag, startPoint x: 89, startPoint y: 407, endPoint x: 96, endPoint y: 414, distance: 9.0
click at [89, 408] on td at bounding box center [87, 417] width 83 height 34
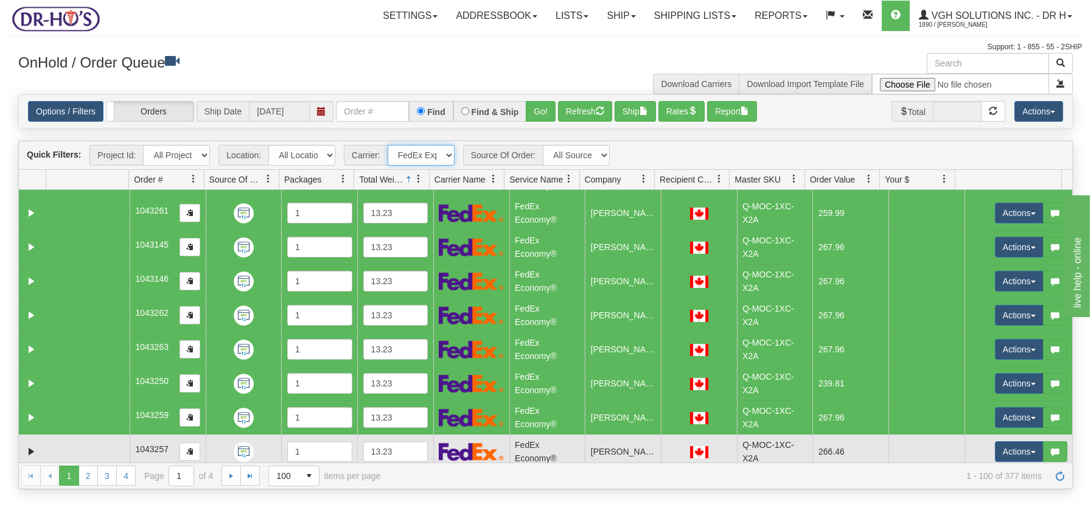
click at [105, 436] on td at bounding box center [87, 452] width 83 height 34
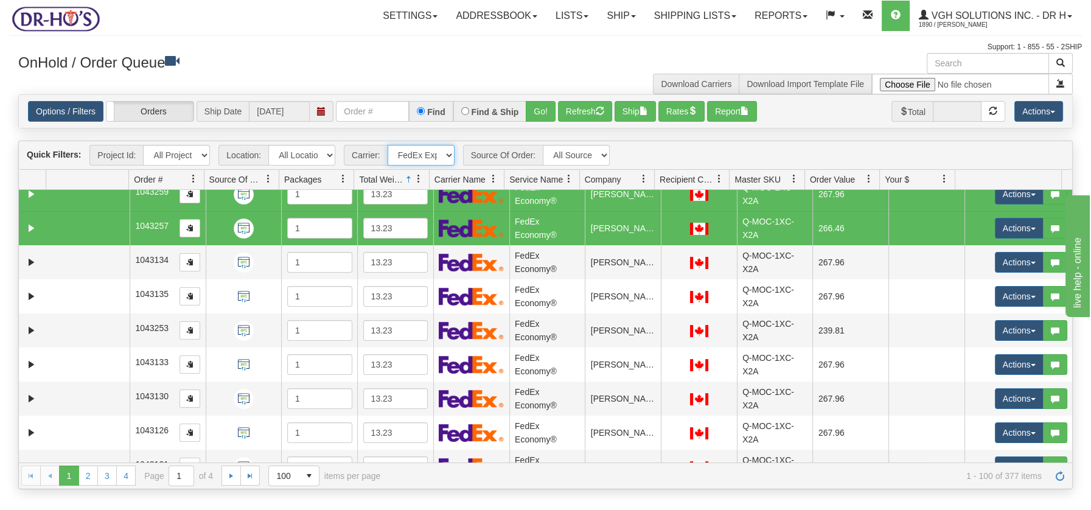
scroll to position [2180, 0]
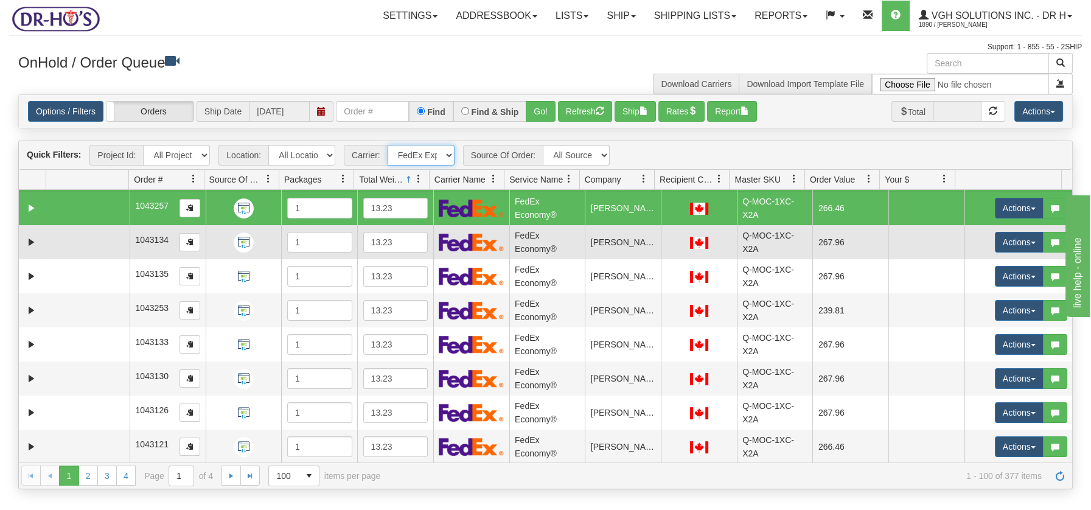
click at [105, 235] on td at bounding box center [87, 242] width 83 height 34
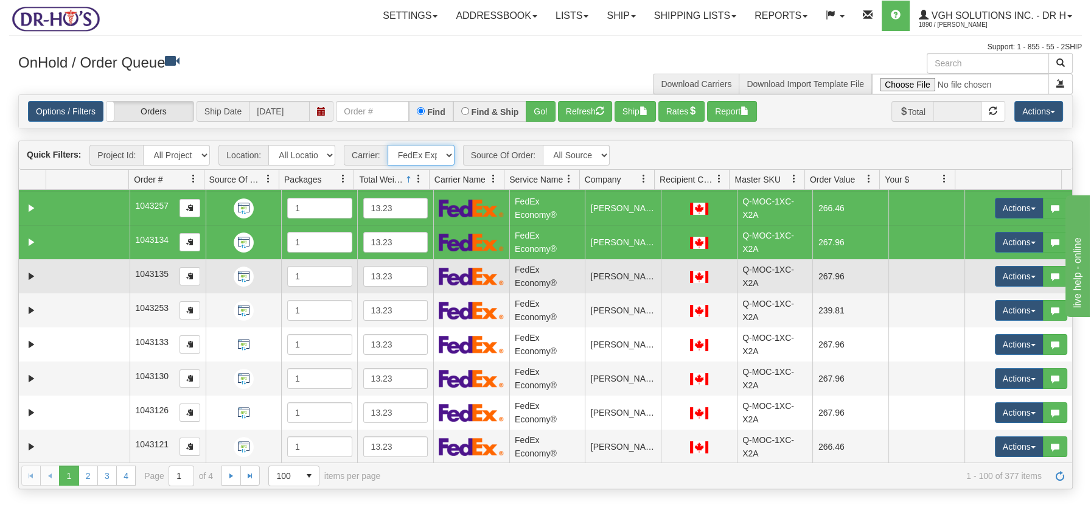
click at [82, 266] on td at bounding box center [87, 276] width 83 height 34
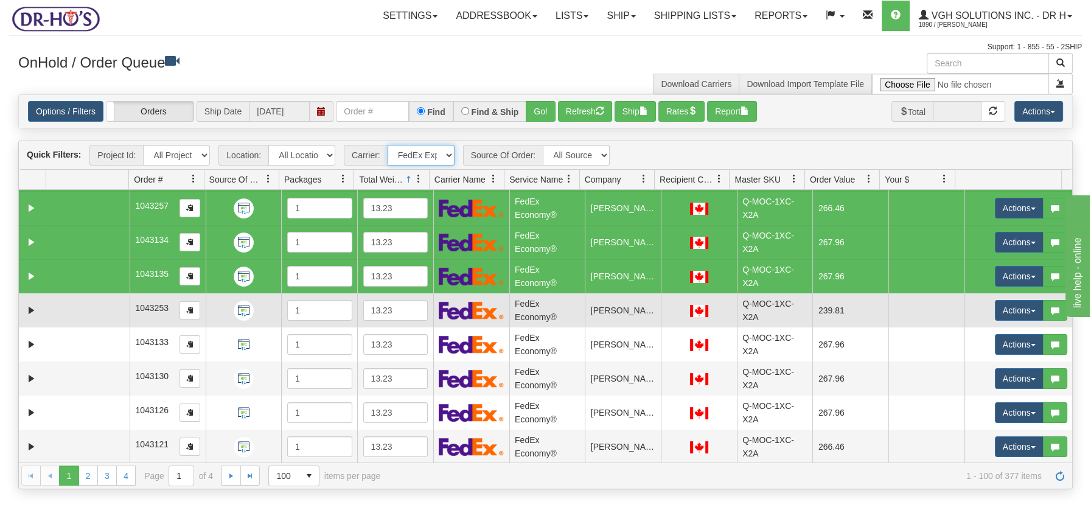
click at [74, 316] on td at bounding box center [87, 310] width 83 height 34
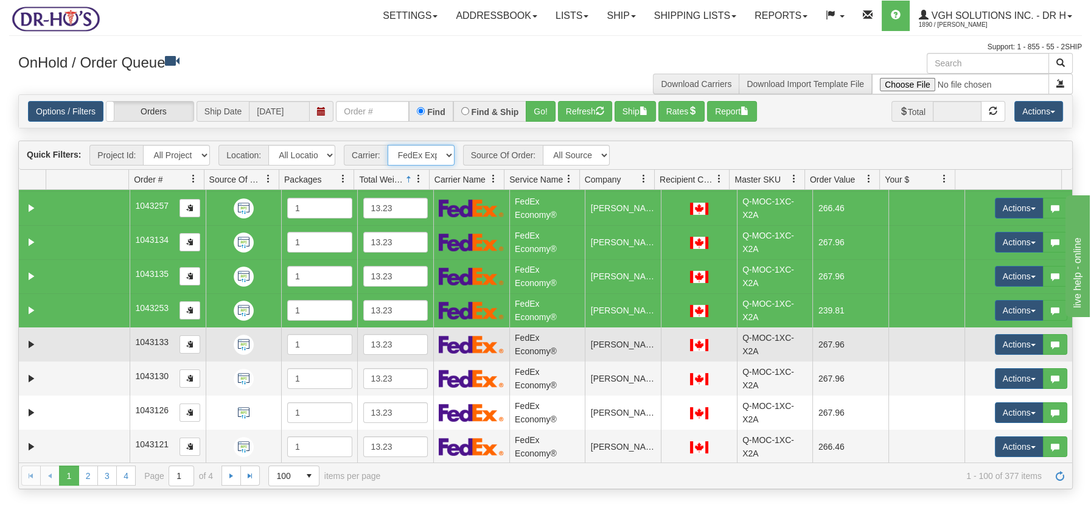
drag, startPoint x: 73, startPoint y: 344, endPoint x: 74, endPoint y: 351, distance: 7.3
click at [73, 346] on td at bounding box center [87, 344] width 83 height 34
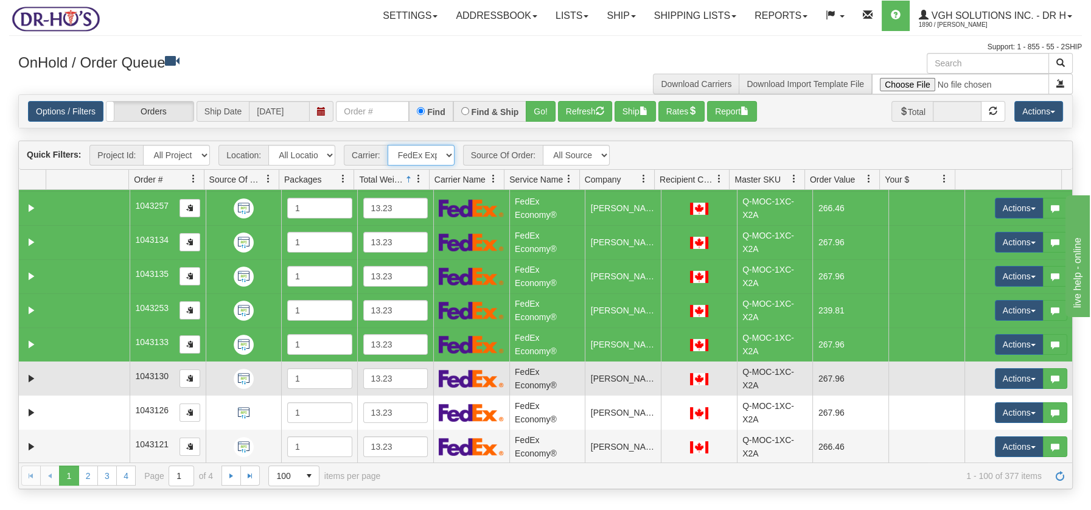
click at [79, 380] on td at bounding box center [87, 378] width 83 height 34
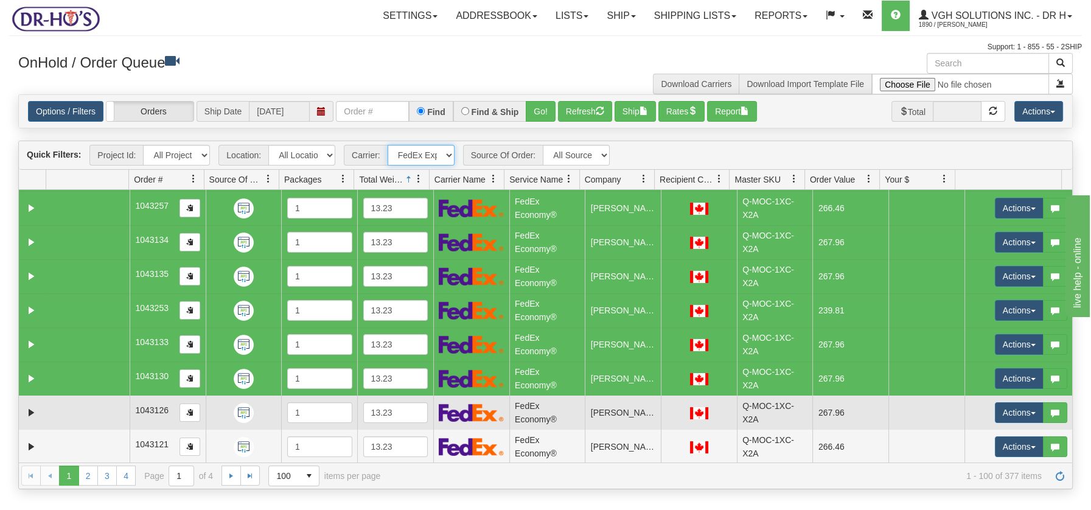
click at [77, 407] on td at bounding box center [87, 413] width 83 height 34
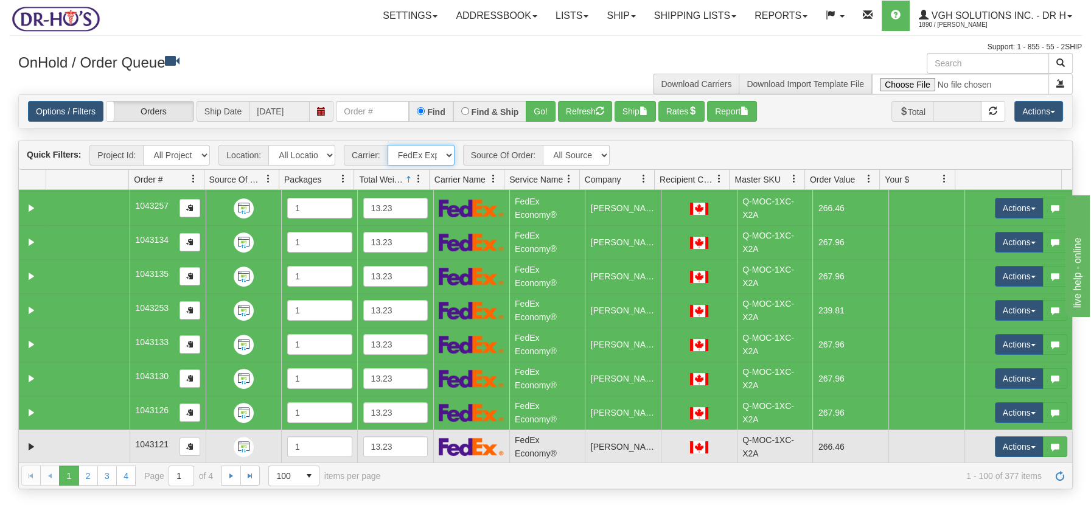
click at [83, 441] on td at bounding box center [87, 447] width 83 height 34
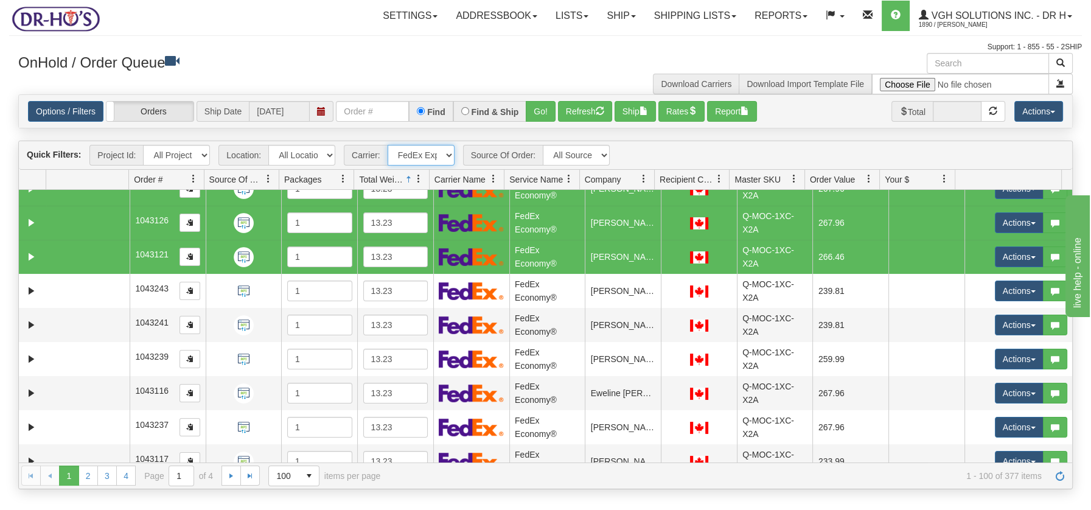
scroll to position [2396, 0]
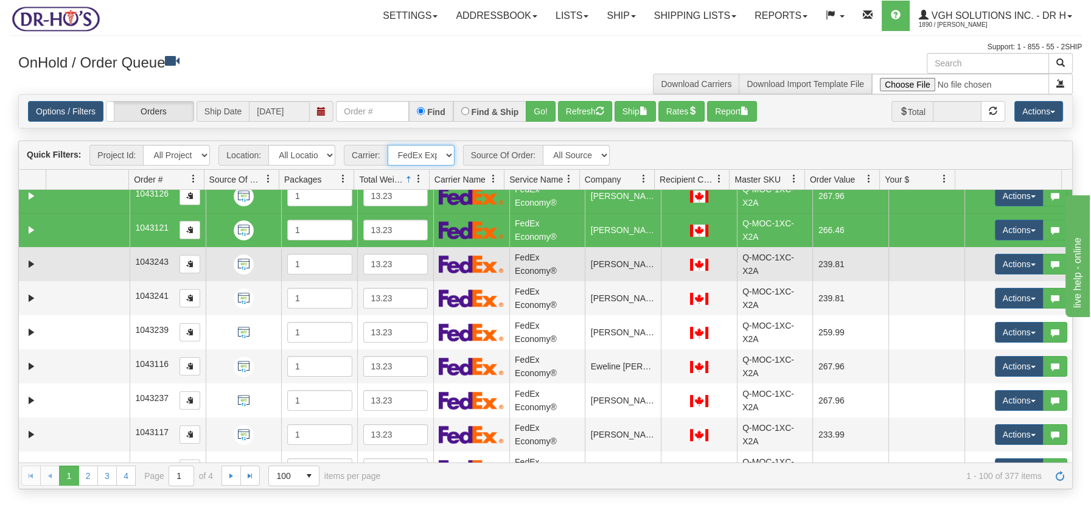
click at [116, 267] on td at bounding box center [87, 264] width 83 height 34
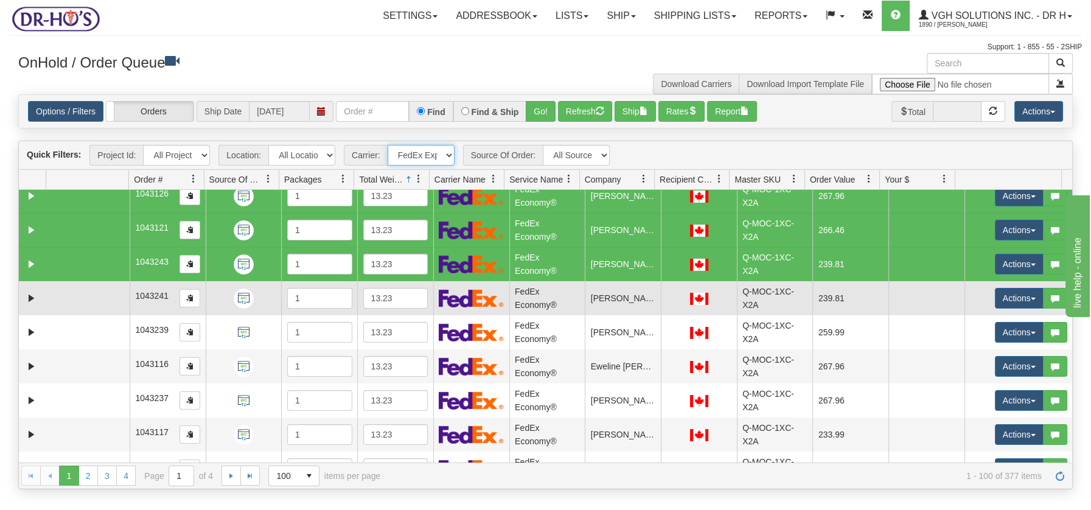
click at [95, 296] on td at bounding box center [87, 298] width 83 height 34
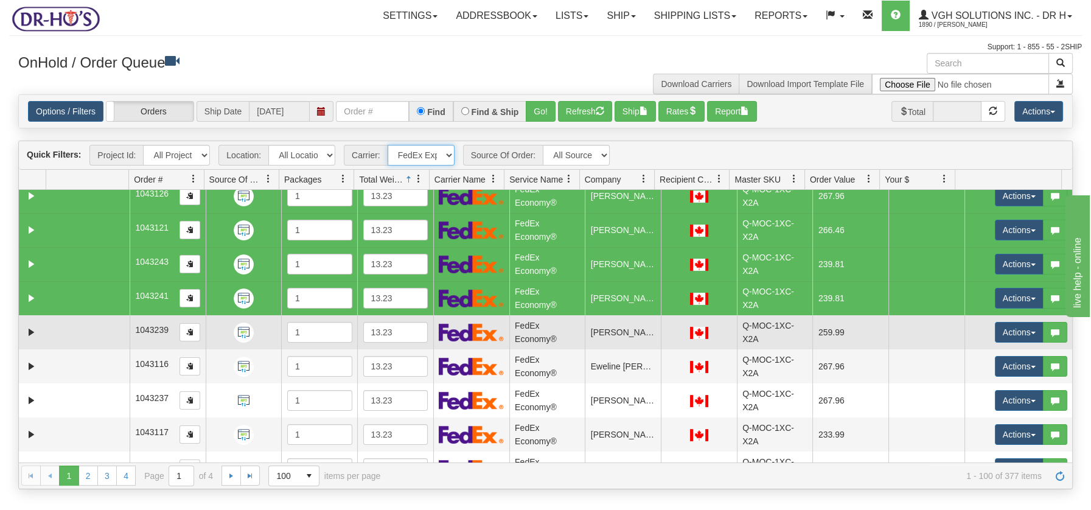
click at [83, 323] on td at bounding box center [87, 332] width 83 height 34
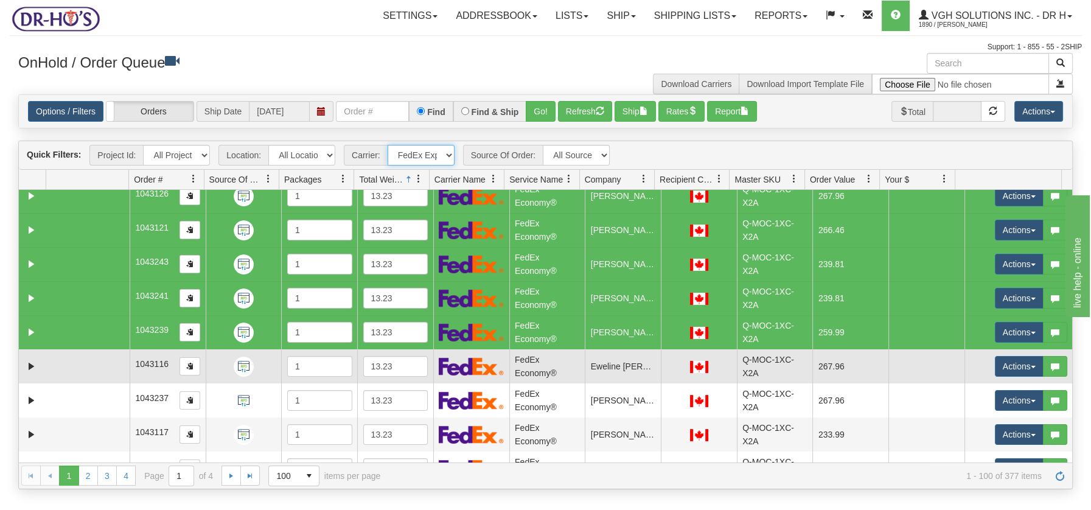
click at [79, 360] on td at bounding box center [87, 366] width 83 height 34
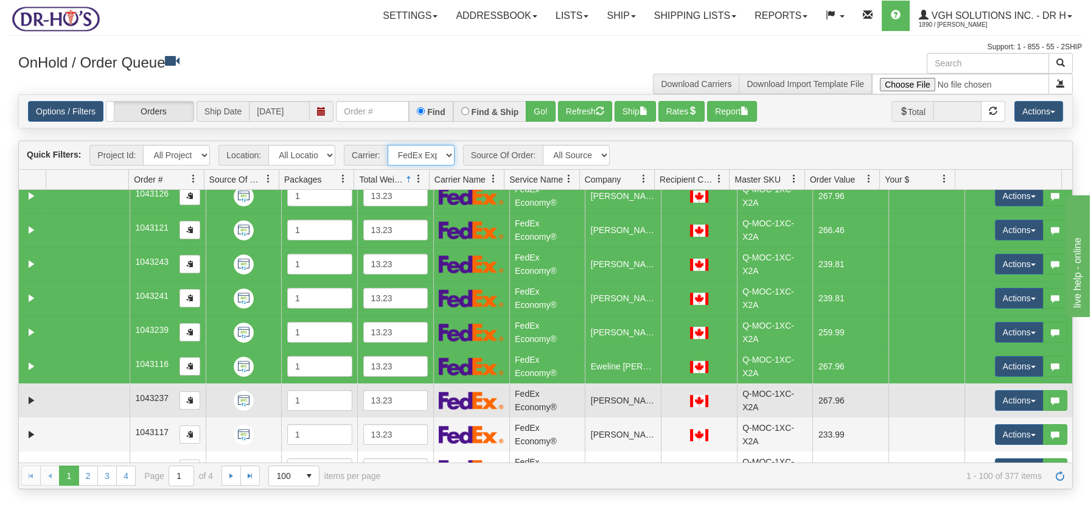
click at [77, 389] on td at bounding box center [87, 400] width 83 height 34
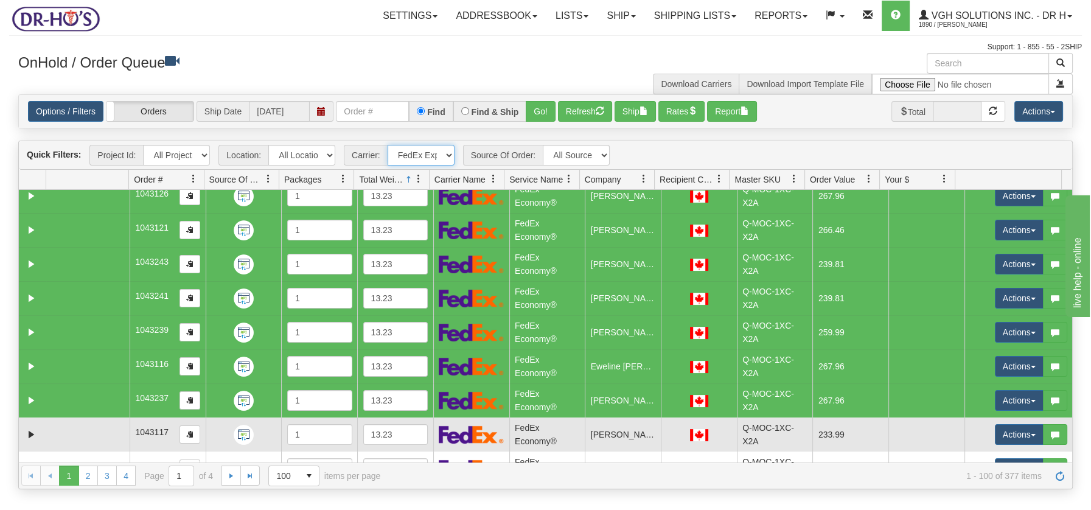
click at [88, 430] on td at bounding box center [87, 434] width 83 height 34
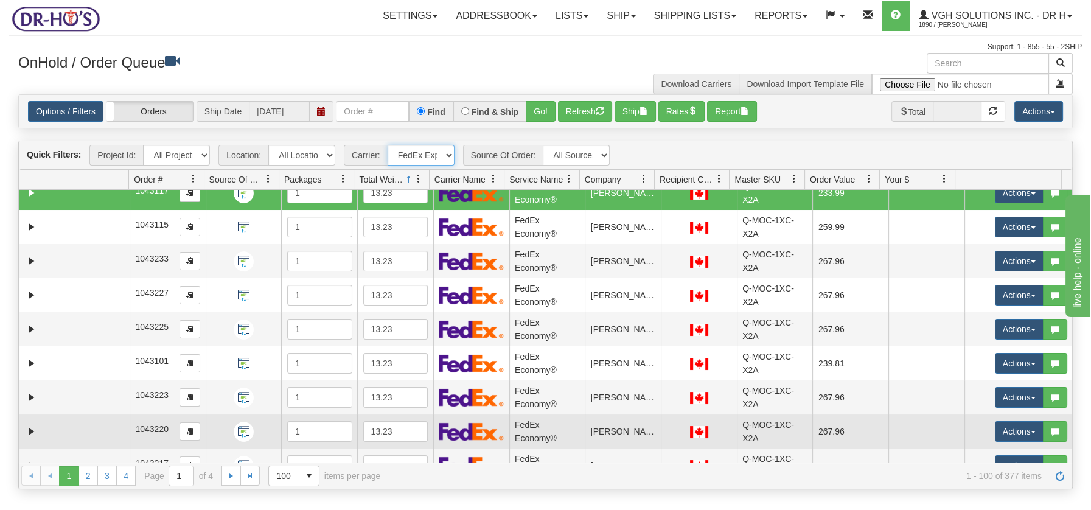
scroll to position [2640, 0]
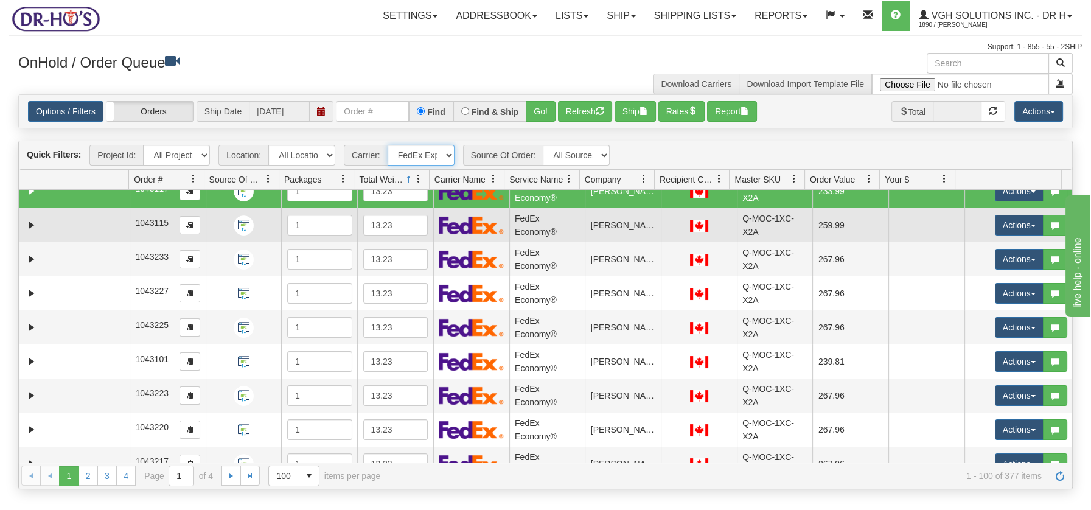
click at [101, 229] on td at bounding box center [87, 225] width 83 height 34
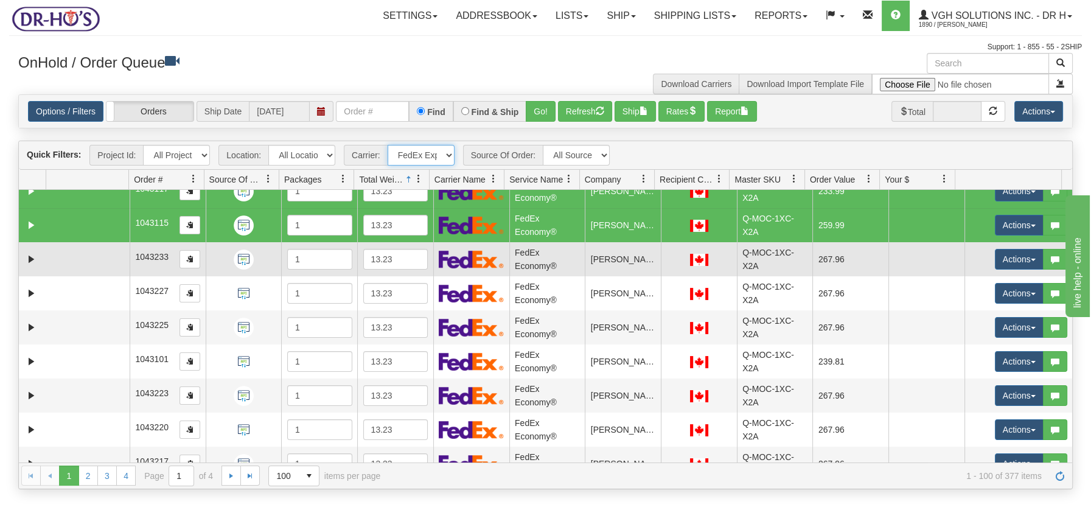
click at [82, 255] on td at bounding box center [87, 259] width 83 height 34
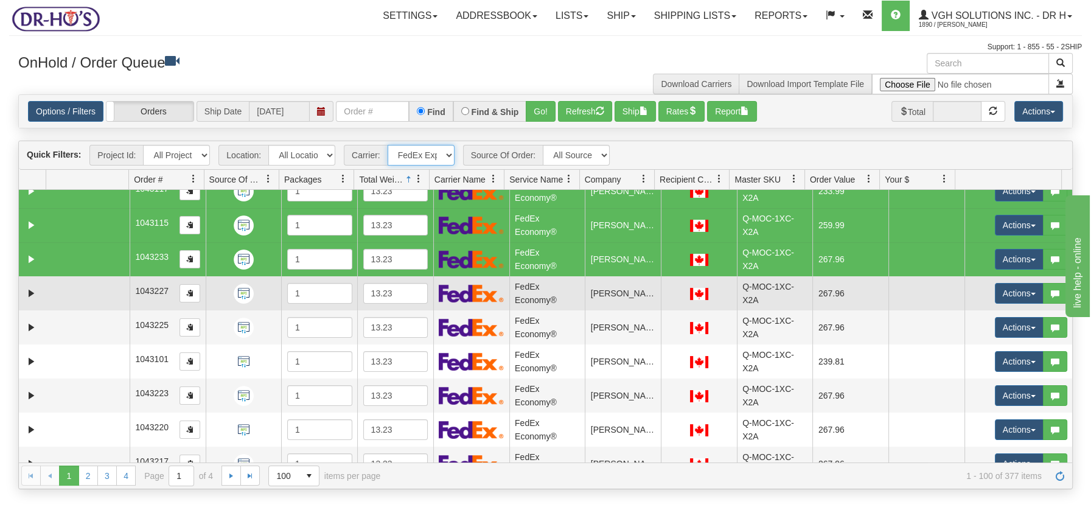
click at [69, 289] on td at bounding box center [87, 293] width 83 height 34
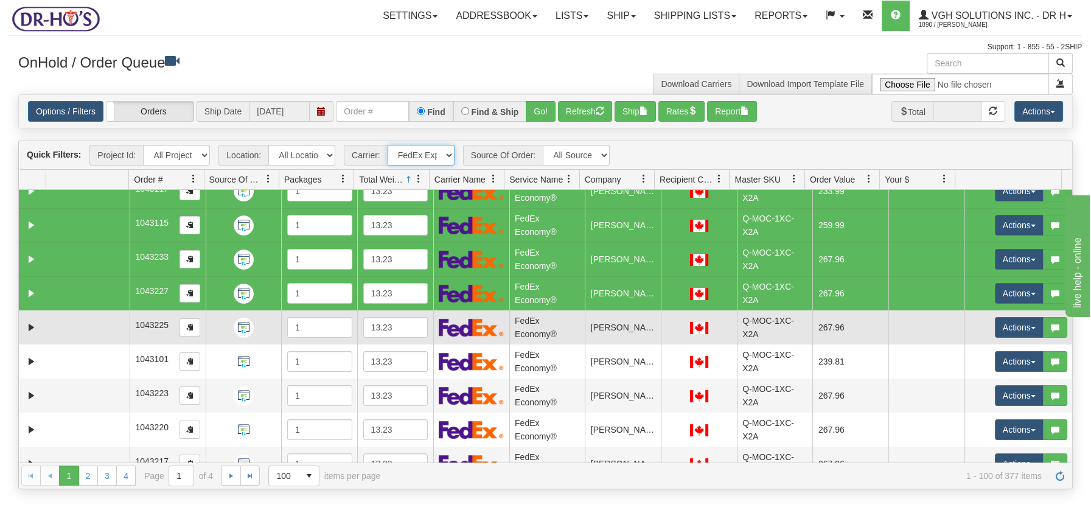
click at [60, 323] on td at bounding box center [87, 327] width 83 height 34
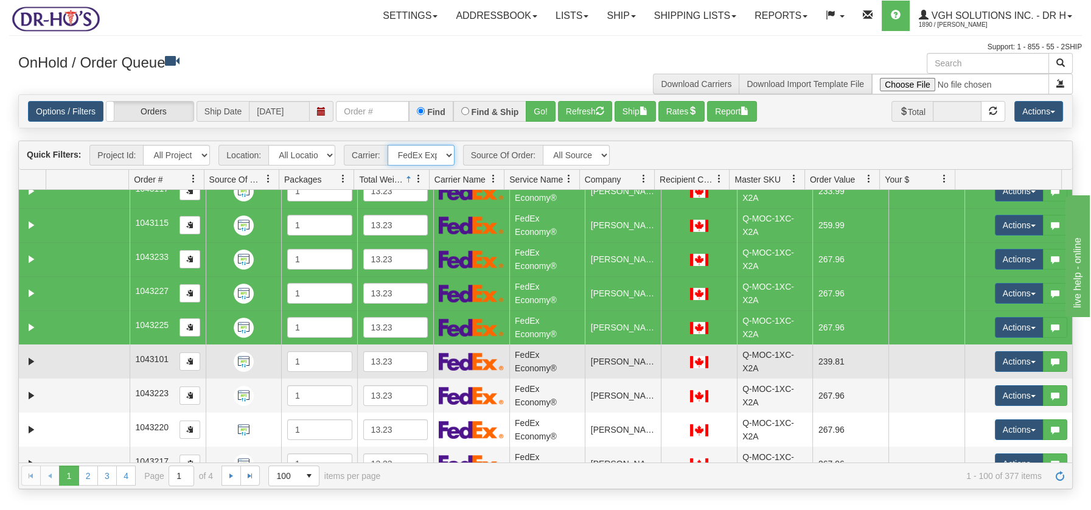
click at [54, 354] on td at bounding box center [87, 361] width 83 height 34
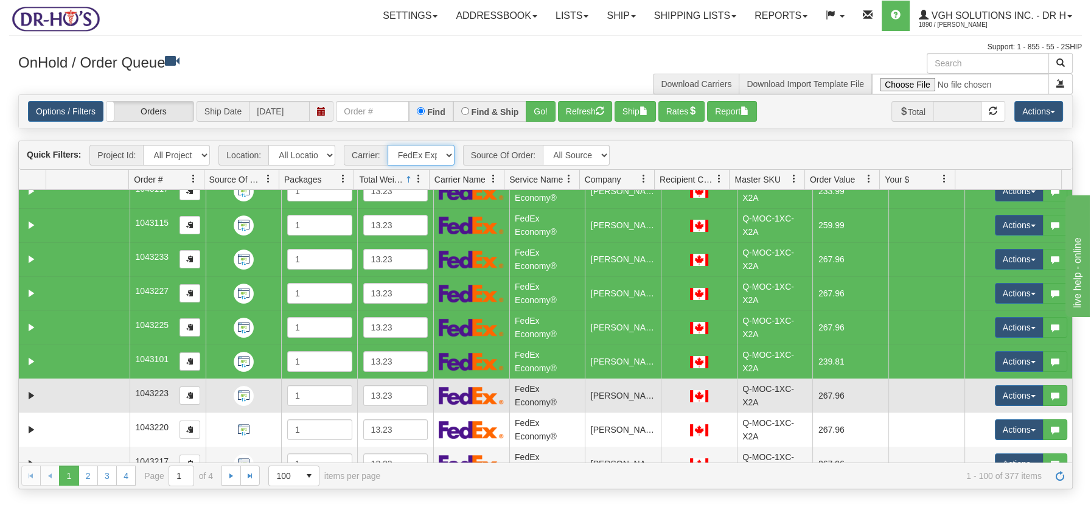
click at [61, 393] on td at bounding box center [87, 396] width 83 height 34
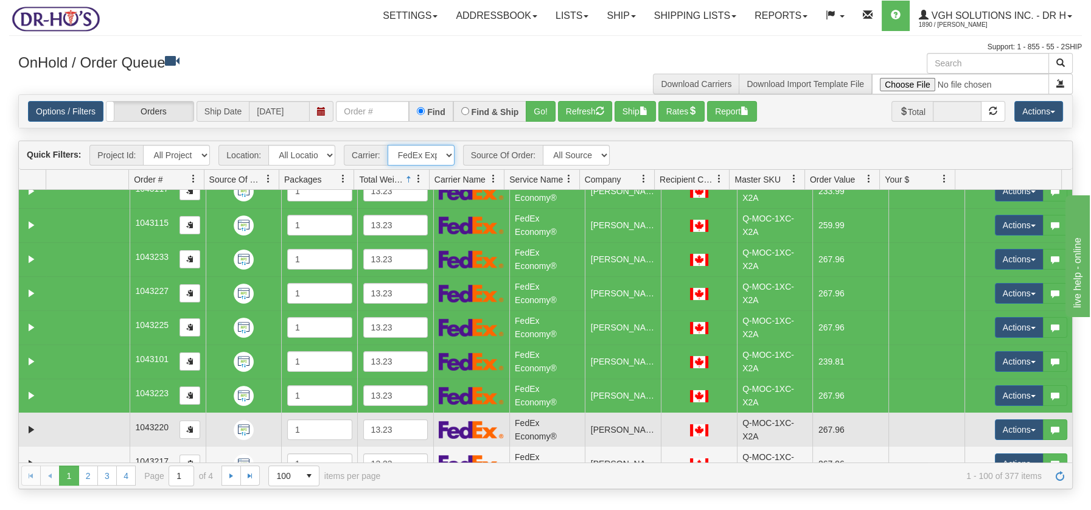
click at [66, 421] on td at bounding box center [87, 430] width 83 height 34
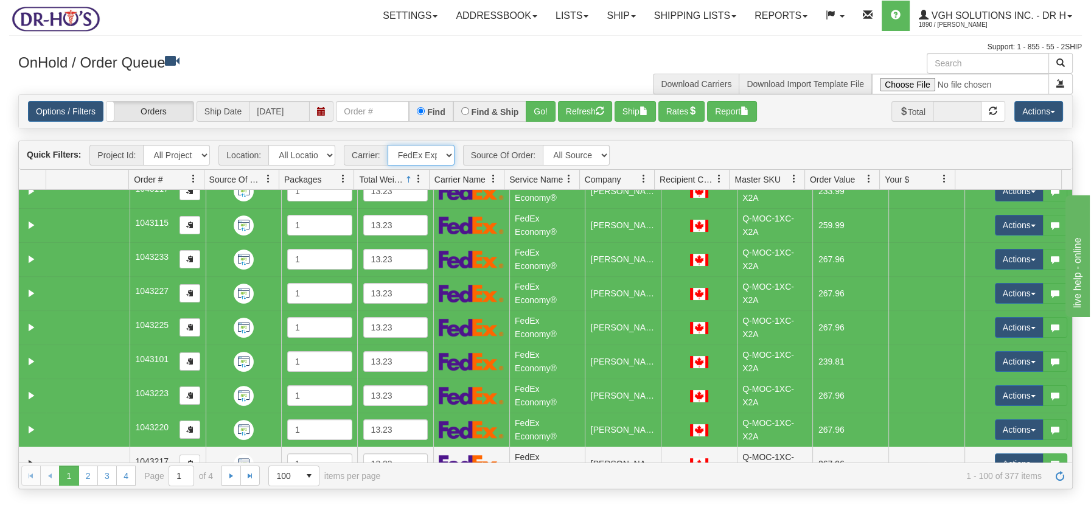
drag, startPoint x: 115, startPoint y: 455, endPoint x: 161, endPoint y: 462, distance: 46.3
click at [117, 455] on td at bounding box center [87, 464] width 83 height 34
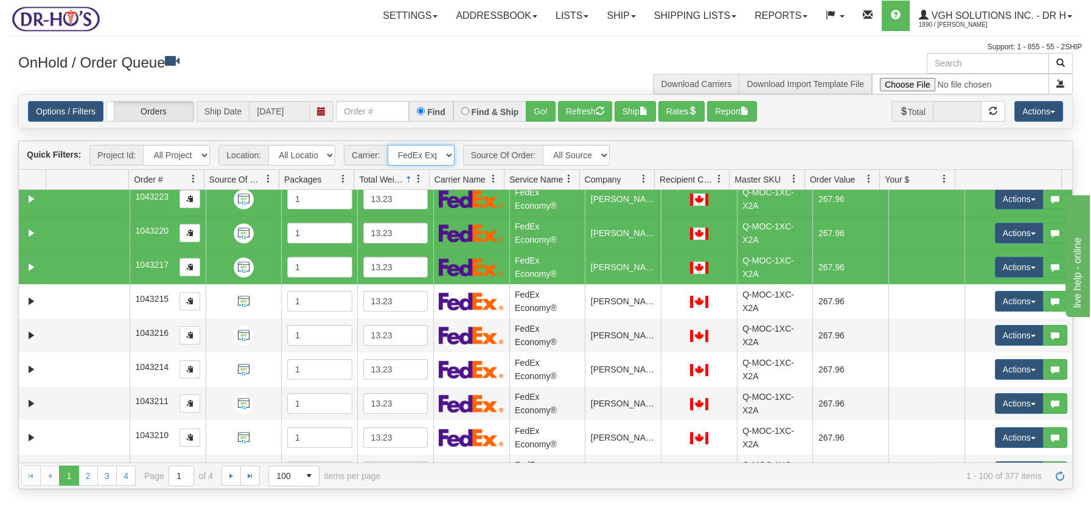
scroll to position [2856, 0]
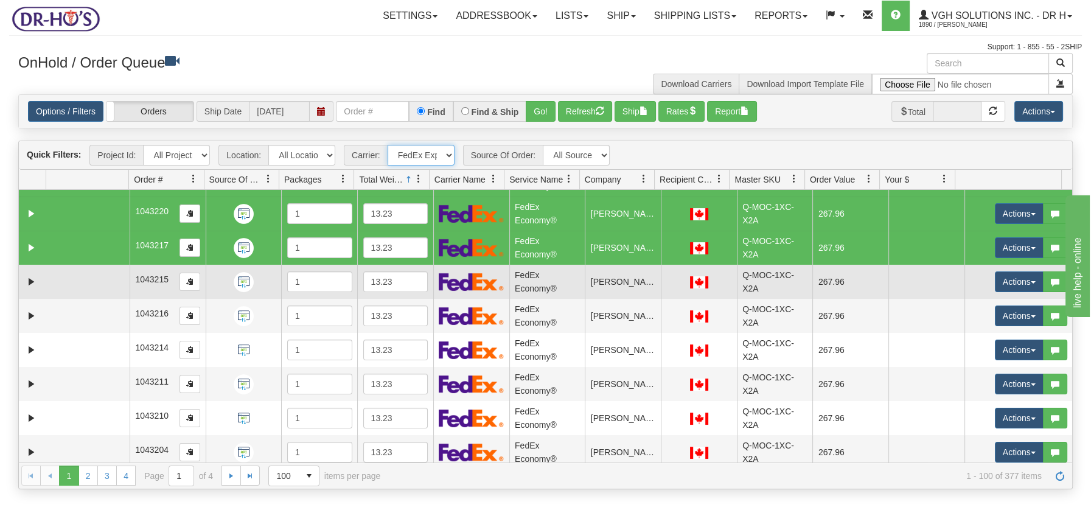
click at [117, 280] on td at bounding box center [87, 282] width 83 height 34
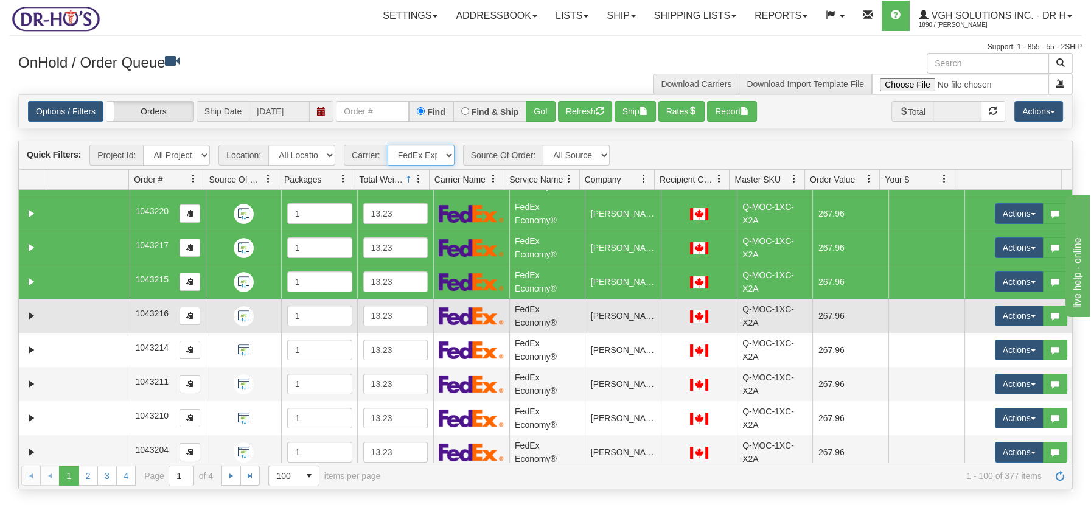
click at [90, 314] on td at bounding box center [87, 316] width 83 height 34
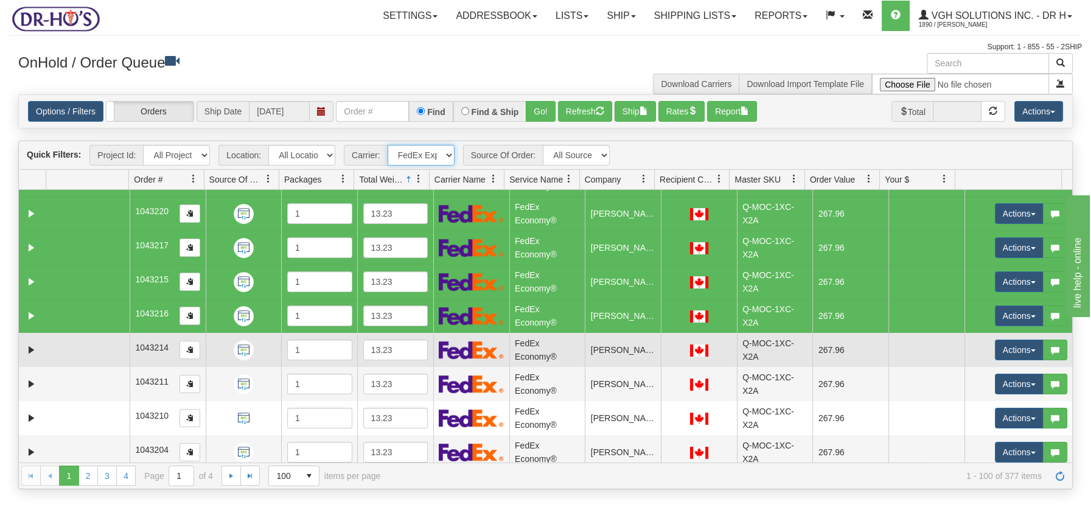
click at [80, 345] on td at bounding box center [87, 350] width 83 height 34
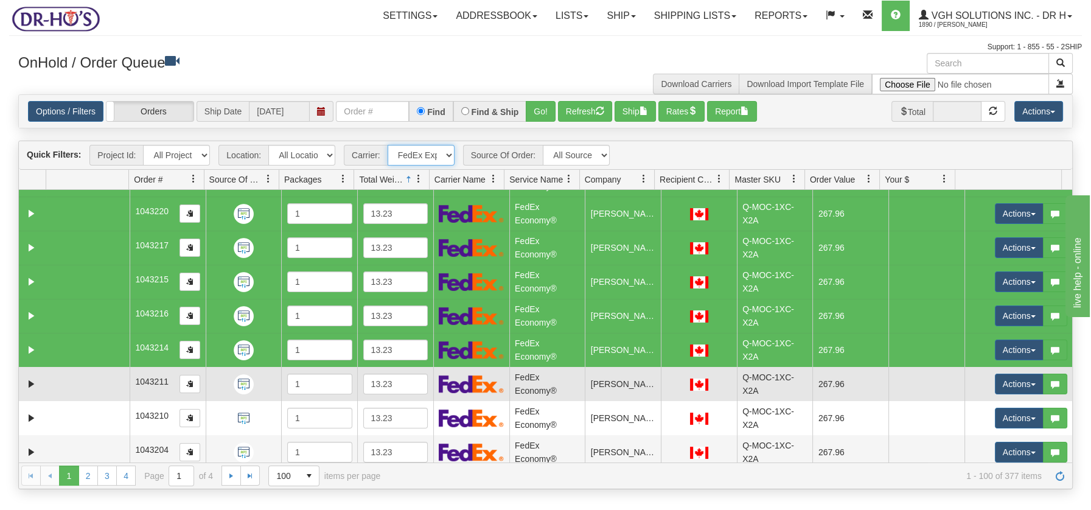
click at [78, 373] on td at bounding box center [87, 384] width 83 height 34
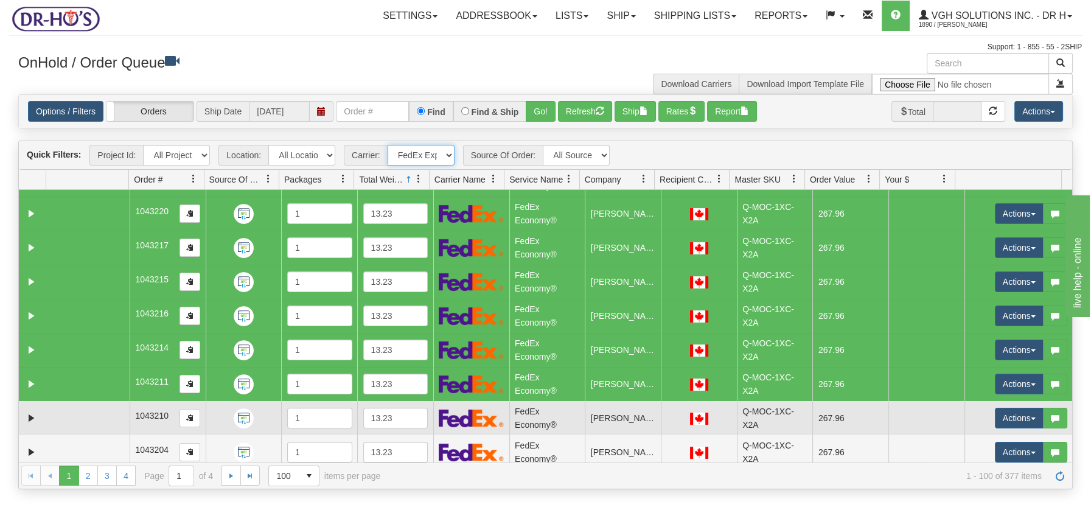
click at [92, 414] on td at bounding box center [87, 418] width 83 height 34
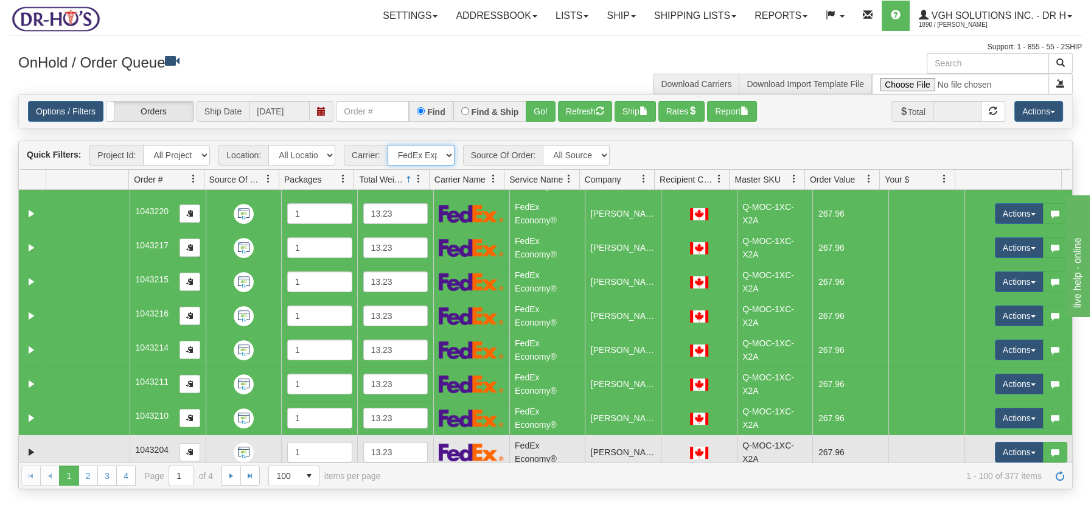
drag, startPoint x: 100, startPoint y: 440, endPoint x: 287, endPoint y: 395, distance: 192.2
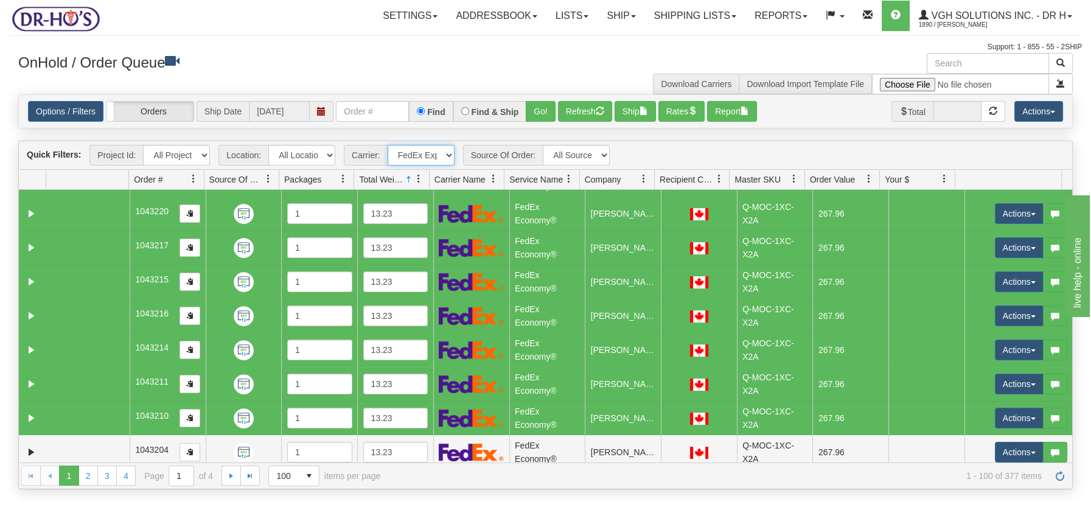
click at [101, 441] on td at bounding box center [87, 452] width 83 height 34
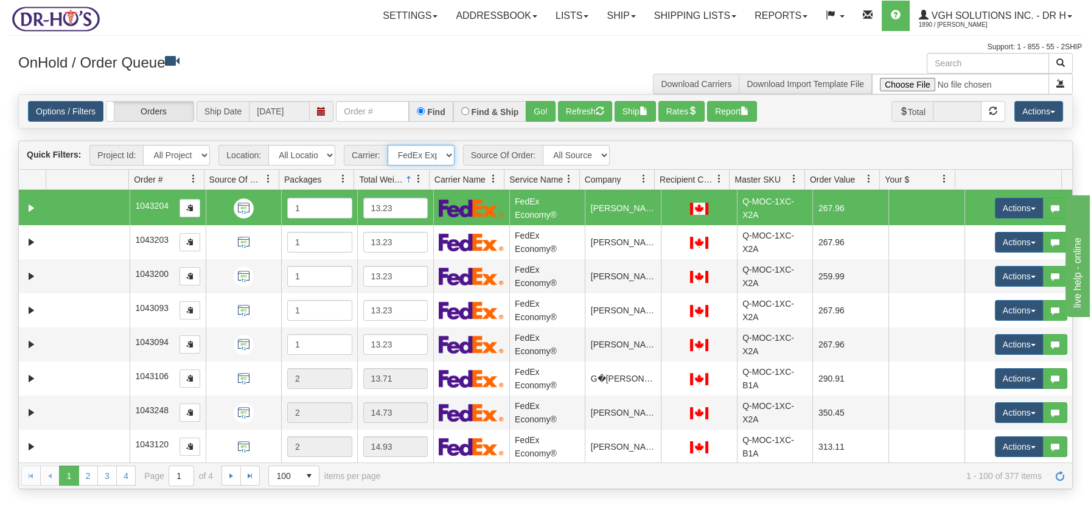
scroll to position [3127, 0]
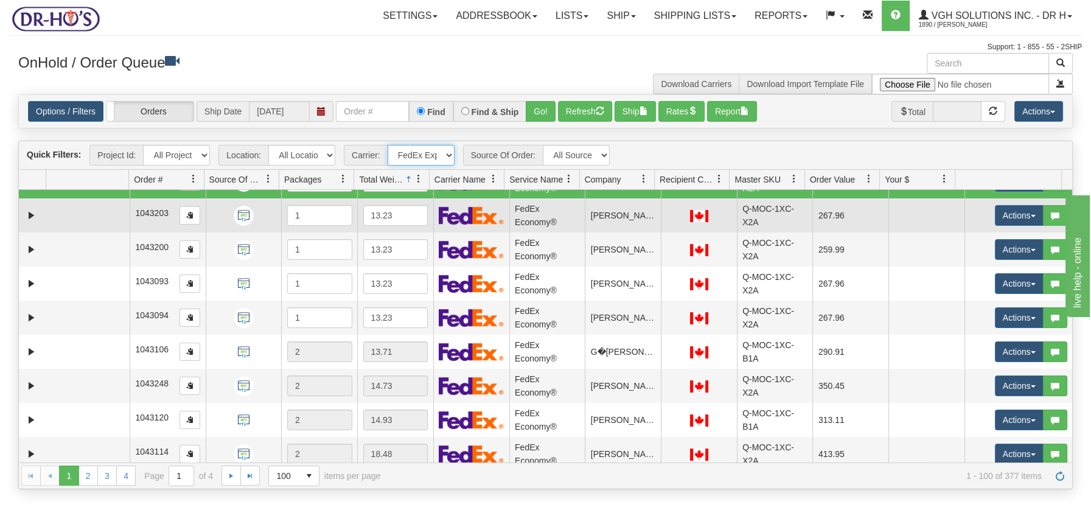
click at [71, 218] on td at bounding box center [87, 215] width 83 height 34
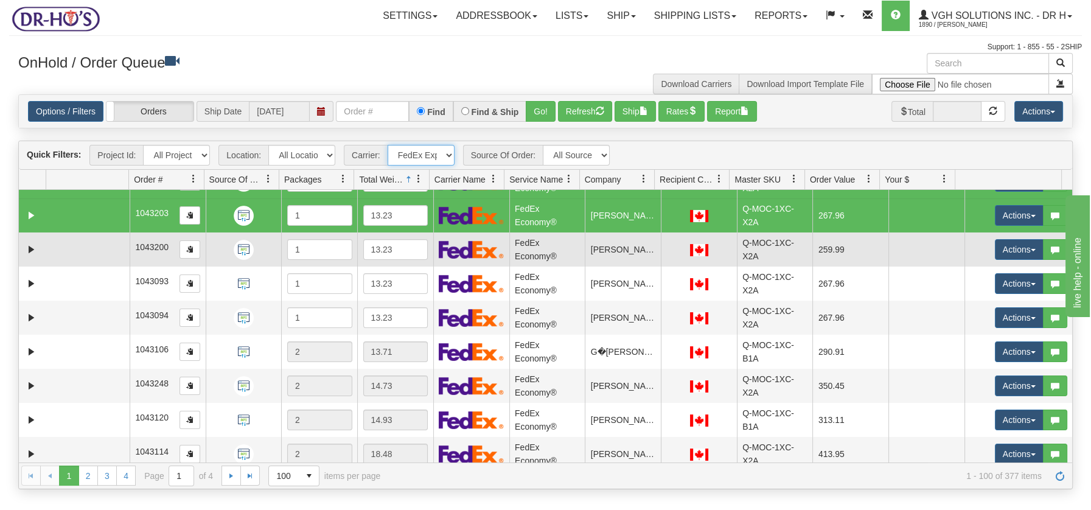
click at [60, 246] on td at bounding box center [87, 249] width 83 height 34
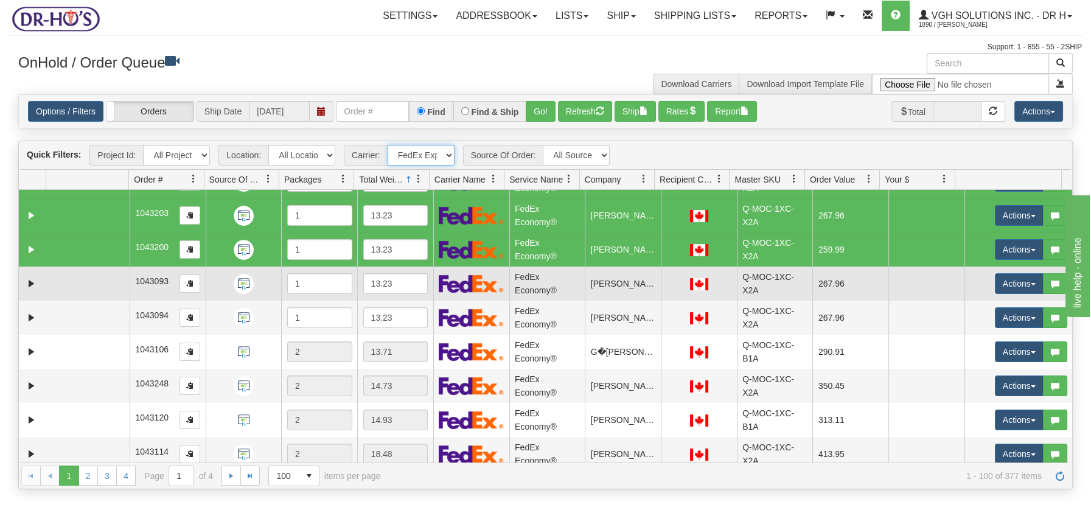
click at [47, 294] on td at bounding box center [87, 284] width 83 height 34
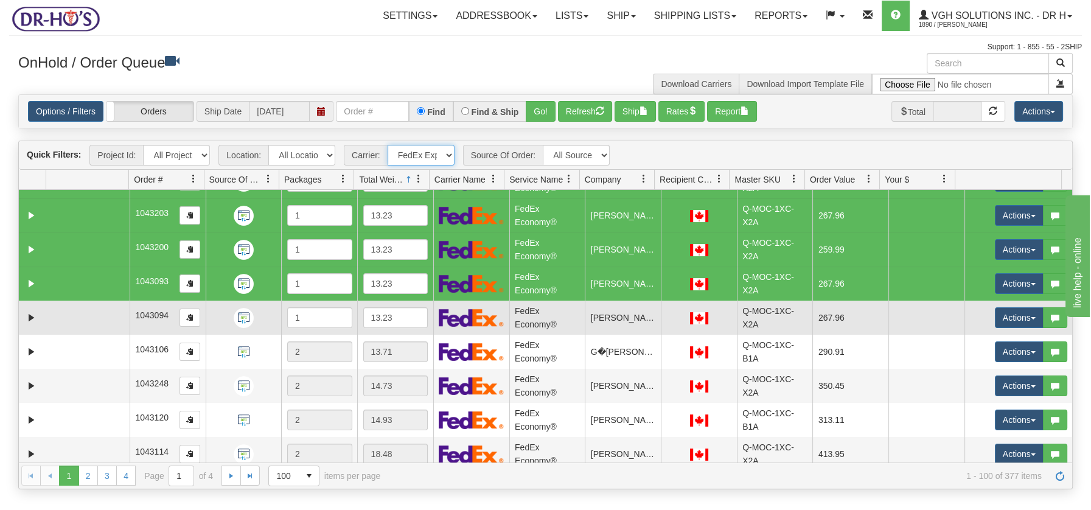
click at [43, 324] on td at bounding box center [32, 318] width 27 height 34
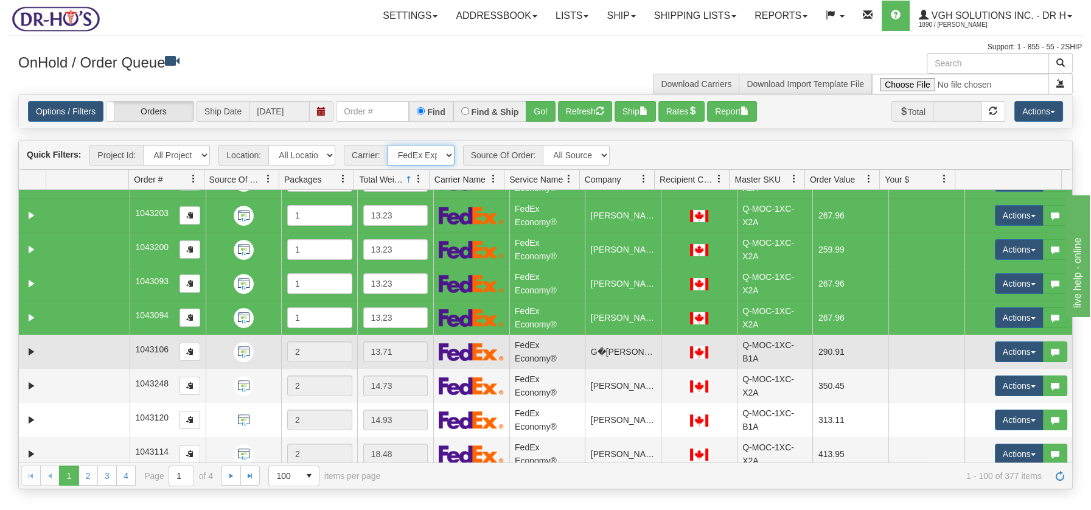
click at [43, 346] on td at bounding box center [32, 352] width 27 height 34
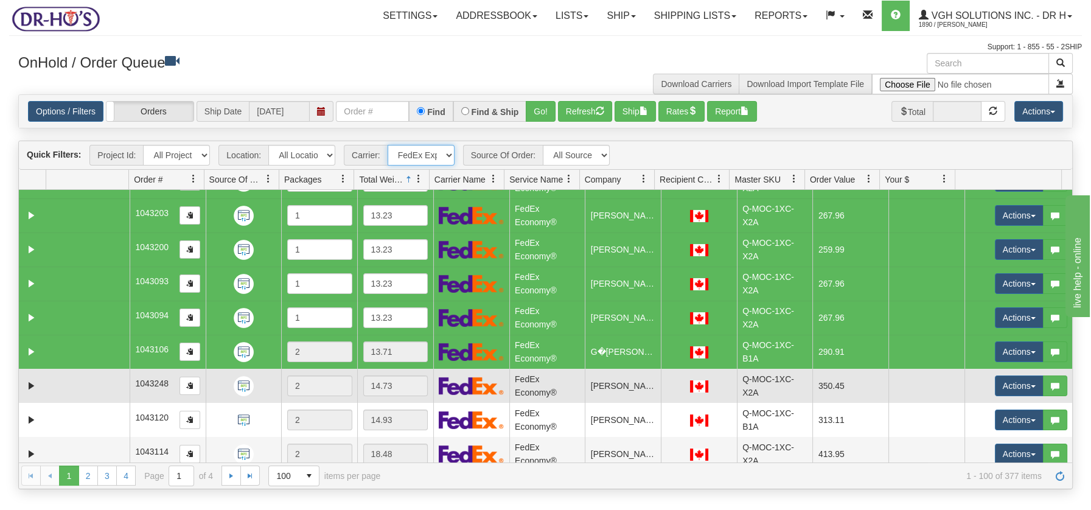
click at [47, 383] on td at bounding box center [87, 386] width 83 height 34
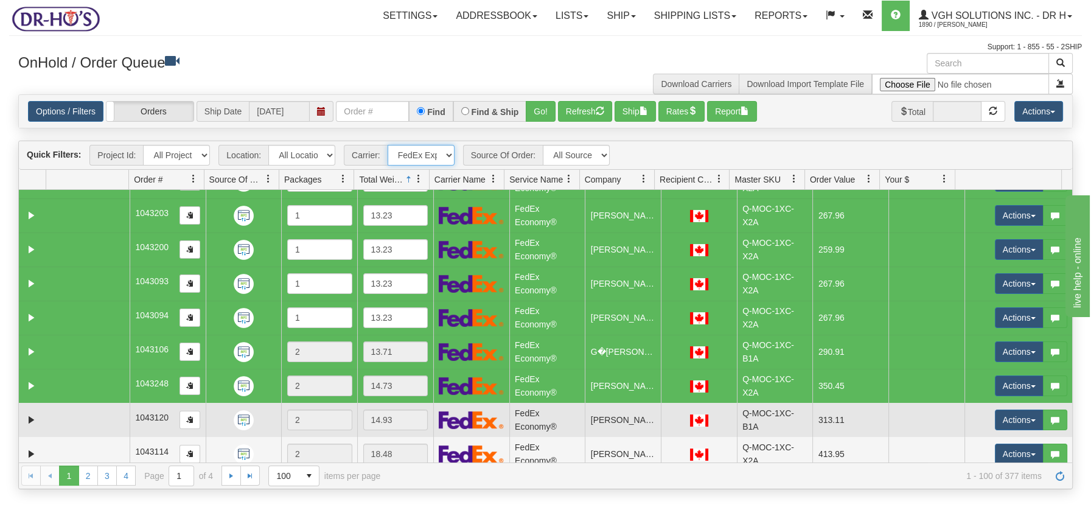
click at [57, 418] on td at bounding box center [87, 420] width 83 height 34
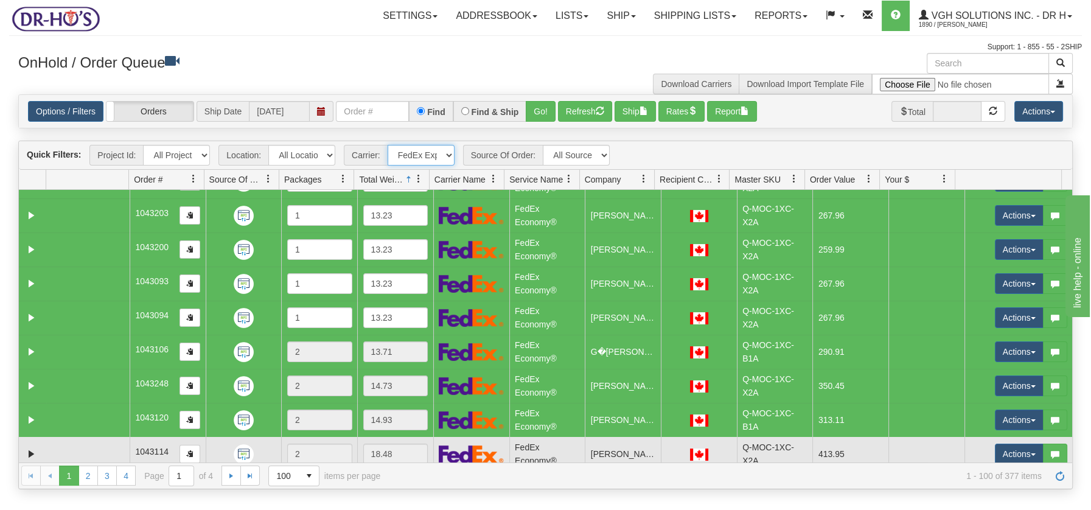
click at [103, 446] on td at bounding box center [87, 454] width 83 height 34
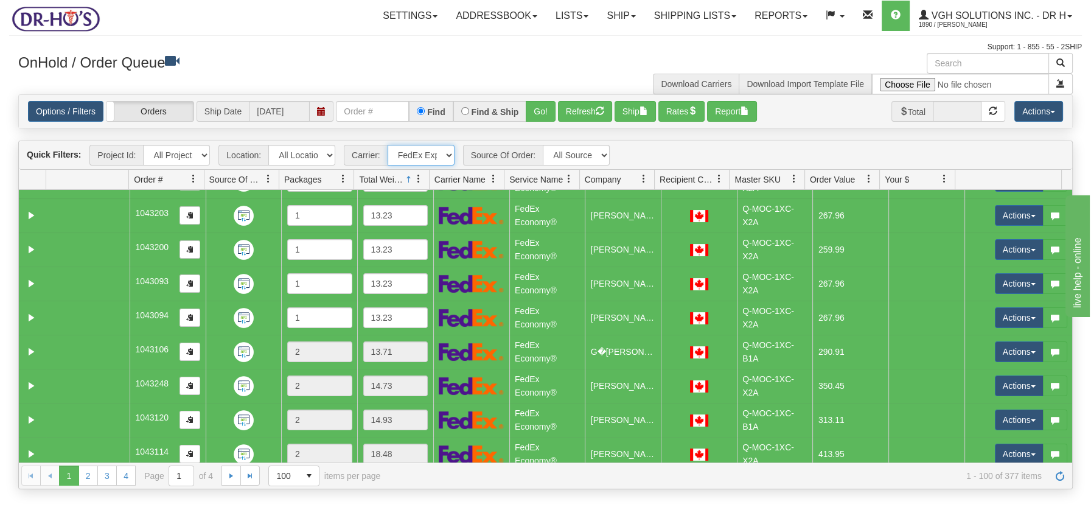
scroll to position [3133, 0]
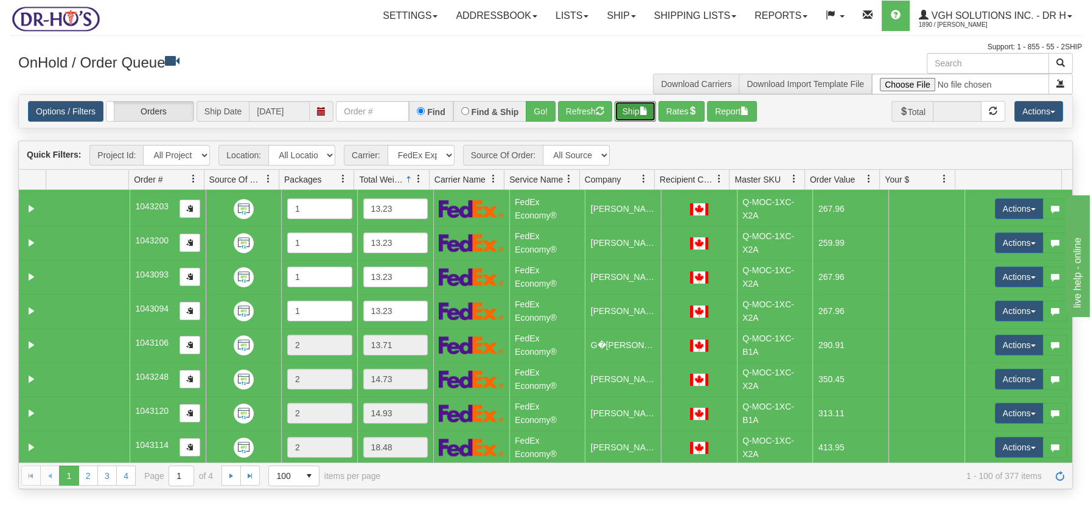
click at [642, 108] on button "Ship" at bounding box center [635, 111] width 41 height 21
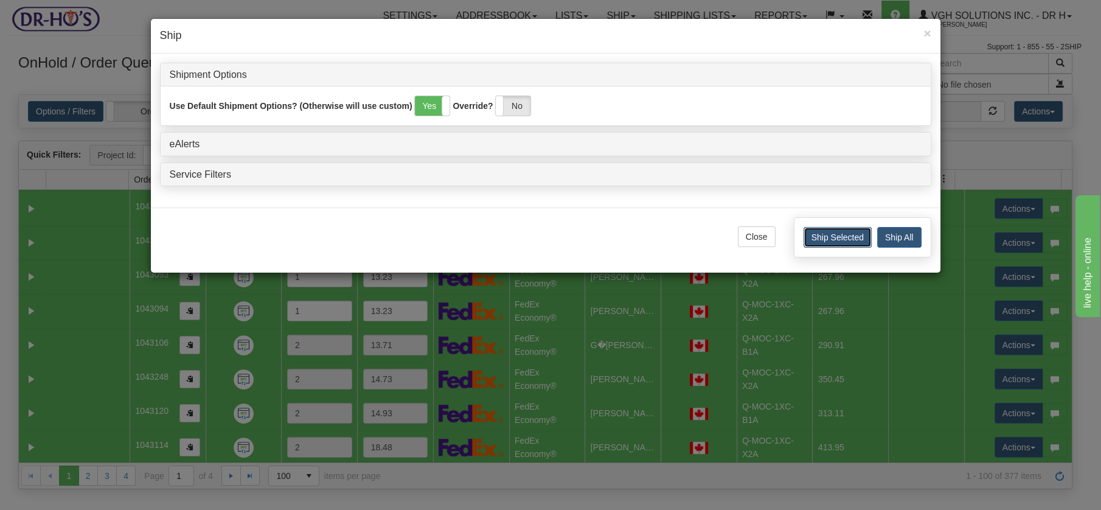
click at [846, 235] on button "Ship Selected" at bounding box center [838, 237] width 68 height 21
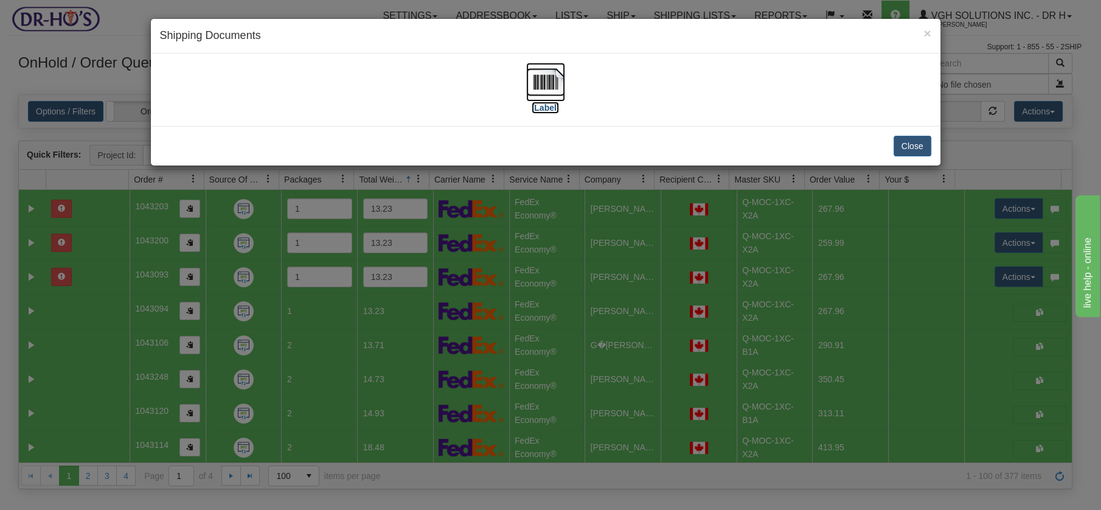
click at [551, 74] on img at bounding box center [545, 82] width 39 height 39
click at [912, 145] on button "Close" at bounding box center [913, 146] width 38 height 21
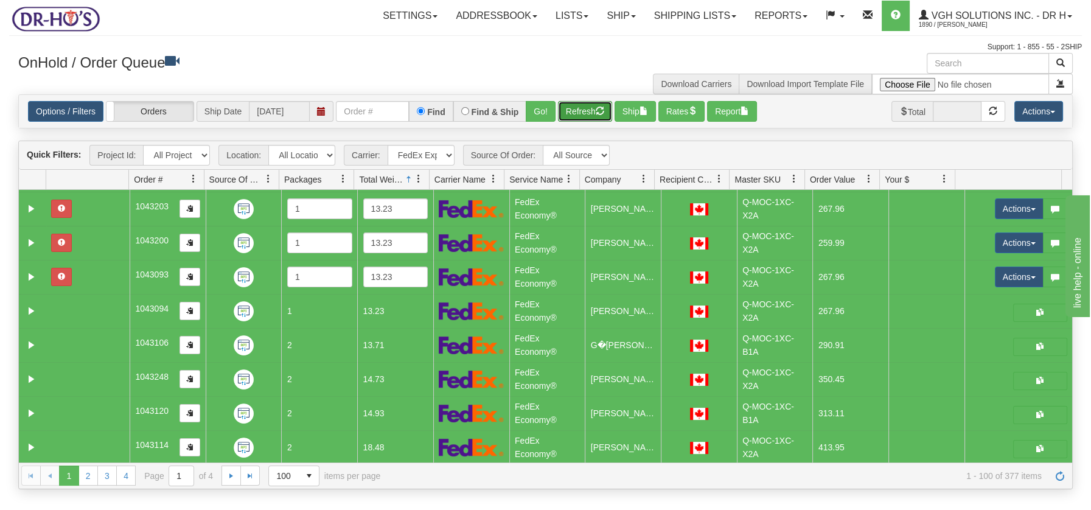
click at [581, 113] on button "Refresh" at bounding box center [585, 111] width 54 height 21
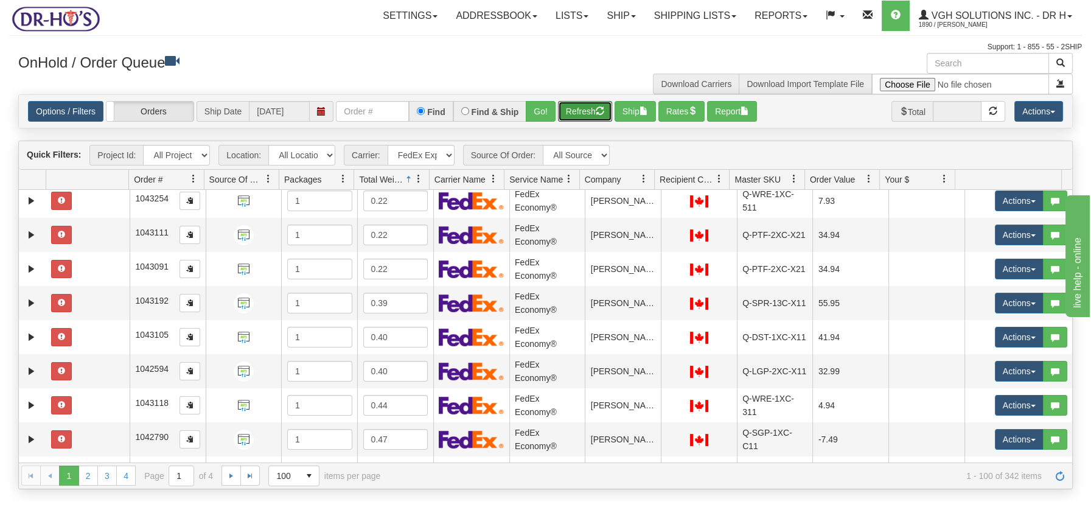
scroll to position [0, 0]
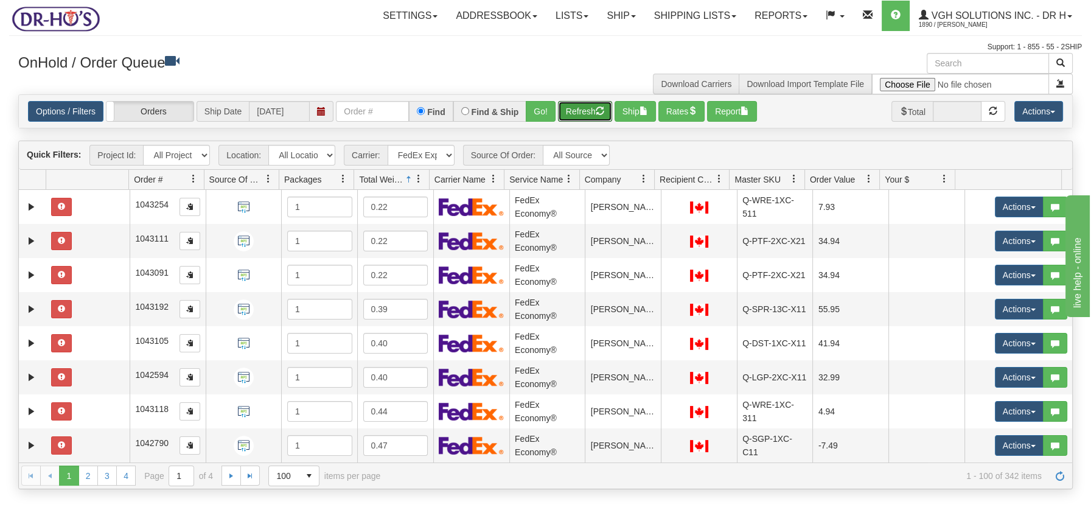
drag, startPoint x: 1066, startPoint y: 436, endPoint x: 121, endPoint y: 0, distance: 1040.4
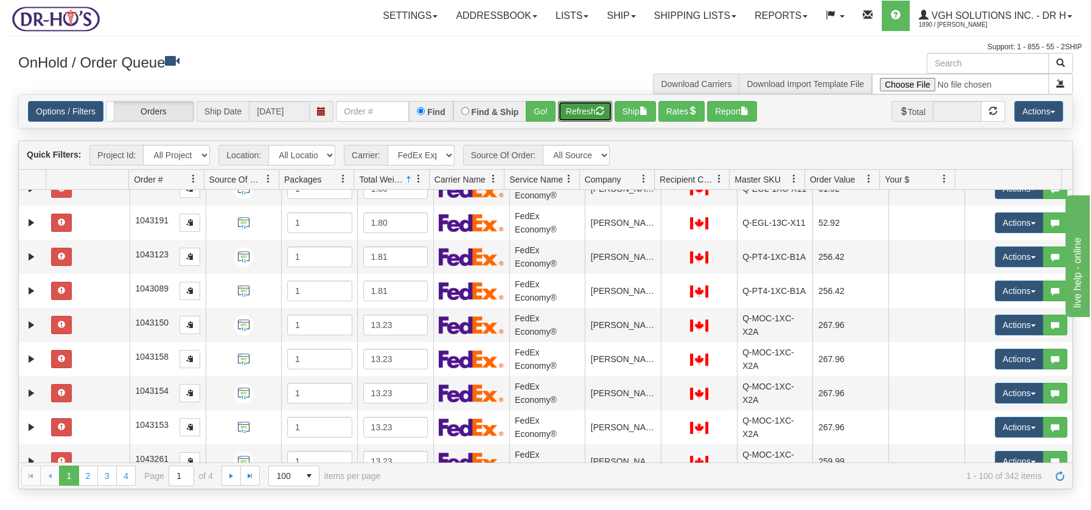
scroll to position [820, 0]
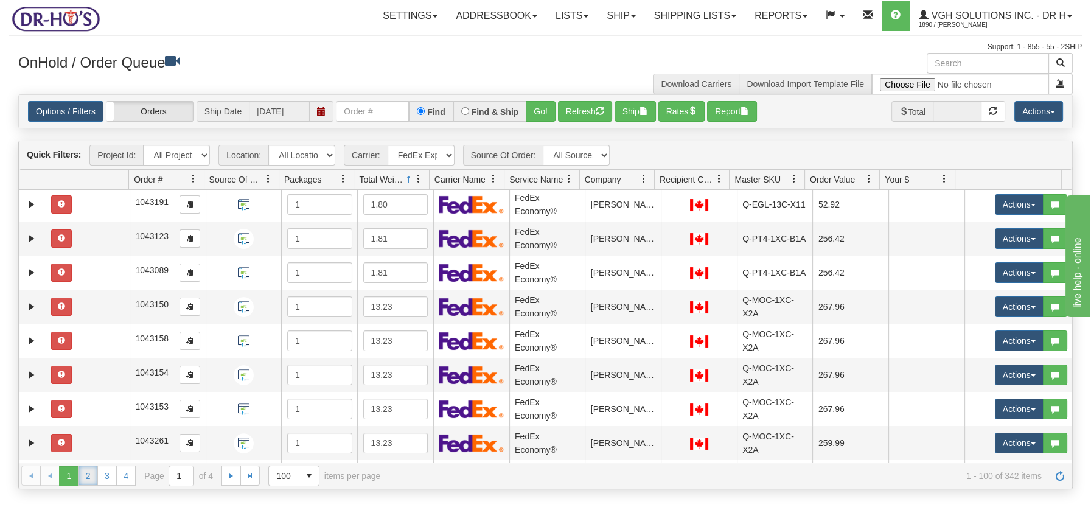
click at [91, 475] on link "2" at bounding box center [88, 475] width 19 height 19
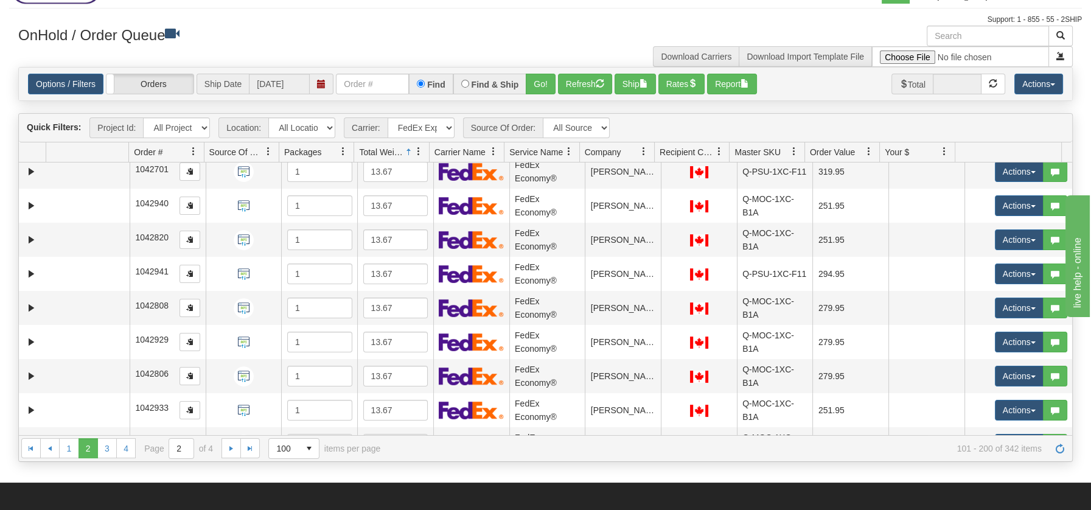
scroll to position [3133, 0]
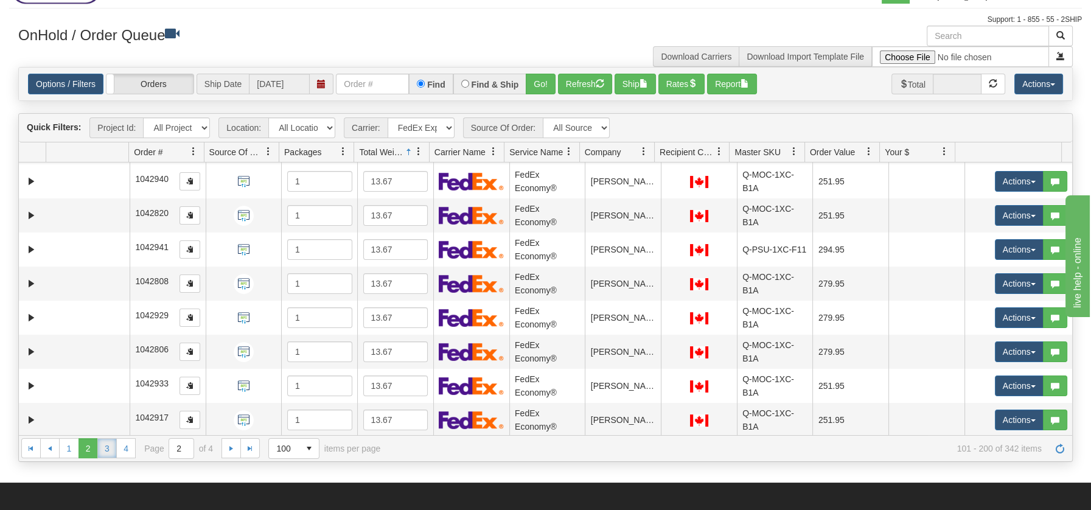
click at [111, 444] on link "3" at bounding box center [106, 447] width 19 height 19
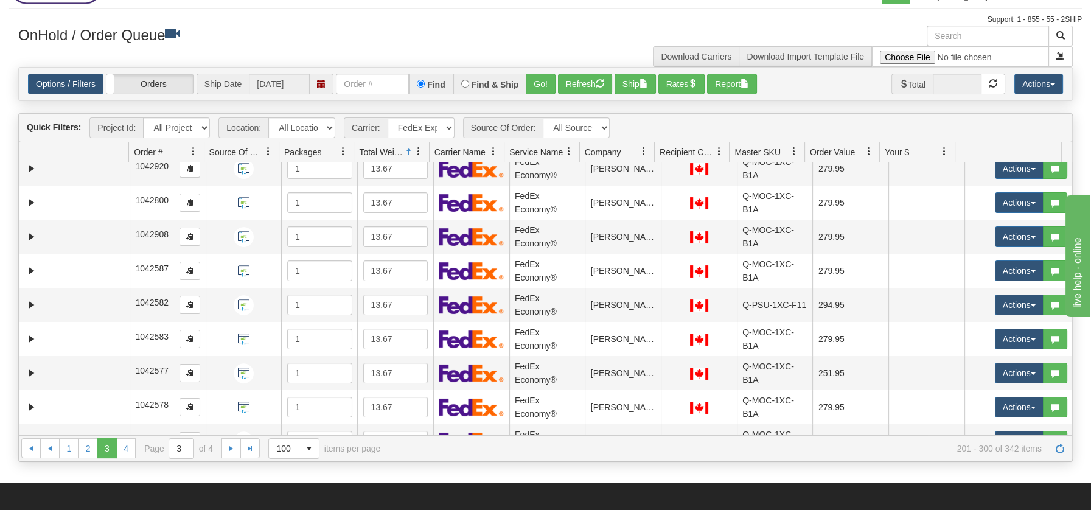
scroll to position [0, 0]
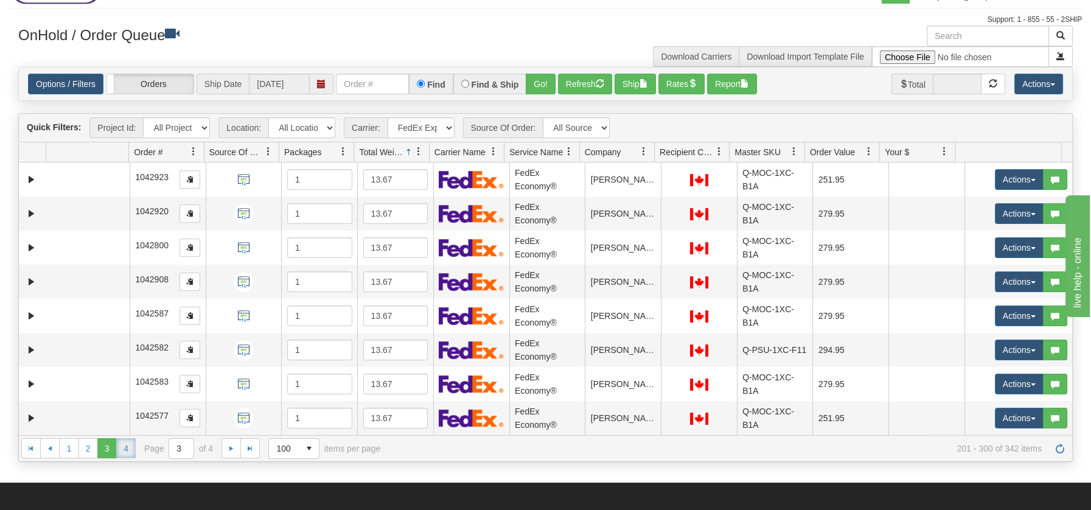
click at [125, 452] on link "4" at bounding box center [125, 447] width 19 height 19
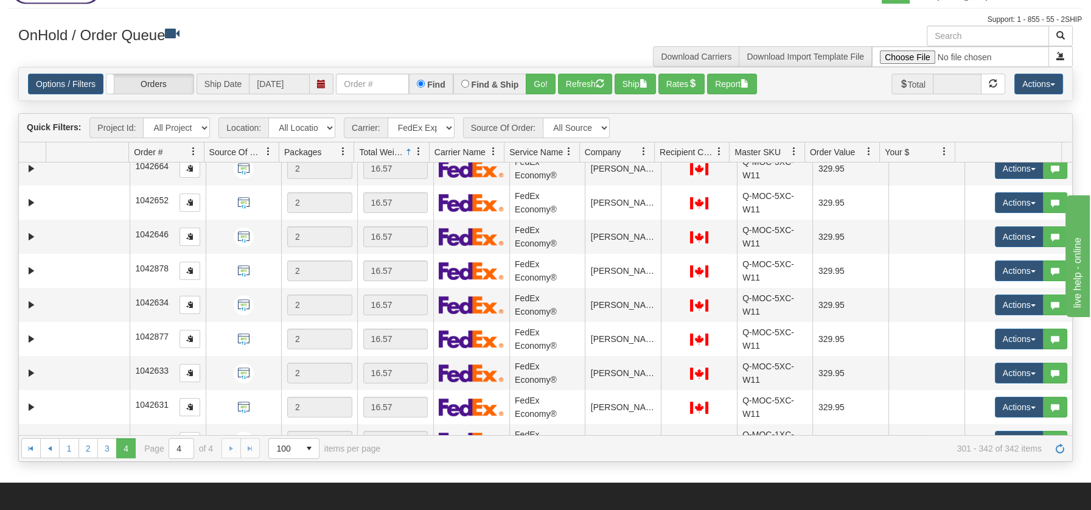
scroll to position [1158, 0]
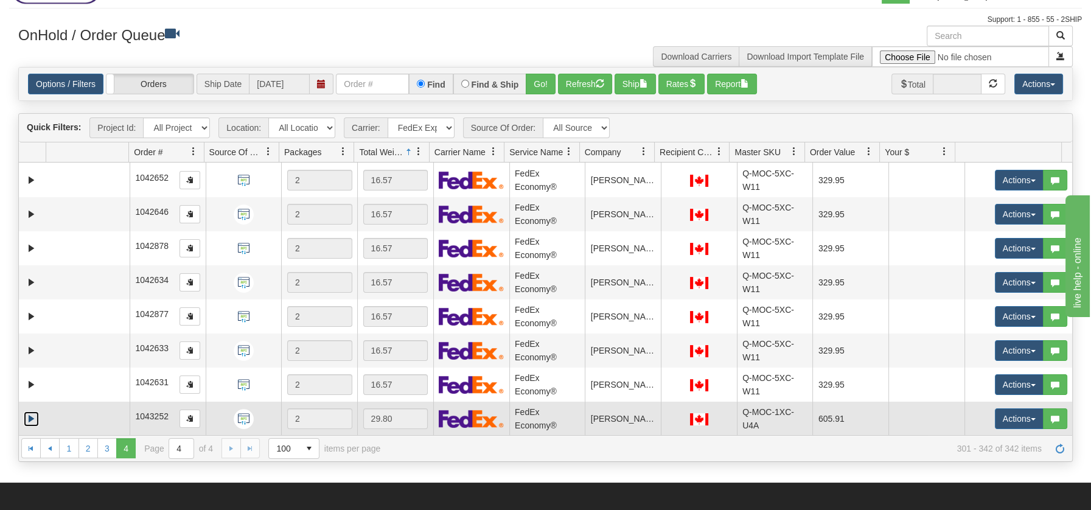
click at [30, 421] on link "Expand" at bounding box center [31, 418] width 15 height 15
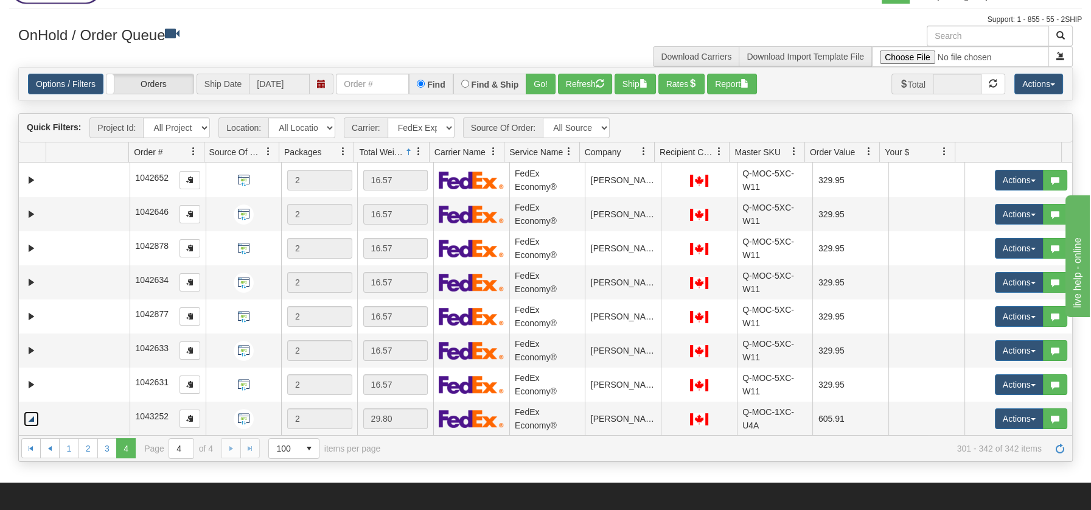
scroll to position [1401, 0]
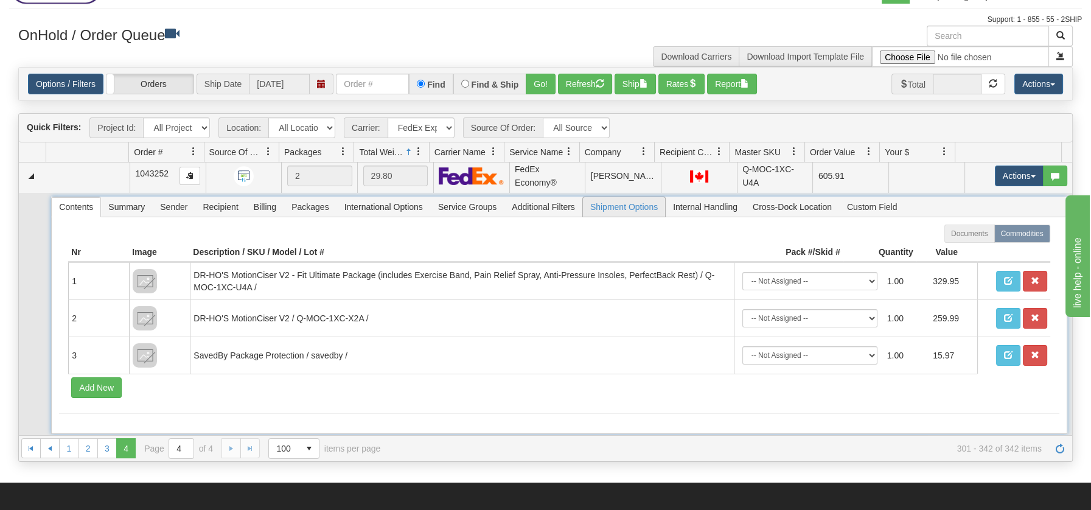
click at [620, 208] on span "Shipment Options" at bounding box center [624, 206] width 82 height 19
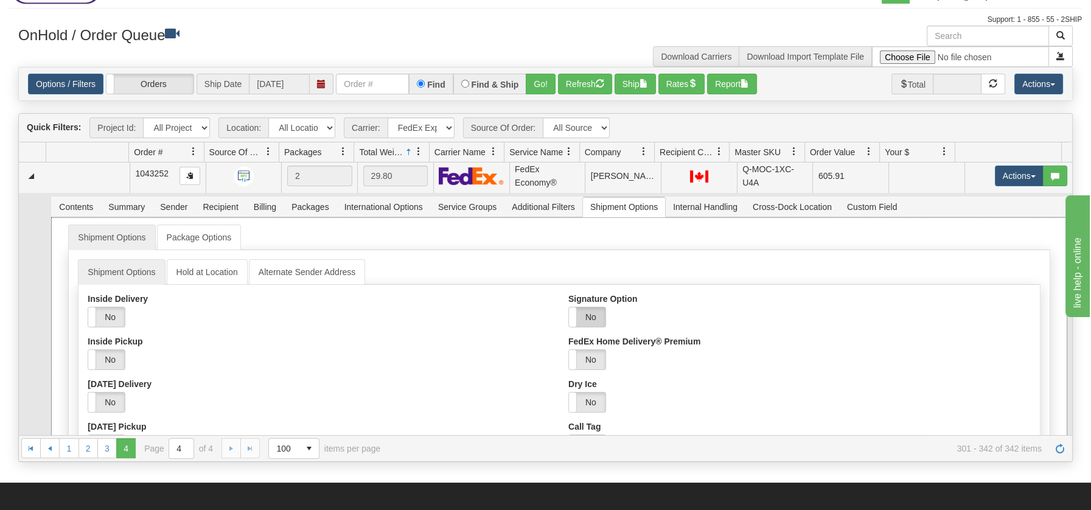
click at [592, 311] on label "No" at bounding box center [587, 316] width 37 height 19
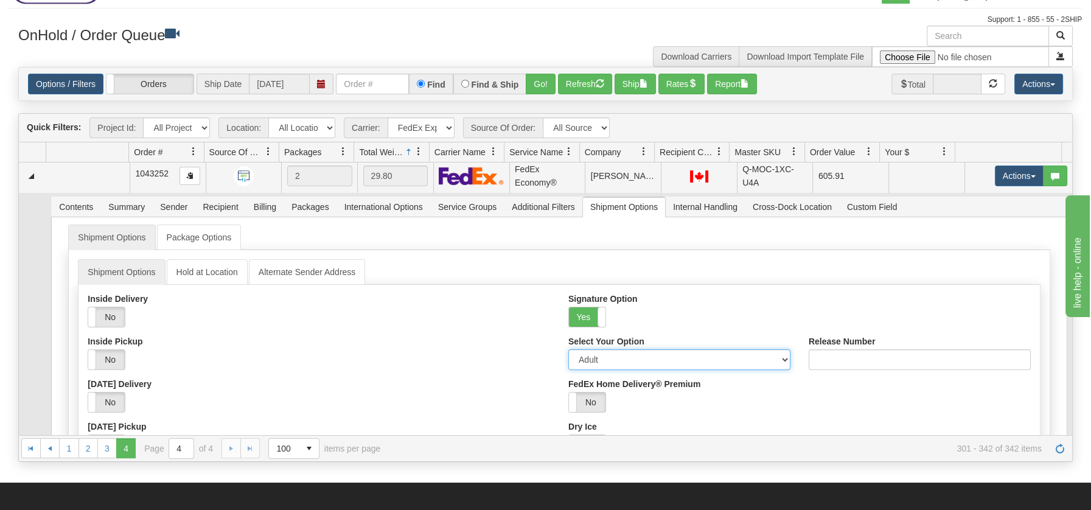
drag, startPoint x: 775, startPoint y: 355, endPoint x: 728, endPoint y: 365, distance: 48.3
click at [775, 355] on select "Adult Direct Indirect No Signature Required Service Default" at bounding box center [679, 359] width 222 height 21
select select "2"
click at [568, 349] on select "Adult Direct Indirect No Signature Required Service Default" at bounding box center [679, 359] width 222 height 21
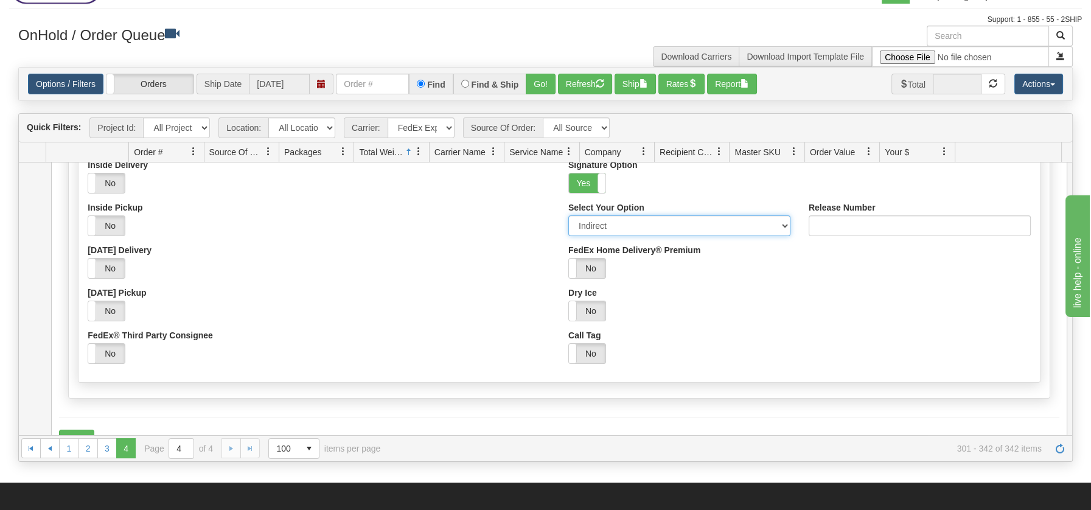
scroll to position [1543, 0]
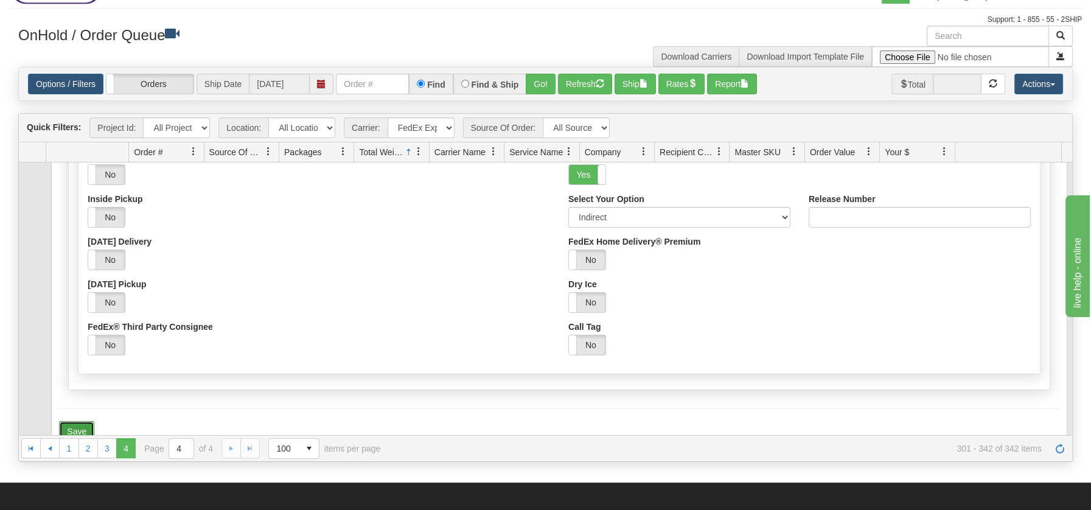
click at [77, 430] on button "Save" at bounding box center [76, 431] width 35 height 21
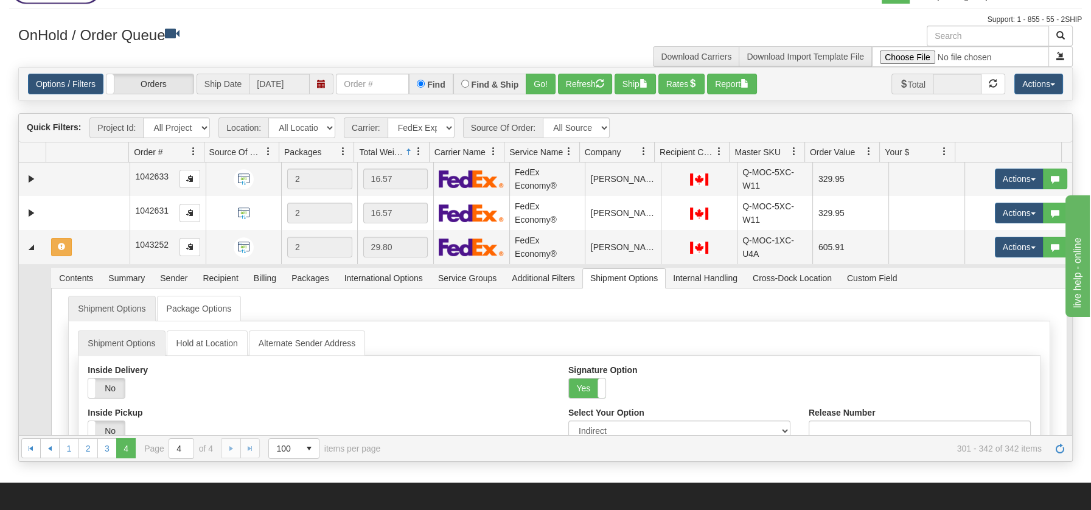
scroll to position [1300, 0]
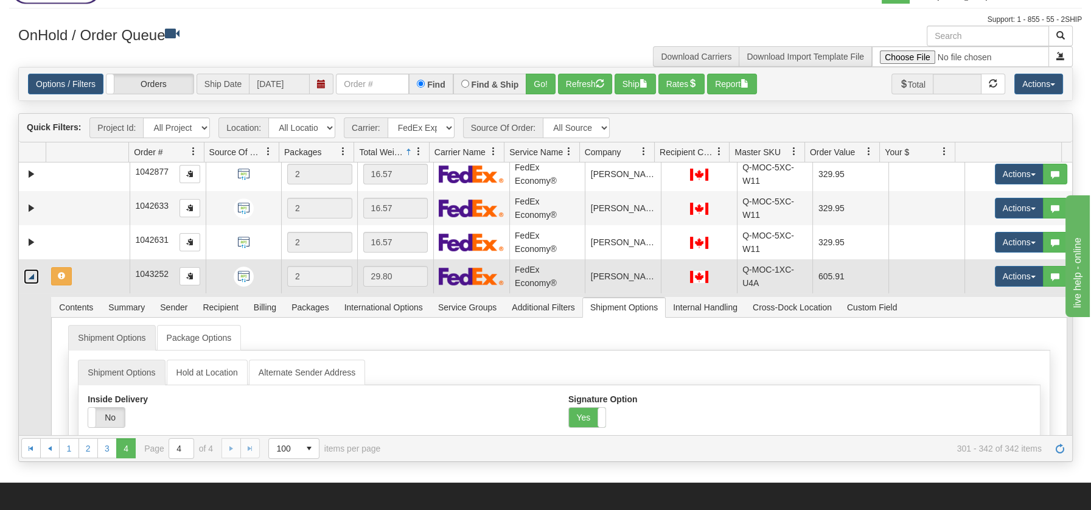
click at [30, 276] on link "Collapse" at bounding box center [31, 276] width 15 height 15
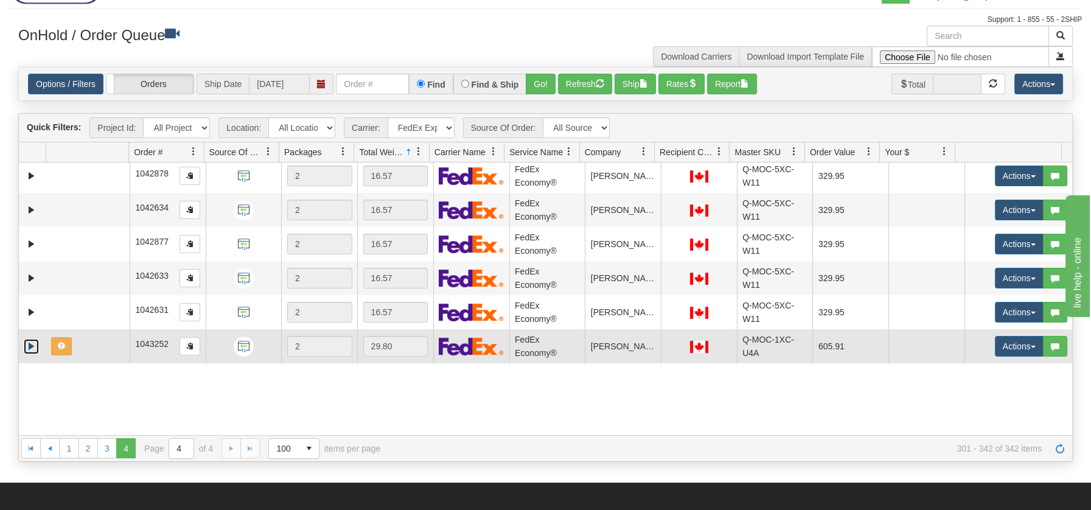
scroll to position [1158, 0]
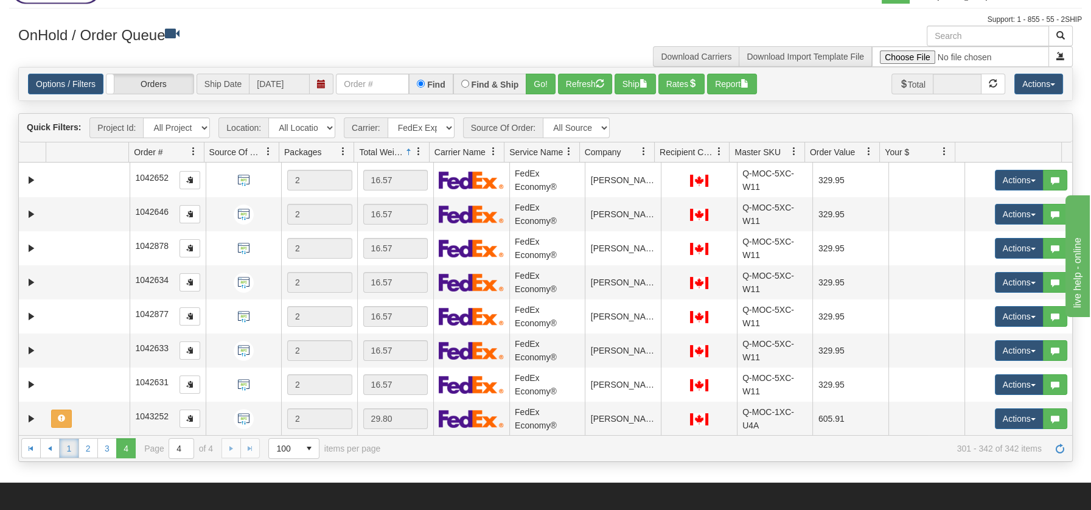
click at [71, 451] on link "1" at bounding box center [68, 447] width 19 height 19
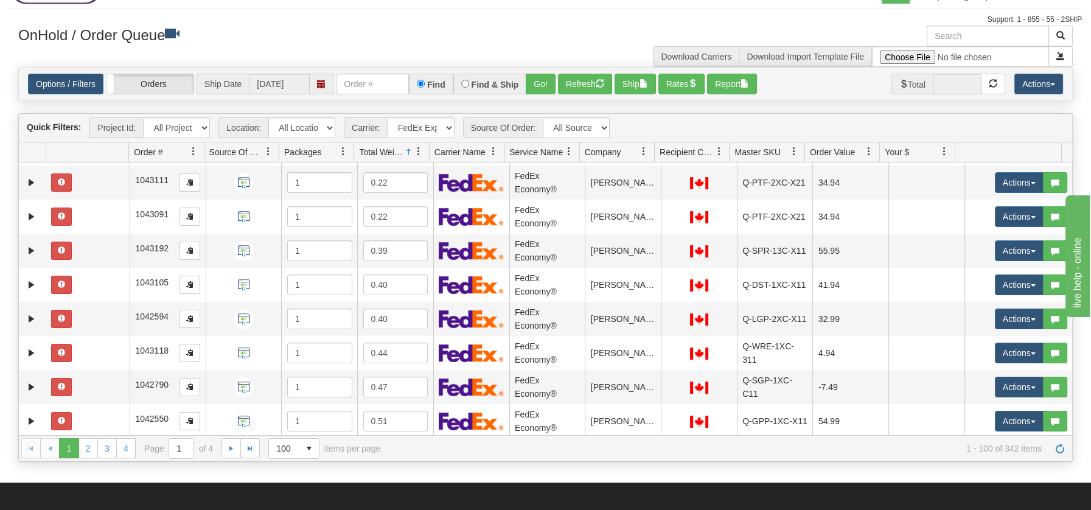
scroll to position [0, 0]
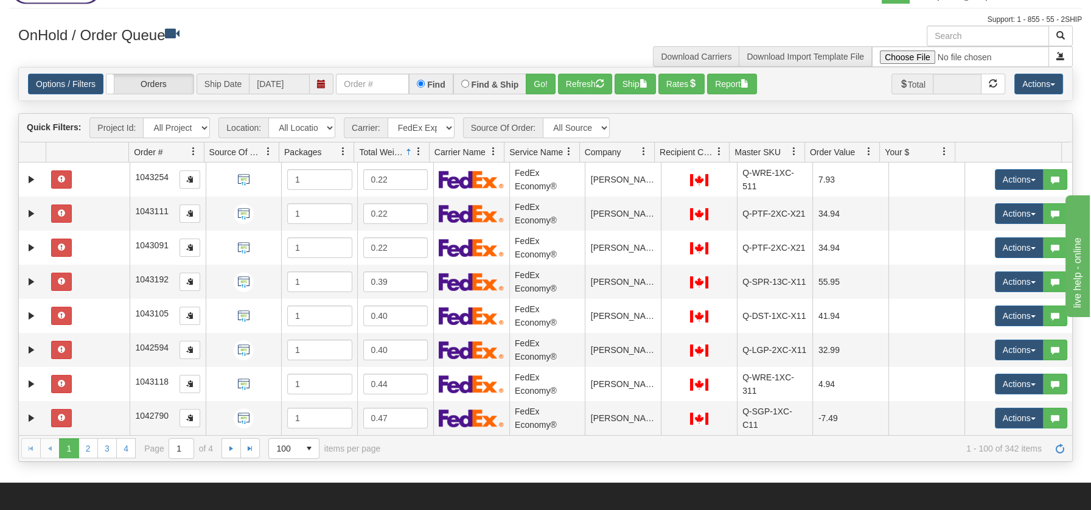
click at [13, 181] on div "Is equal to Is not equal to Contains Does not contains CAD USD EUR ZAR RON ANG …" at bounding box center [545, 264] width 1073 height 394
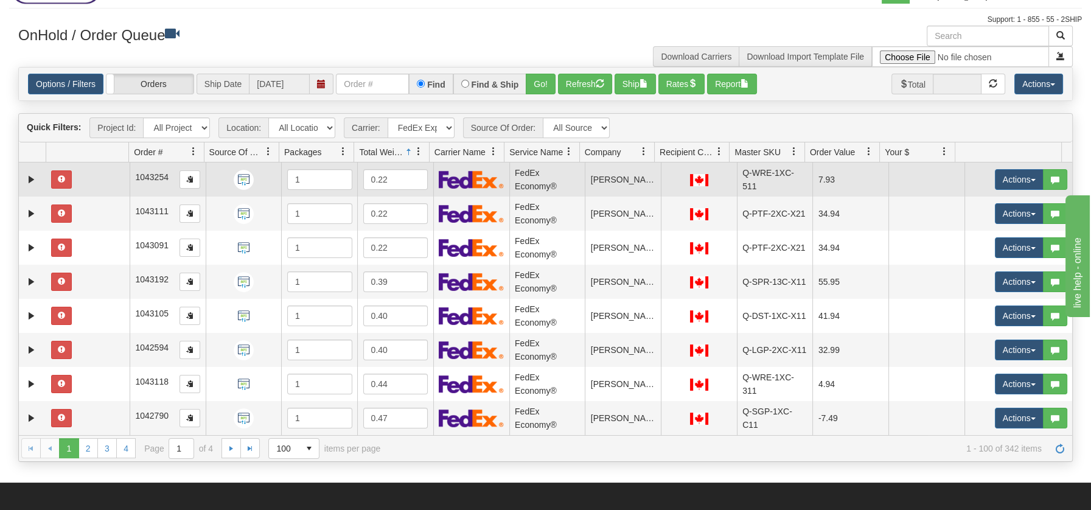
click at [91, 180] on td at bounding box center [87, 179] width 83 height 34
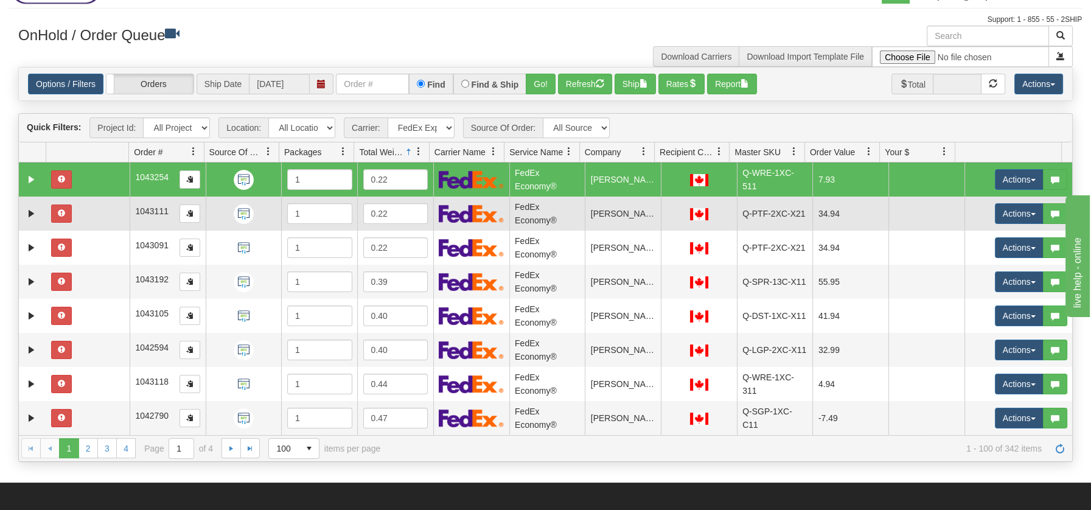
click at [98, 213] on td at bounding box center [87, 214] width 83 height 34
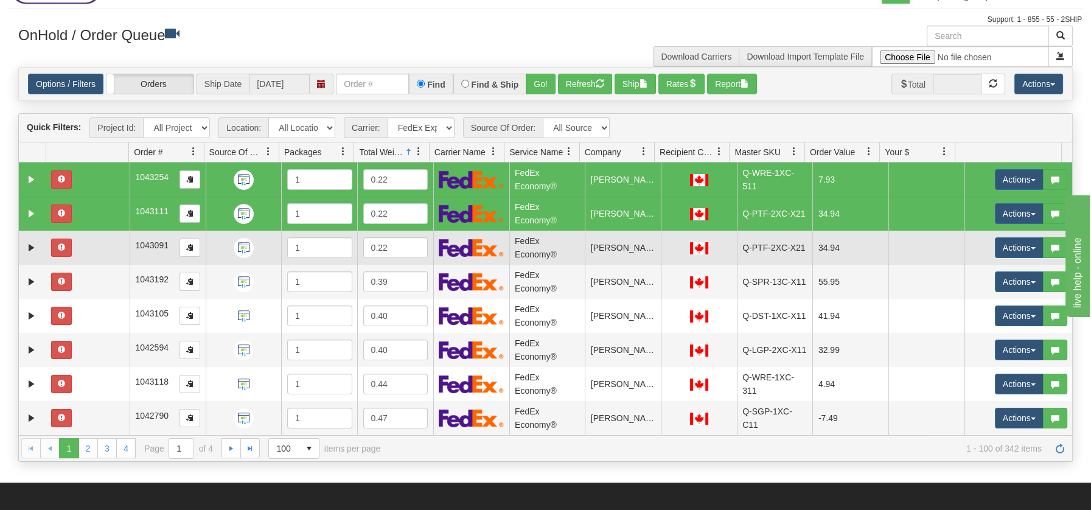
click at [98, 247] on td at bounding box center [87, 248] width 83 height 34
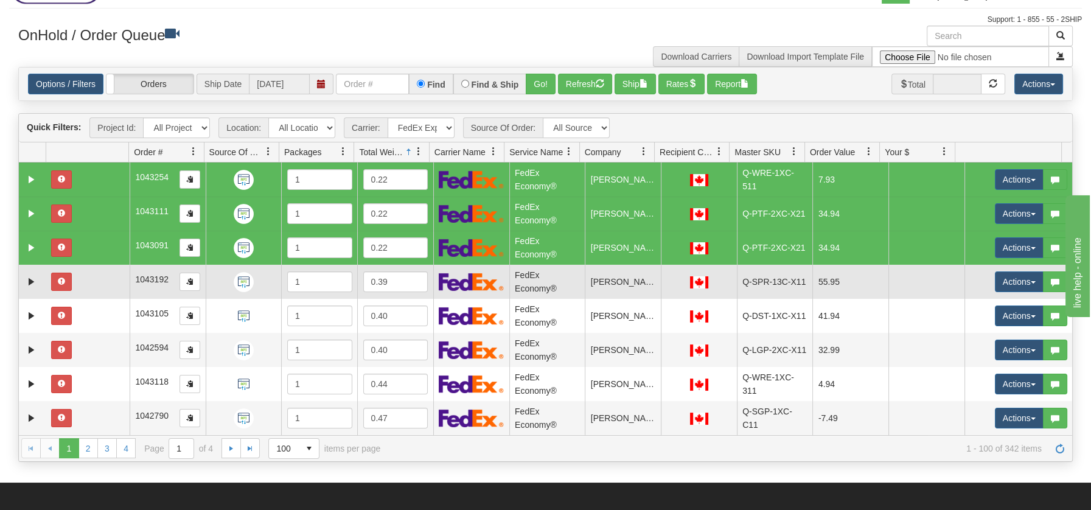
click at [102, 291] on td at bounding box center [87, 282] width 83 height 34
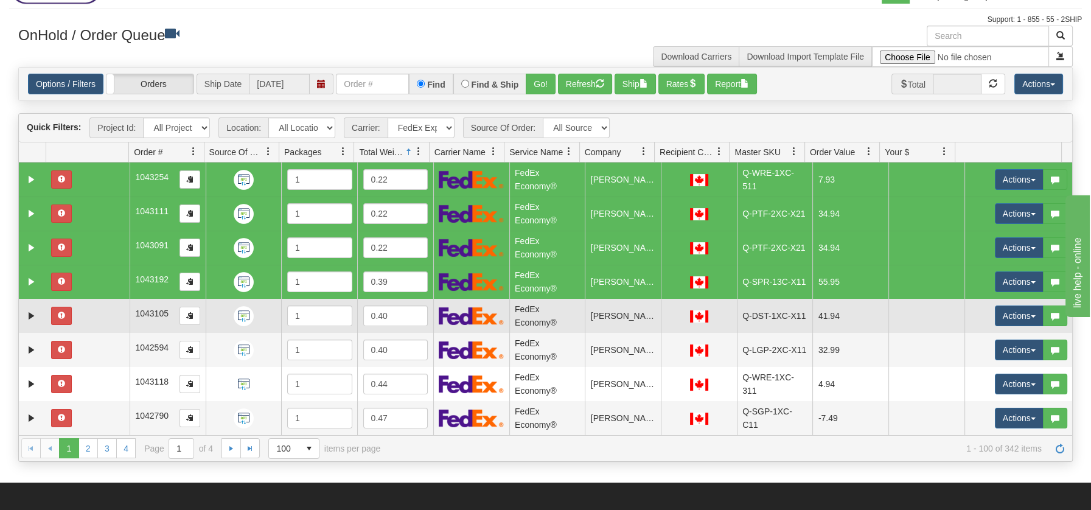
click at [106, 324] on td at bounding box center [87, 316] width 83 height 34
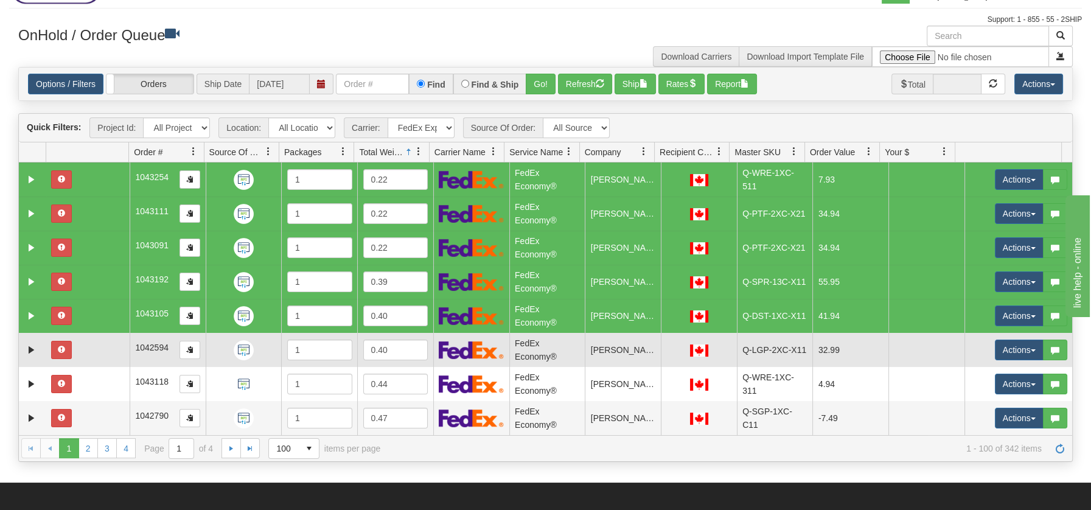
click at [106, 354] on td at bounding box center [87, 350] width 83 height 34
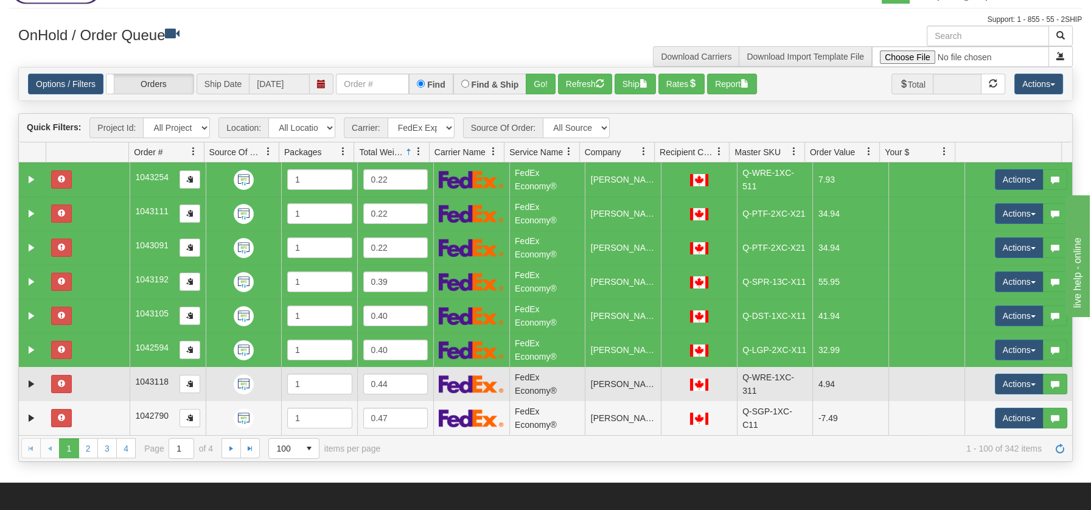
click at [103, 391] on td at bounding box center [87, 384] width 83 height 34
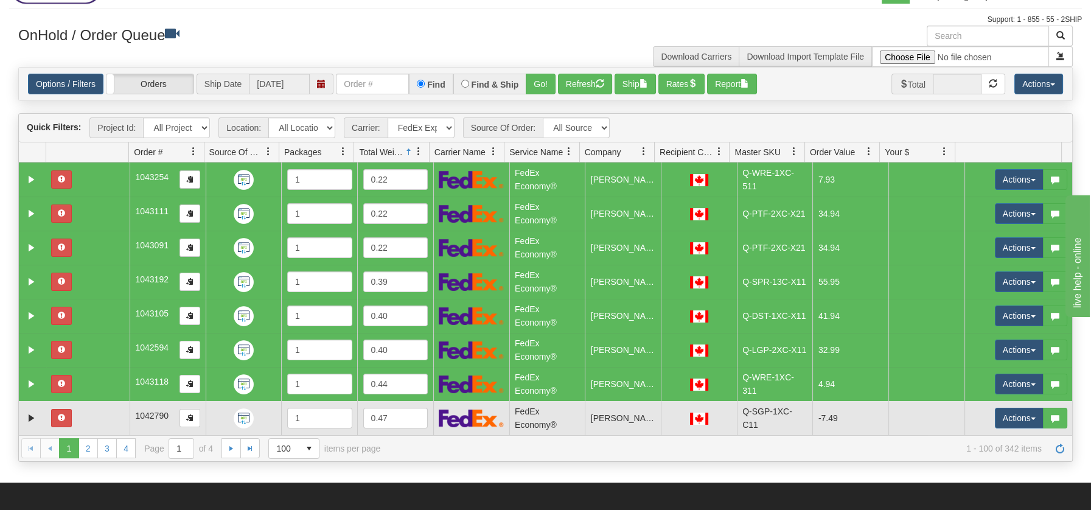
click at [103, 416] on td at bounding box center [87, 418] width 83 height 34
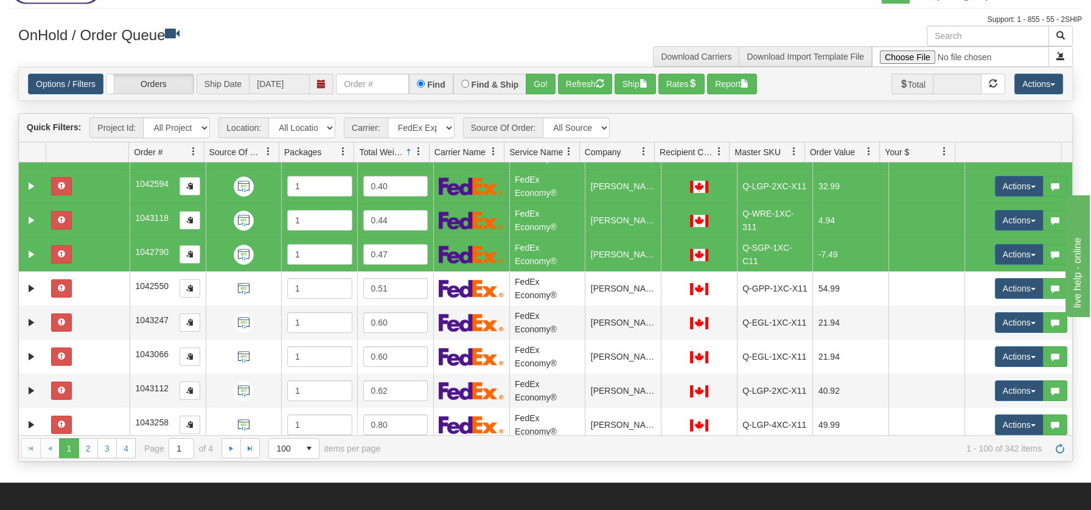
scroll to position [189, 0]
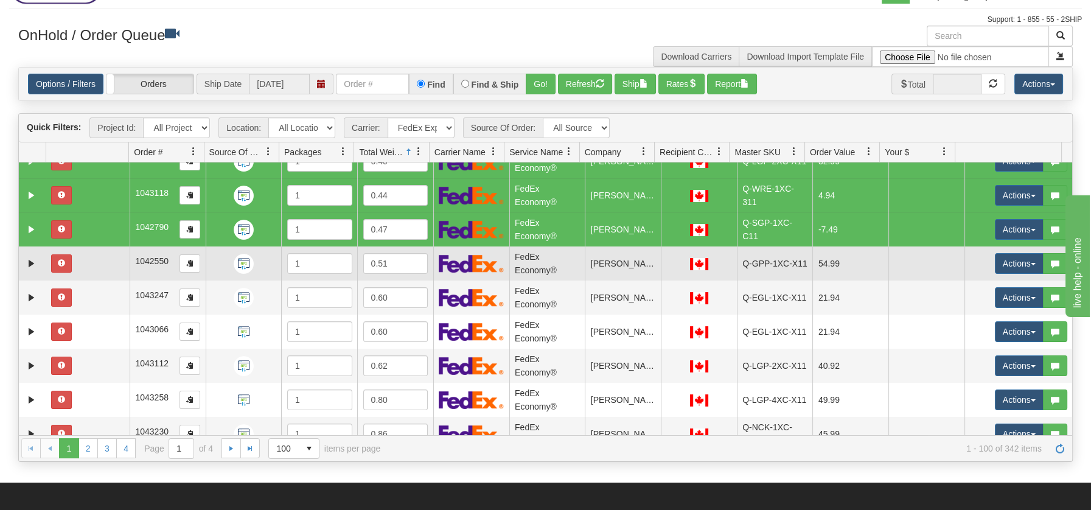
click at [104, 265] on td at bounding box center [87, 263] width 83 height 34
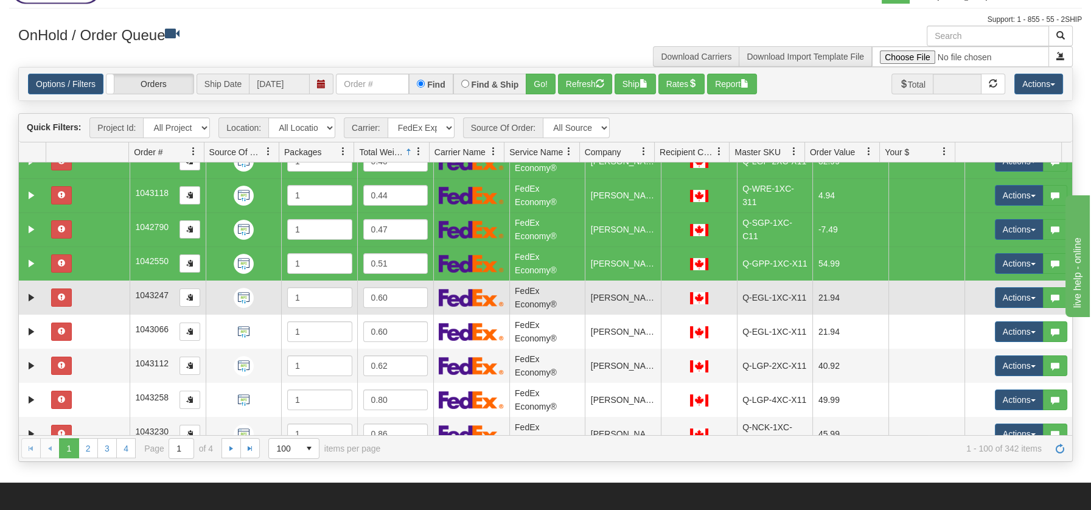
click at [100, 305] on td at bounding box center [87, 298] width 83 height 34
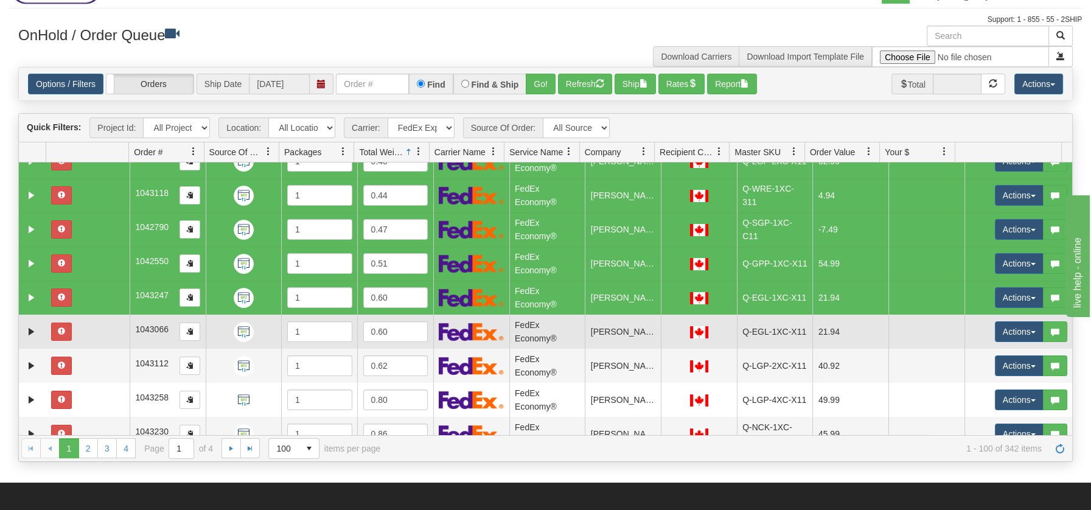
click at [99, 330] on td at bounding box center [87, 332] width 83 height 34
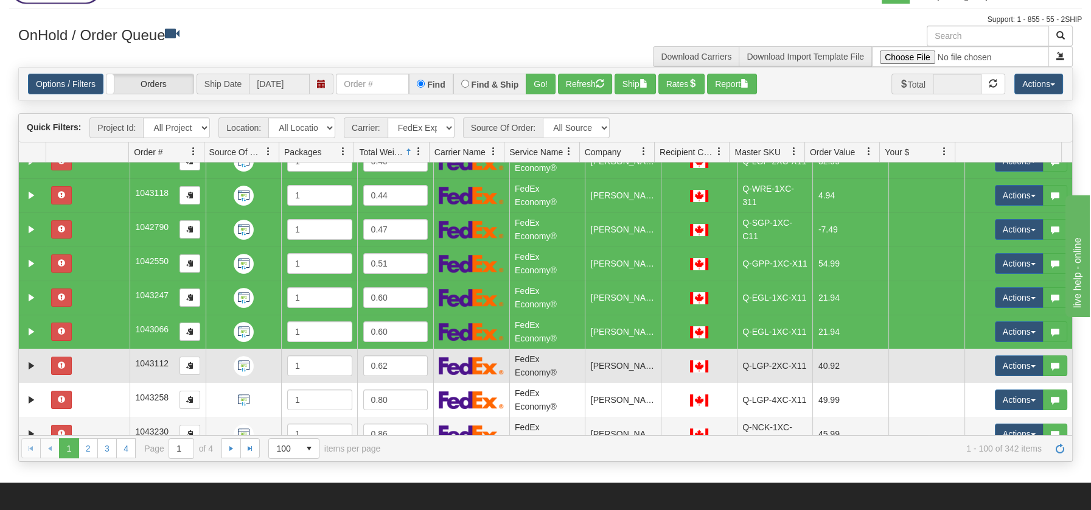
click at [101, 363] on td at bounding box center [87, 366] width 83 height 34
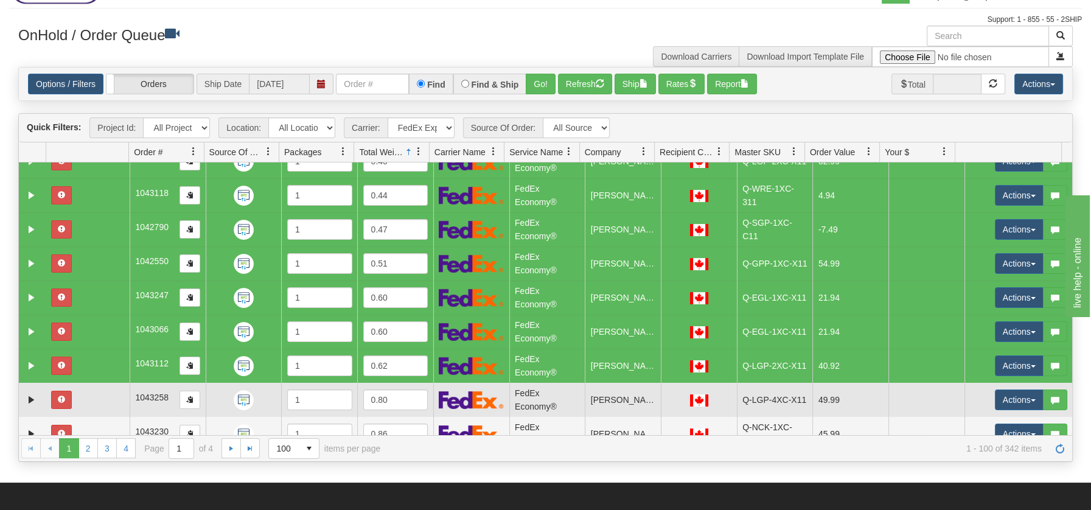
click at [105, 395] on td at bounding box center [87, 400] width 83 height 34
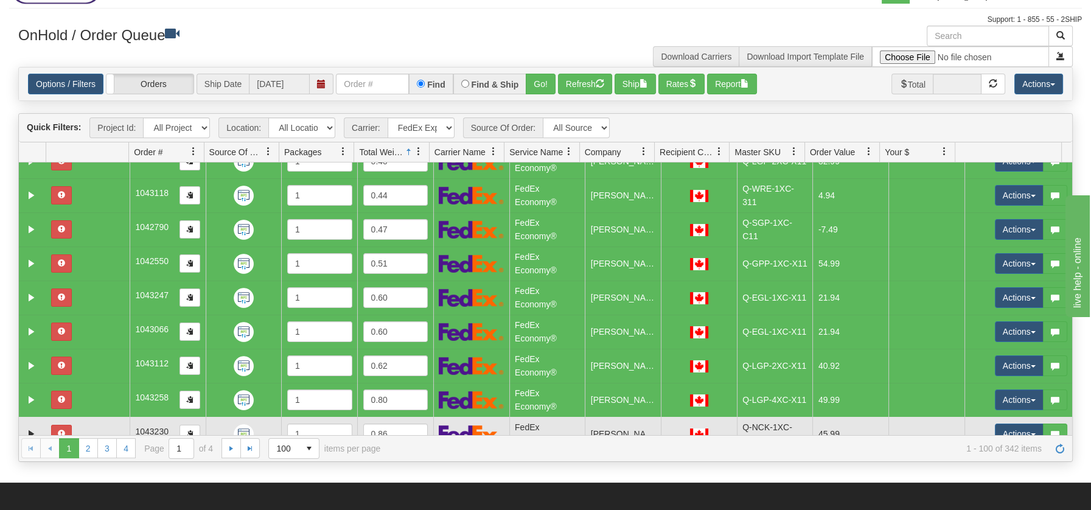
click at [107, 425] on td at bounding box center [87, 434] width 83 height 34
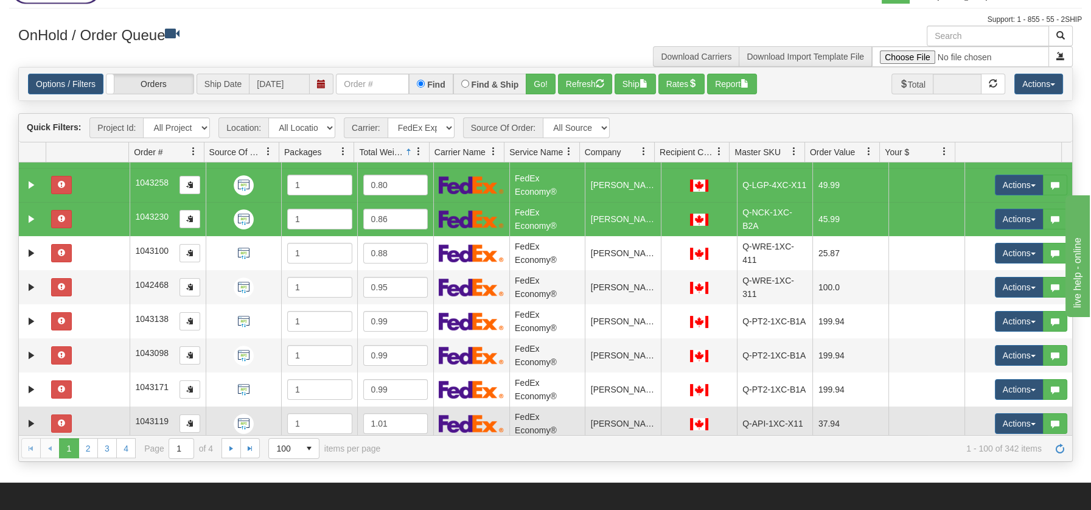
scroll to position [405, 0]
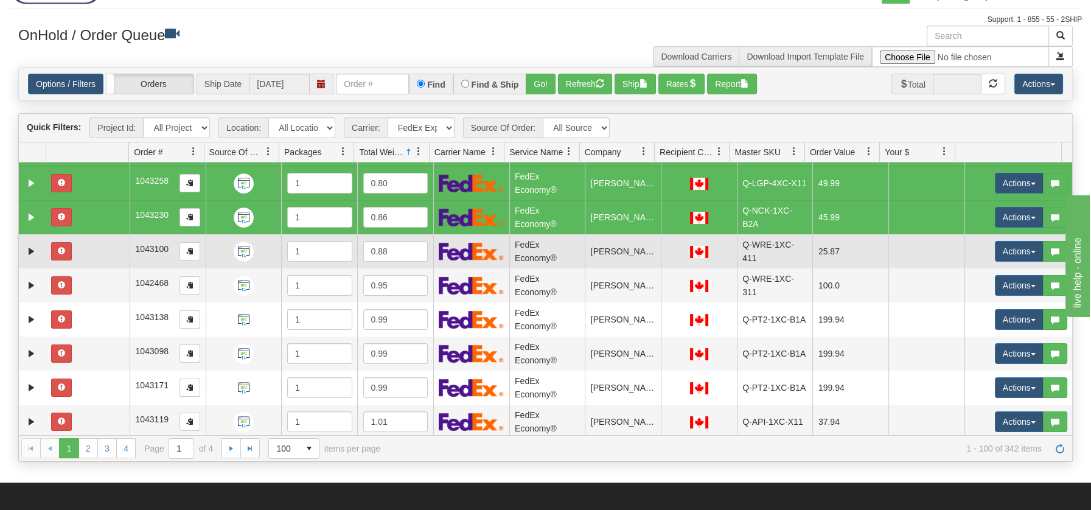
click at [112, 251] on td at bounding box center [87, 251] width 83 height 34
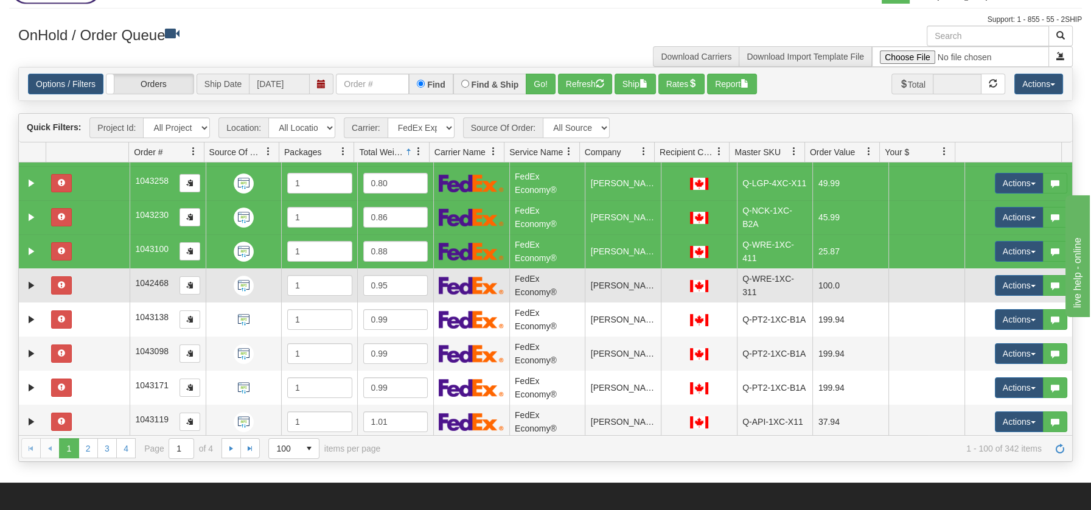
click at [109, 282] on td at bounding box center [87, 285] width 83 height 34
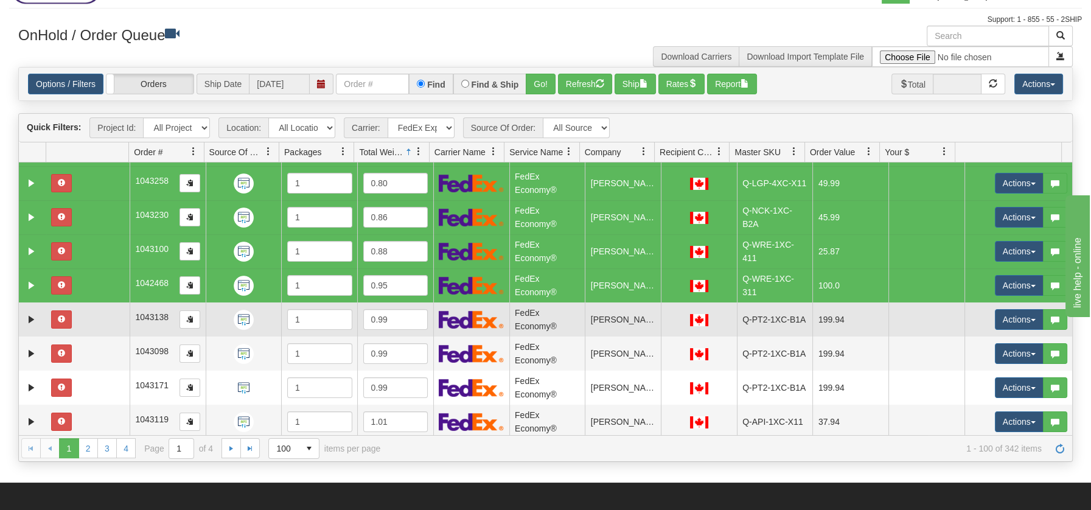
click at [110, 323] on td at bounding box center [87, 319] width 83 height 34
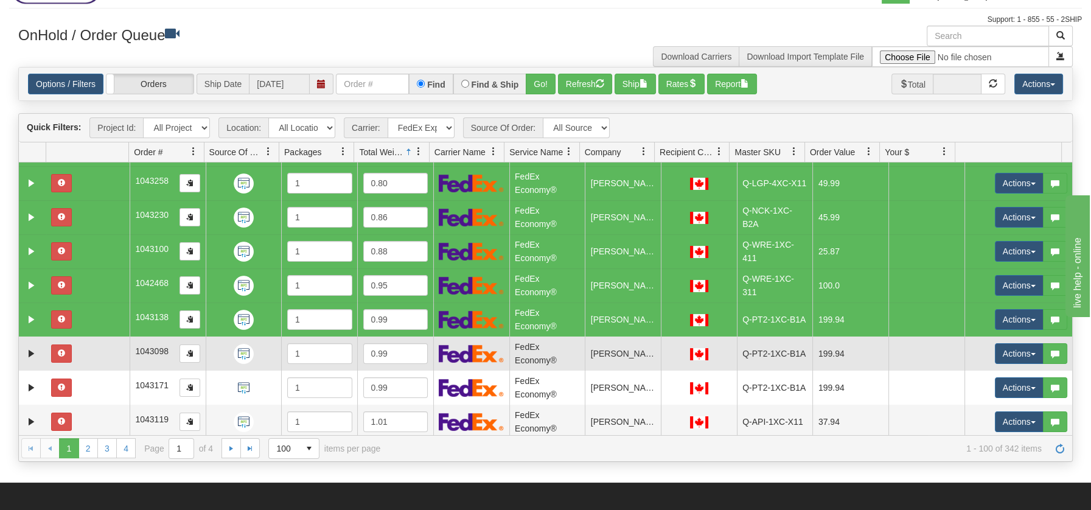
click at [107, 350] on td at bounding box center [87, 354] width 83 height 34
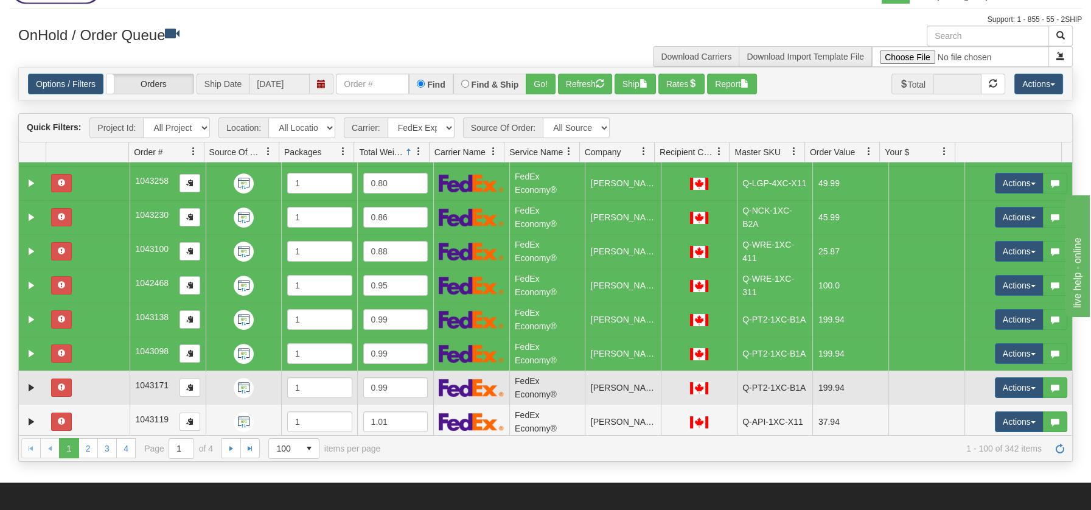
click at [104, 385] on td at bounding box center [87, 388] width 83 height 34
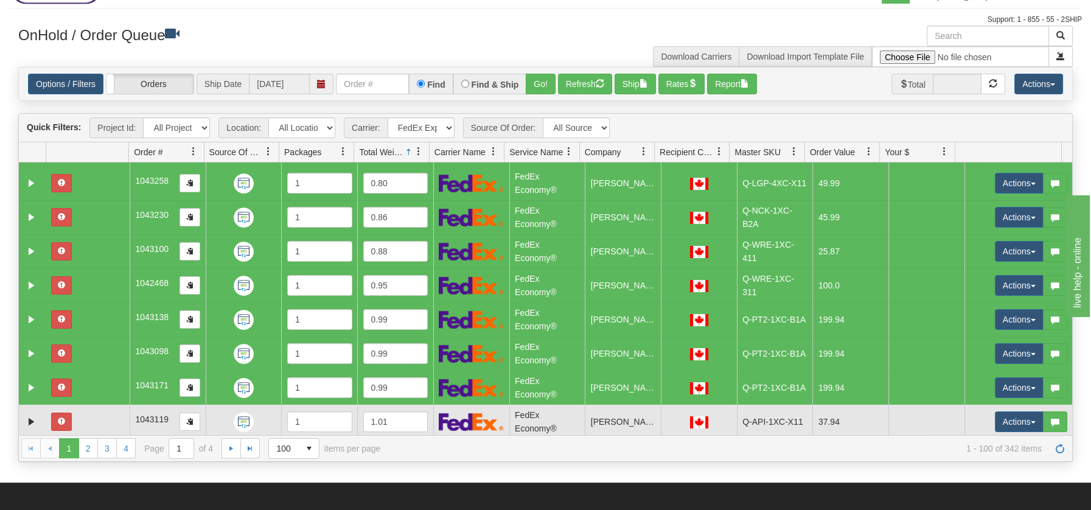
click at [105, 417] on td at bounding box center [87, 422] width 83 height 34
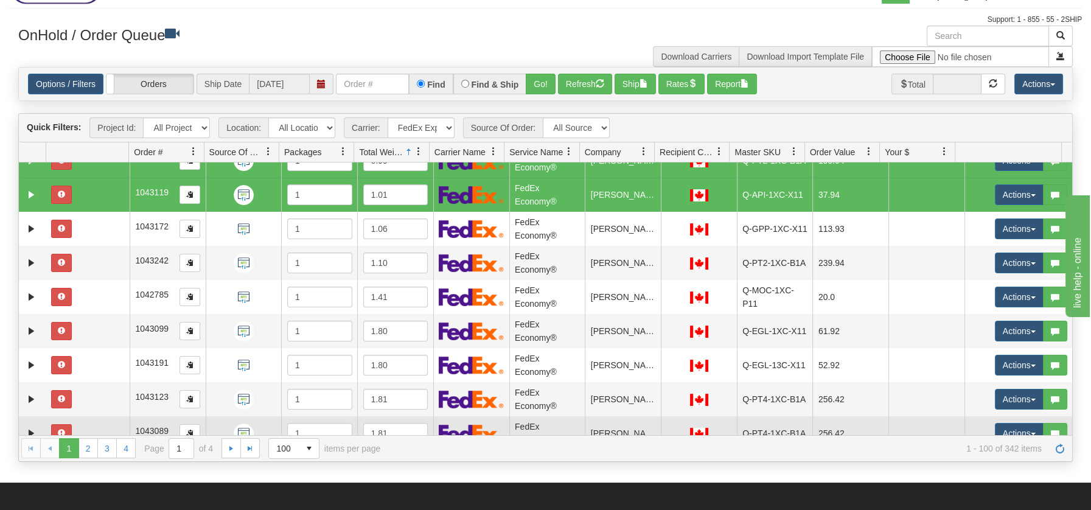
scroll to position [649, 0]
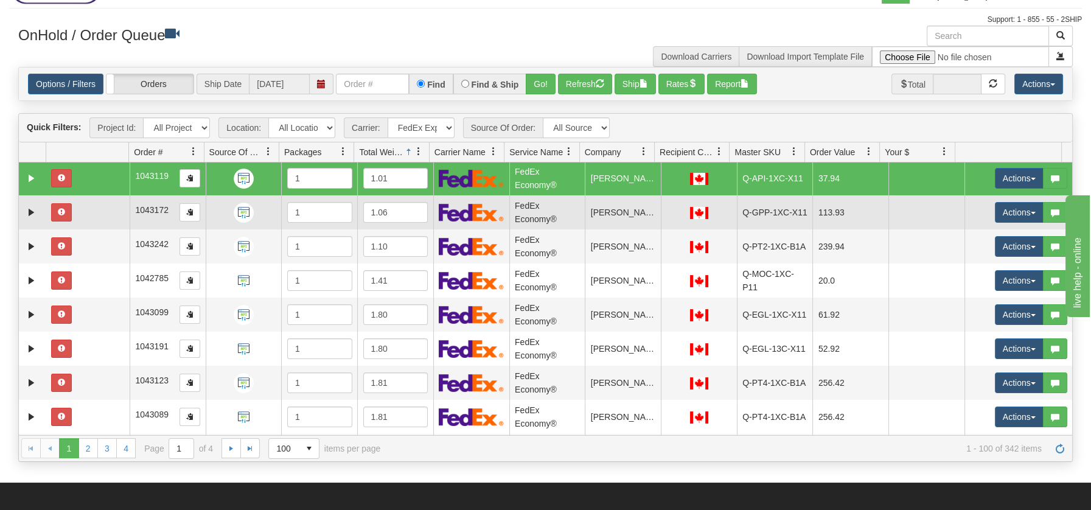
click at [100, 210] on td at bounding box center [87, 212] width 83 height 34
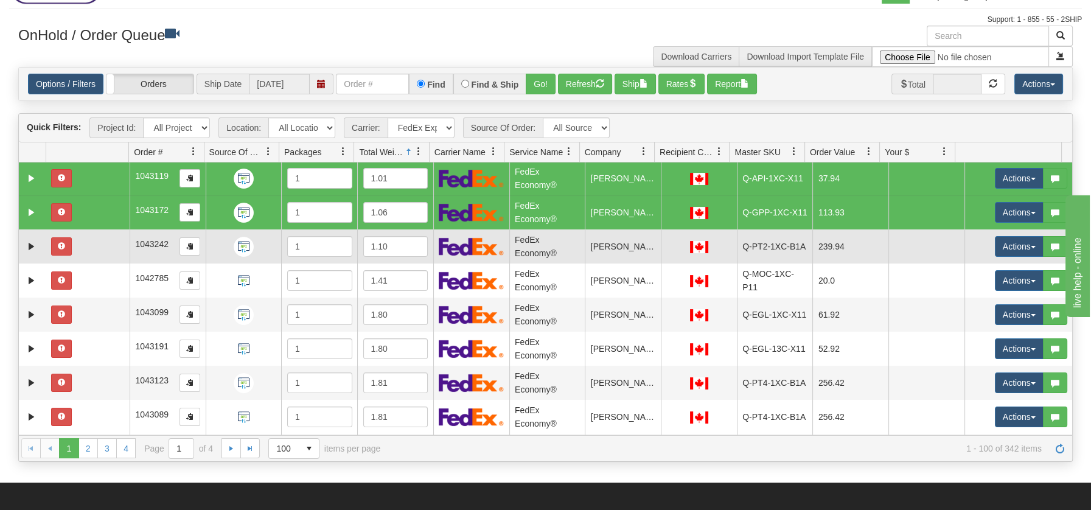
click at [97, 245] on td at bounding box center [87, 246] width 83 height 34
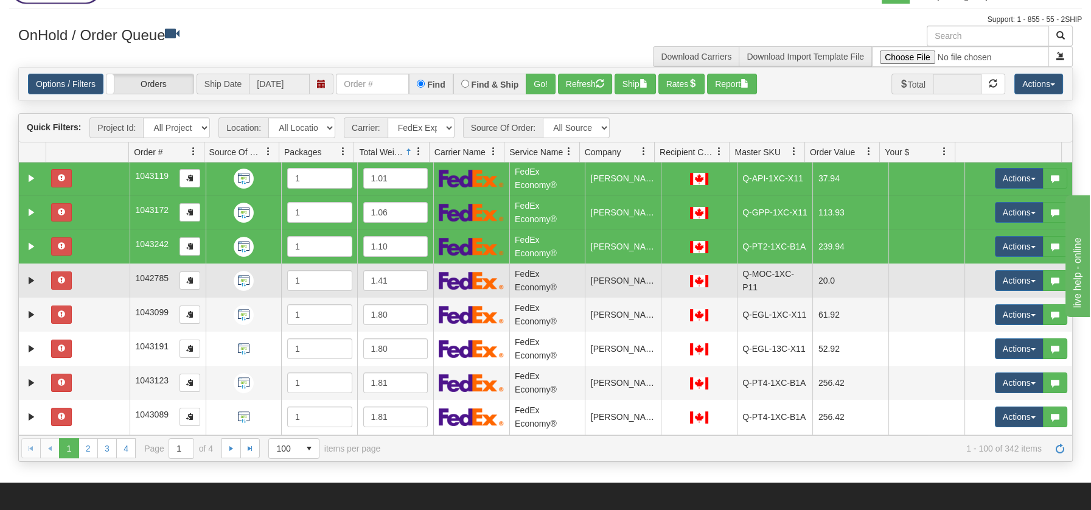
click at [90, 283] on td at bounding box center [87, 280] width 83 height 34
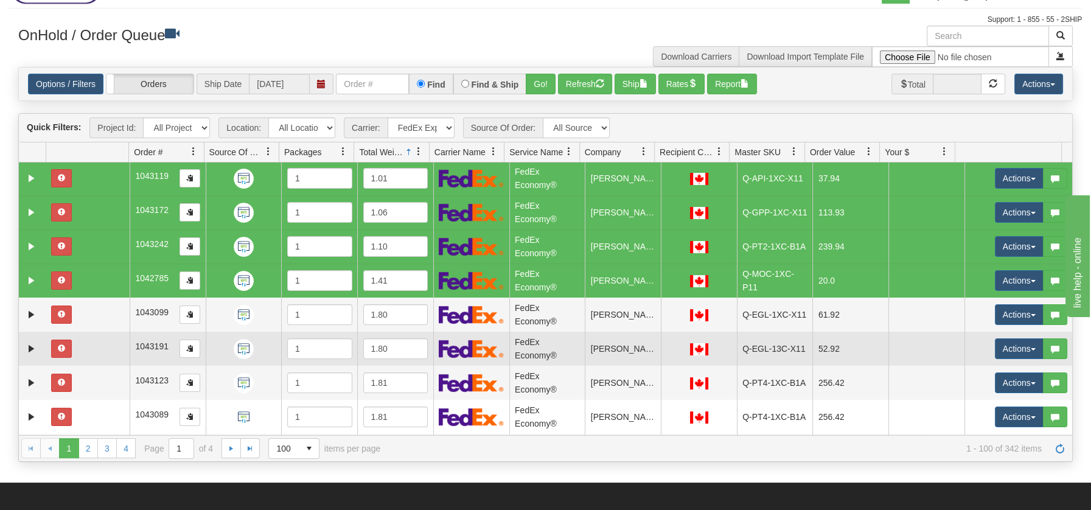
click at [93, 332] on td at bounding box center [87, 349] width 83 height 34
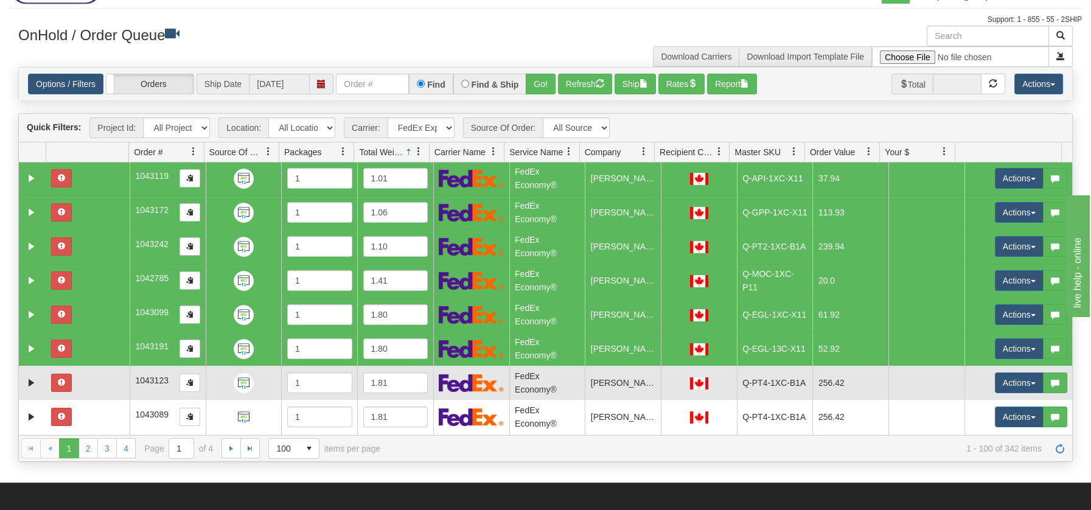
click at [94, 371] on td at bounding box center [87, 383] width 83 height 34
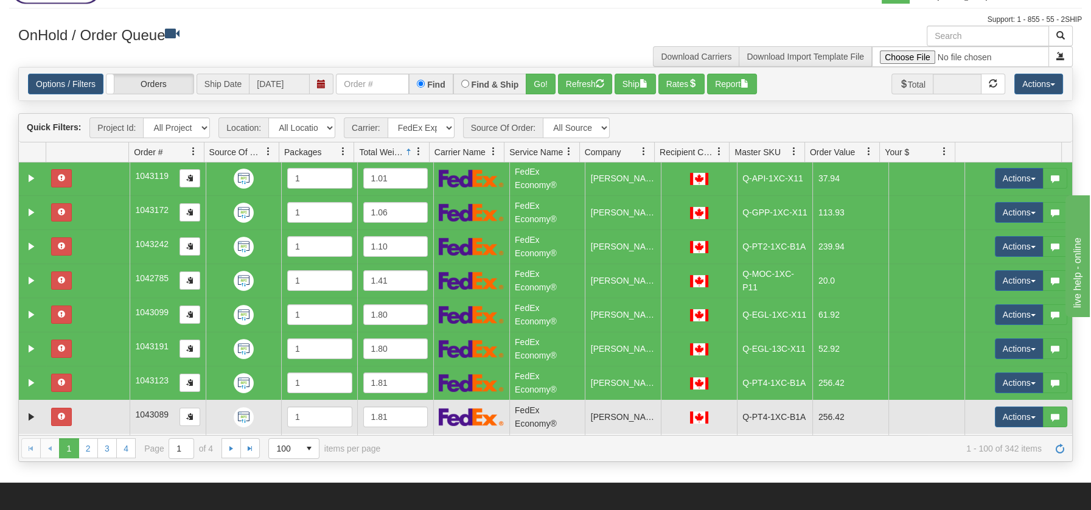
click at [107, 412] on td at bounding box center [87, 417] width 83 height 34
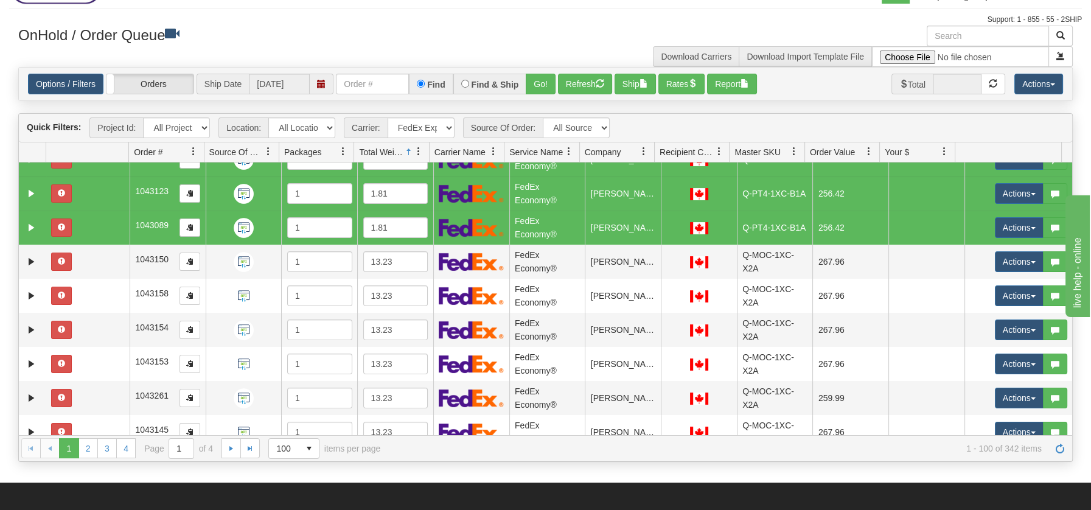
scroll to position [865, 0]
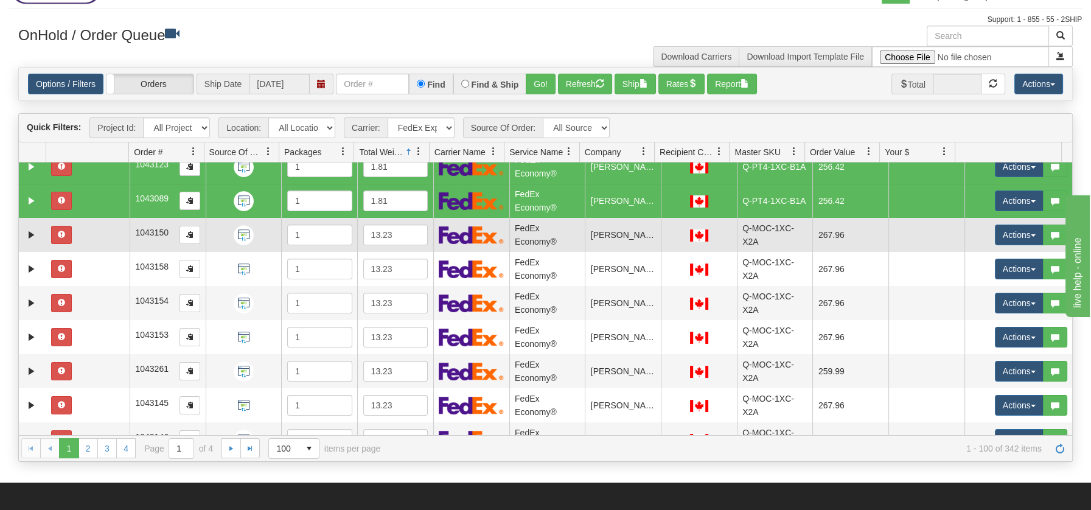
click at [113, 236] on td at bounding box center [87, 235] width 83 height 34
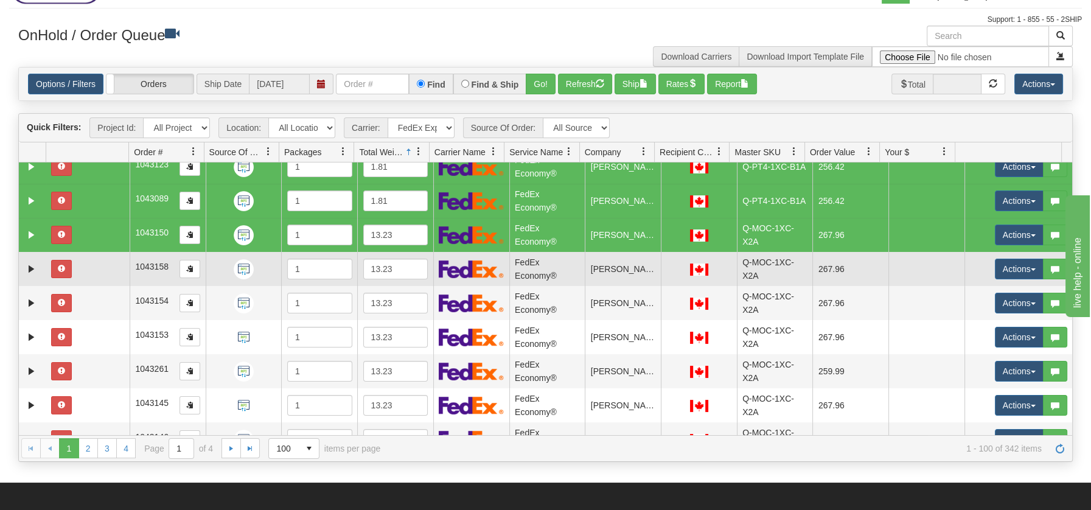
click at [108, 265] on td at bounding box center [87, 269] width 83 height 34
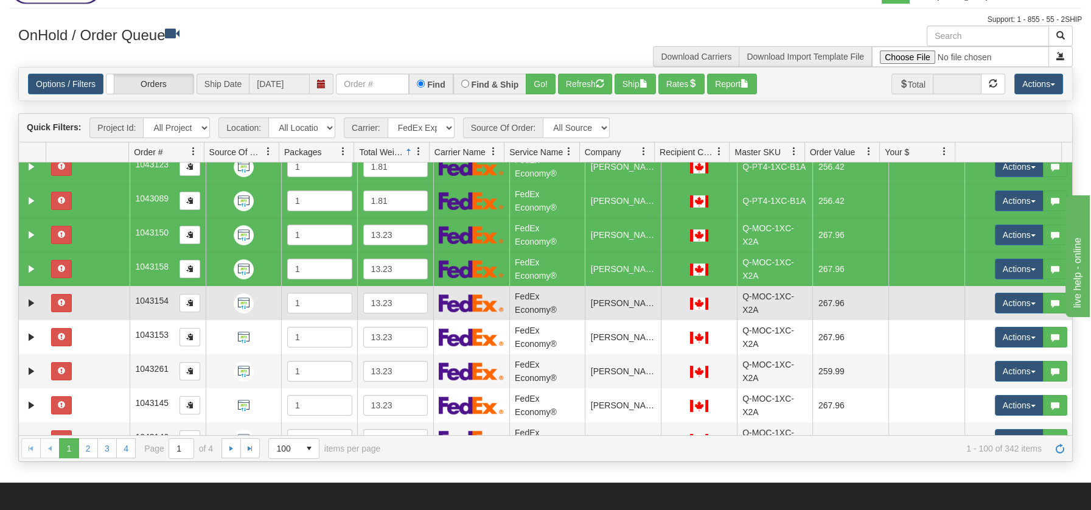
click at [106, 305] on td at bounding box center [87, 303] width 83 height 34
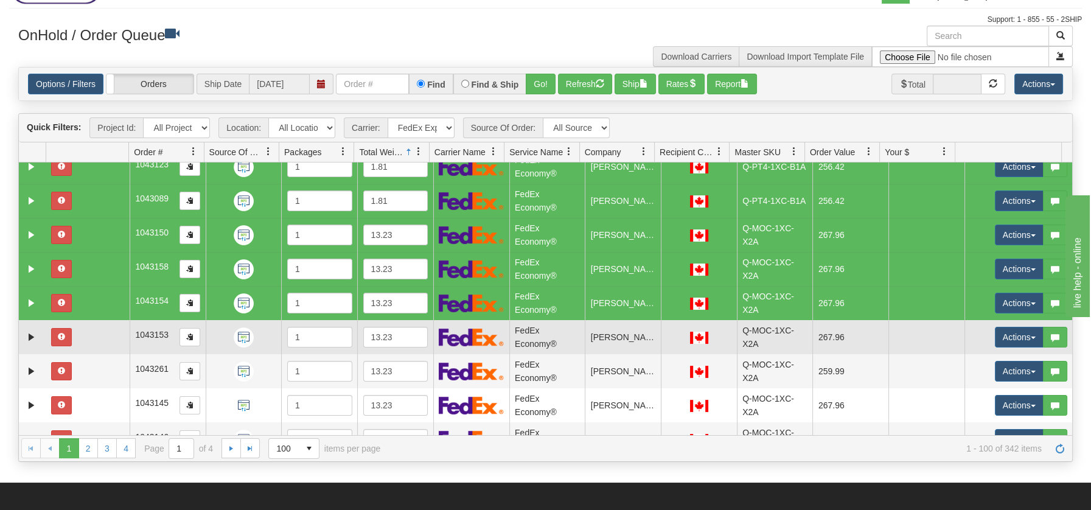
click at [102, 348] on td at bounding box center [87, 337] width 83 height 34
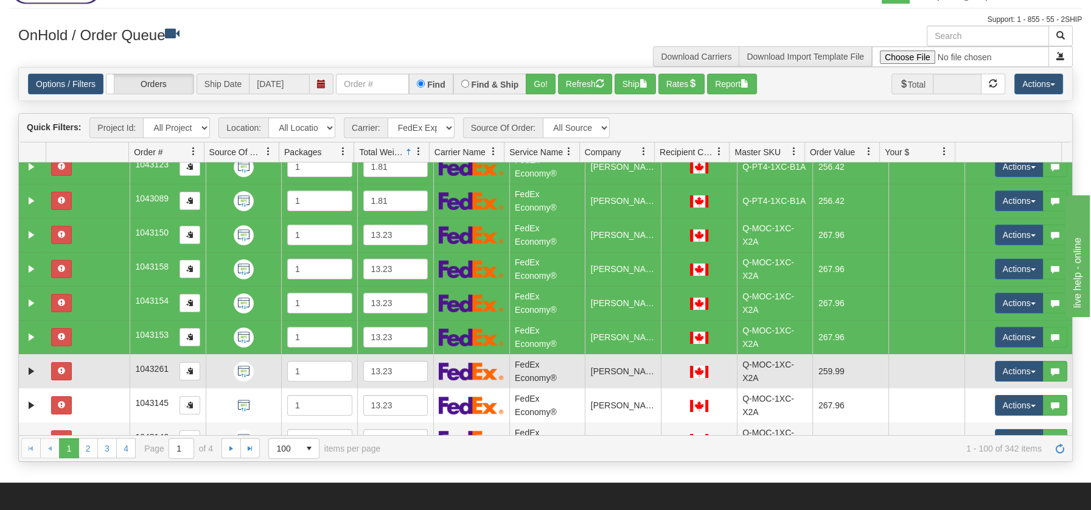
click at [102, 374] on td at bounding box center [87, 371] width 83 height 34
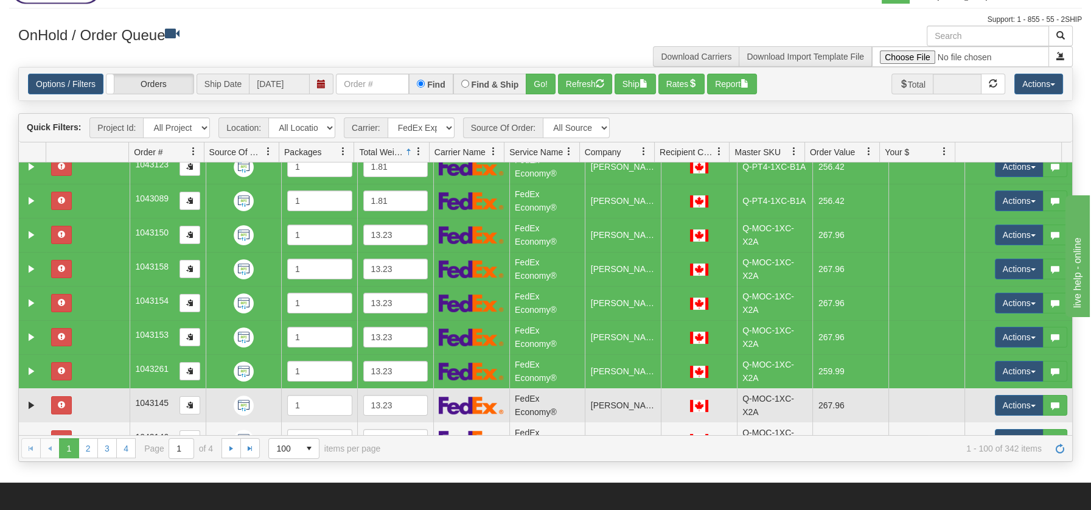
click at [88, 396] on td at bounding box center [87, 405] width 83 height 34
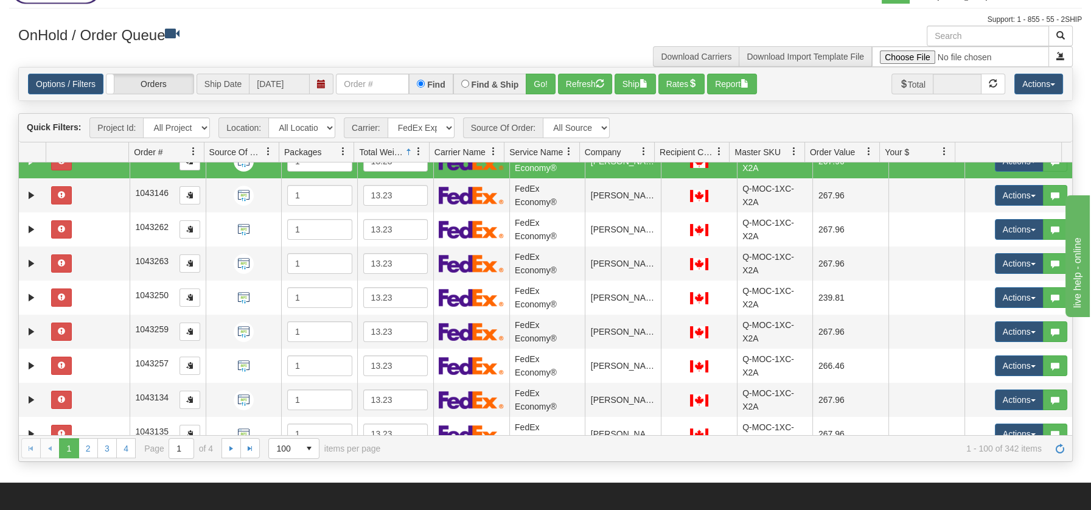
scroll to position [1136, 0]
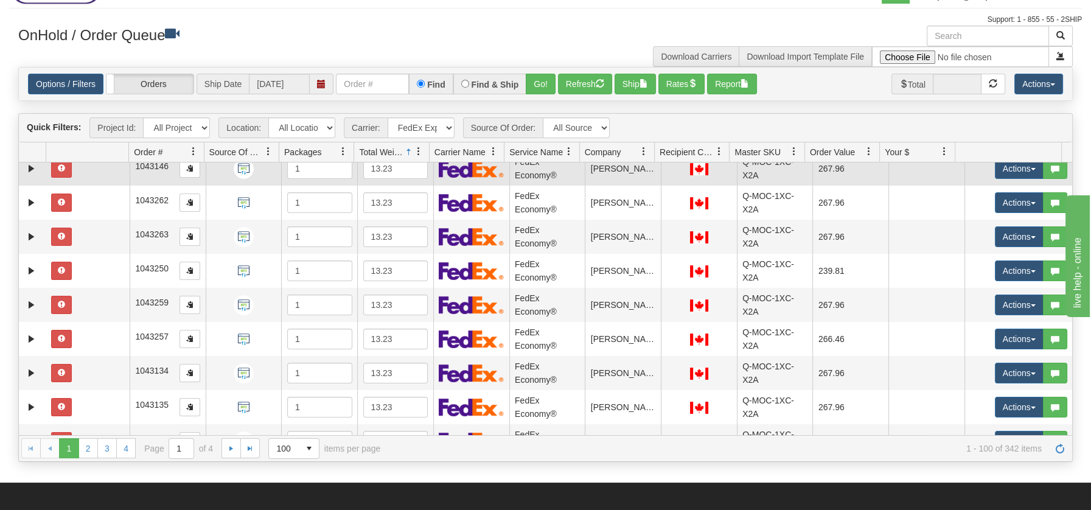
click at [85, 170] on td at bounding box center [87, 169] width 83 height 34
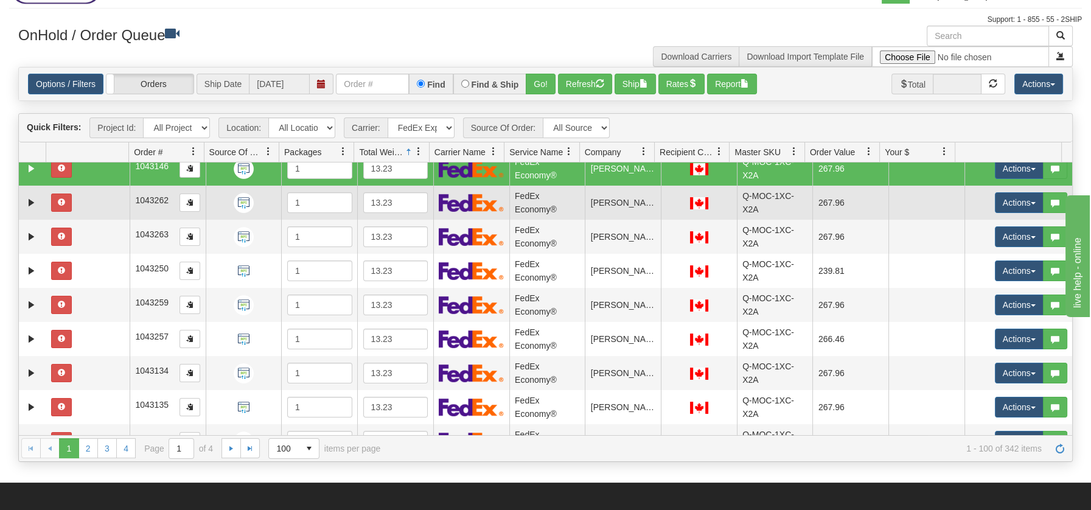
click at [85, 204] on td at bounding box center [87, 203] width 83 height 34
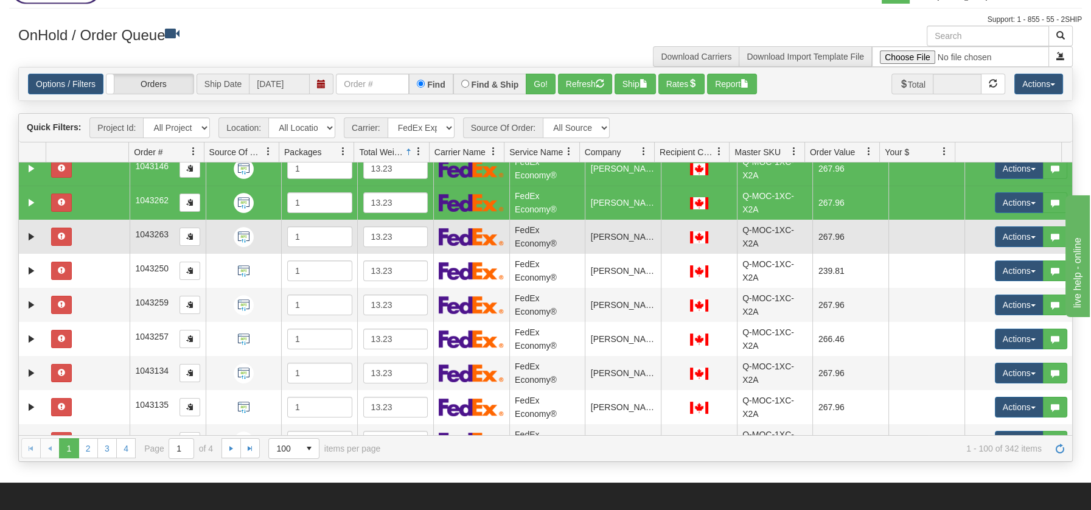
click at [84, 238] on td at bounding box center [87, 237] width 83 height 34
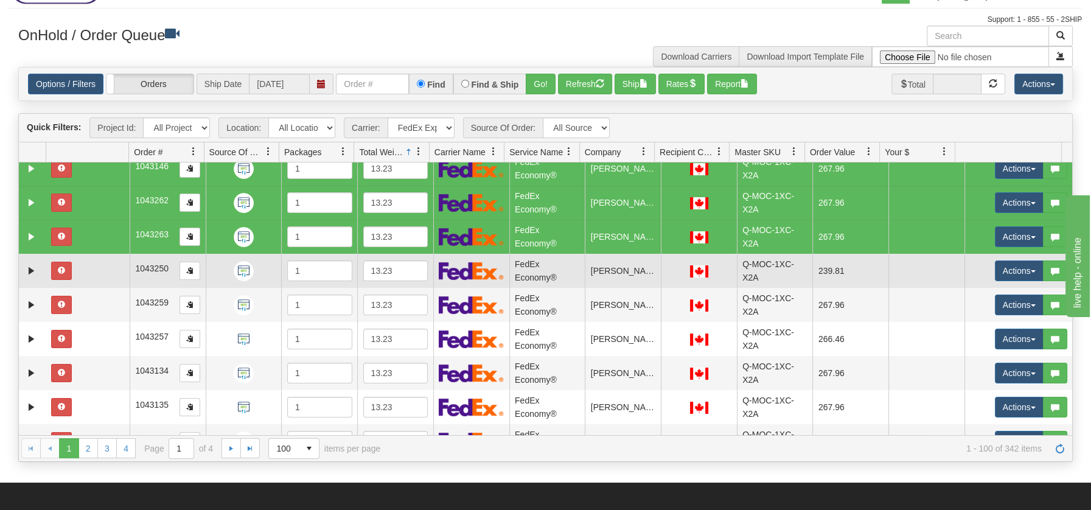
click at [87, 276] on td at bounding box center [87, 271] width 83 height 34
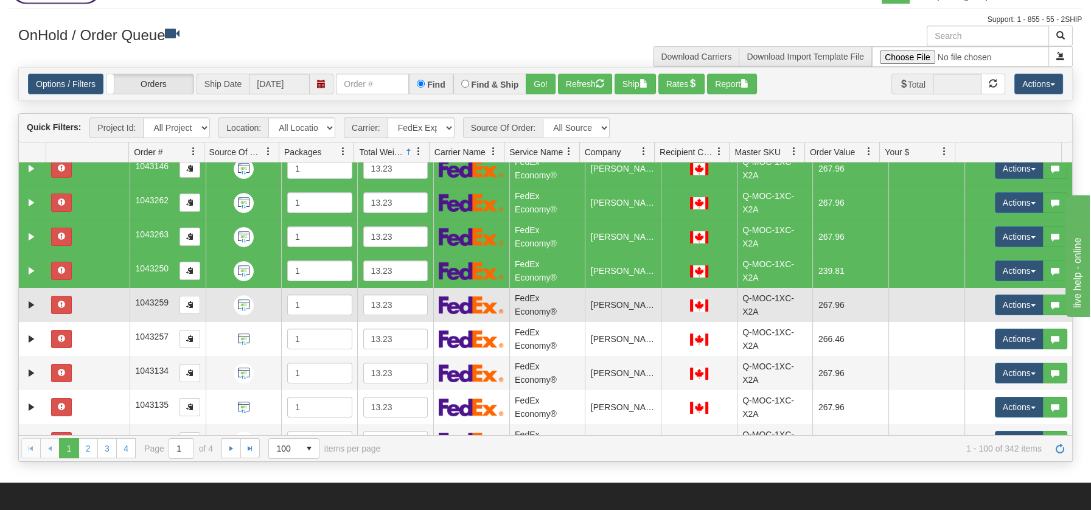
click at [86, 307] on td at bounding box center [87, 305] width 83 height 34
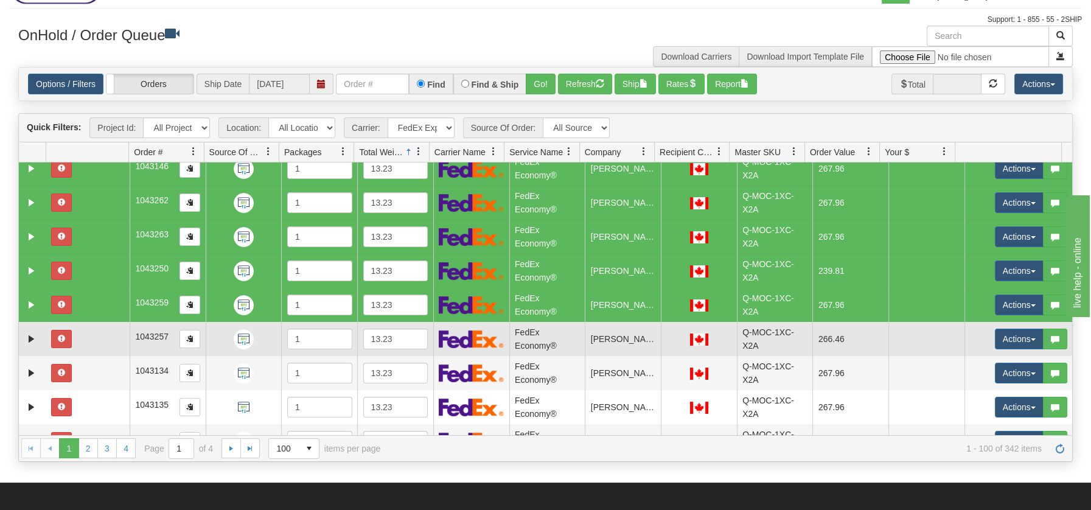
click at [89, 347] on td at bounding box center [87, 339] width 83 height 34
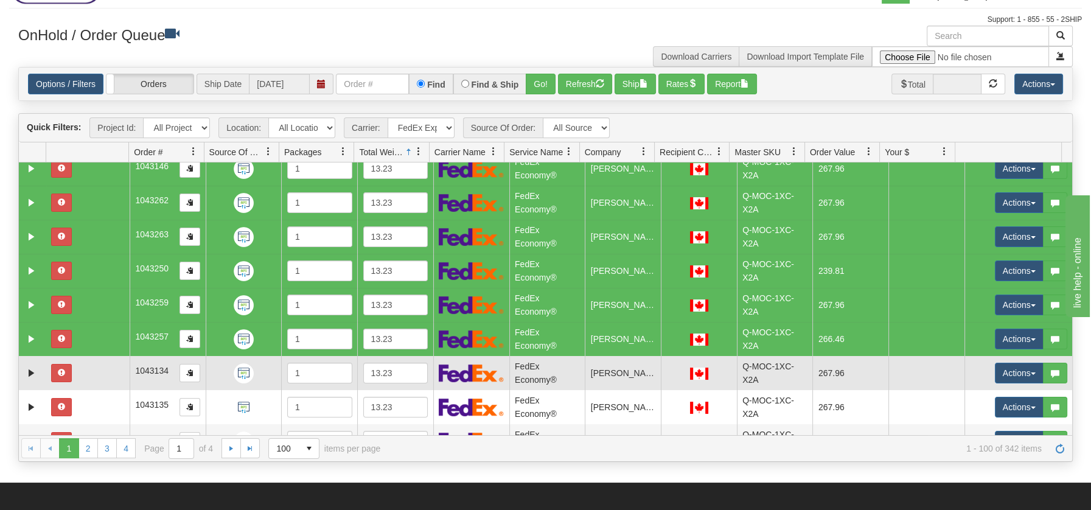
click at [95, 381] on td at bounding box center [87, 373] width 83 height 34
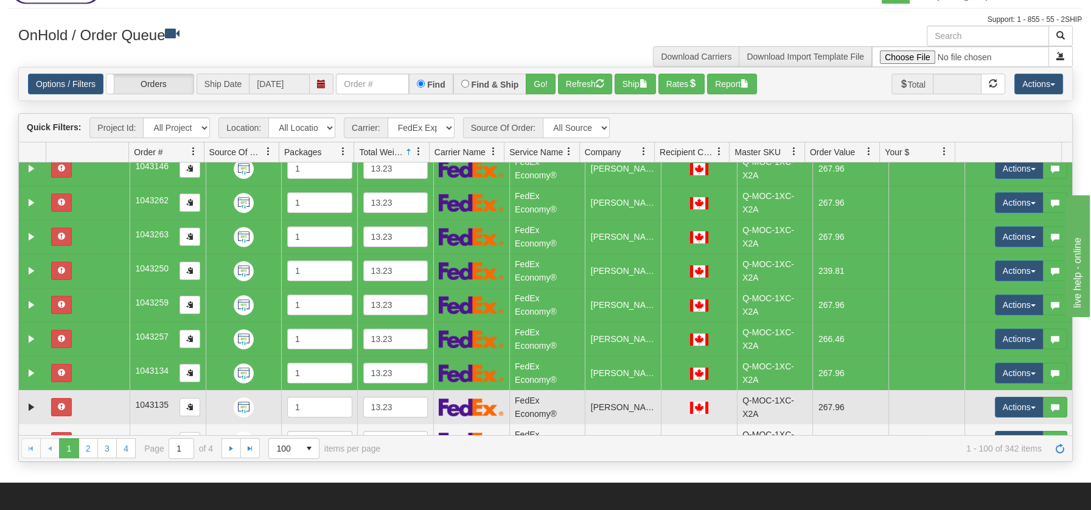
click at [98, 407] on td at bounding box center [87, 407] width 83 height 34
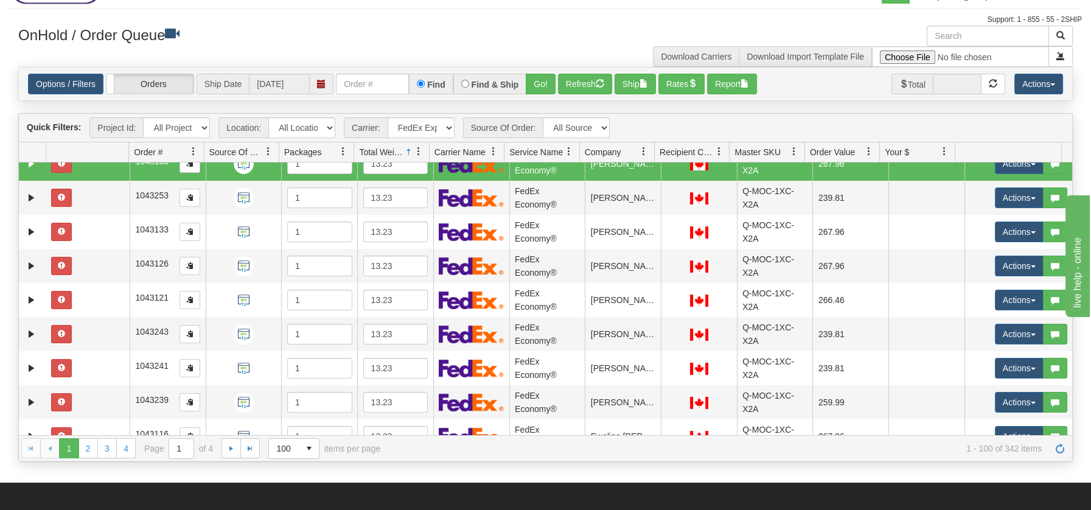
scroll to position [1406, 0]
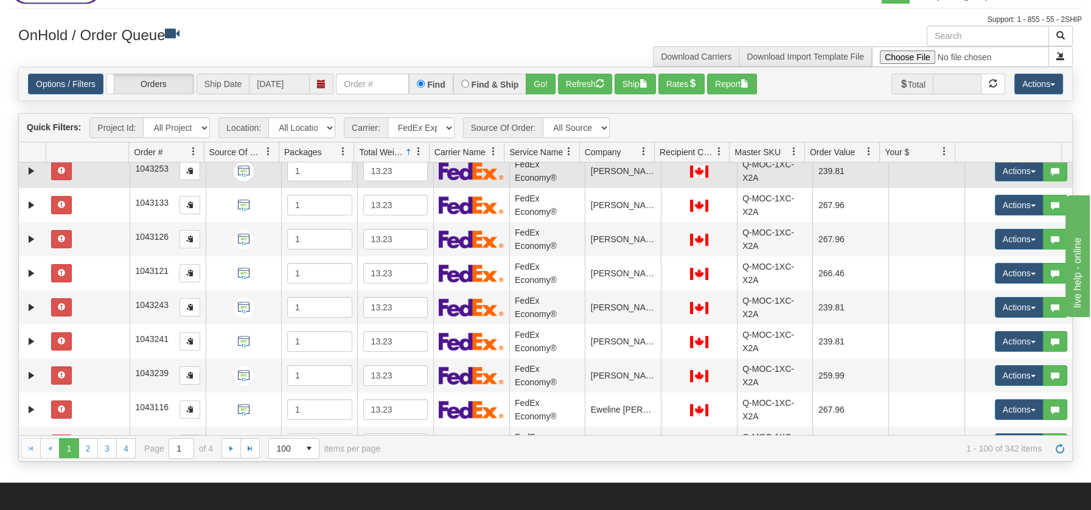
click at [90, 178] on td at bounding box center [87, 171] width 83 height 34
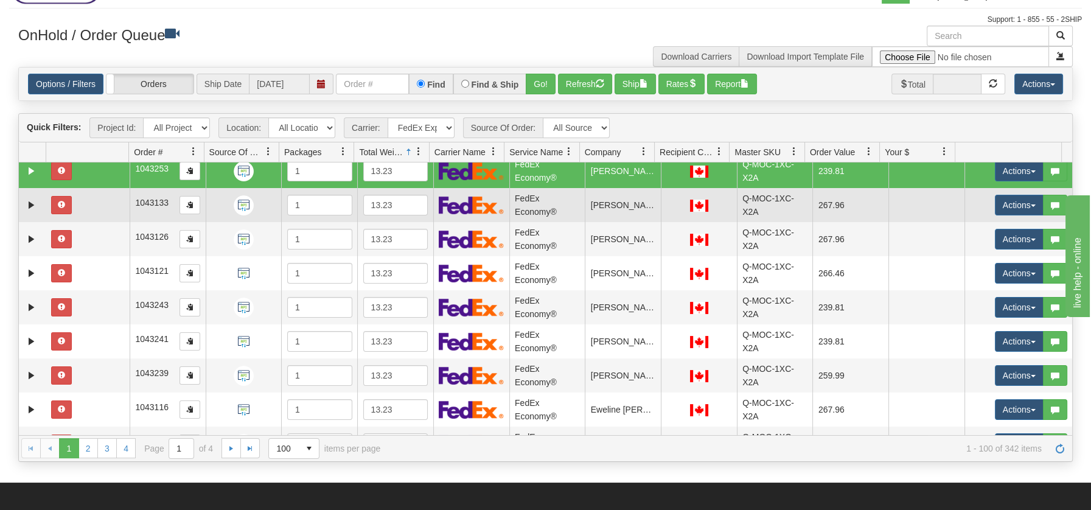
click at [87, 215] on td at bounding box center [87, 205] width 83 height 34
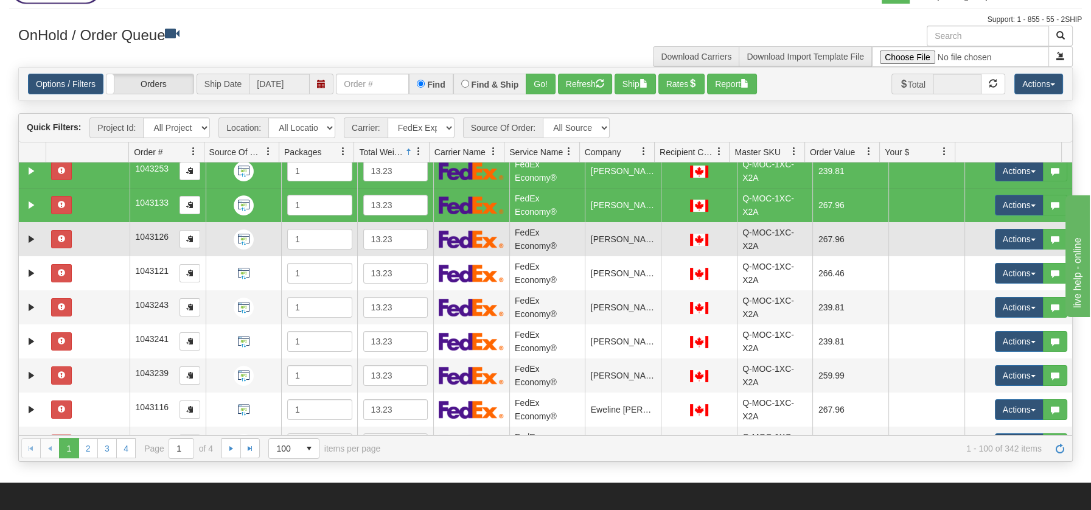
click at [88, 247] on td at bounding box center [87, 239] width 83 height 34
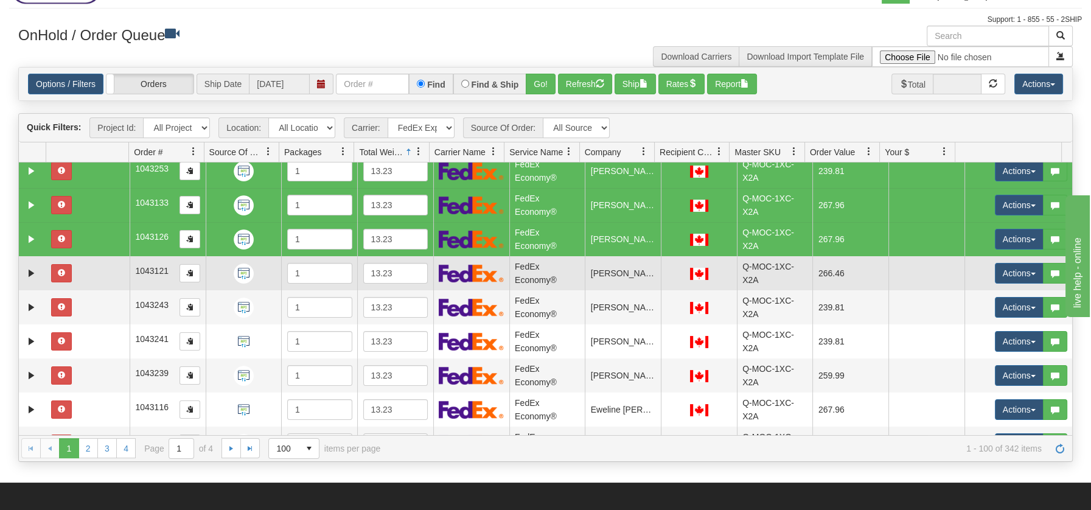
click at [88, 273] on td at bounding box center [87, 273] width 83 height 34
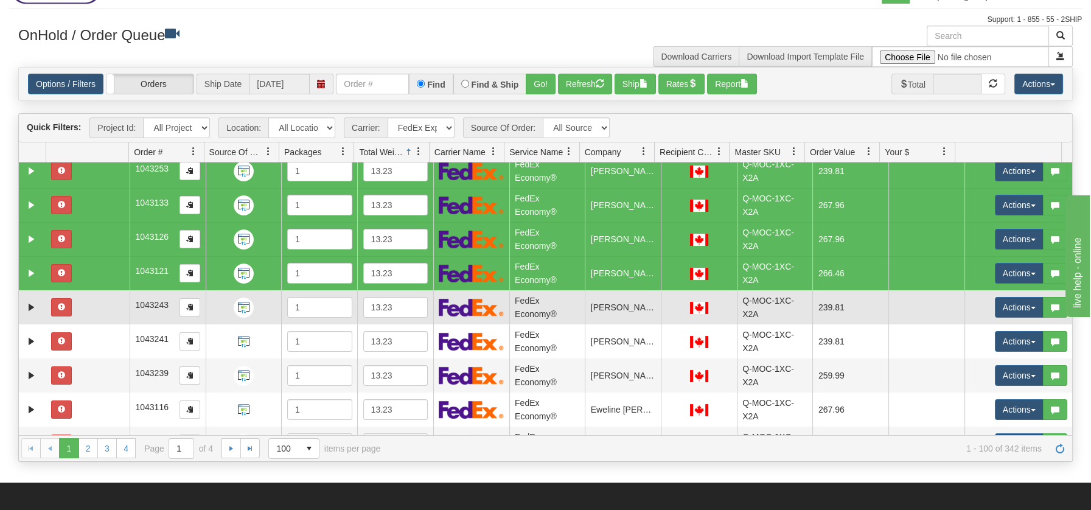
click at [88, 301] on td at bounding box center [87, 307] width 83 height 34
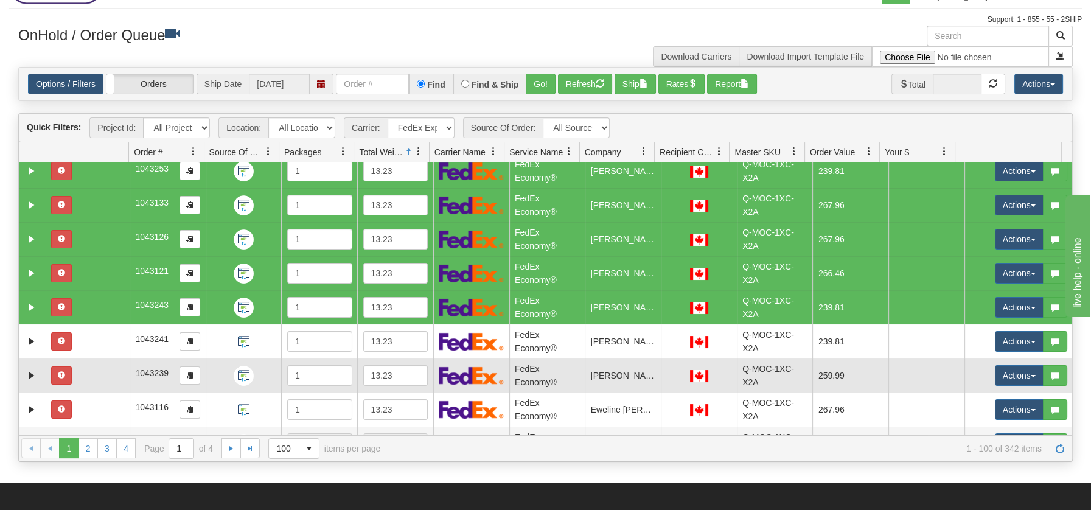
click at [98, 358] on td at bounding box center [87, 375] width 83 height 34
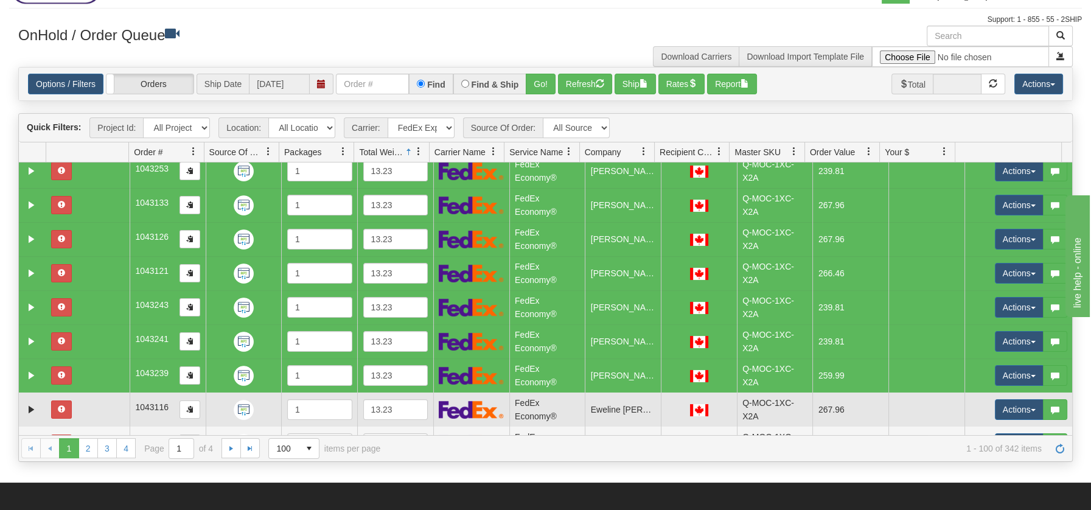
click at [99, 397] on td at bounding box center [87, 410] width 83 height 34
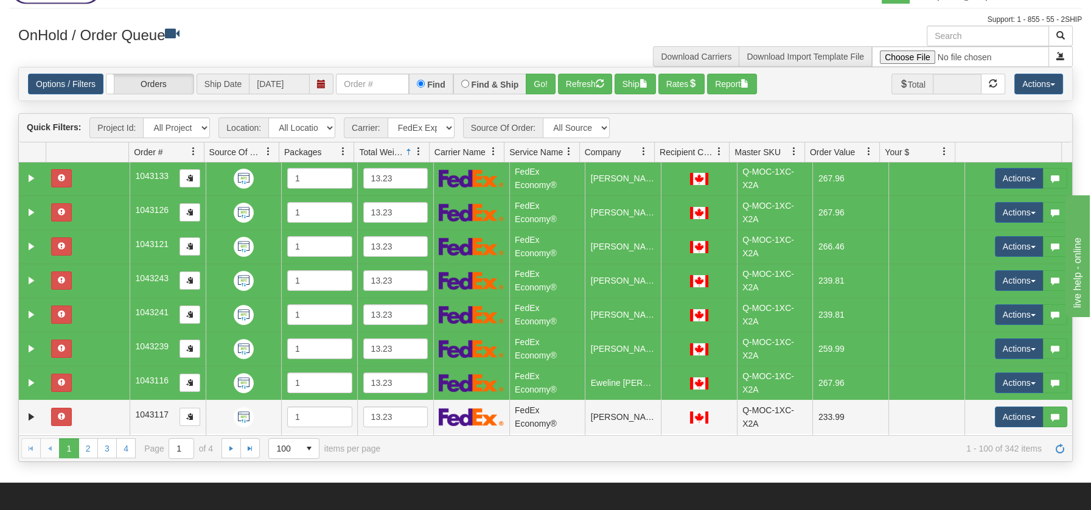
scroll to position [1433, 0]
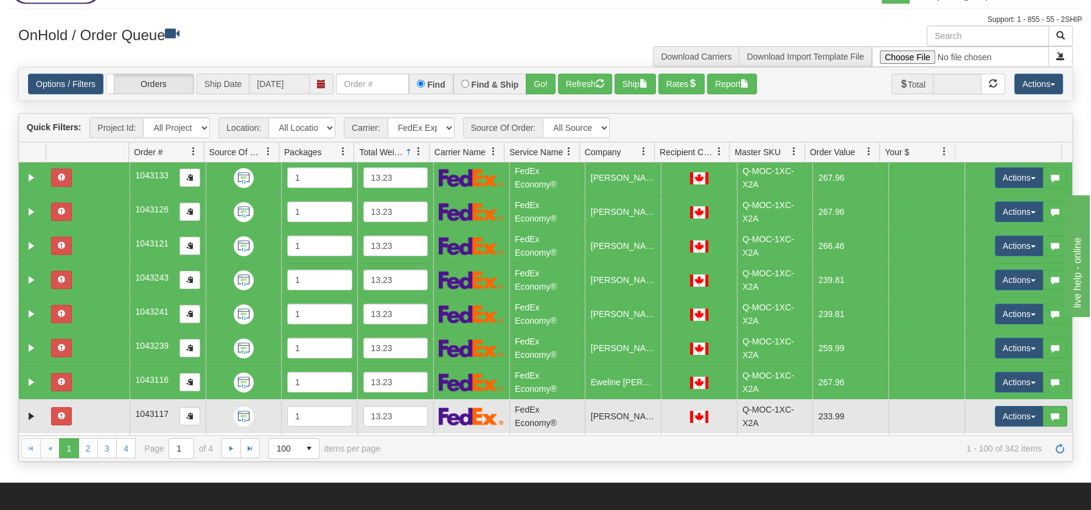
click at [79, 410] on td at bounding box center [87, 416] width 83 height 34
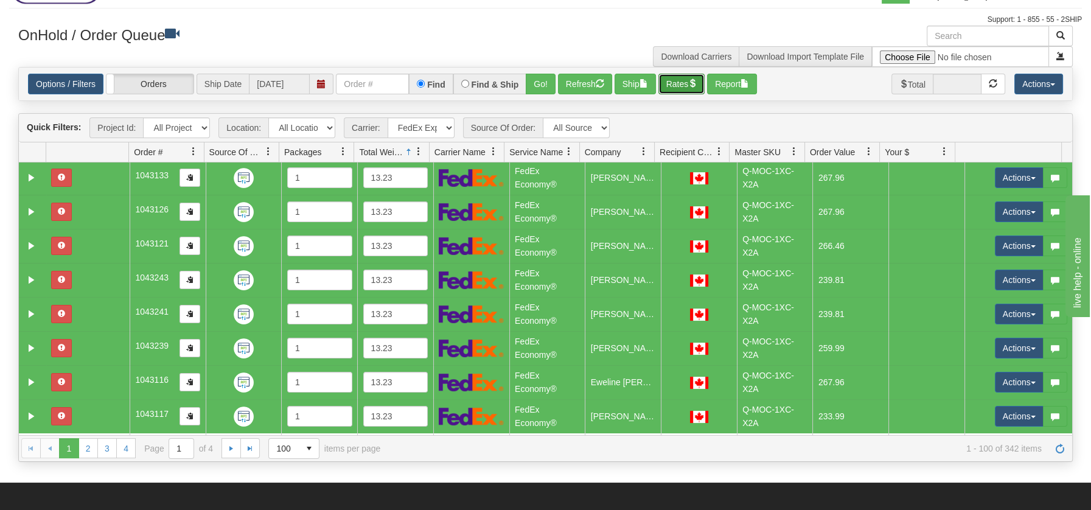
click at [686, 80] on button "Rates" at bounding box center [681, 84] width 47 height 21
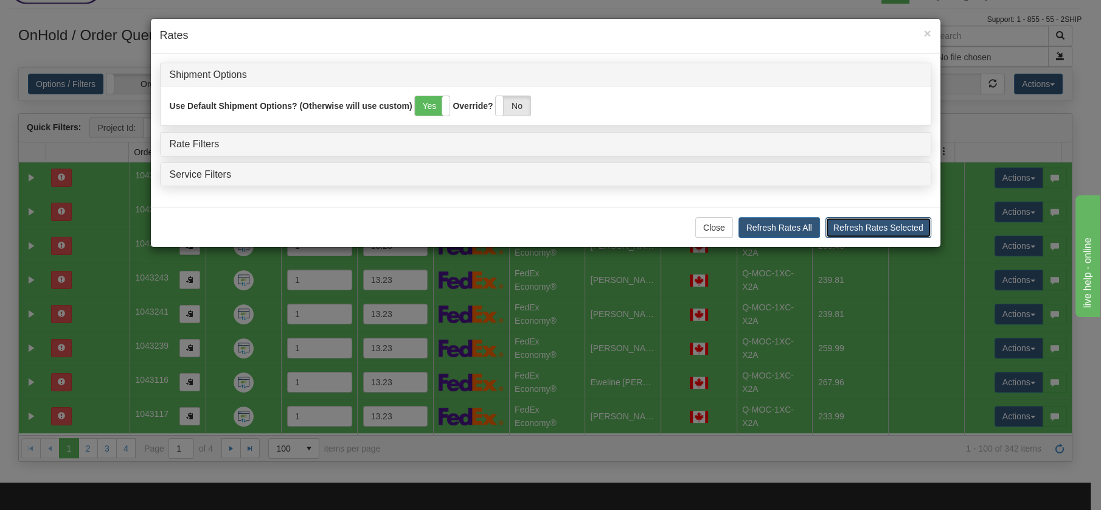
click at [856, 226] on button "Refresh Rates Selected" at bounding box center [879, 227] width 106 height 21
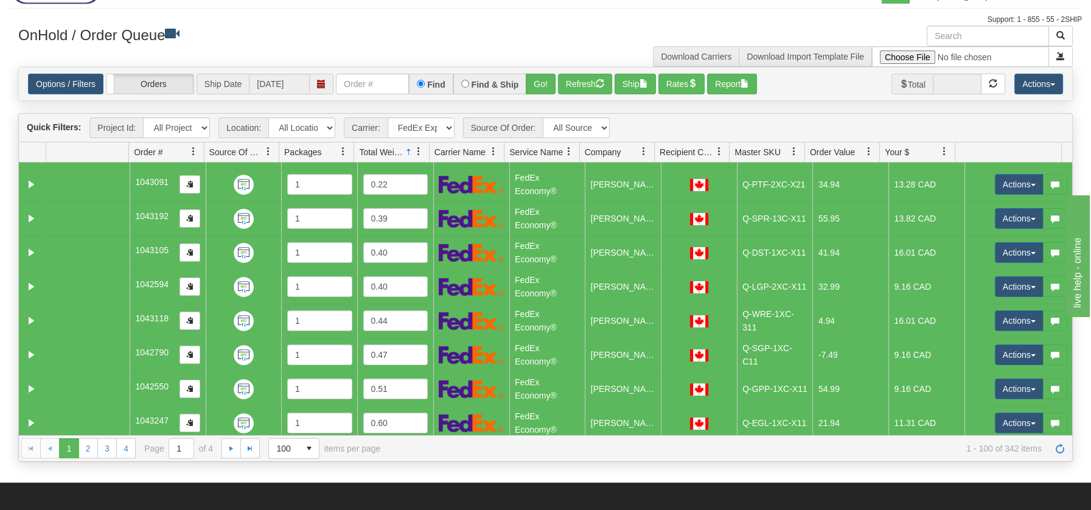
scroll to position [0, 0]
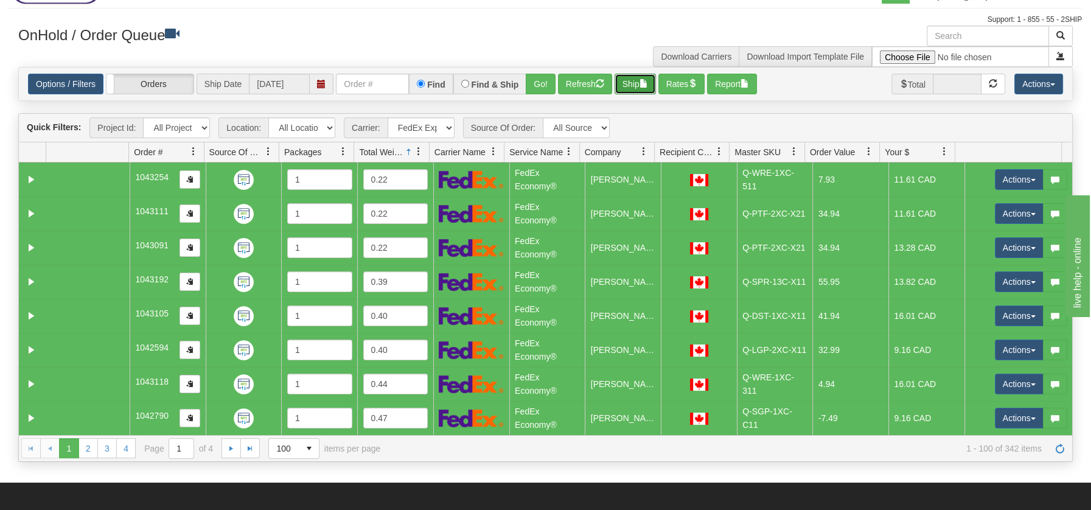
click at [633, 81] on button "Ship" at bounding box center [635, 84] width 41 height 21
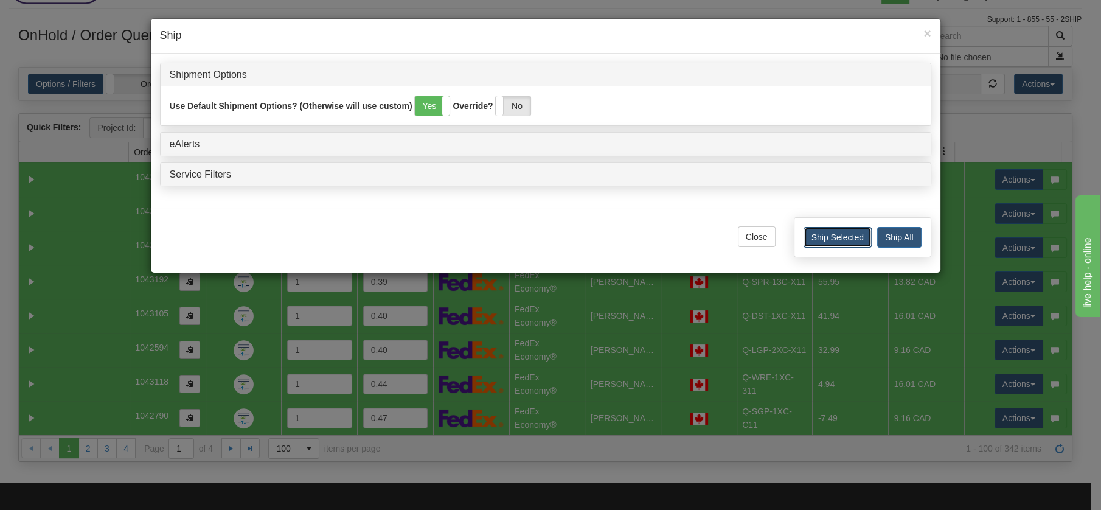
click at [839, 239] on button "Ship Selected" at bounding box center [838, 237] width 68 height 21
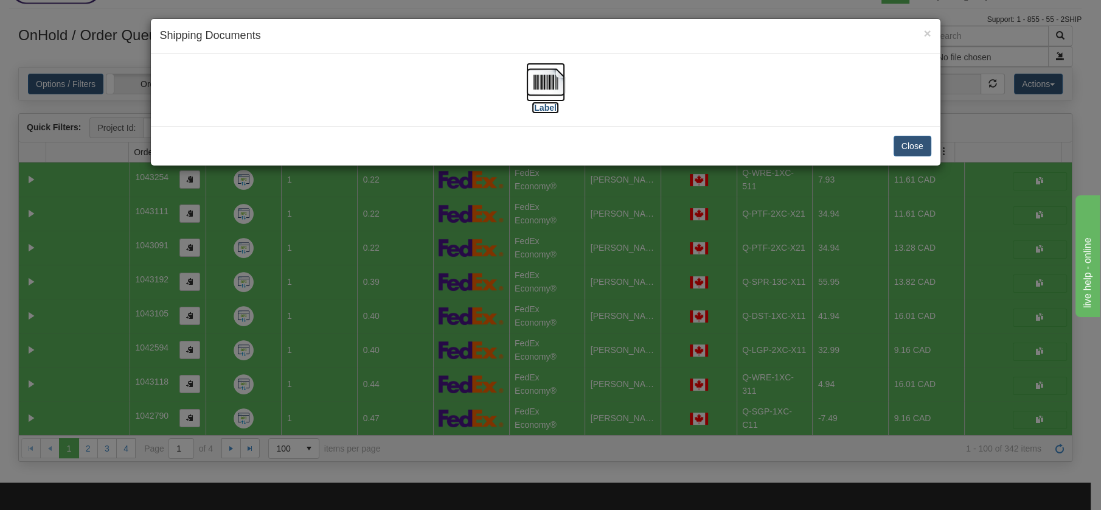
click at [546, 80] on img at bounding box center [545, 82] width 39 height 39
click at [909, 139] on button "Close" at bounding box center [913, 146] width 38 height 21
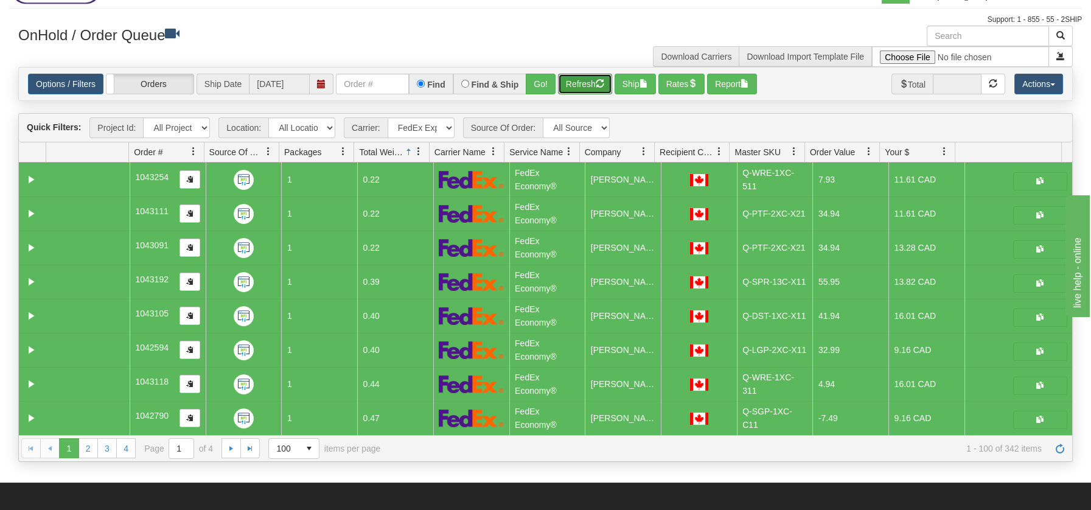
click at [588, 80] on button "Refresh" at bounding box center [585, 84] width 54 height 21
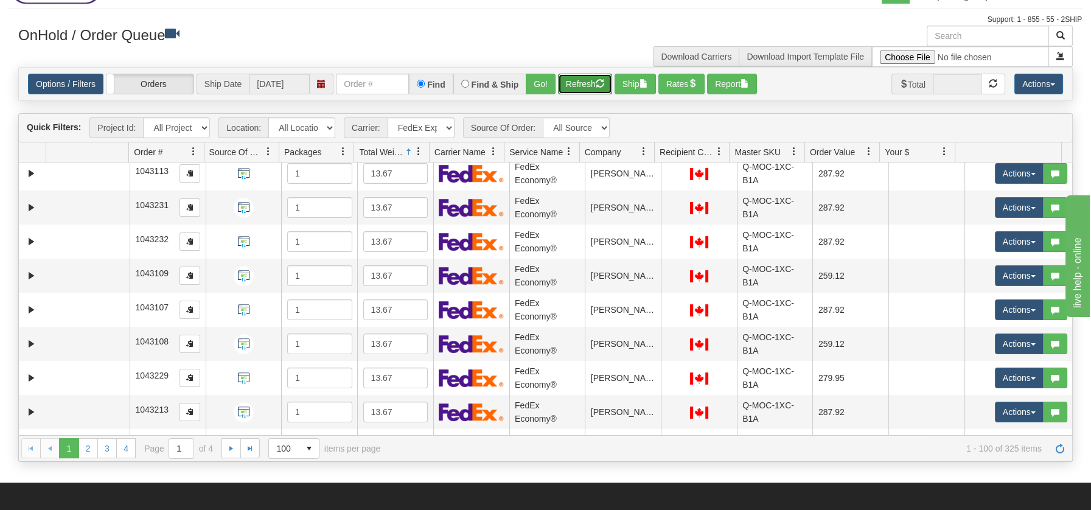
scroll to position [3133, 0]
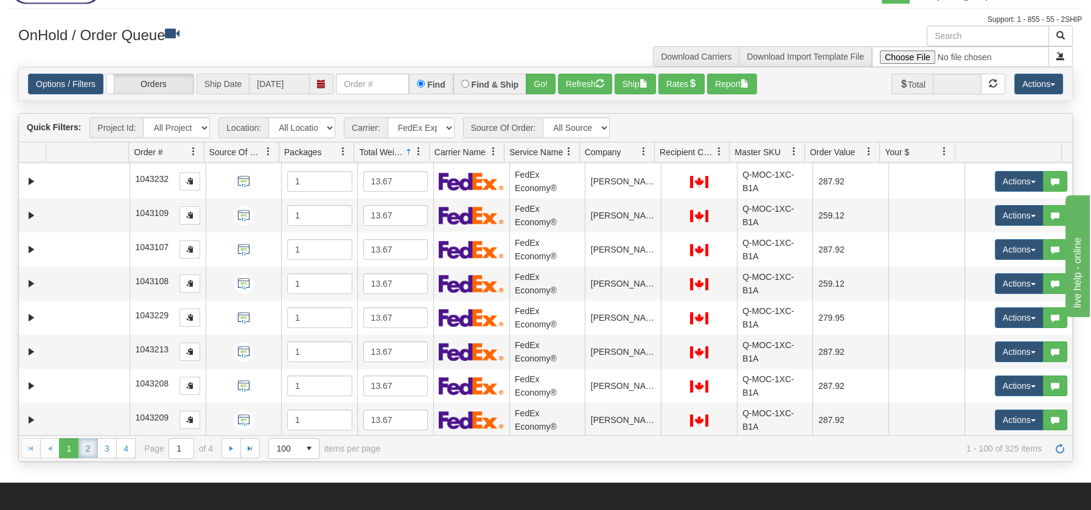
click at [94, 453] on link "2" at bounding box center [88, 447] width 19 height 19
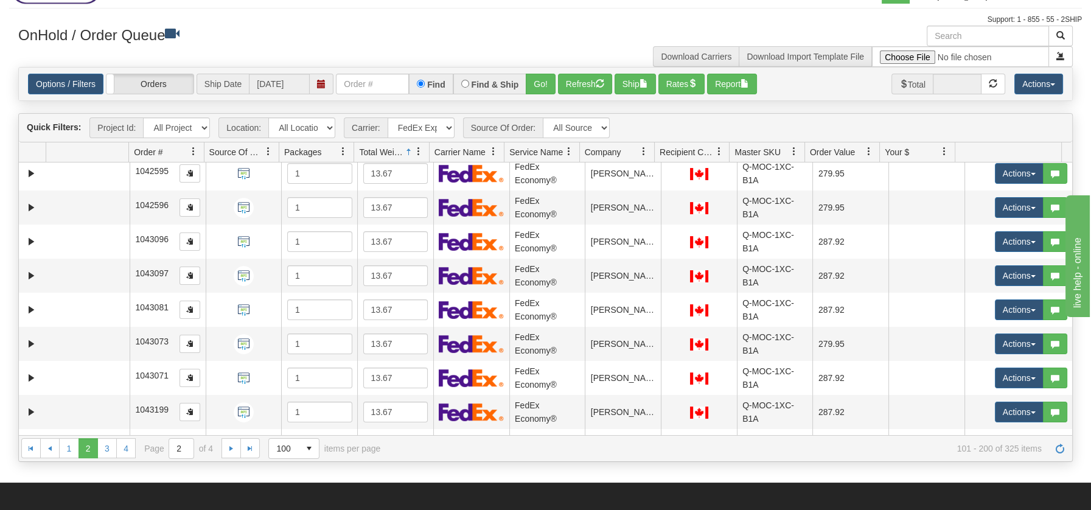
scroll to position [0, 0]
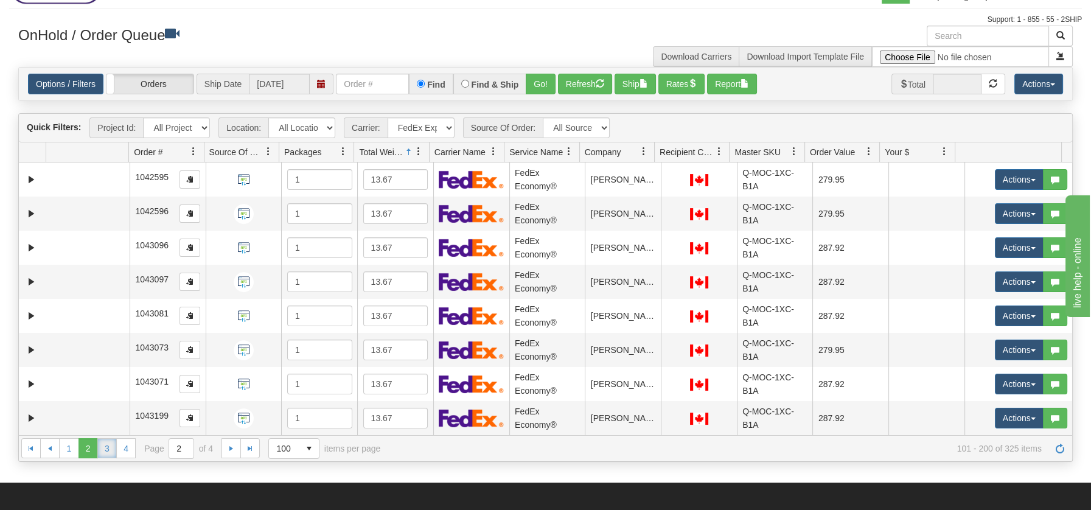
click at [106, 444] on link "3" at bounding box center [106, 447] width 19 height 19
click at [68, 445] on link "1" at bounding box center [68, 447] width 19 height 19
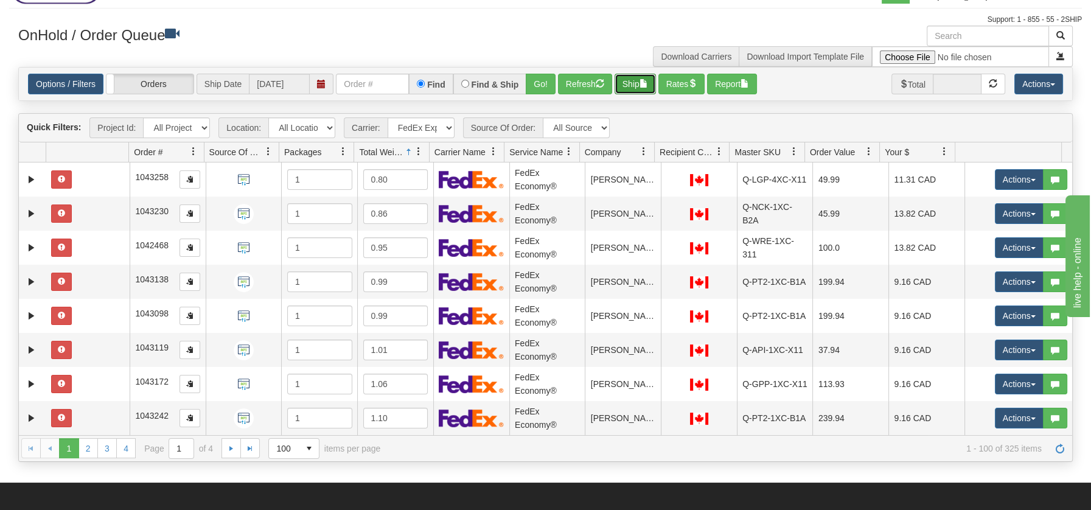
click at [648, 86] on span "button" at bounding box center [644, 83] width 9 height 9
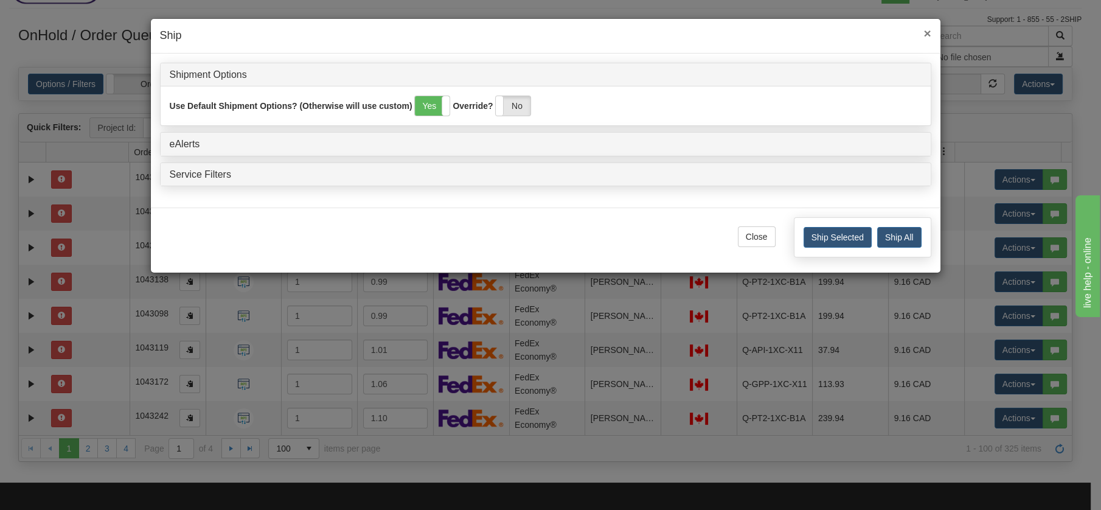
click at [924, 31] on span "×" at bounding box center [927, 33] width 7 height 14
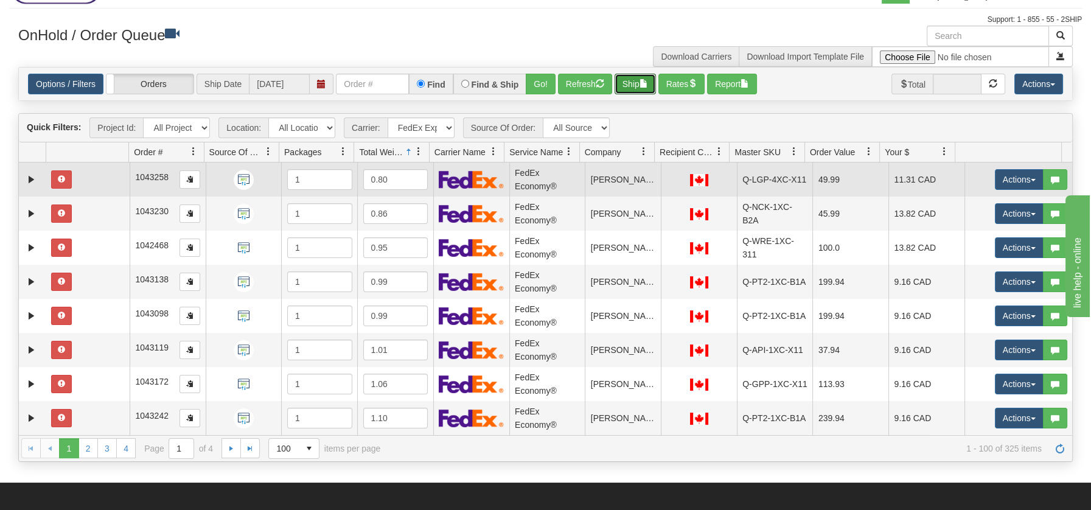
click at [92, 181] on td at bounding box center [87, 179] width 83 height 34
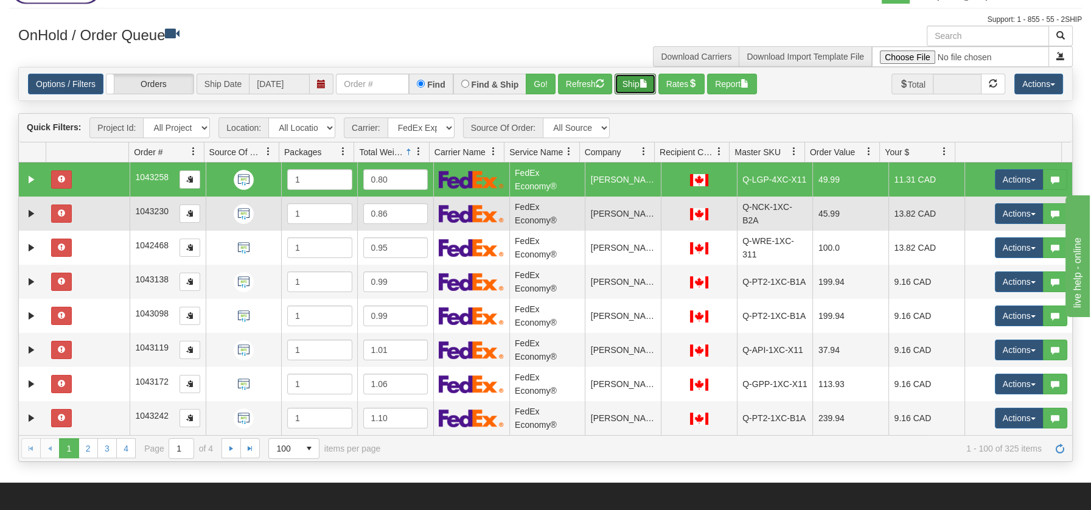
drag, startPoint x: 80, startPoint y: 209, endPoint x: 81, endPoint y: 225, distance: 15.3
click at [80, 212] on td at bounding box center [87, 214] width 83 height 34
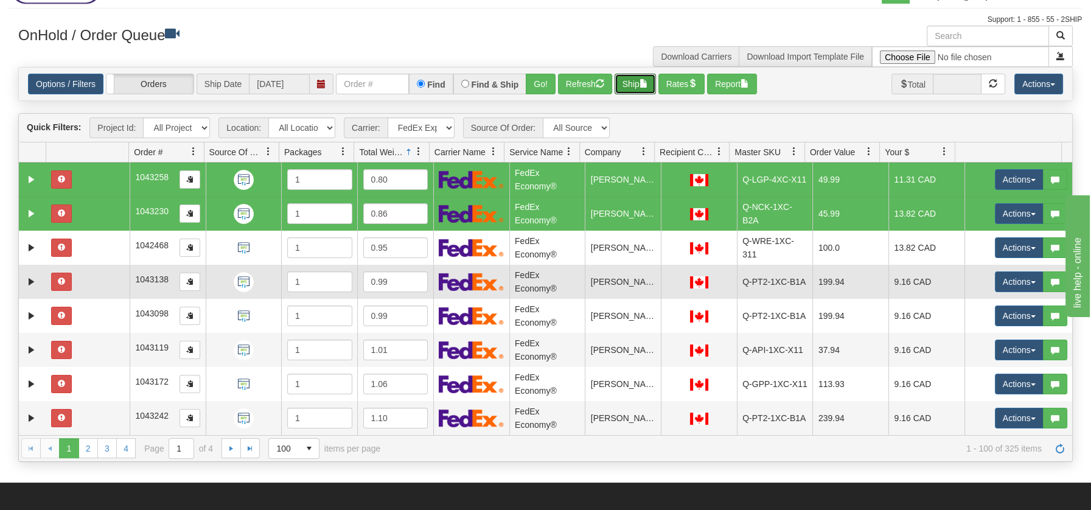
drag, startPoint x: 83, startPoint y: 250, endPoint x: 87, endPoint y: 270, distance: 20.5
click at [83, 253] on td at bounding box center [87, 248] width 83 height 34
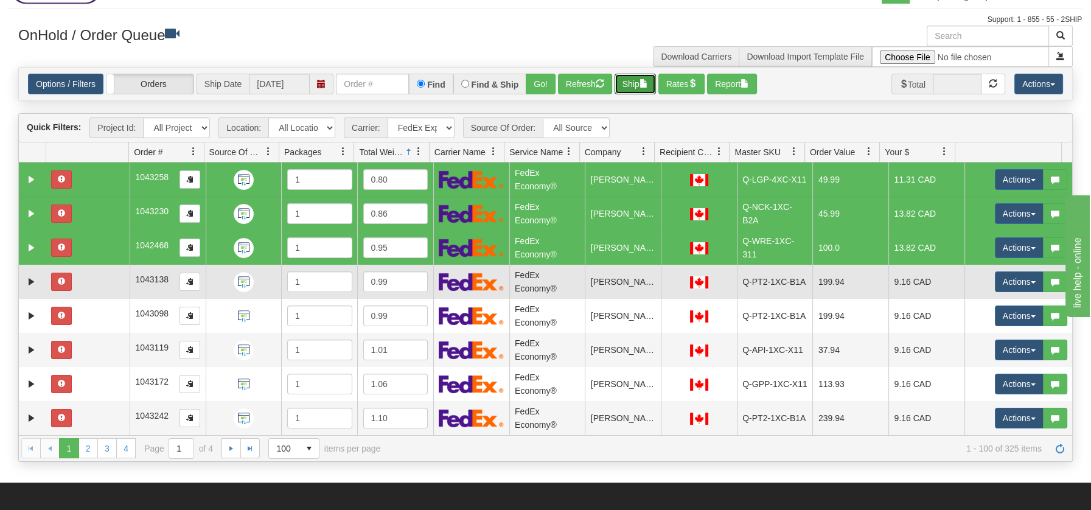
drag, startPoint x: 90, startPoint y: 281, endPoint x: 91, endPoint y: 287, distance: 6.1
click at [90, 282] on td at bounding box center [87, 282] width 83 height 34
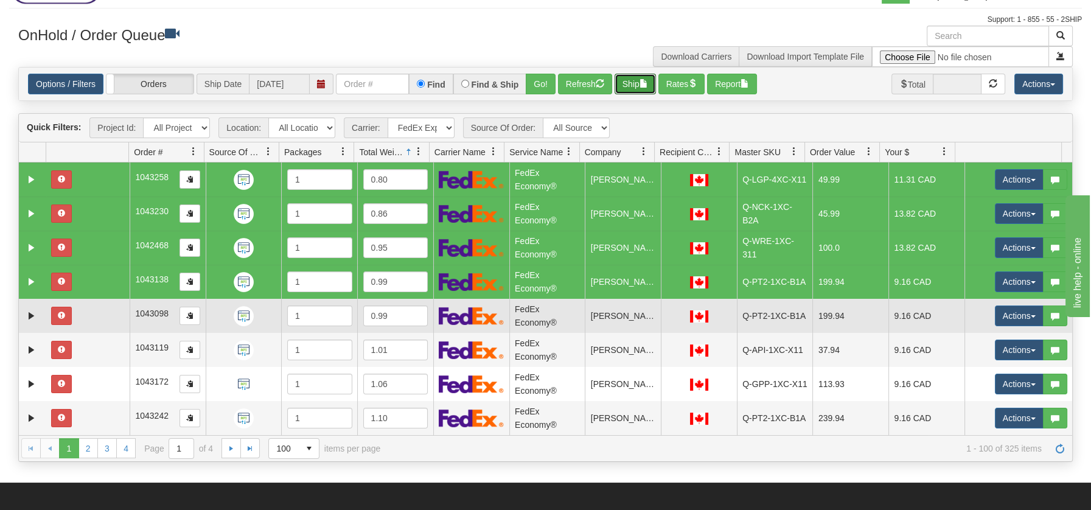
click at [97, 315] on td at bounding box center [87, 316] width 83 height 34
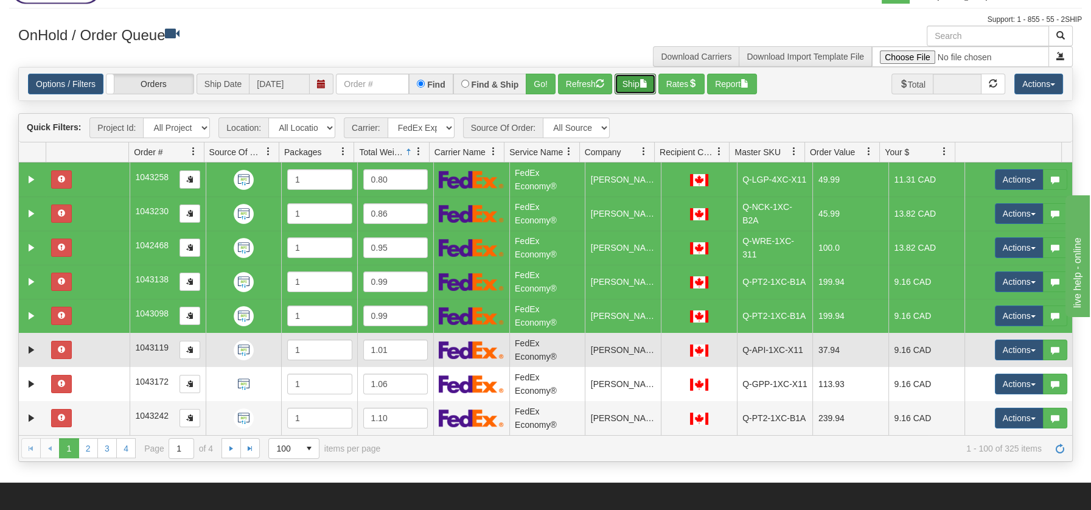
drag, startPoint x: 100, startPoint y: 346, endPoint x: 103, endPoint y: 356, distance: 10.6
click at [100, 347] on td at bounding box center [87, 350] width 83 height 34
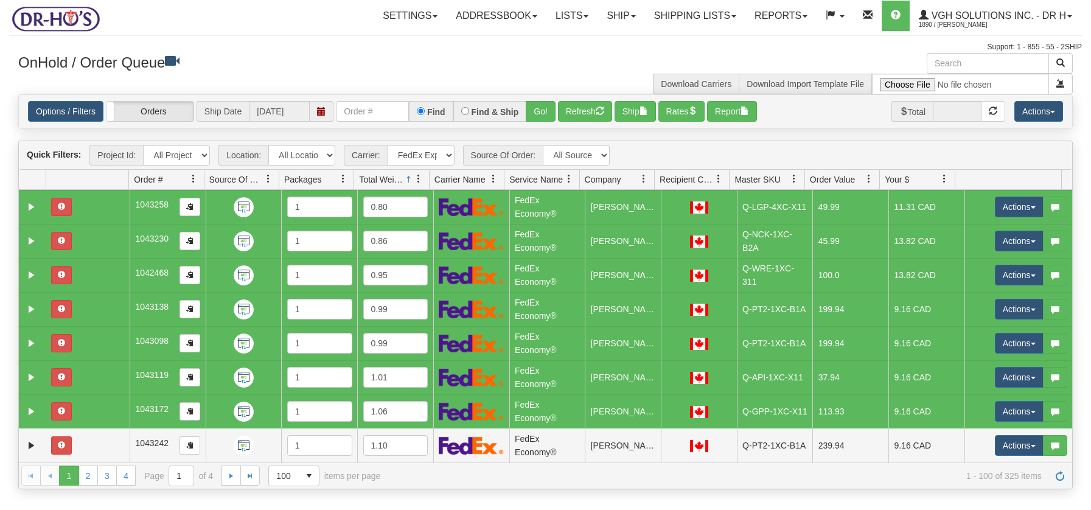
select select "2"
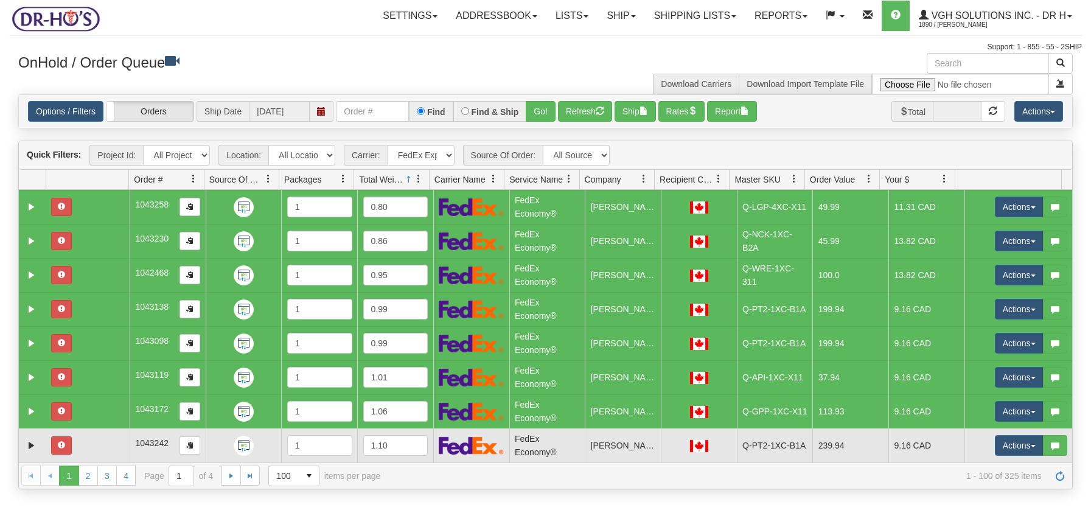
click at [101, 428] on td at bounding box center [87, 445] width 83 height 34
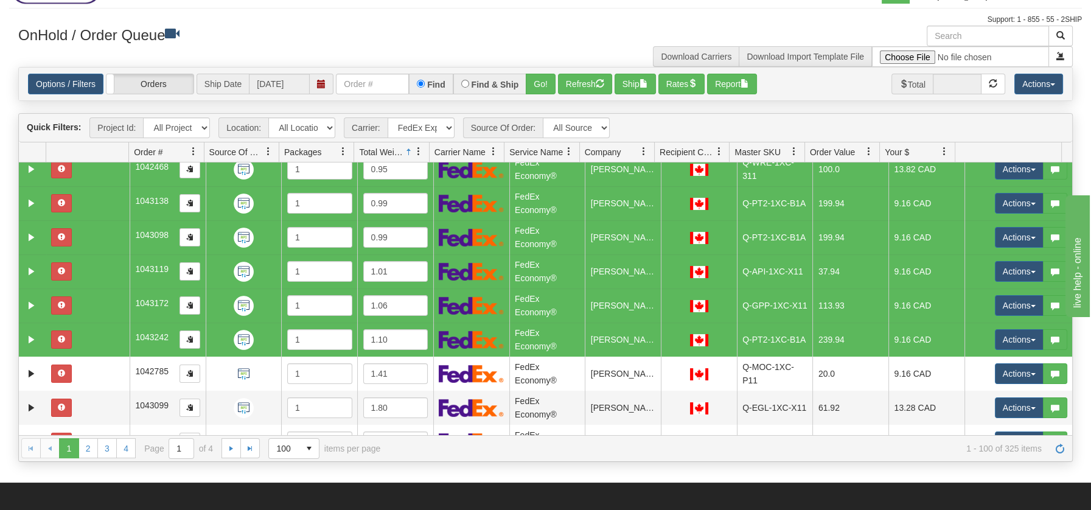
scroll to position [55, 0]
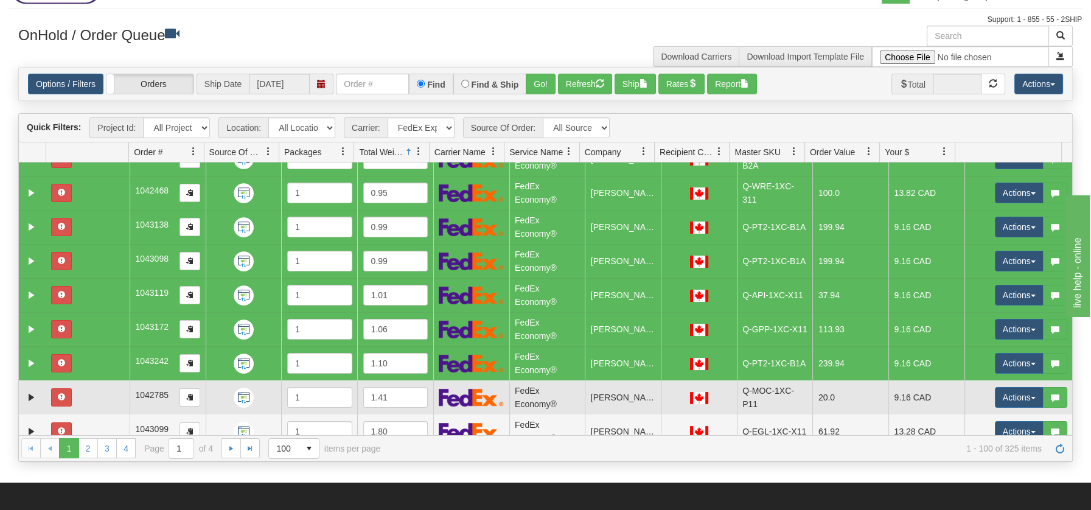
click at [114, 400] on td at bounding box center [87, 397] width 83 height 34
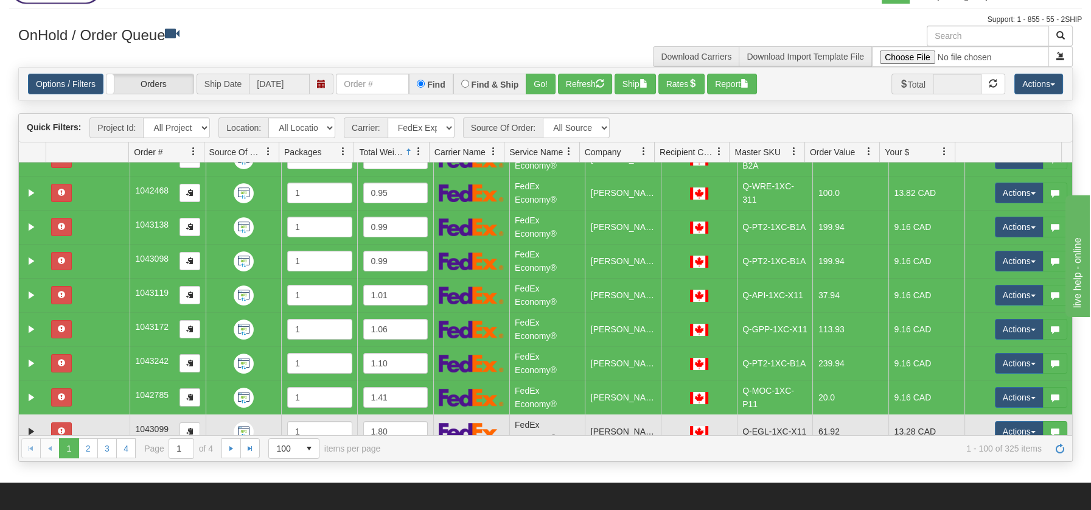
click at [105, 422] on td at bounding box center [87, 431] width 83 height 34
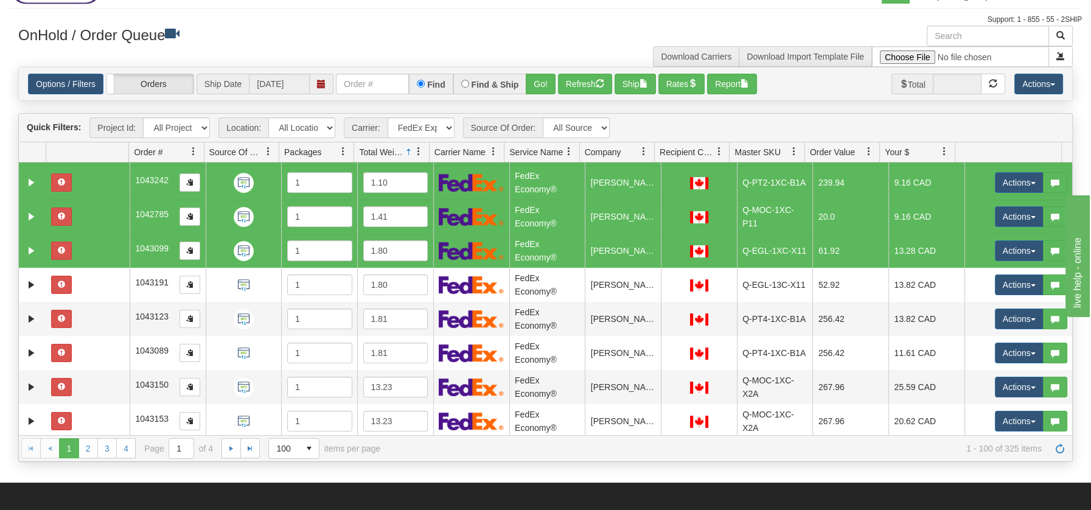
scroll to position [245, 0]
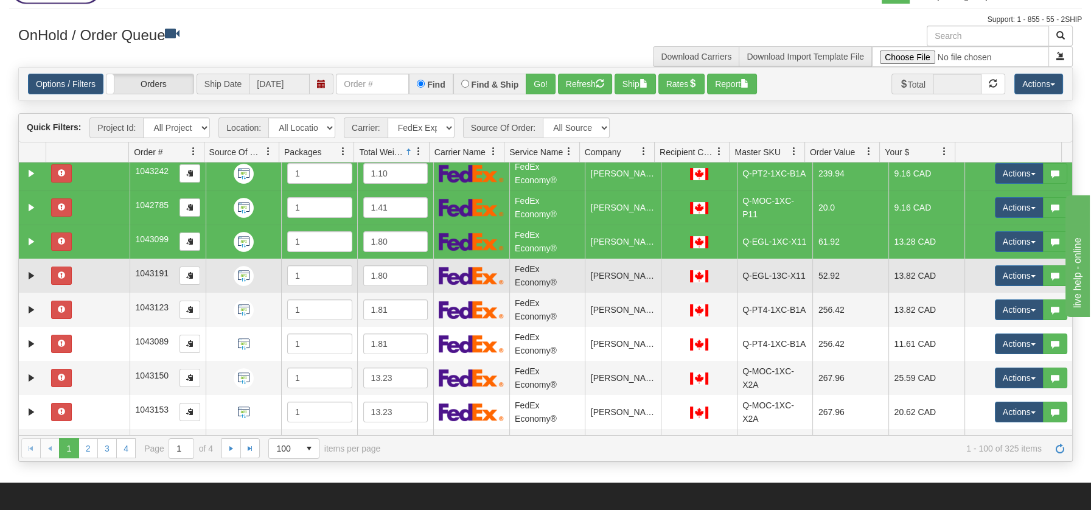
click at [108, 273] on td at bounding box center [87, 276] width 83 height 34
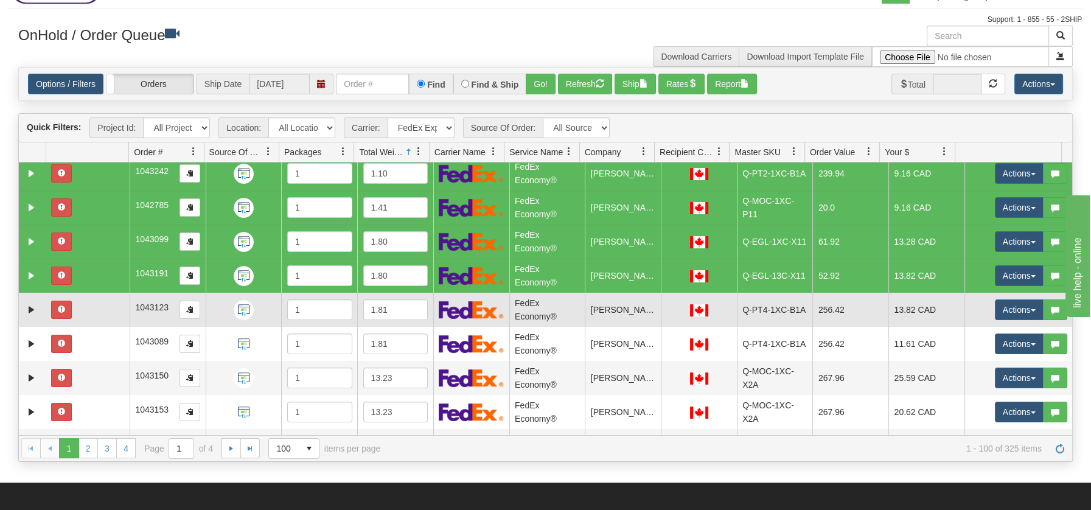
click at [89, 312] on td at bounding box center [87, 310] width 83 height 34
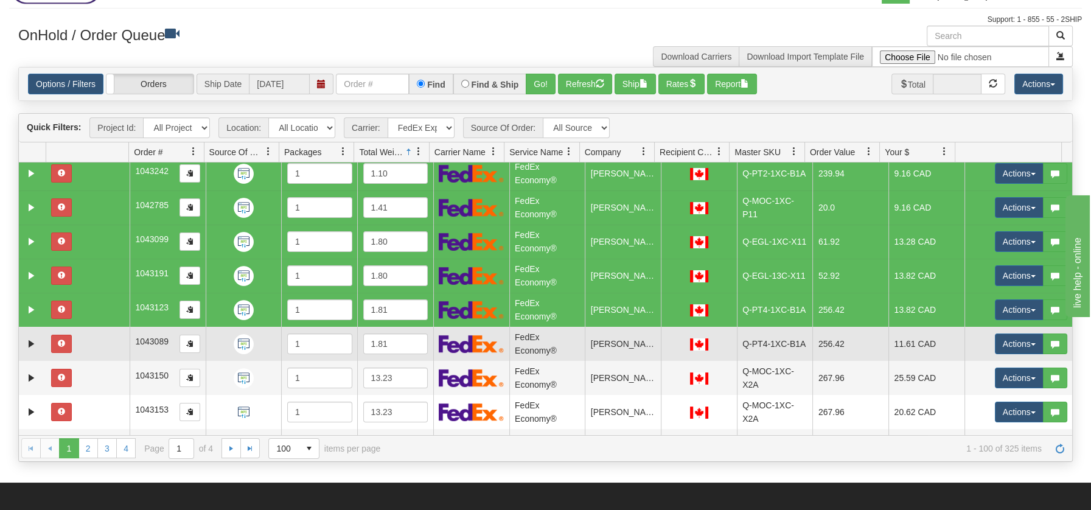
click at [82, 344] on td at bounding box center [87, 344] width 83 height 34
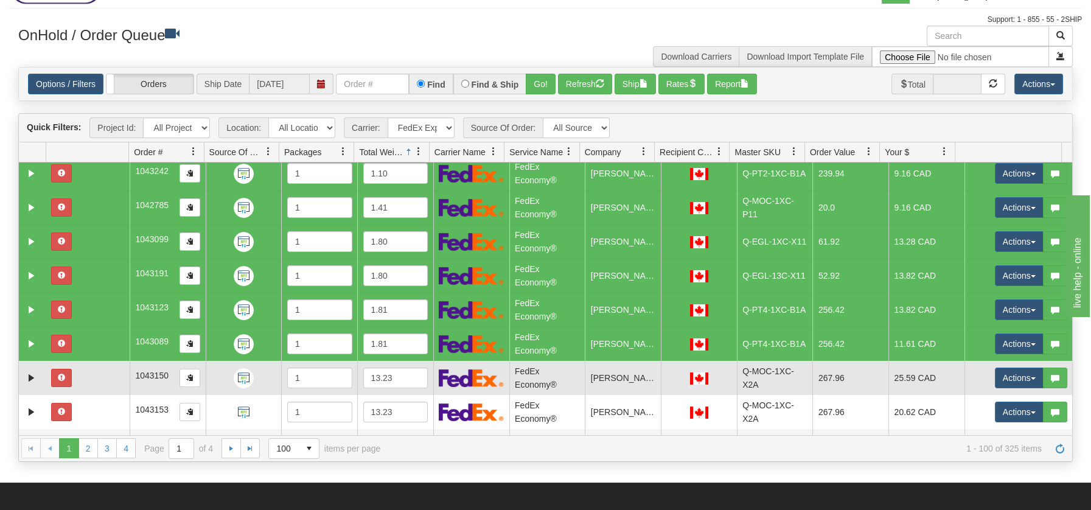
click at [85, 377] on td at bounding box center [87, 378] width 83 height 34
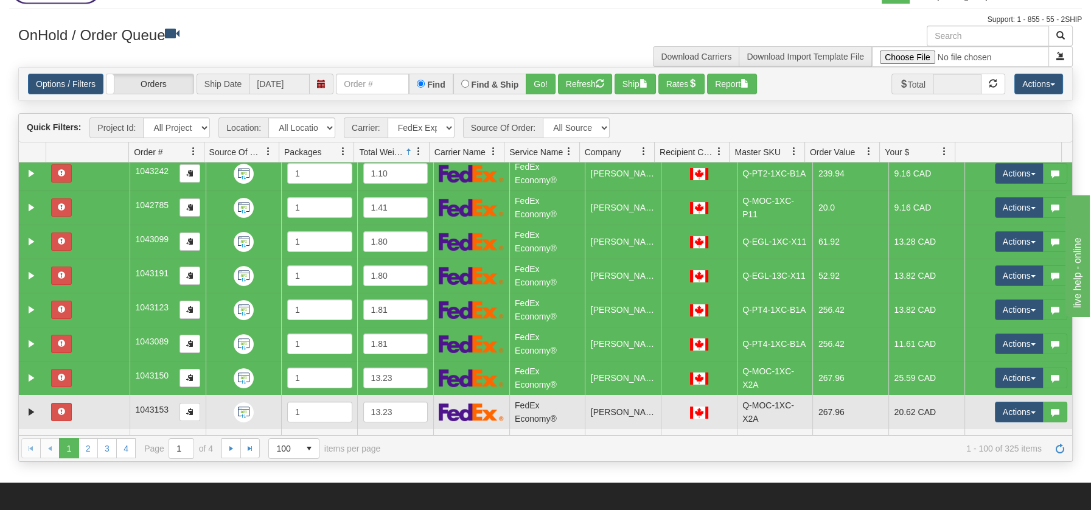
click at [88, 409] on td at bounding box center [87, 412] width 83 height 34
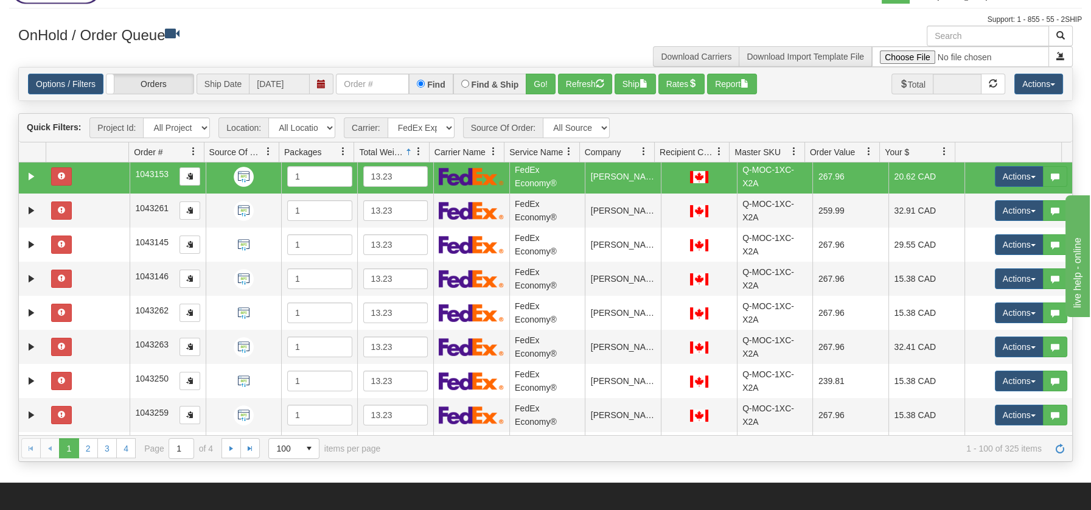
scroll to position [487, 0]
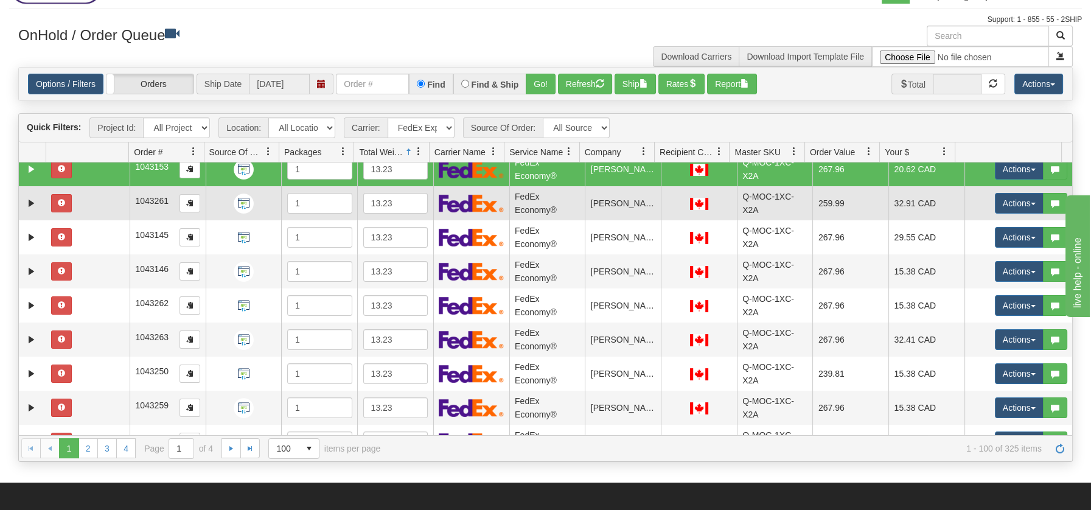
click at [114, 206] on td at bounding box center [87, 203] width 83 height 34
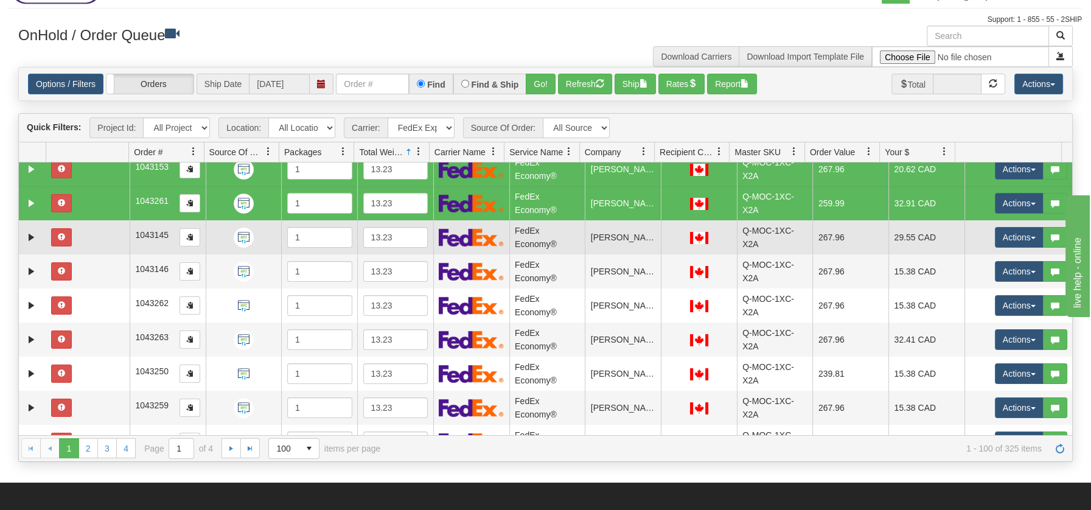
click at [102, 246] on td at bounding box center [87, 237] width 83 height 34
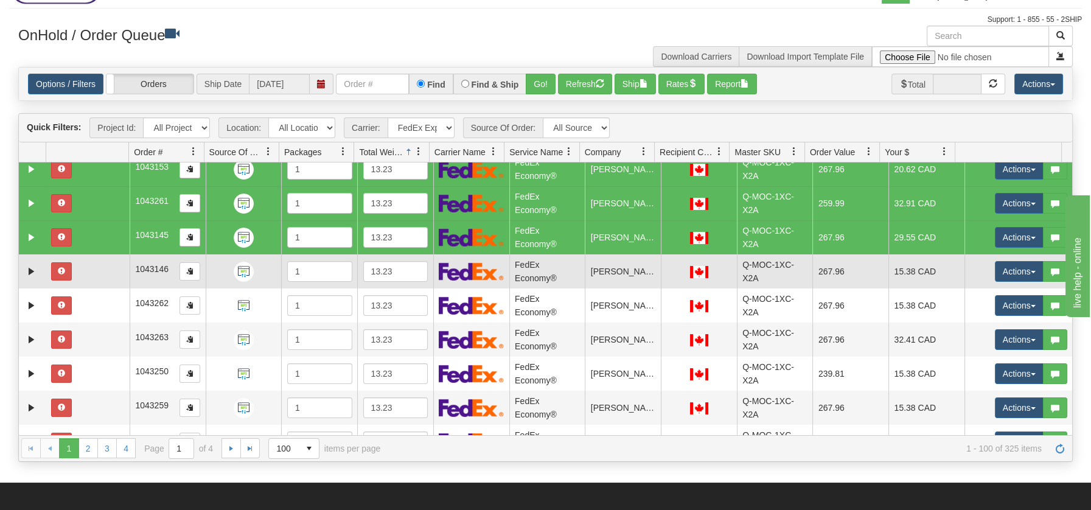
click at [96, 274] on td at bounding box center [87, 271] width 83 height 34
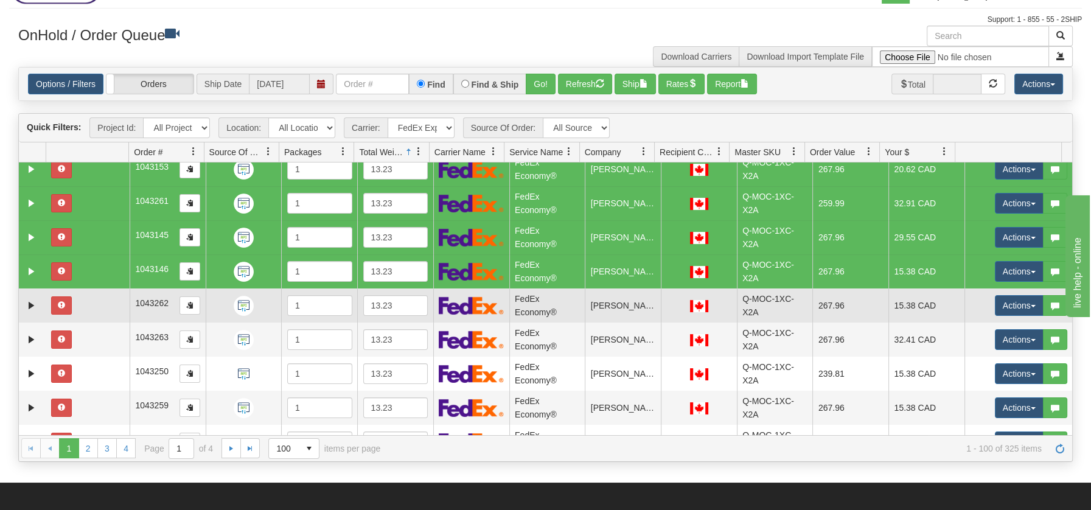
click at [92, 299] on td at bounding box center [87, 305] width 83 height 34
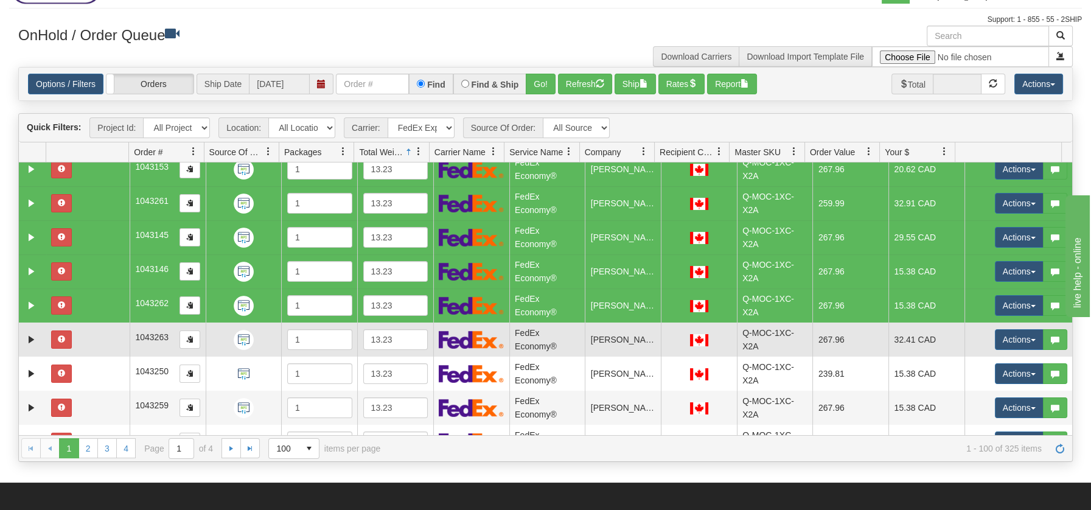
click at [90, 333] on td at bounding box center [87, 340] width 83 height 34
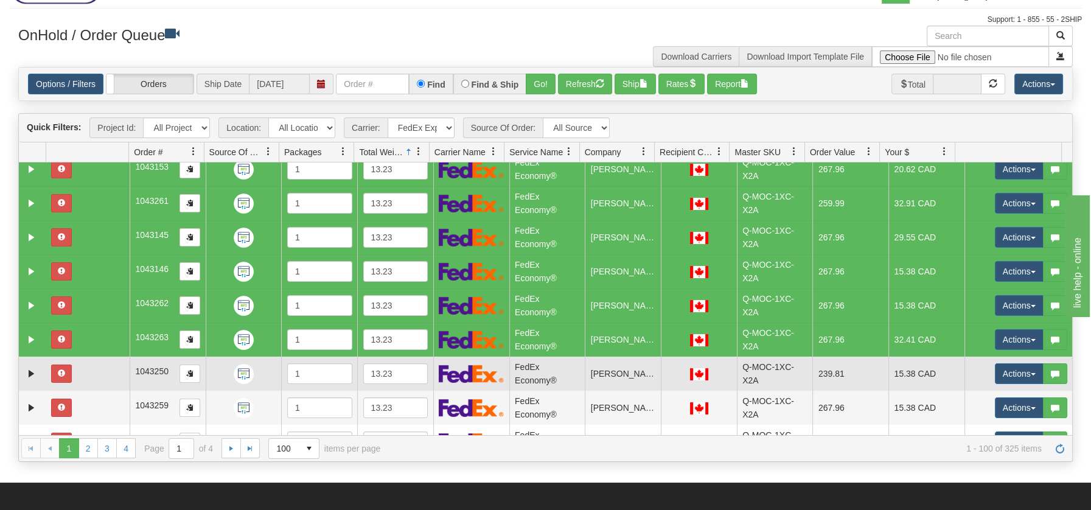
click at [92, 365] on td at bounding box center [87, 374] width 83 height 34
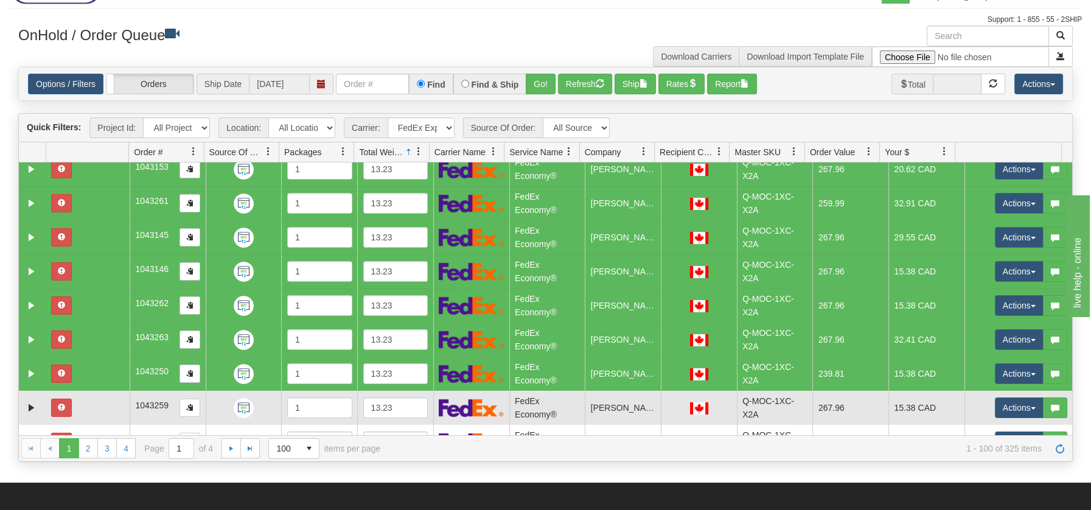
click at [96, 399] on td at bounding box center [87, 408] width 83 height 34
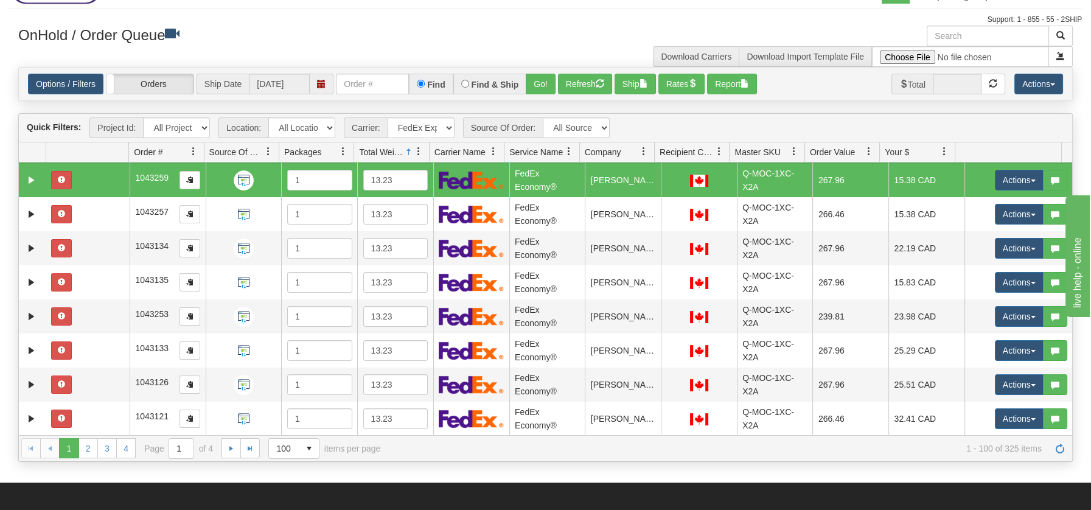
scroll to position [731, 0]
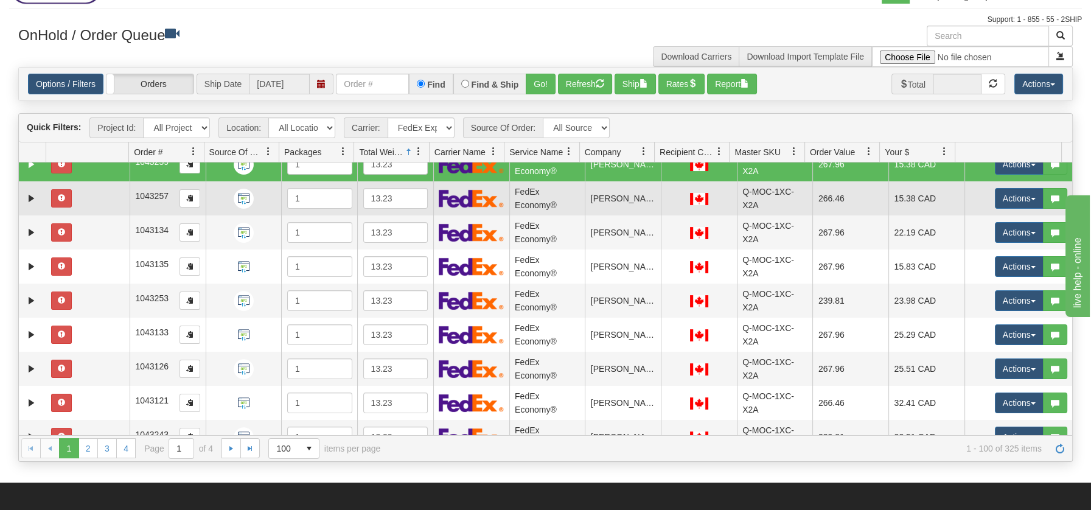
click at [106, 192] on td at bounding box center [87, 198] width 83 height 34
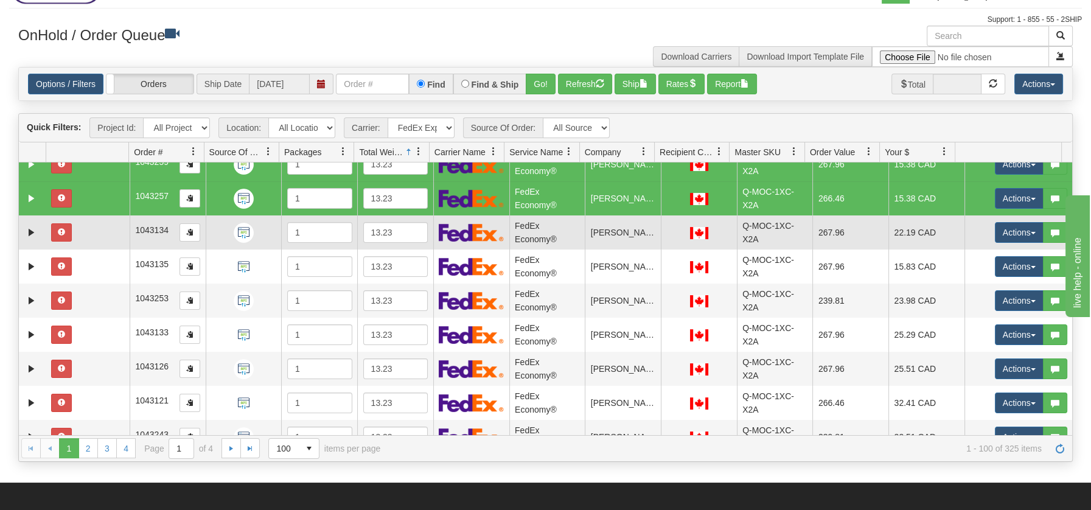
click at [98, 237] on td at bounding box center [87, 232] width 83 height 34
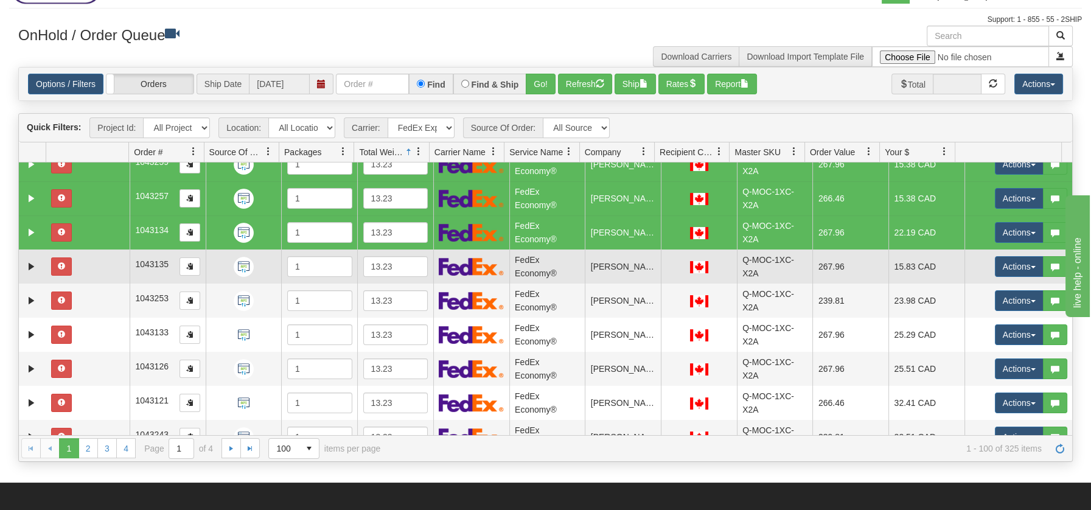
click at [92, 270] on td at bounding box center [87, 267] width 83 height 34
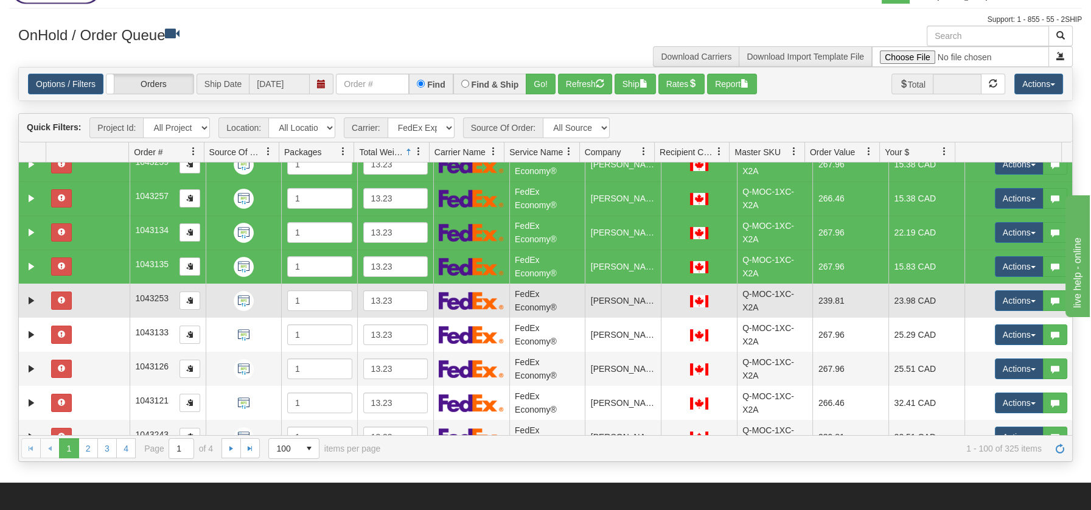
drag, startPoint x: 93, startPoint y: 299, endPoint x: 93, endPoint y: 307, distance: 7.9
click at [93, 299] on td at bounding box center [87, 301] width 83 height 34
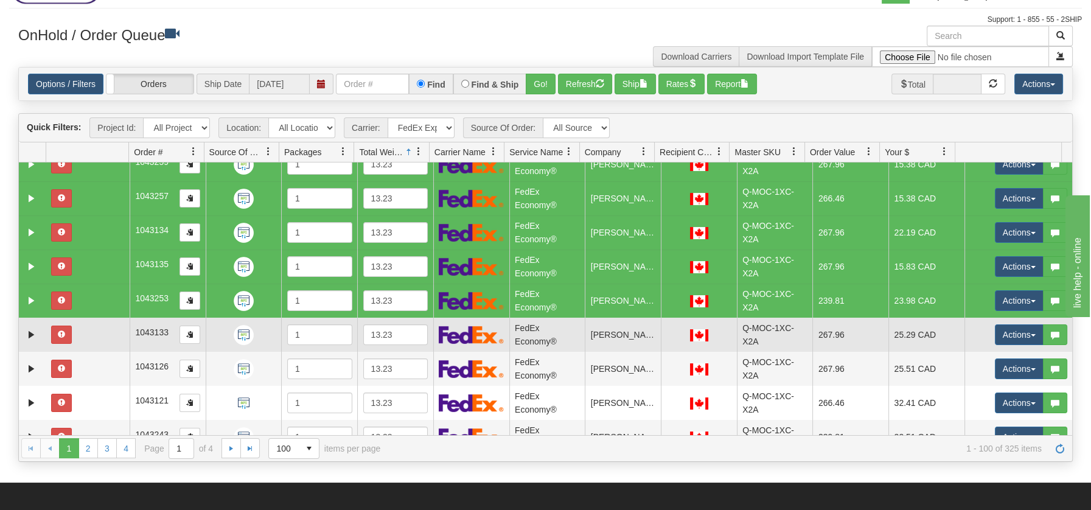
click at [91, 330] on td at bounding box center [87, 335] width 83 height 34
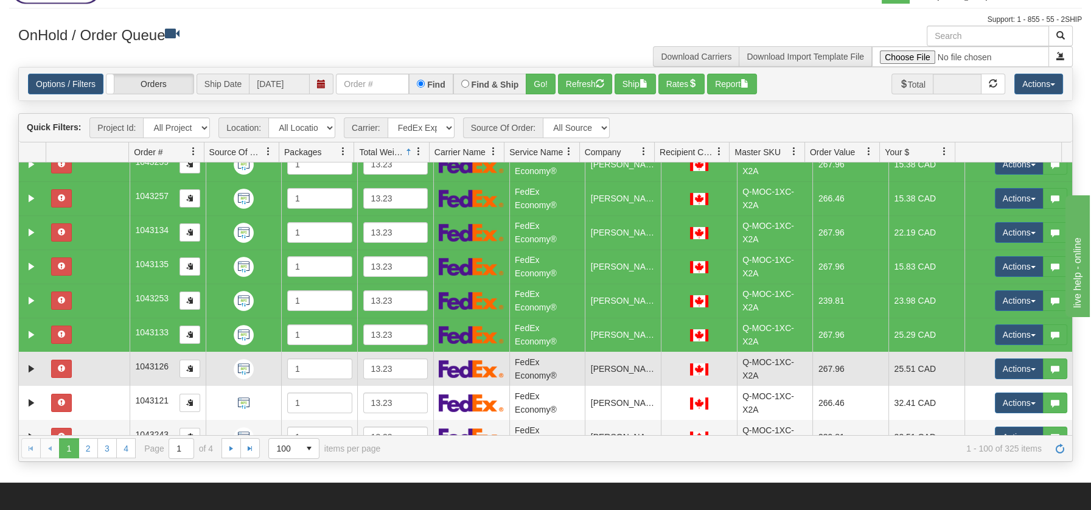
click at [91, 360] on td at bounding box center [87, 369] width 83 height 34
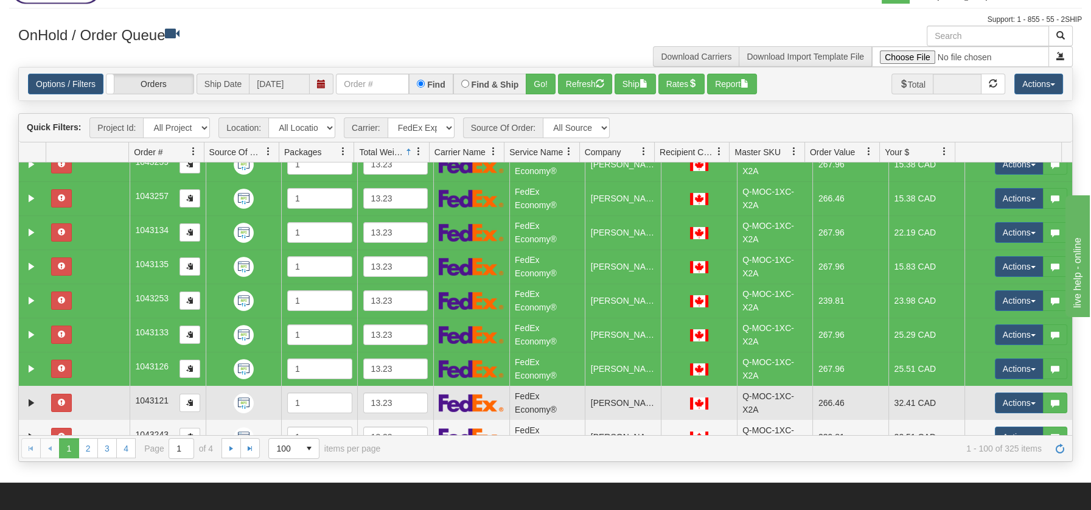
click at [100, 397] on td at bounding box center [87, 403] width 83 height 34
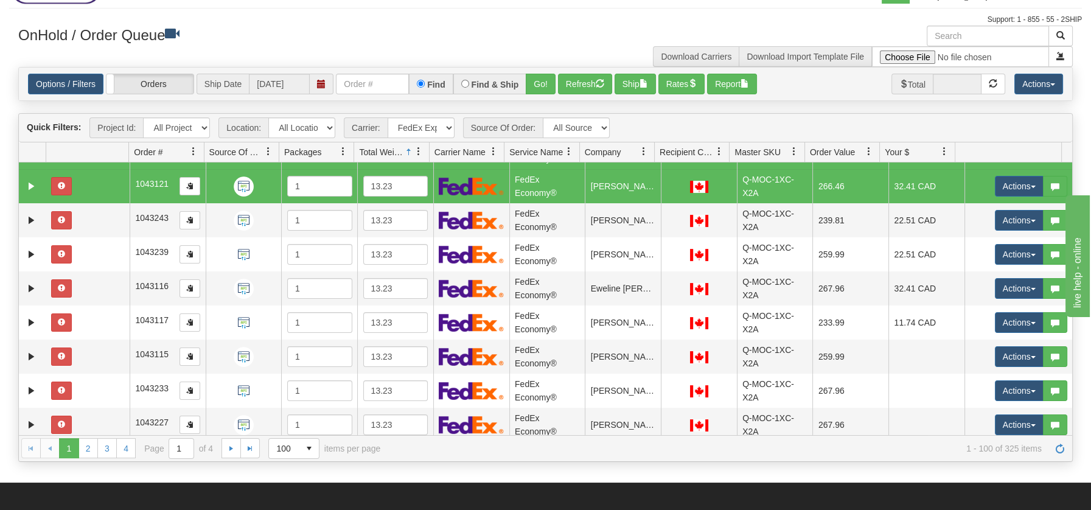
scroll to position [974, 0]
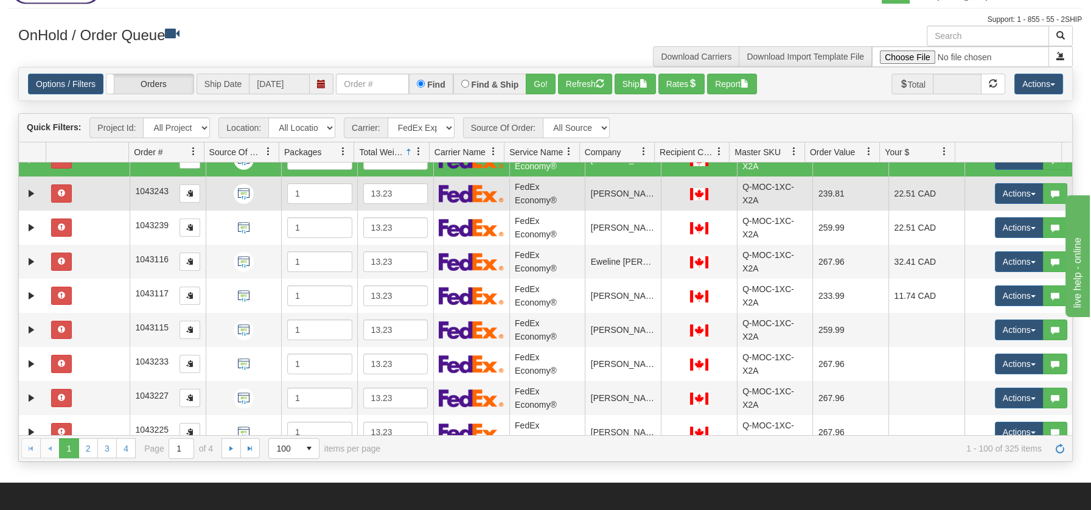
drag, startPoint x: 106, startPoint y: 184, endPoint x: 102, endPoint y: 209, distance: 25.4
click at [106, 185] on td at bounding box center [87, 193] width 83 height 34
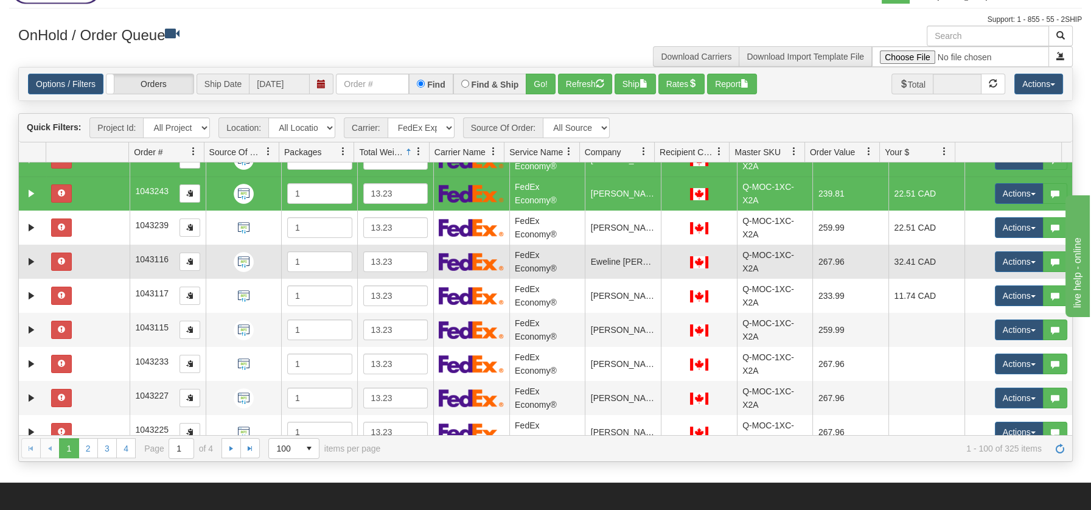
drag, startPoint x: 99, startPoint y: 225, endPoint x: 99, endPoint y: 256, distance: 30.4
click at [98, 226] on td at bounding box center [87, 228] width 83 height 34
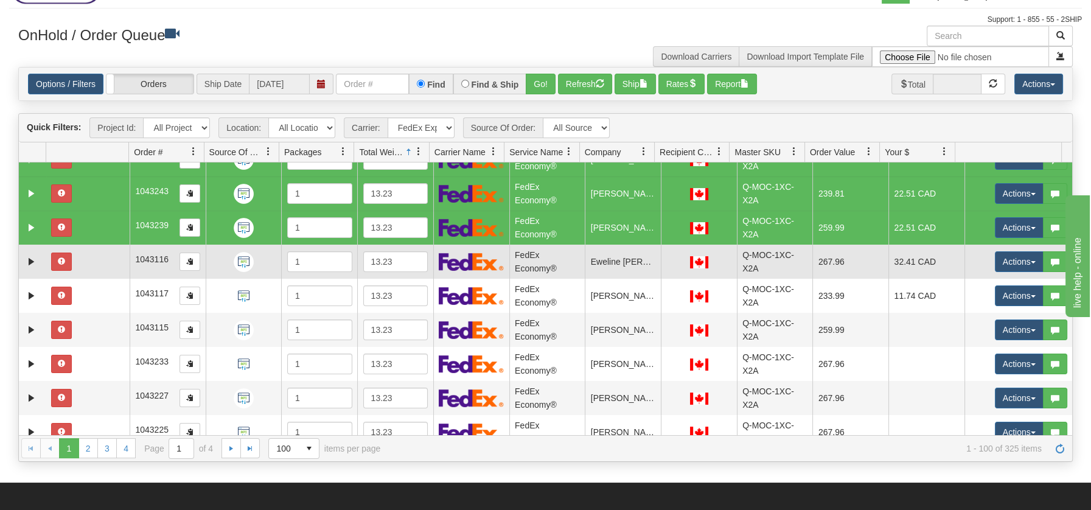
drag, startPoint x: 98, startPoint y: 263, endPoint x: 98, endPoint y: 276, distance: 12.8
click at [98, 263] on td at bounding box center [87, 262] width 83 height 34
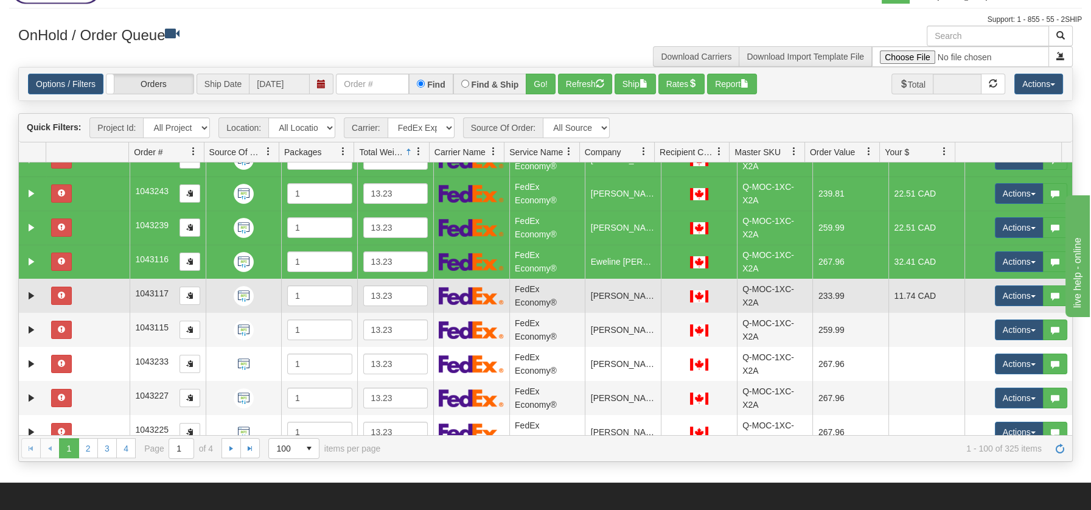
drag, startPoint x: 100, startPoint y: 296, endPoint x: 101, endPoint y: 306, distance: 10.4
click at [100, 296] on td at bounding box center [87, 296] width 83 height 34
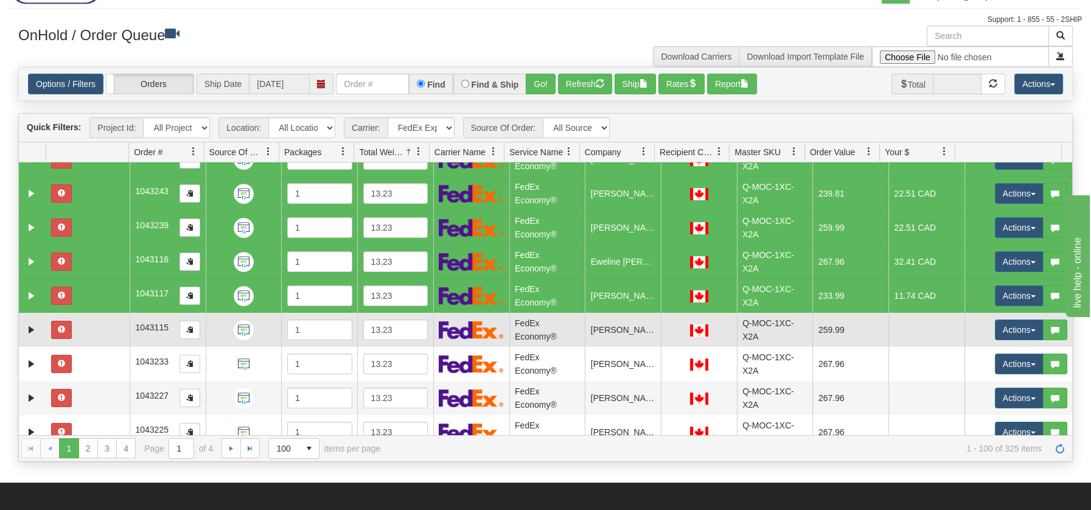
click at [103, 337] on td at bounding box center [87, 330] width 83 height 34
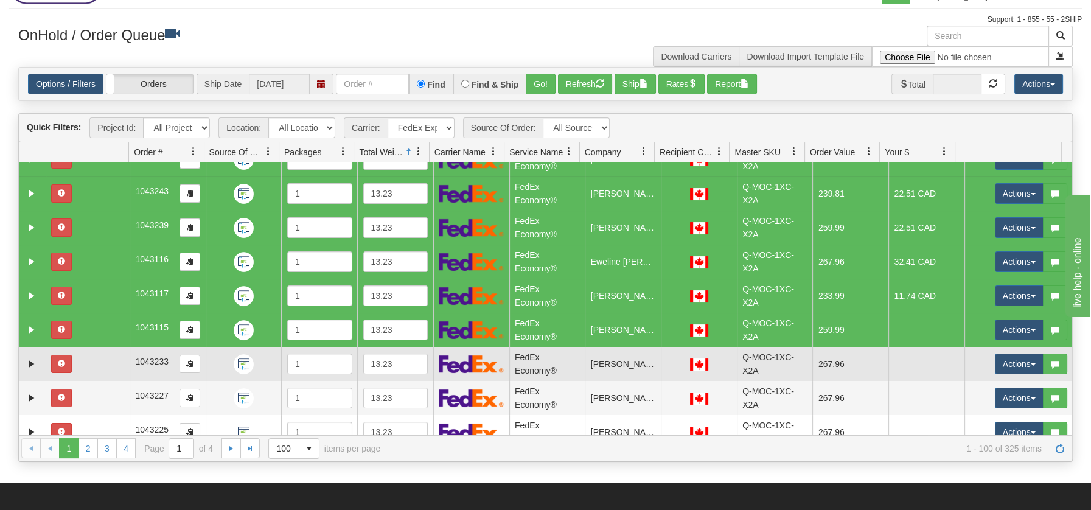
click at [87, 363] on td at bounding box center [87, 364] width 83 height 34
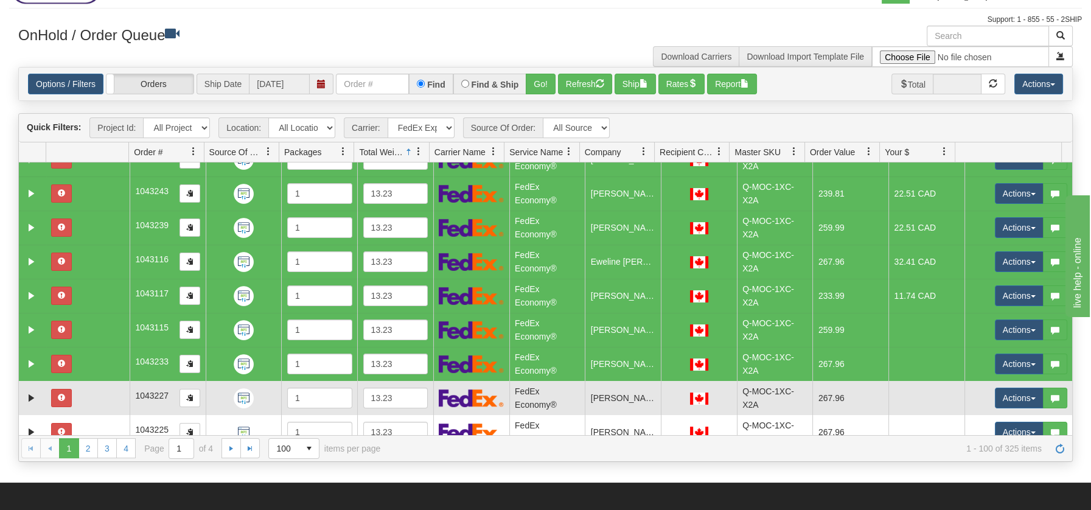
click at [97, 401] on td at bounding box center [87, 398] width 83 height 34
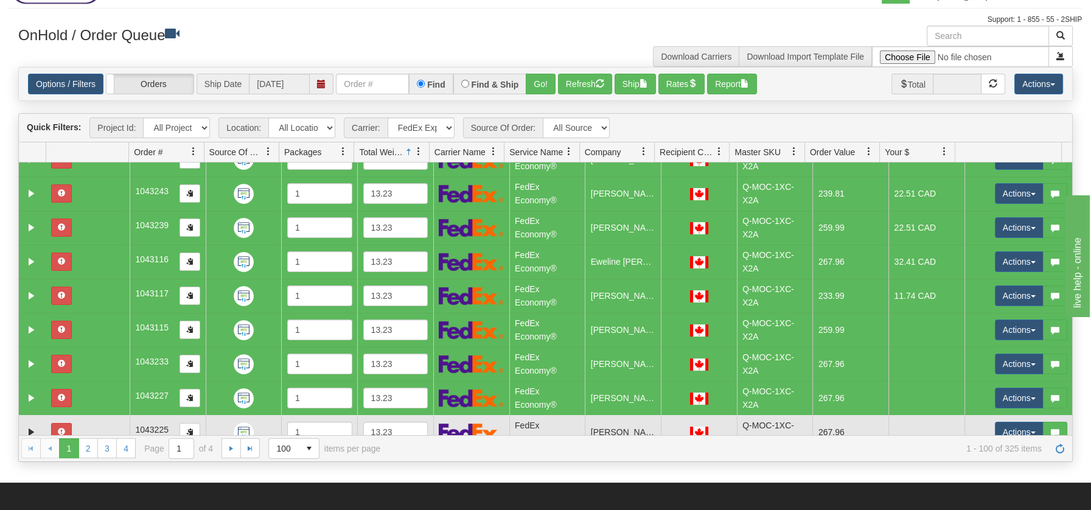
click at [107, 426] on td at bounding box center [87, 432] width 83 height 34
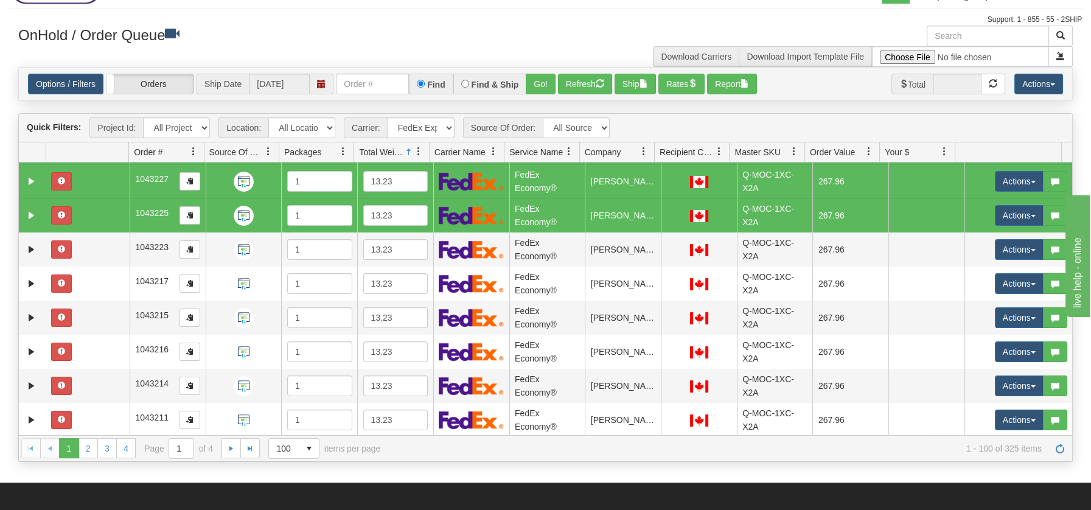
scroll to position [1218, 0]
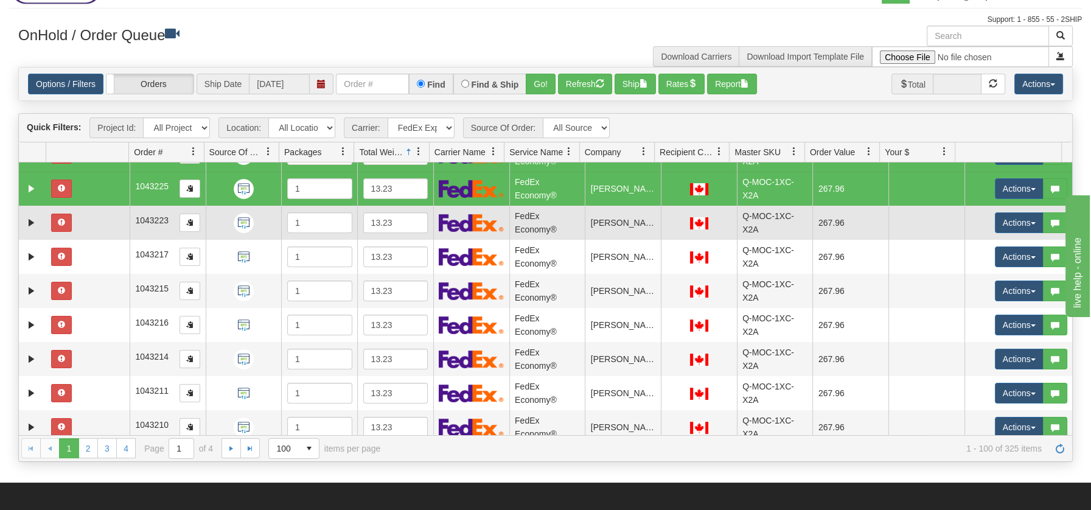
click at [80, 225] on td at bounding box center [87, 223] width 83 height 34
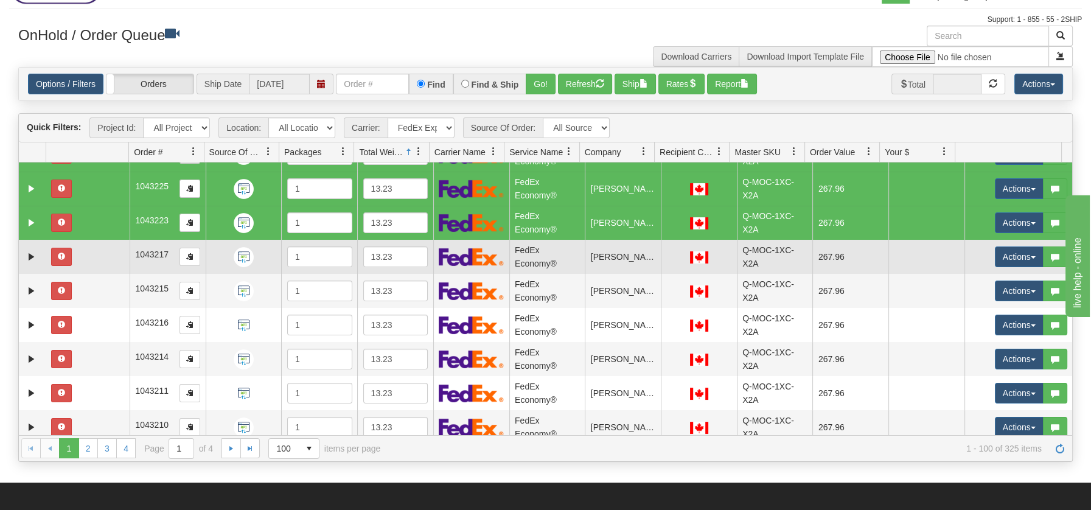
click at [77, 256] on td at bounding box center [87, 257] width 83 height 34
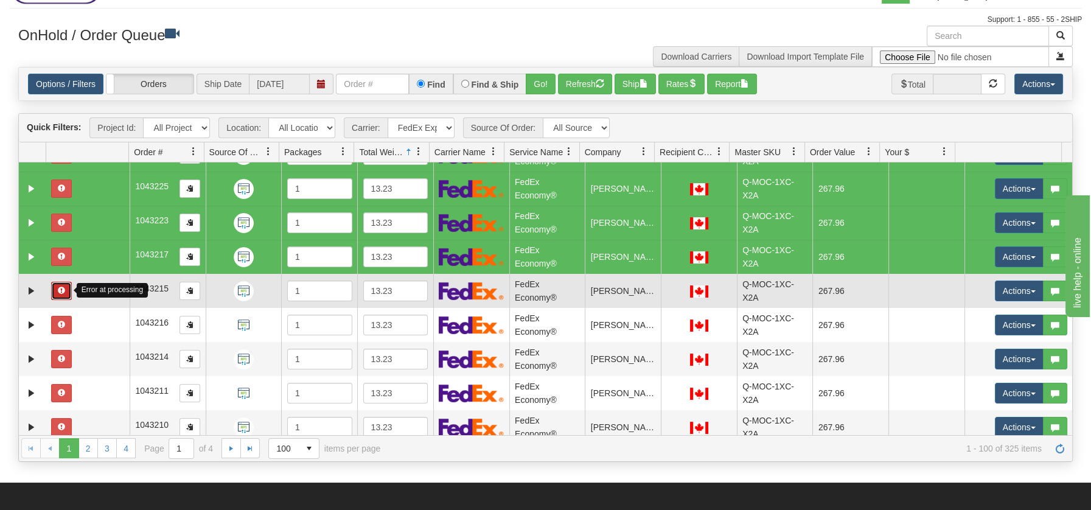
click at [69, 290] on button "button" at bounding box center [61, 291] width 21 height 18
click at [100, 286] on div "Error at processing" at bounding box center [112, 290] width 71 height 14
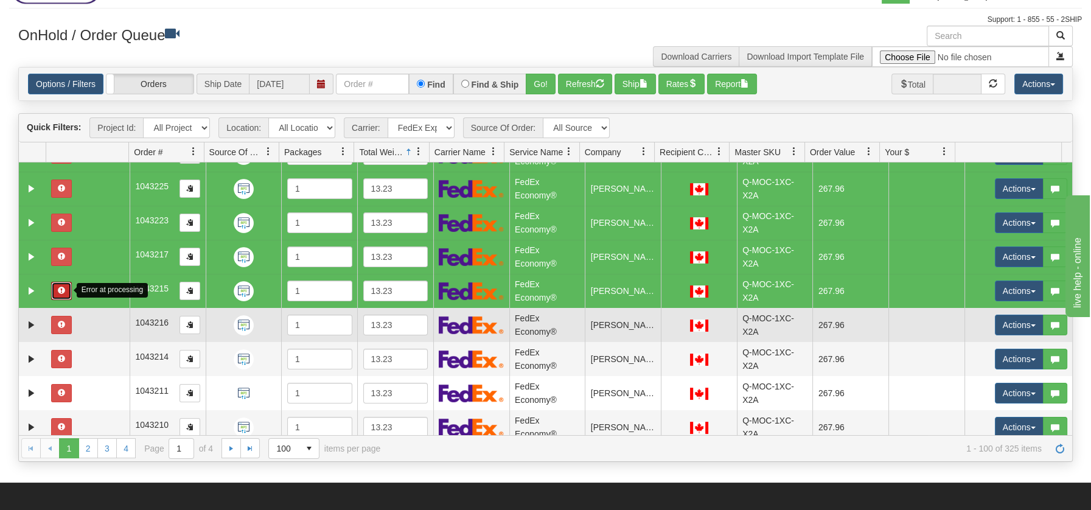
click at [108, 316] on td at bounding box center [87, 325] width 83 height 34
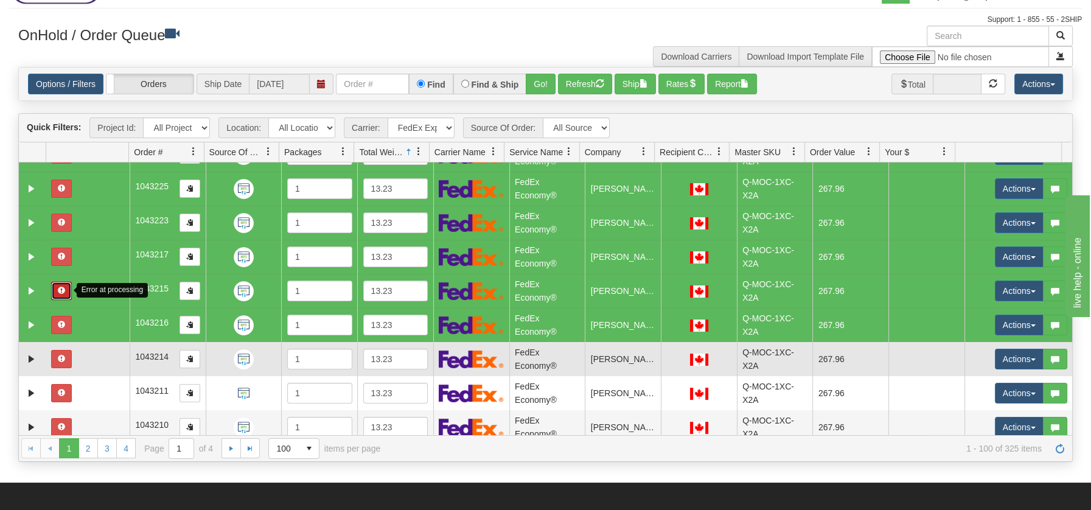
click at [102, 352] on td at bounding box center [87, 359] width 83 height 34
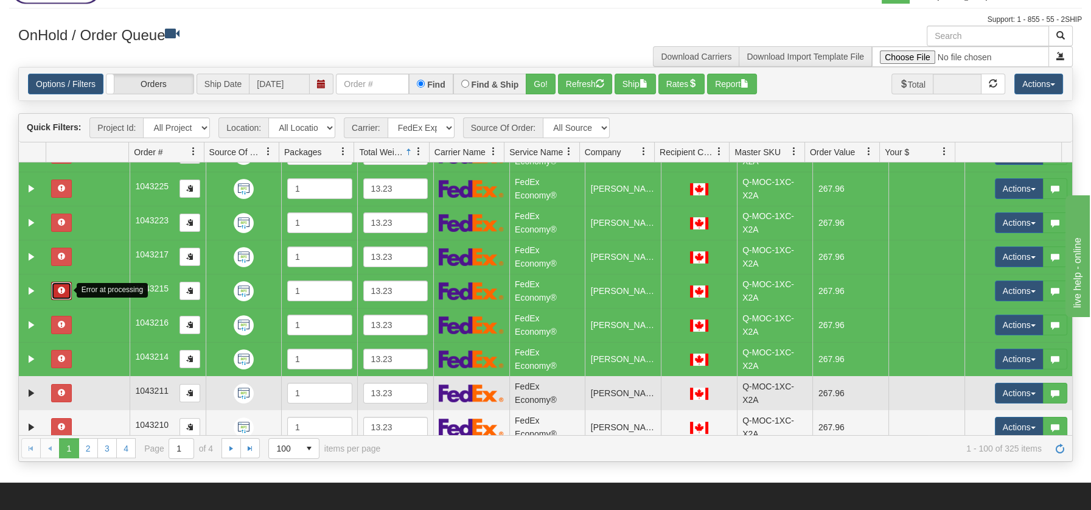
click at [101, 399] on td at bounding box center [87, 393] width 83 height 34
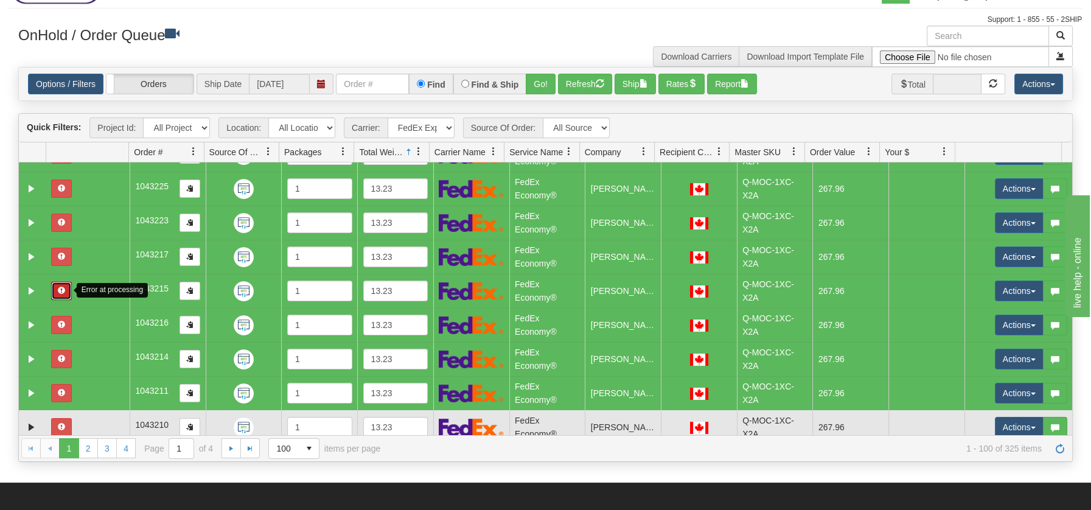
click at [104, 419] on td at bounding box center [87, 427] width 83 height 34
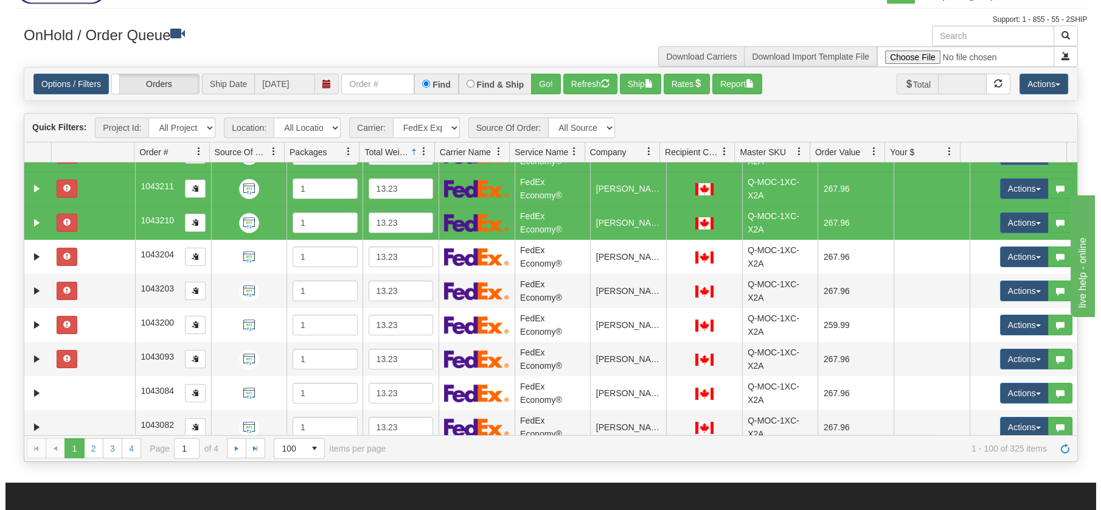
scroll to position [1434, 0]
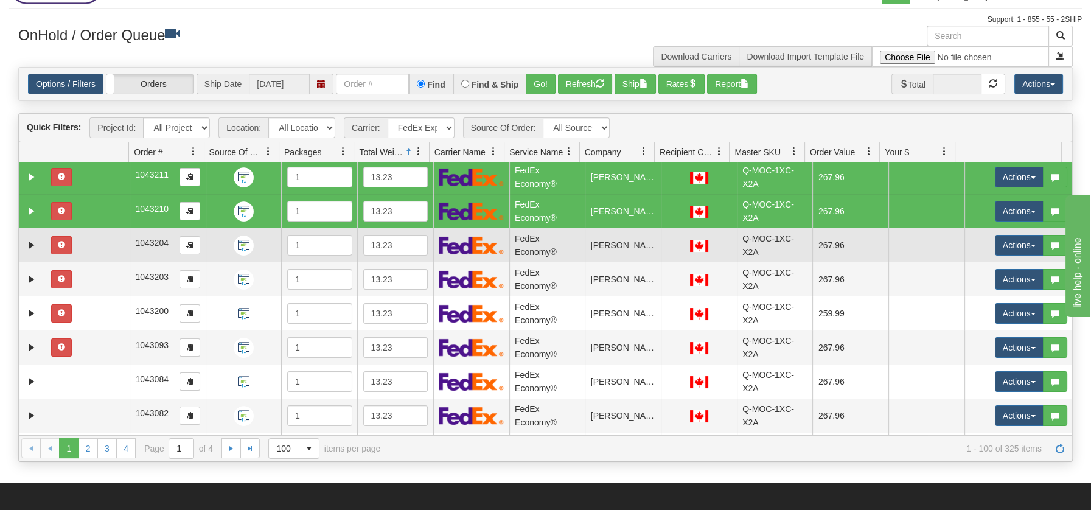
click at [92, 247] on td at bounding box center [87, 245] width 83 height 34
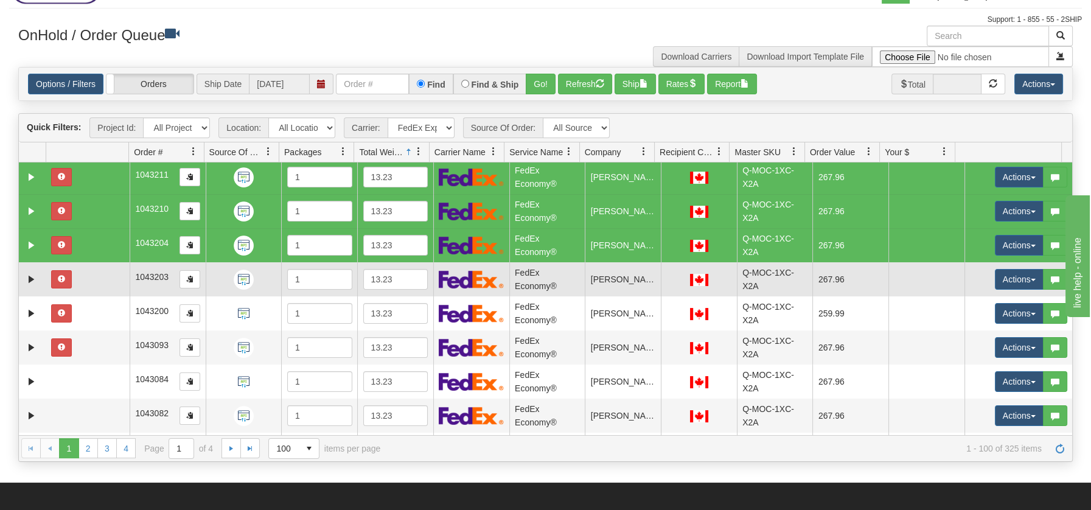
click at [94, 279] on td at bounding box center [87, 279] width 83 height 34
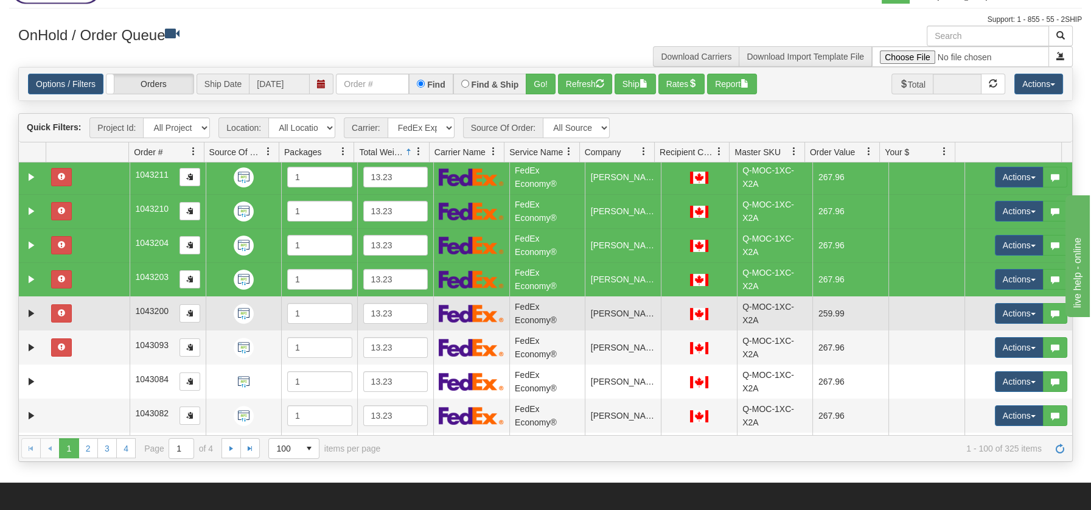
click at [88, 316] on td at bounding box center [87, 313] width 83 height 34
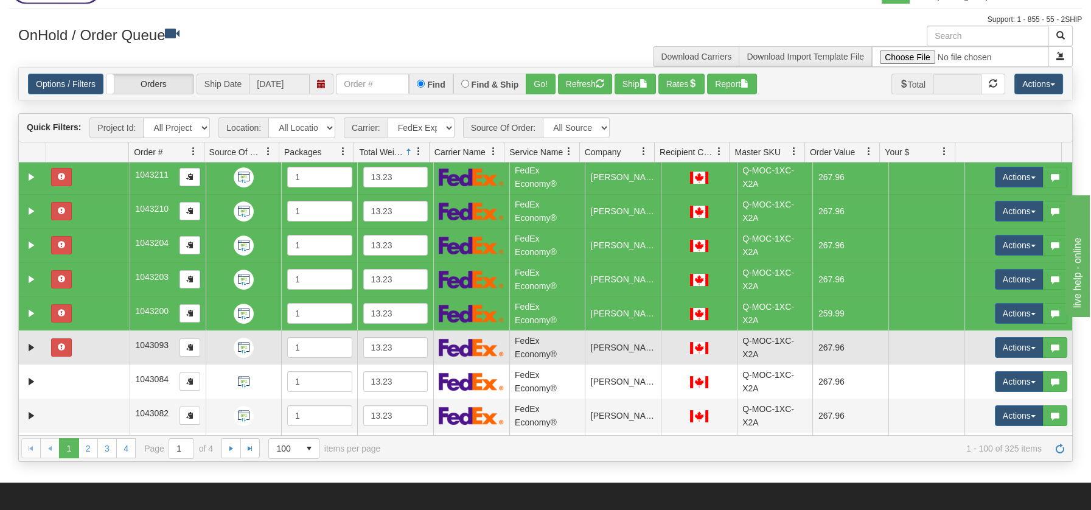
click at [85, 347] on td at bounding box center [87, 347] width 83 height 34
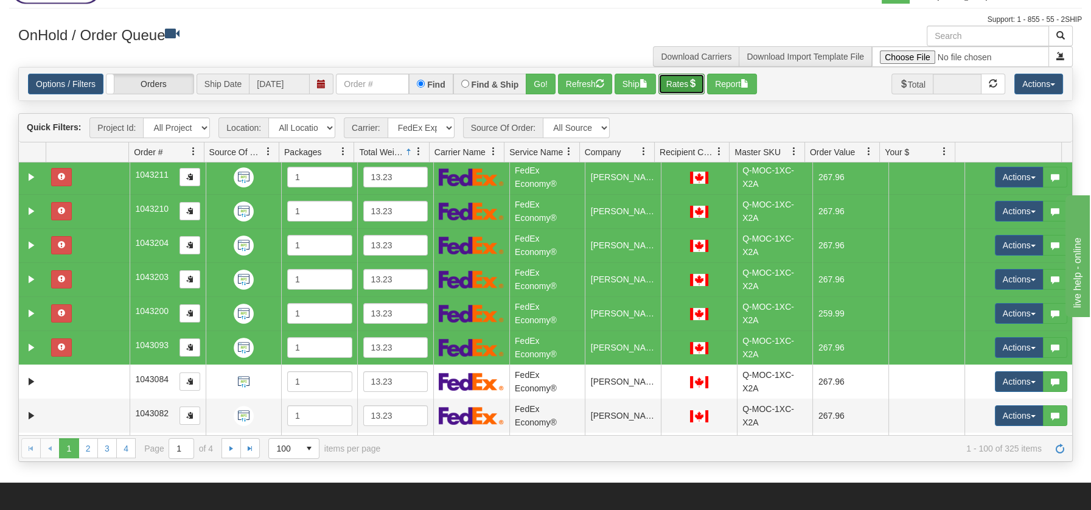
click at [696, 82] on span "button" at bounding box center [692, 83] width 9 height 9
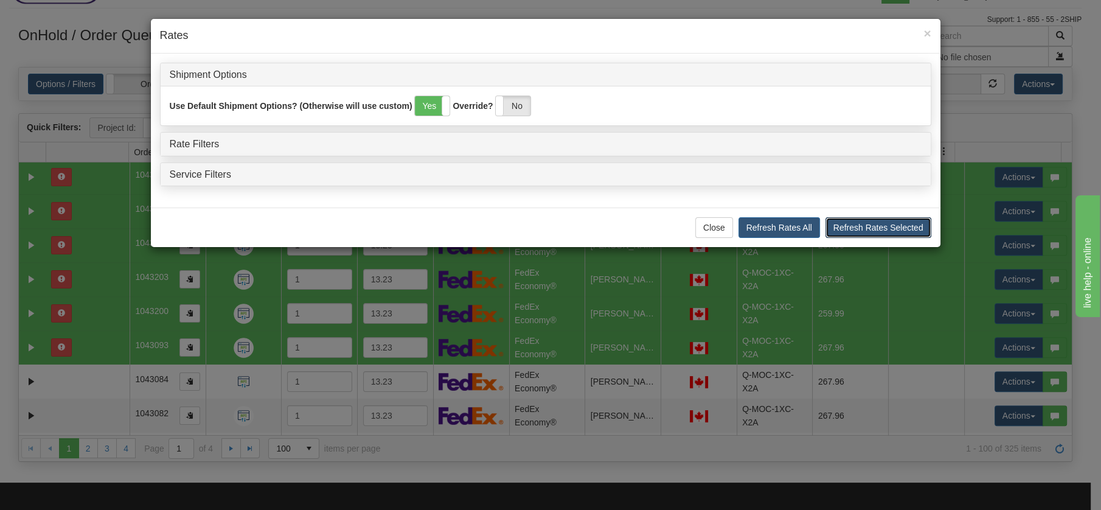
drag, startPoint x: 857, startPoint y: 225, endPoint x: 839, endPoint y: 195, distance: 34.1
click at [857, 225] on button "Refresh Rates Selected" at bounding box center [879, 227] width 106 height 21
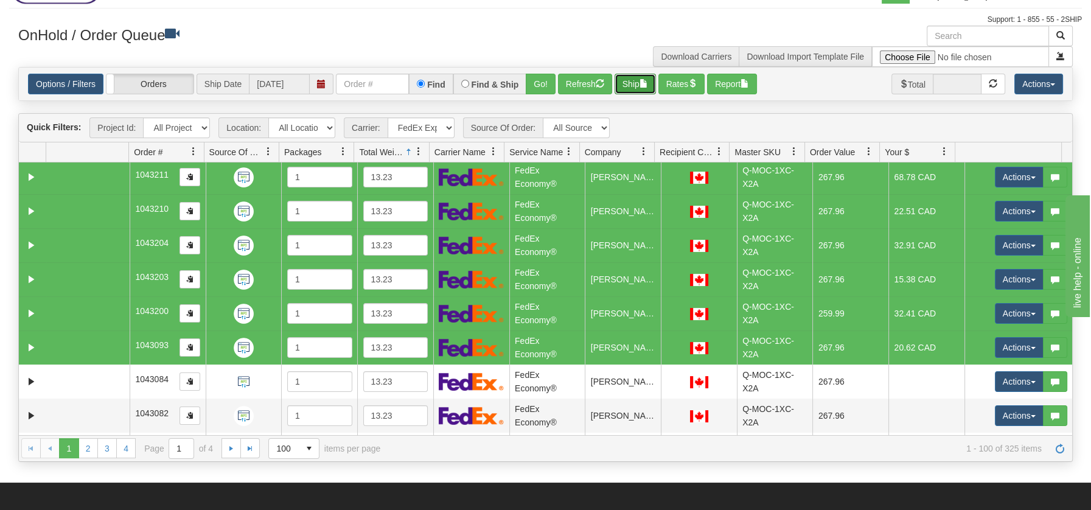
click at [630, 80] on button "Ship" at bounding box center [635, 84] width 41 height 21
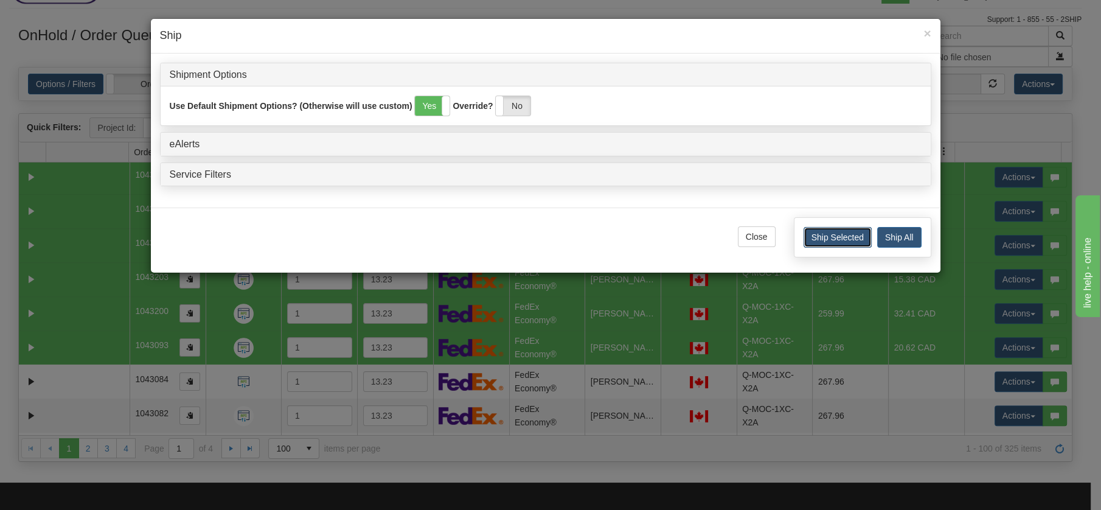
click at [854, 234] on button "Ship Selected" at bounding box center [838, 237] width 68 height 21
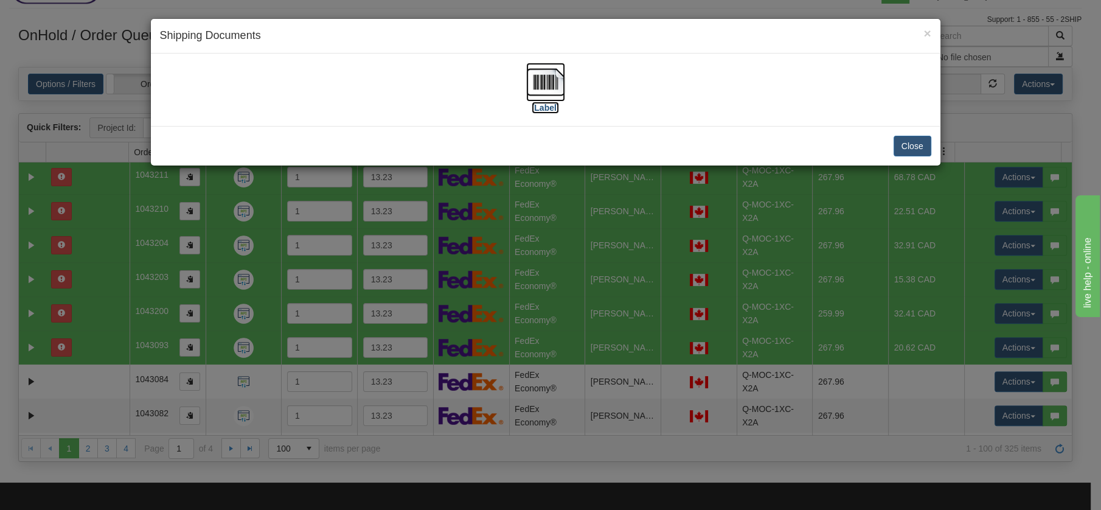
click at [542, 79] on img at bounding box center [545, 82] width 39 height 39
click at [911, 138] on button "Close" at bounding box center [913, 146] width 38 height 21
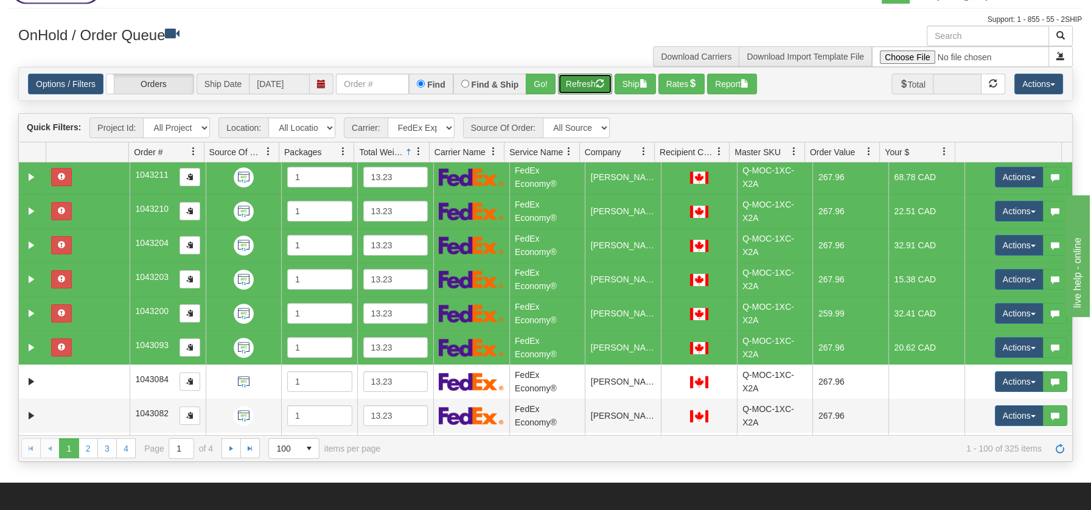
click at [579, 77] on button "Refresh" at bounding box center [585, 84] width 54 height 21
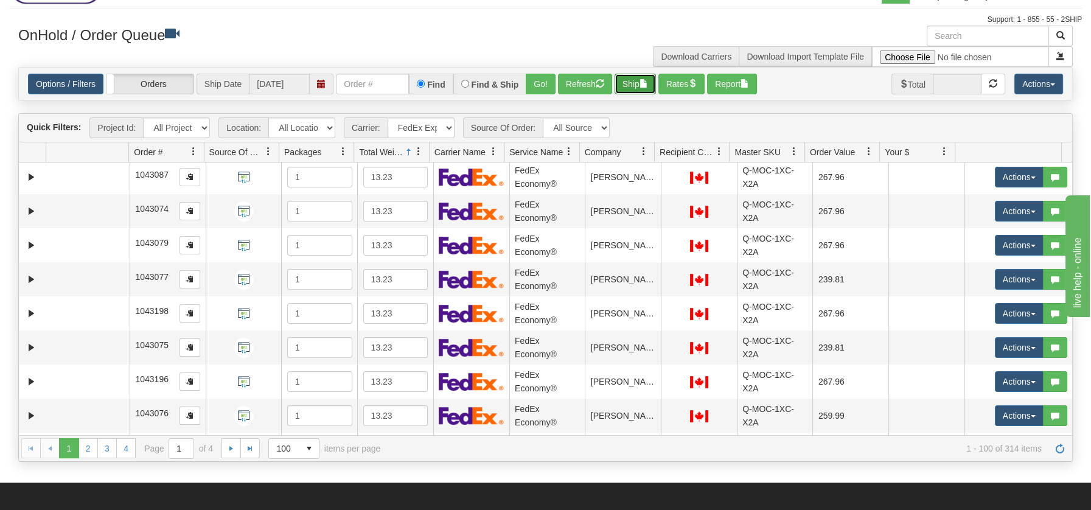
click at [648, 87] on span "button" at bounding box center [644, 83] width 9 height 9
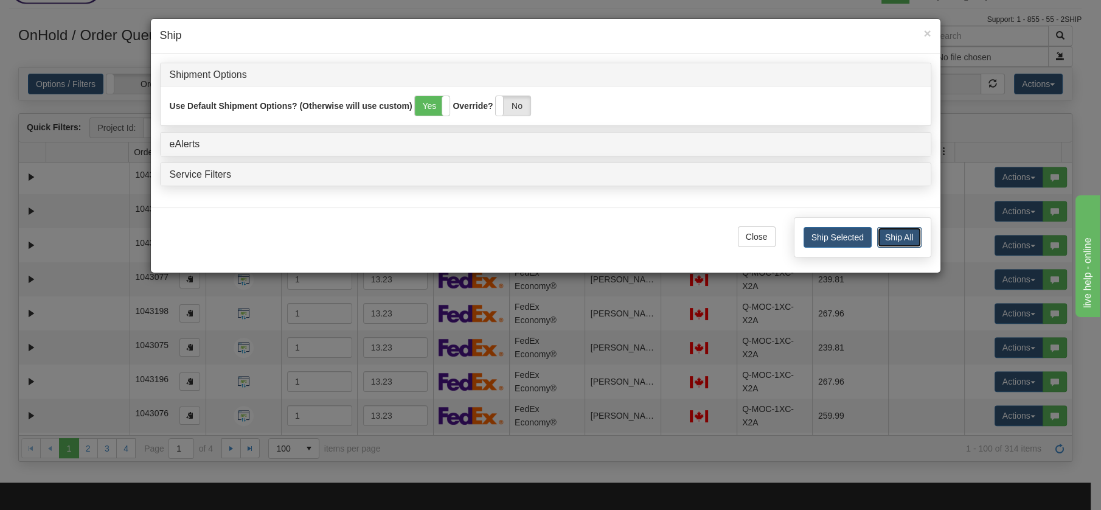
click at [900, 236] on button "Ship All" at bounding box center [900, 237] width 44 height 21
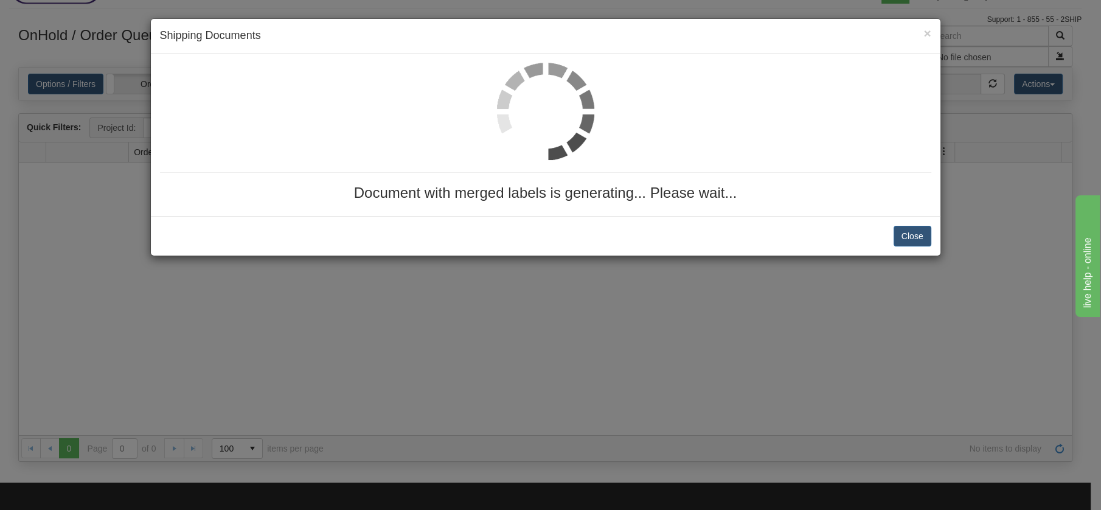
scroll to position [0, 0]
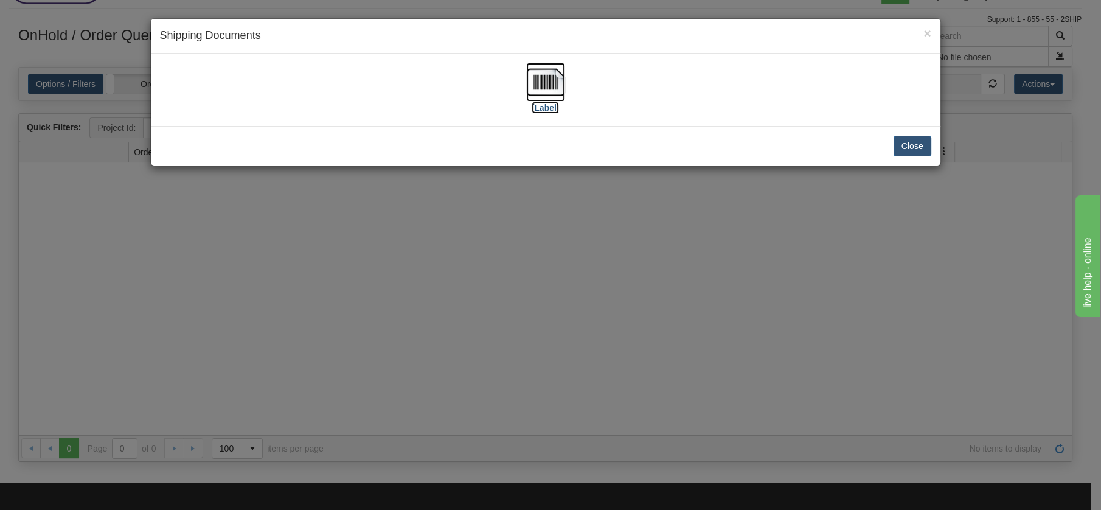
click at [542, 83] on img at bounding box center [545, 82] width 39 height 39
click at [907, 142] on button "Close" at bounding box center [913, 146] width 38 height 21
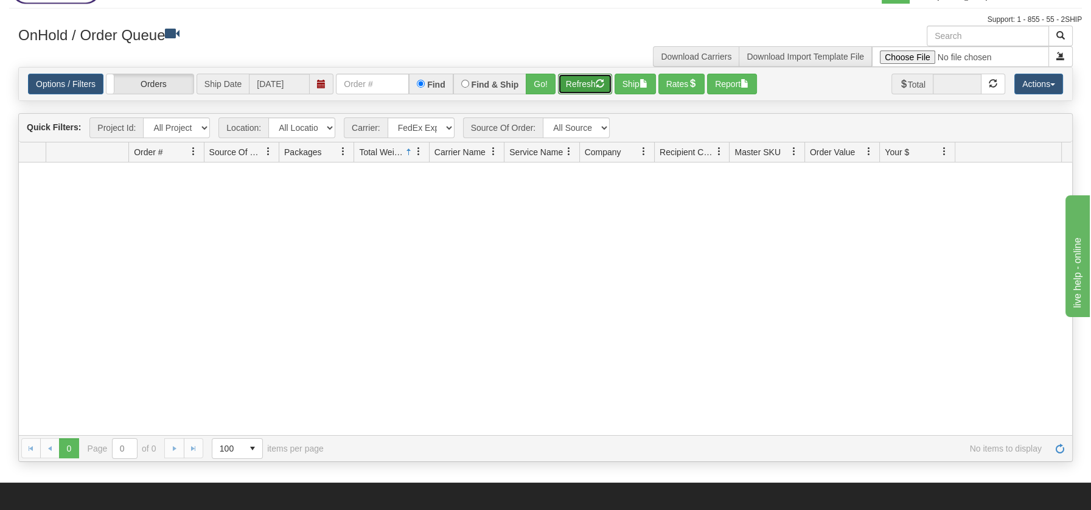
click at [584, 81] on button "Refresh" at bounding box center [585, 84] width 54 height 21
click at [594, 81] on button "Refresh" at bounding box center [585, 84] width 54 height 21
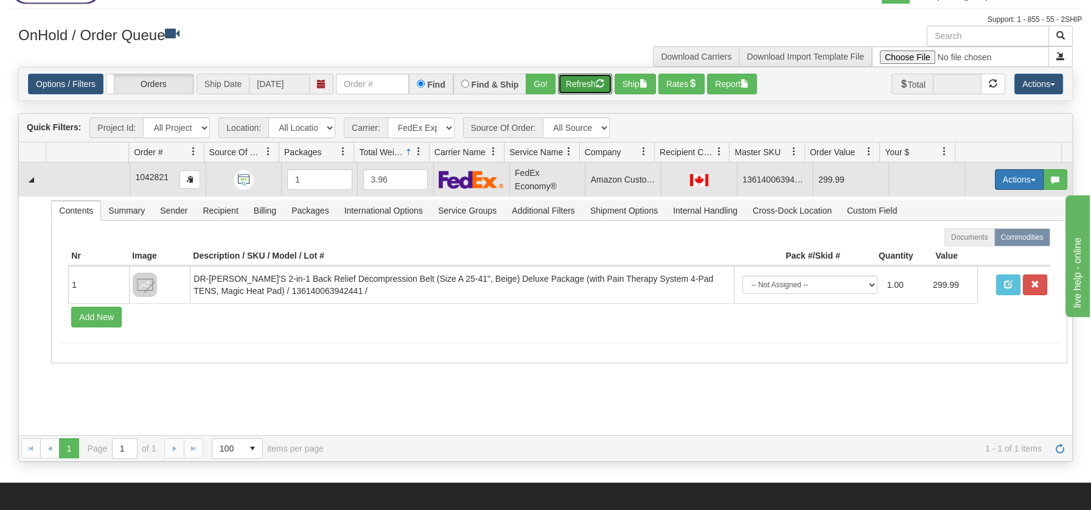
click at [1031, 179] on span "button" at bounding box center [1033, 180] width 5 height 2
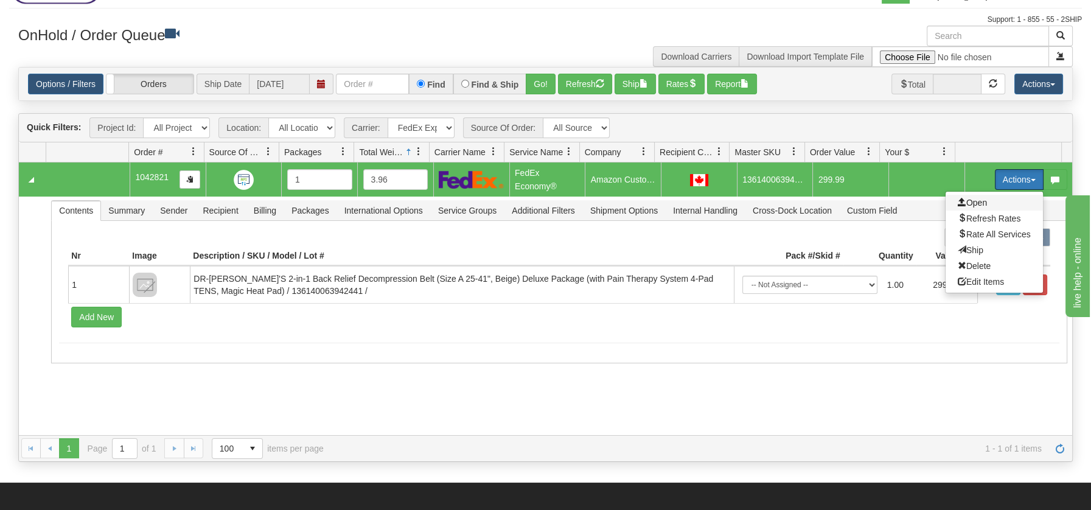
click at [969, 199] on span "Open" at bounding box center [972, 203] width 29 height 10
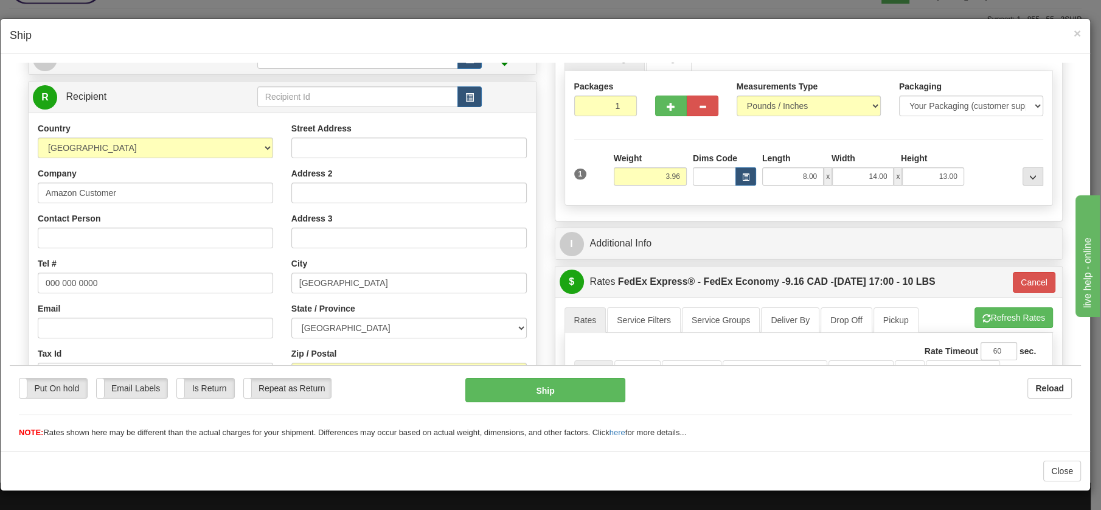
scroll to position [141, 0]
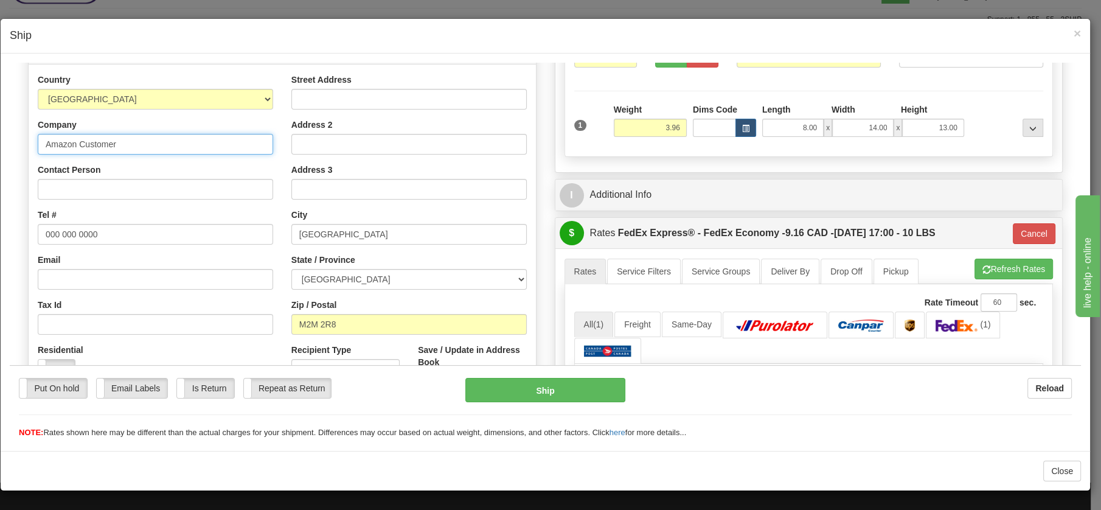
drag, startPoint x: 147, startPoint y: 142, endPoint x: 42, endPoint y: 138, distance: 104.7
click at [43, 138] on input "Amazon Customer" at bounding box center [156, 143] width 236 height 21
paste input "[PERSON_NAME]"
type input "[PERSON_NAME]"
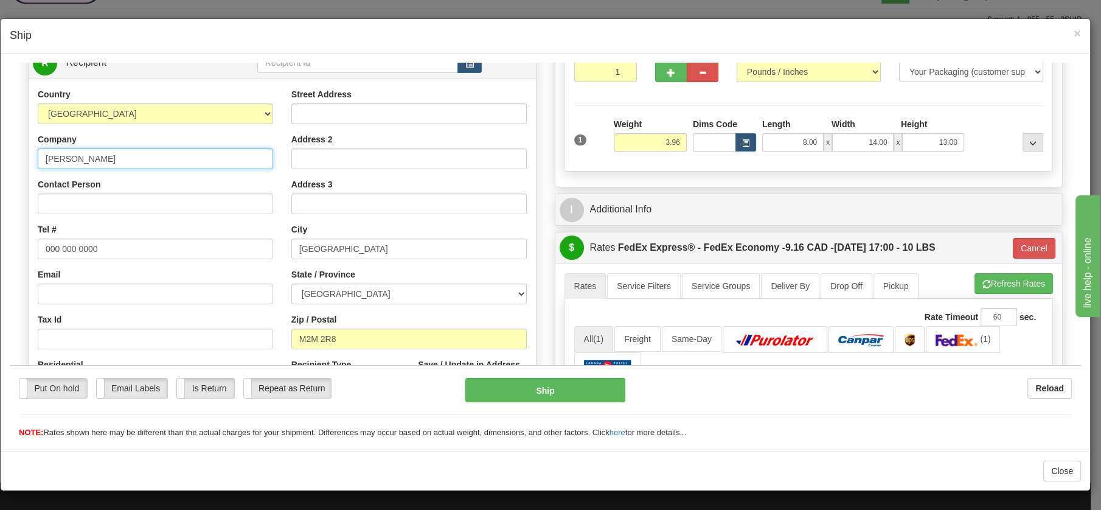
scroll to position [124, 0]
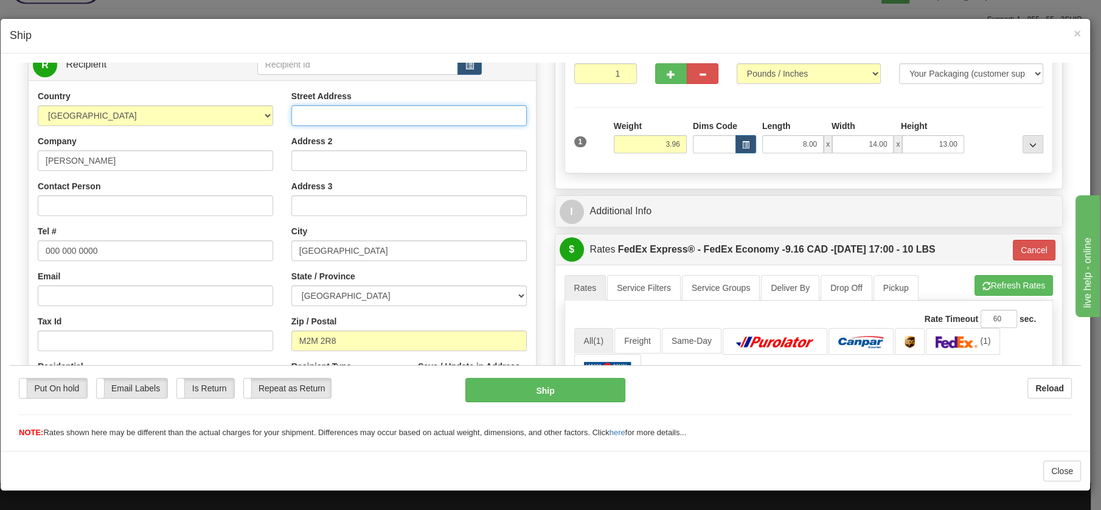
click at [347, 120] on input "Street Address" at bounding box center [409, 115] width 236 height 21
paste input "[STREET_ADDRESS]"
type input "[STREET_ADDRESS]"
drag, startPoint x: 110, startPoint y: 250, endPoint x: 10, endPoint y: 243, distance: 100.0
click at [12, 243] on div "Please wait... Attention! Ok Add to Bidding... Preview Custom Documents Preview…" at bounding box center [546, 353] width 1072 height 830
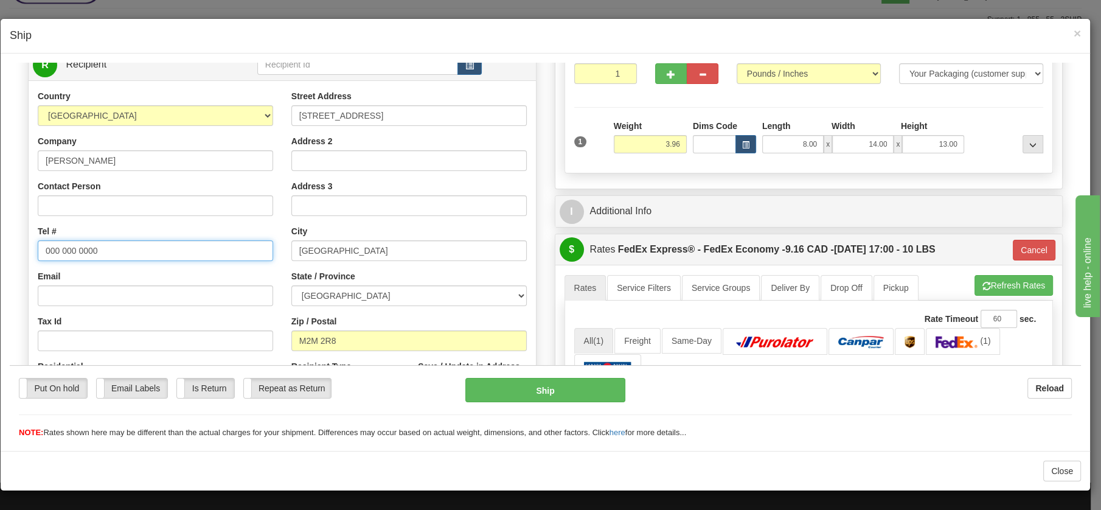
paste input "416) 561-1527"
click at [82, 246] on input "416) 561-1527" at bounding box center [156, 250] width 236 height 21
click at [66, 253] on input "416) 5611527" at bounding box center [156, 250] width 236 height 21
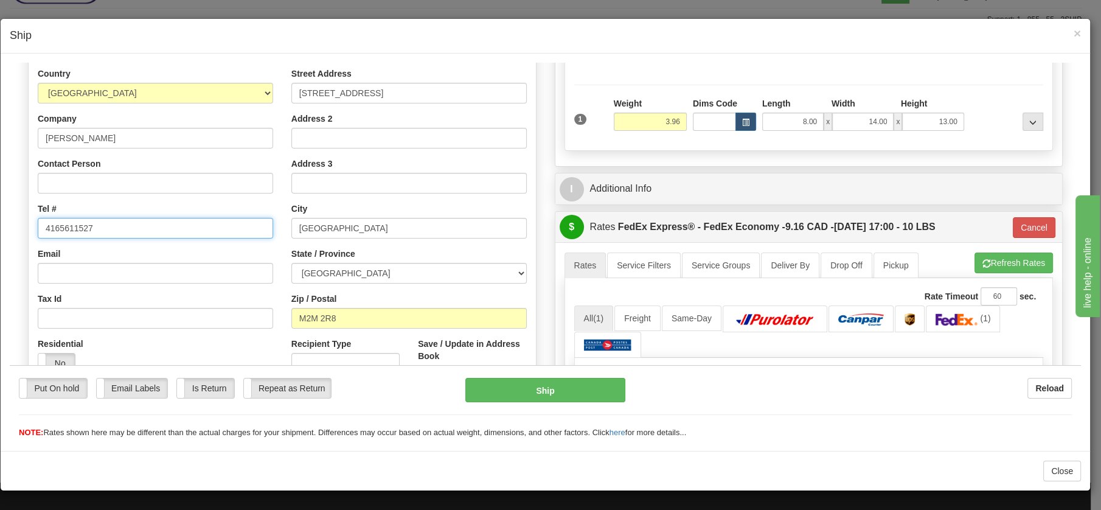
scroll to position [145, 0]
type input "4165611527"
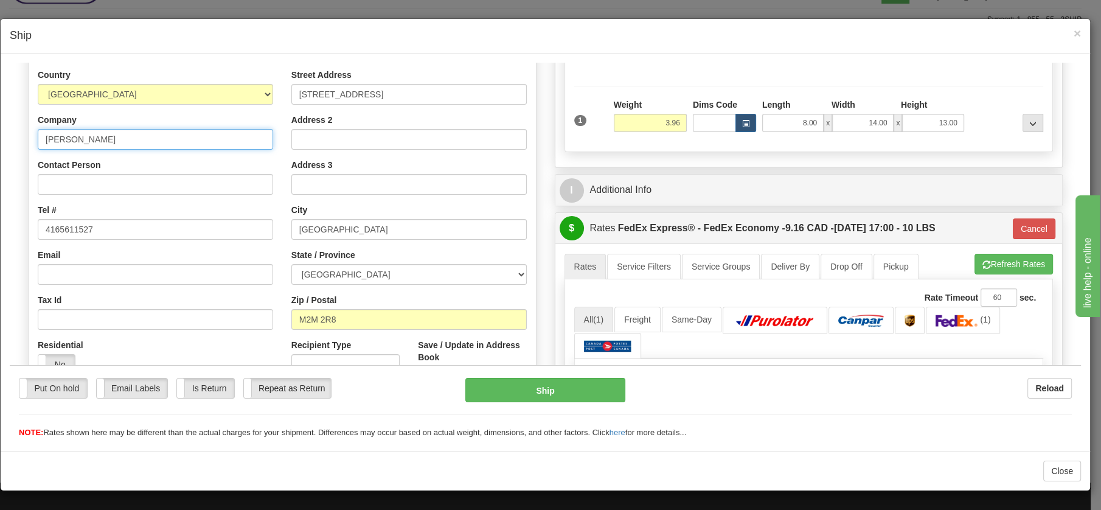
drag, startPoint x: 97, startPoint y: 141, endPoint x: 26, endPoint y: 140, distance: 71.2
click at [26, 140] on div "Order # 1042821 S" at bounding box center [282, 218] width 527 height 537
click at [571, 385] on button "Ship" at bounding box center [546, 389] width 160 height 24
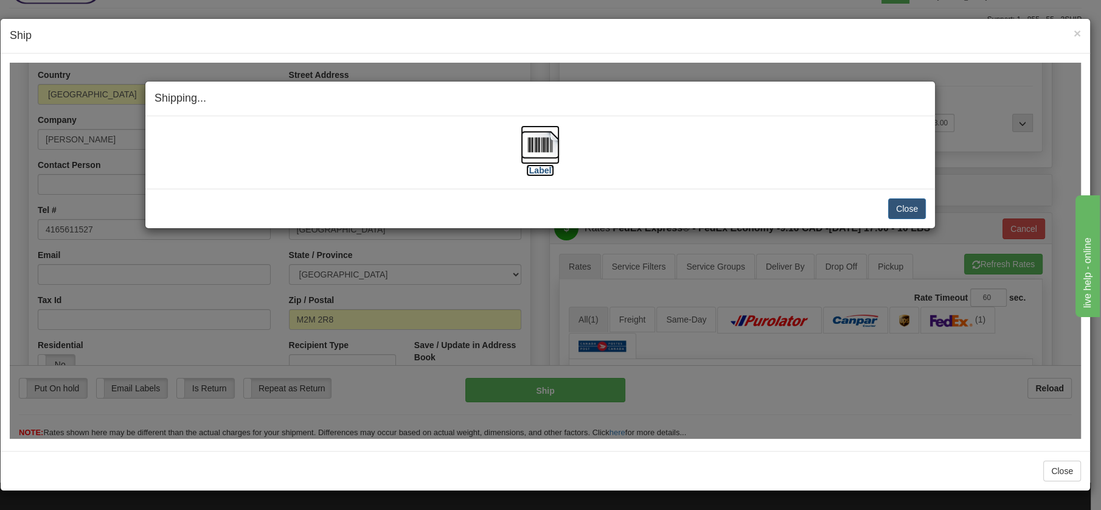
click at [531, 134] on img at bounding box center [540, 144] width 39 height 39
click at [896, 202] on button "Close" at bounding box center [907, 208] width 38 height 21
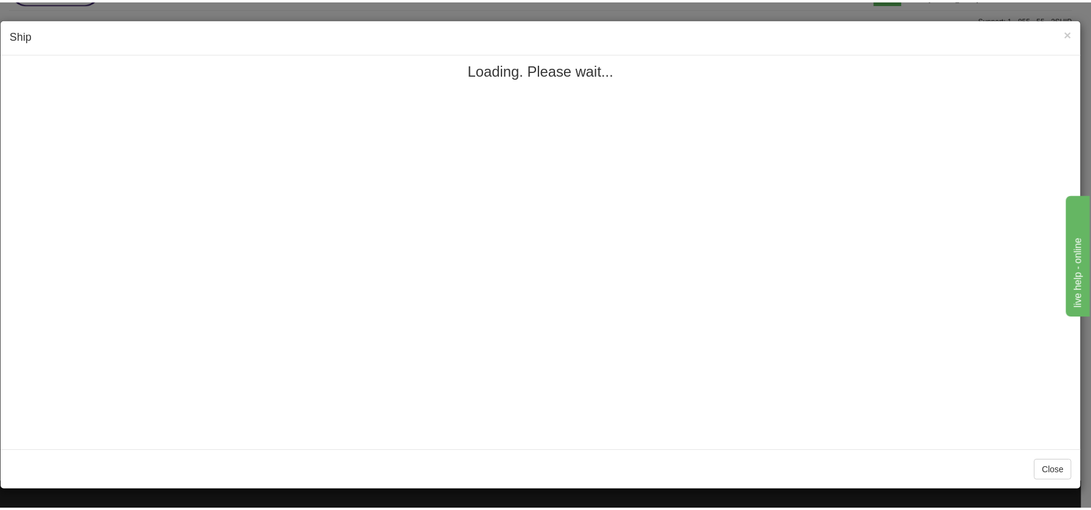
scroll to position [0, 0]
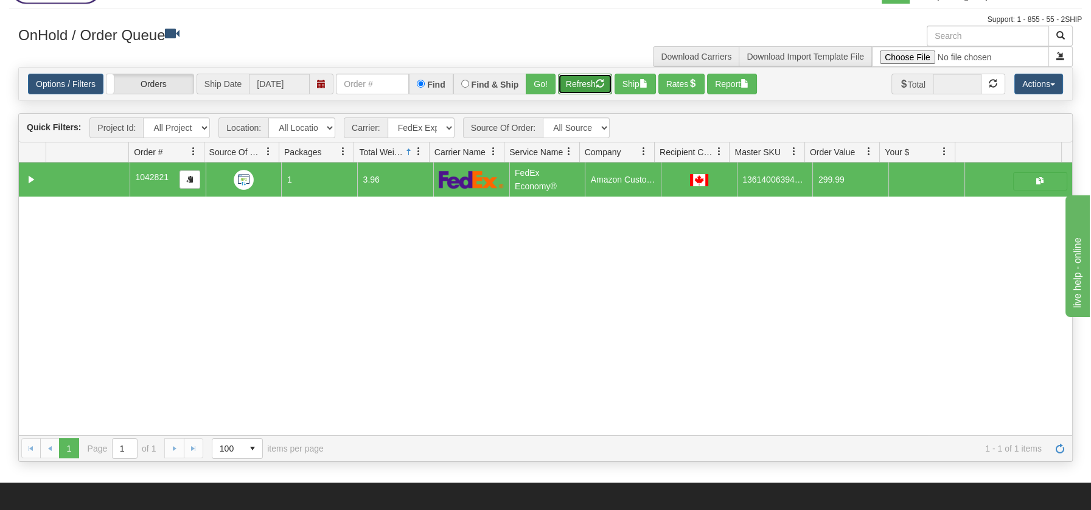
click at [590, 84] on button "Refresh" at bounding box center [585, 84] width 54 height 21
